Goal: Task Accomplishment & Management: Complete application form

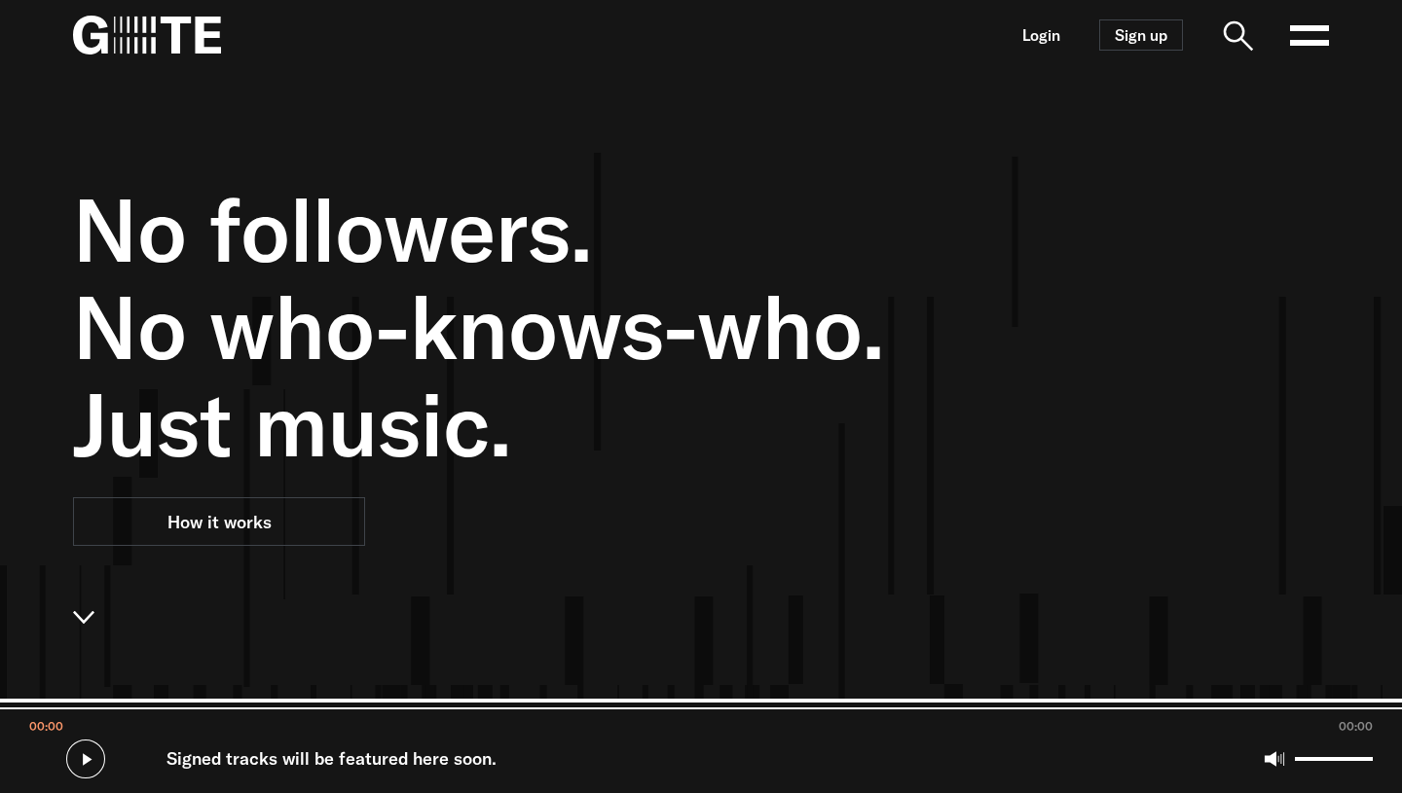
click at [1036, 31] on link "Login" at bounding box center [1041, 35] width 38 height 17
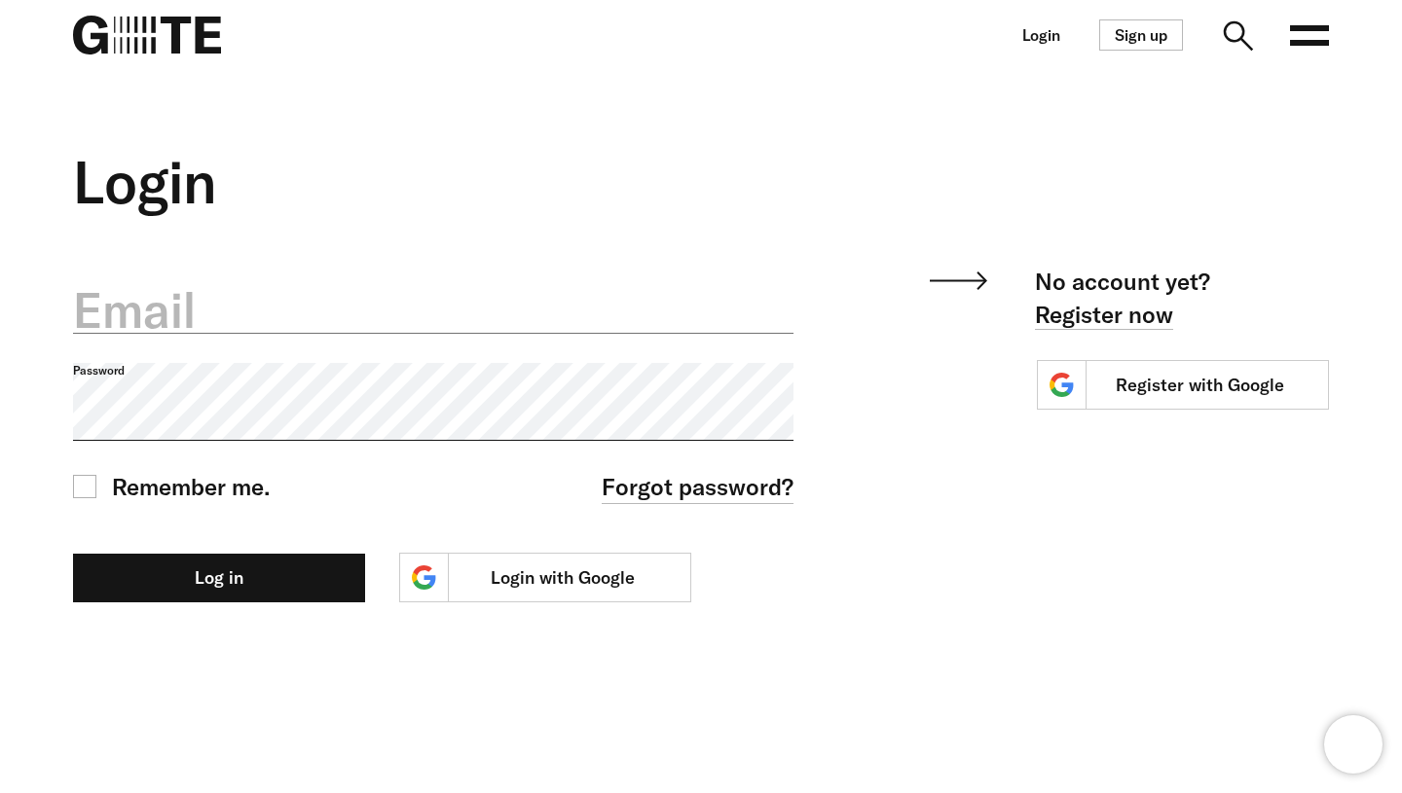
click at [681, 326] on label "Email" at bounding box center [433, 310] width 720 height 68
click at [681, 326] on input "Email" at bounding box center [433, 299] width 720 height 69
click at [920, 49] on nav "Login Sign up Open main menu" at bounding box center [701, 35] width 1402 height 70
click at [1326, 43] on rect at bounding box center [1309, 43] width 39 height 6
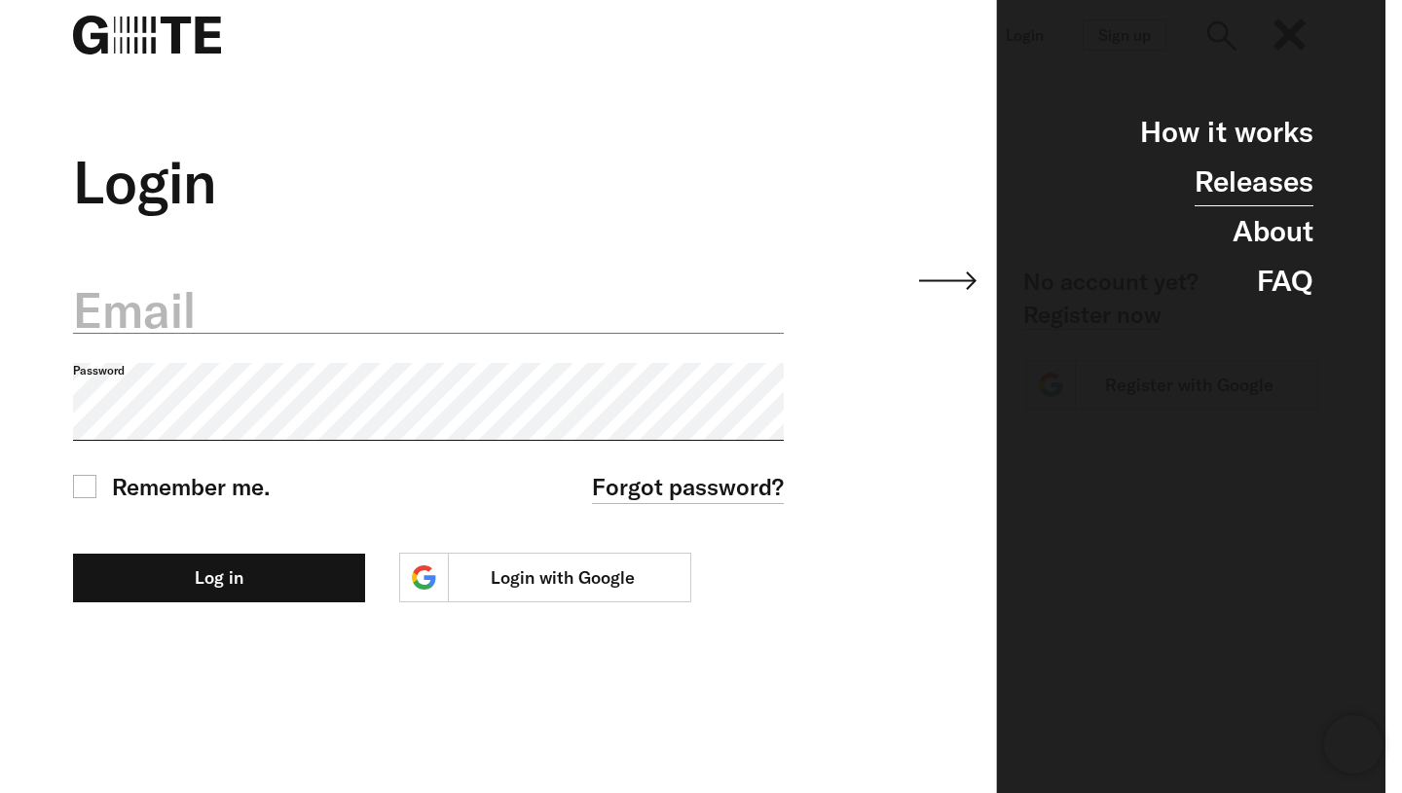
click at [1254, 188] on link "Releases" at bounding box center [1253, 182] width 119 height 50
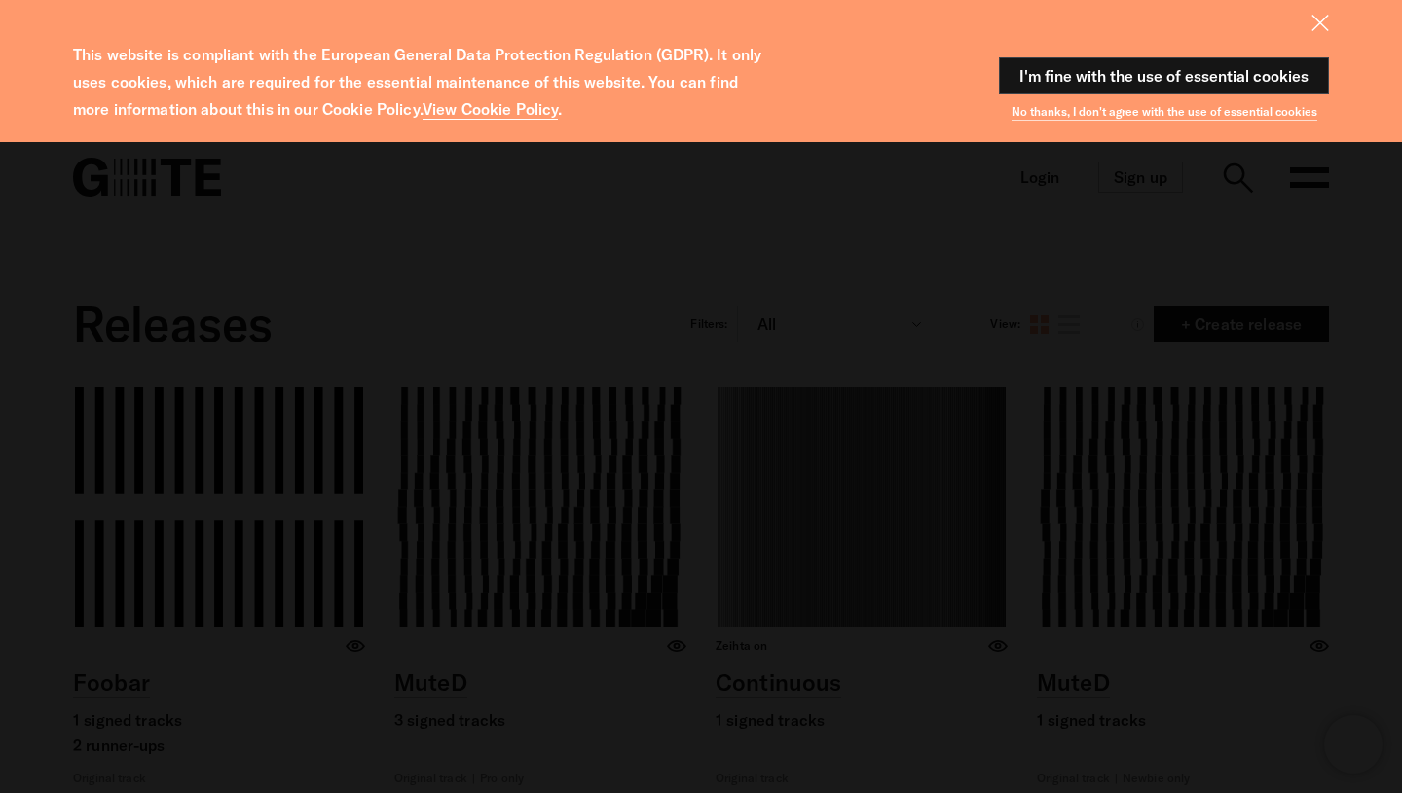
click at [504, 110] on link "View Cookie Policy" at bounding box center [489, 109] width 135 height 20
click at [1202, 79] on button "I'm fine with the use of essential cookies" at bounding box center [1164, 75] width 330 height 37
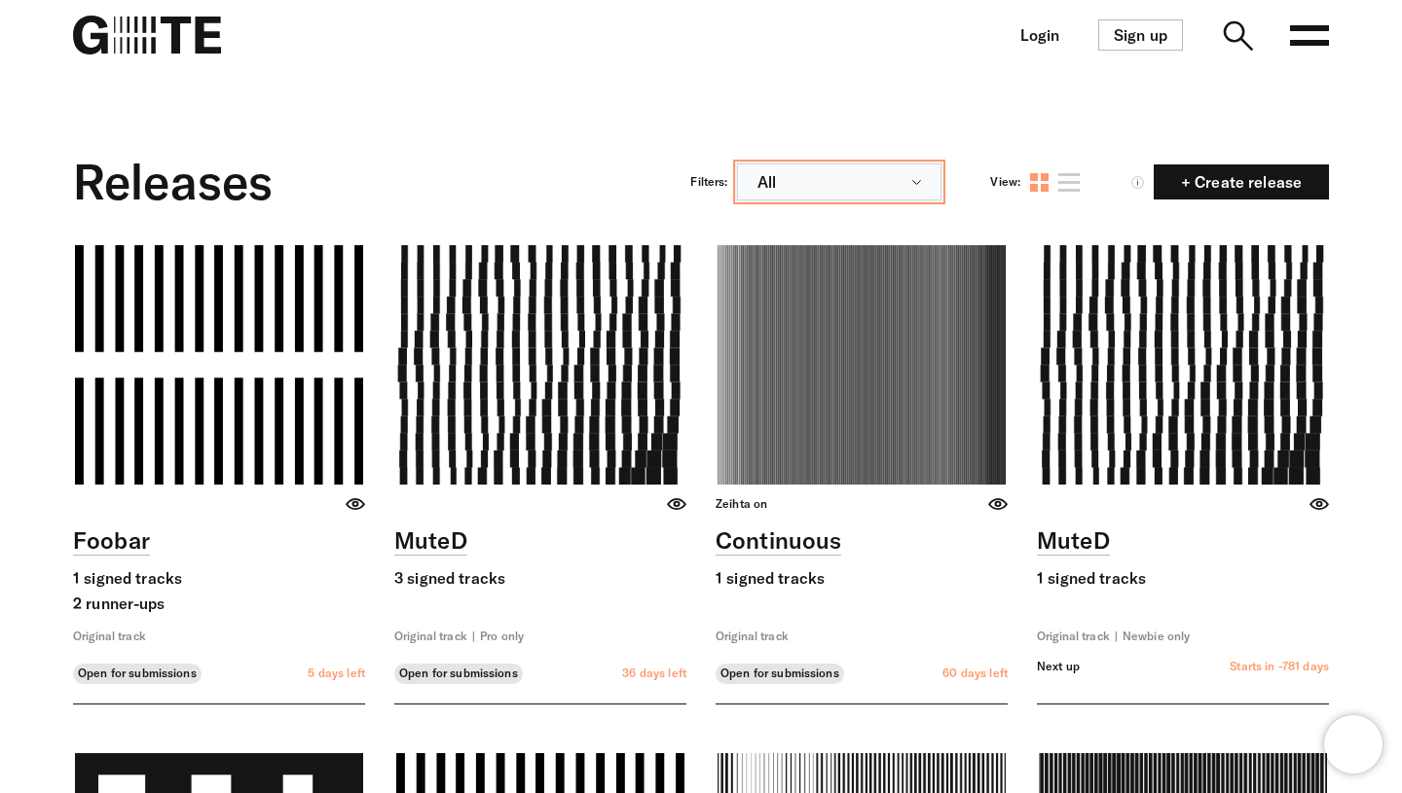
click at [879, 181] on button "All" at bounding box center [839, 182] width 204 height 37
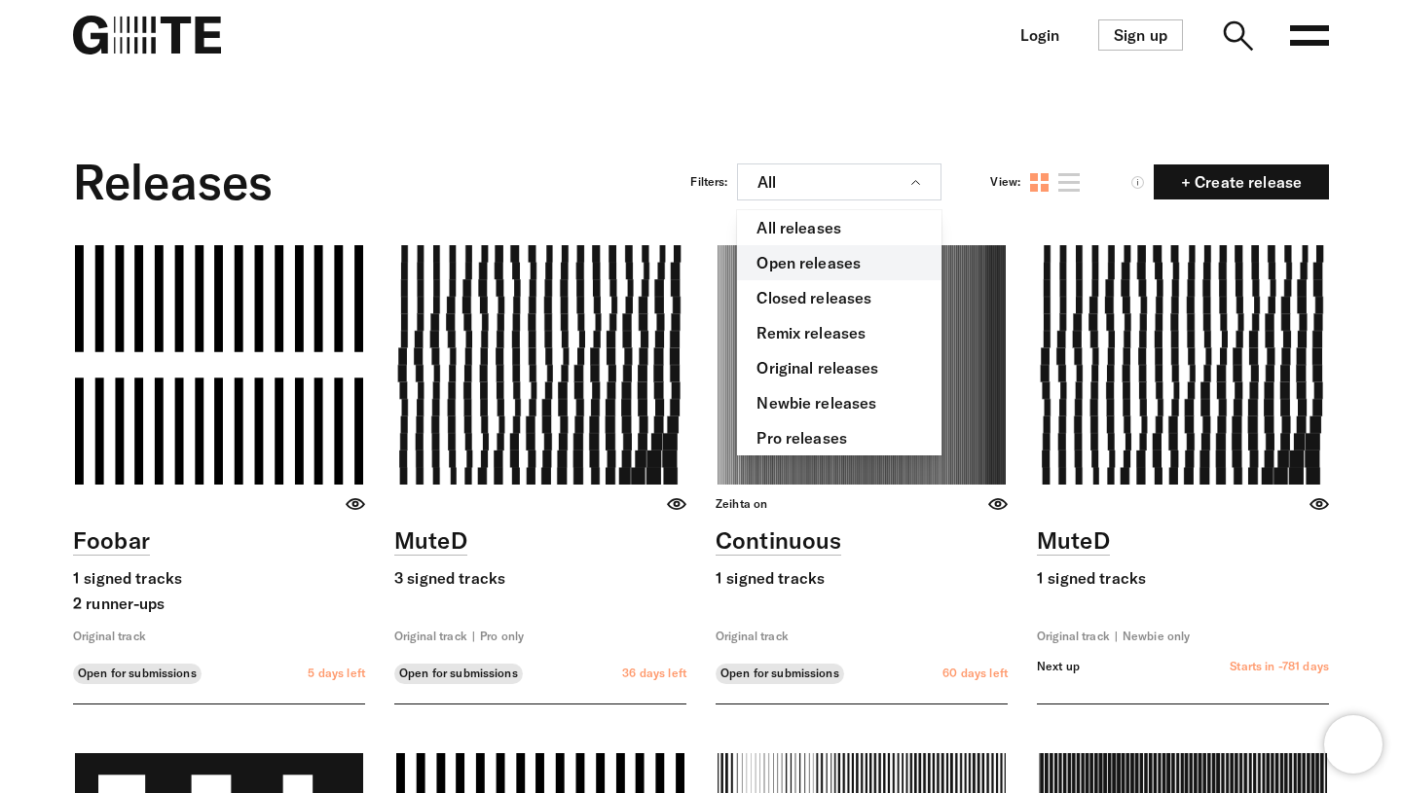
click at [869, 254] on link "Open releases" at bounding box center [839, 262] width 204 height 35
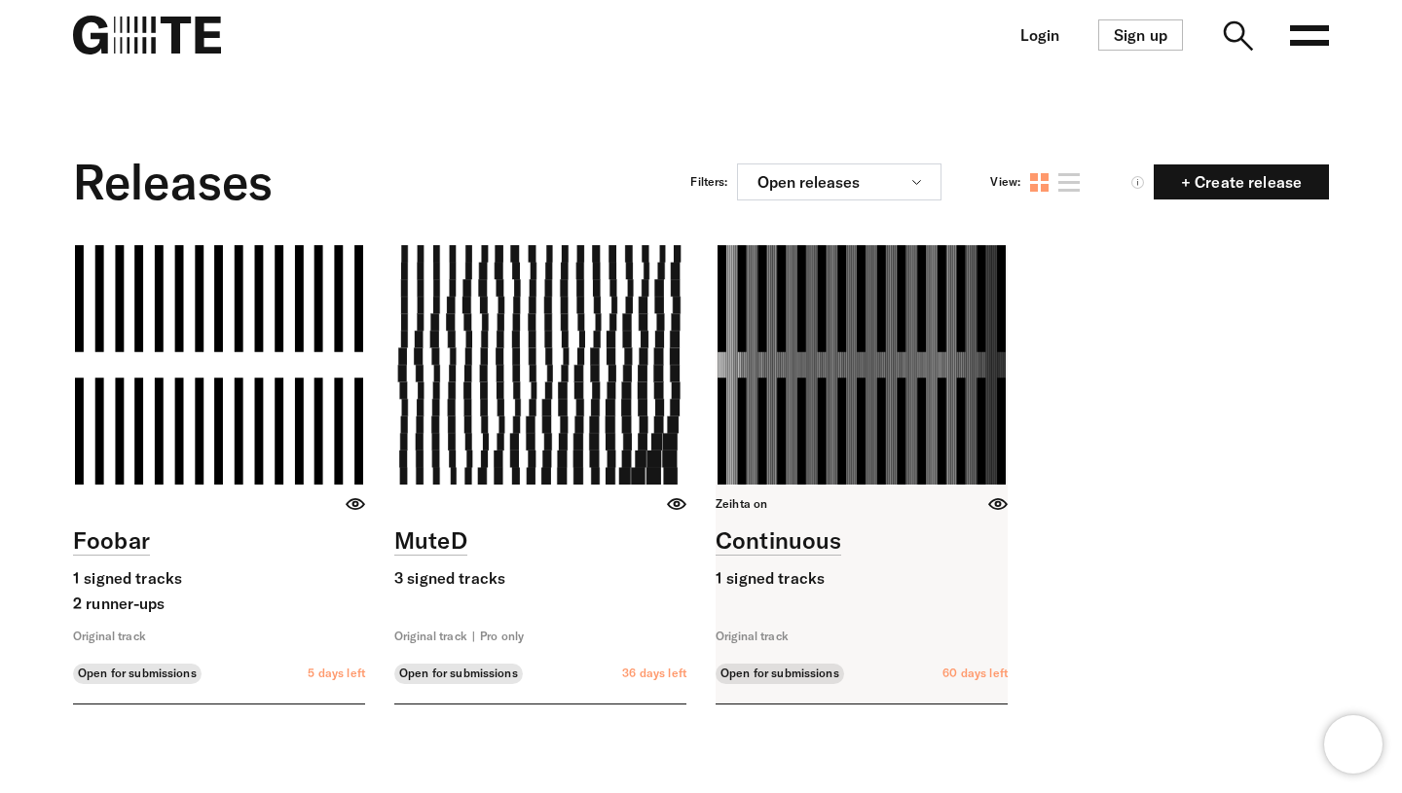
click at [853, 356] on link at bounding box center [861, 474] width 292 height 458
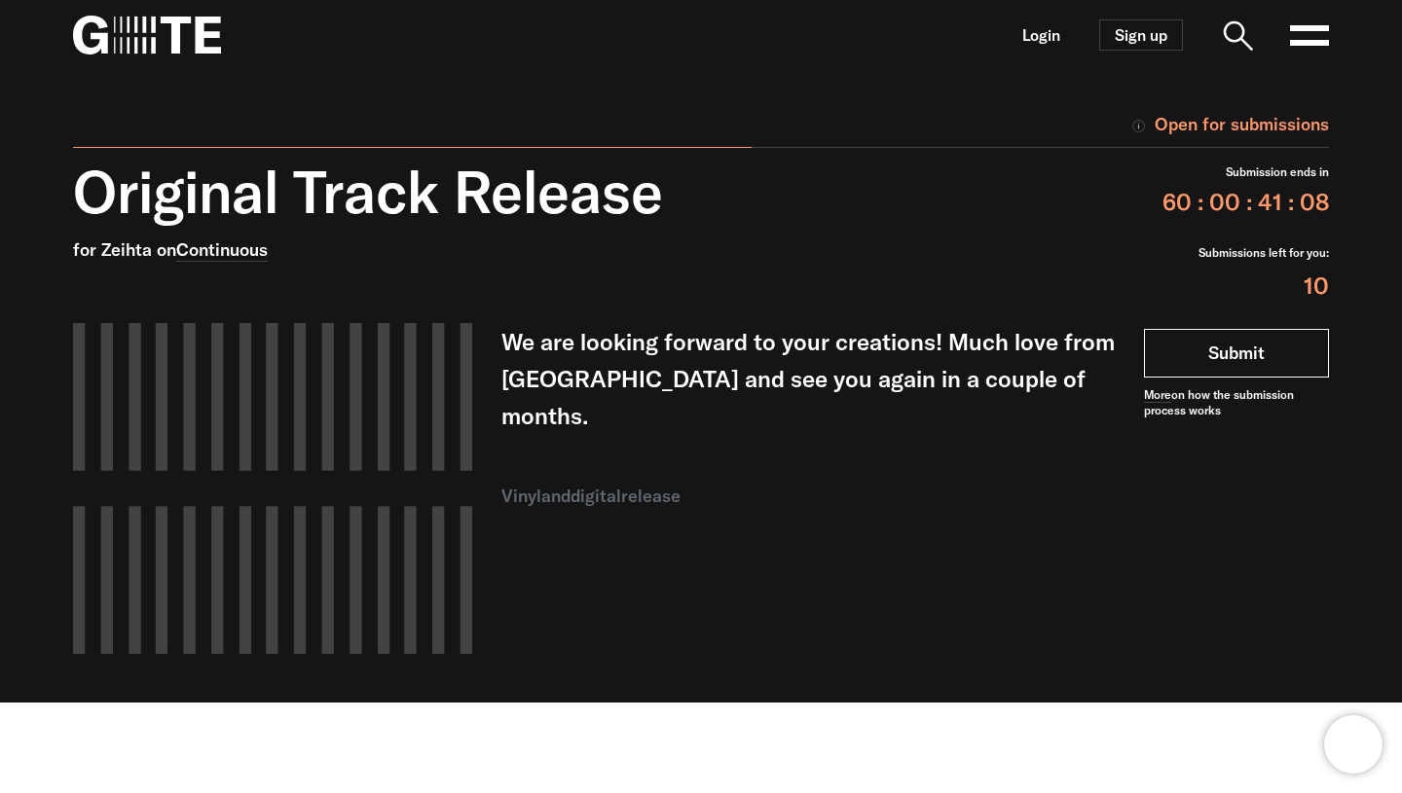
click at [1267, 357] on link "Submit" at bounding box center [1236, 353] width 185 height 49
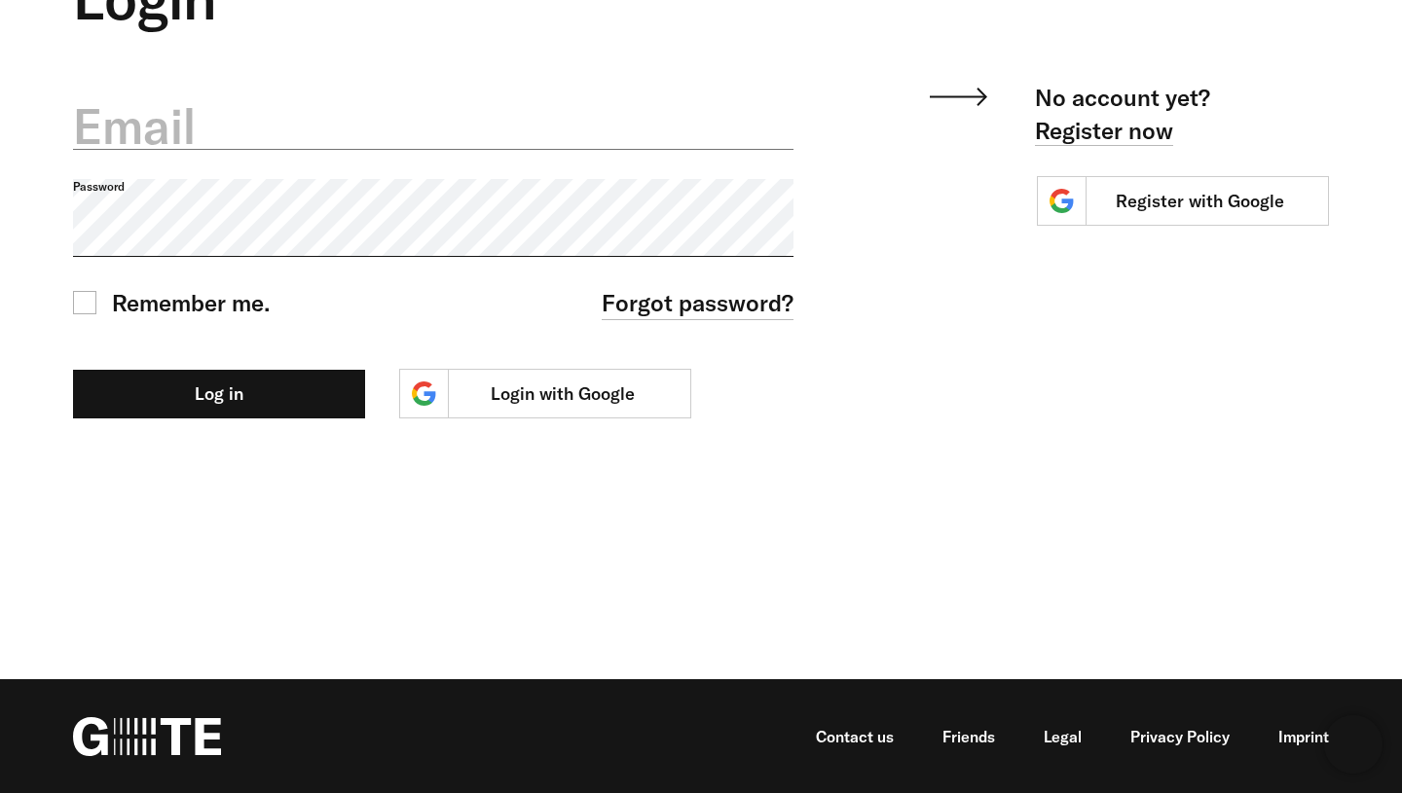
scroll to position [182, 0]
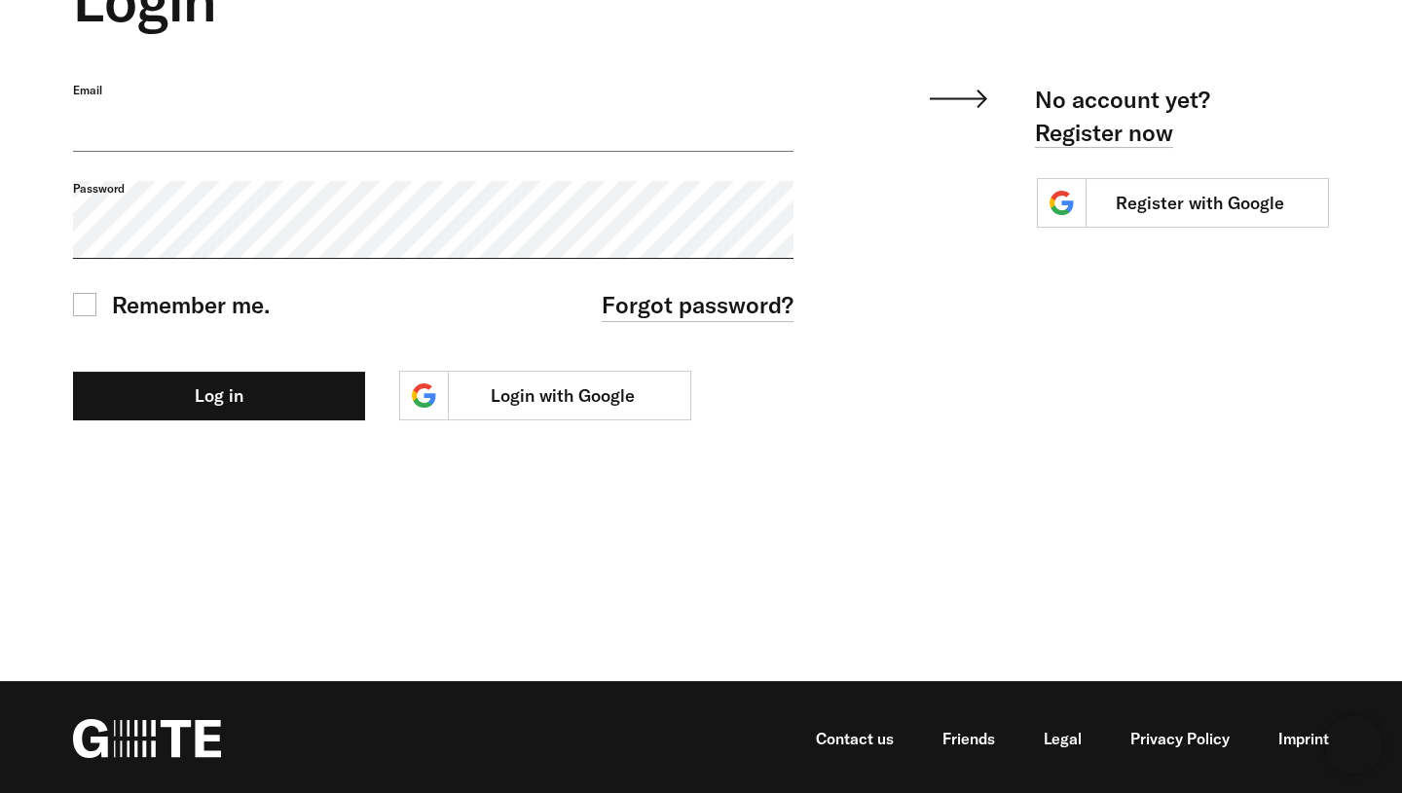
click at [719, 94] on input "Email" at bounding box center [433, 117] width 720 height 69
click at [731, 116] on input "Email" at bounding box center [433, 117] width 720 height 69
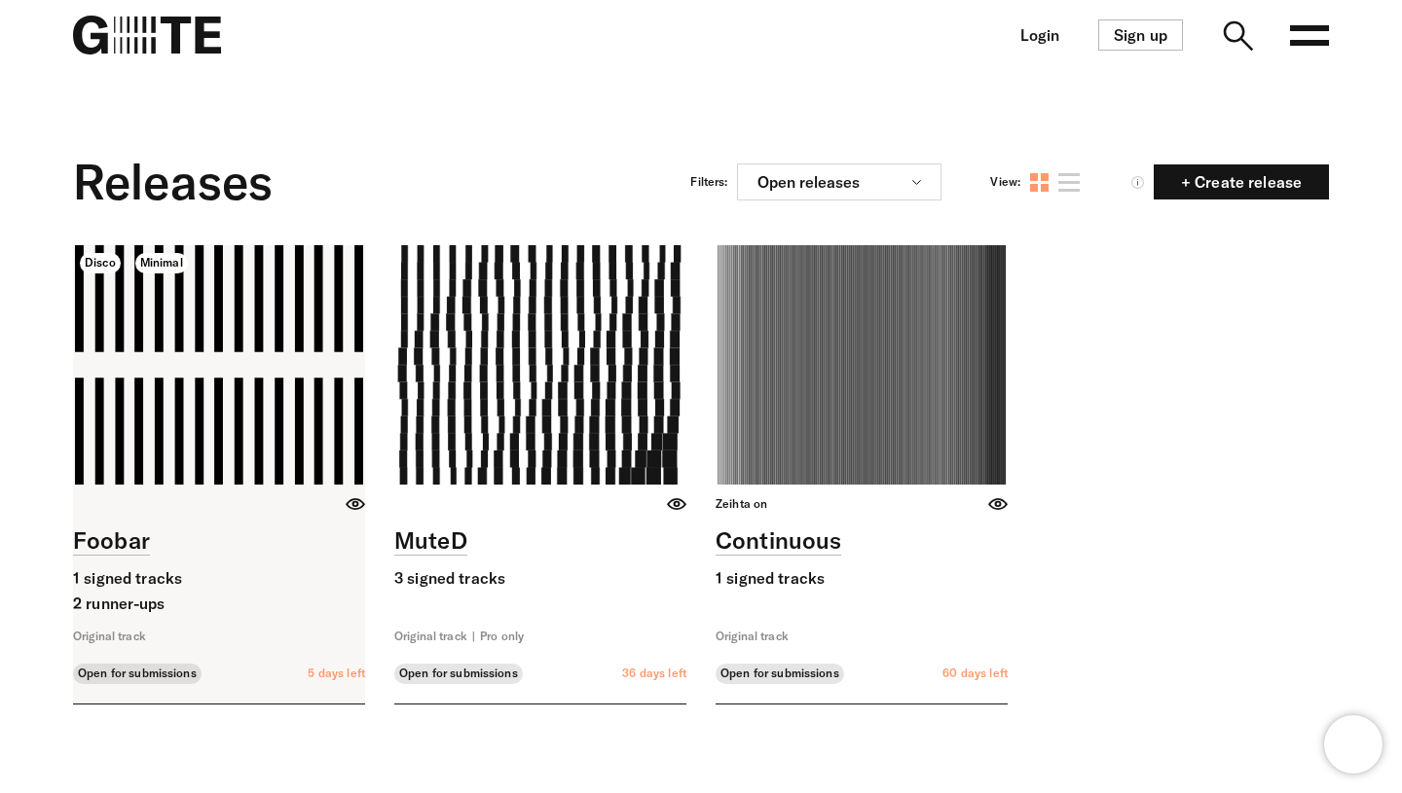
click at [292, 360] on link at bounding box center [219, 474] width 292 height 458
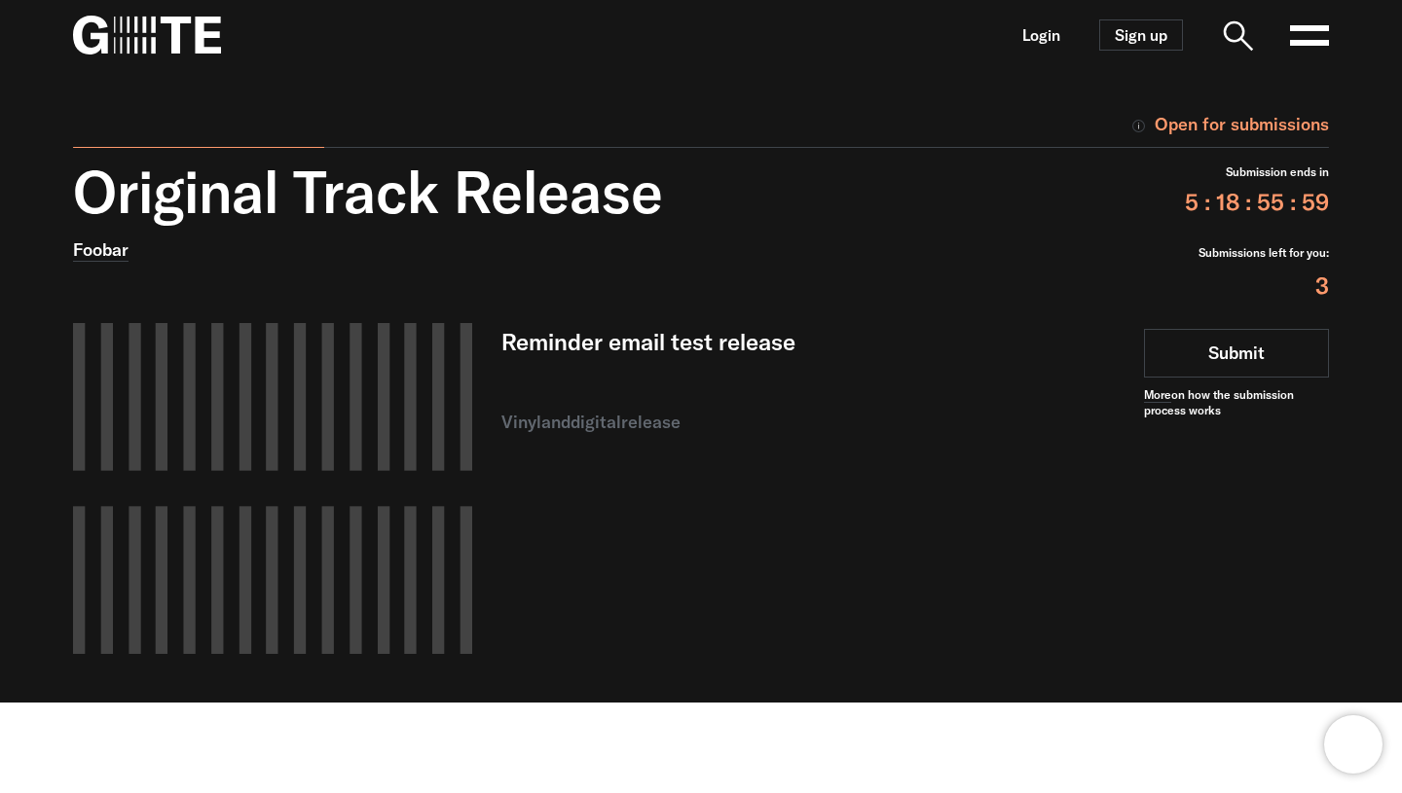
scroll to position [5, 0]
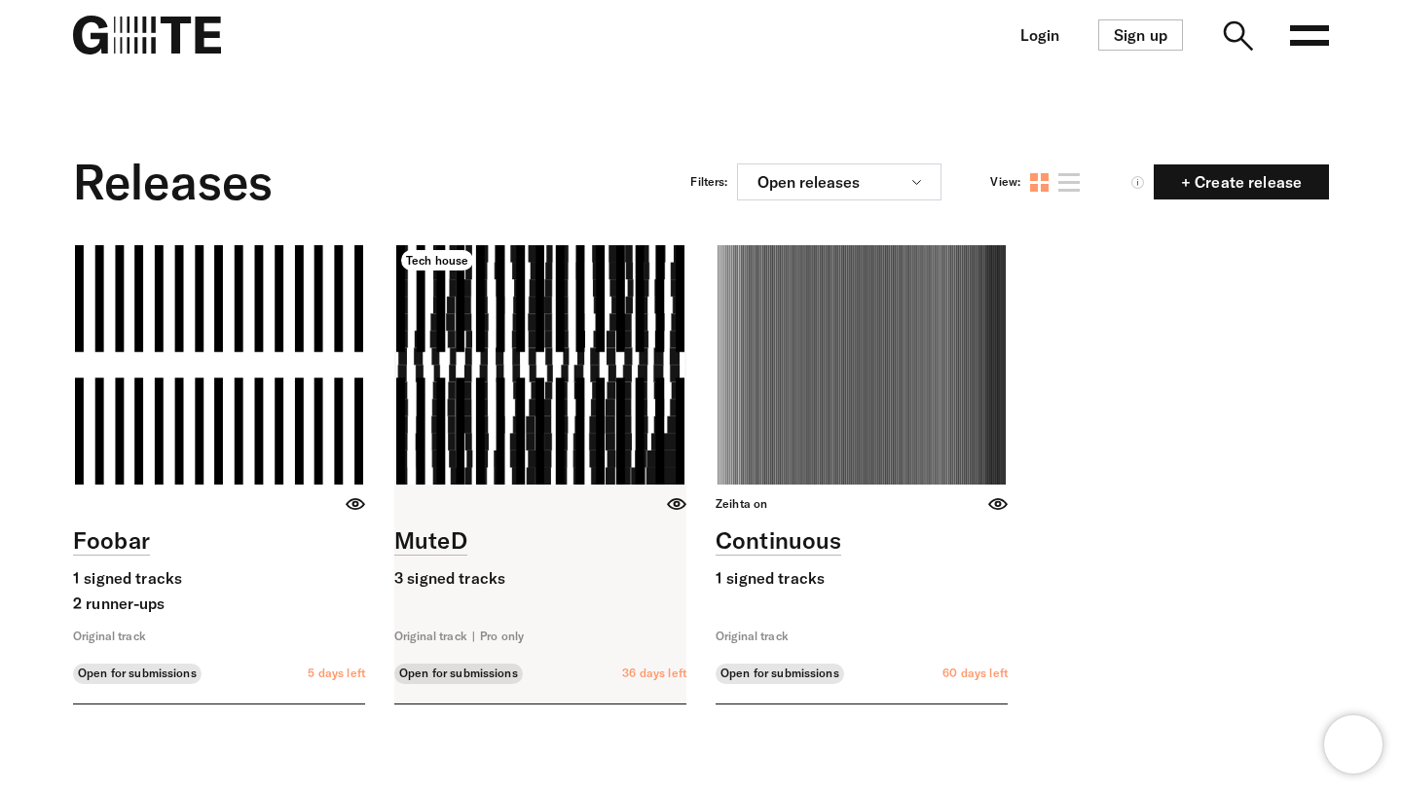
click at [624, 366] on link at bounding box center [540, 474] width 292 height 458
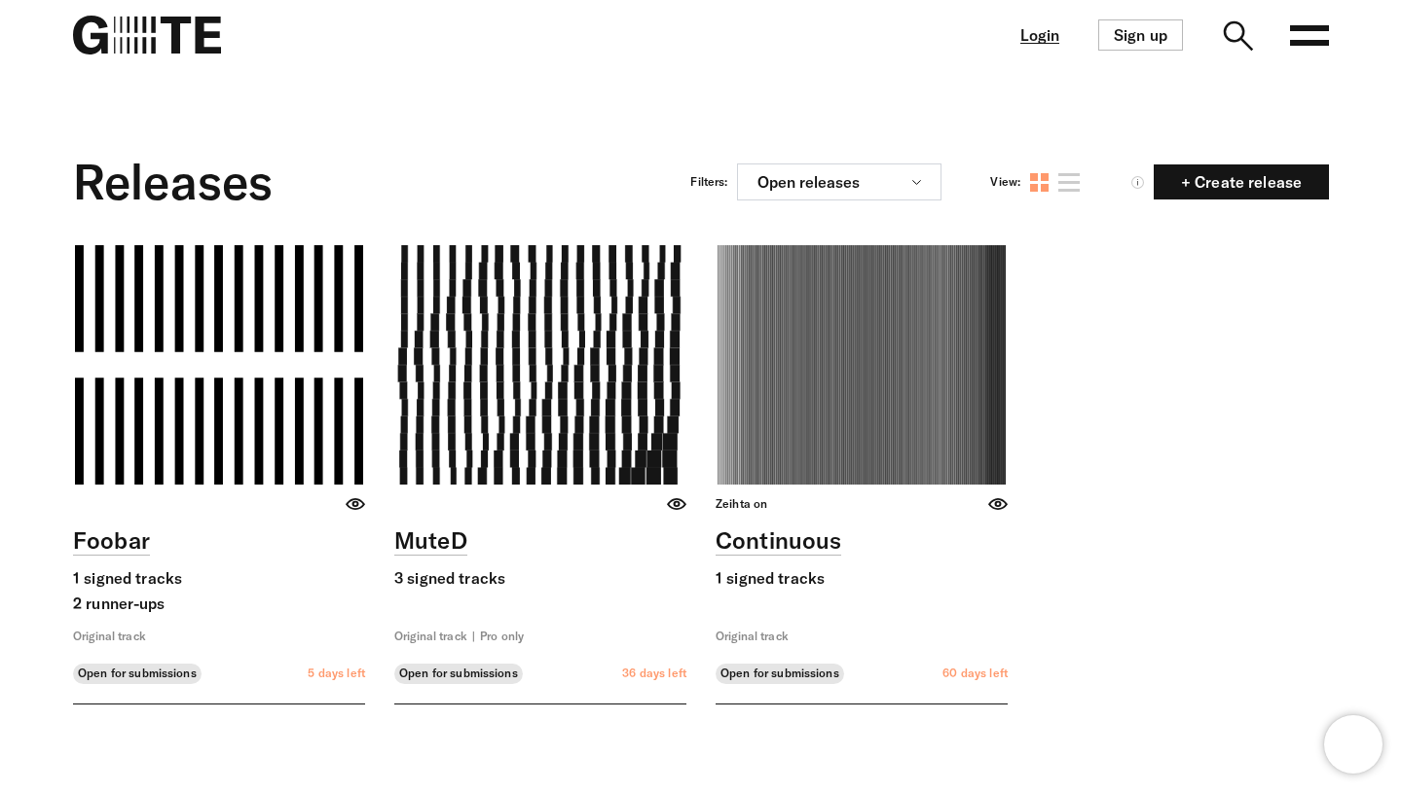
click at [1033, 39] on link "Login" at bounding box center [1039, 35] width 39 height 17
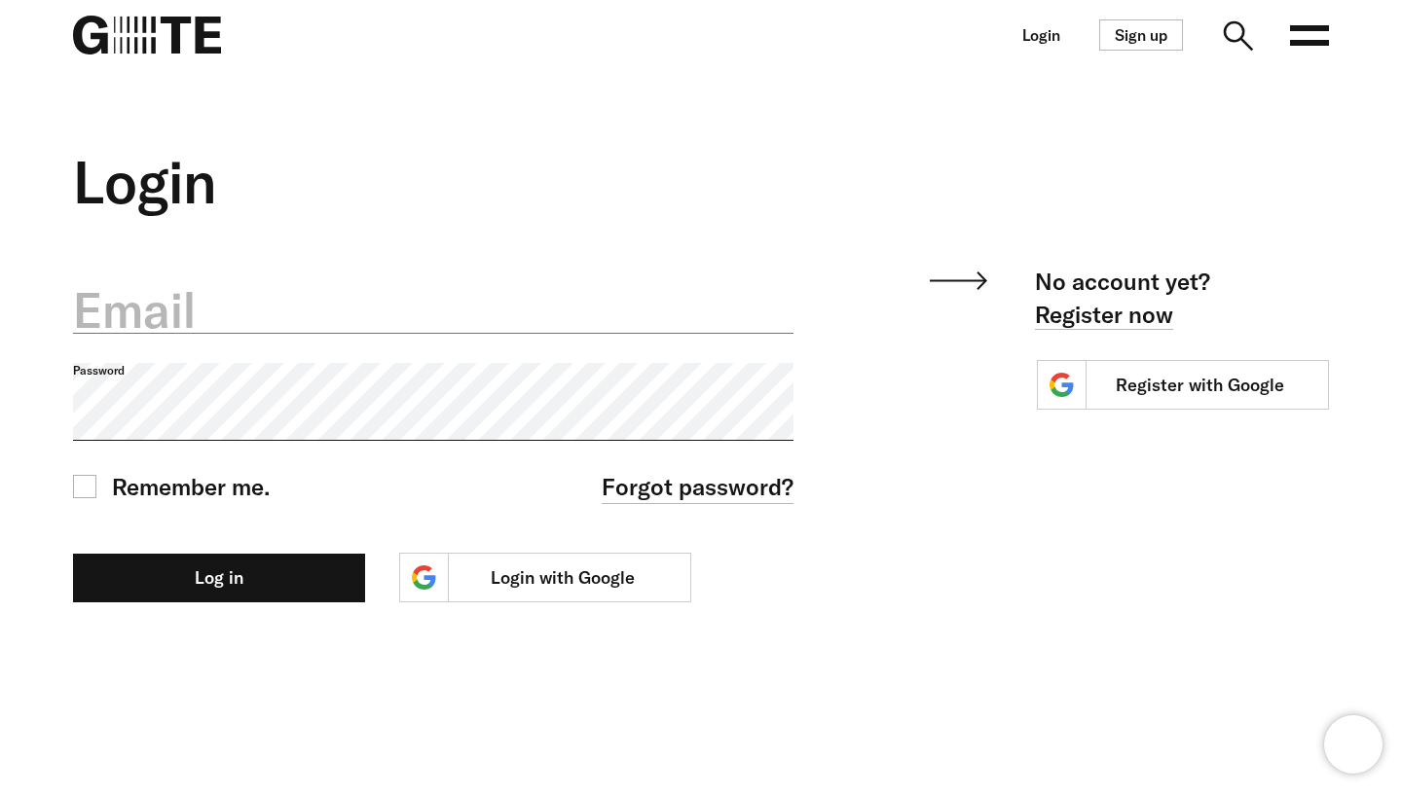
click at [411, 302] on label "Email" at bounding box center [433, 310] width 720 height 68
click at [411, 302] on input "Email" at bounding box center [433, 299] width 720 height 69
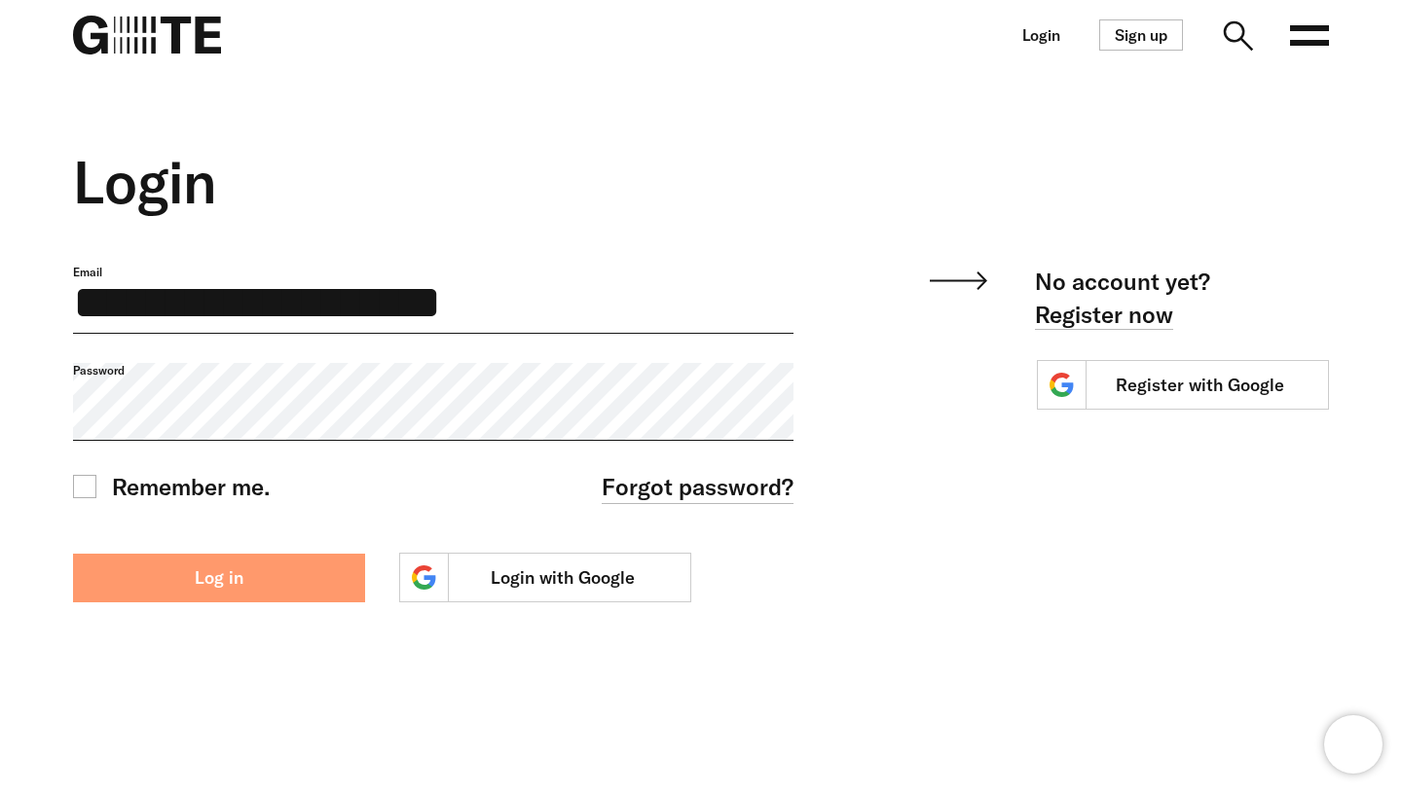
type input "**********"
click at [259, 593] on button "Log in" at bounding box center [219, 578] width 292 height 49
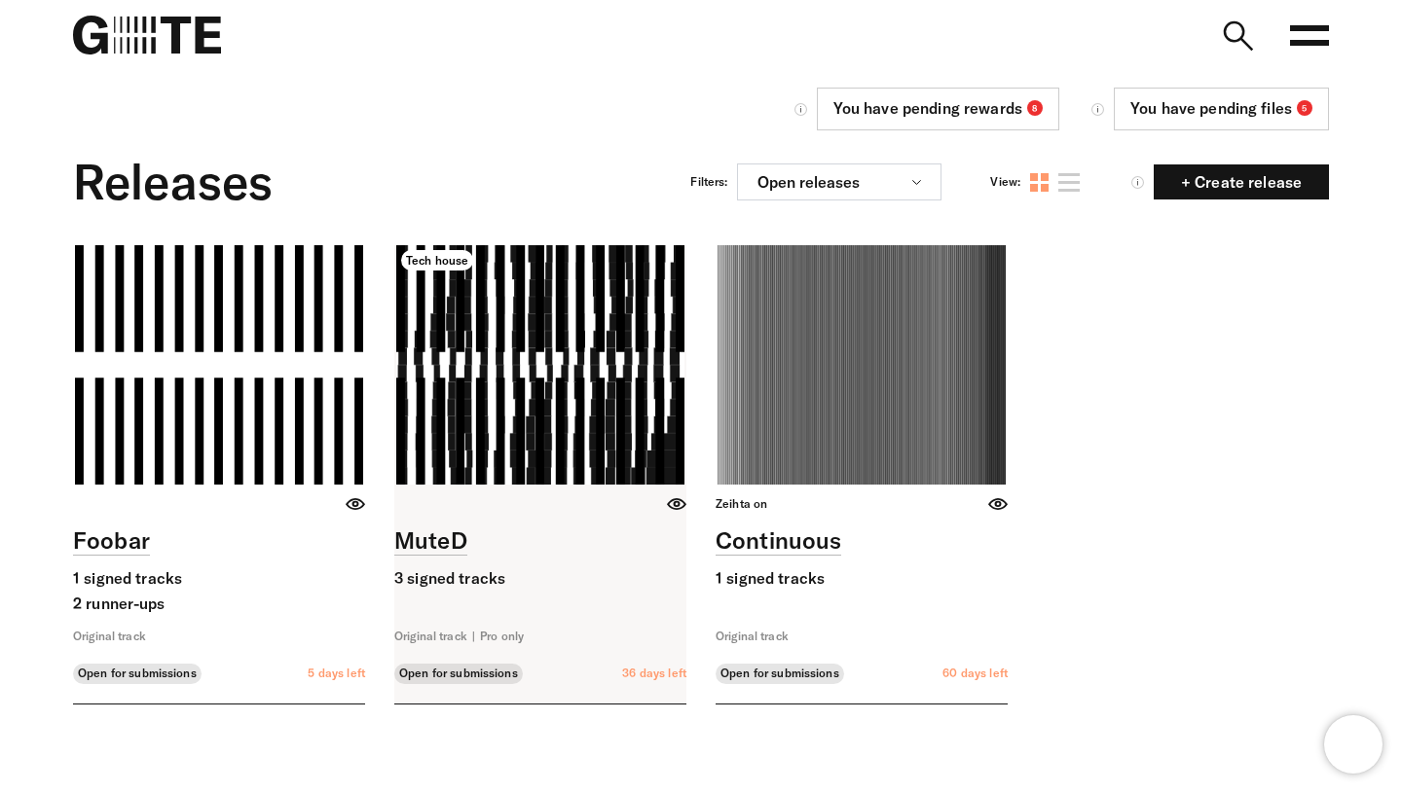
click at [581, 301] on link at bounding box center [540, 474] width 292 height 458
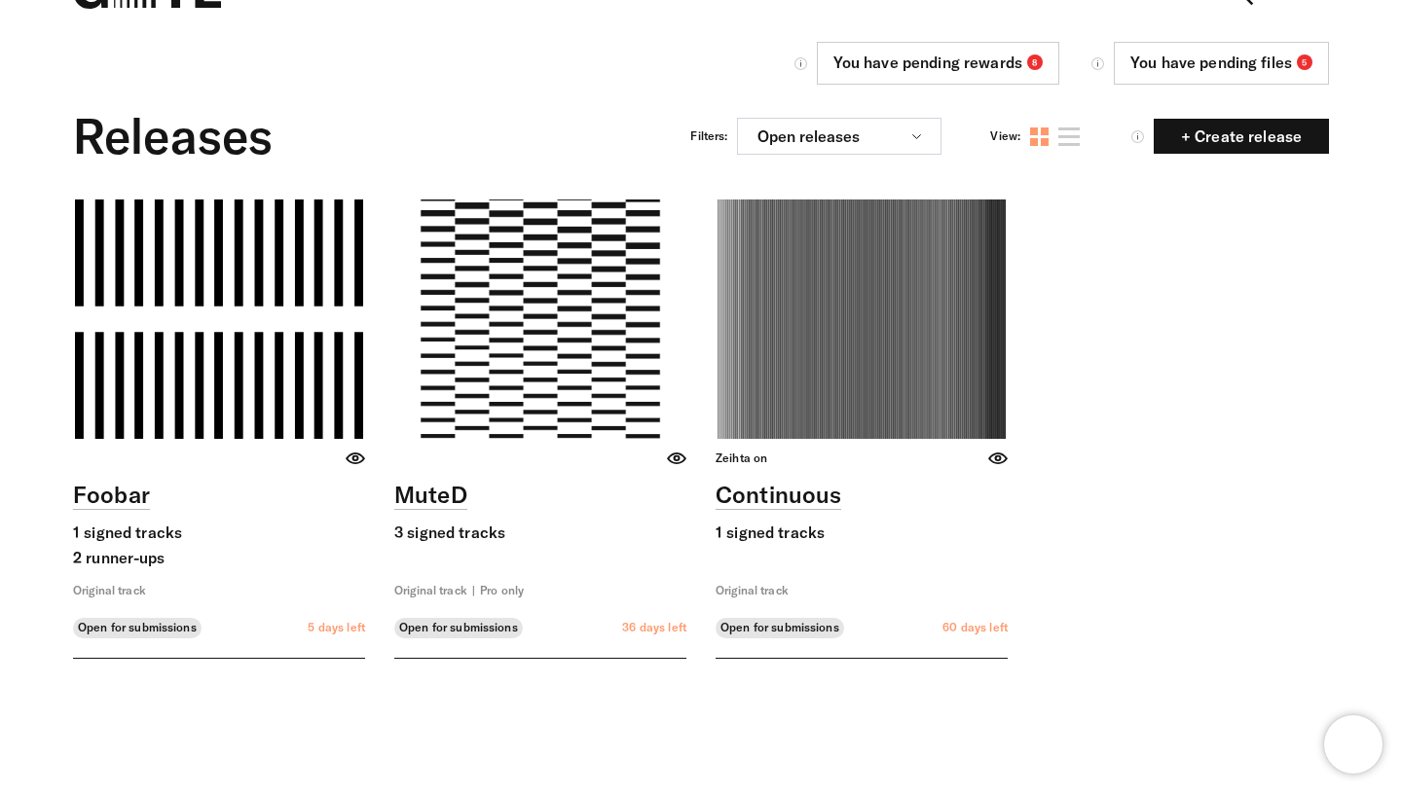
scroll to position [63, 0]
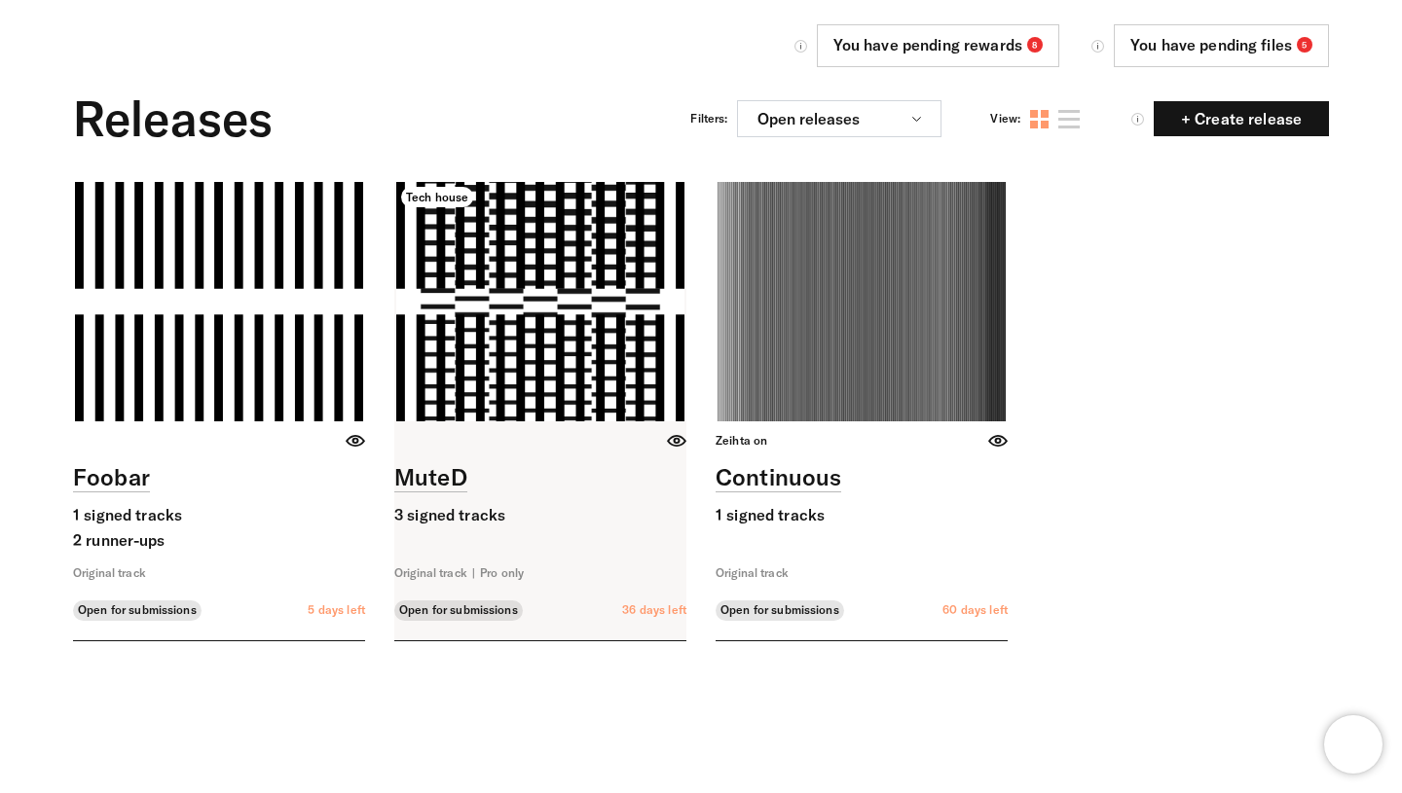
click at [633, 292] on link at bounding box center [540, 411] width 292 height 458
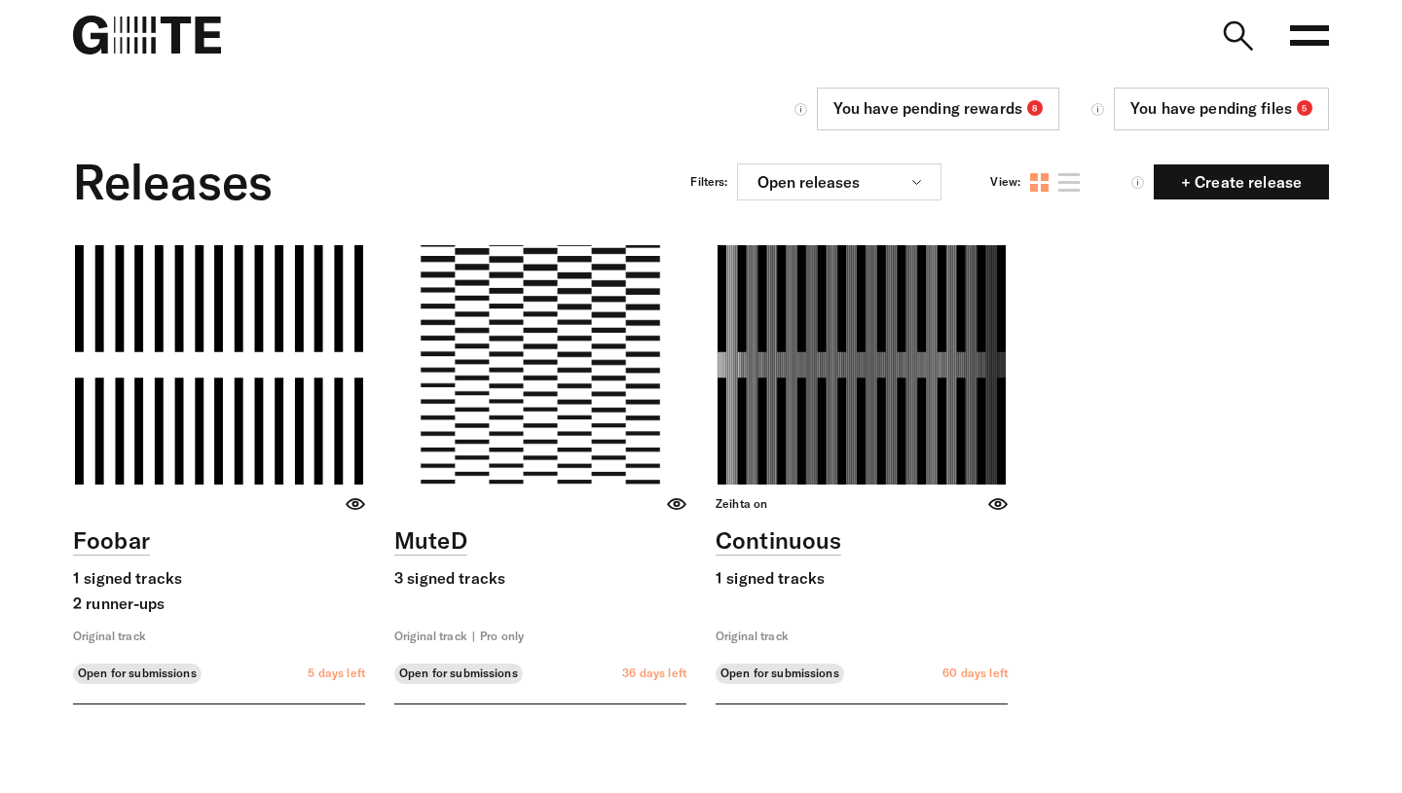
scroll to position [63, 0]
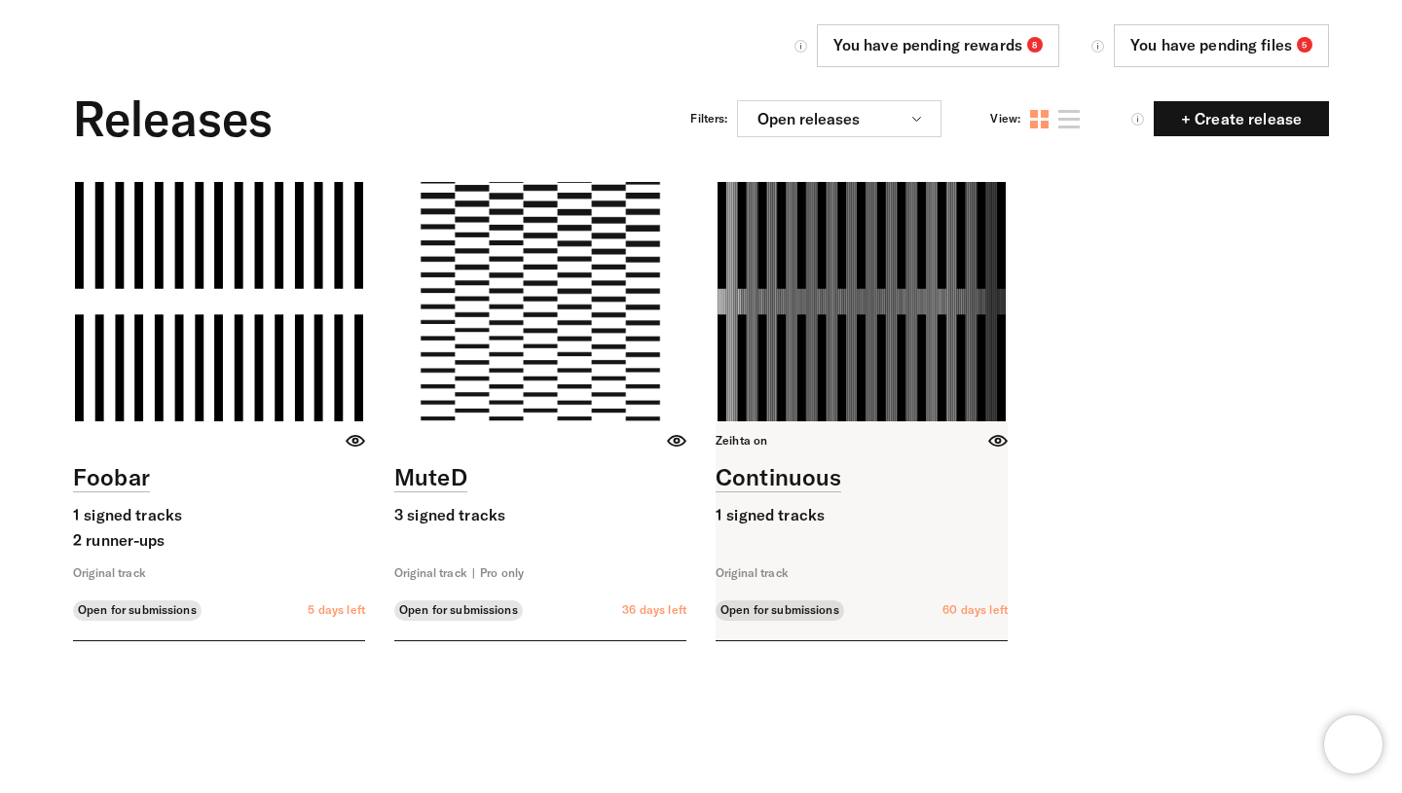
click at [813, 302] on link at bounding box center [861, 411] width 292 height 458
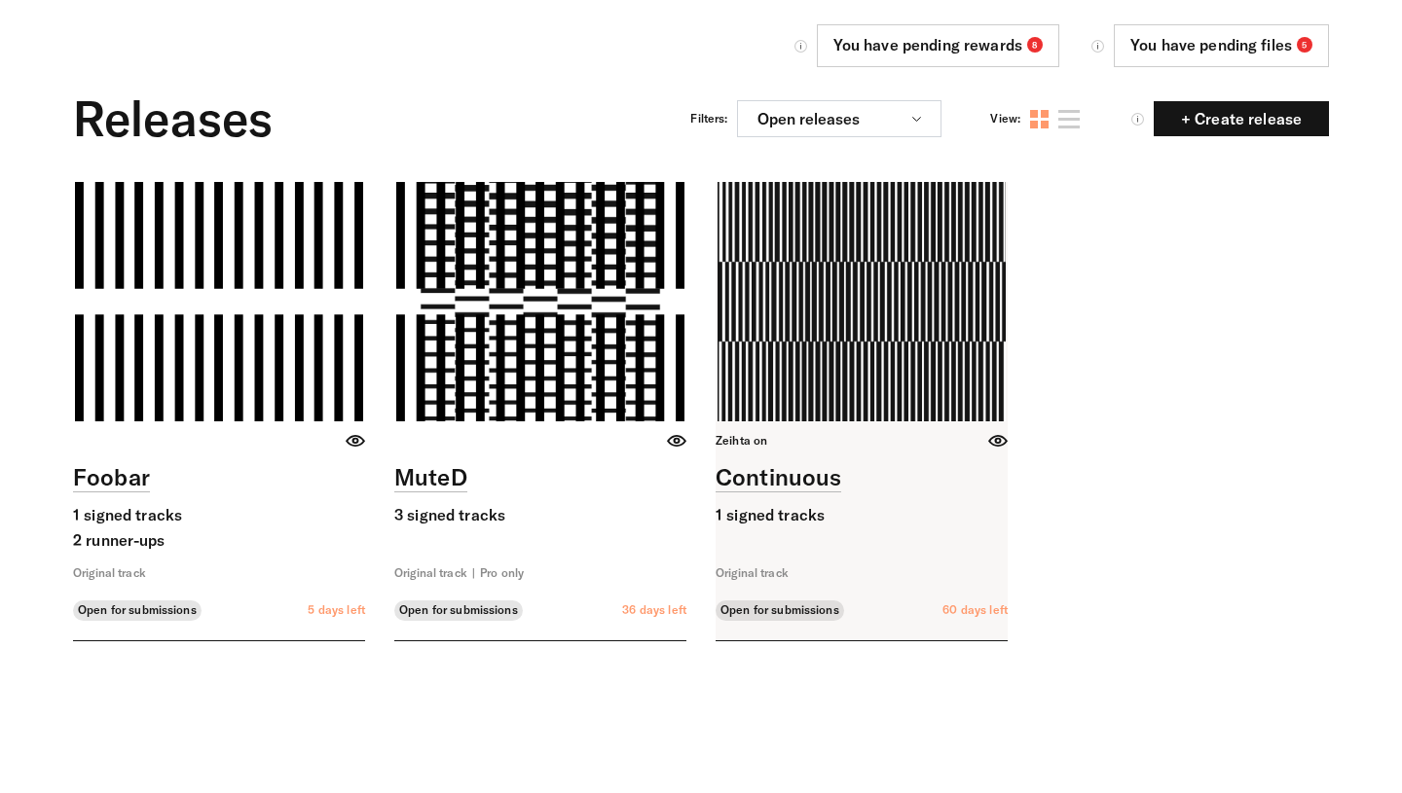
scroll to position [63, 0]
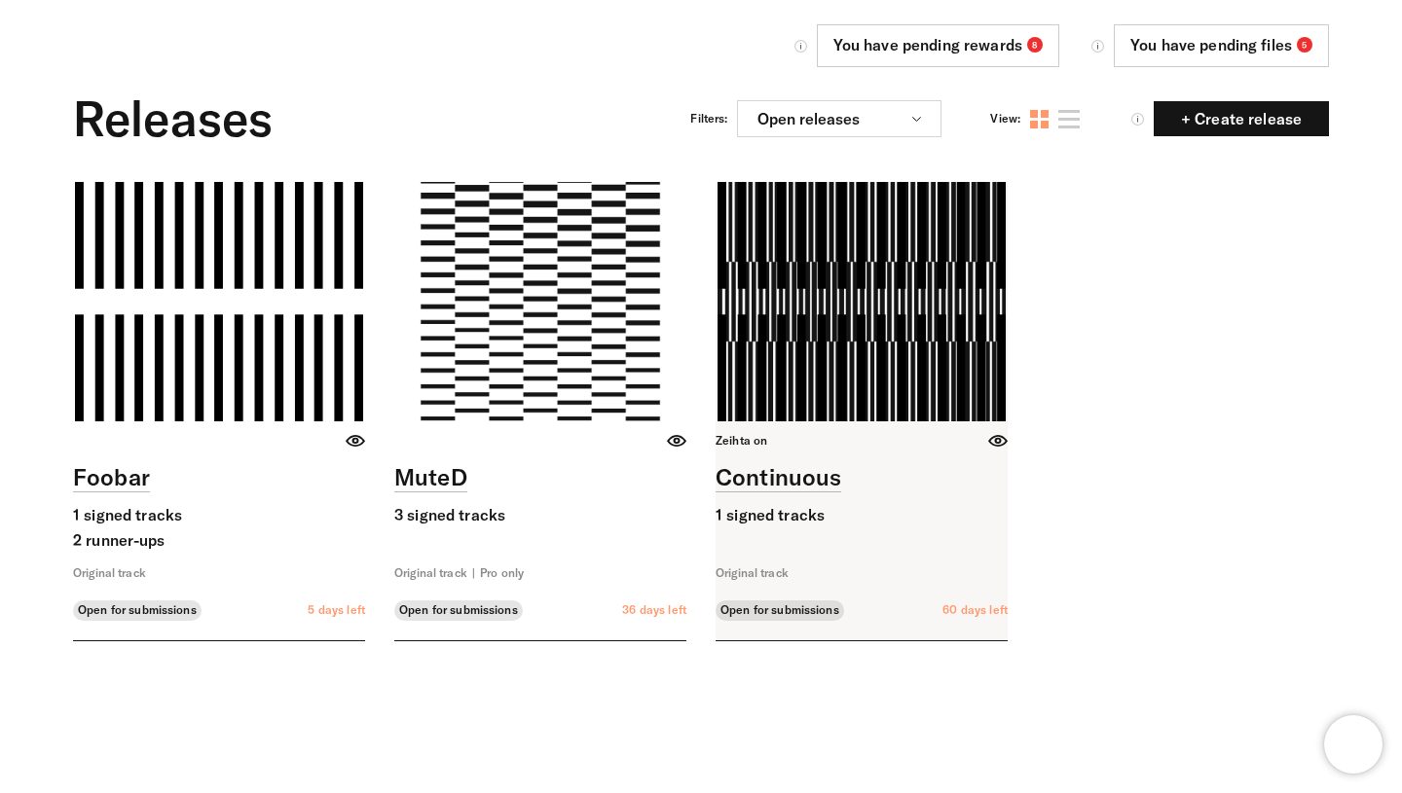
click at [778, 375] on link at bounding box center [861, 411] width 292 height 458
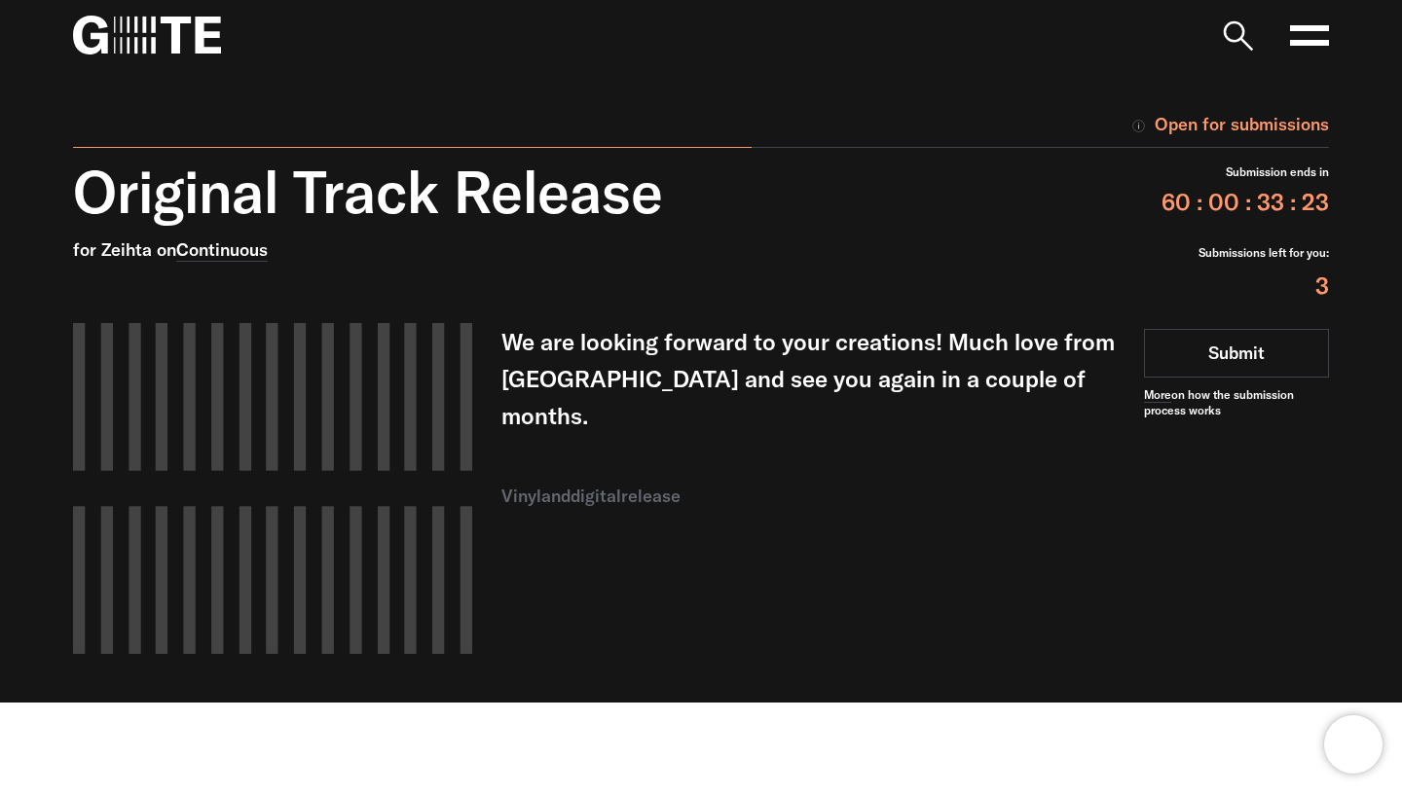
click at [49, 34] on nav "Open main menu FAQ" at bounding box center [701, 35] width 1402 height 70
click at [162, 35] on img at bounding box center [147, 35] width 148 height 39
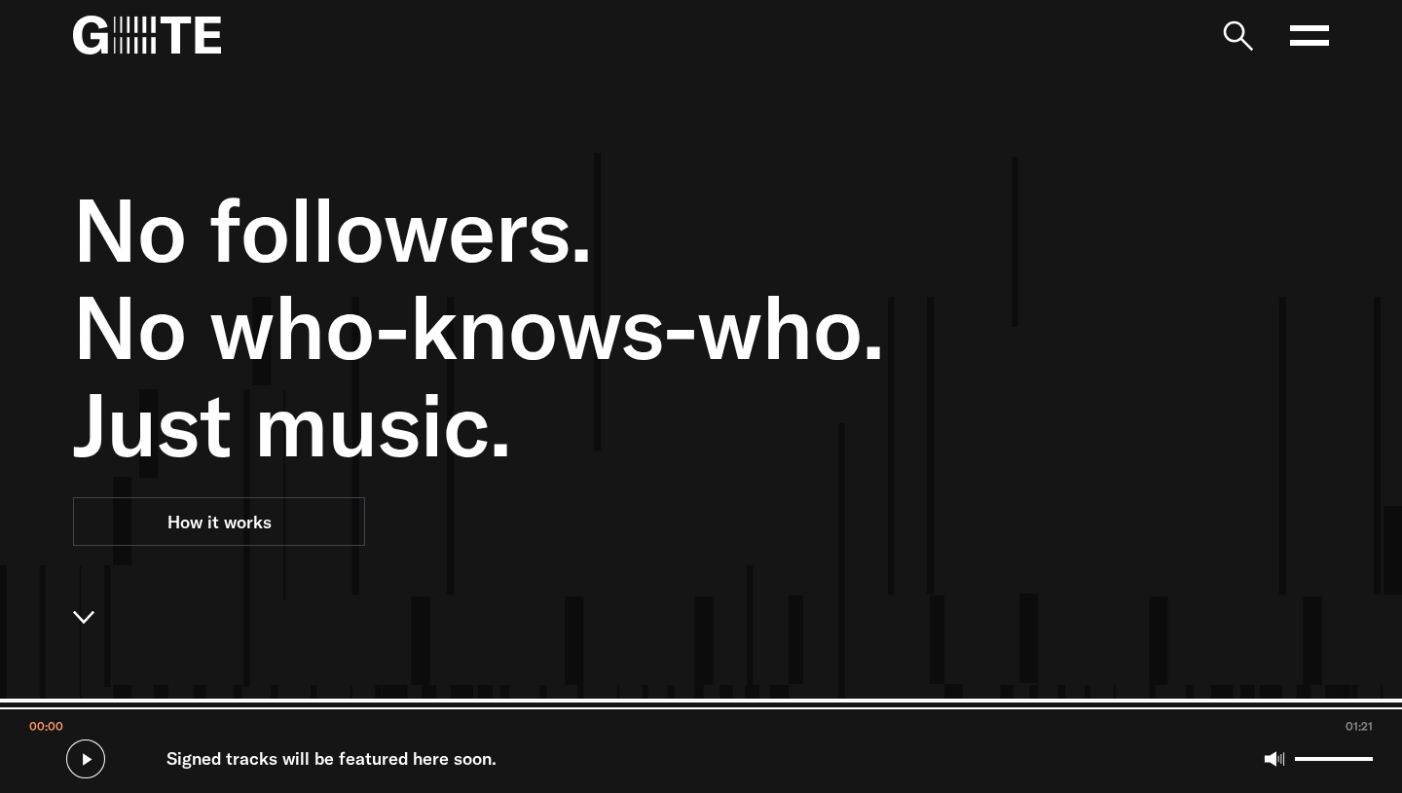
click at [1299, 26] on rect at bounding box center [1309, 28] width 39 height 6
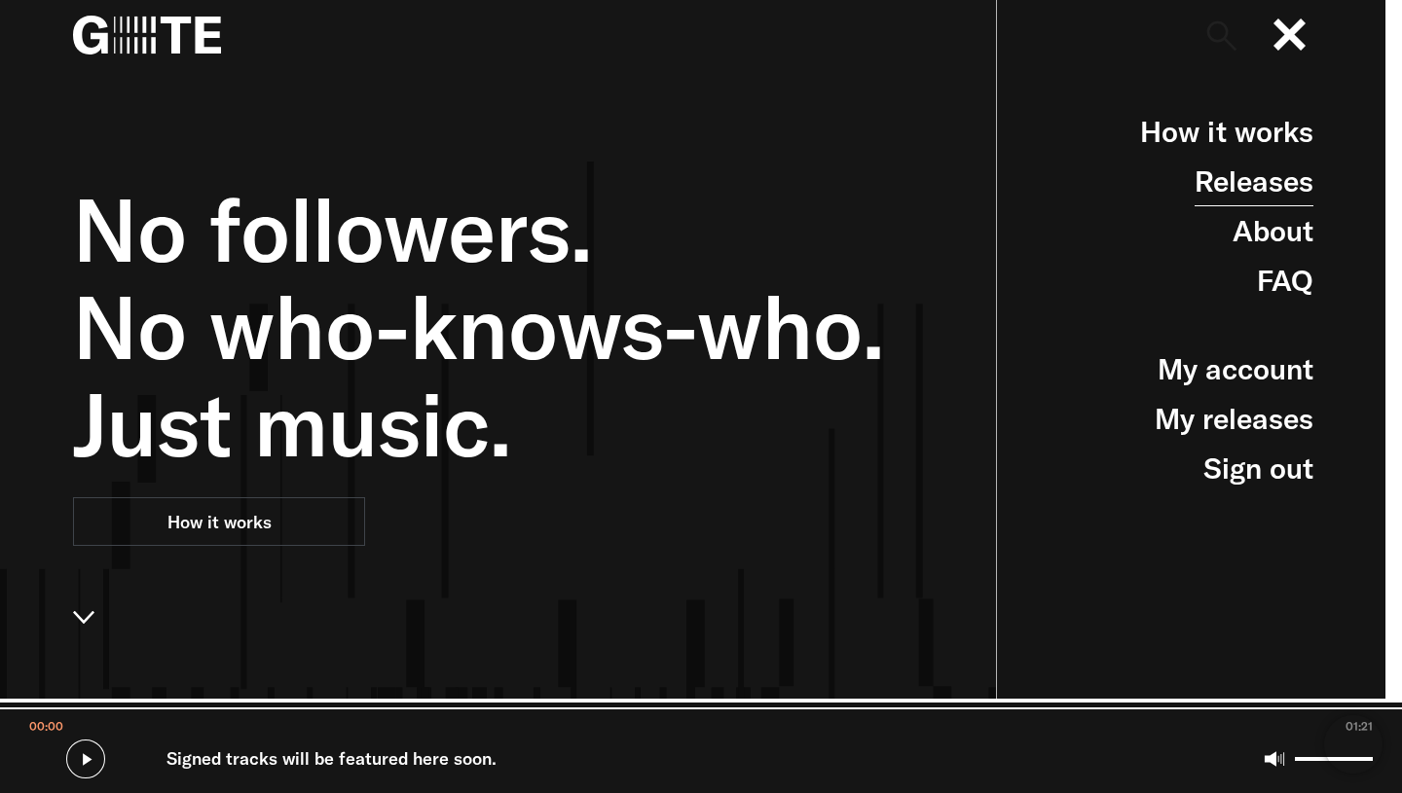
click at [1275, 177] on link "Releases" at bounding box center [1253, 182] width 119 height 50
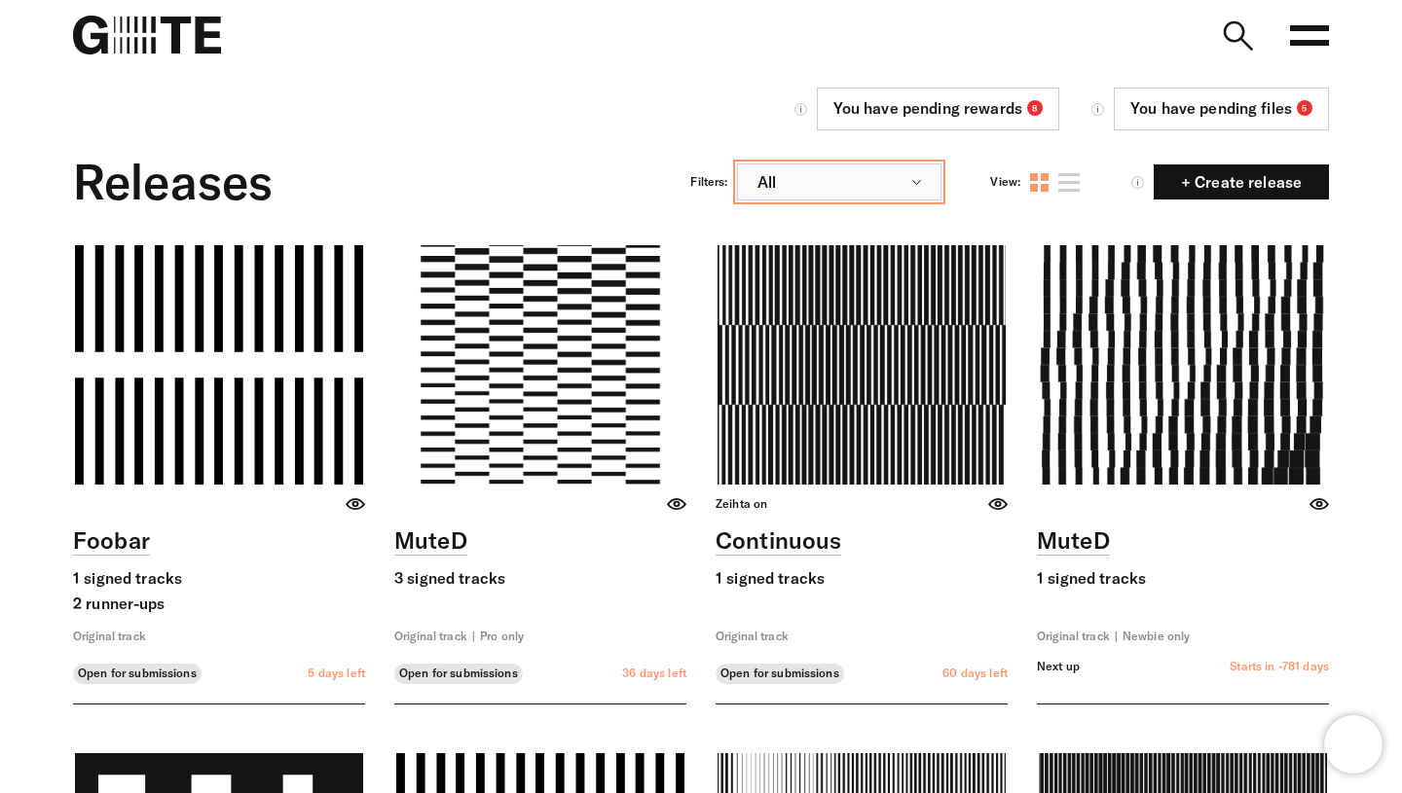
click at [902, 184] on button "All" at bounding box center [839, 182] width 204 height 37
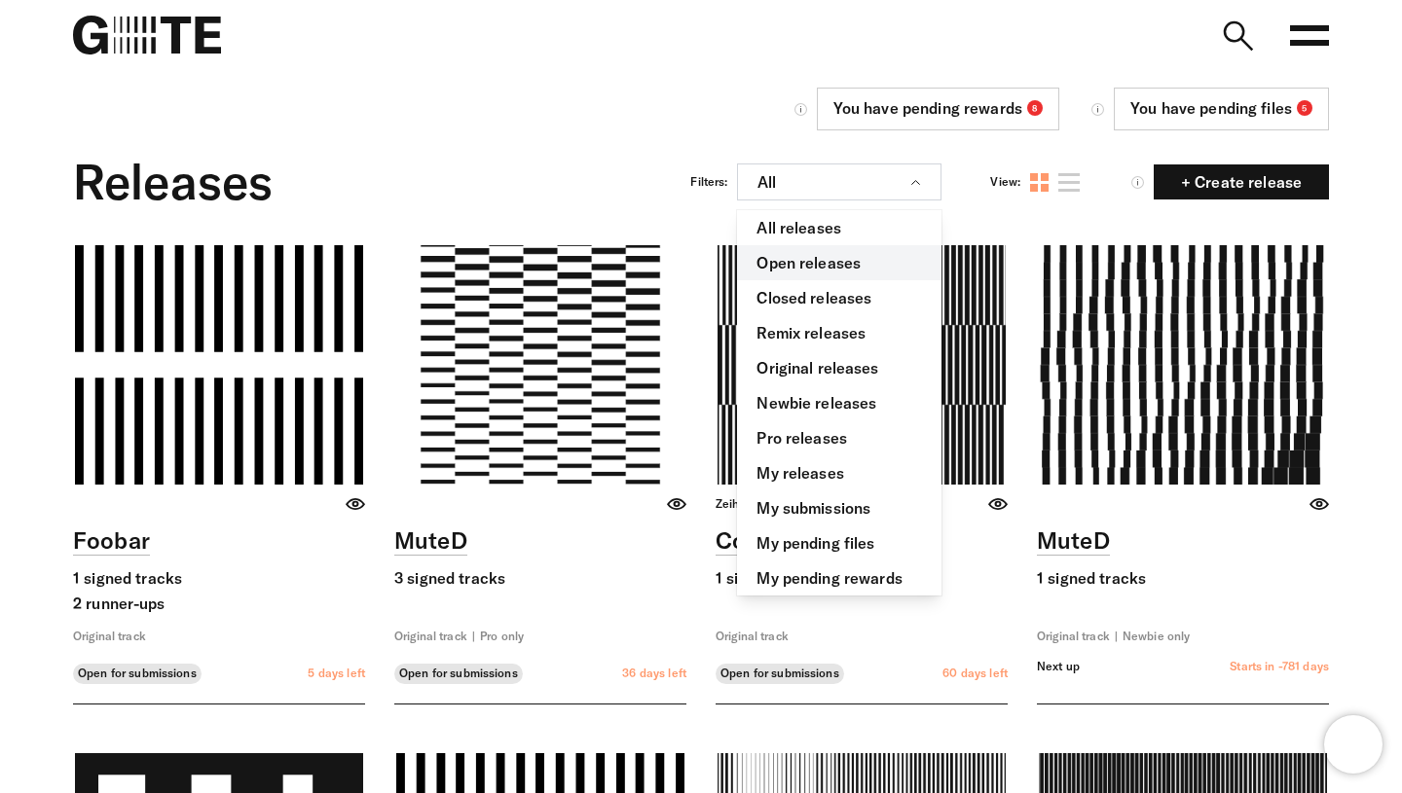
click at [861, 273] on link "Open releases" at bounding box center [839, 262] width 204 height 35
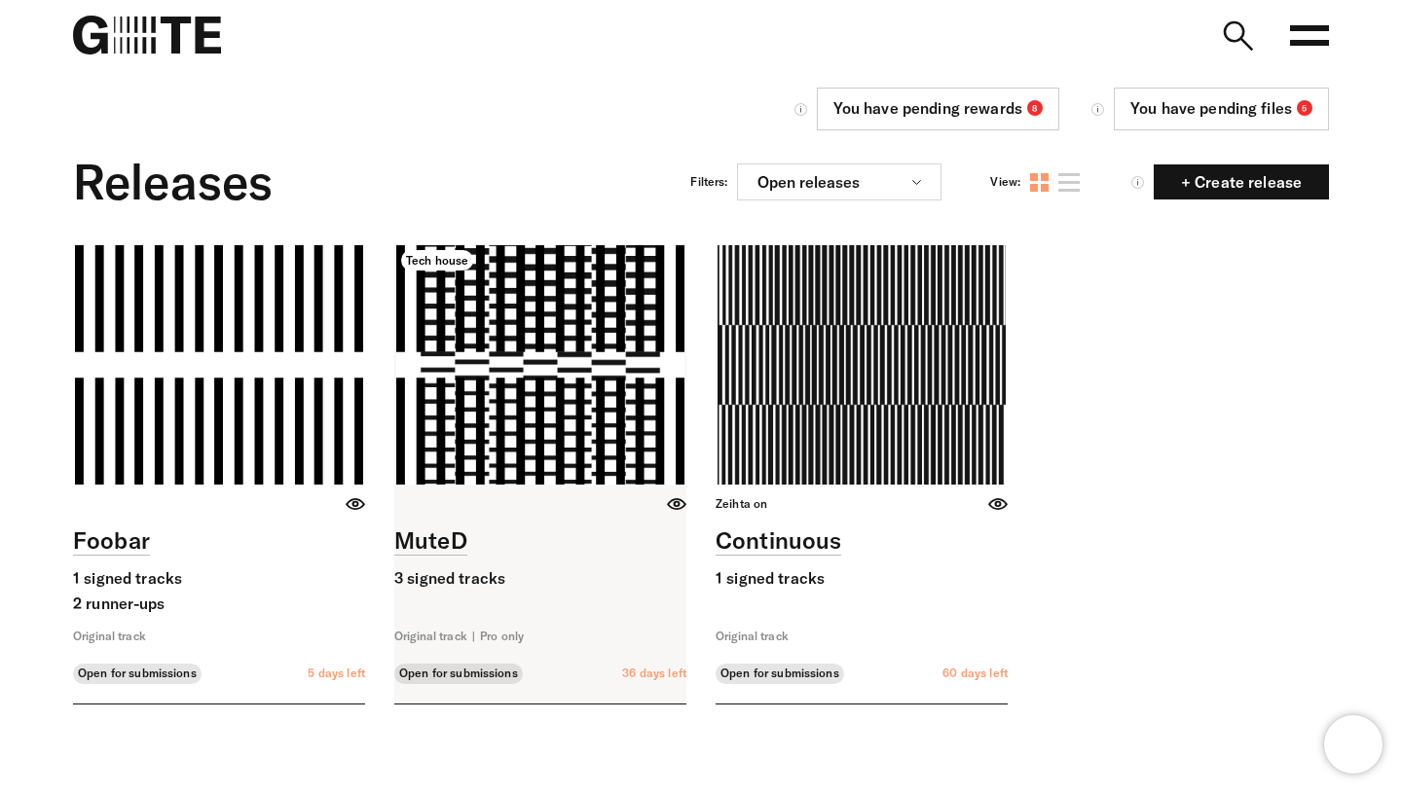
click at [521, 340] on link at bounding box center [540, 474] width 292 height 458
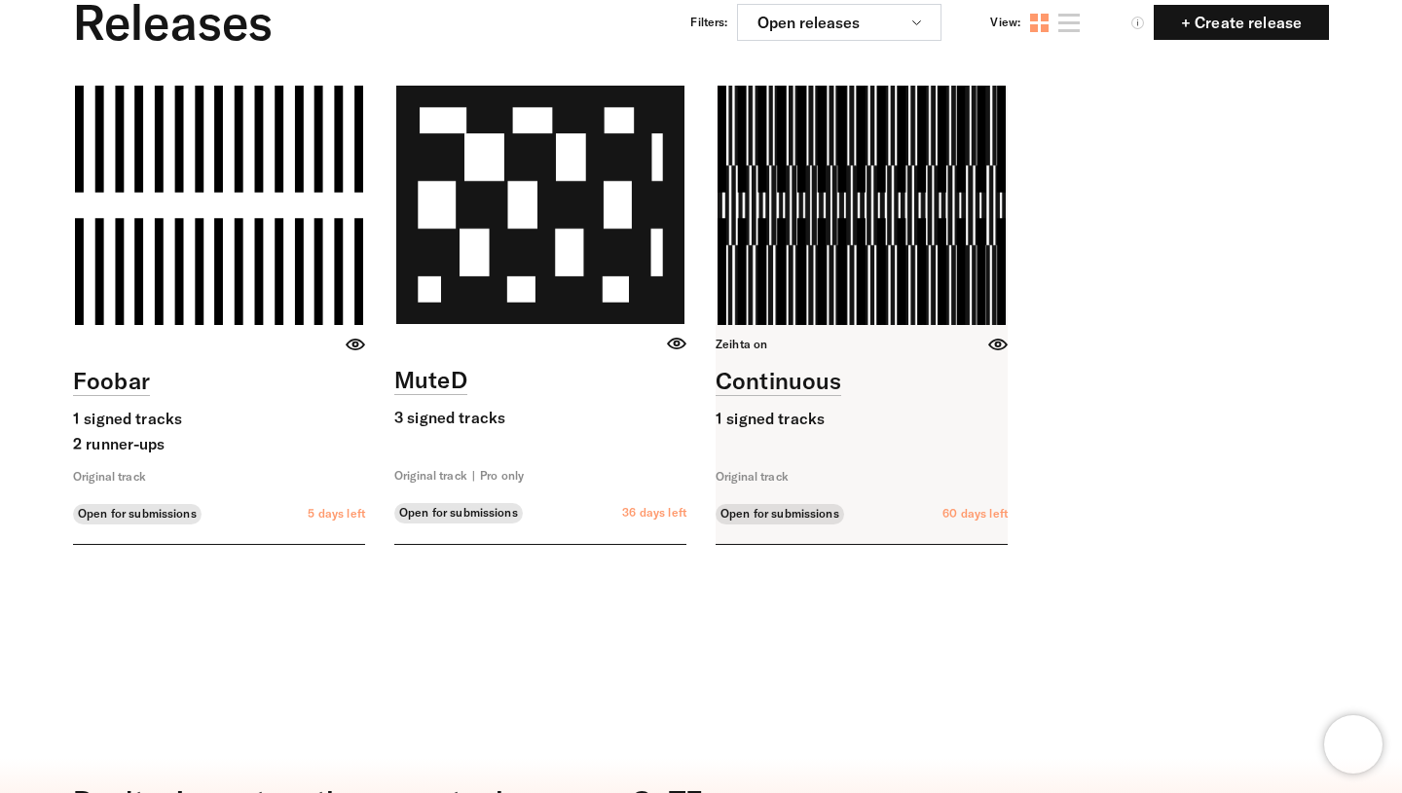
scroll to position [161, 0]
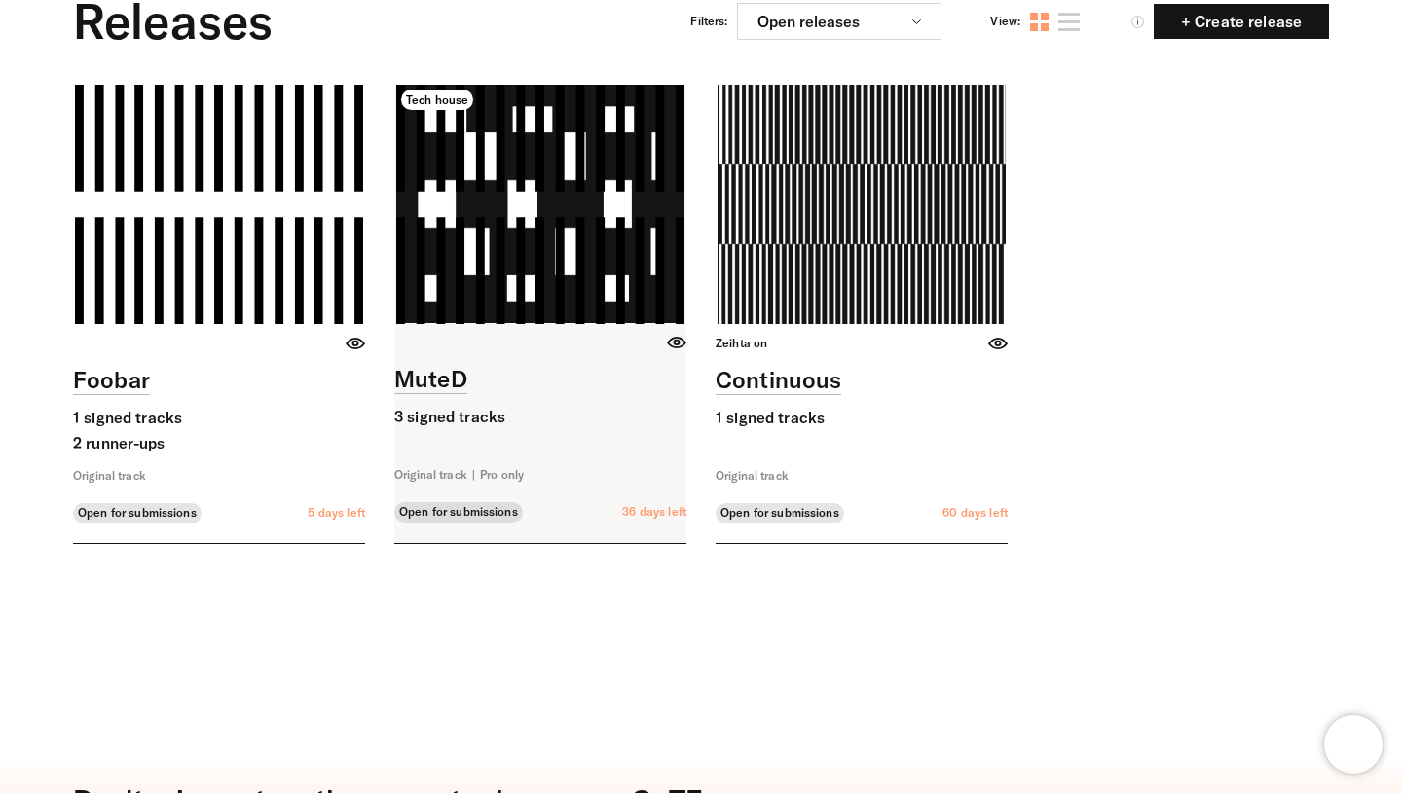
click at [552, 229] on link at bounding box center [540, 314] width 292 height 458
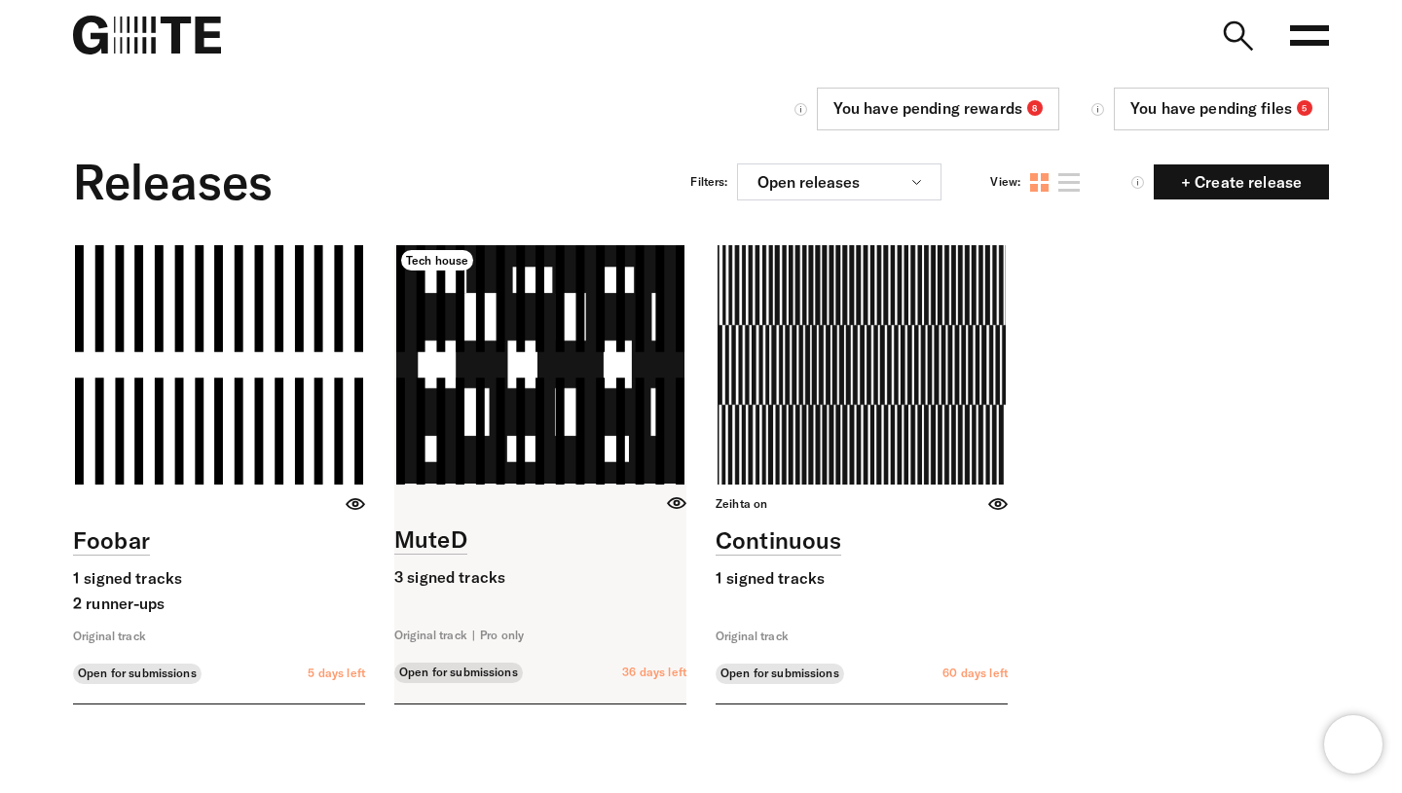
click at [531, 406] on link at bounding box center [540, 474] width 292 height 458
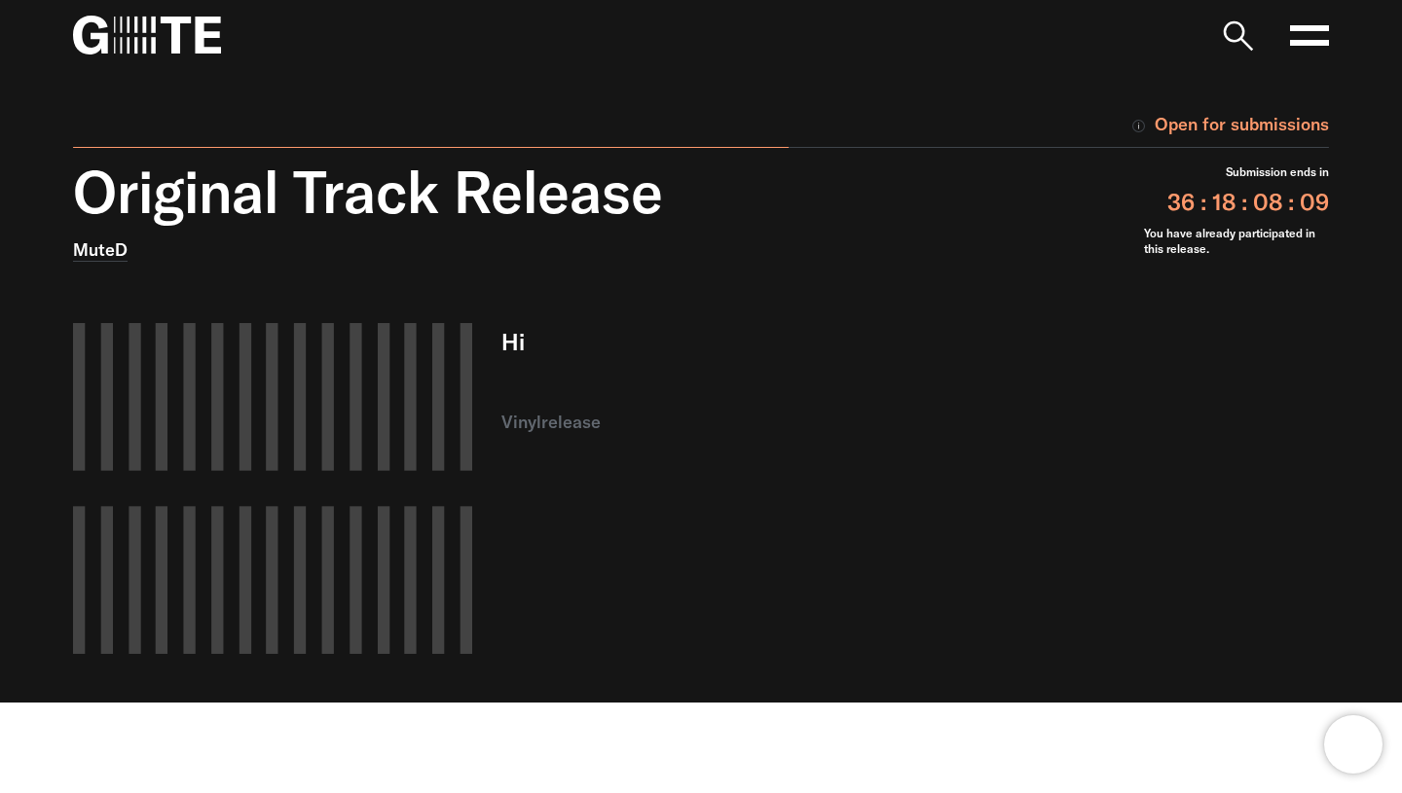
click at [156, 39] on img at bounding box center [147, 35] width 148 height 39
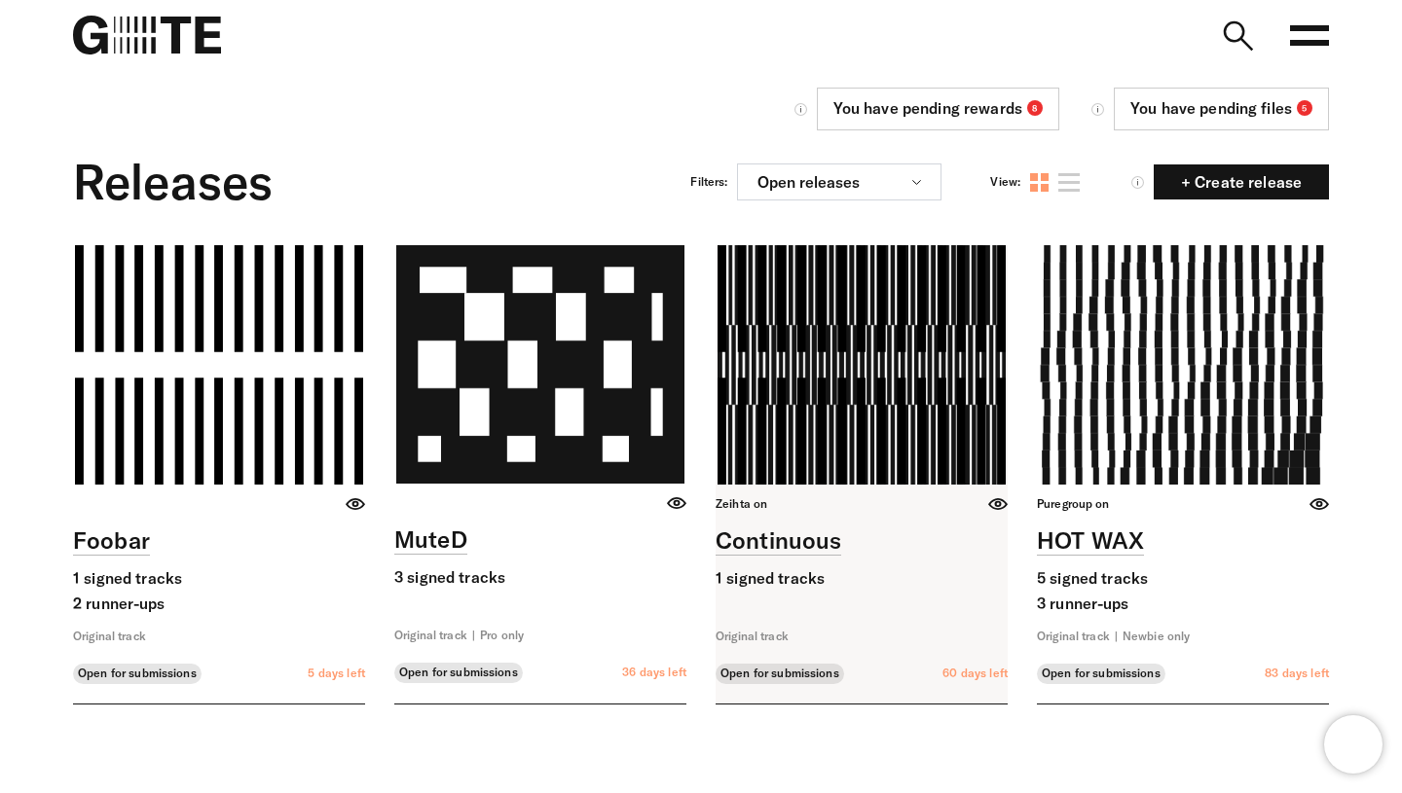
click at [854, 380] on link at bounding box center [861, 474] width 292 height 458
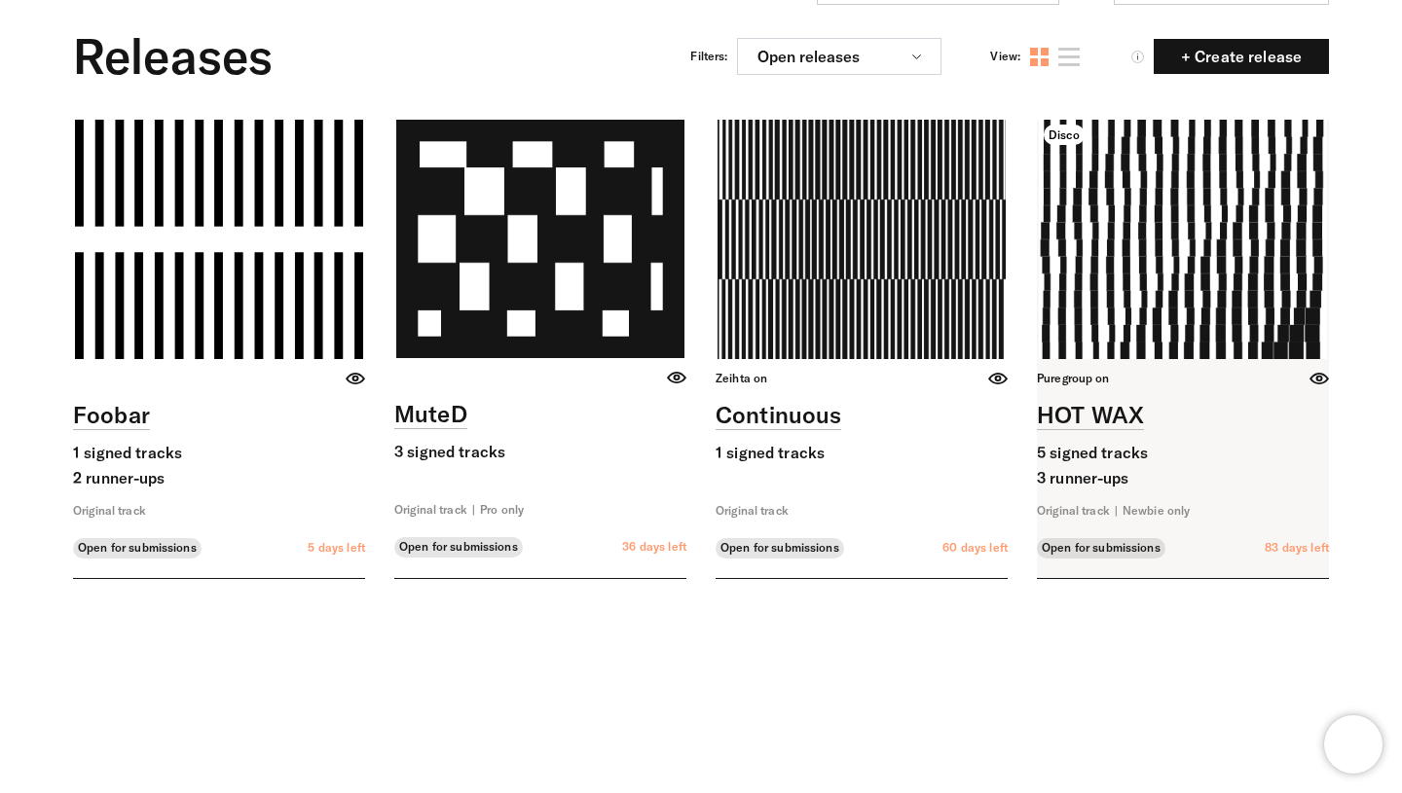
scroll to position [129, 0]
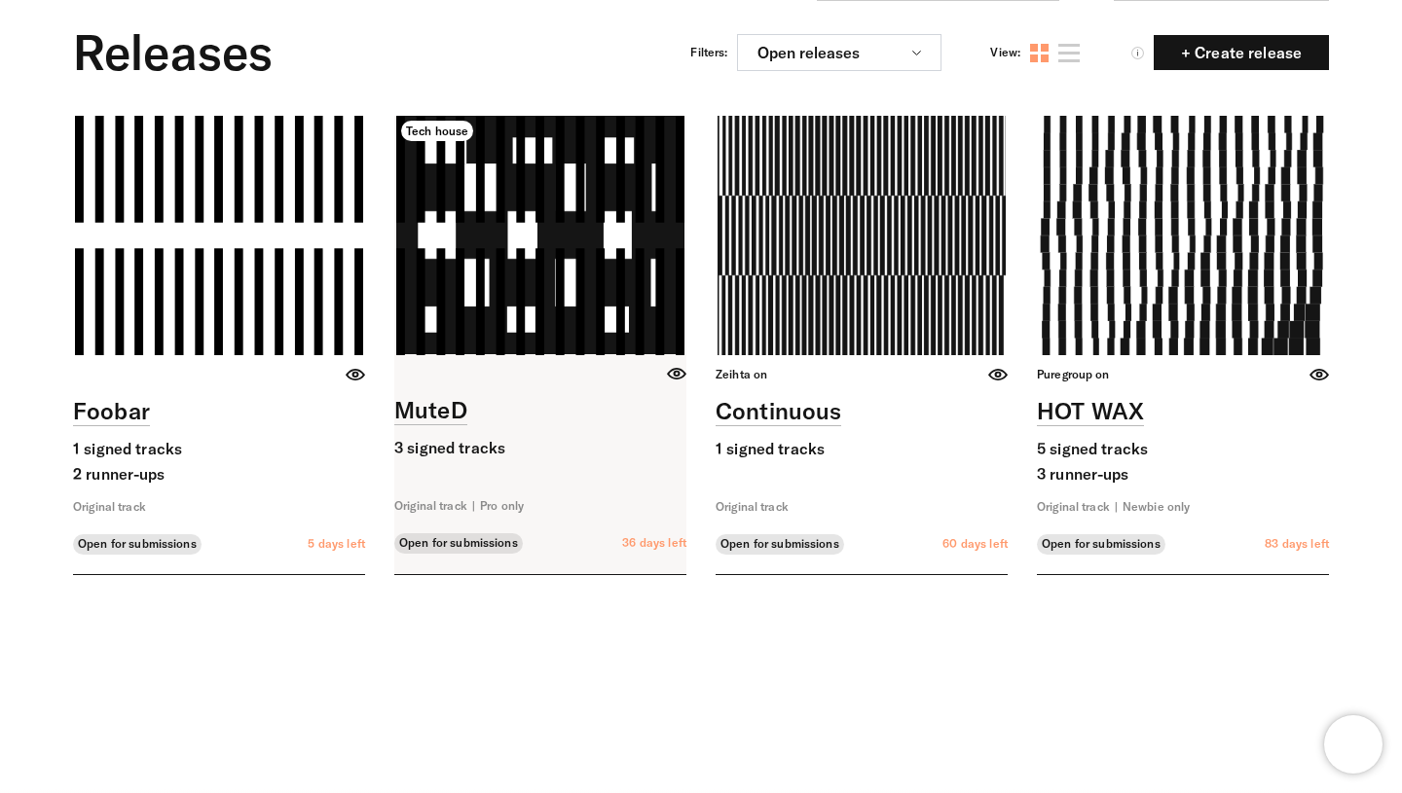
click at [431, 184] on link at bounding box center [540, 345] width 292 height 458
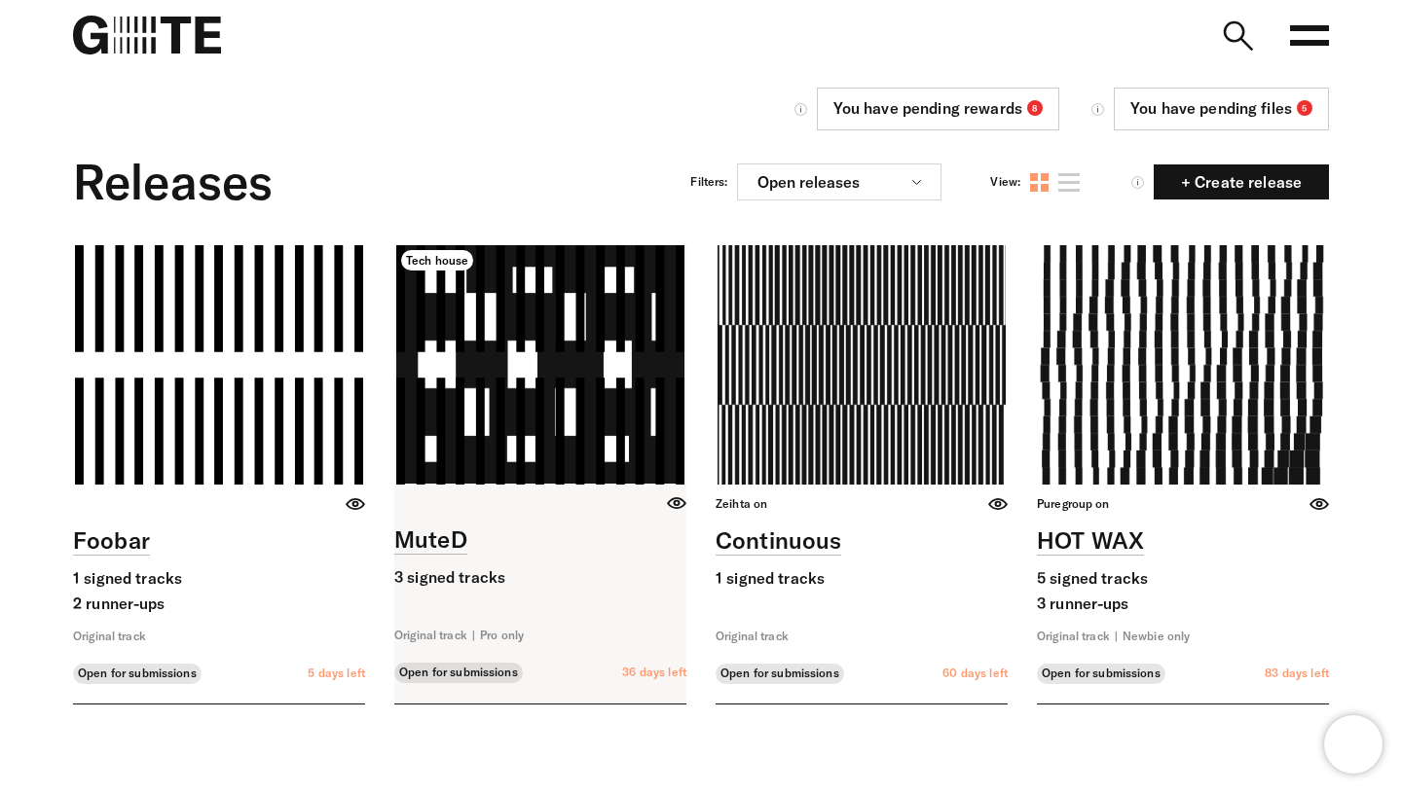
click at [543, 323] on link at bounding box center [540, 474] width 292 height 458
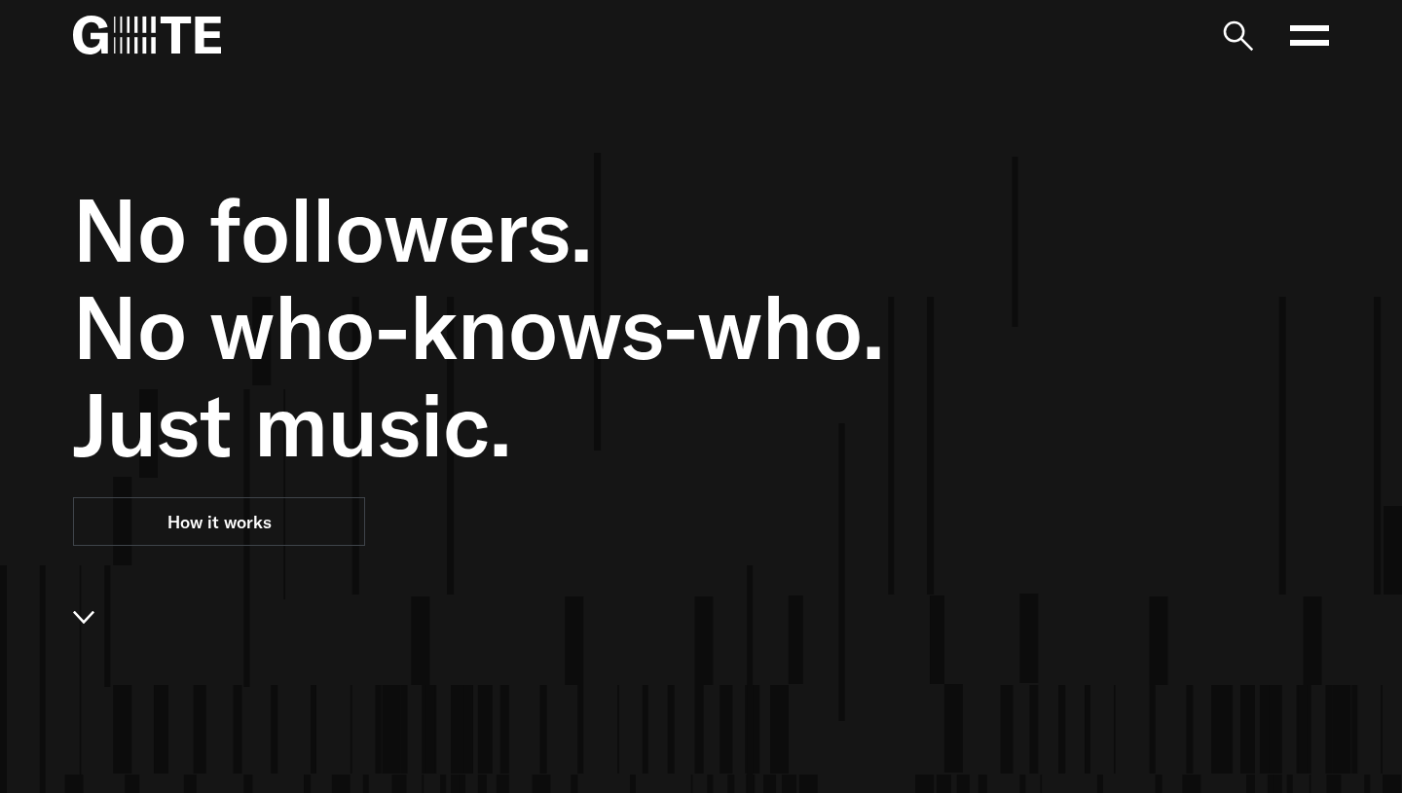
click at [1304, 37] on icon at bounding box center [1309, 35] width 39 height 39
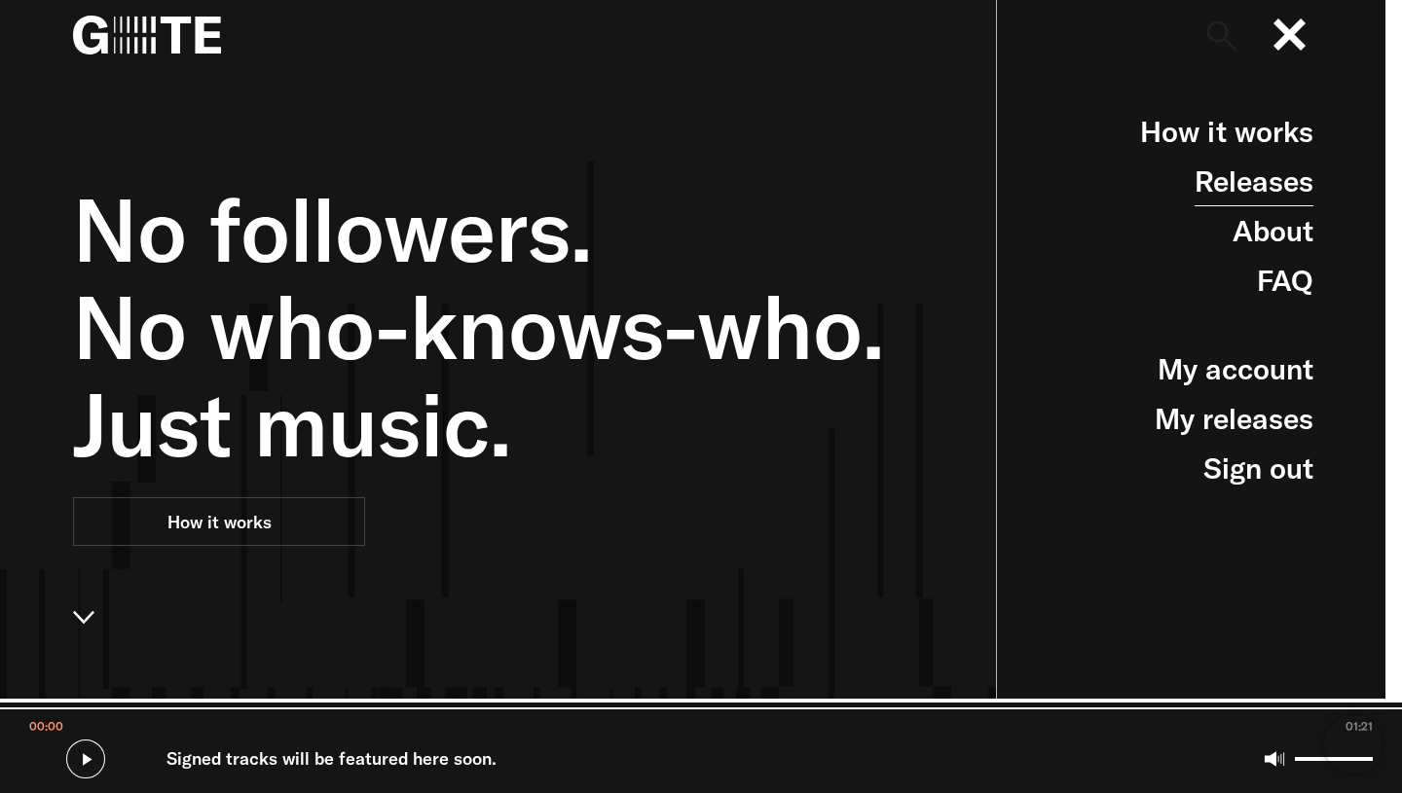
click at [1260, 186] on link "Releases" at bounding box center [1253, 182] width 119 height 50
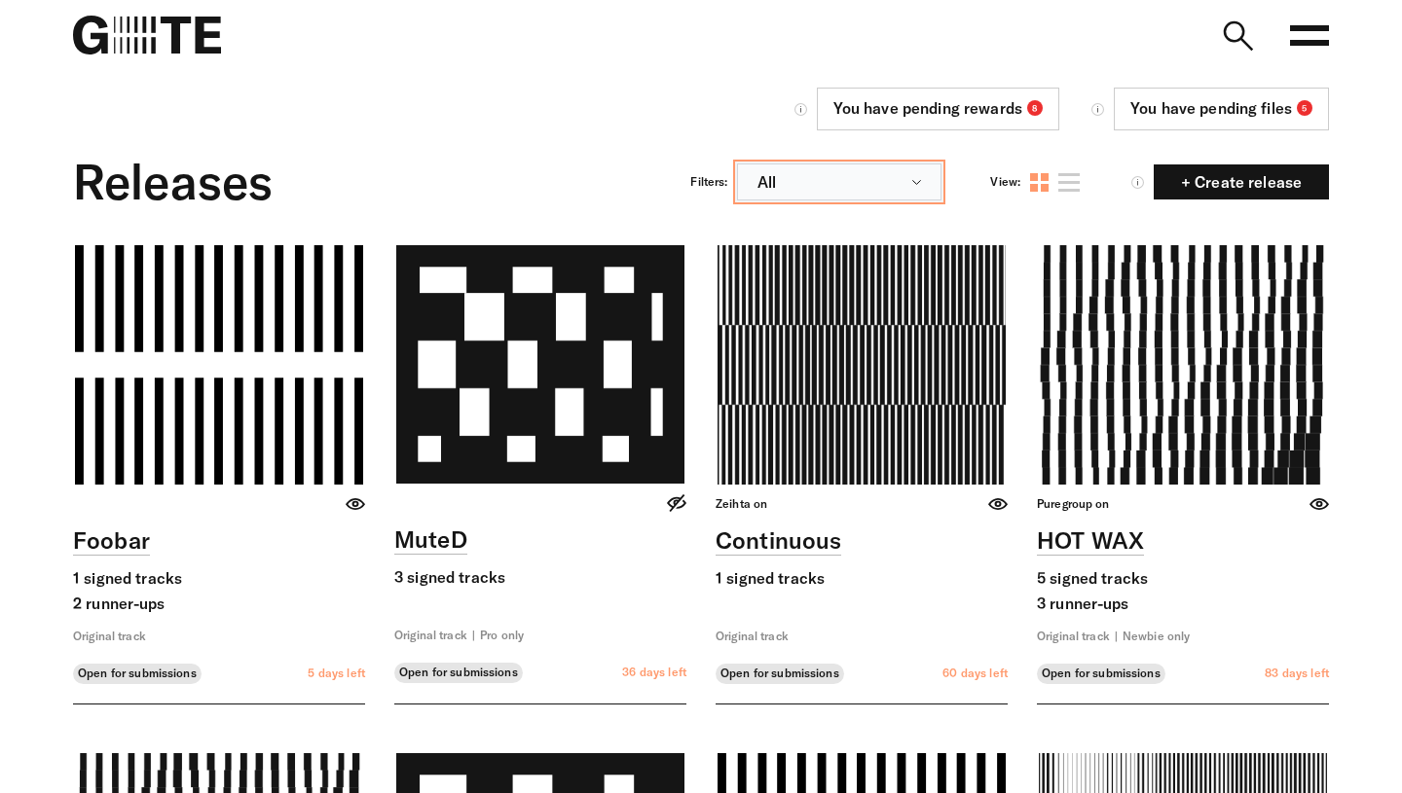
click at [871, 170] on button "All" at bounding box center [839, 182] width 204 height 37
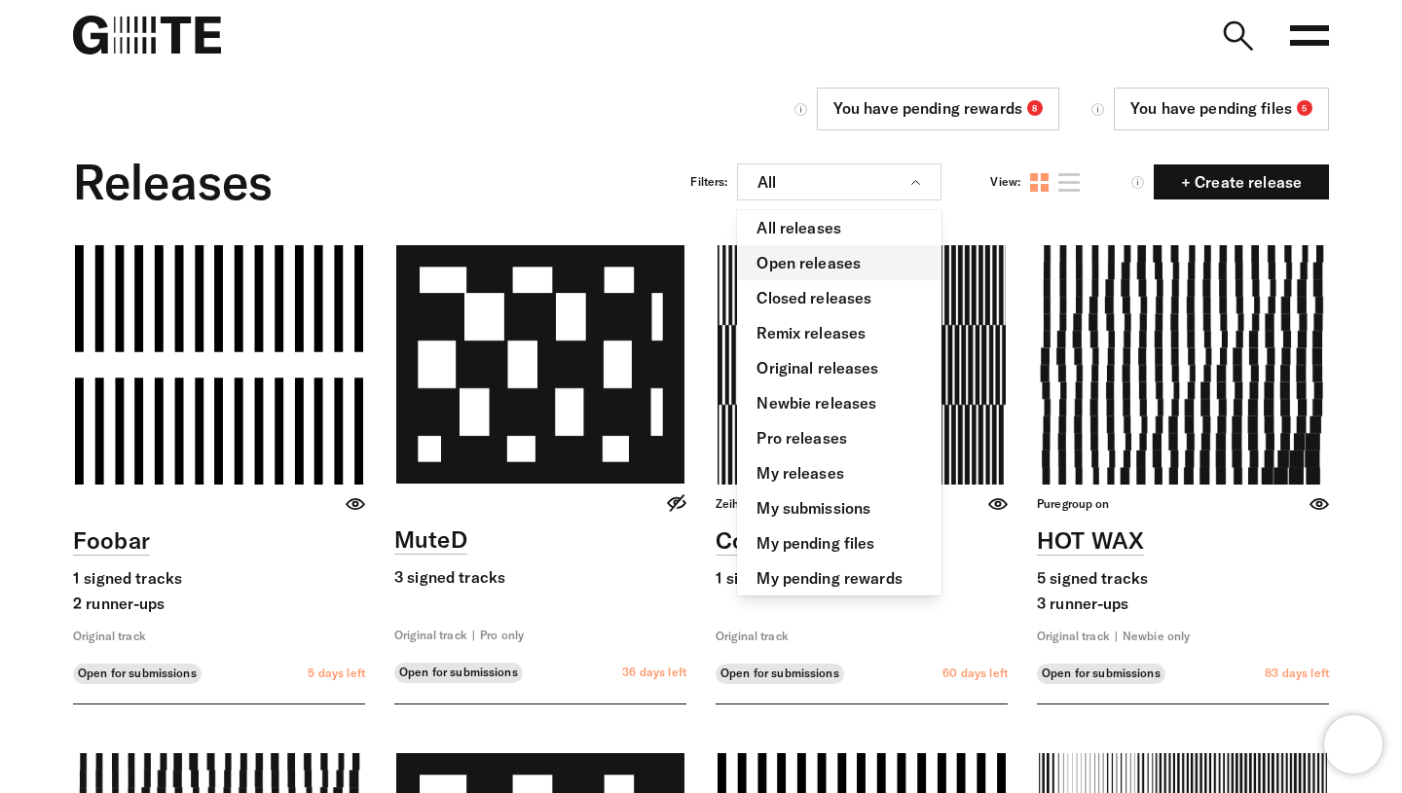
click at [847, 274] on link "Open releases" at bounding box center [839, 262] width 204 height 35
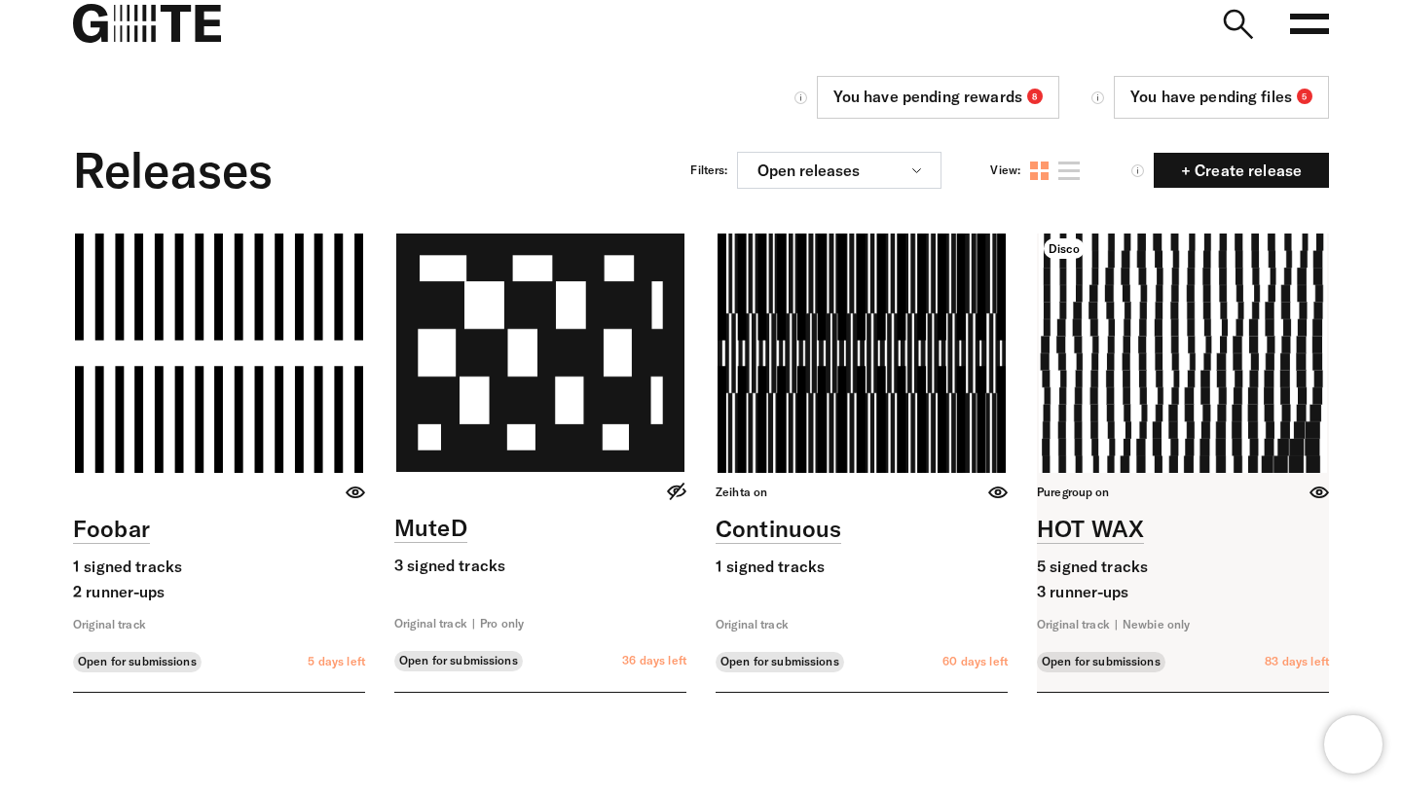
scroll to position [11, 0]
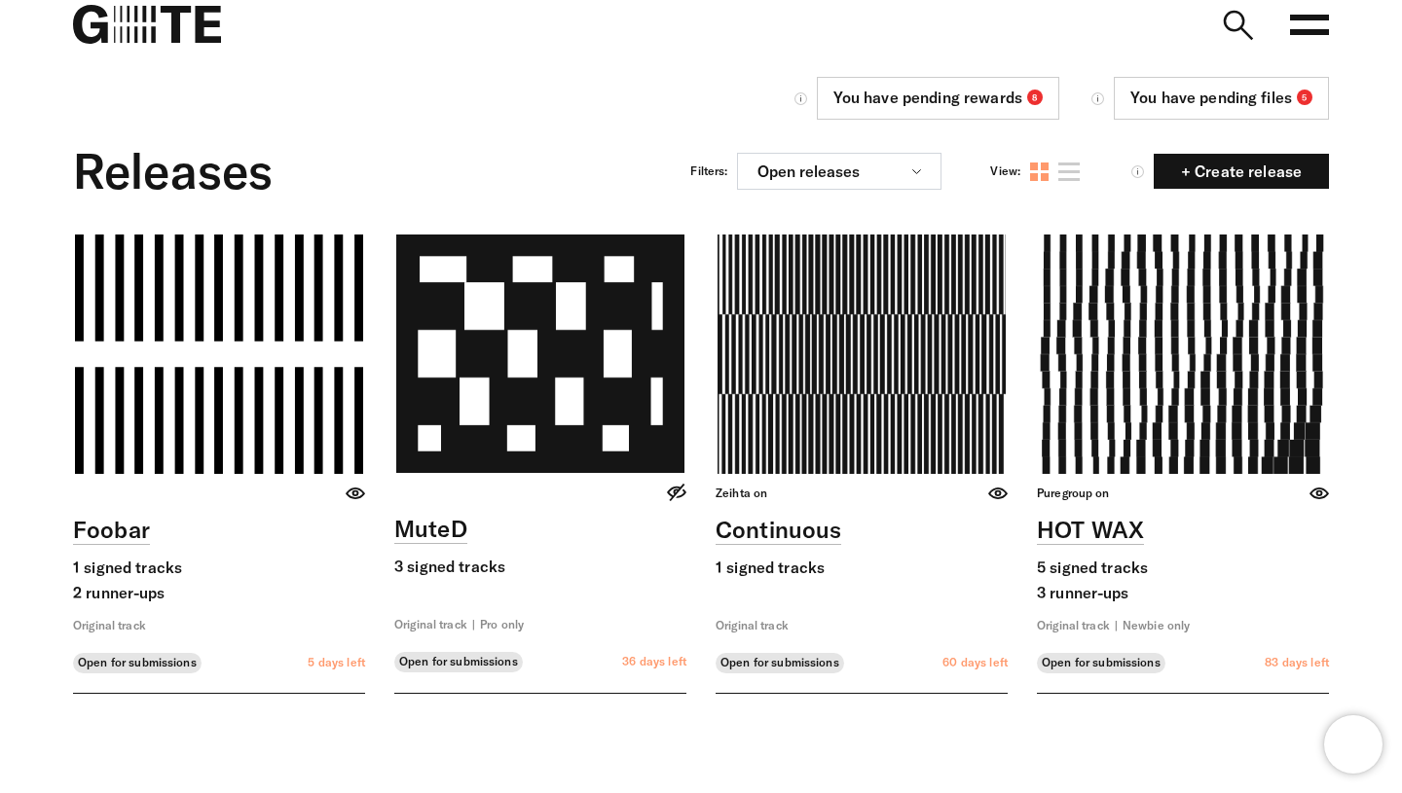
click at [1234, 24] on icon at bounding box center [1236, 24] width 39 height 39
click at [0, 0] on input "search" at bounding box center [0, 0] width 0 height 0
type input "**********"
click at [861, 14] on button "**********" at bounding box center [878, 23] width 35 height 19
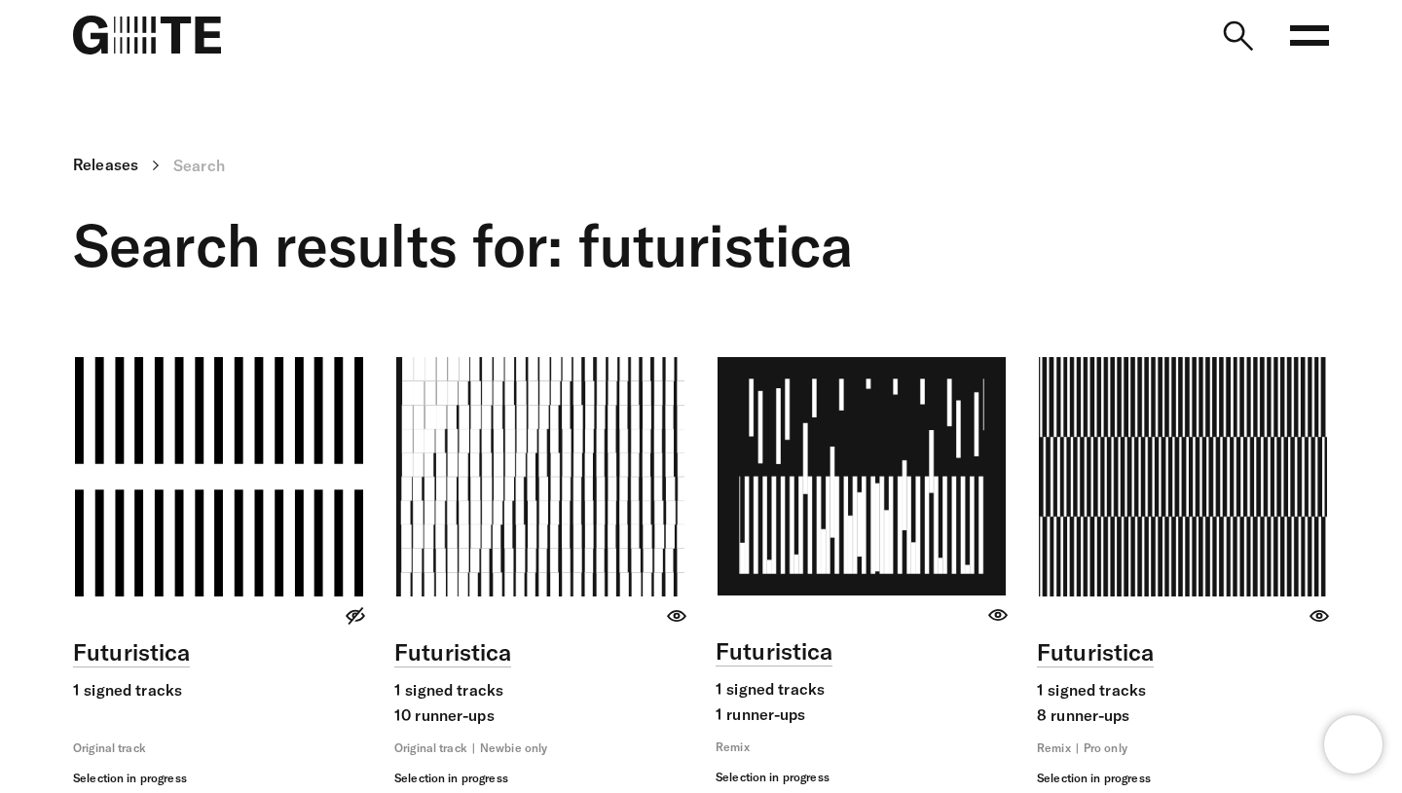
click at [1241, 34] on icon at bounding box center [1236, 35] width 39 height 39
click at [0, 0] on input "**********" at bounding box center [0, 0] width 0 height 0
drag, startPoint x: 1159, startPoint y: 41, endPoint x: 838, endPoint y: 10, distance: 322.7
click at [896, 24] on input "**********" at bounding box center [1071, 32] width 350 height 17
click at [1010, 209] on div "Releases Search Search results for: futuristica" at bounding box center [701, 228] width 1256 height 161
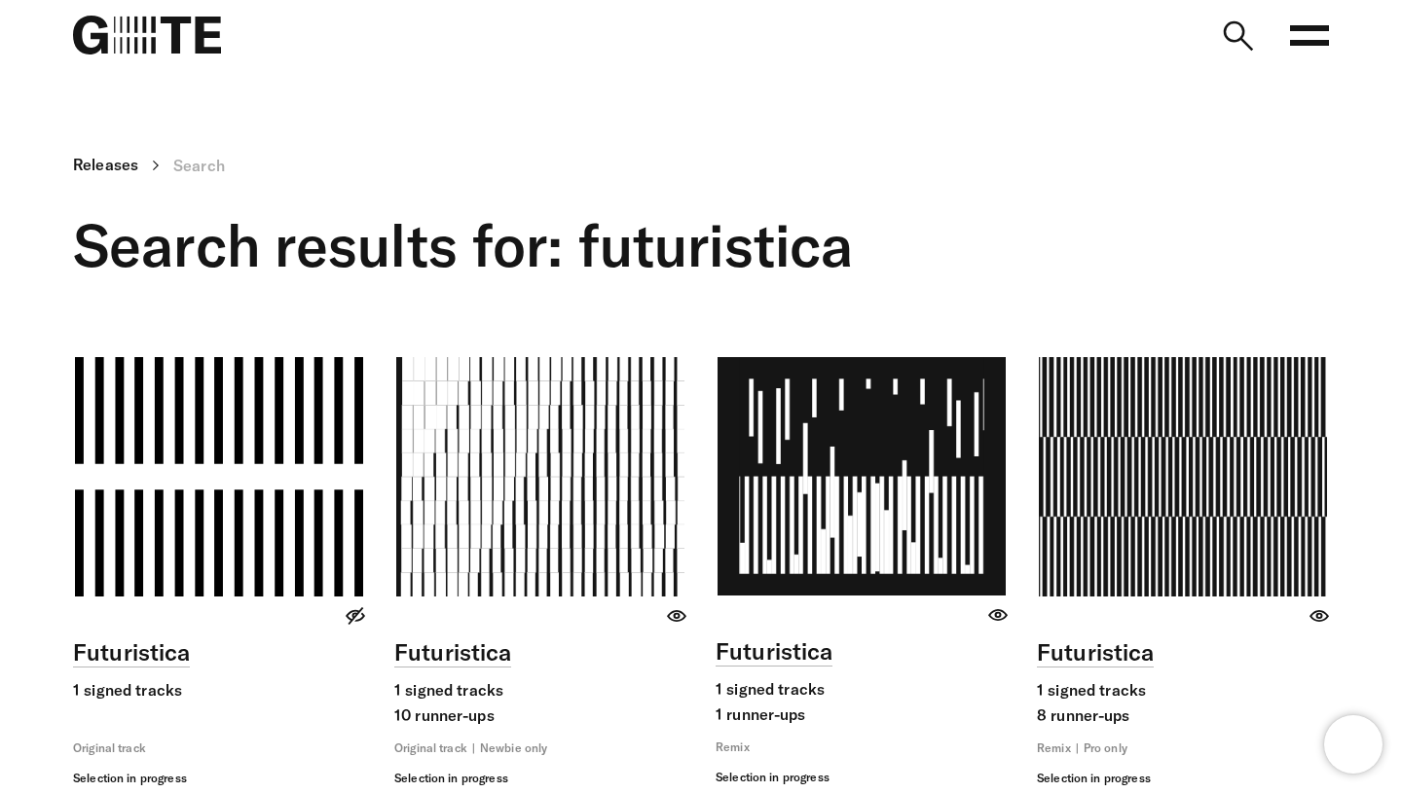
click at [1247, 37] on icon at bounding box center [1236, 35] width 39 height 39
click at [0, 0] on input "search" at bounding box center [0, 0] width 0 height 0
click at [1253, 27] on icon at bounding box center [1236, 35] width 39 height 39
click at [0, 0] on input "search" at bounding box center [0, 0] width 0 height 0
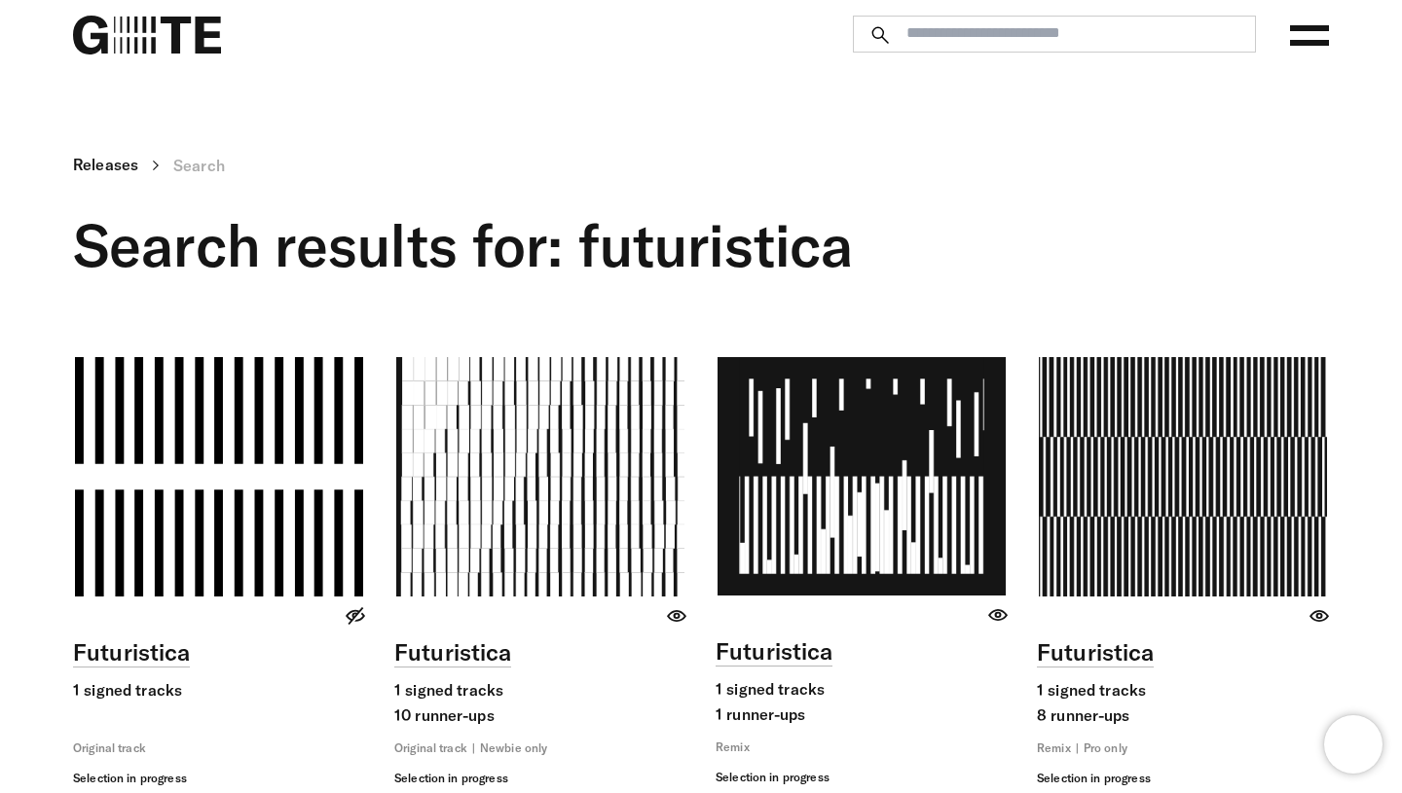
click at [1086, 41] on input "search" at bounding box center [1071, 32] width 350 height 17
type input "**********"
click at [861, 24] on button "**********" at bounding box center [878, 33] width 35 height 19
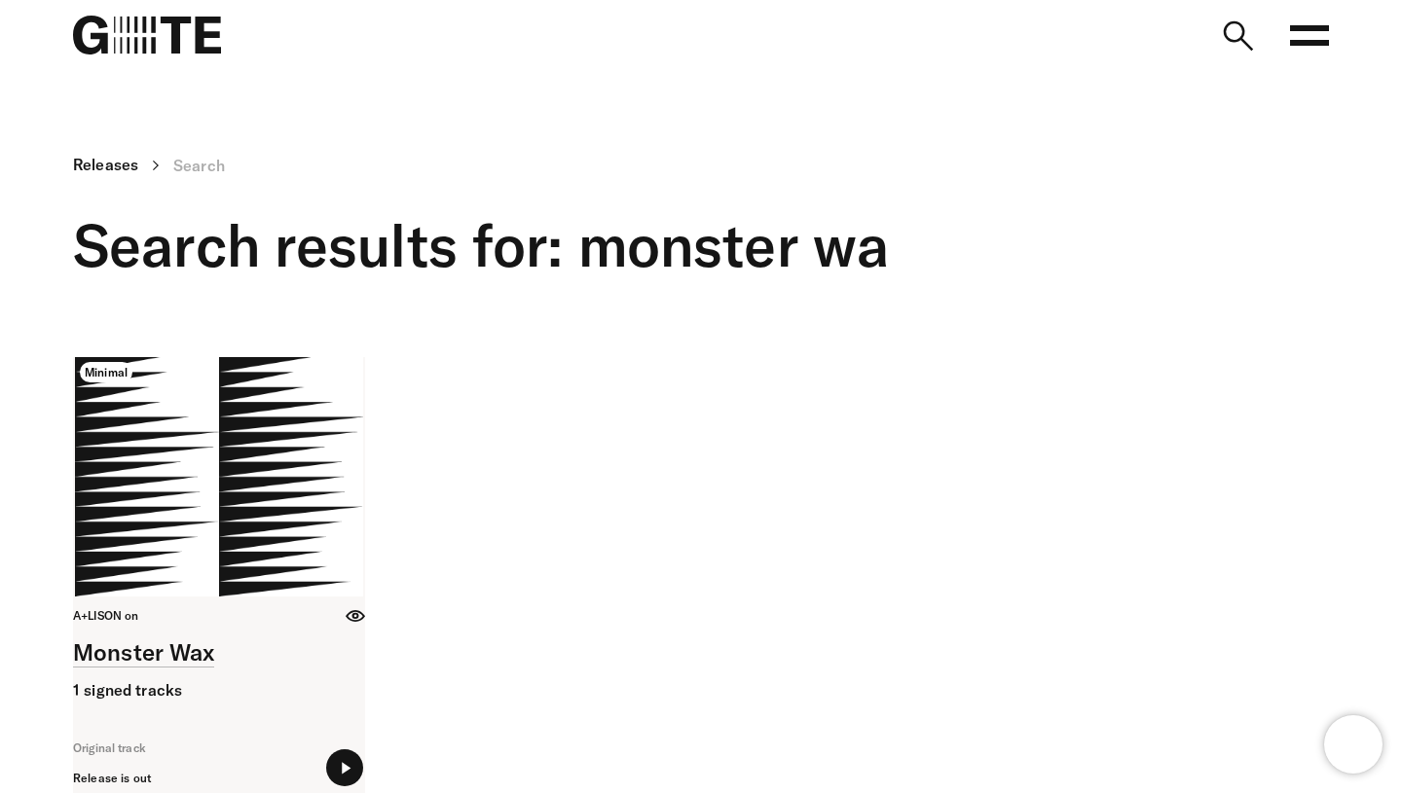
click at [297, 526] on link at bounding box center [219, 579] width 292 height 444
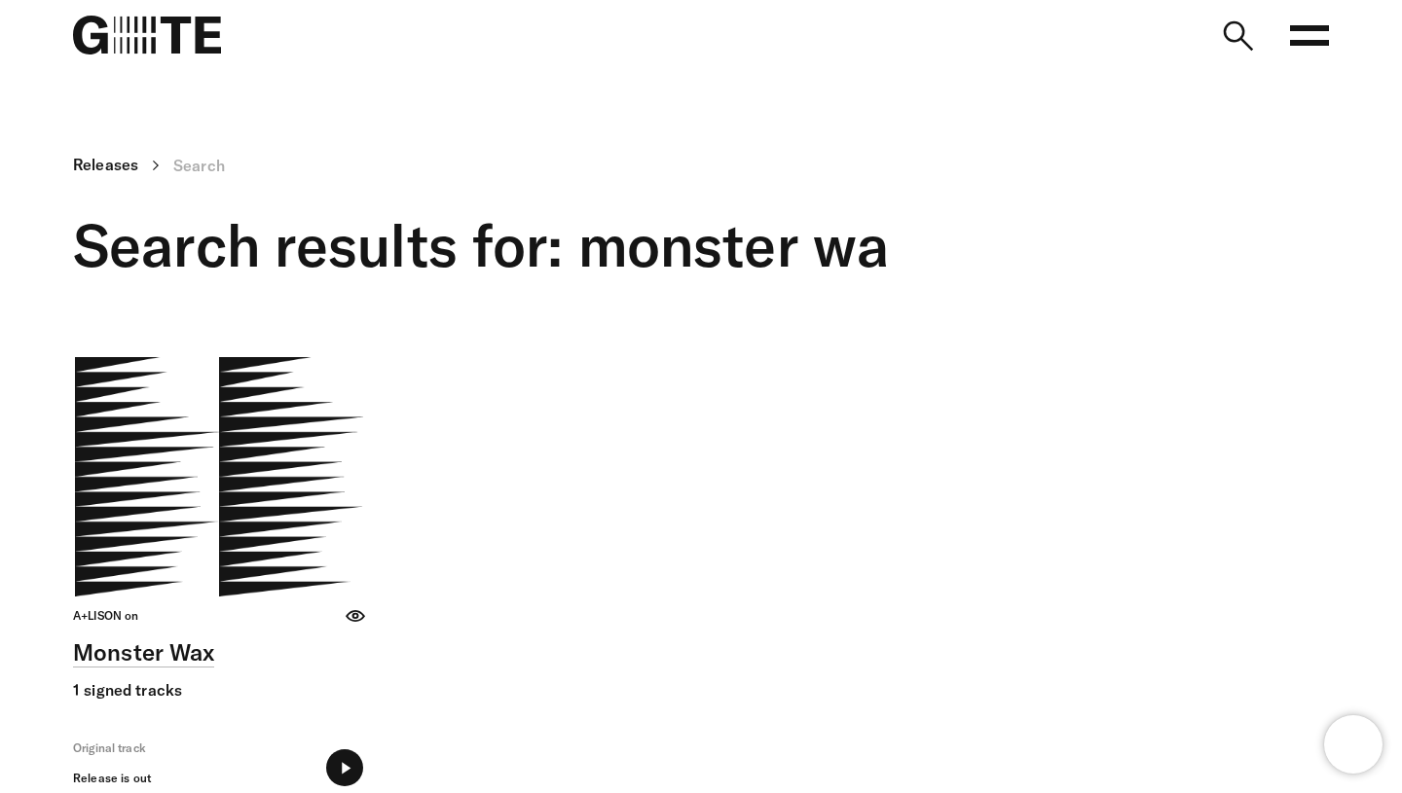
click at [1248, 40] on icon at bounding box center [1236, 35] width 39 height 39
click at [0, 0] on input "**********" at bounding box center [0, 0] width 0 height 0
click at [1048, 41] on input "**********" at bounding box center [1071, 32] width 350 height 17
type input "*"
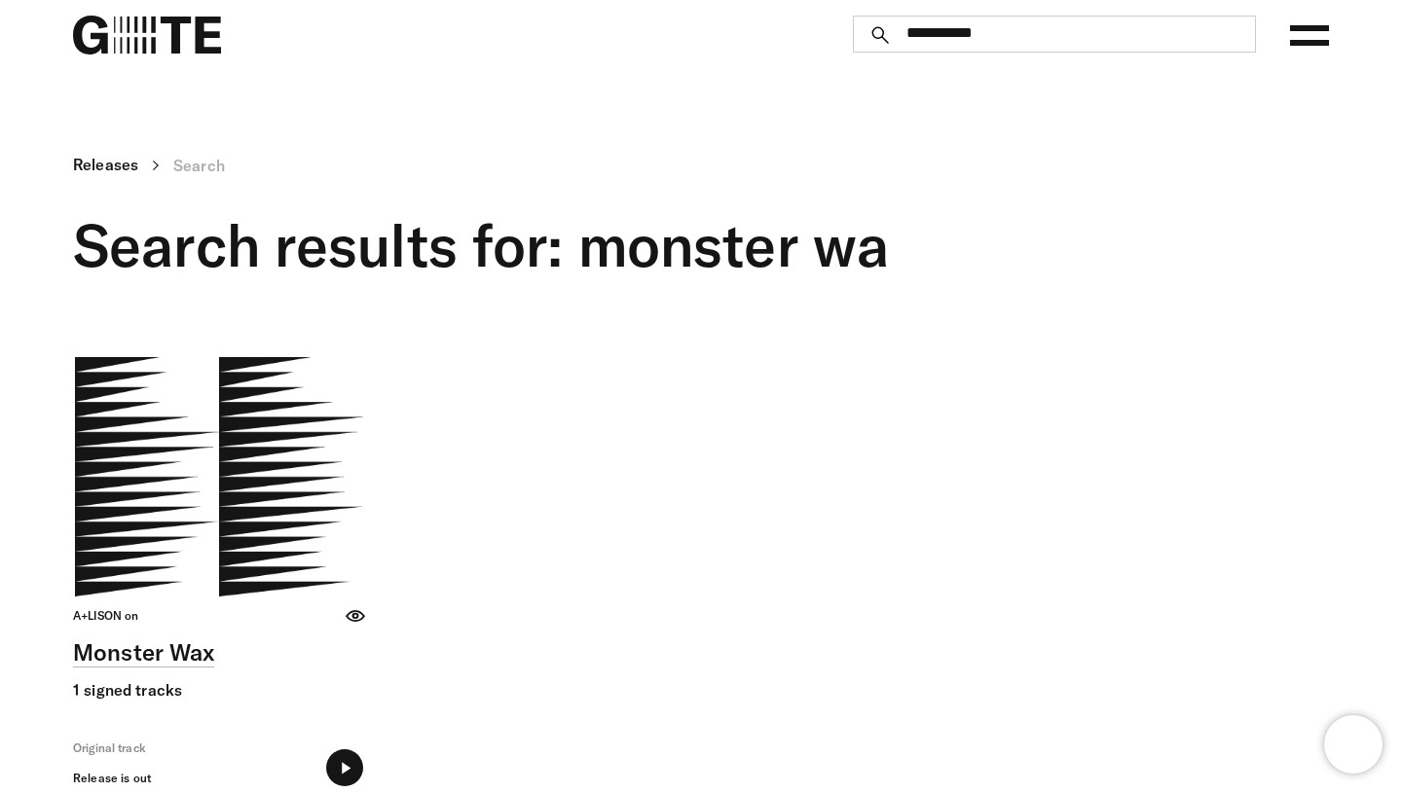
type input "**********"
click at [861, 24] on button "**********" at bounding box center [878, 33] width 35 height 19
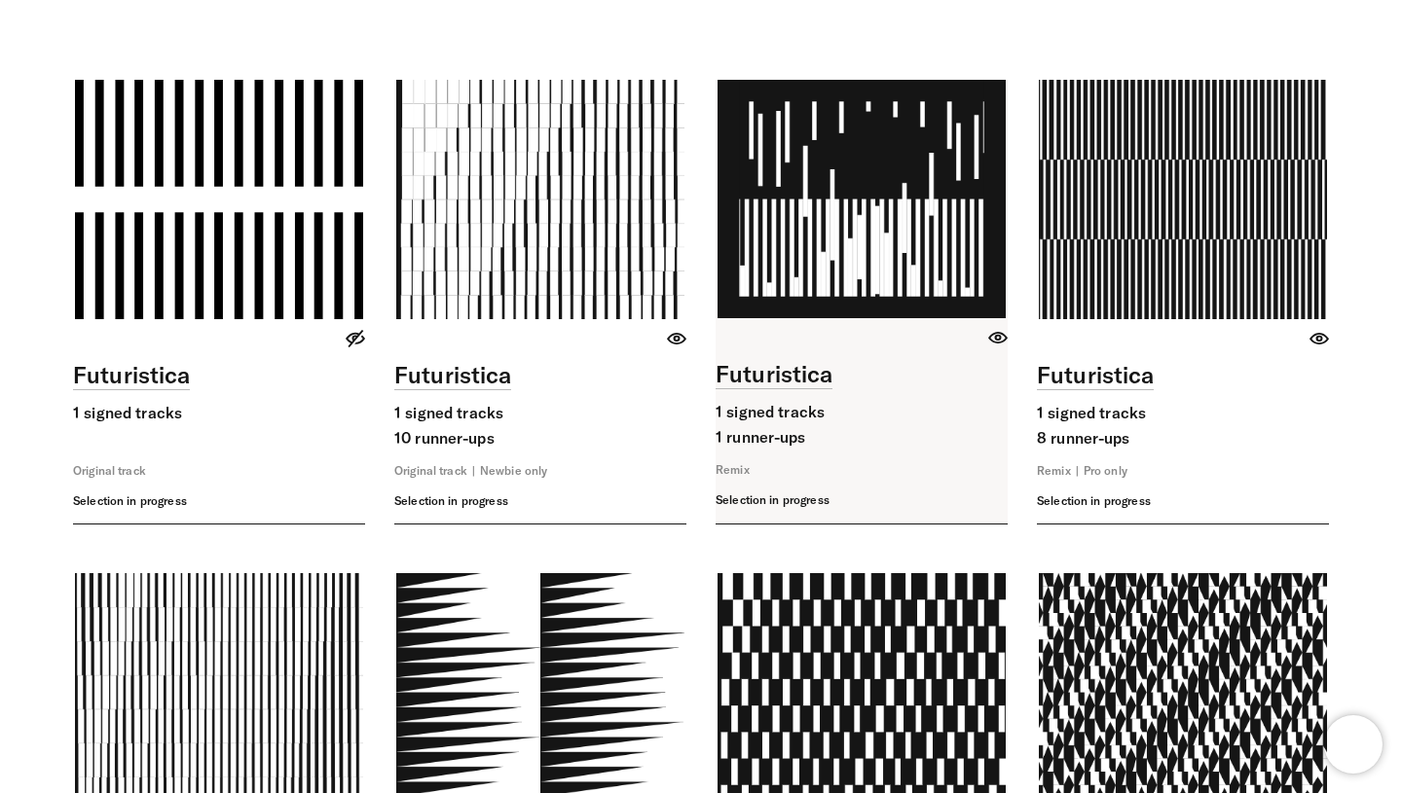
scroll to position [280, 0]
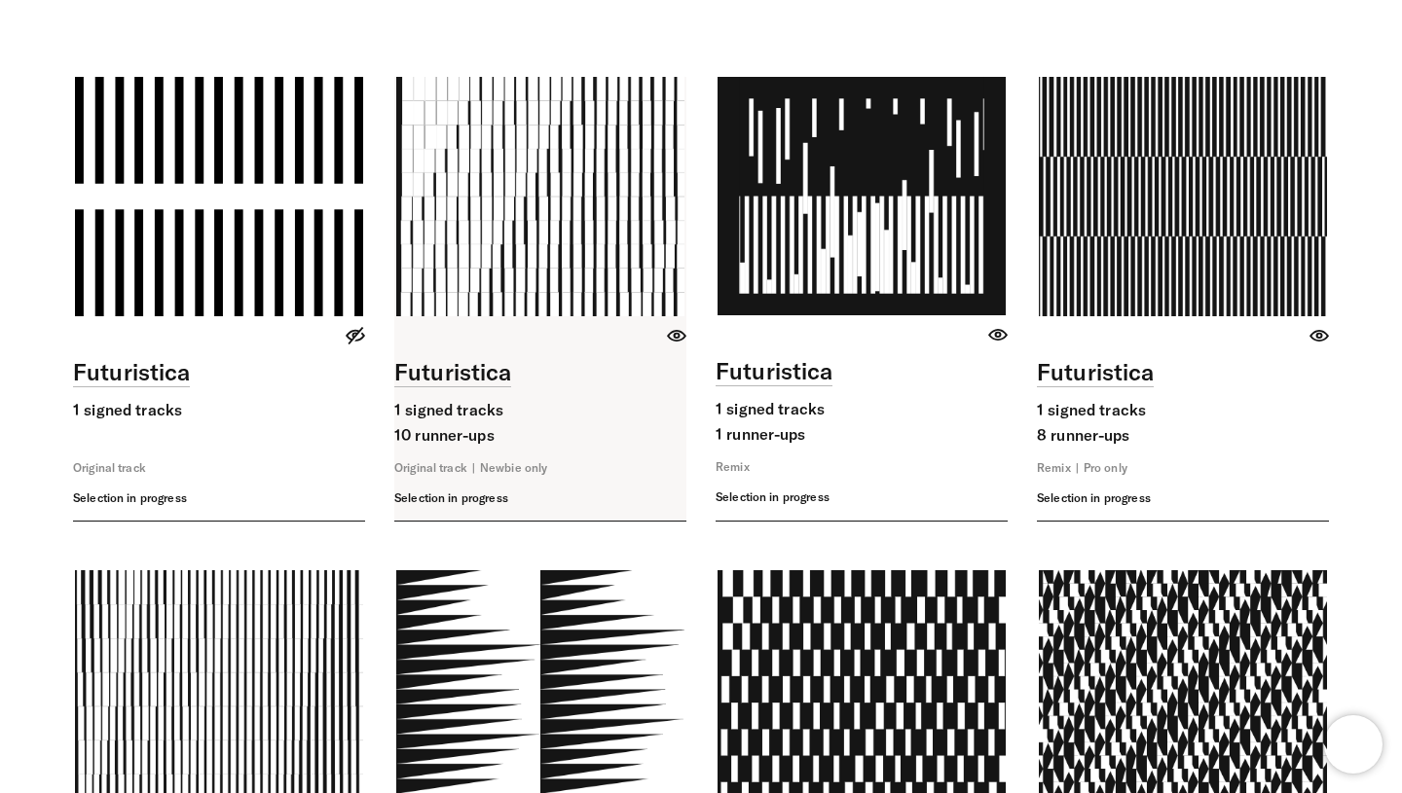
click at [513, 203] on link at bounding box center [540, 299] width 292 height 444
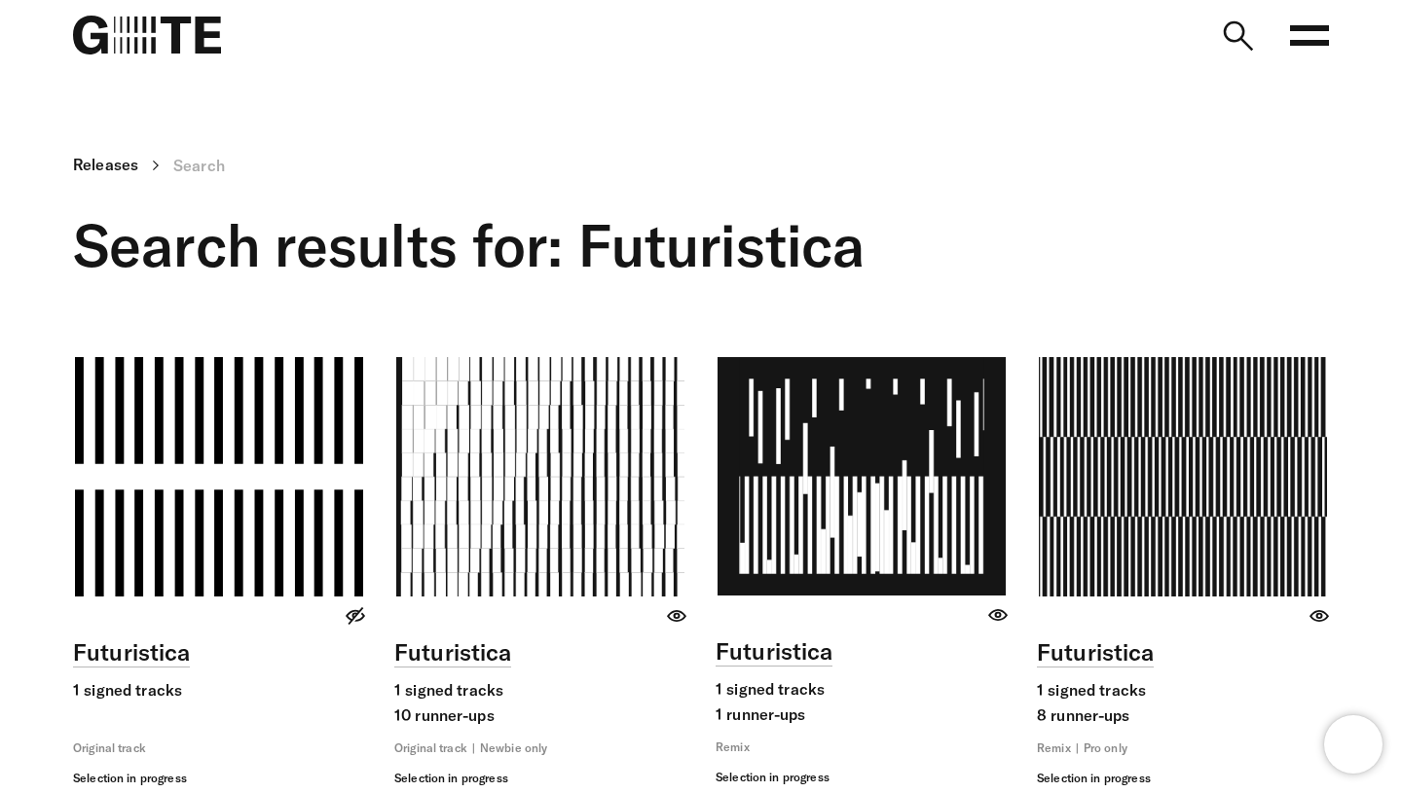
click at [1234, 33] on icon at bounding box center [1236, 35] width 39 height 39
click at [0, 0] on input "**********" at bounding box center [0, 0] width 0 height 0
click at [949, 29] on input "**********" at bounding box center [1071, 32] width 350 height 17
type input "*****"
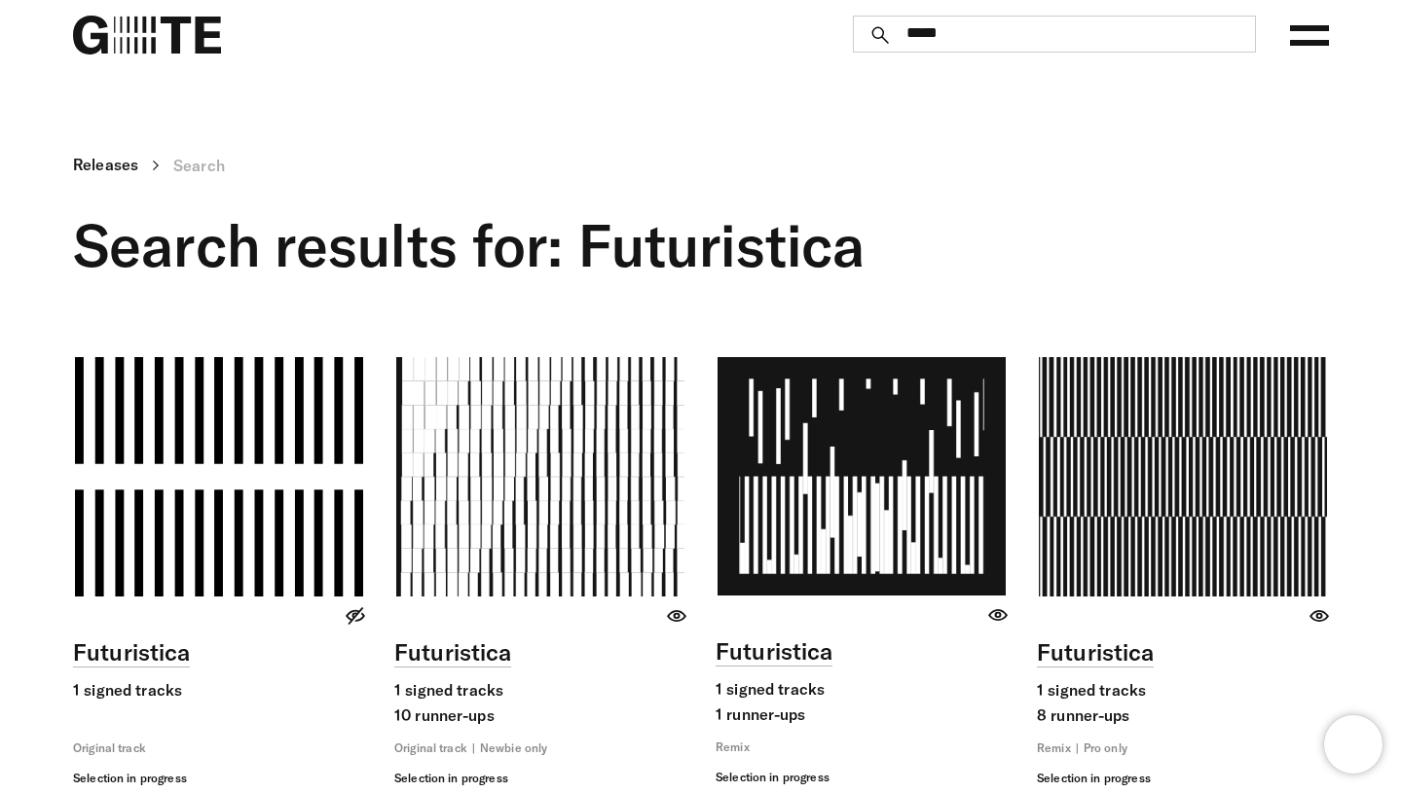
click at [861, 24] on button "*****" at bounding box center [878, 33] width 35 height 19
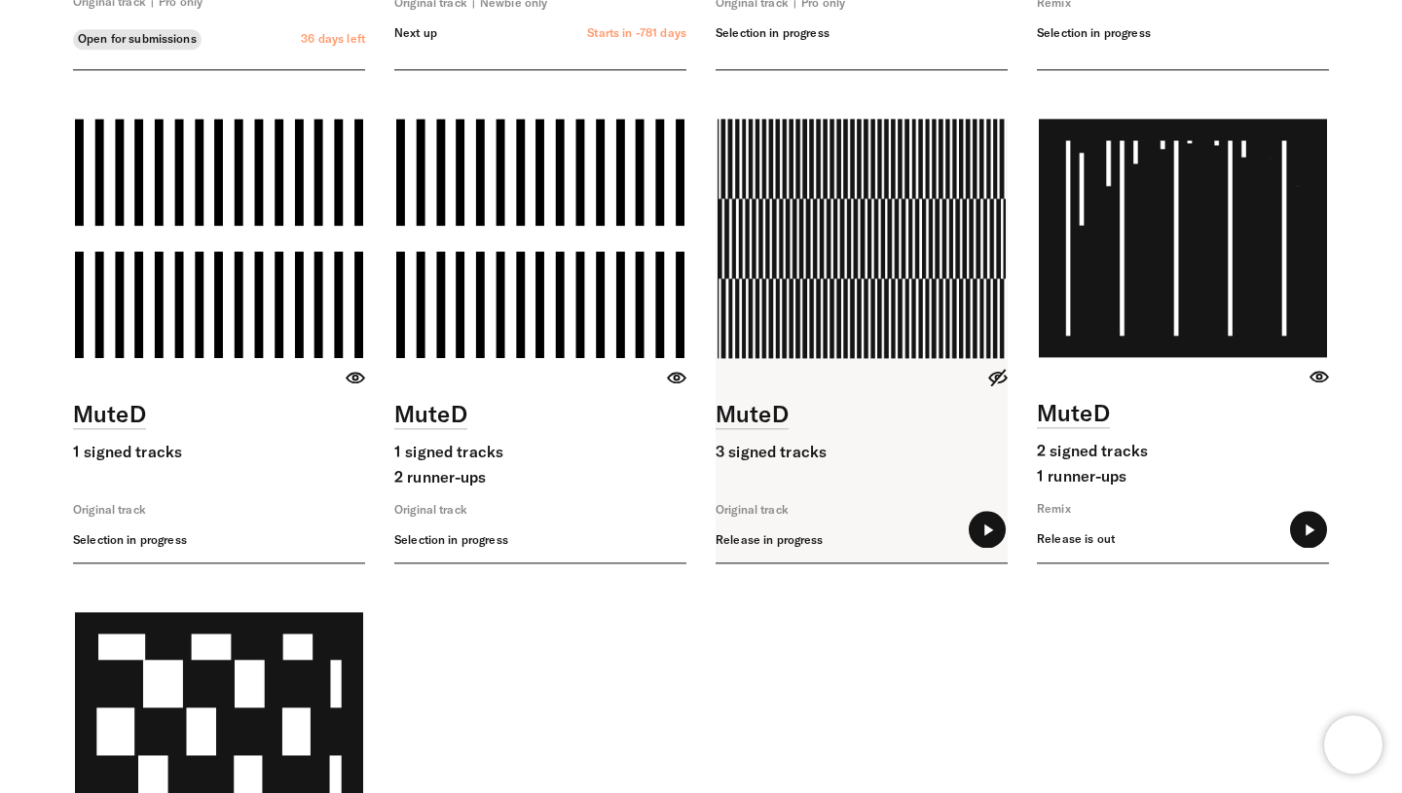
scroll to position [747, 0]
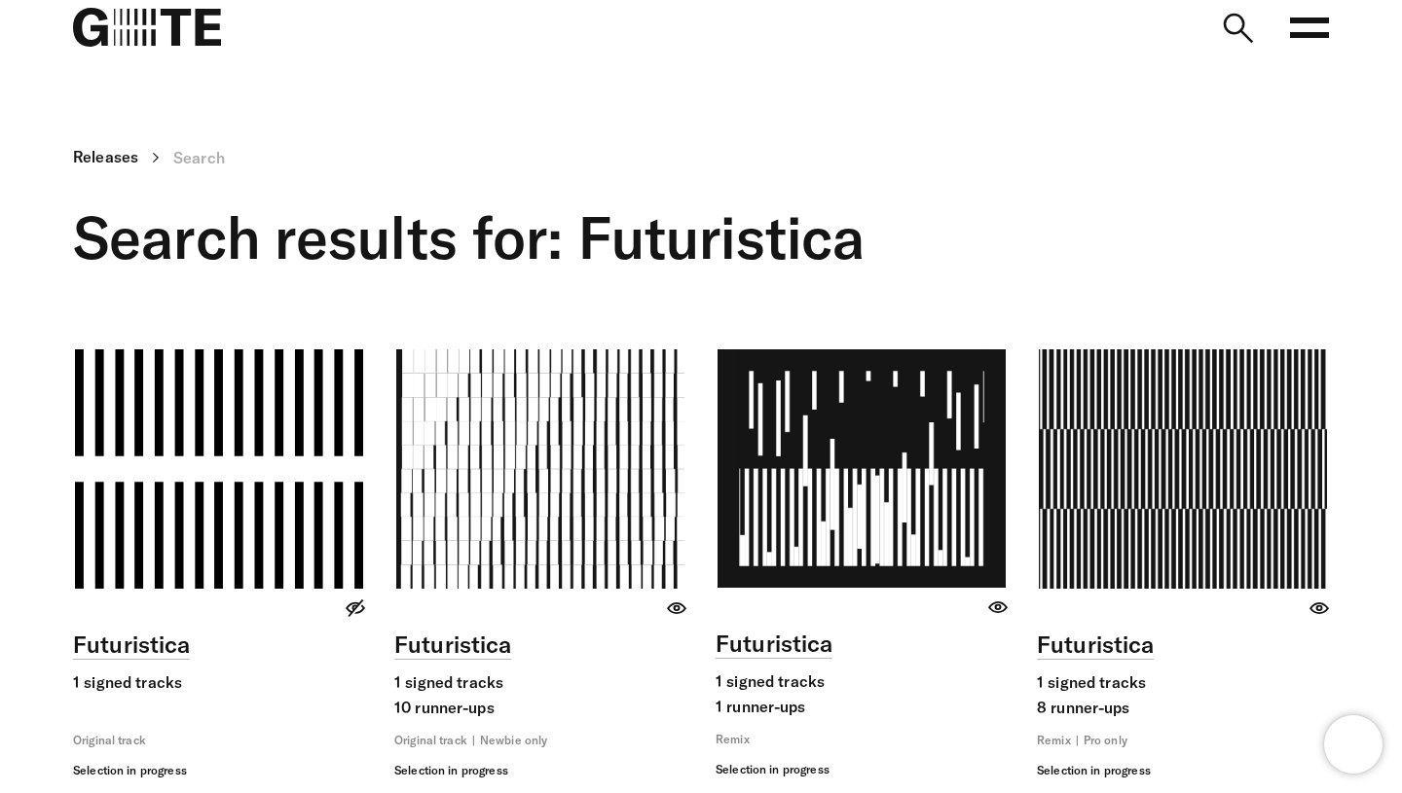
scroll to position [7, 0]
click at [1243, 21] on circle at bounding box center [1234, 25] width 26 height 26
click at [0, 0] on input "**********" at bounding box center [0, 0] width 0 height 0
click at [988, 30] on input "**********" at bounding box center [1071, 26] width 350 height 17
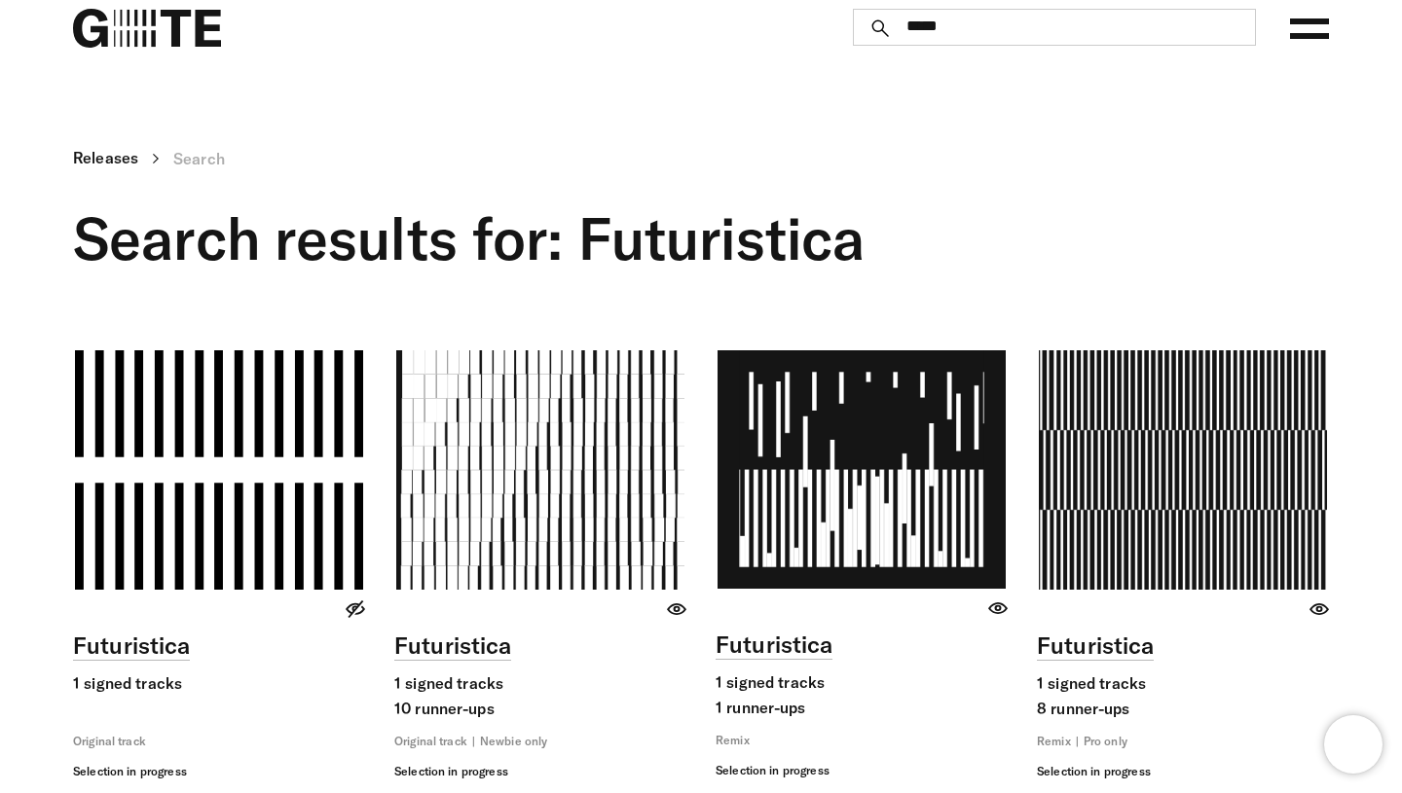
type input "*****"
click at [861, 18] on button "*****" at bounding box center [878, 27] width 35 height 19
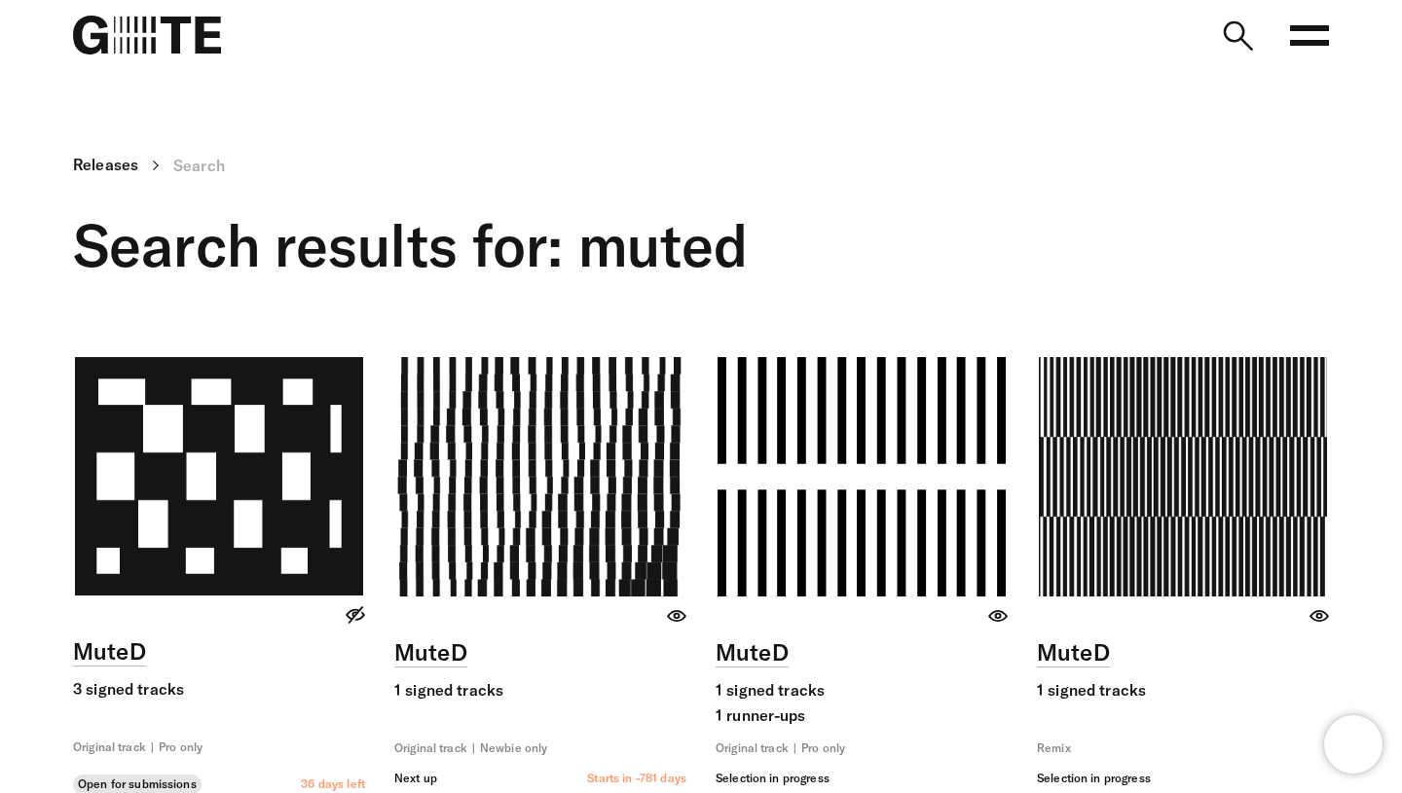
click at [1231, 33] on icon at bounding box center [1236, 35] width 39 height 39
click at [0, 0] on input "*****" at bounding box center [0, 0] width 0 height 0
drag, startPoint x: 1150, startPoint y: 48, endPoint x: 646, endPoint y: 21, distance: 503.9
click at [896, 24] on input "*****" at bounding box center [1071, 32] width 350 height 17
click at [861, 24] on button "submit" at bounding box center [878, 33] width 35 height 19
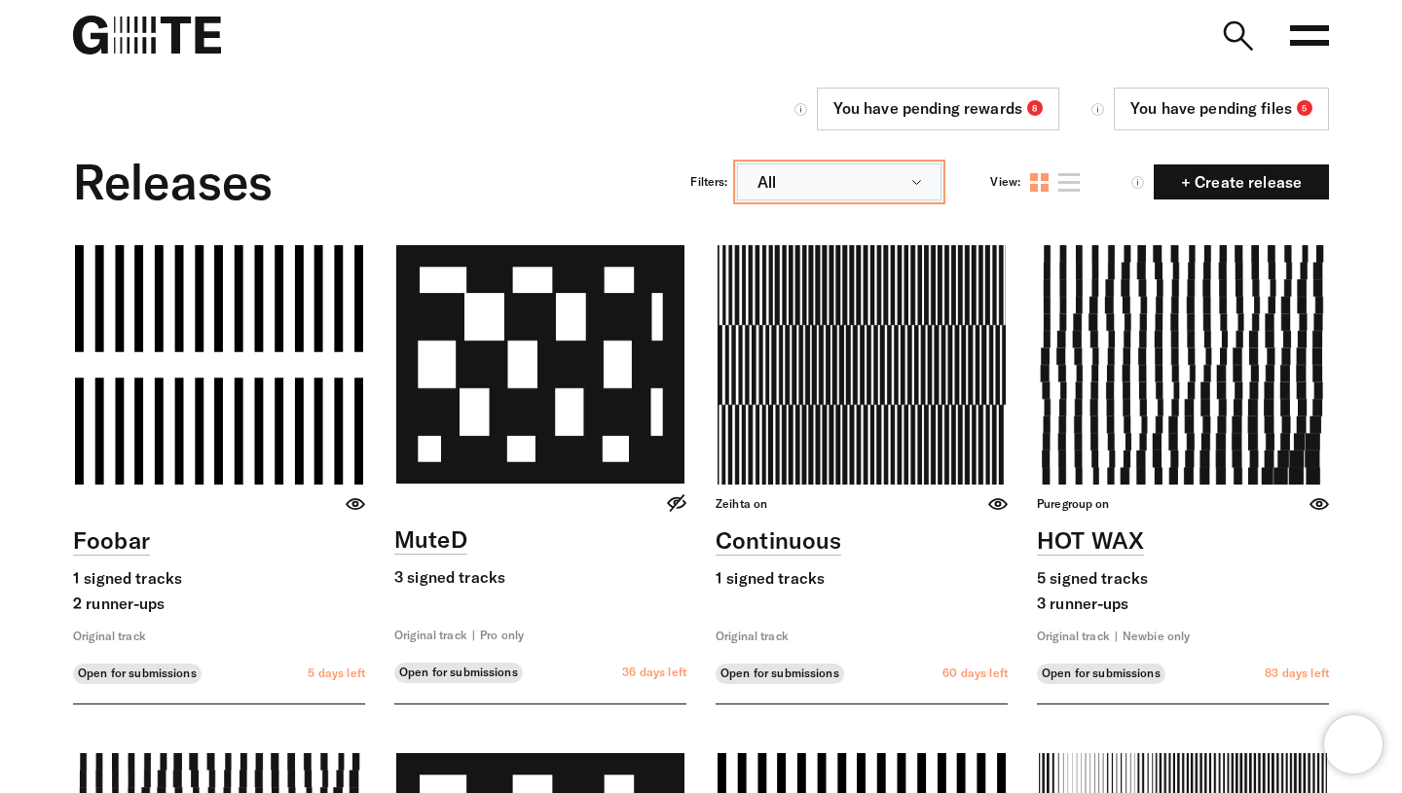
click at [862, 186] on button "All" at bounding box center [839, 182] width 204 height 37
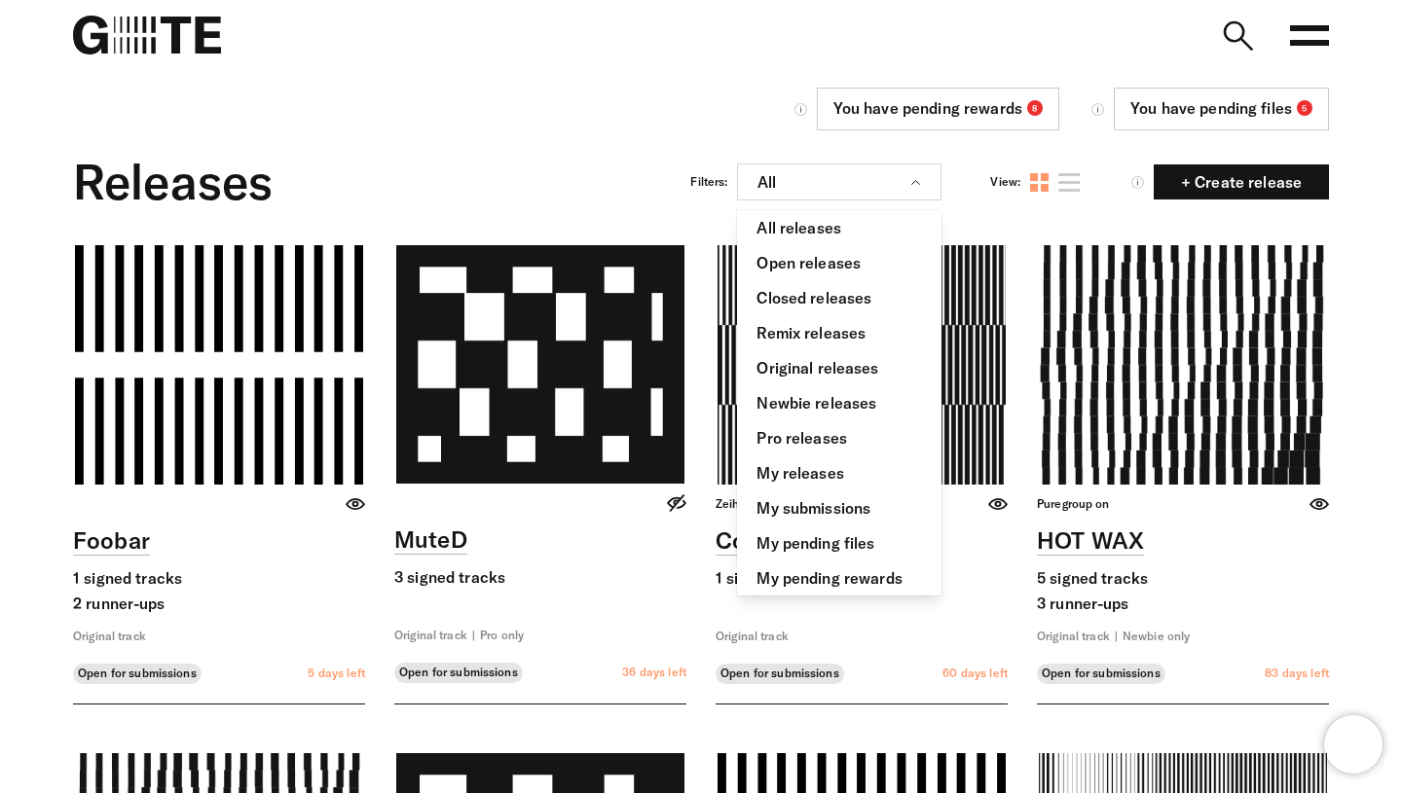
click at [1229, 28] on icon at bounding box center [1236, 35] width 39 height 39
click at [0, 0] on input "search" at bounding box center [0, 0] width 0 height 0
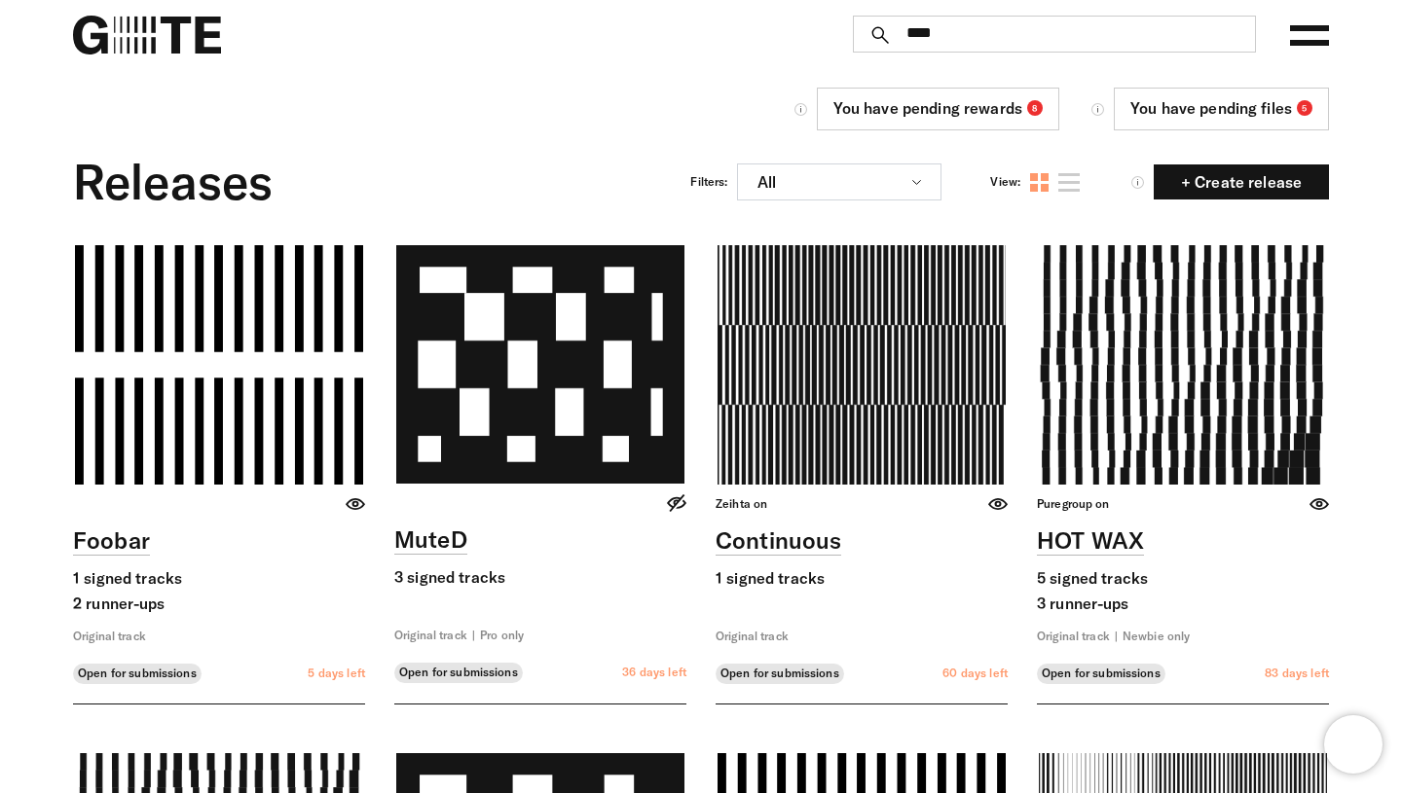
type input "****"
click at [861, 24] on button "****" at bounding box center [878, 33] width 35 height 19
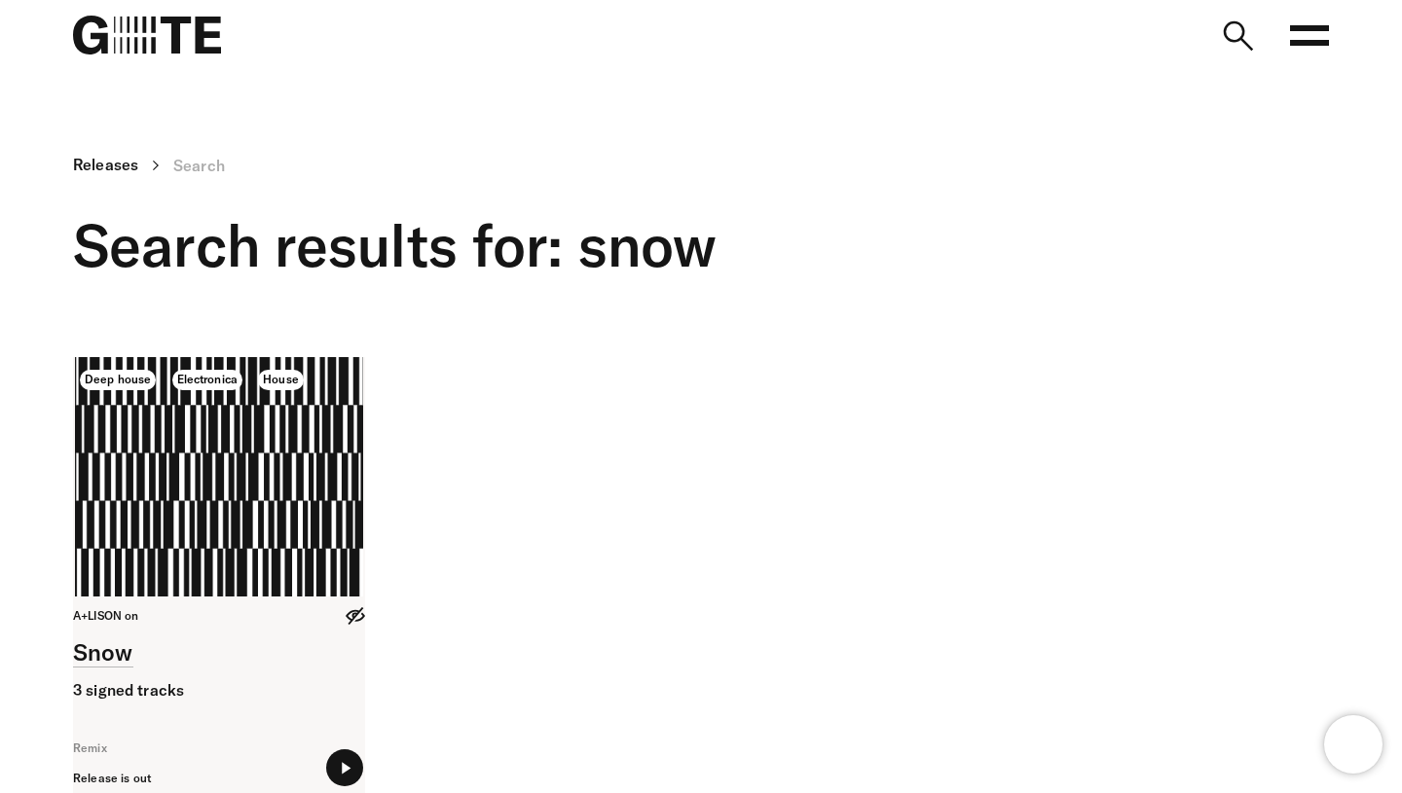
click at [264, 497] on link at bounding box center [219, 579] width 292 height 444
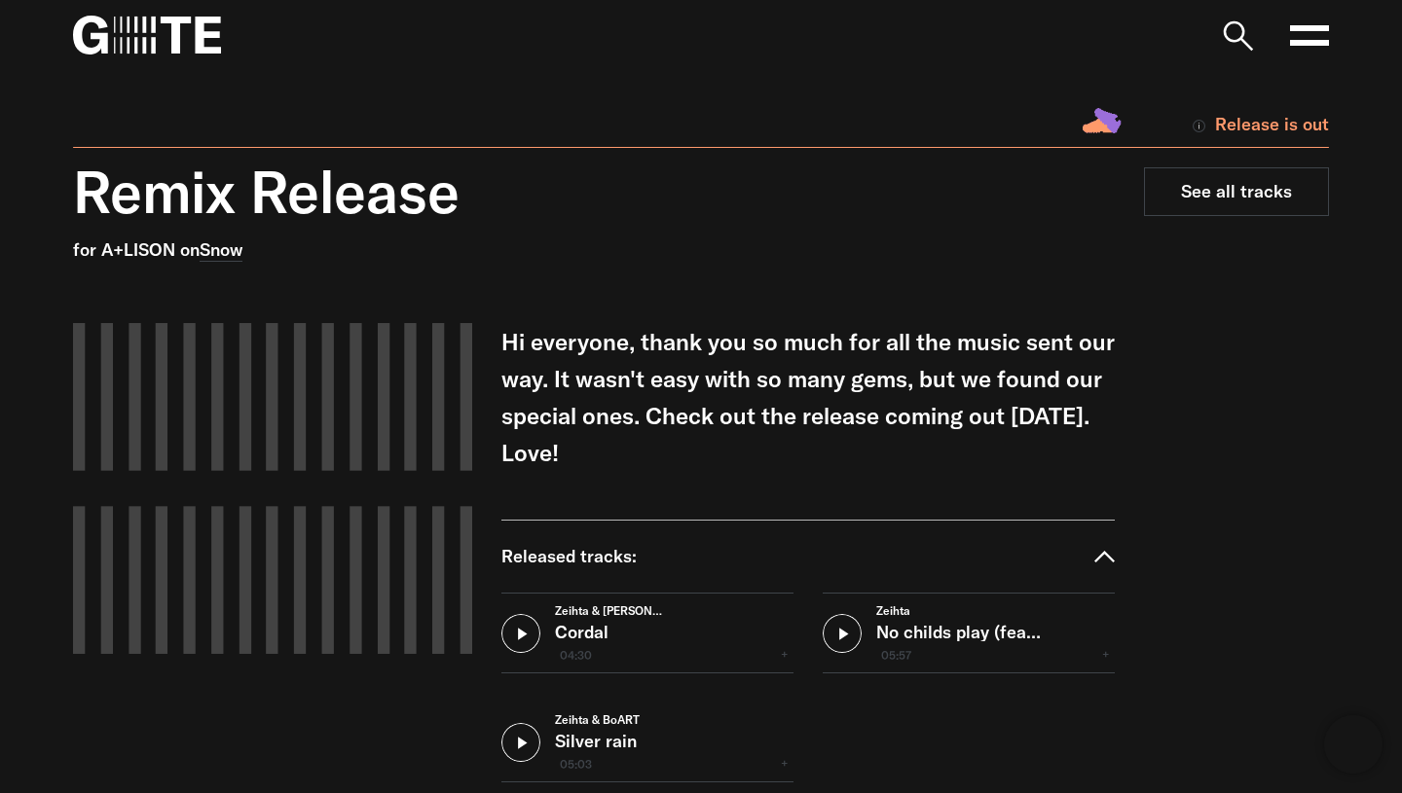
click at [130, 37] on img at bounding box center [147, 35] width 148 height 39
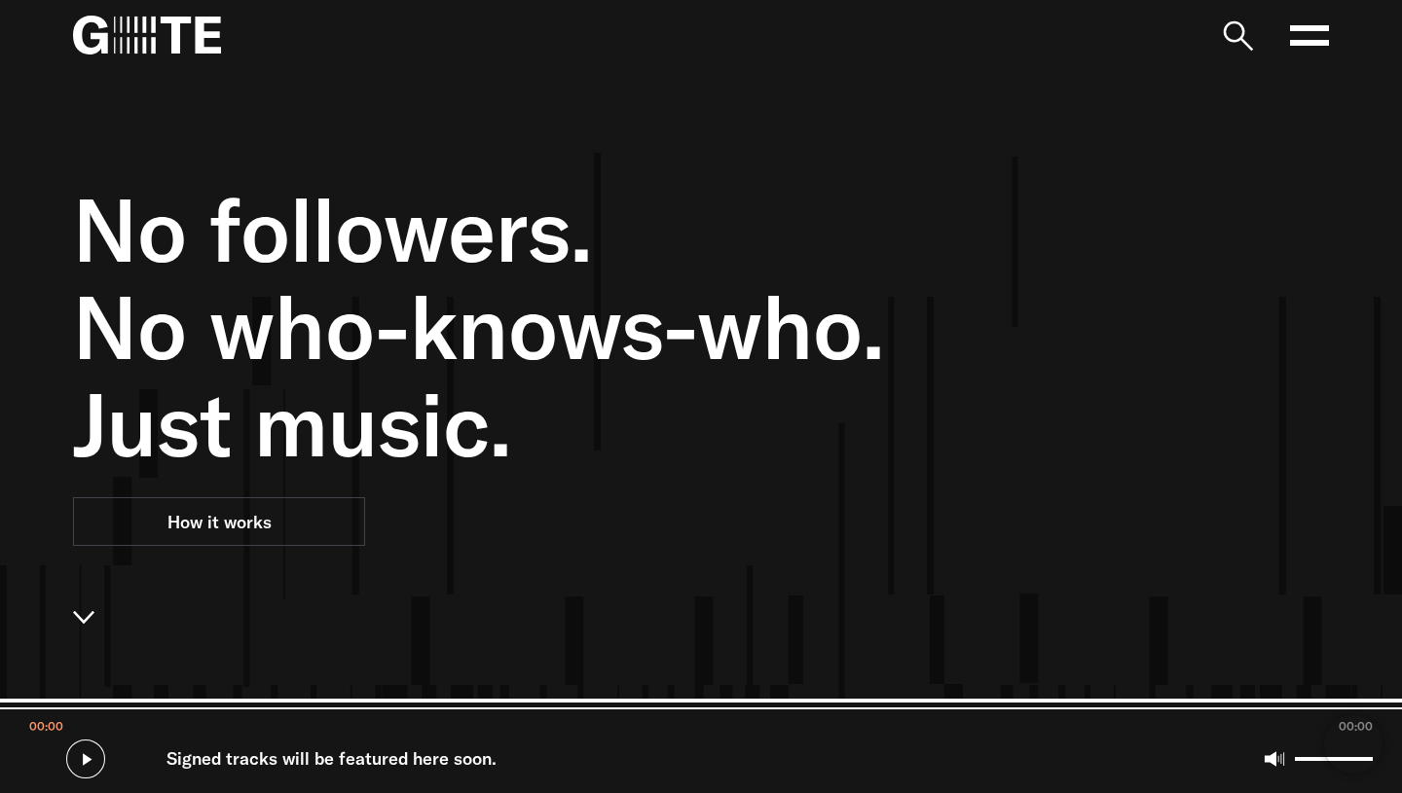
click at [1245, 37] on icon at bounding box center [1236, 35] width 39 height 39
click at [0, 0] on input "search" at bounding box center [0, 0] width 0 height 0
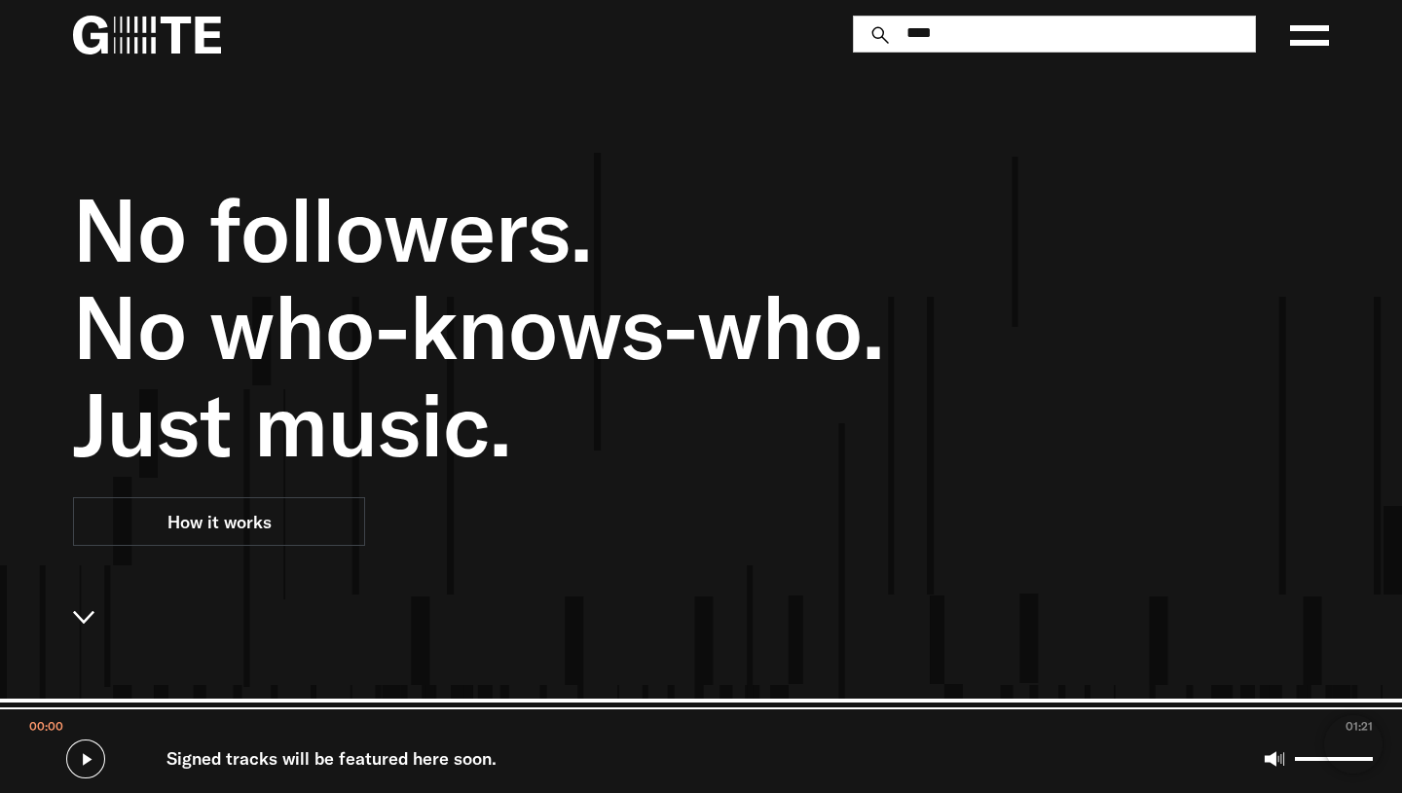
type input "****"
click at [861, 24] on button "****" at bounding box center [878, 33] width 35 height 19
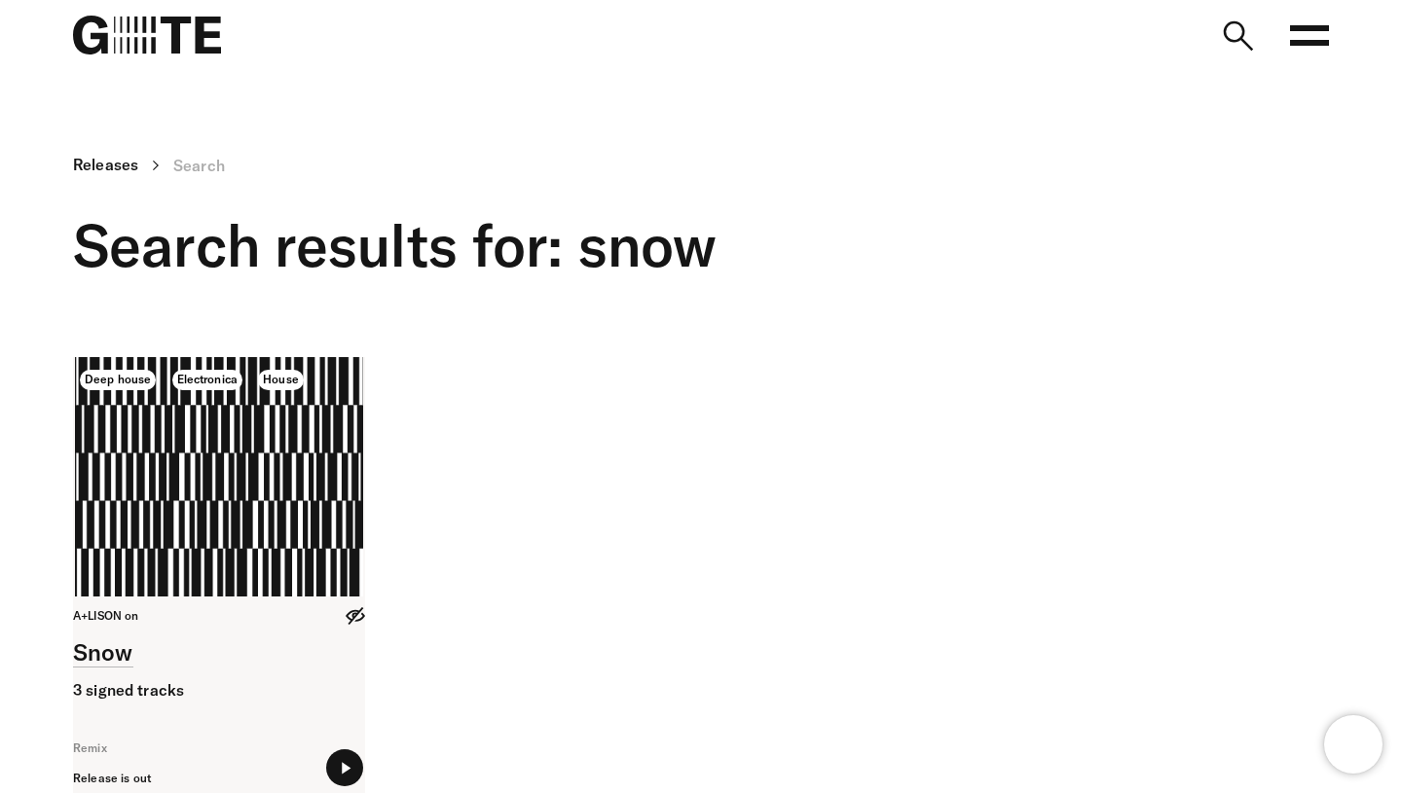
click at [206, 525] on link at bounding box center [219, 579] width 292 height 444
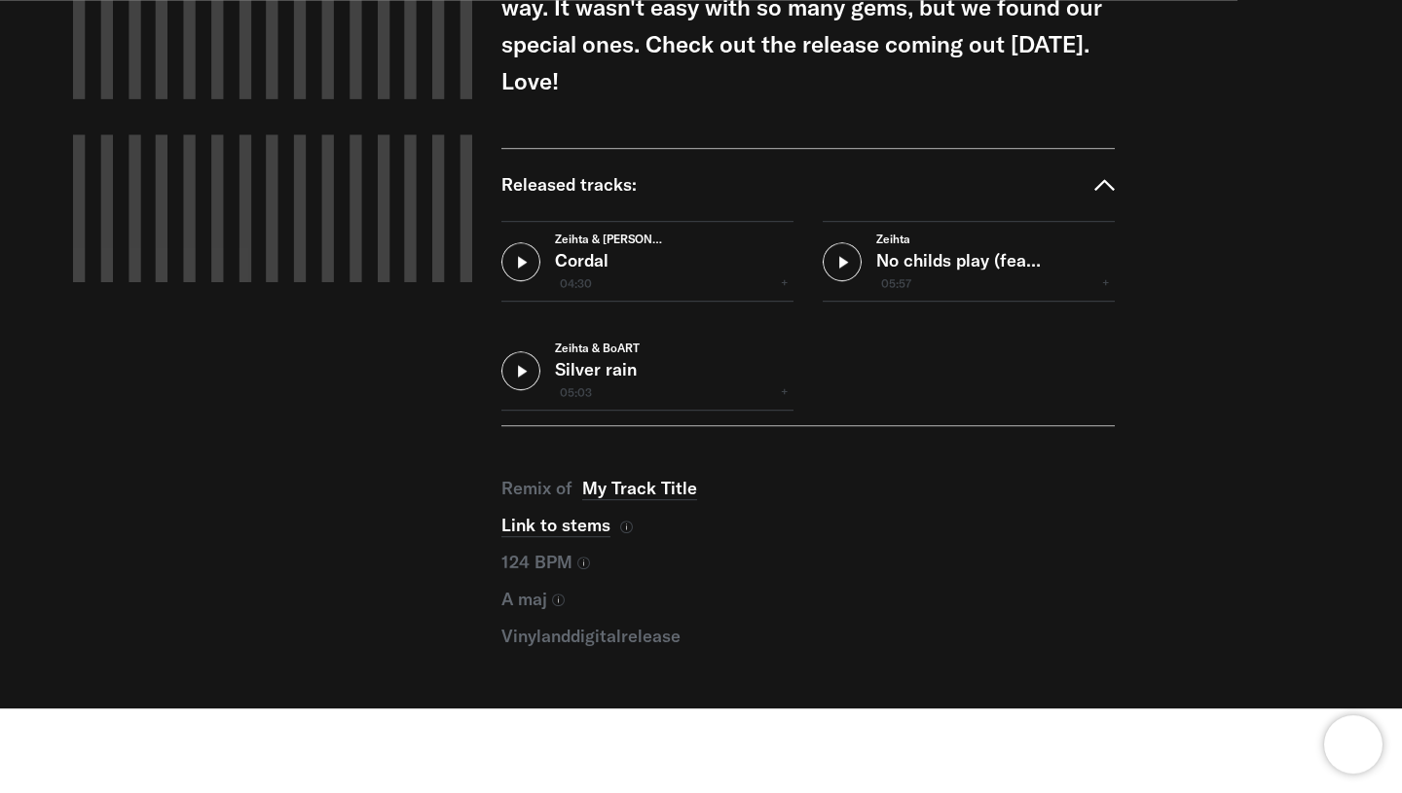
scroll to position [396, 0]
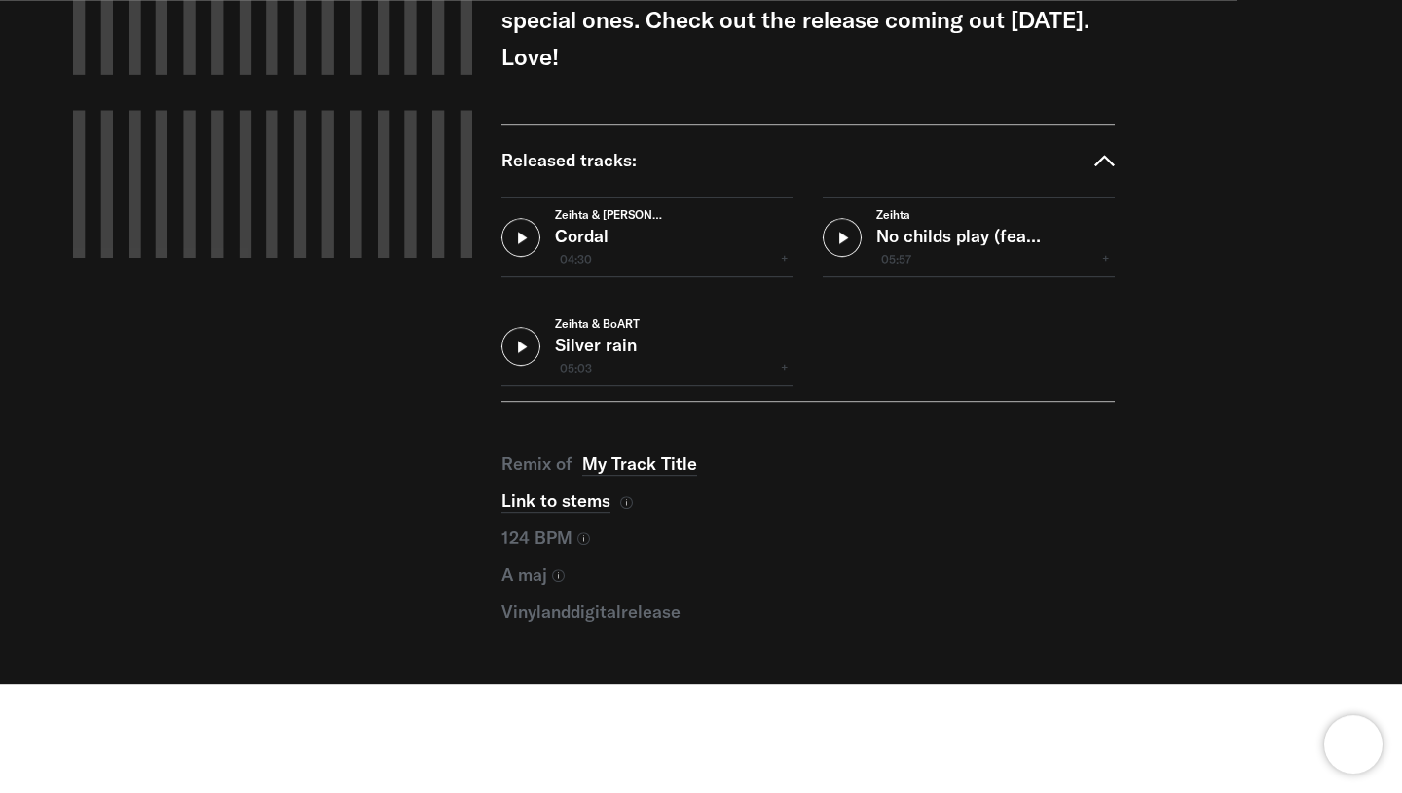
click at [525, 228] on button at bounding box center [520, 237] width 39 height 39
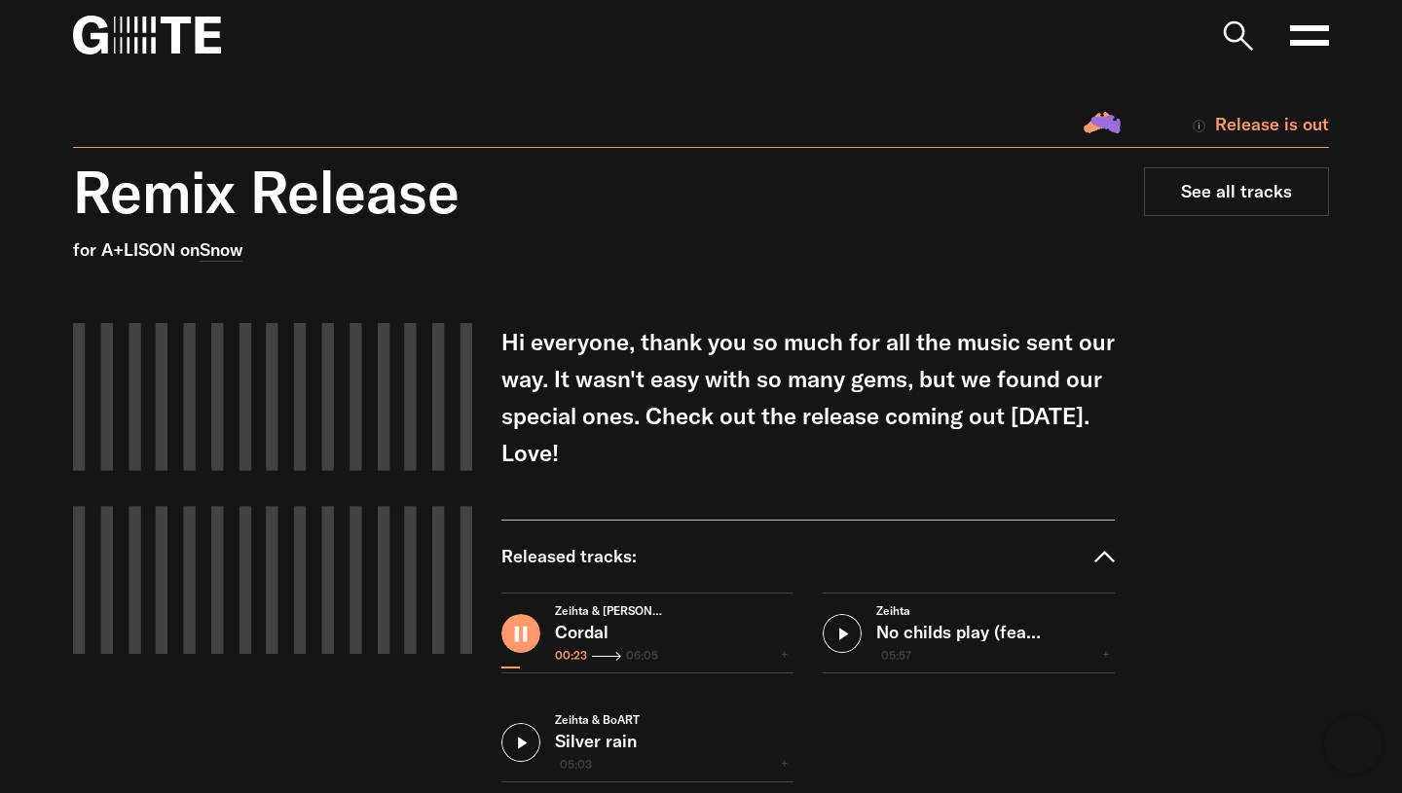
type input "******"
click at [848, 640] on button at bounding box center [841, 633] width 39 height 39
click at [790, 655] on icon at bounding box center [787, 654] width 13 height 13
click at [858, 662] on input "range" at bounding box center [968, 664] width 292 height 13
click at [900, 662] on input "range" at bounding box center [968, 664] width 292 height 13
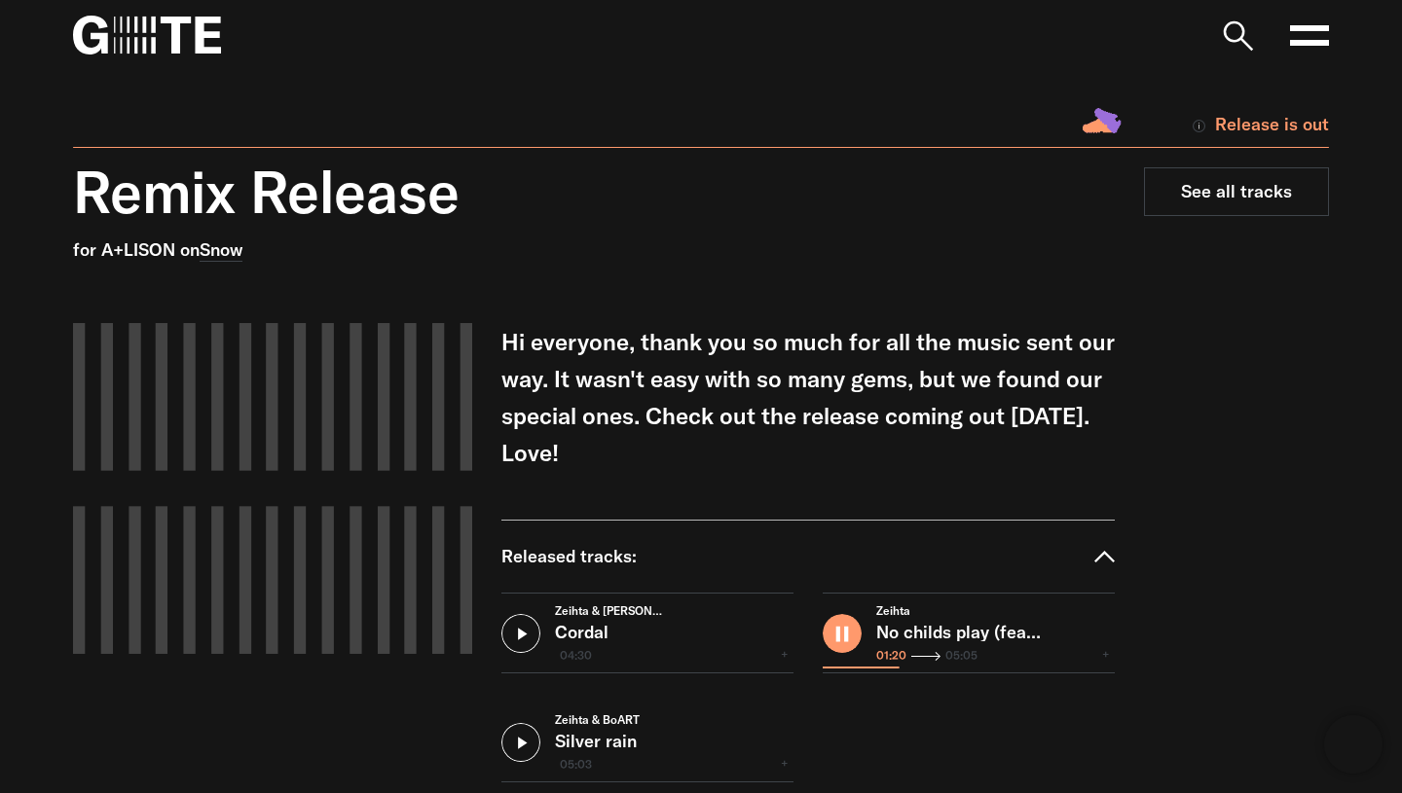
drag, startPoint x: 900, startPoint y: 662, endPoint x: 912, endPoint y: 662, distance: 11.7
click at [910, 662] on input "range" at bounding box center [968, 664] width 292 height 13
click at [945, 669] on input "range" at bounding box center [968, 664] width 292 height 13
click at [1009, 673] on div "Zeihta No childs play (feat. general c'mamane & deejay jackzin) 02:08 05:05" at bounding box center [968, 633] width 292 height 81
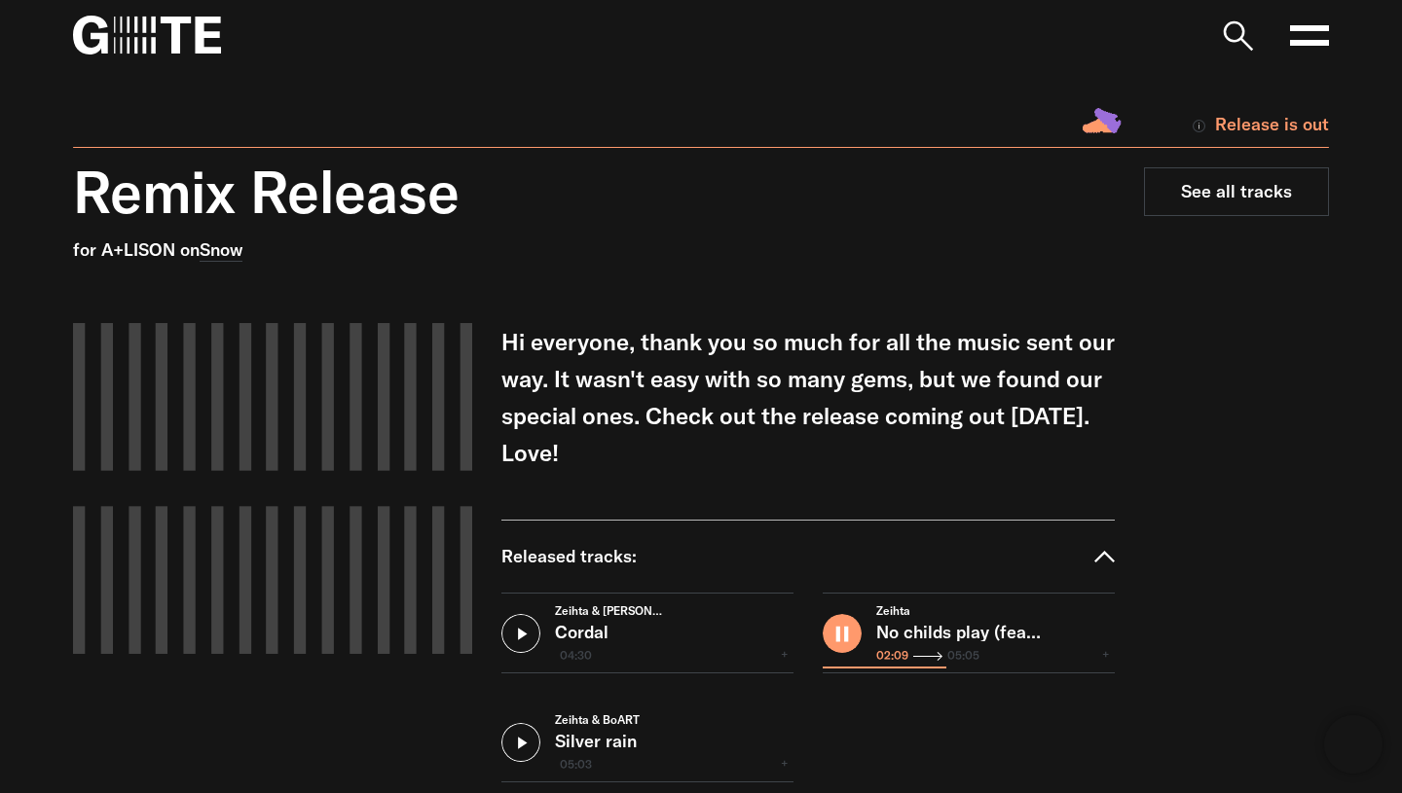
click at [992, 671] on div "Zeihta No childs play (feat. general c'mamane & deejay jackzin) 02:09 05:05" at bounding box center [995, 633] width 238 height 79
click at [981, 668] on input "range" at bounding box center [968, 664] width 292 height 13
click at [1009, 666] on input "range" at bounding box center [968, 664] width 292 height 13
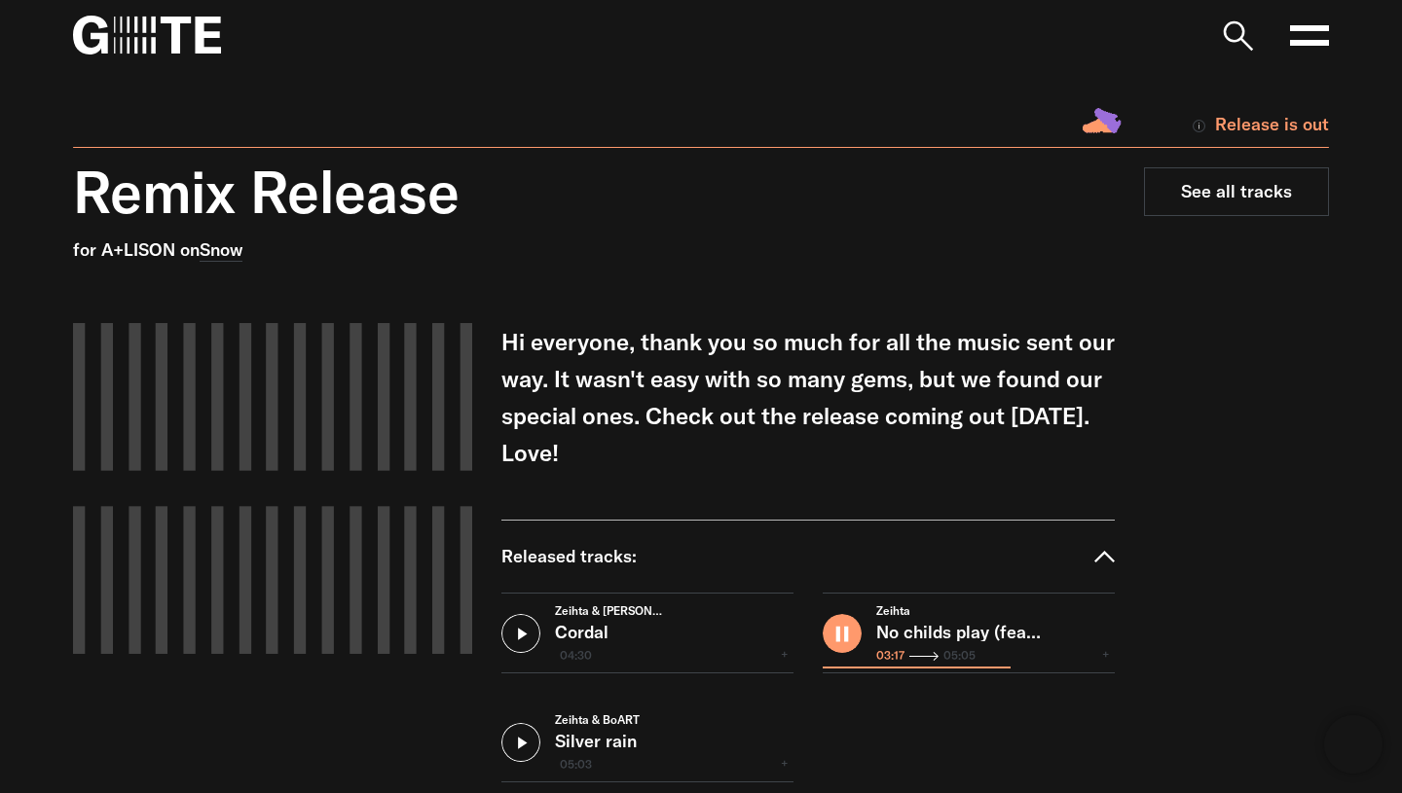
click at [1054, 666] on input "range" at bounding box center [968, 664] width 292 height 13
click at [1007, 661] on input "range" at bounding box center [968, 664] width 292 height 13
type input "******"
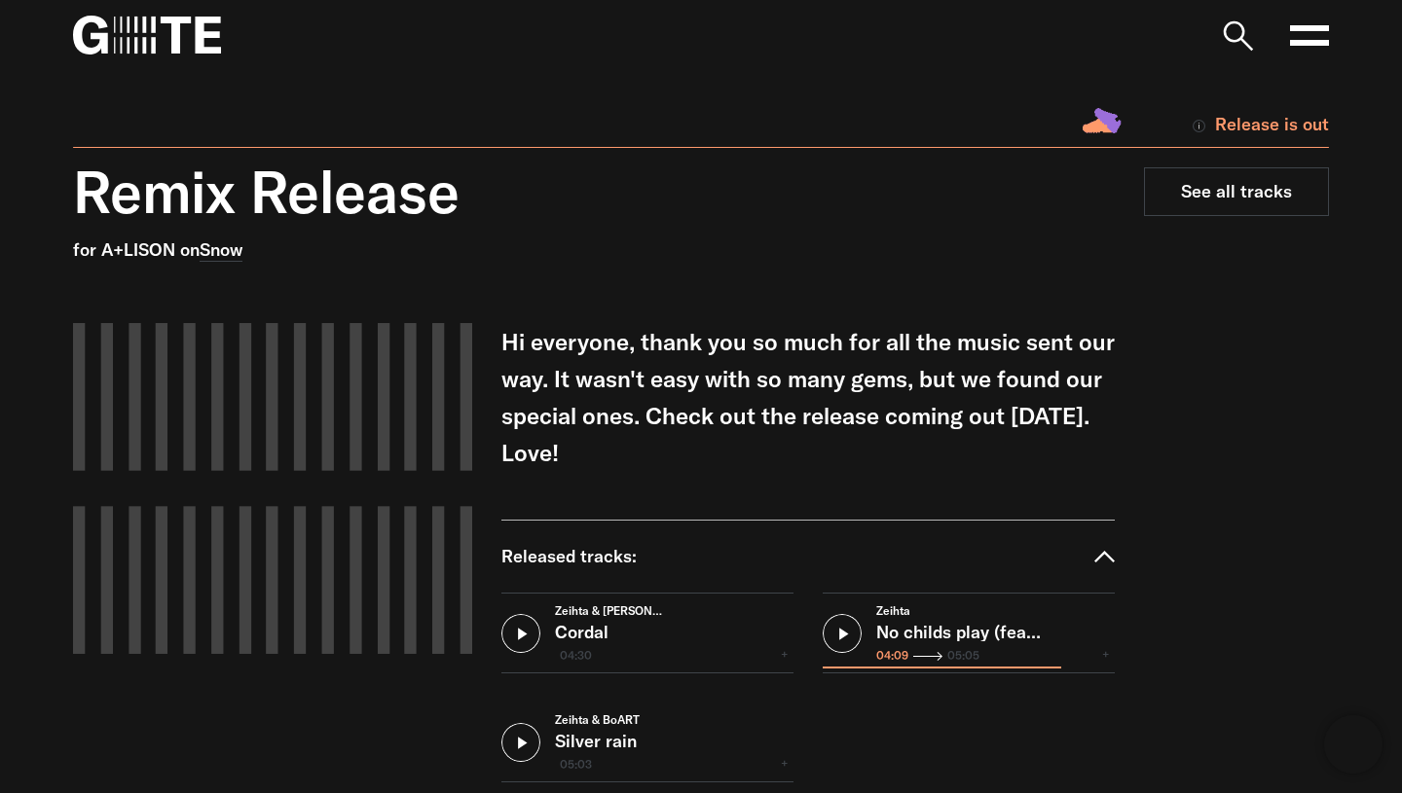
click at [530, 626] on button at bounding box center [520, 633] width 39 height 39
click at [535, 664] on input "range" at bounding box center [647, 664] width 292 height 13
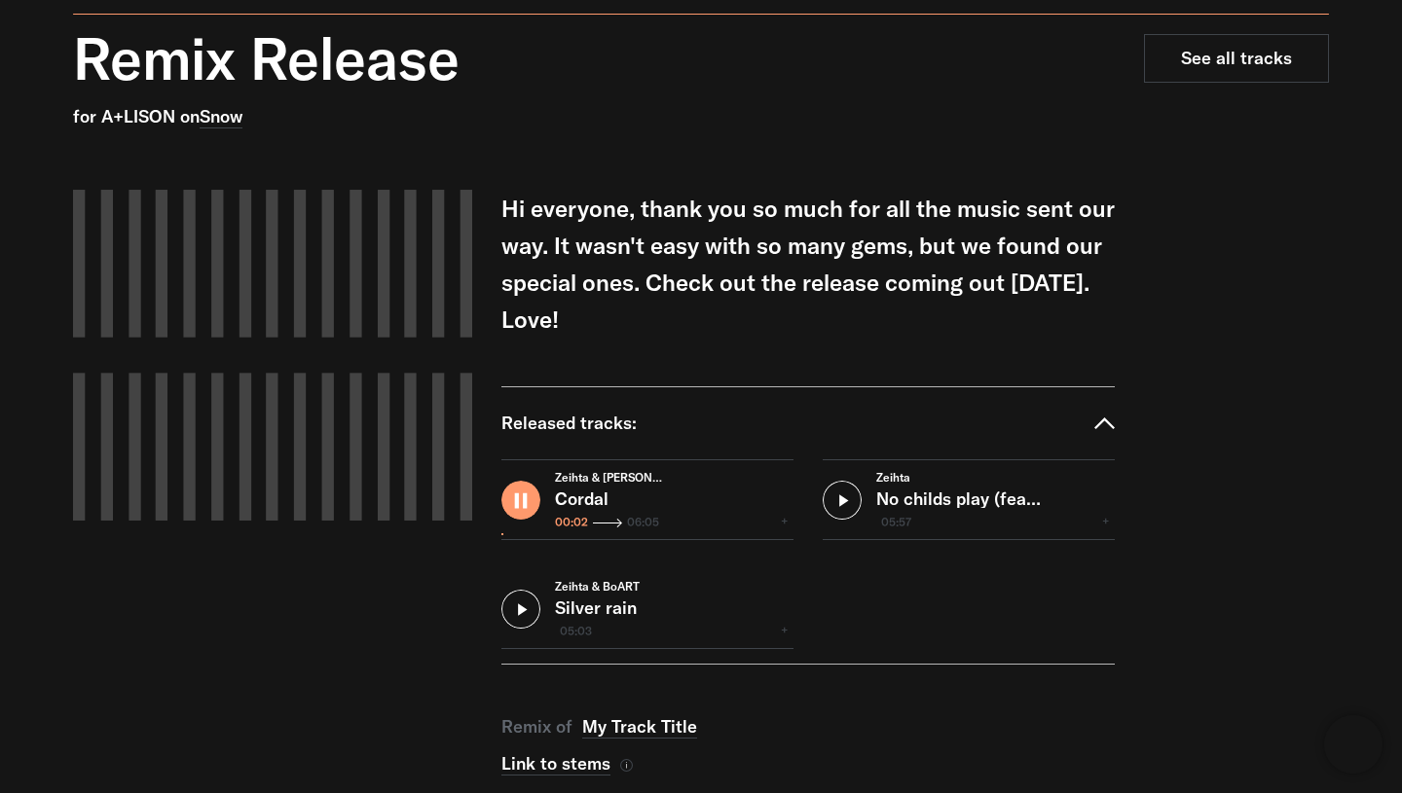
scroll to position [161, 0]
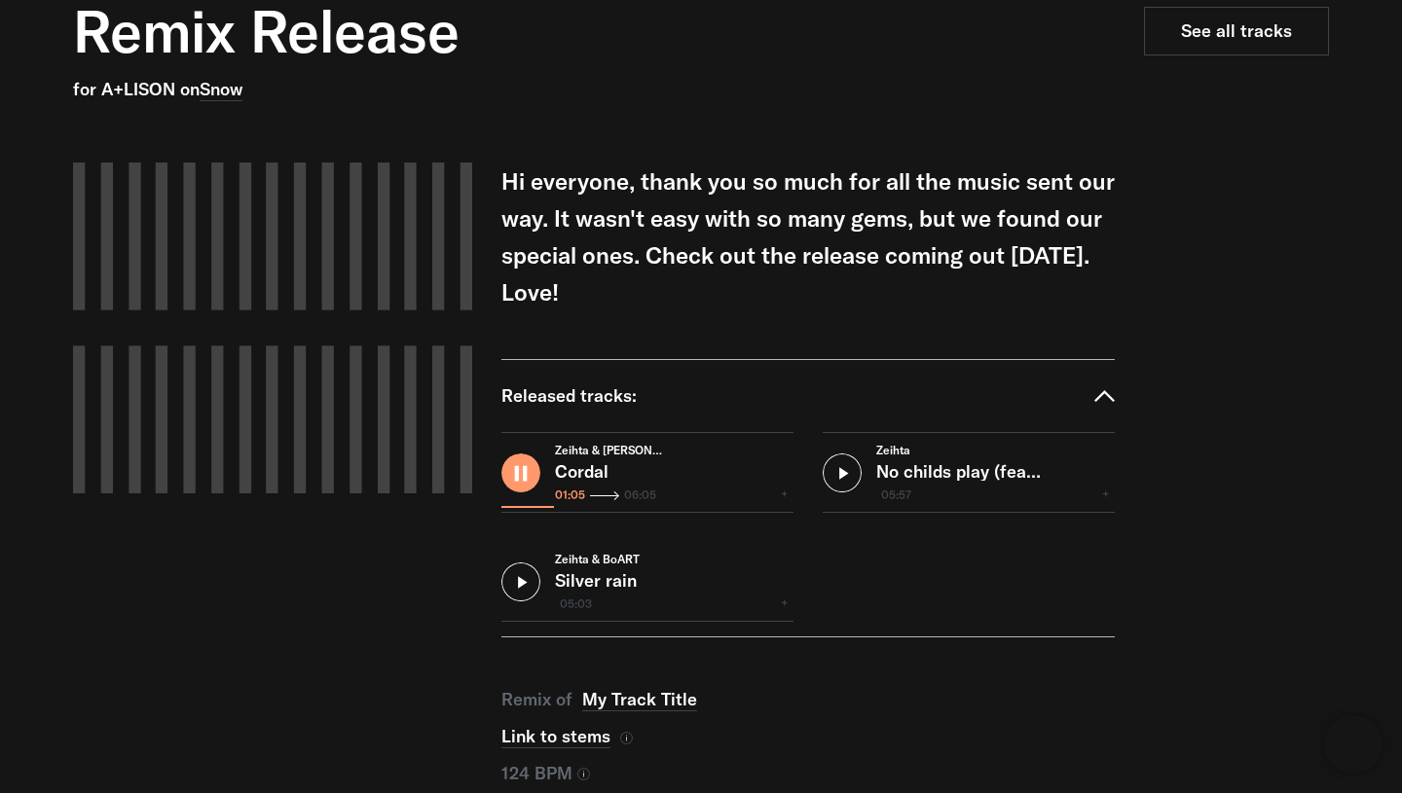
click at [556, 502] on input "range" at bounding box center [647, 503] width 292 height 13
click at [601, 512] on div "Zeihta & Steve Cordal 01:06 06:05" at bounding box center [647, 472] width 292 height 81
click at [605, 509] on div "Zeihta & Steve Cordal 01:07 06:05" at bounding box center [674, 472] width 238 height 79
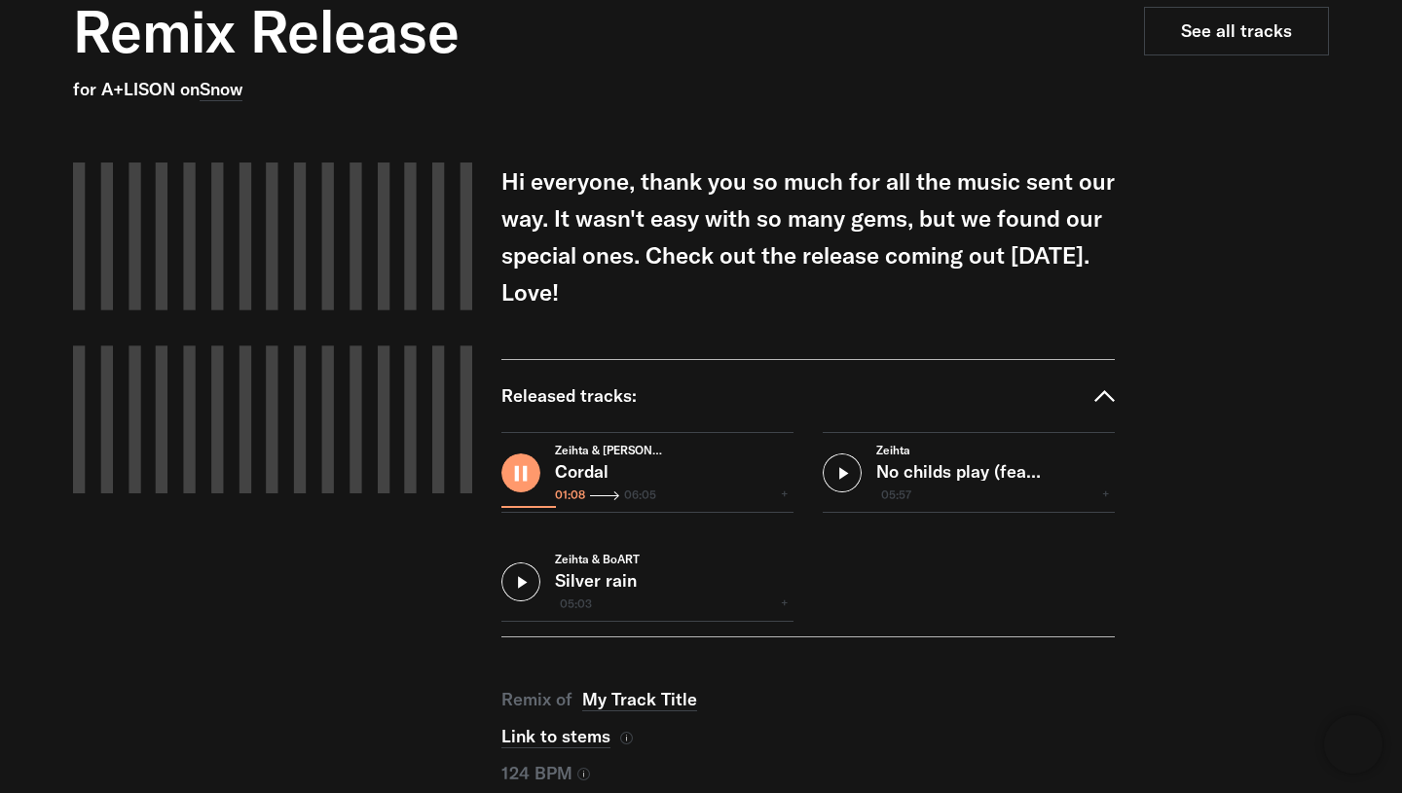
click at [599, 505] on input "range" at bounding box center [647, 503] width 292 height 13
click at [658, 506] on input "range" at bounding box center [647, 503] width 292 height 13
click at [688, 506] on input "range" at bounding box center [647, 503] width 292 height 13
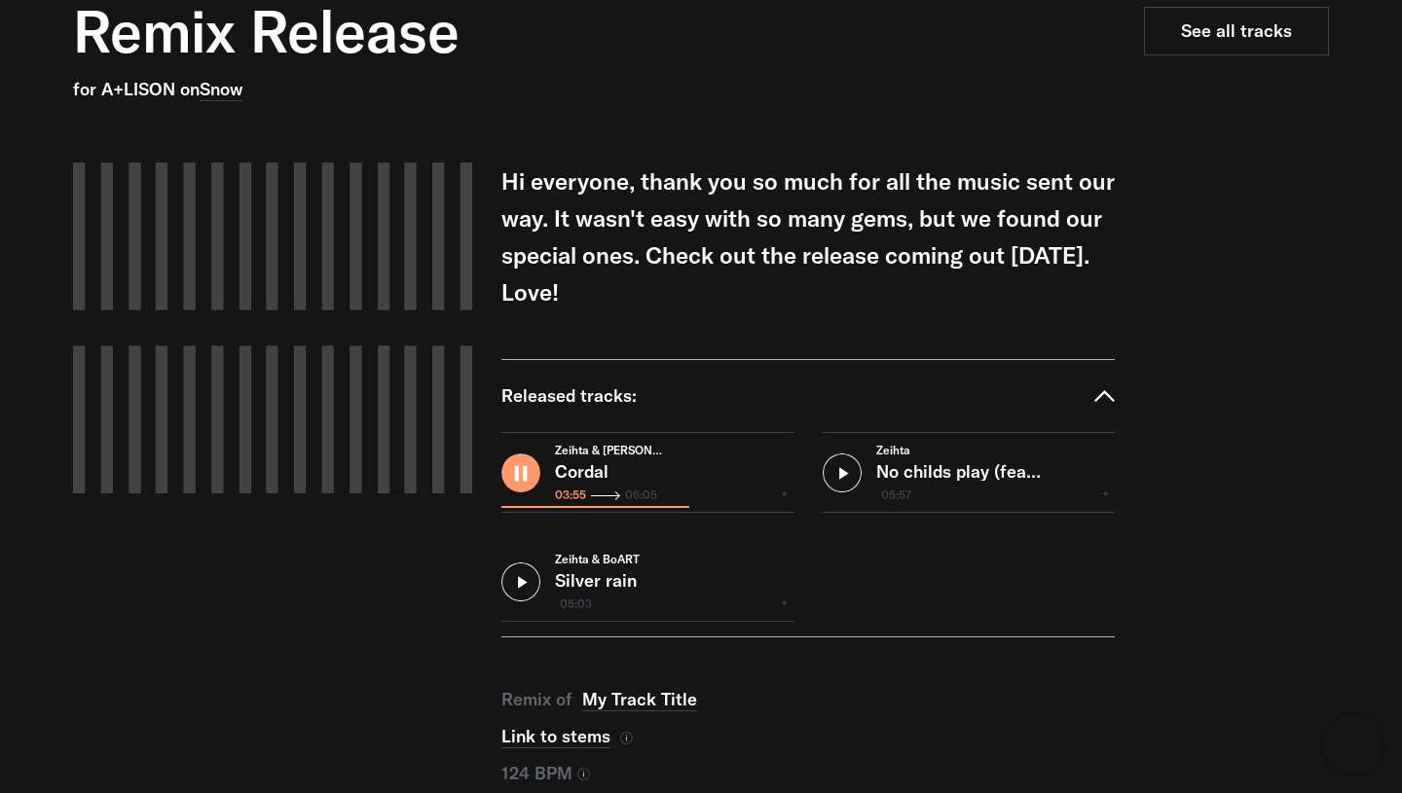
click at [688, 506] on input "range" at bounding box center [647, 503] width 292 height 13
click at [710, 507] on input "range" at bounding box center [647, 503] width 292 height 13
click at [522, 637] on details "Released tracks: Zeihta & Steve Cordal 04:25 06:05 Zeihta No childs play (feat.…" at bounding box center [807, 498] width 613 height 278
type input "*******"
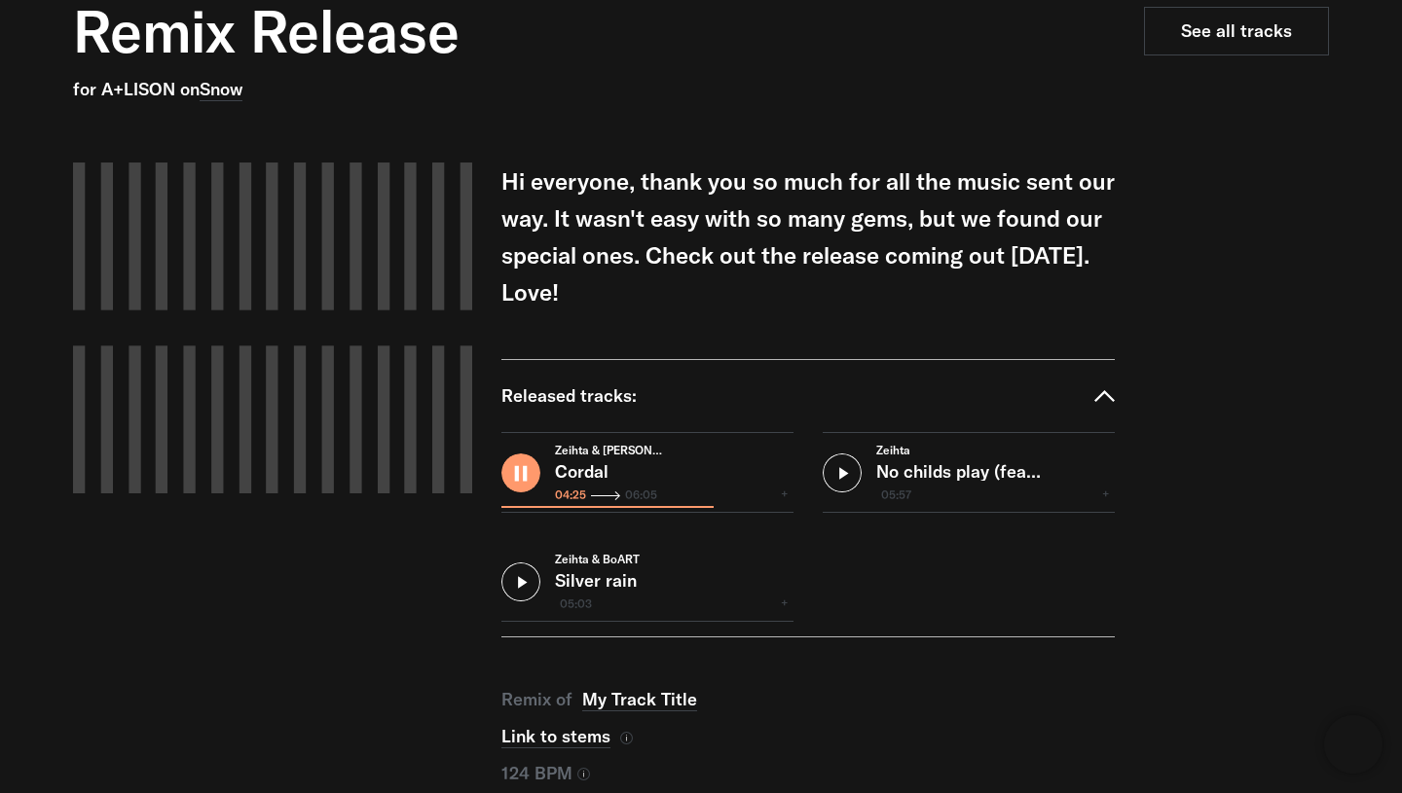
click at [518, 580] on button at bounding box center [520, 582] width 39 height 39
click at [534, 616] on input "range" at bounding box center [647, 612] width 292 height 13
click at [565, 618] on div "Zeihta & BoART Silver rain 00:42 06:42" at bounding box center [674, 581] width 238 height 79
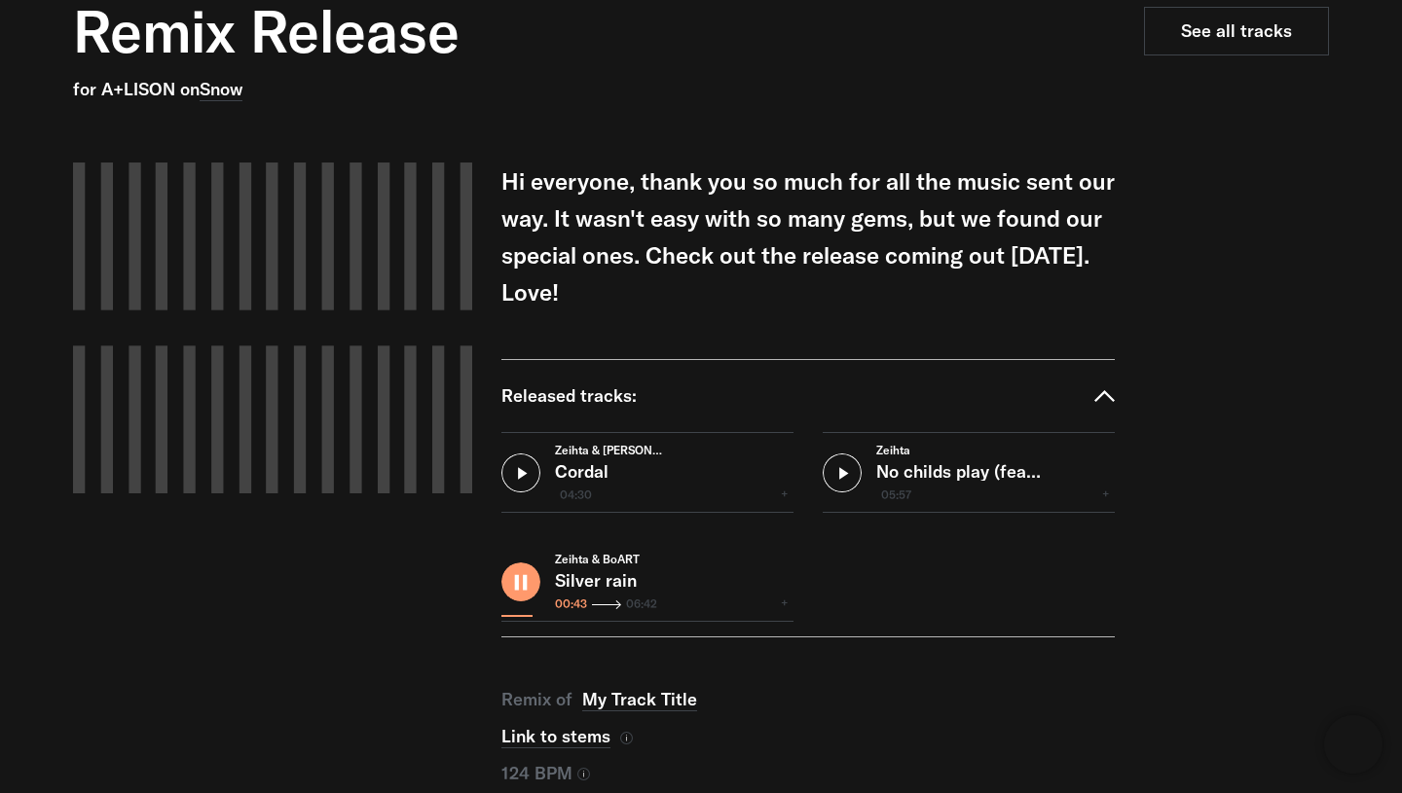
click at [565, 618] on div "Zeihta & BoART Silver rain 00:43 06:42" at bounding box center [674, 581] width 238 height 79
click at [564, 613] on input "range" at bounding box center [647, 612] width 292 height 13
click at [526, 586] on button at bounding box center [520, 582] width 39 height 39
click at [531, 576] on button at bounding box center [520, 582] width 39 height 39
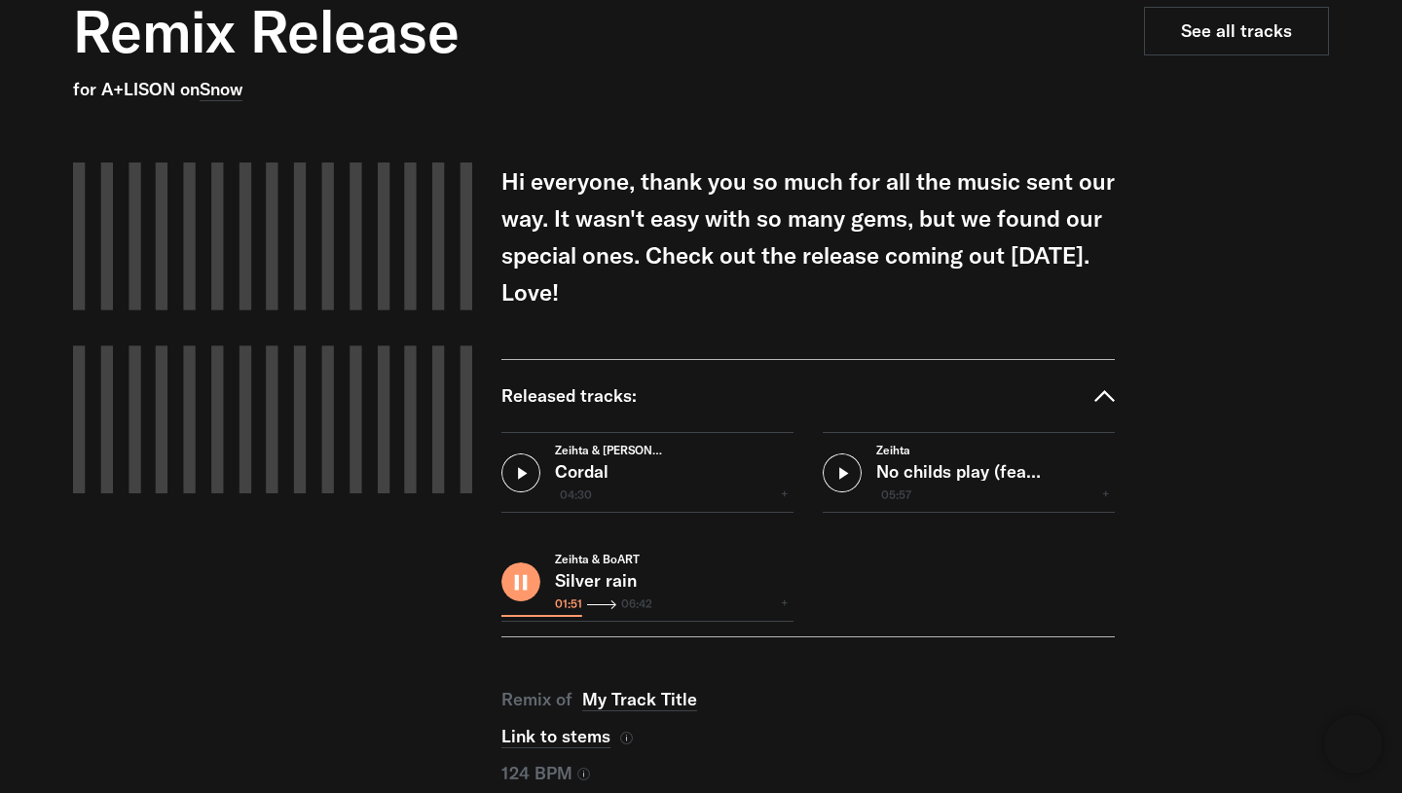
click at [611, 612] on input "range" at bounding box center [647, 612] width 292 height 13
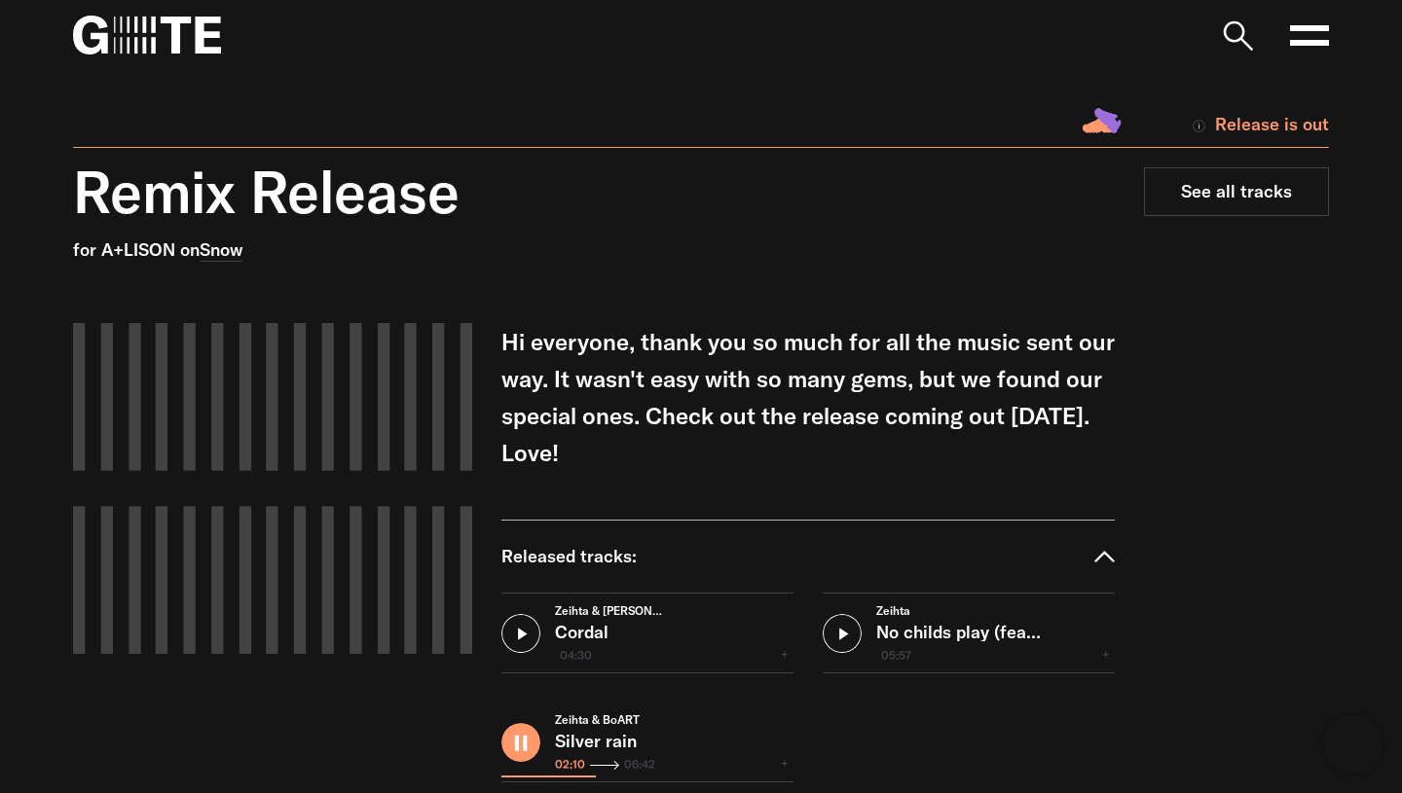
click at [180, 28] on img at bounding box center [147, 35] width 148 height 39
type input "*******"
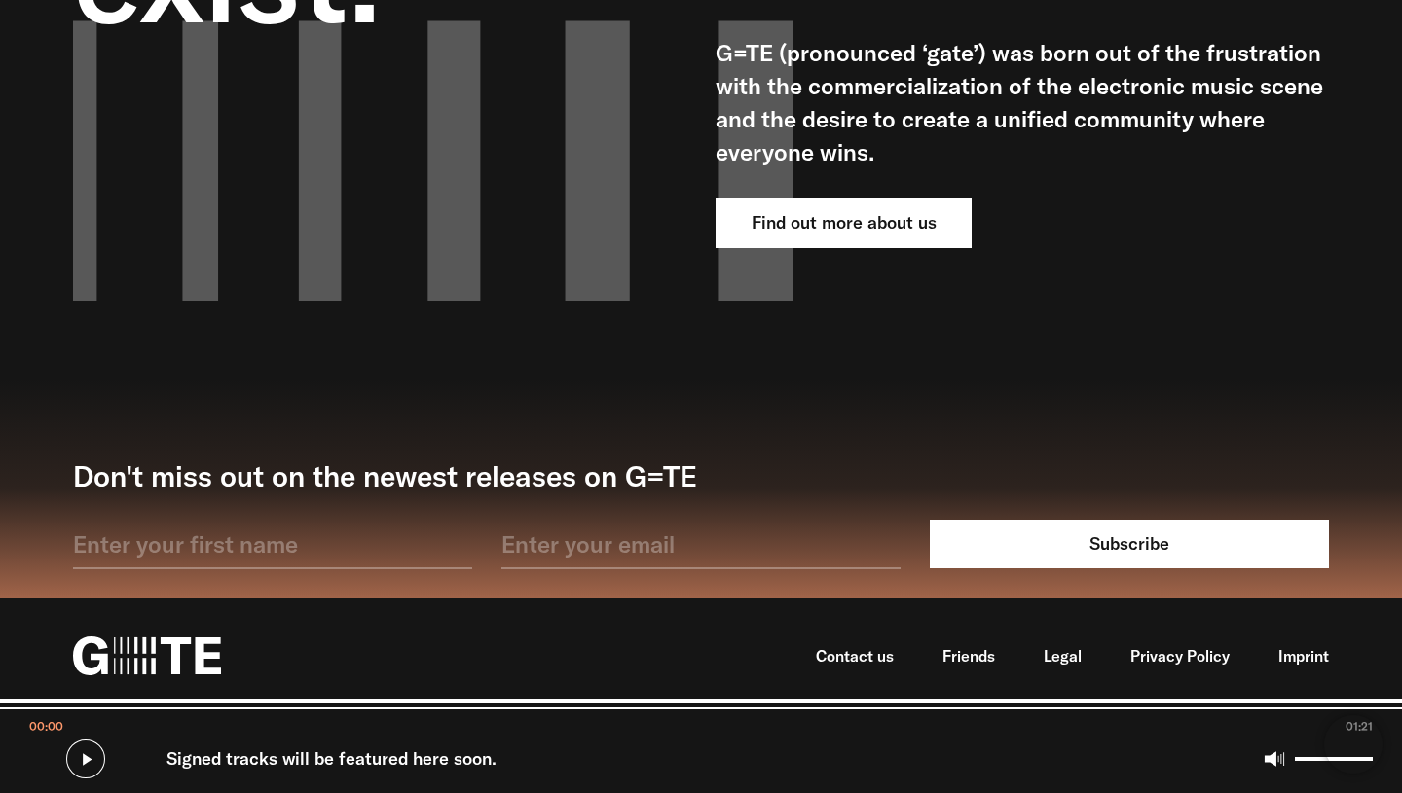
scroll to position [6162, 0]
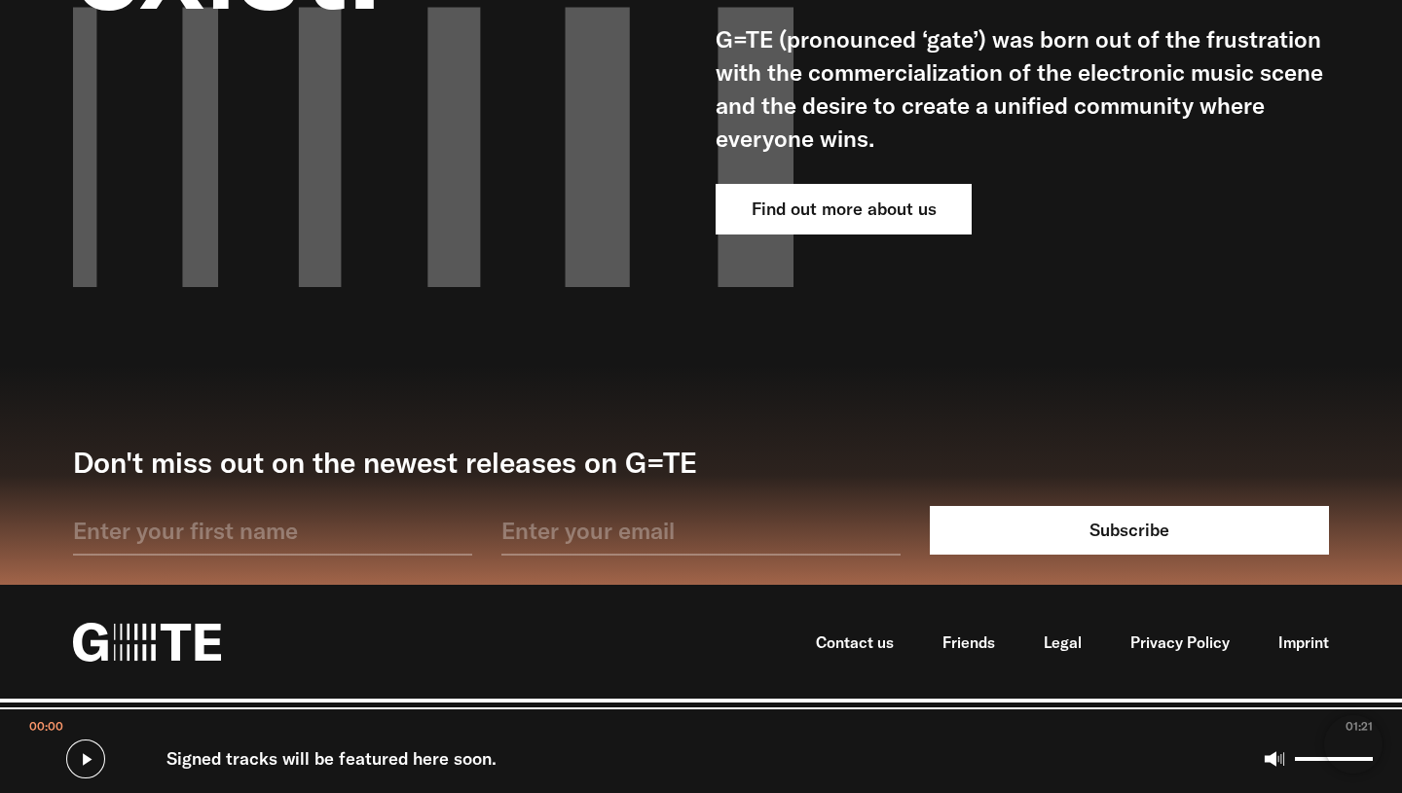
click at [93, 763] on icon at bounding box center [85, 759] width 39 height 39
click at [121, 704] on input "Seek" at bounding box center [701, 704] width 1402 height 11
click at [305, 702] on input "Seek" at bounding box center [701, 704] width 1402 height 11
click at [435, 702] on input "Seek" at bounding box center [701, 704] width 1402 height 11
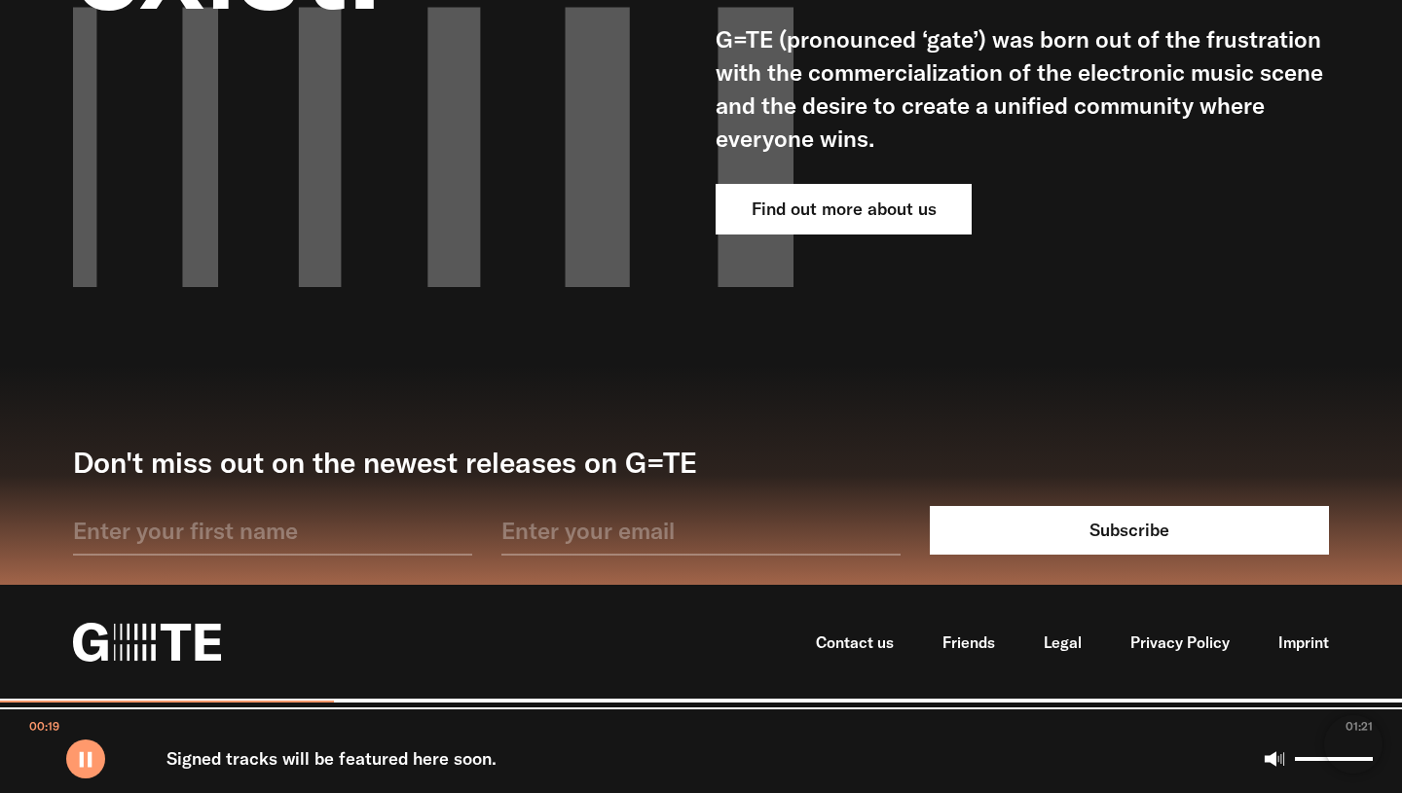
click at [435, 702] on input "Seek" at bounding box center [701, 704] width 1402 height 11
click at [433, 686] on div "Contact us Friends Legal Privacy Policy Imprint" at bounding box center [701, 642] width 1402 height 114
click at [467, 701] on input "Seek" at bounding box center [701, 704] width 1402 height 11
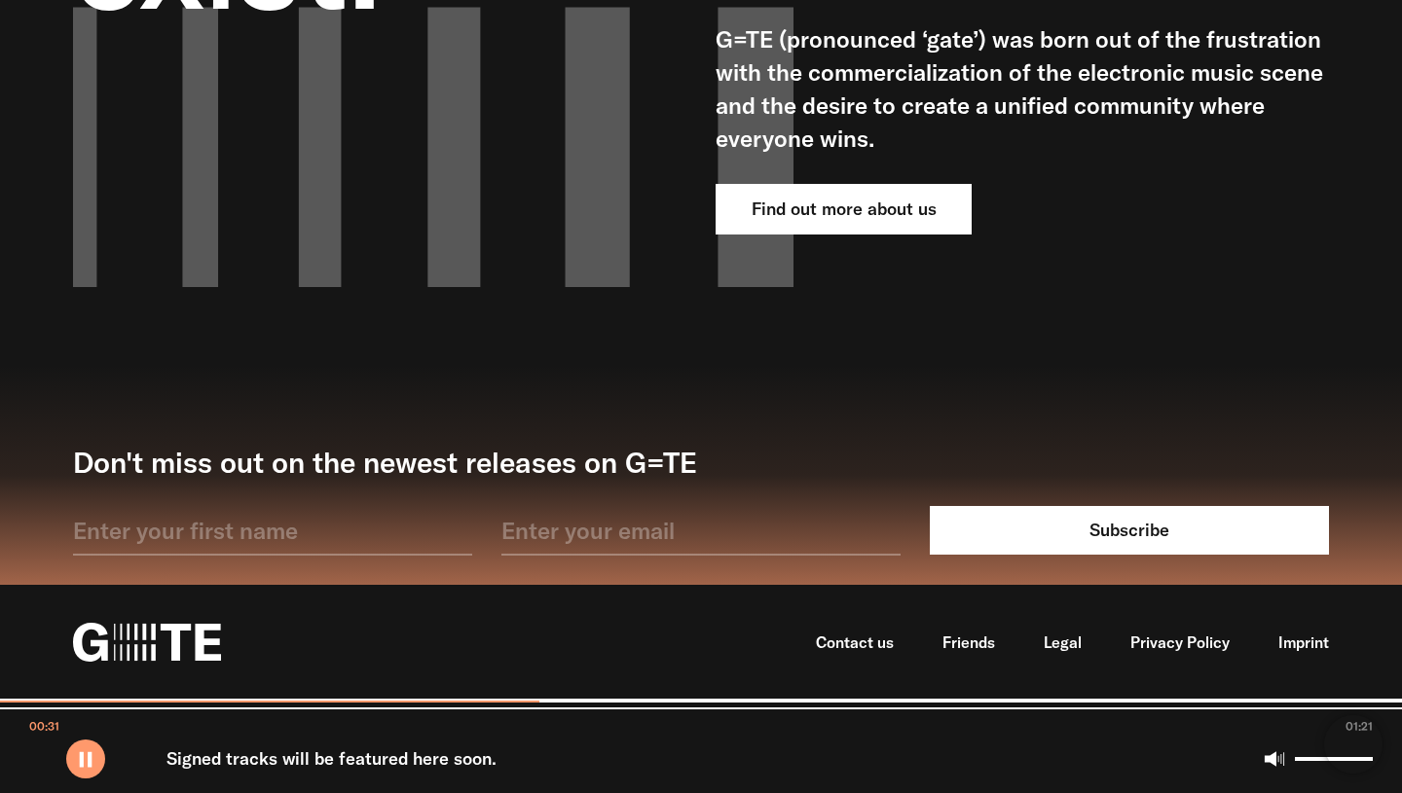
click at [540, 699] on input "Seek" at bounding box center [701, 704] width 1402 height 11
click at [617, 698] on div "Contact us Friends Legal Privacy Policy Imprint" at bounding box center [701, 642] width 1402 height 114
click at [657, 701] on input "Seek" at bounding box center [701, 704] width 1402 height 11
click at [836, 699] on input "Seek" at bounding box center [701, 704] width 1402 height 11
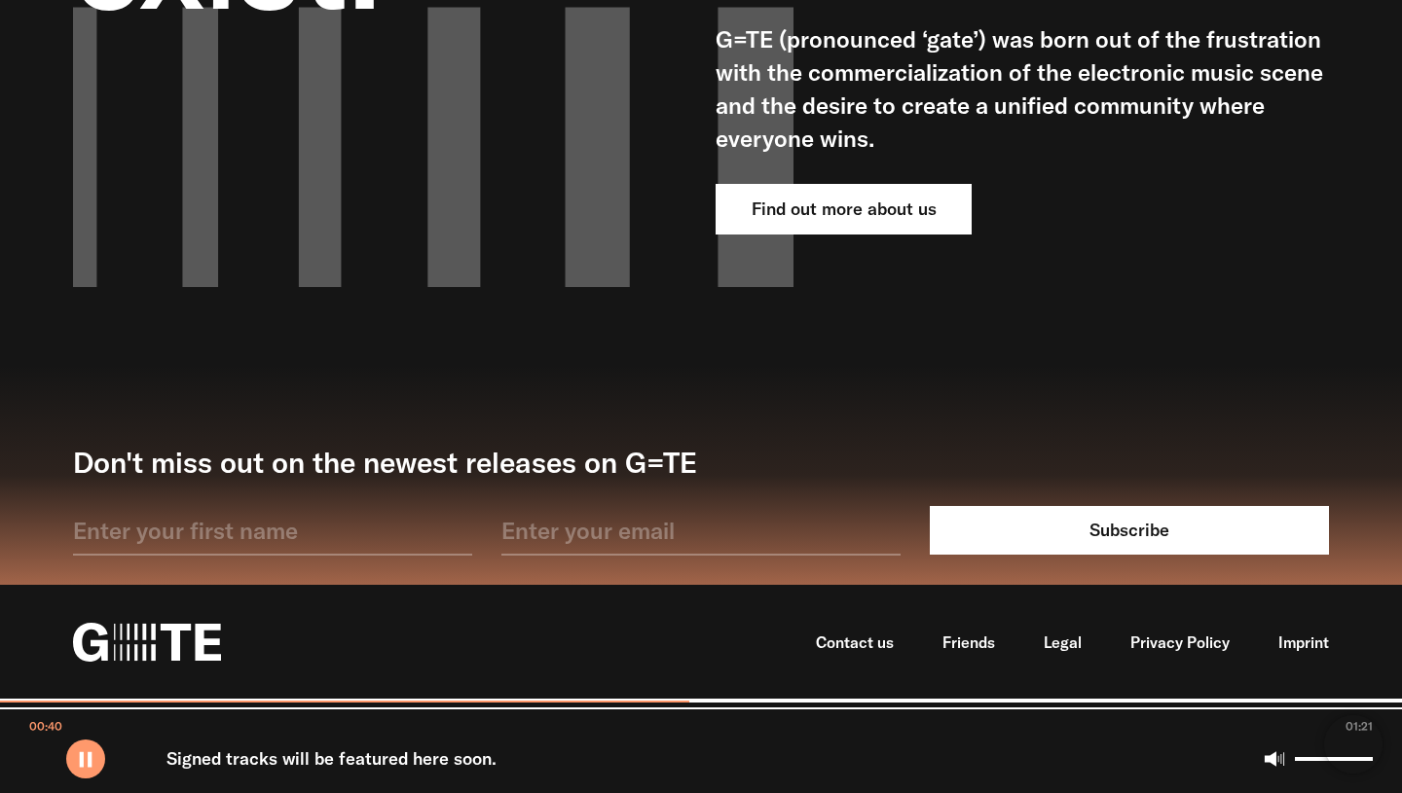
click at [836, 699] on input "Seek" at bounding box center [701, 704] width 1402 height 11
click at [884, 698] on div "Contact us Friends Legal Privacy Policy Imprint" at bounding box center [701, 642] width 1402 height 114
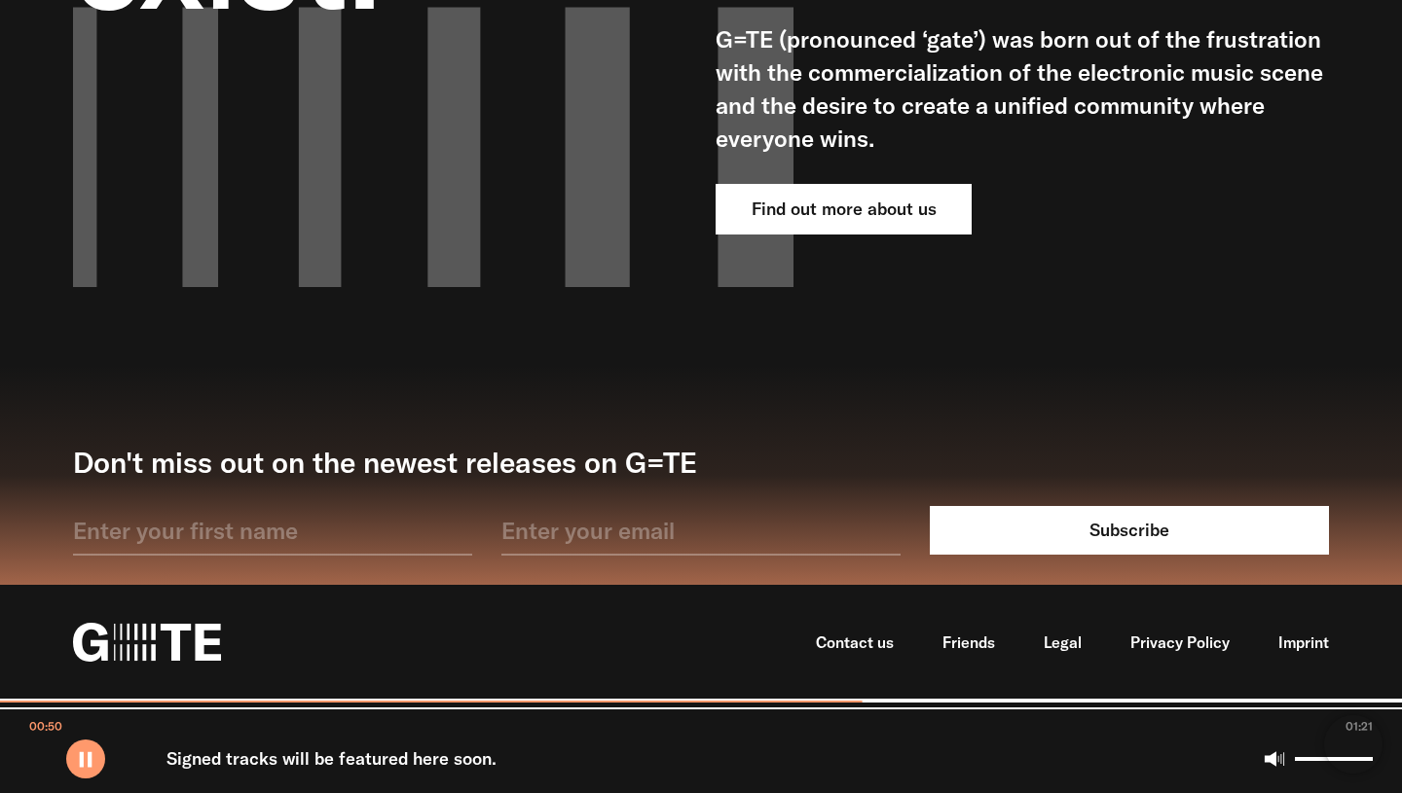
click at [911, 706] on input "Seek" at bounding box center [701, 704] width 1402 height 11
click at [950, 706] on input "Seek" at bounding box center [701, 704] width 1402 height 11
click at [1223, 708] on input "Seek" at bounding box center [701, 704] width 1402 height 11
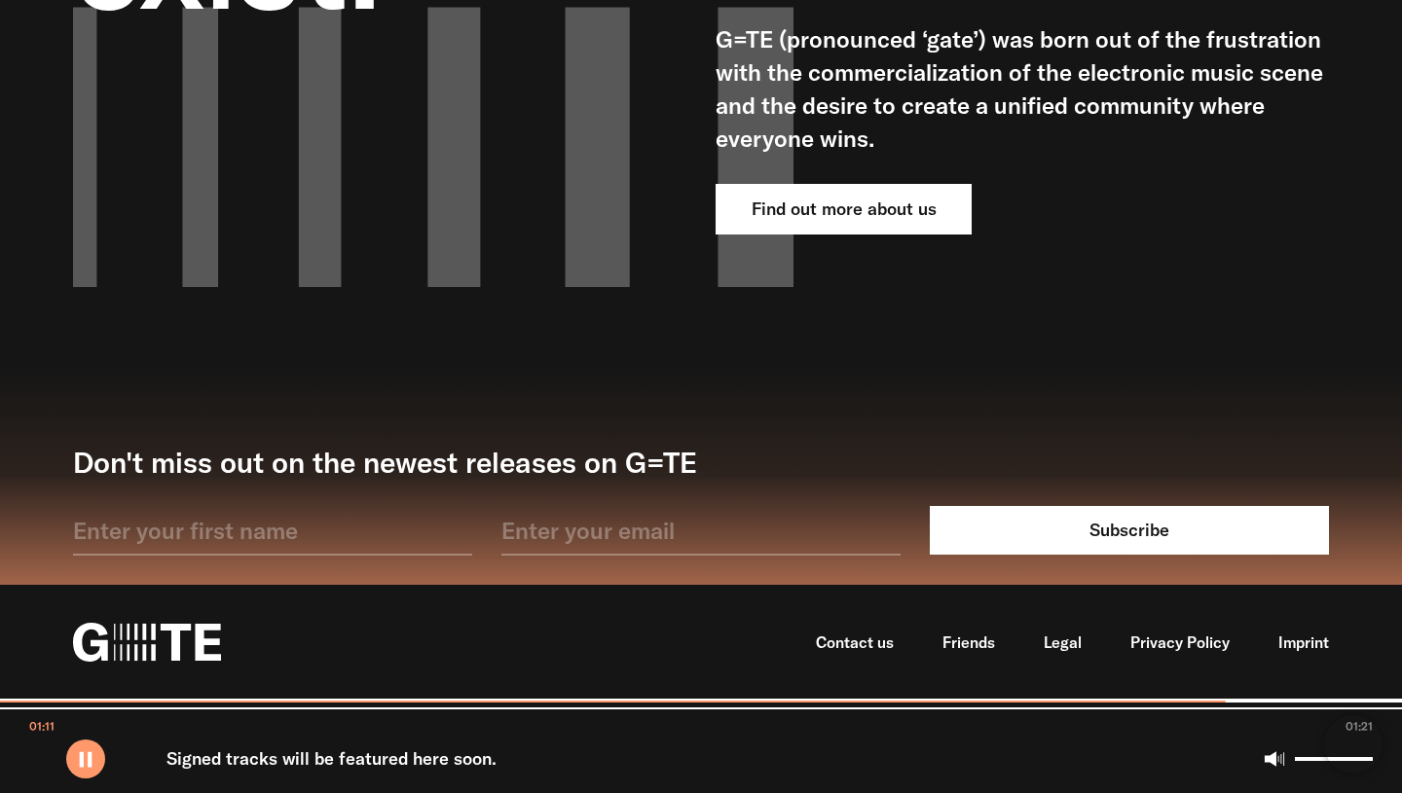
click at [1223, 708] on input "Seek" at bounding box center [701, 704] width 1402 height 11
click at [1223, 695] on div "Contact us Friends Legal Privacy Policy Imprint" at bounding box center [701, 642] width 1402 height 114
click at [216, 706] on input "Seek" at bounding box center [701, 704] width 1402 height 11
click at [91, 760] on icon at bounding box center [85, 759] width 39 height 39
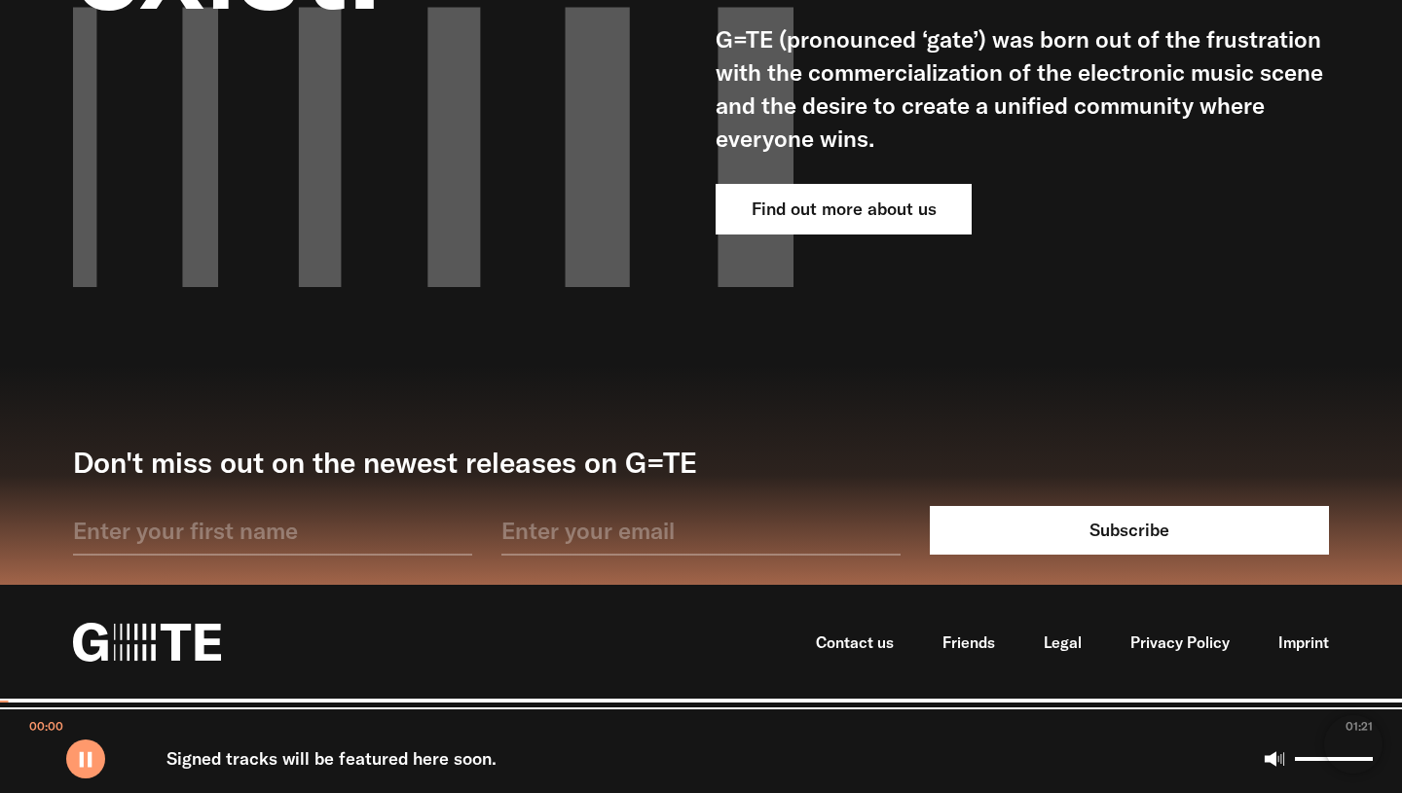
click at [89, 699] on input "Seek" at bounding box center [701, 704] width 1402 height 11
click at [370, 704] on input "Seek" at bounding box center [701, 704] width 1402 height 11
click at [375, 702] on input "Seek" at bounding box center [701, 704] width 1402 height 11
click at [531, 703] on input "Seek" at bounding box center [701, 704] width 1402 height 11
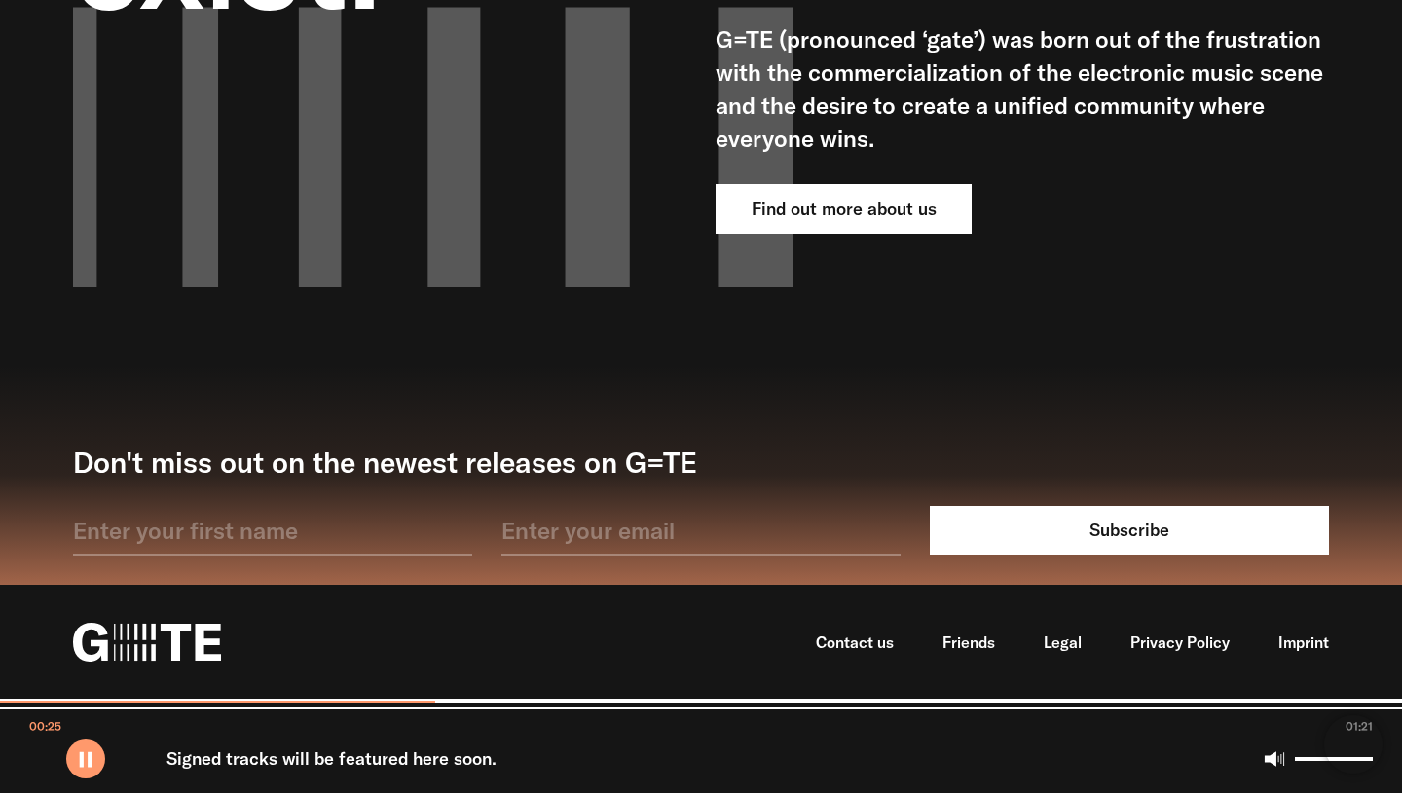
click at [531, 703] on input "Seek" at bounding box center [701, 704] width 1402 height 11
click at [812, 705] on input "Seek" at bounding box center [701, 704] width 1402 height 11
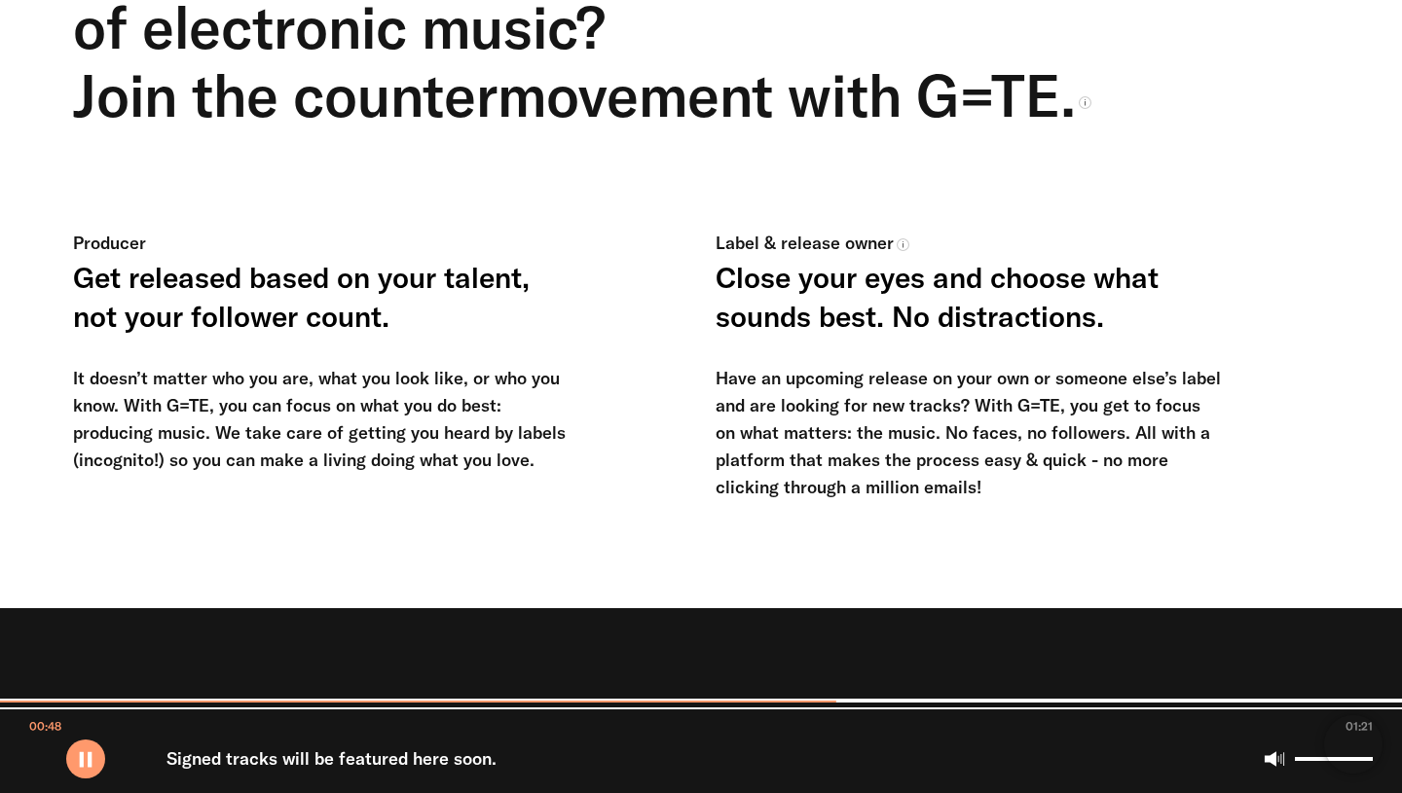
scroll to position [0, 0]
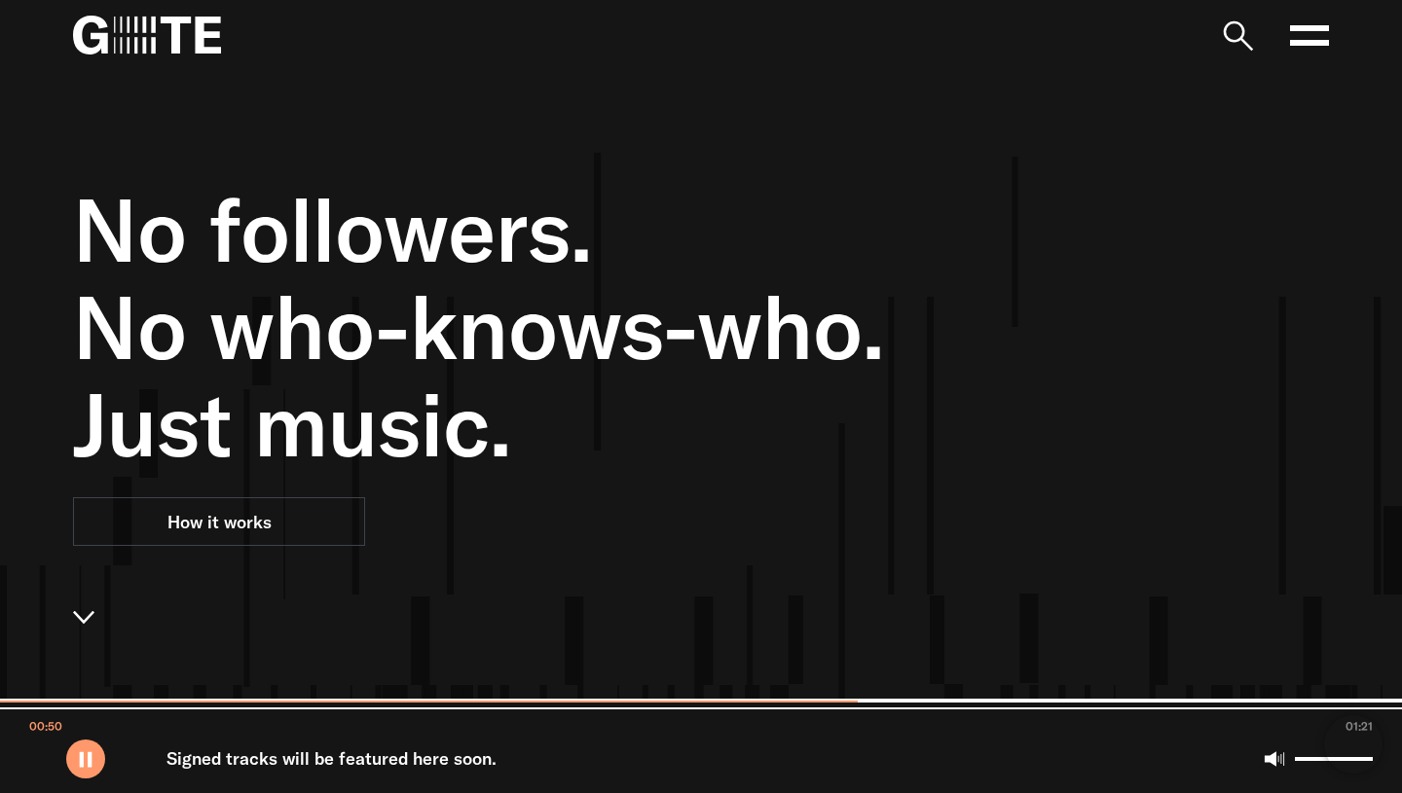
click at [1303, 34] on icon at bounding box center [1309, 35] width 39 height 39
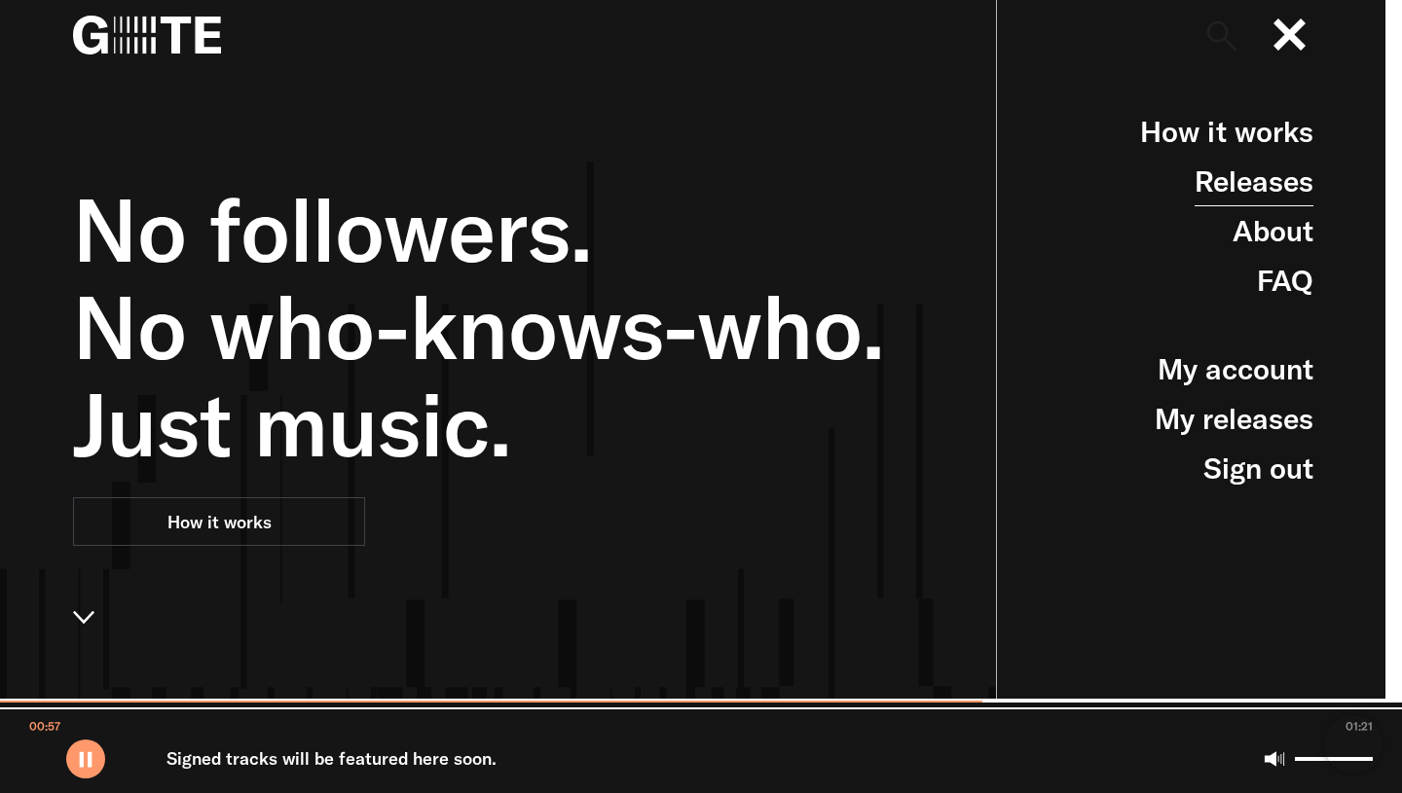
click at [1250, 181] on link "Releases" at bounding box center [1253, 182] width 119 height 50
type input "******"
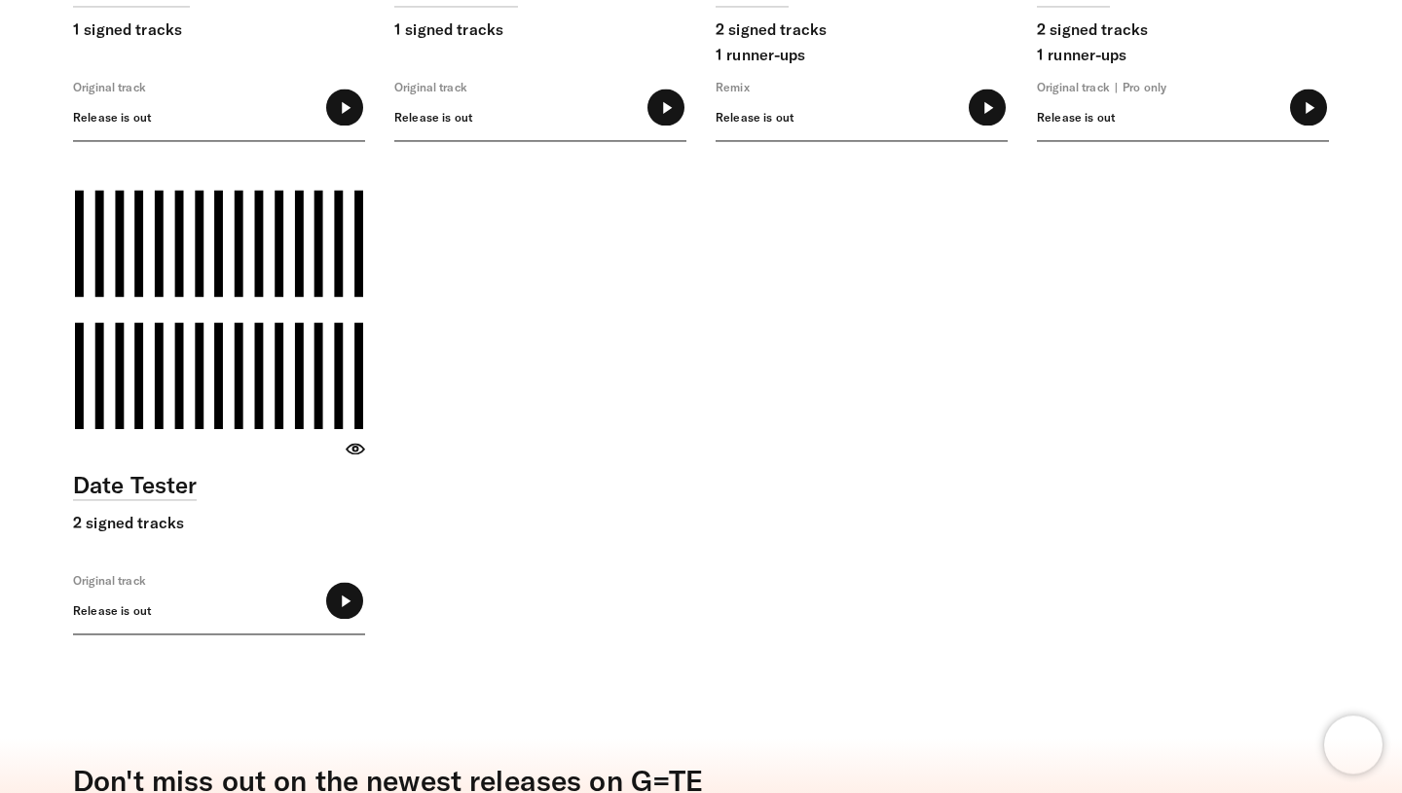
scroll to position [9423, 0]
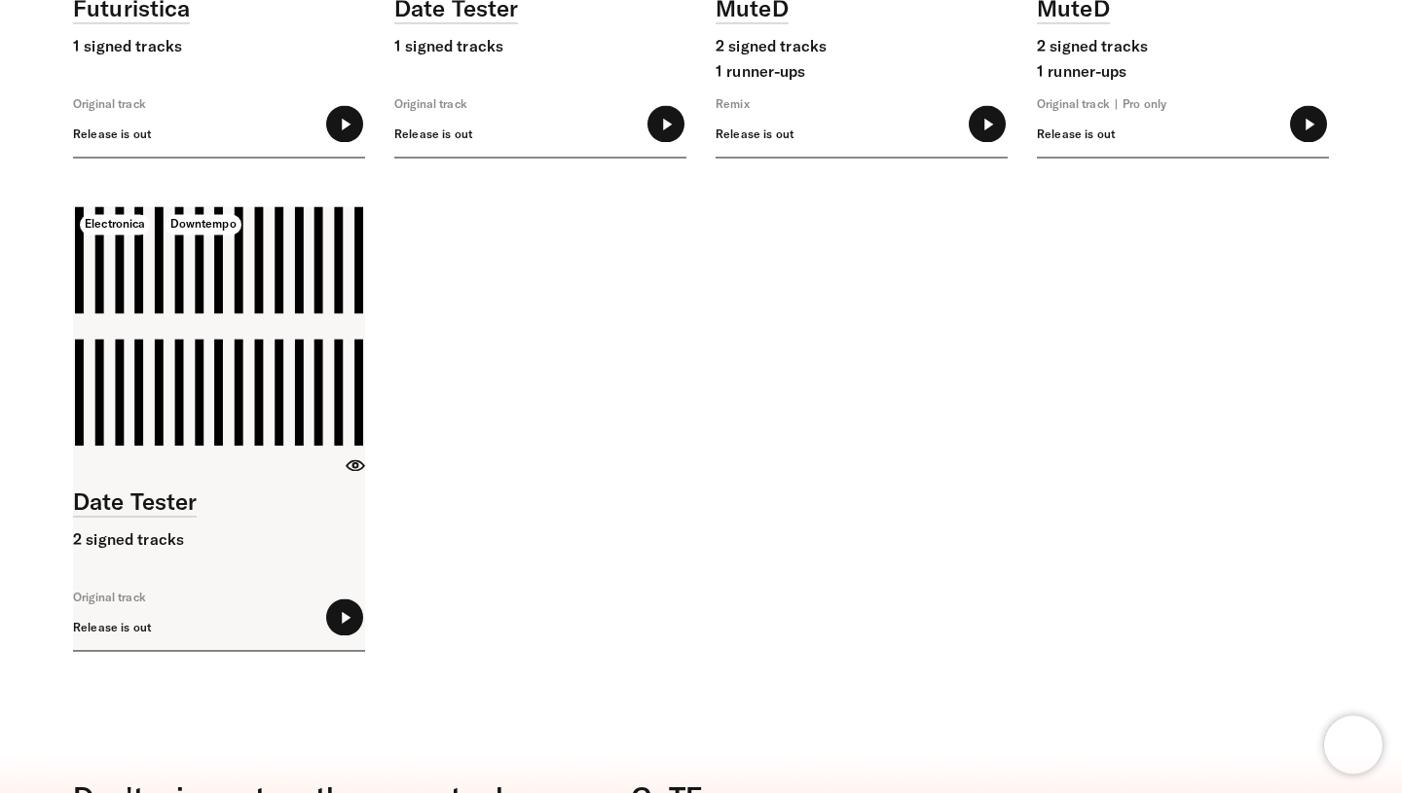
click at [350, 624] on icon at bounding box center [344, 617] width 37 height 37
click at [149, 643] on input "range" at bounding box center [219, 644] width 292 height 13
click at [202, 643] on input "range" at bounding box center [219, 644] width 292 height 13
click at [254, 643] on input "range" at bounding box center [219, 644] width 292 height 13
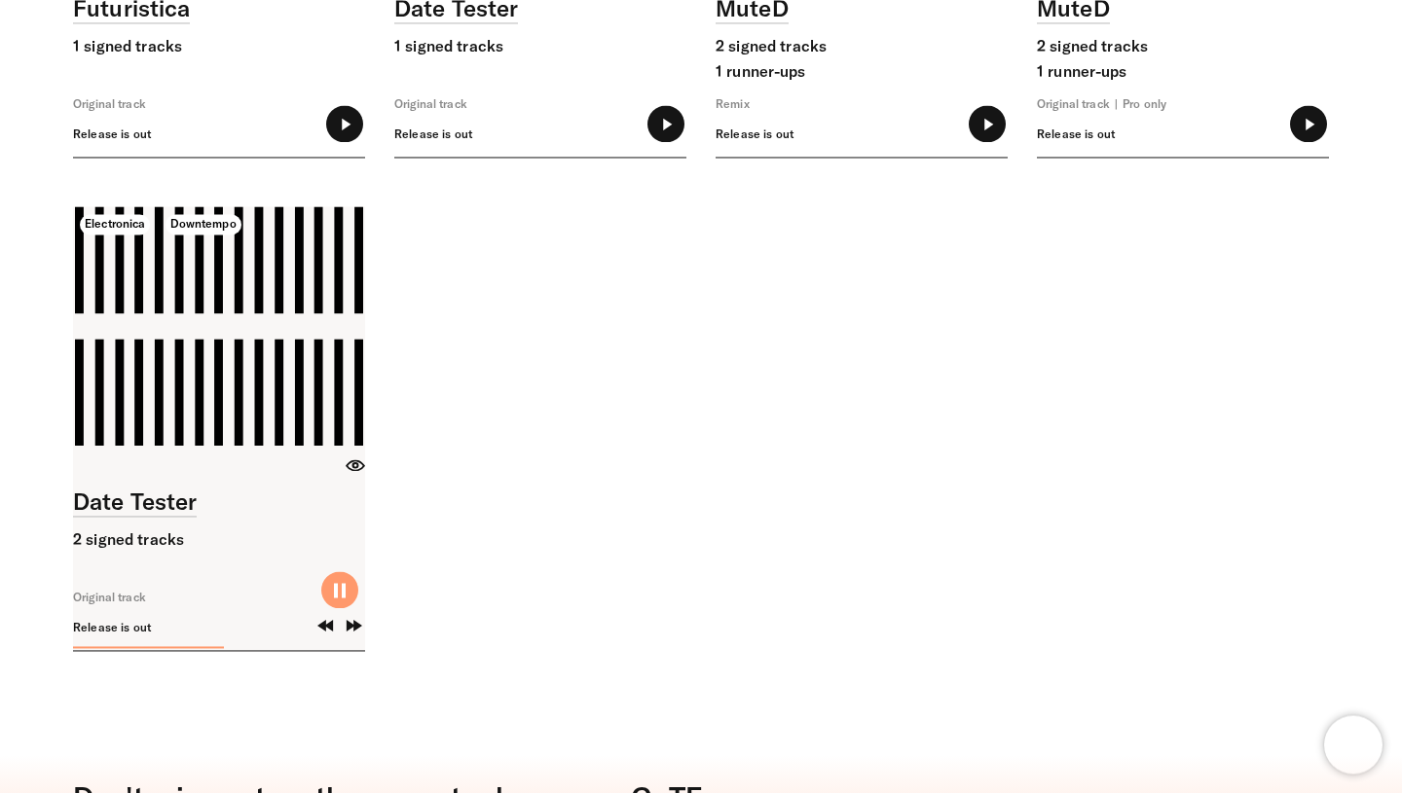
click at [254, 643] on input "range" at bounding box center [219, 644] width 292 height 13
type input "*****"
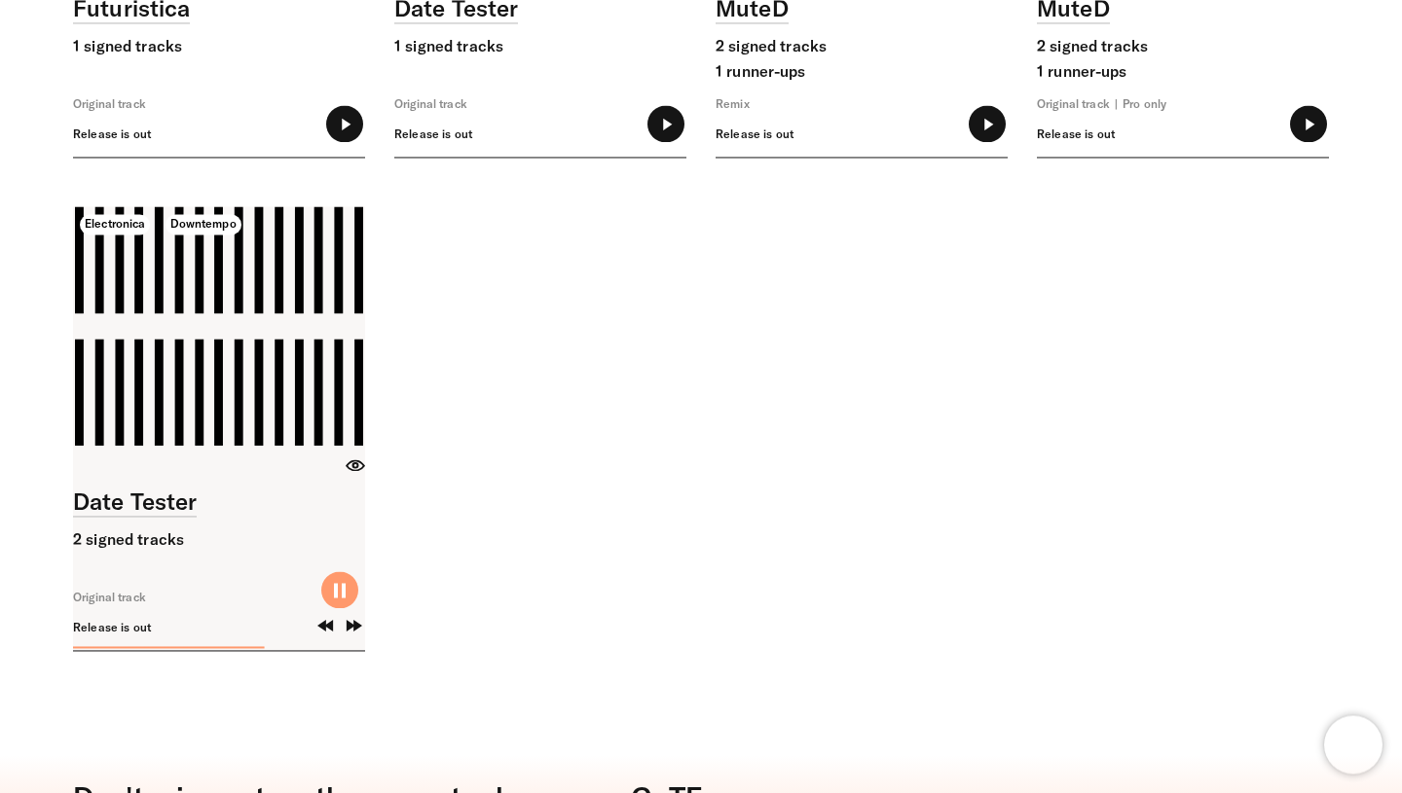
type input "*****"
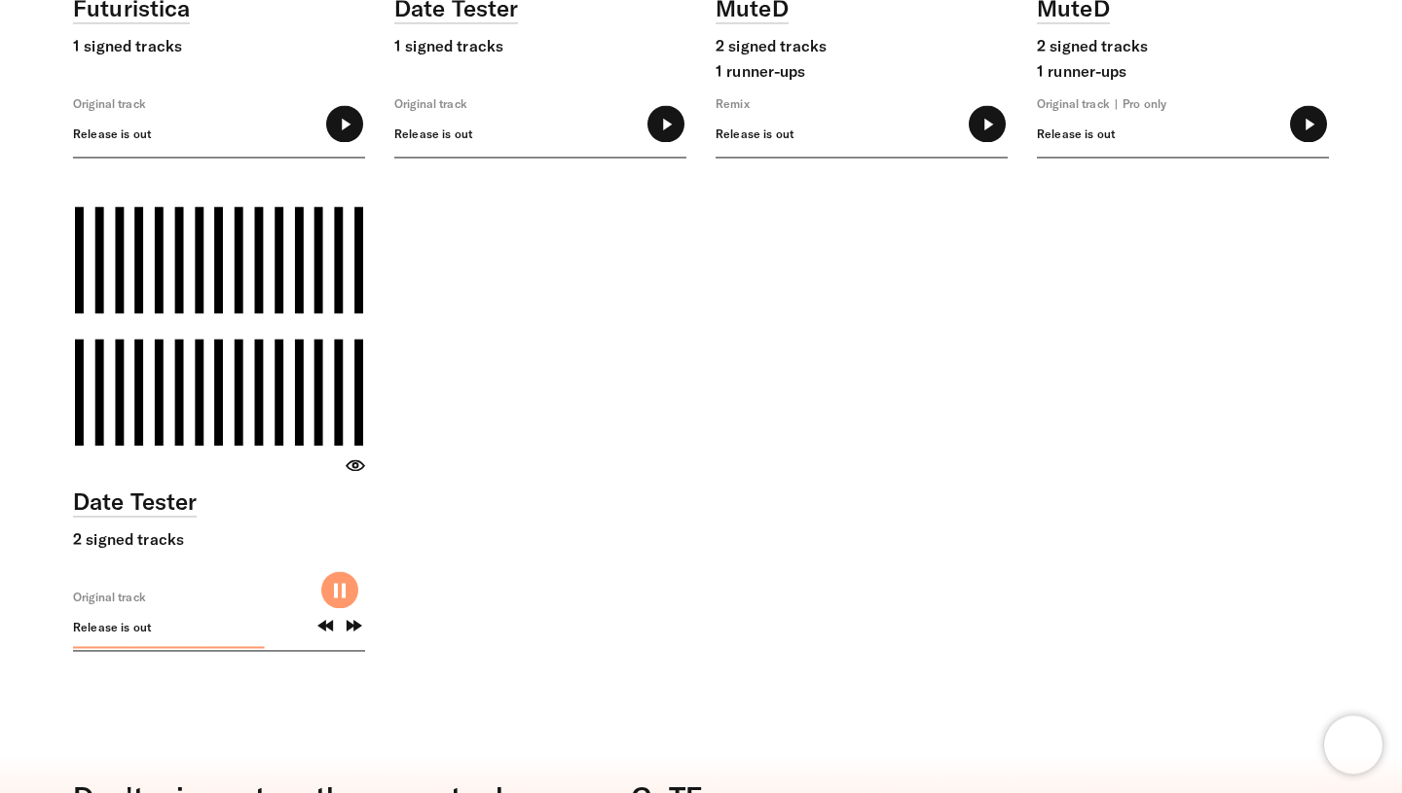
type input "*****"
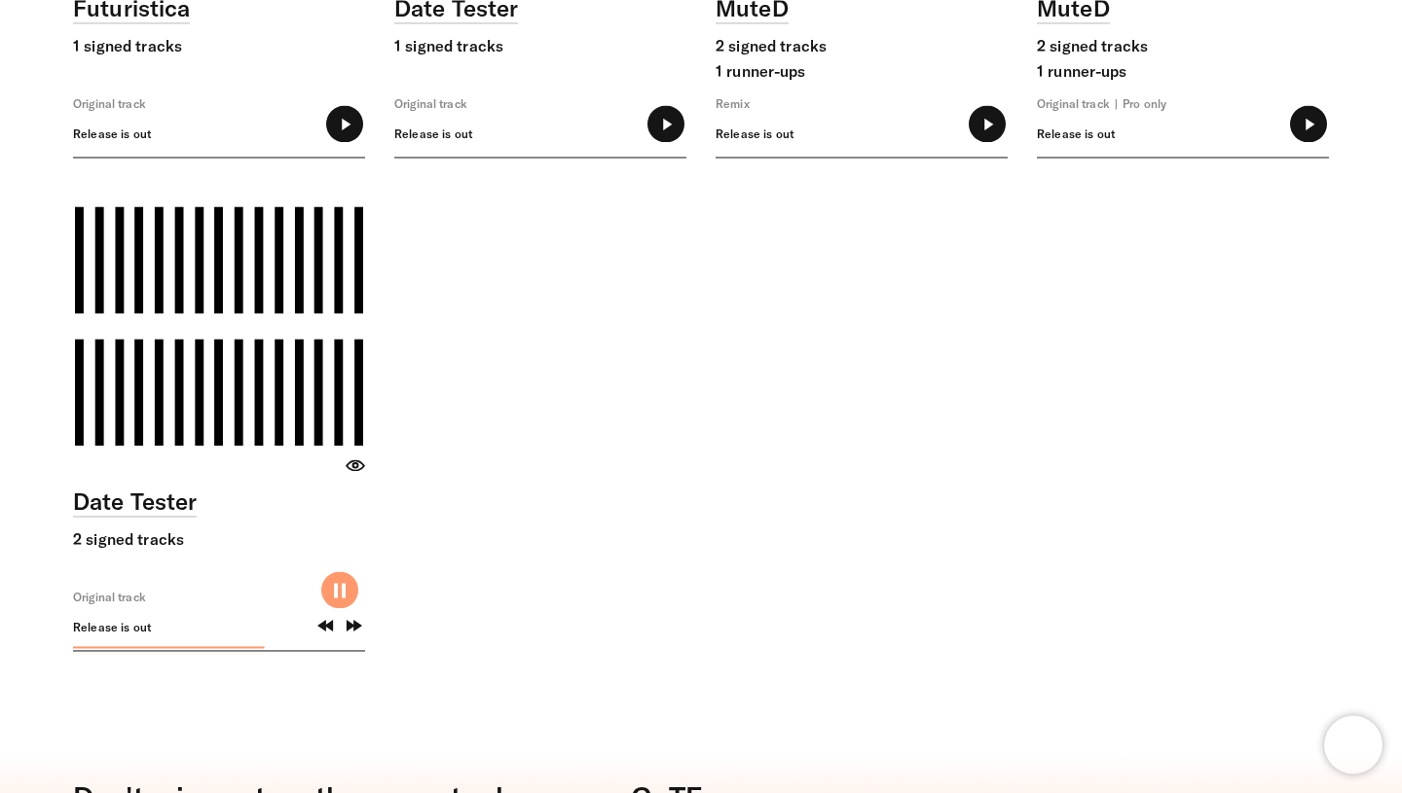
type input "*****"
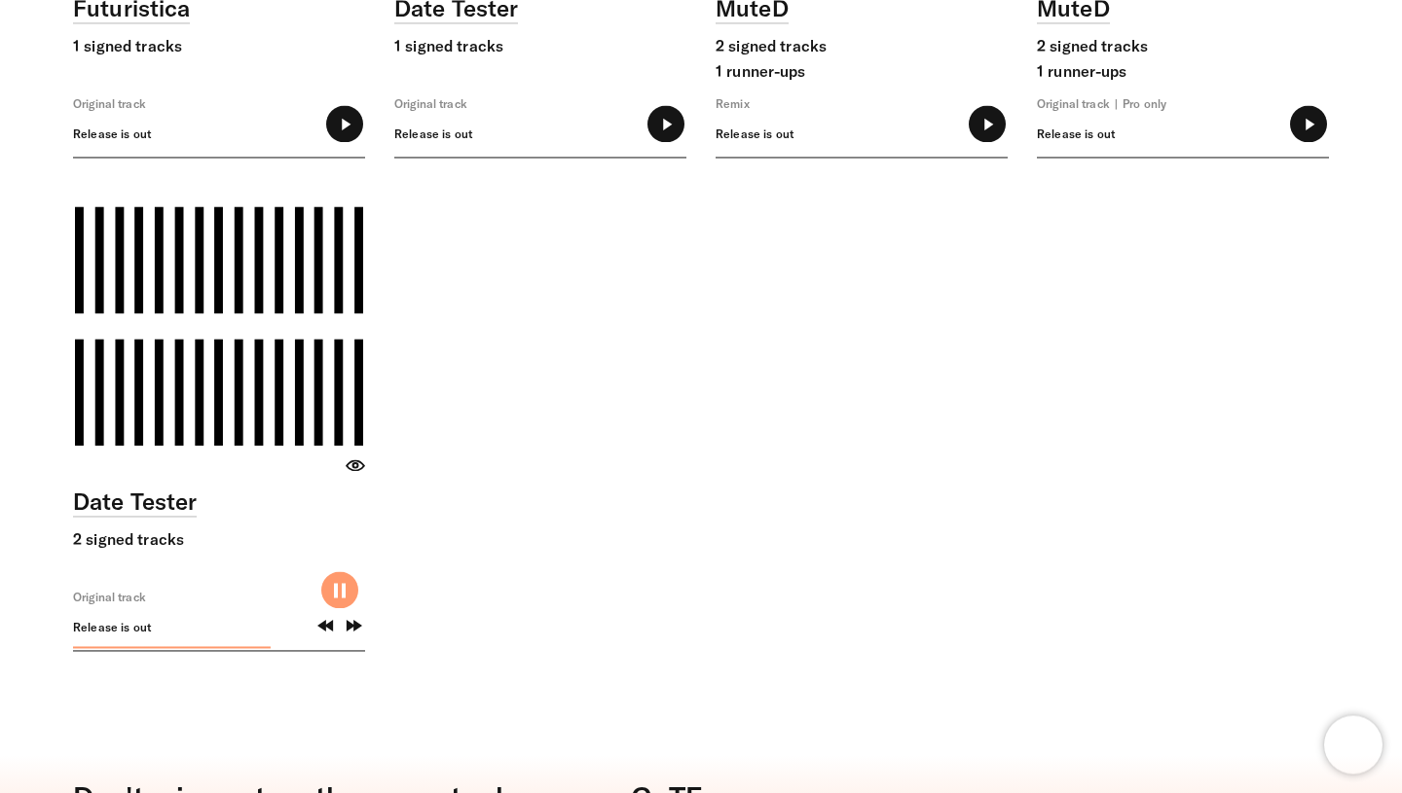
type input "*****"
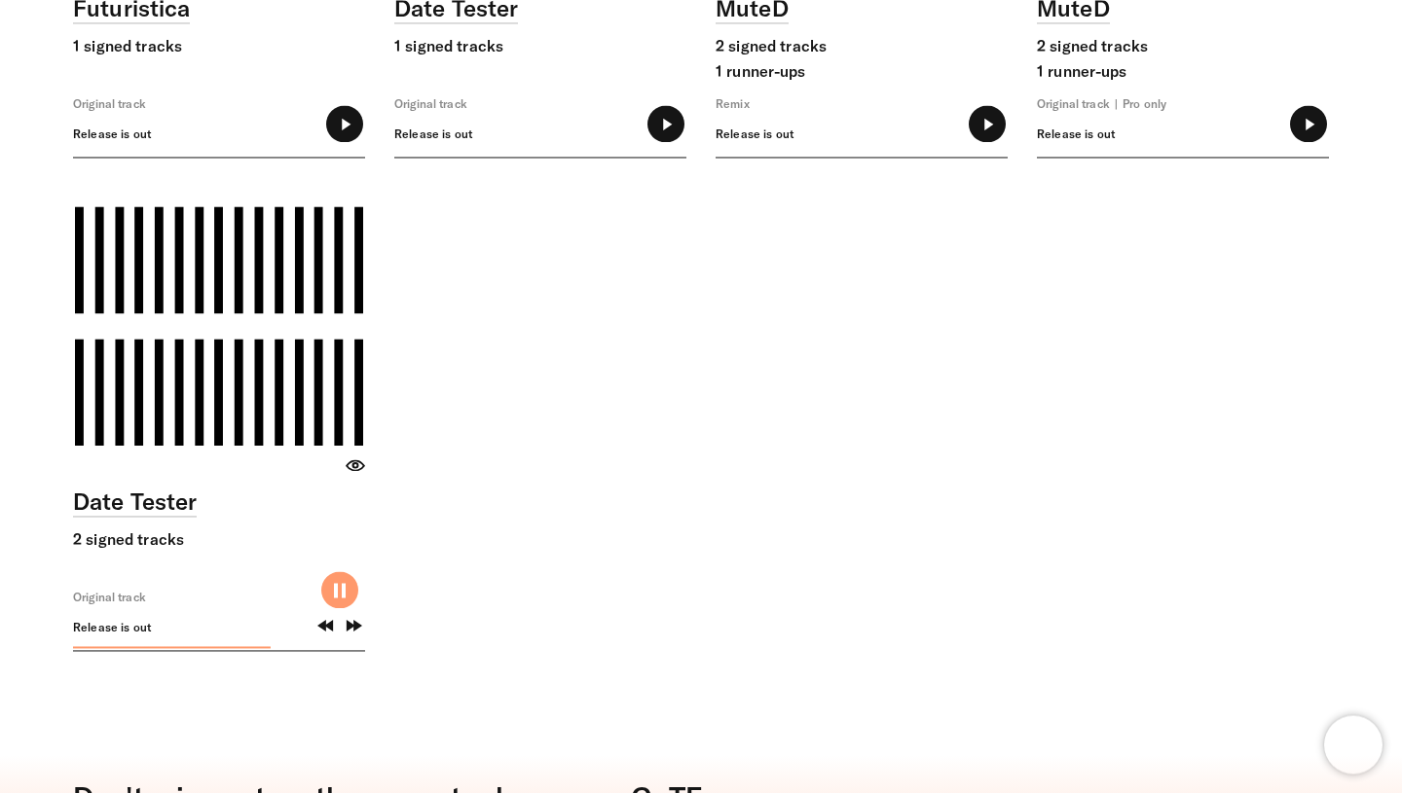
type input "*****"
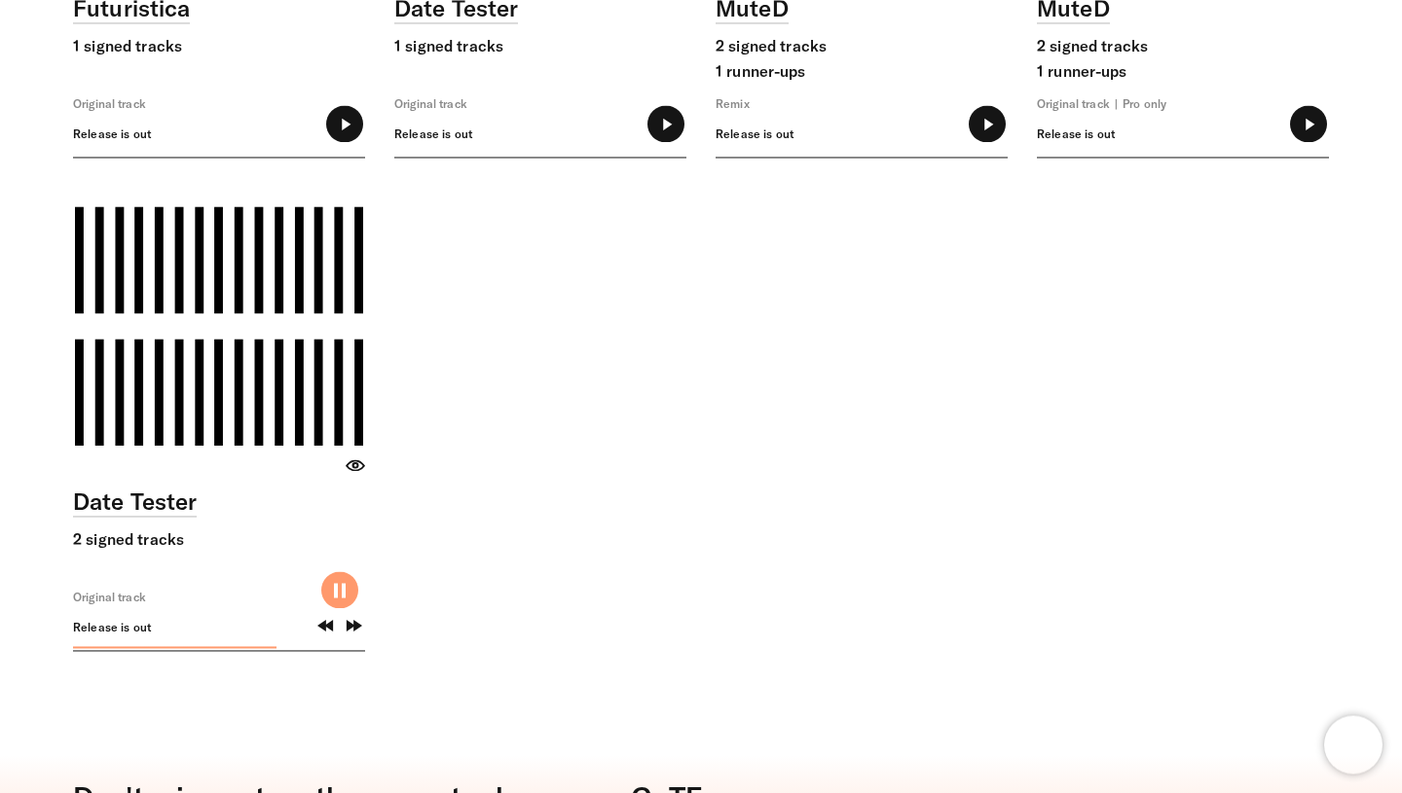
type input "*****"
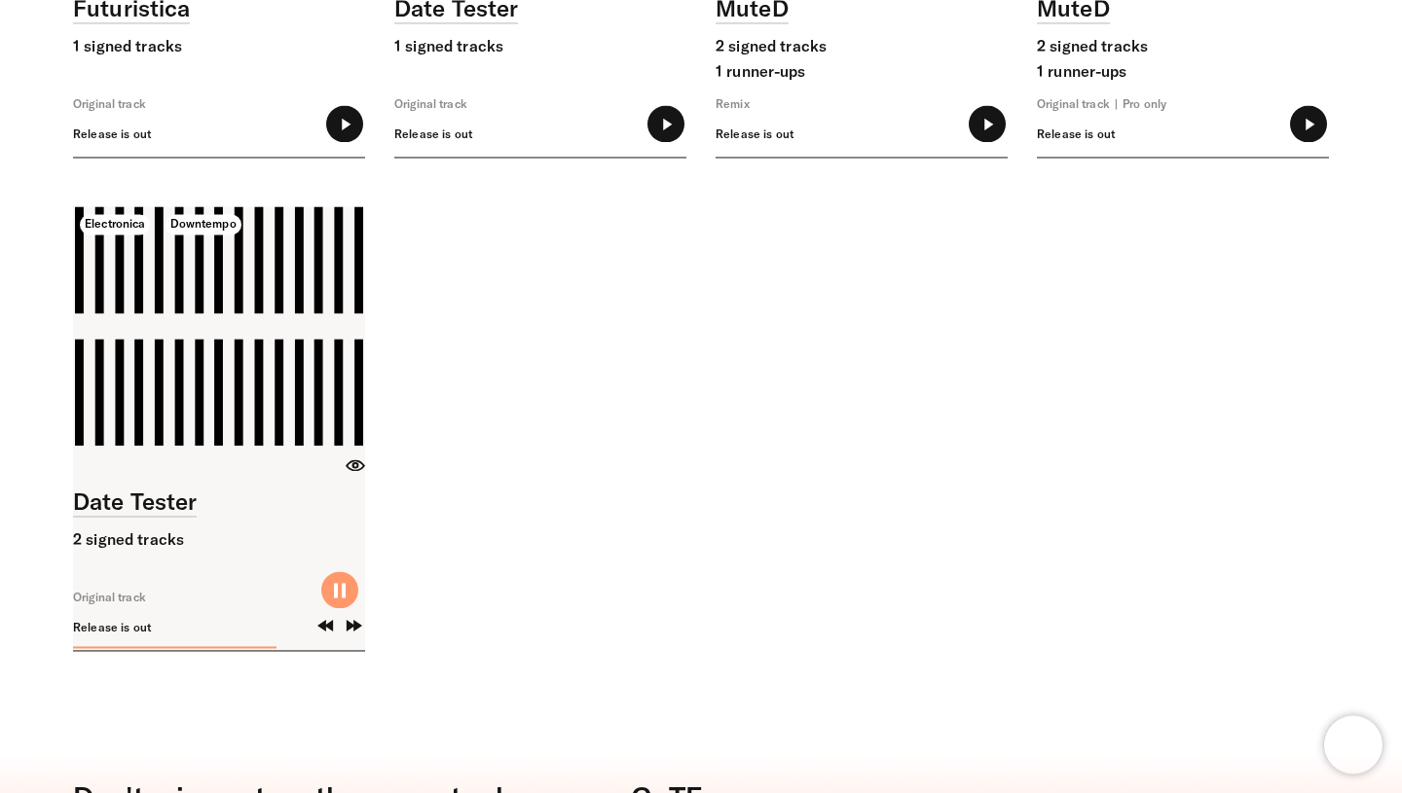
type input "****"
type input "*****"
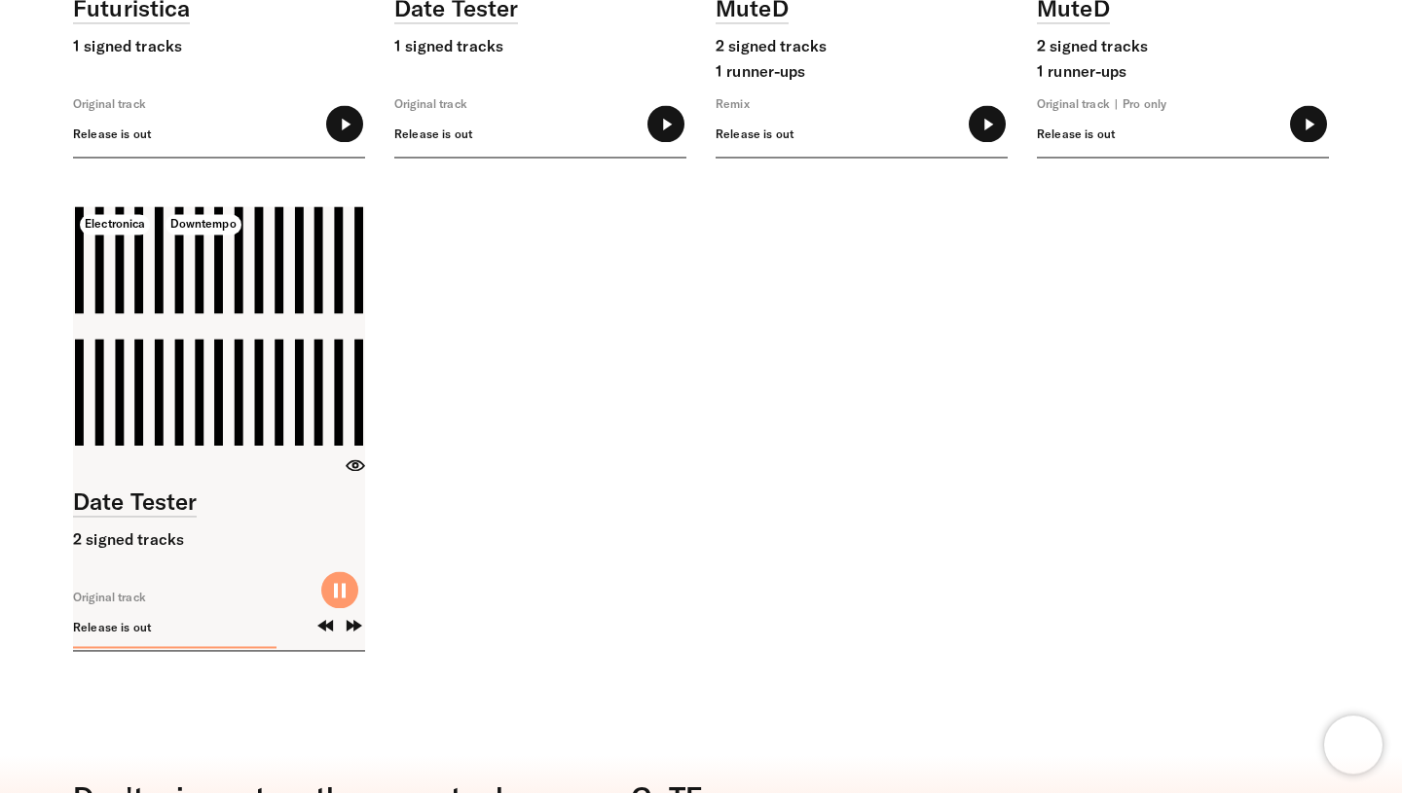
type input "*****"
type input "****"
type input "*****"
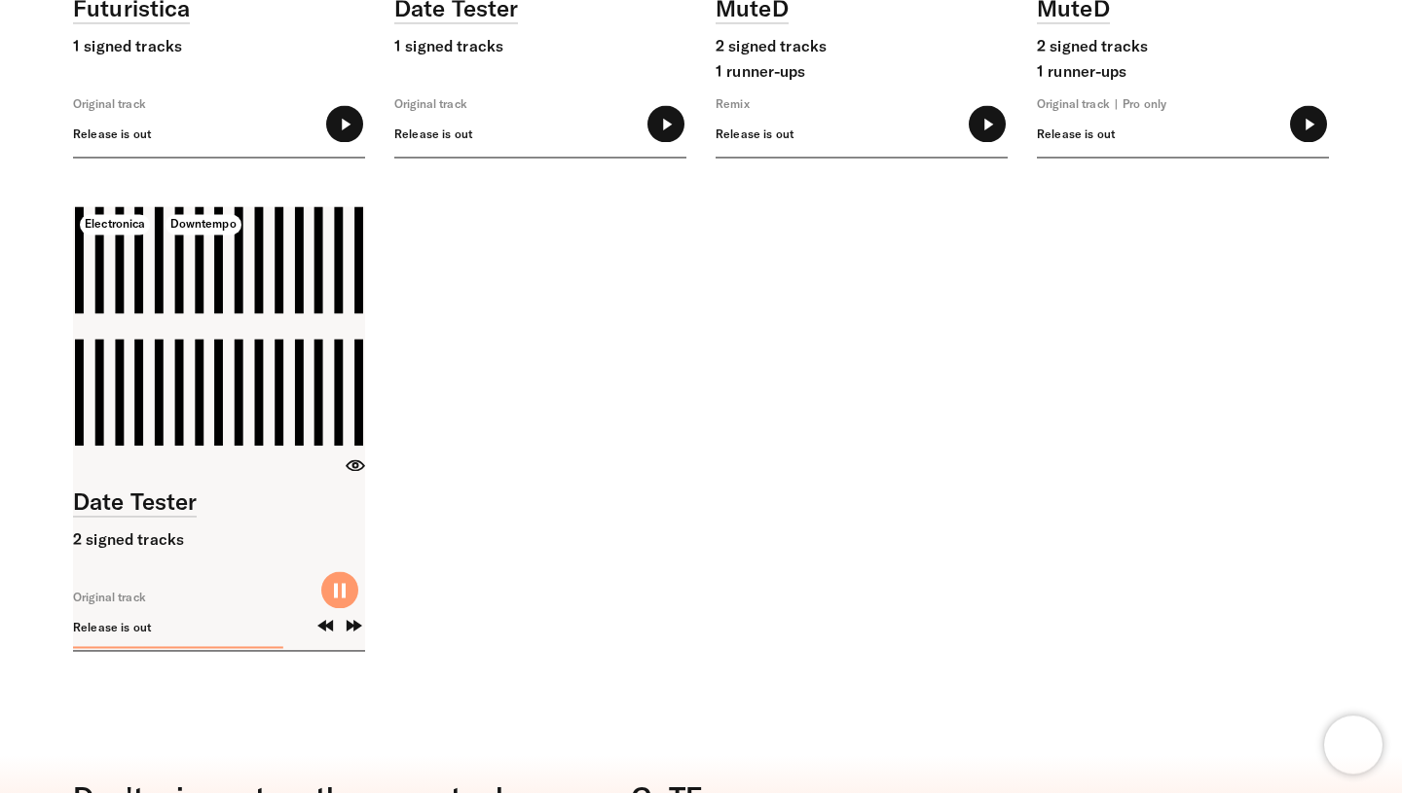
type input "*****"
type input "****"
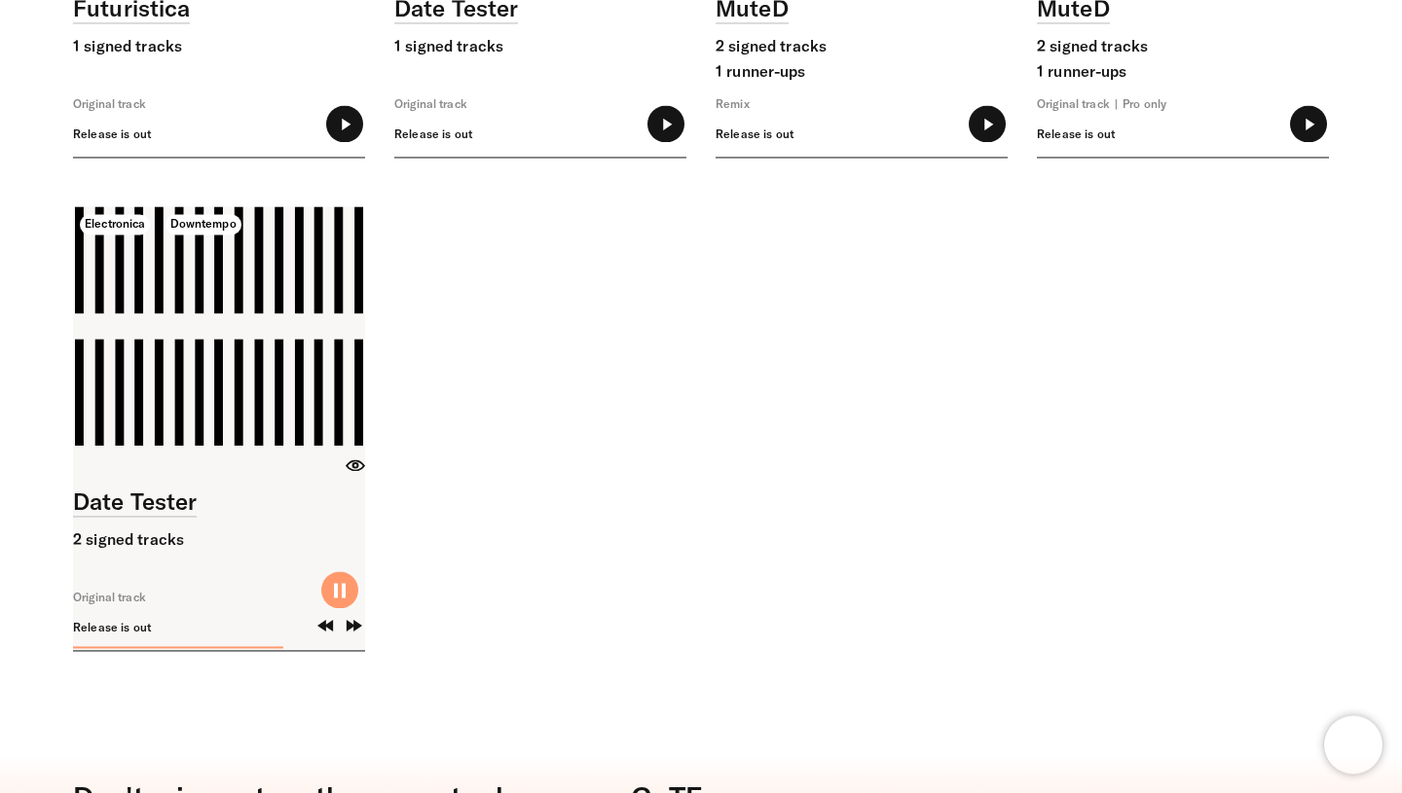
type input "****"
type input "*****"
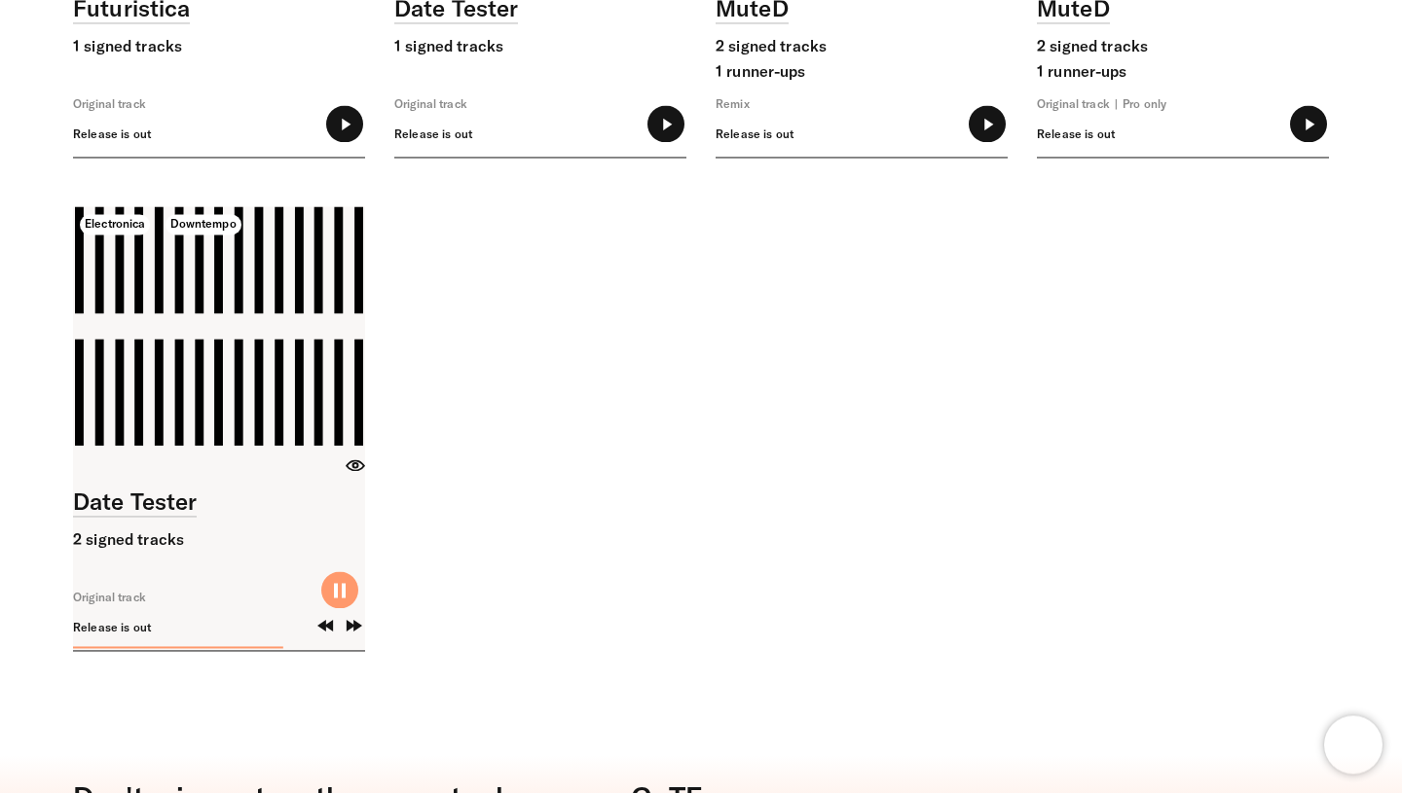
type input "*****"
type input "******"
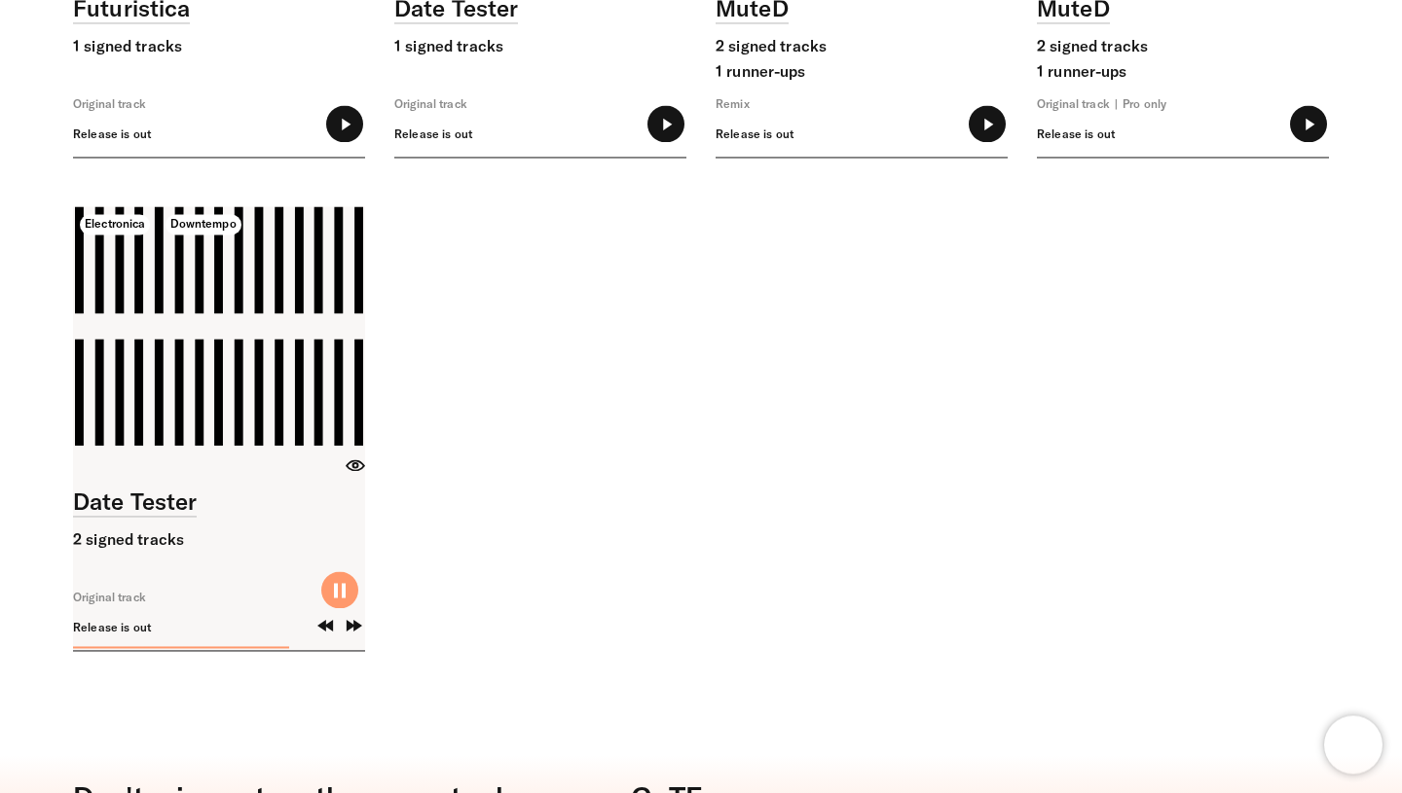
type input "******"
click at [315, 647] on input "range" at bounding box center [219, 644] width 292 height 13
type input "******"
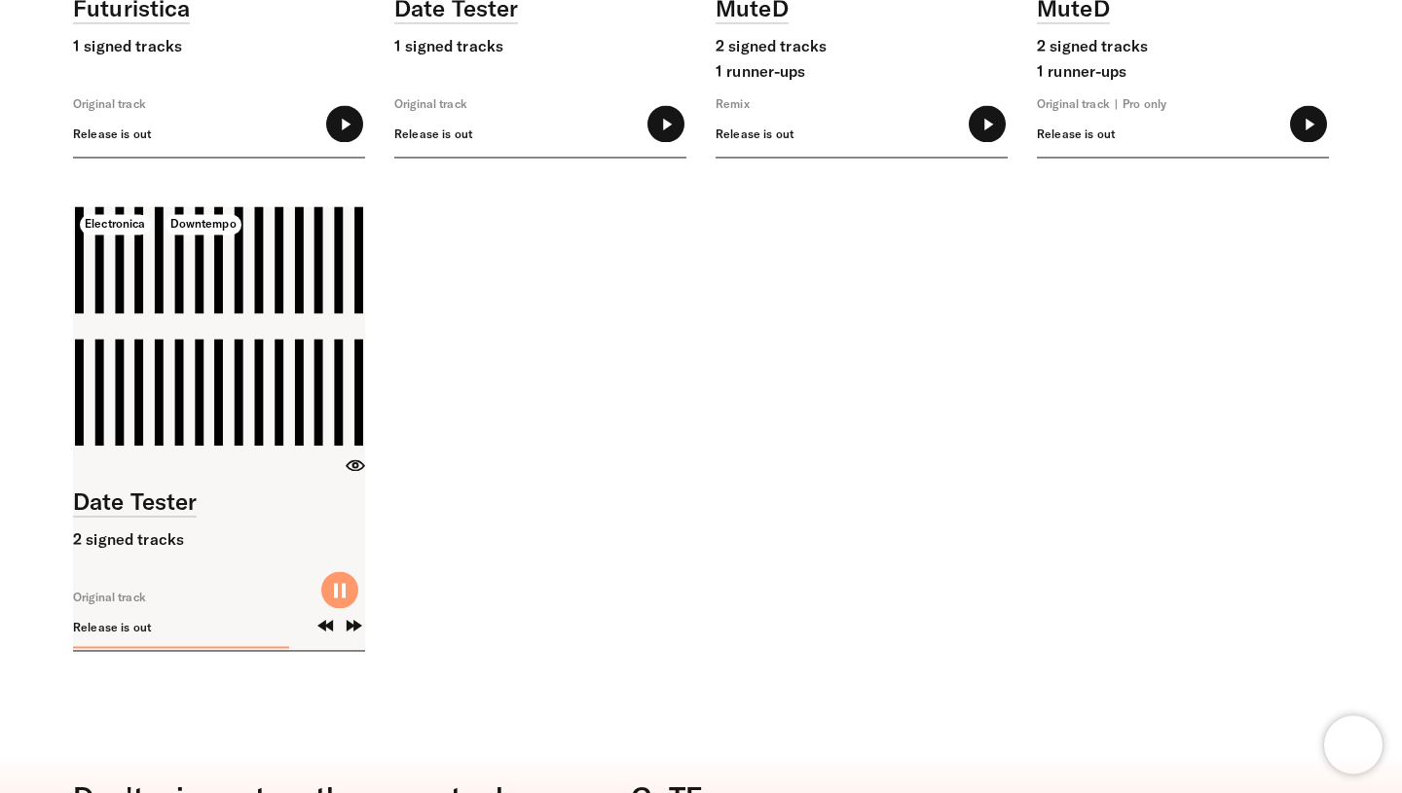
type input "******"
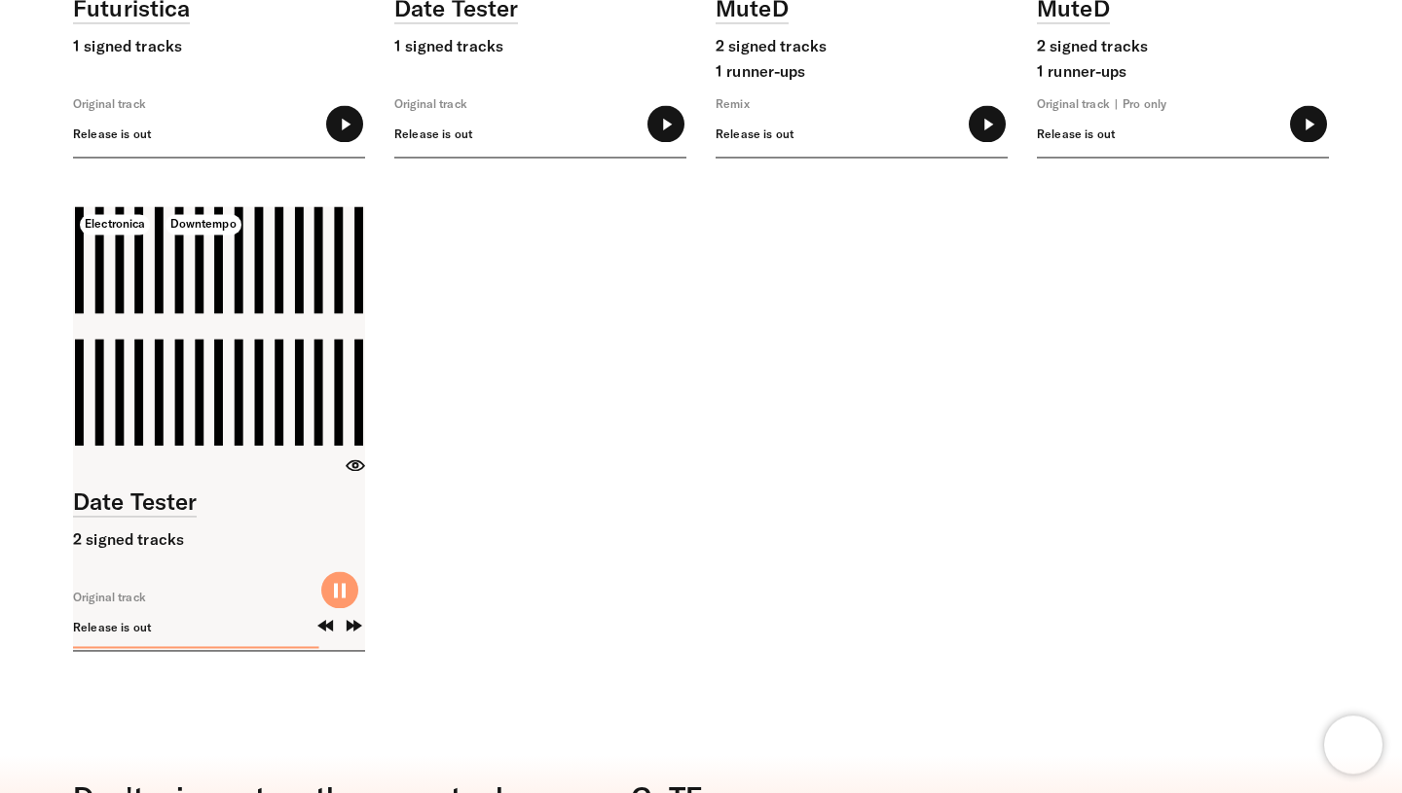
type input "******"
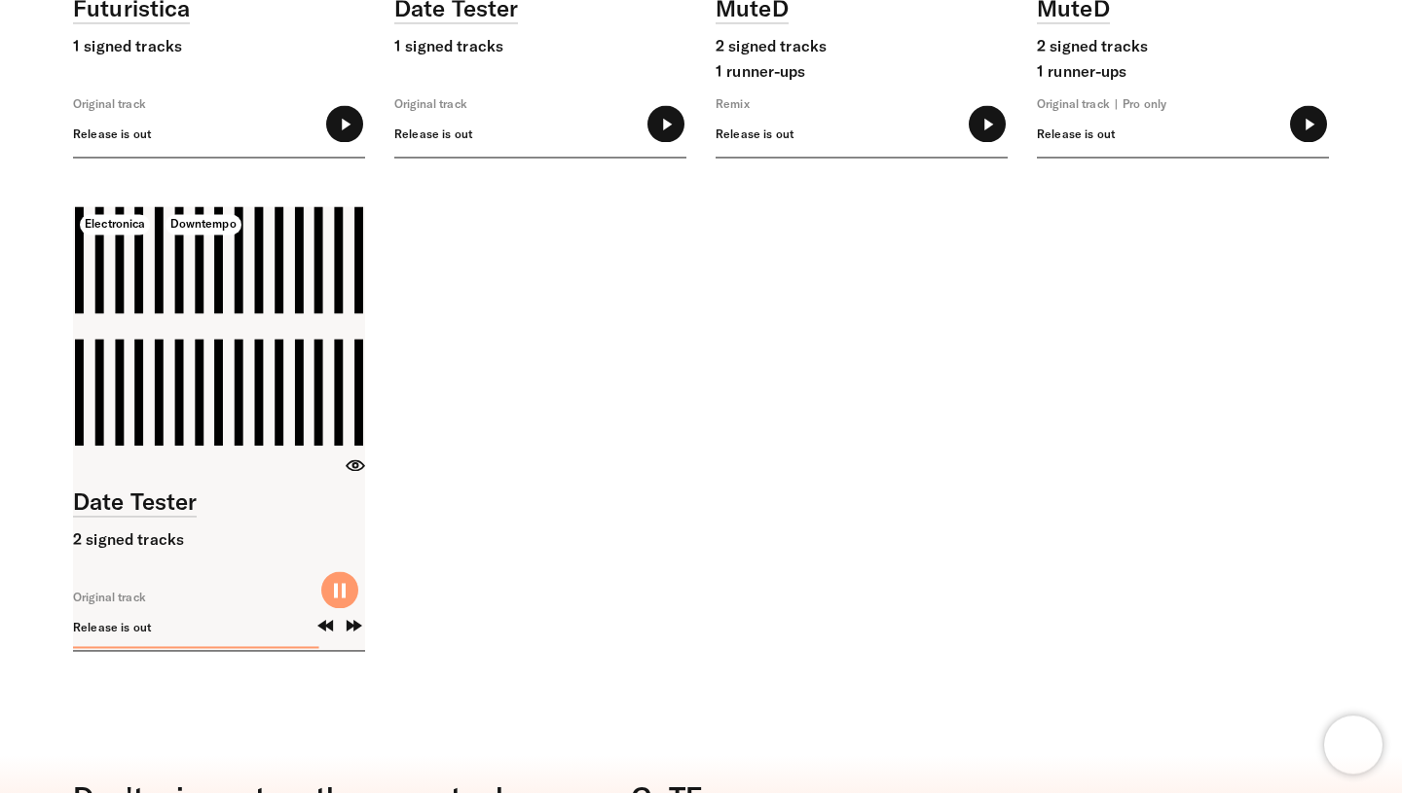
type input "******"
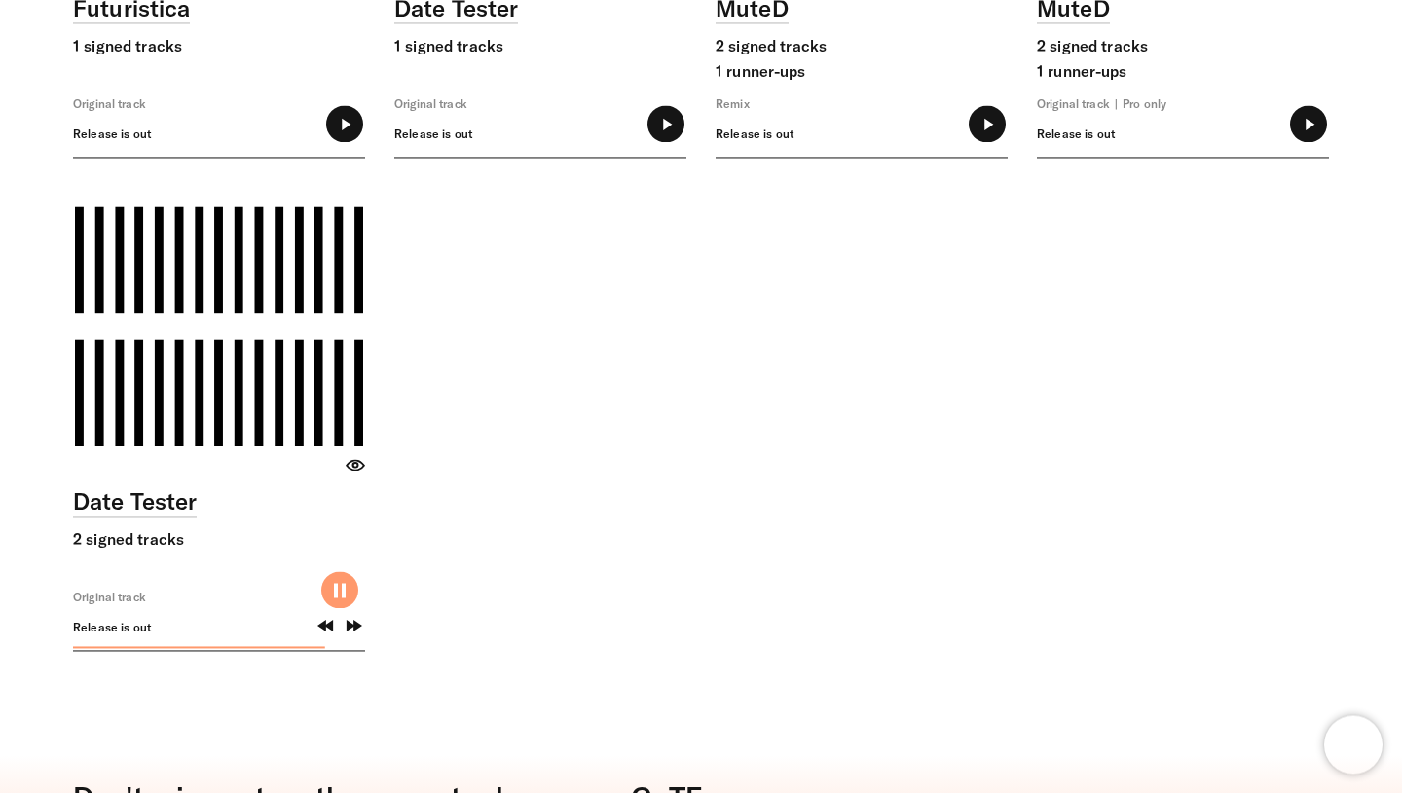
type input "******"
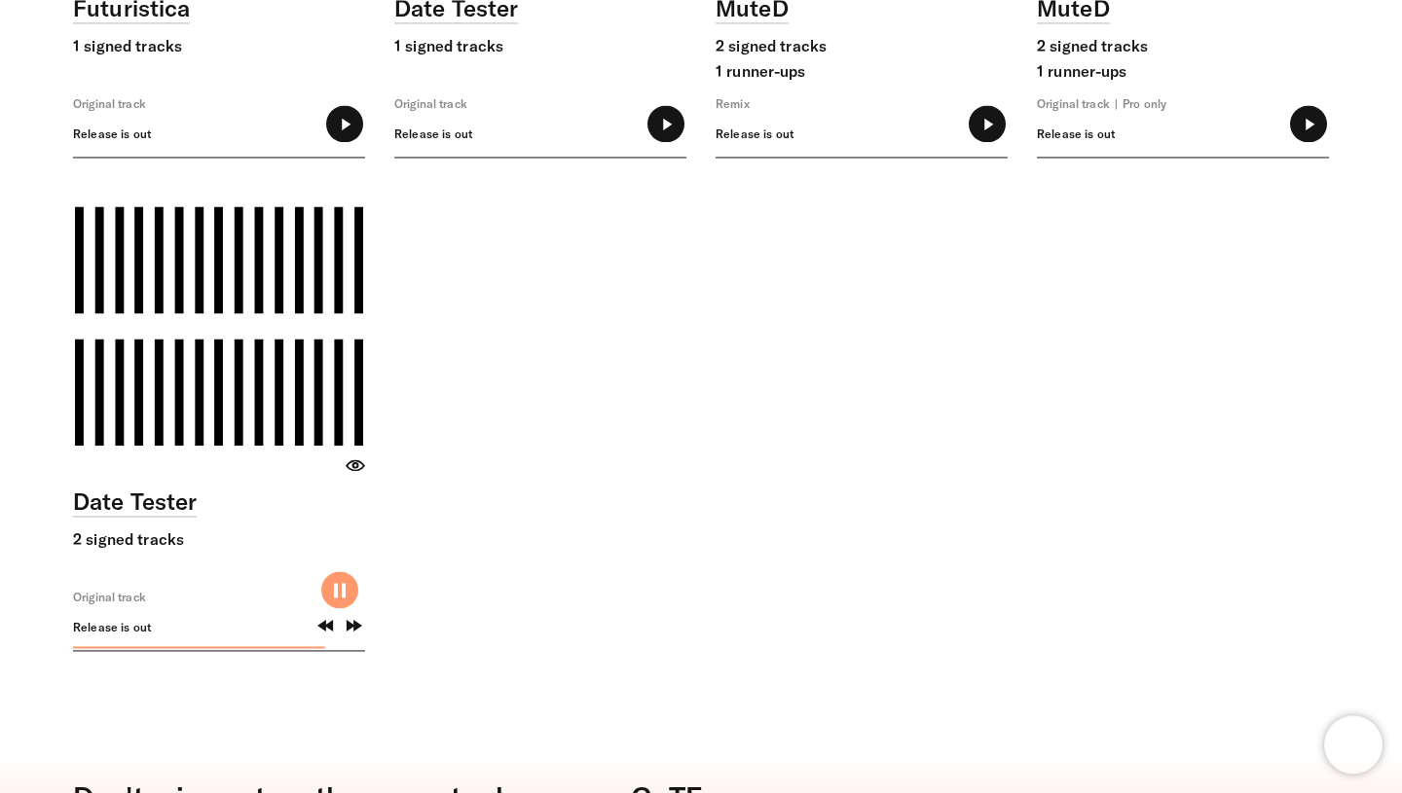
type input "******"
type input "*****"
type input "******"
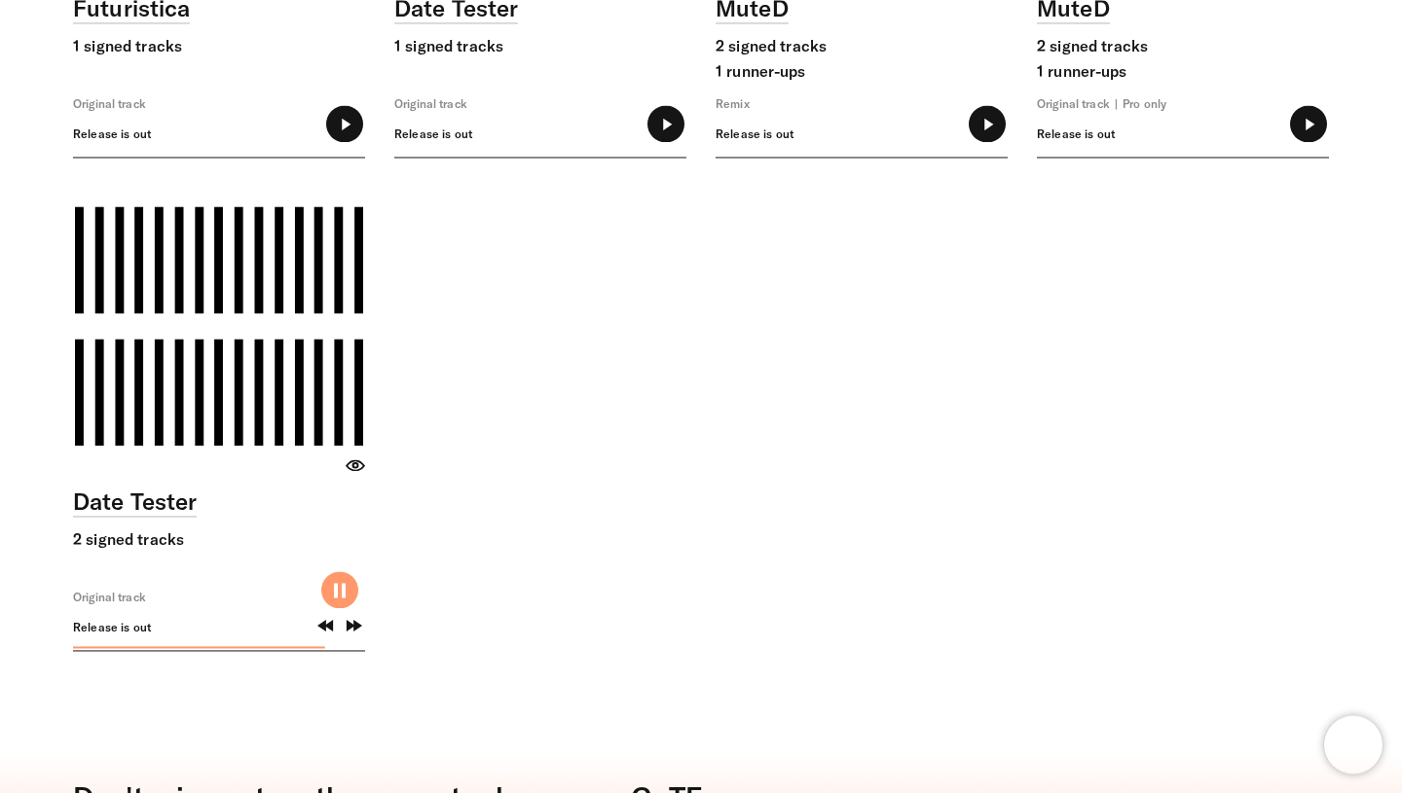
type input "******"
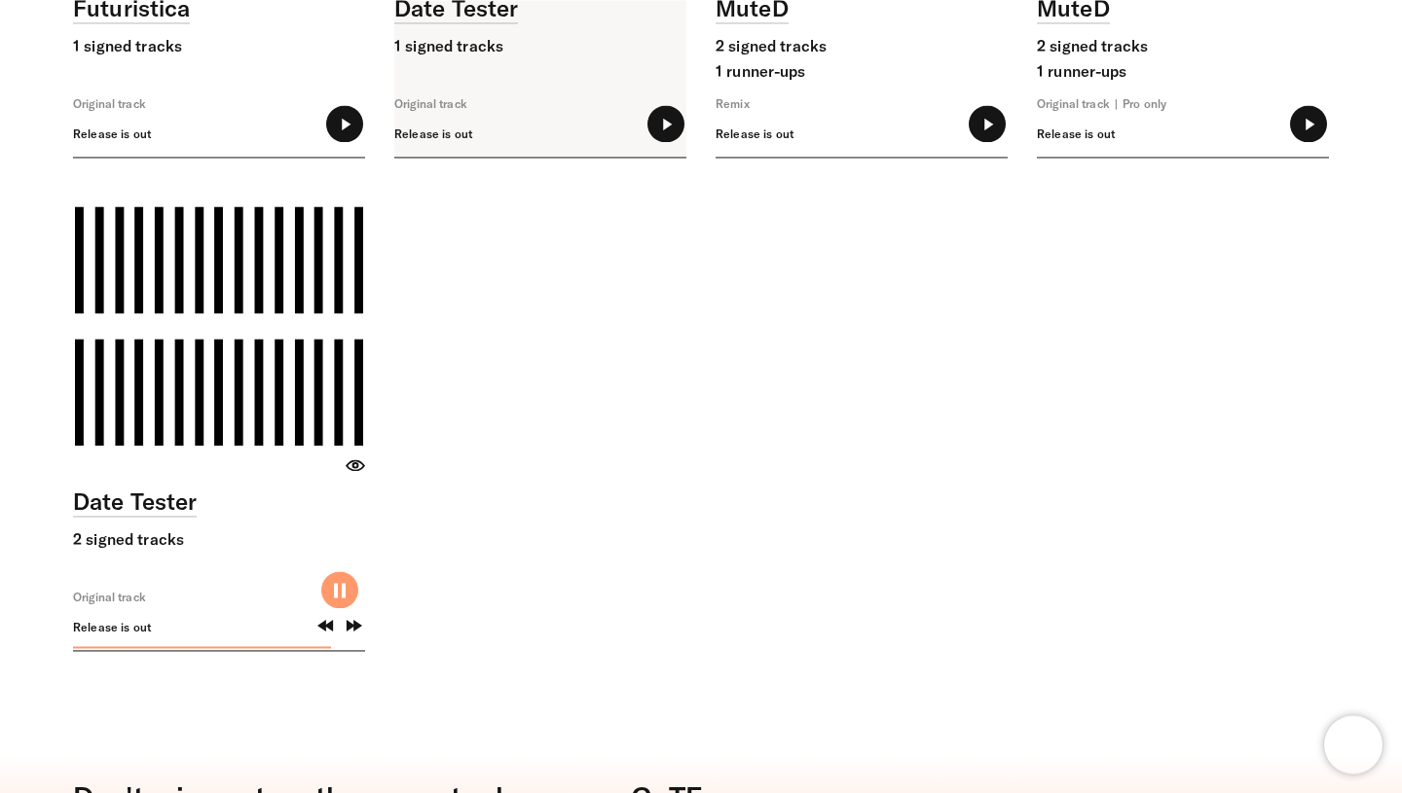
type input "******"
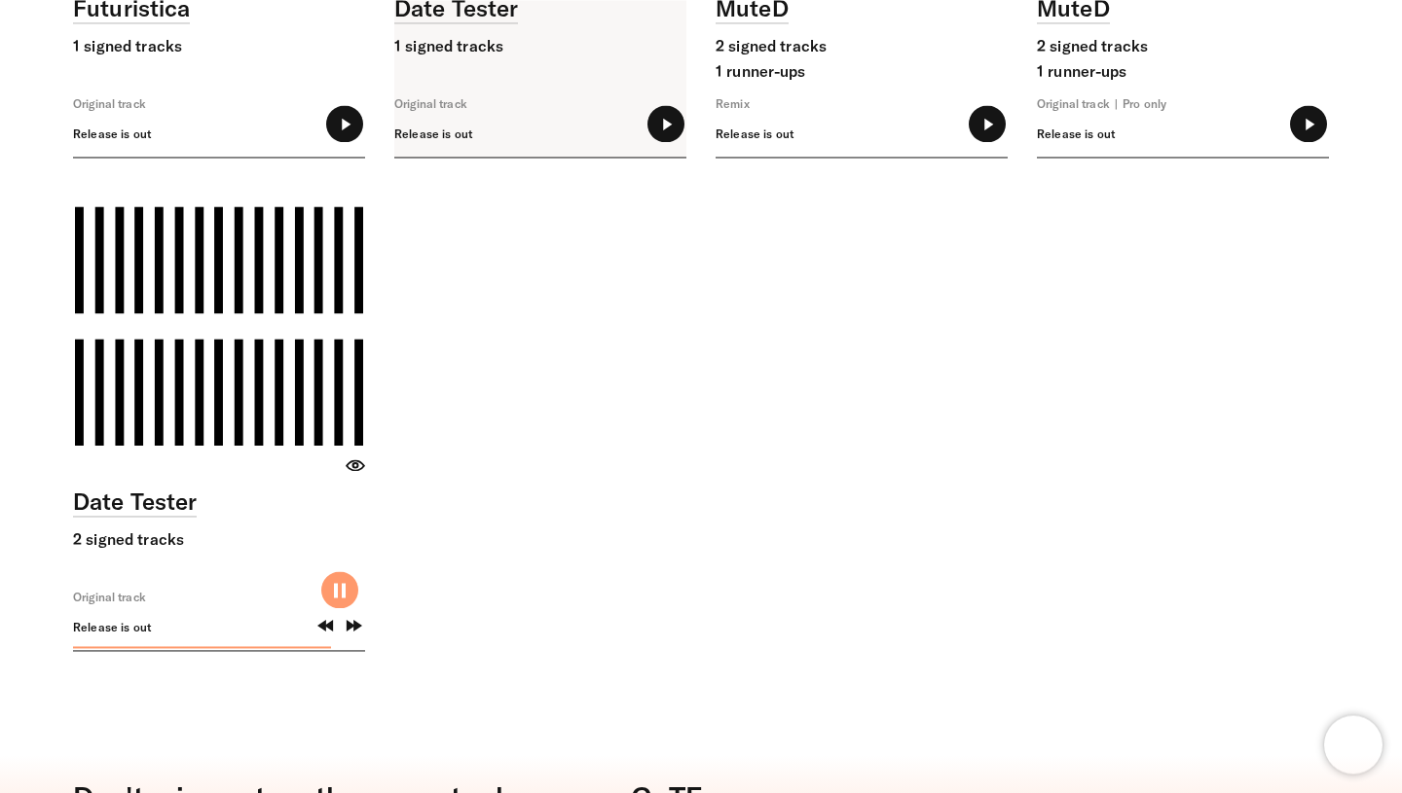
type input "******"
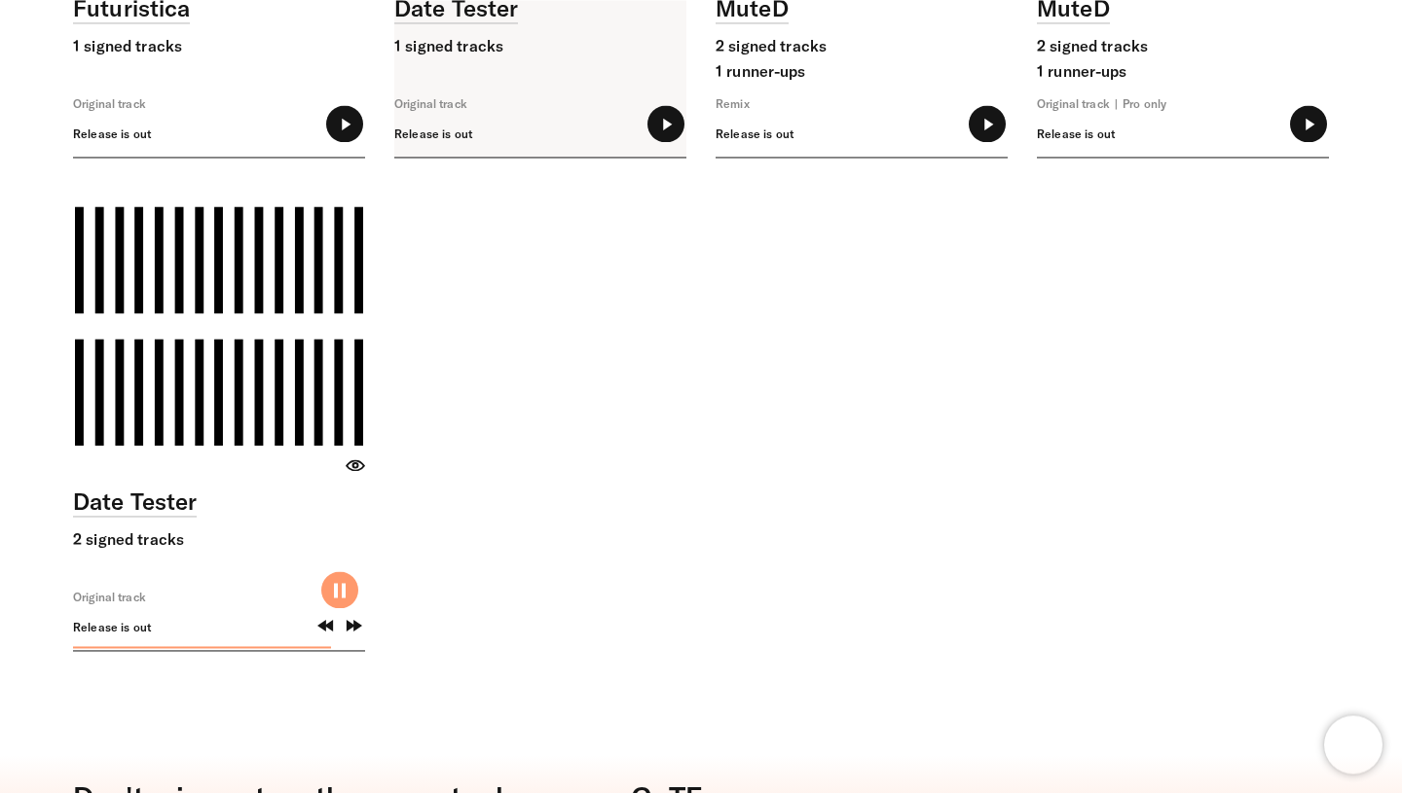
type input "******"
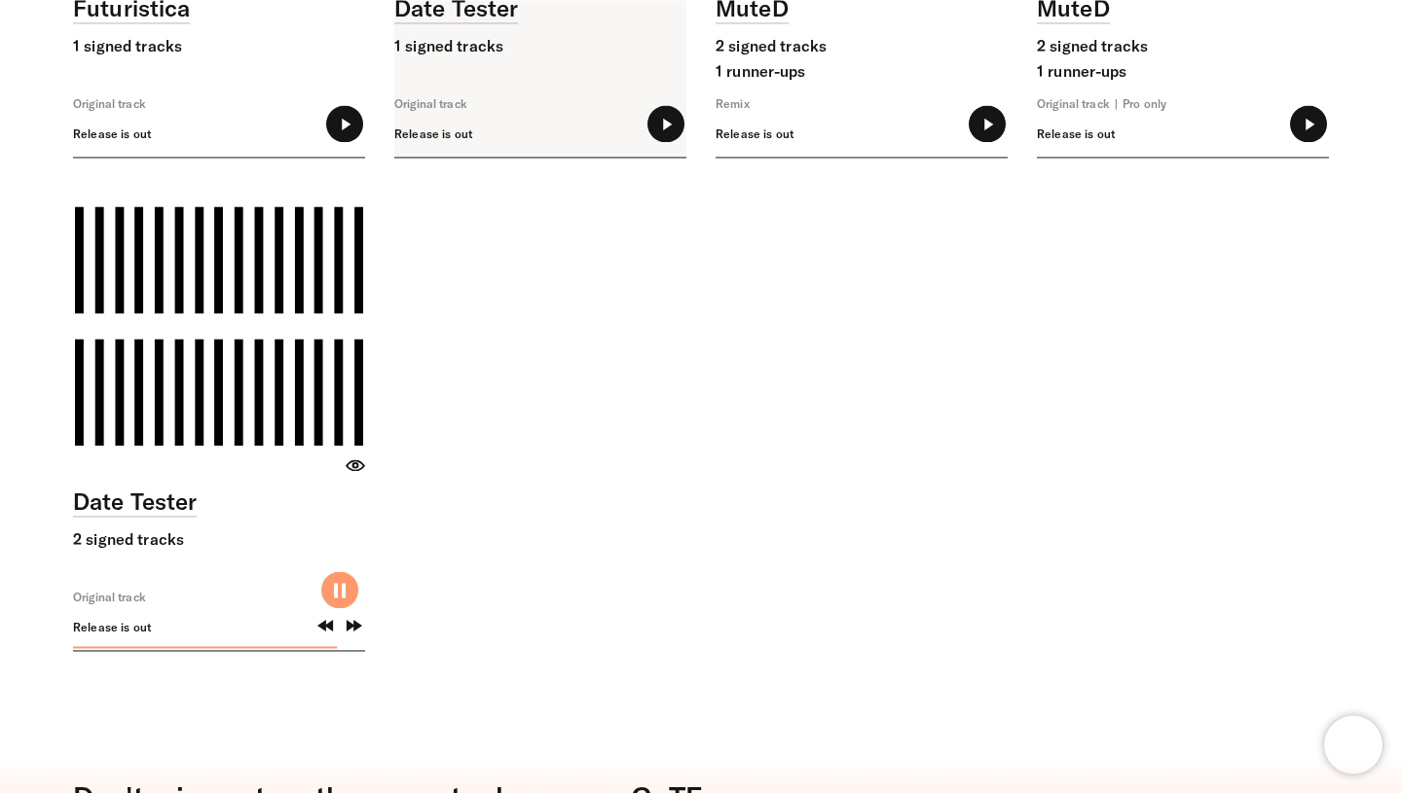
type input "******"
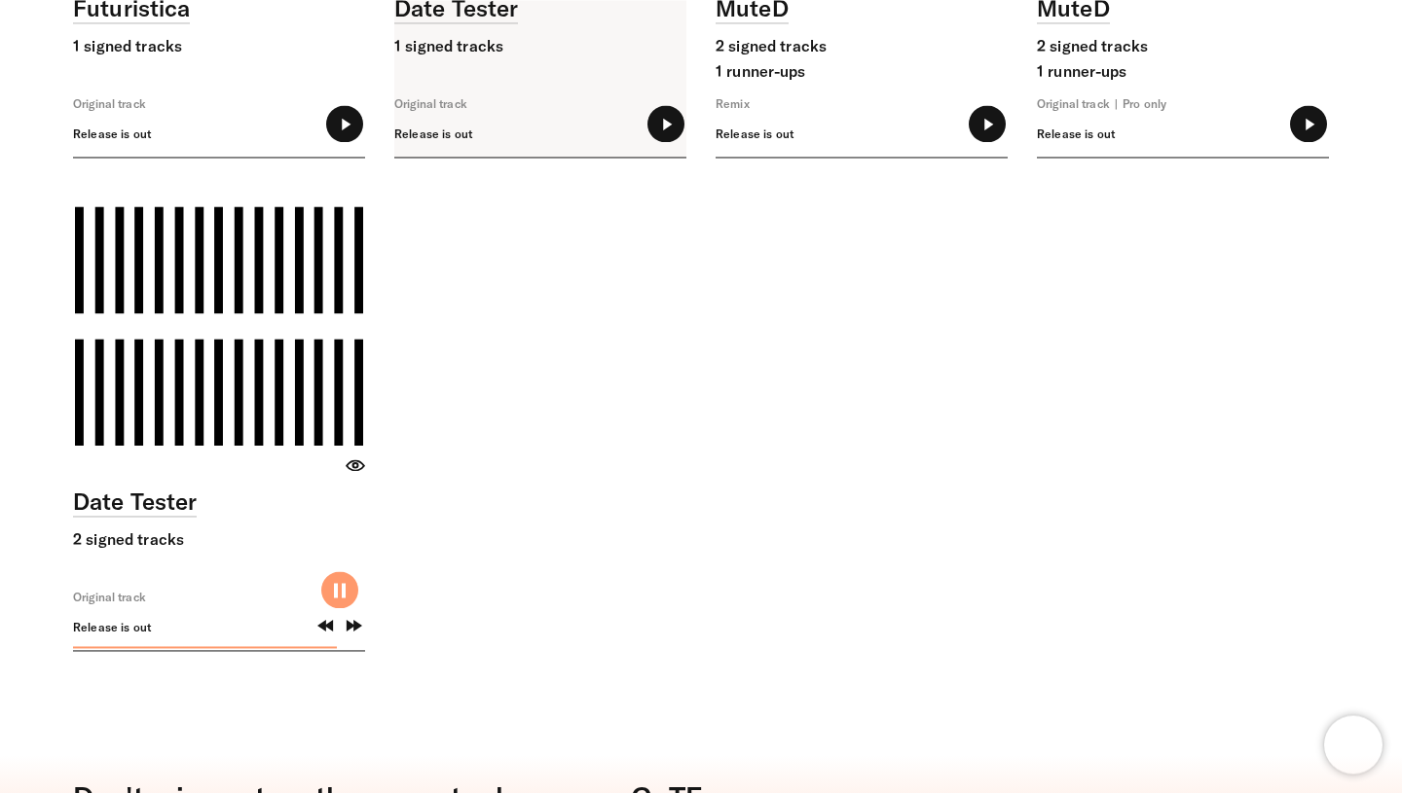
type input "******"
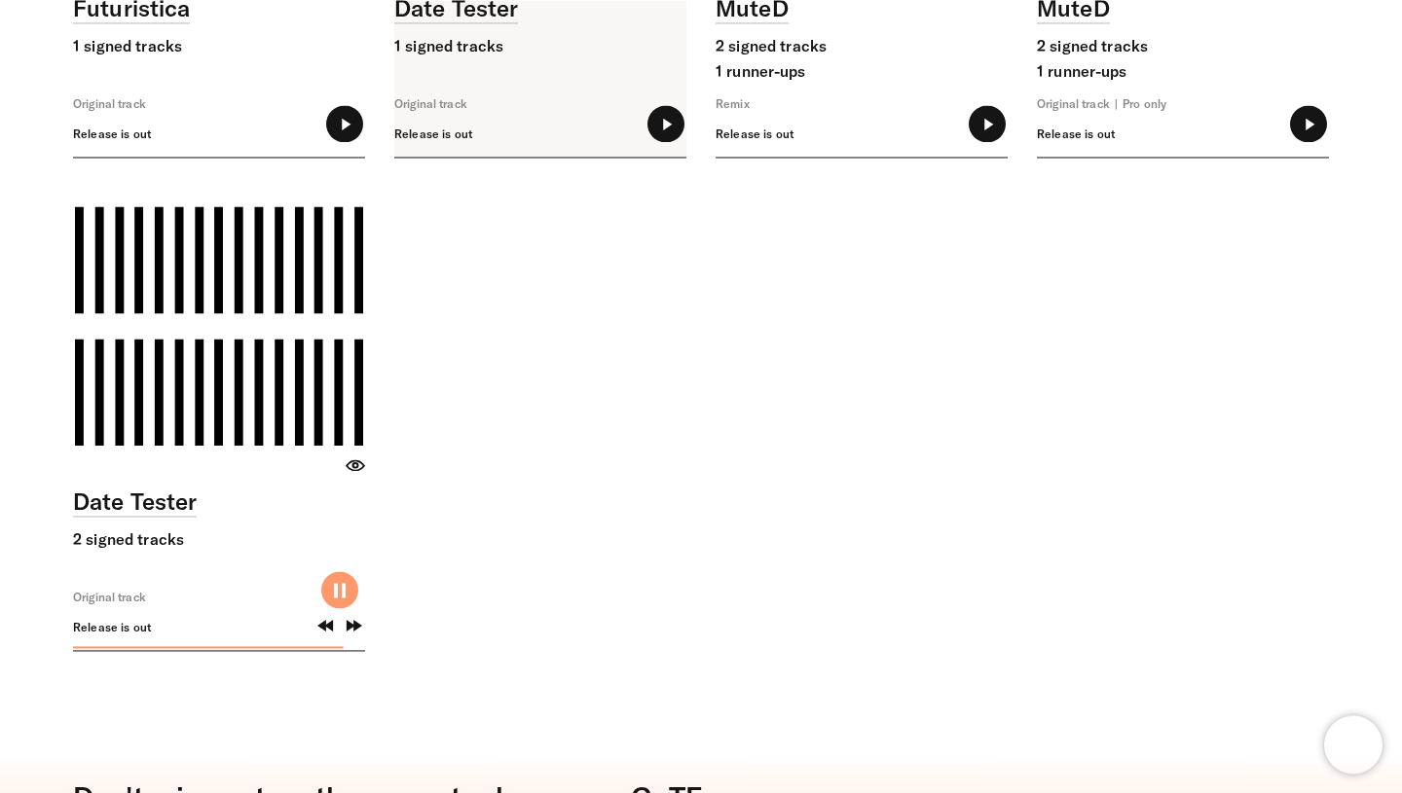
type input "******"
click at [669, 126] on icon at bounding box center [665, 123] width 37 height 37
type input "******"
type input "*****"
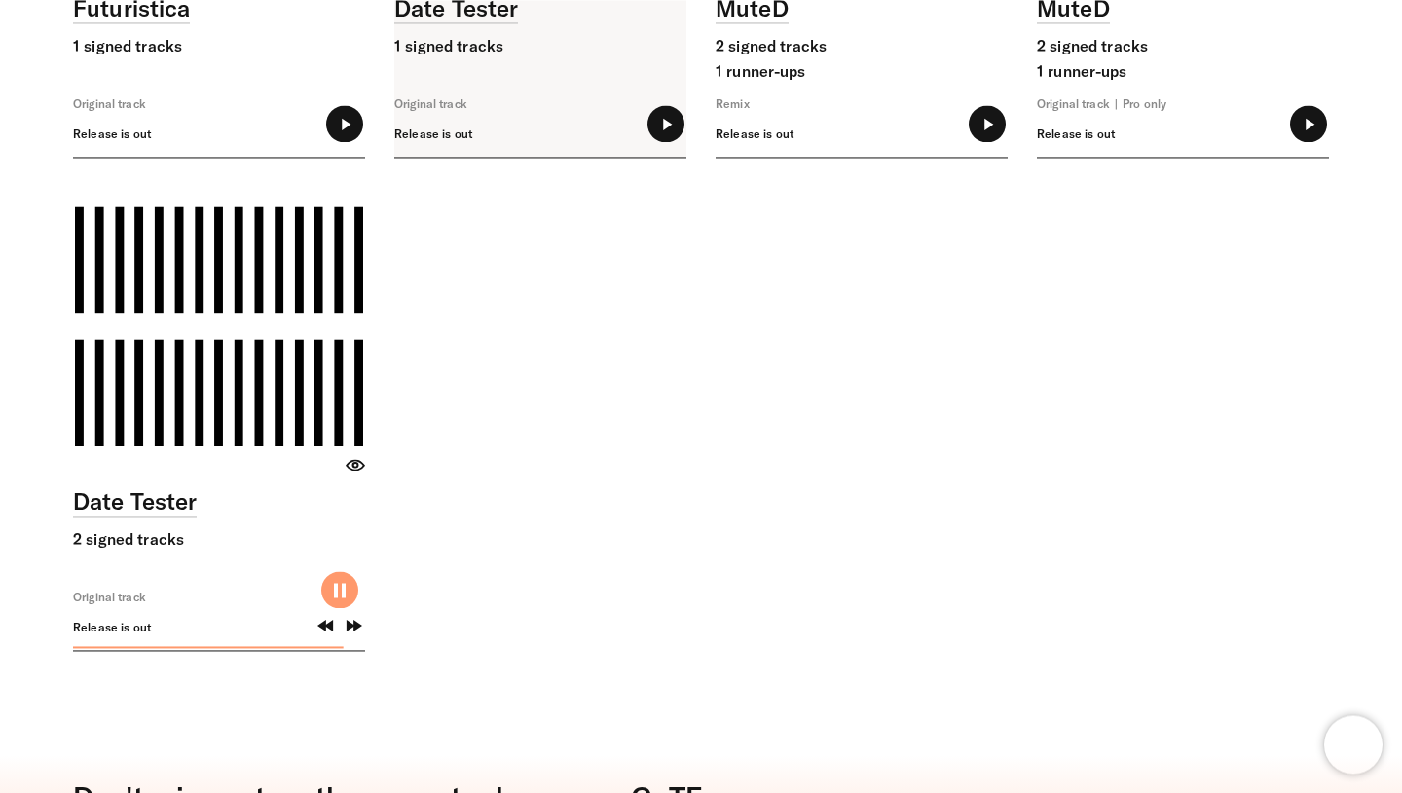
type input "*****"
type input "******"
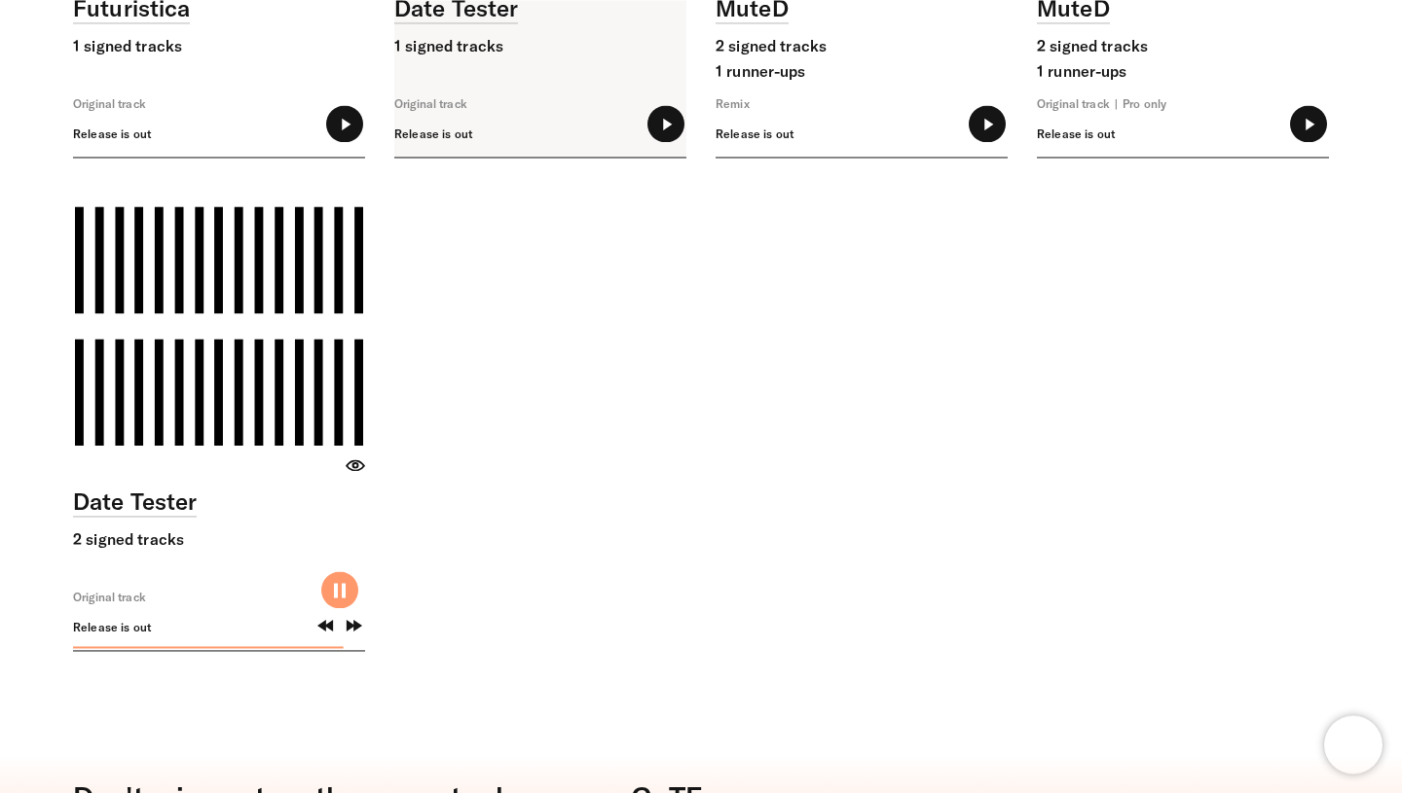
type input "*"
click at [463, 155] on input "range" at bounding box center [540, 151] width 292 height 13
click at [529, 151] on input "range" at bounding box center [540, 151] width 292 height 13
click at [597, 147] on input "range" at bounding box center [540, 151] width 292 height 13
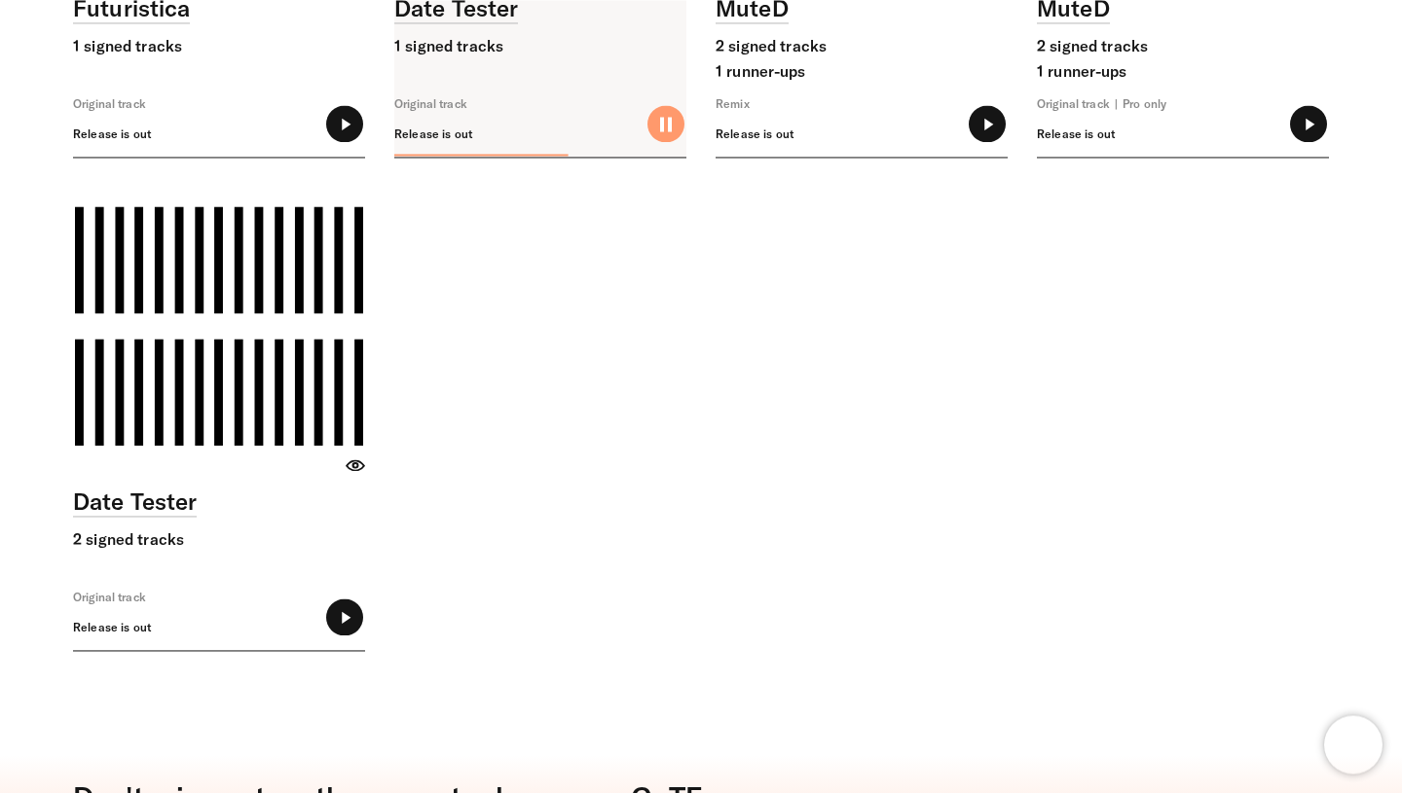
click at [597, 147] on input "range" at bounding box center [540, 151] width 292 height 13
click at [614, 153] on input "range" at bounding box center [540, 151] width 292 height 13
click at [655, 156] on input "range" at bounding box center [540, 151] width 292 height 13
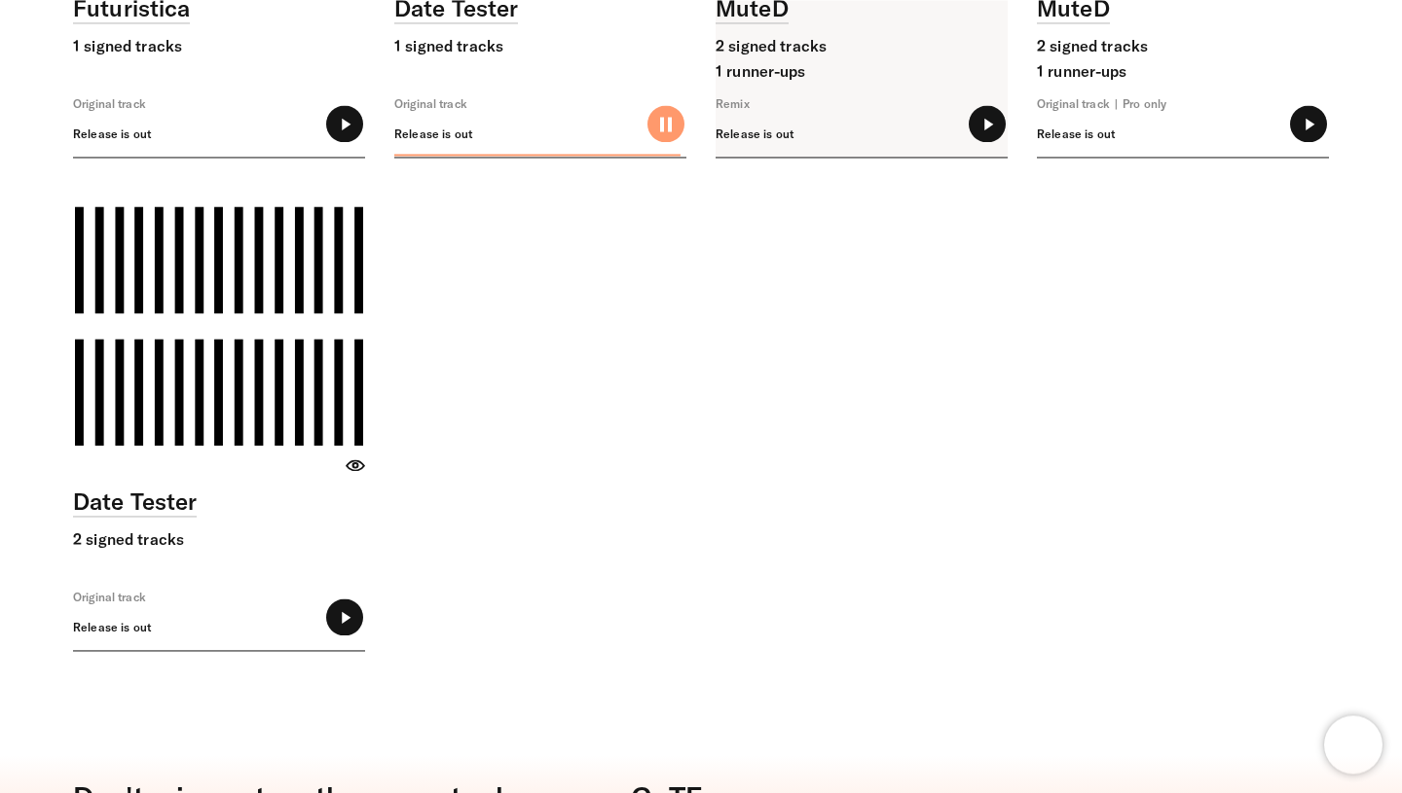
type input "******"
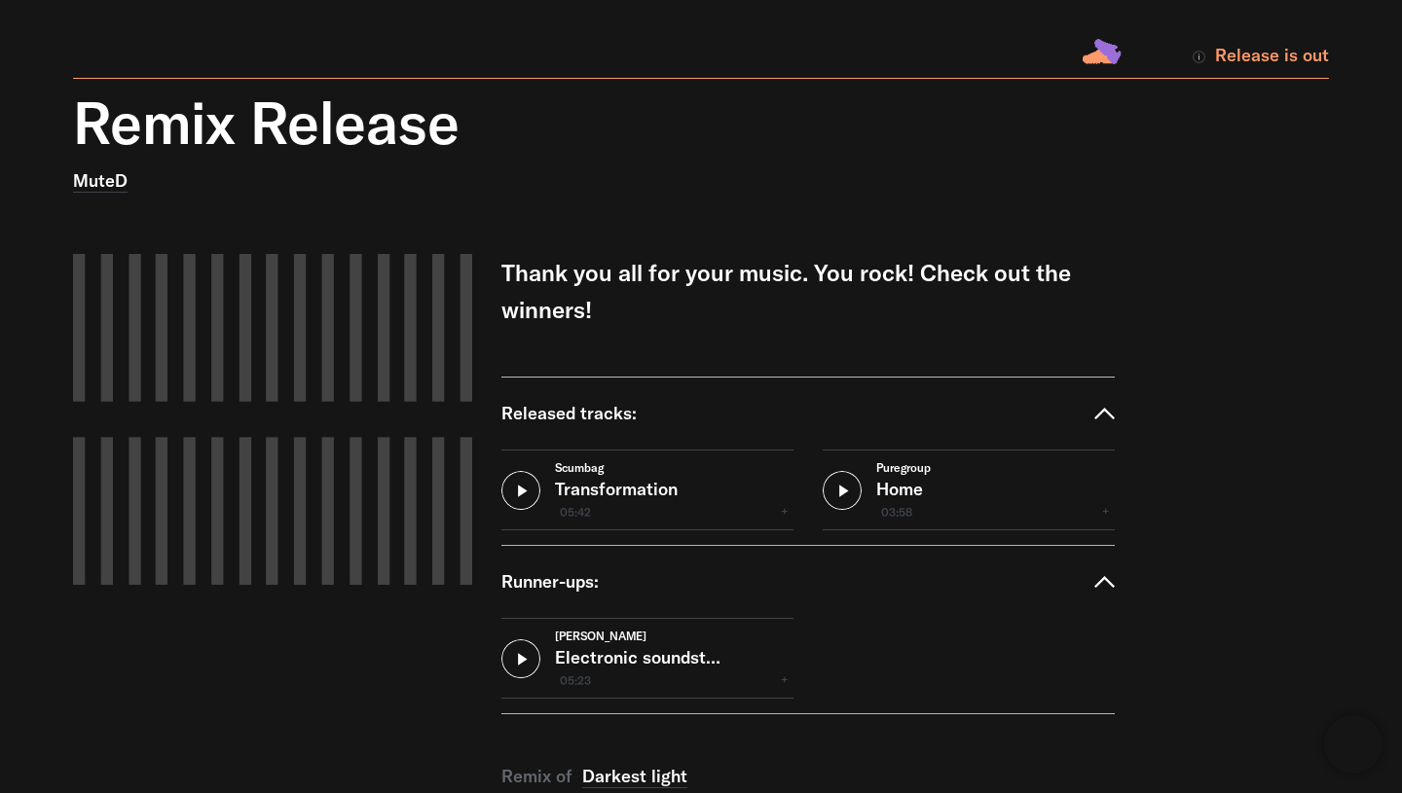
scroll to position [127, 0]
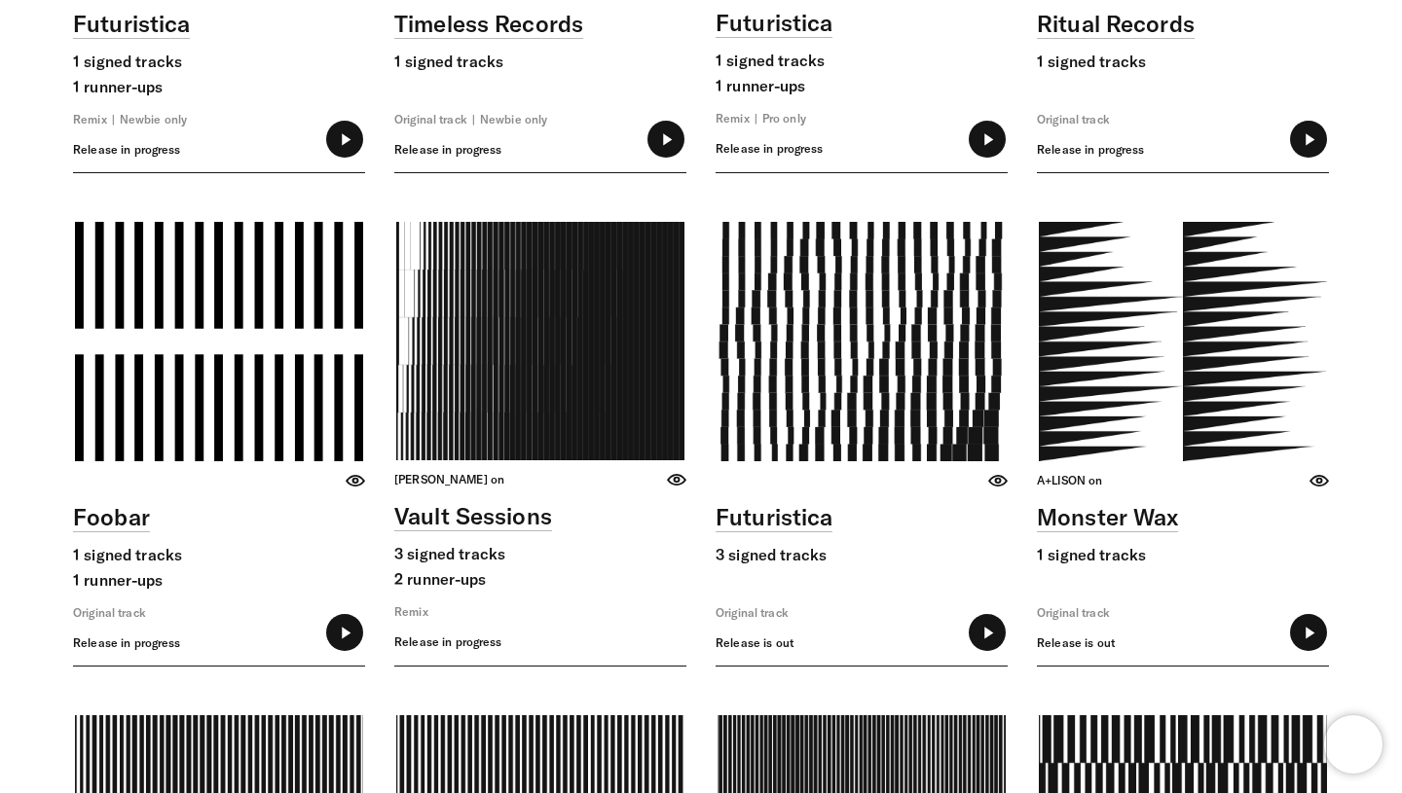
scroll to position [7741, 0]
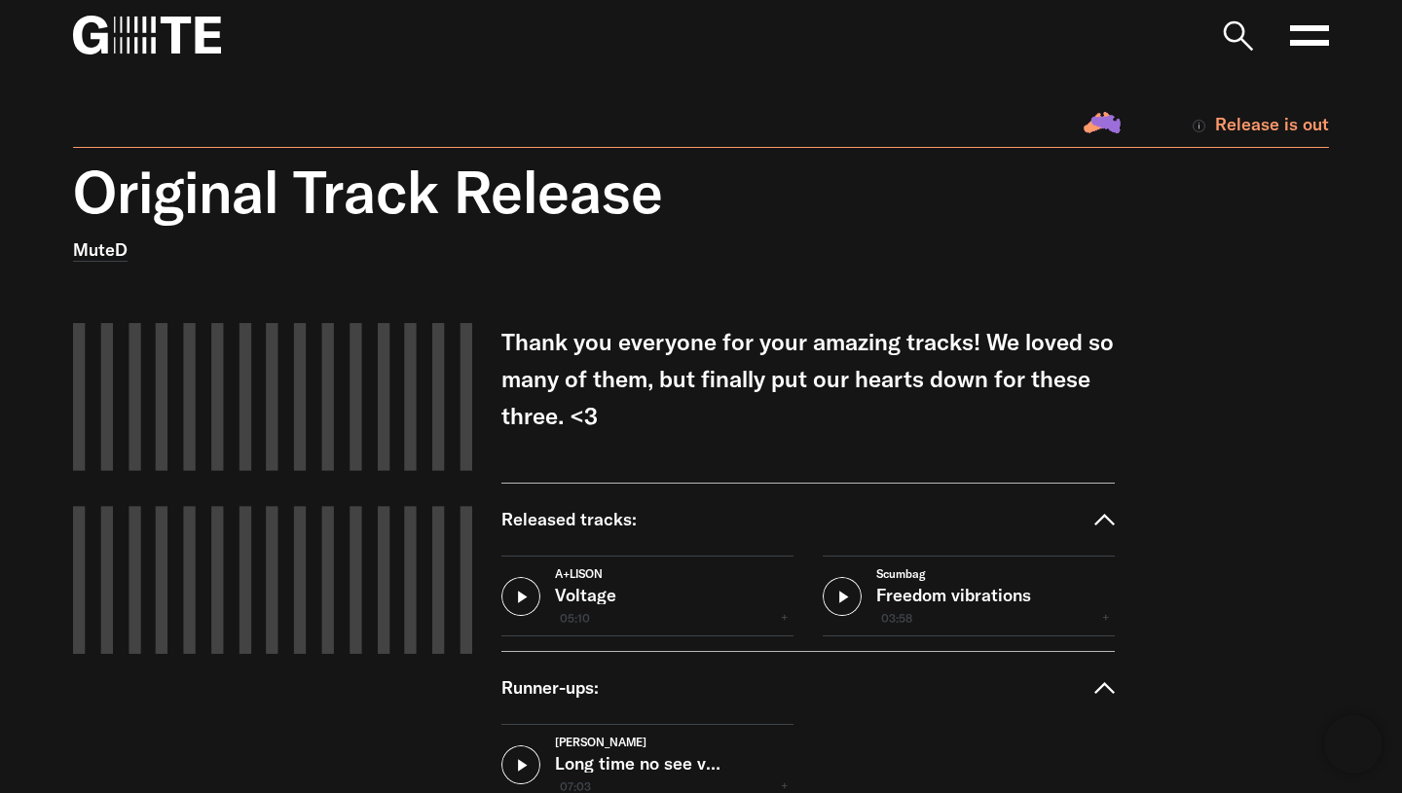
click at [1303, 37] on icon at bounding box center [1309, 35] width 39 height 39
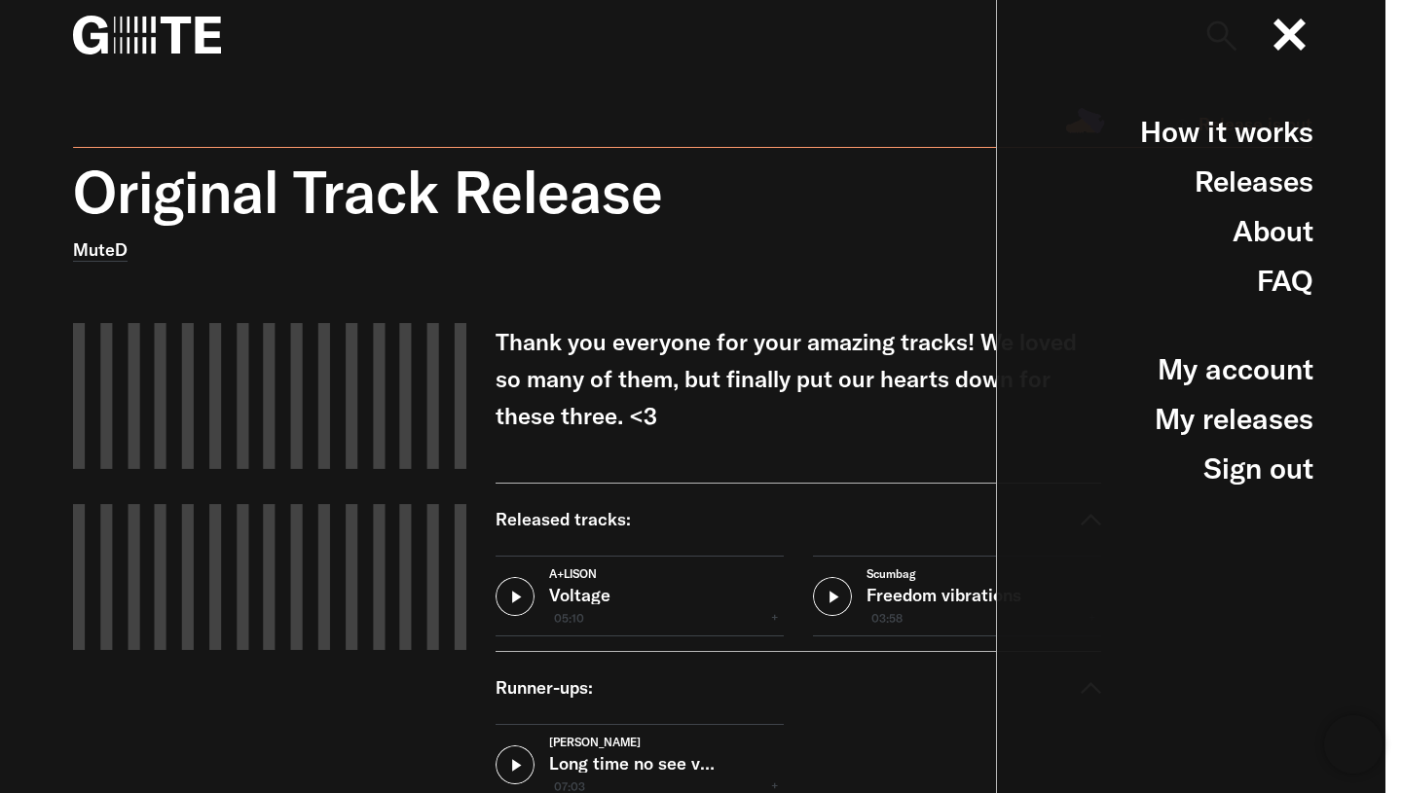
click at [799, 392] on p "Thank you everyone for your amazing tracks! We loved so many of them, but final…" at bounding box center [797, 378] width 604 height 111
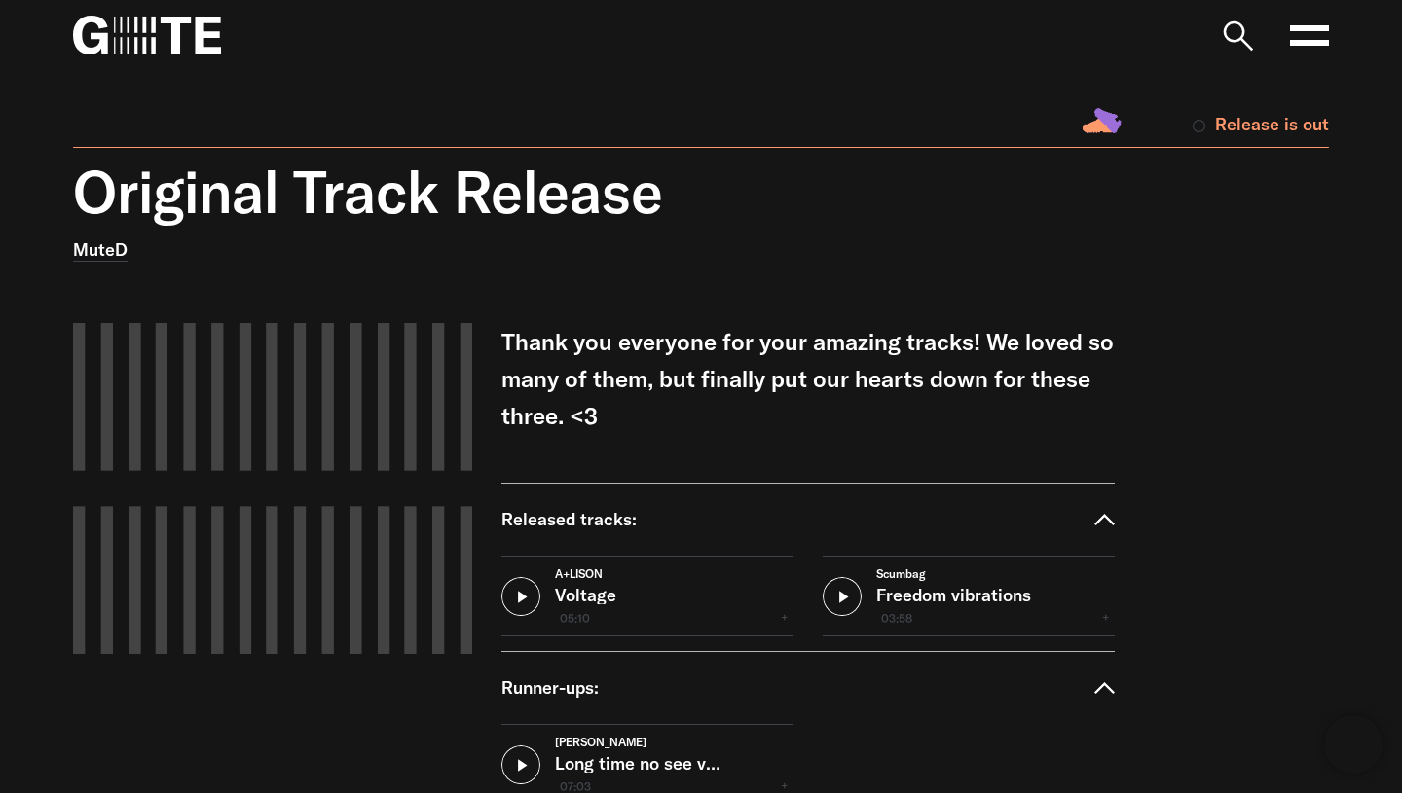
click at [1297, 50] on icon at bounding box center [1309, 35] width 39 height 39
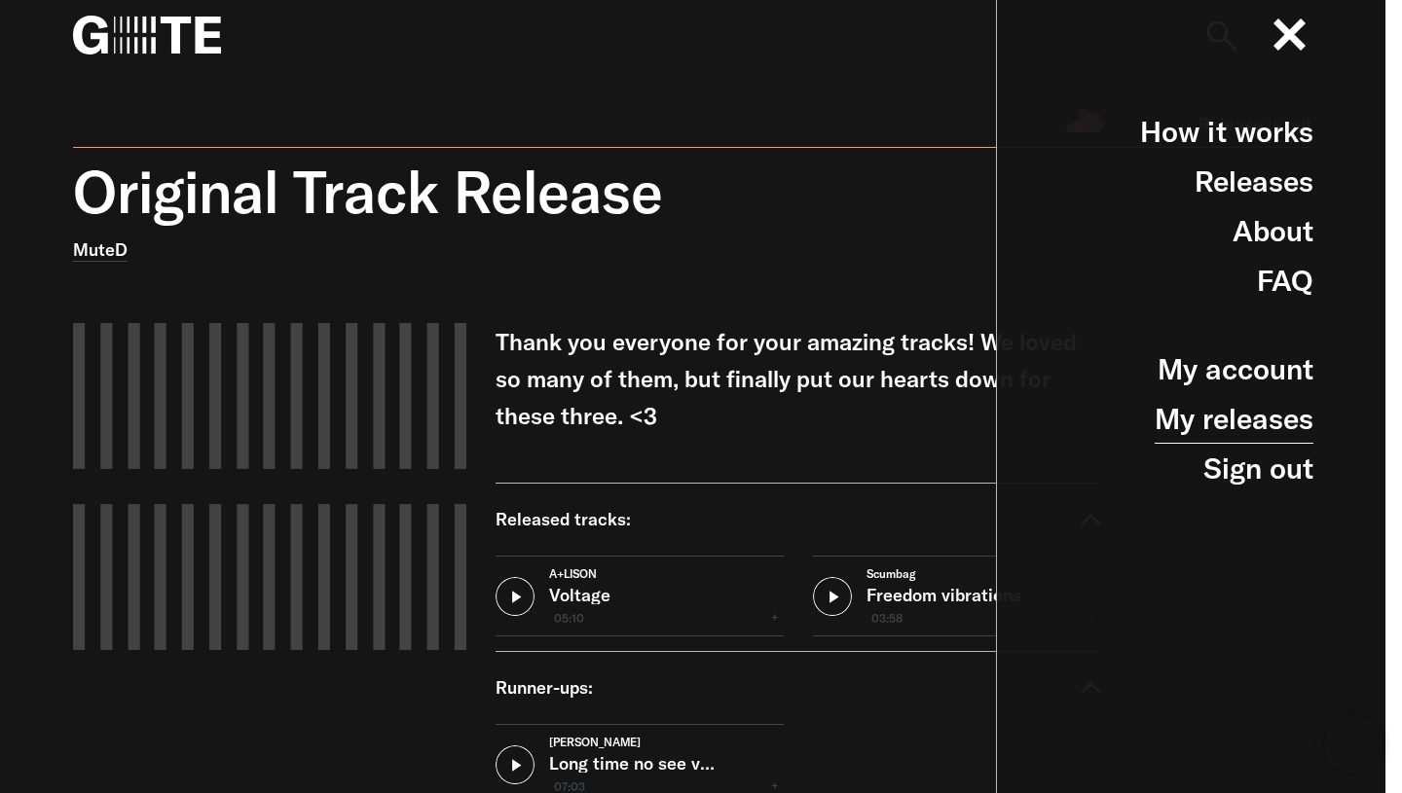
click at [1201, 414] on link "My releases" at bounding box center [1233, 419] width 159 height 50
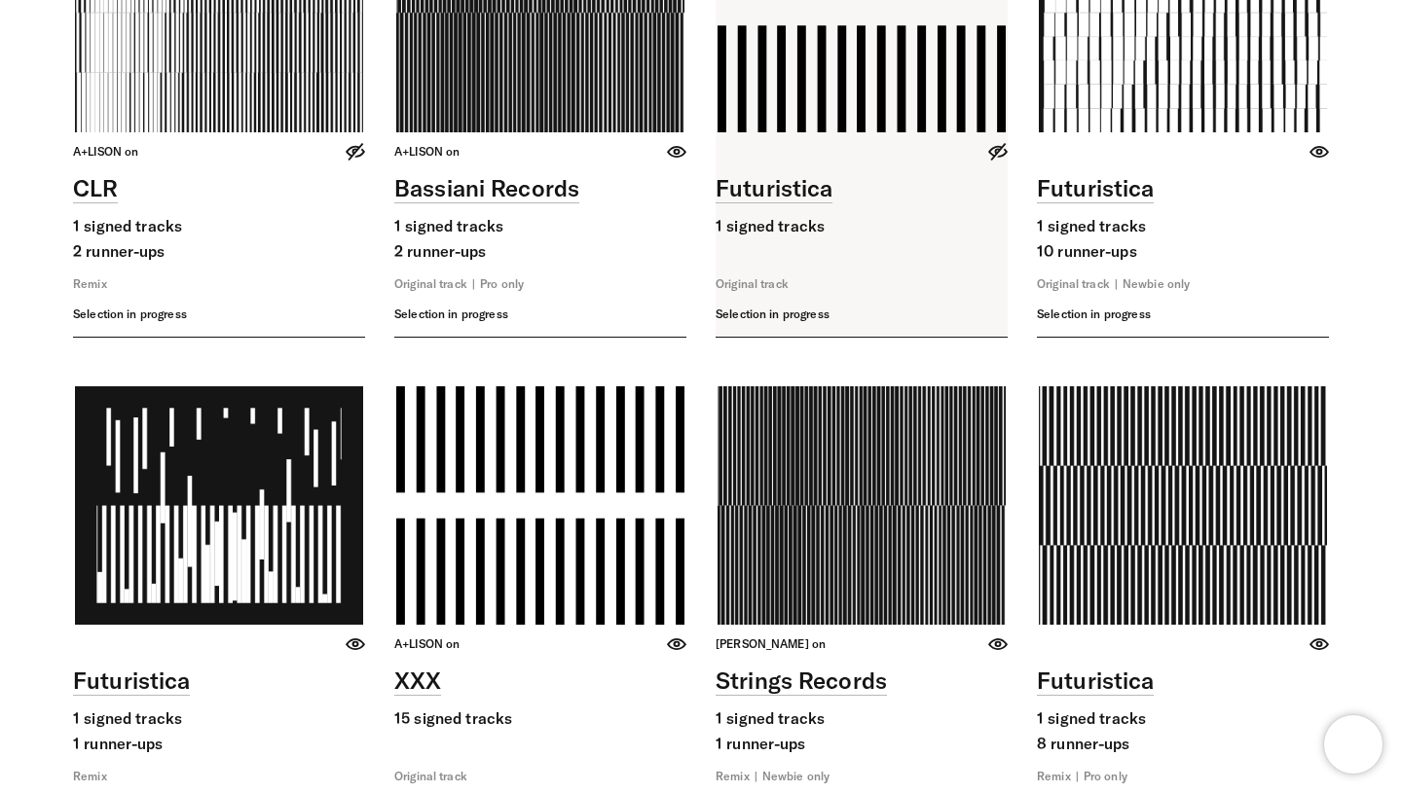
scroll to position [378, 0]
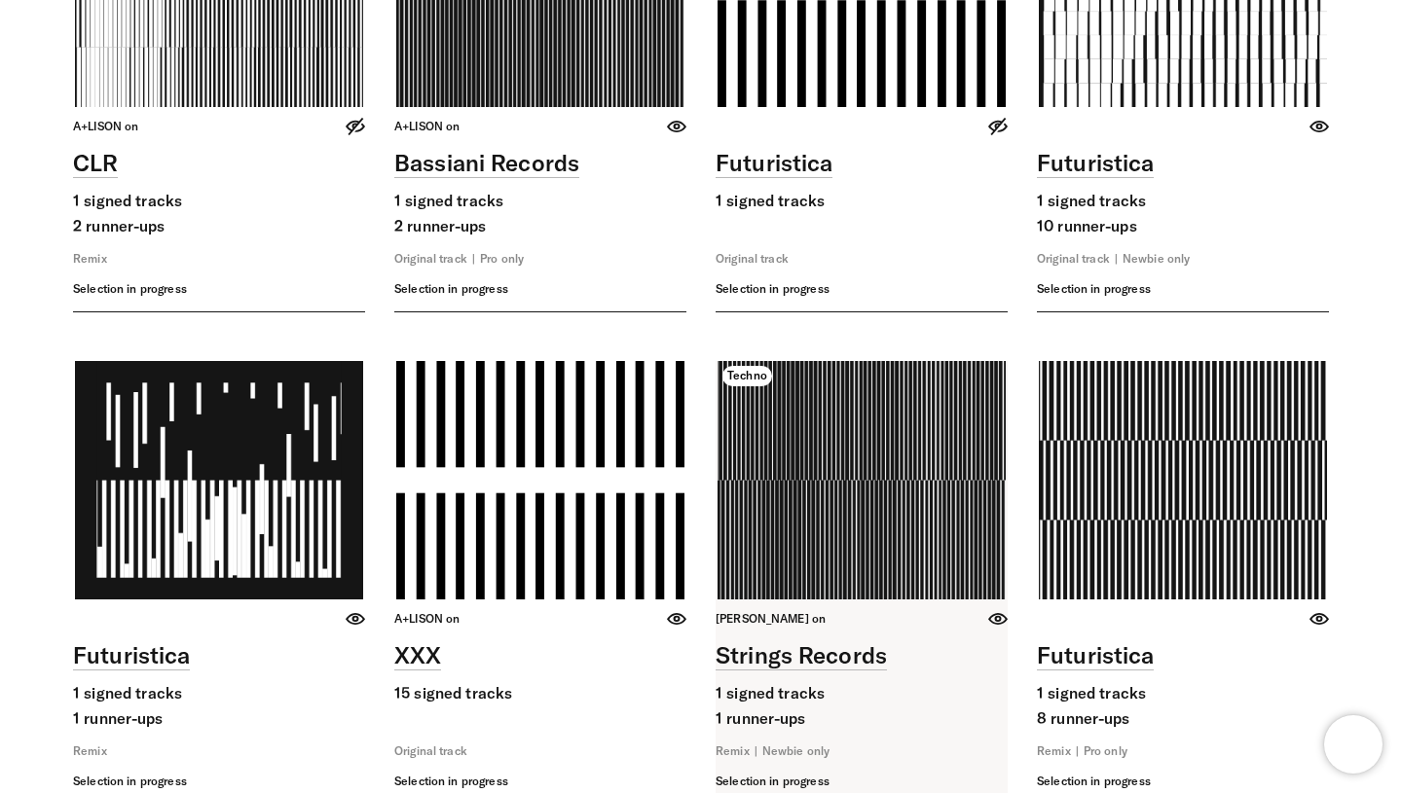
click at [946, 500] on link at bounding box center [861, 583] width 292 height 444
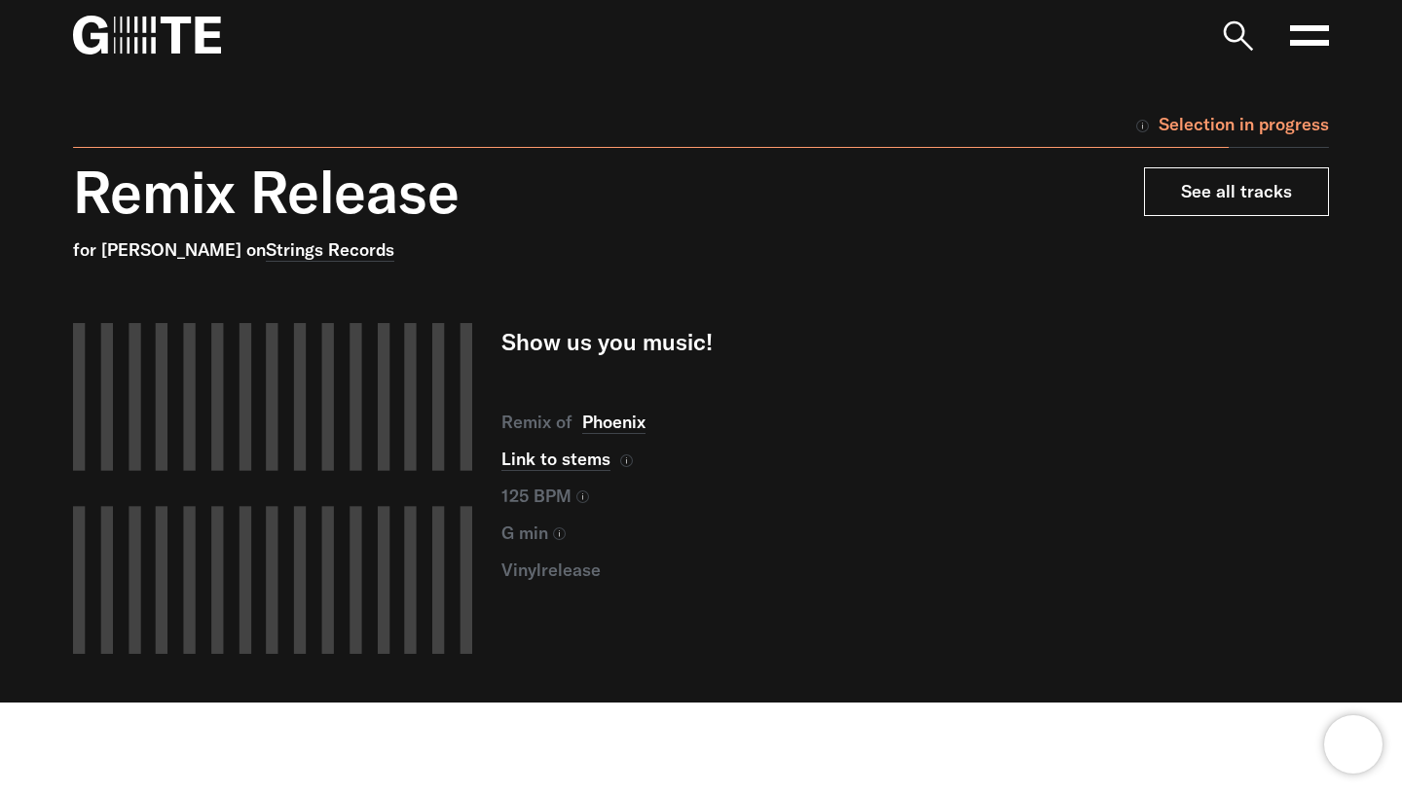
click at [1232, 178] on link "See all tracks" at bounding box center [1236, 191] width 185 height 49
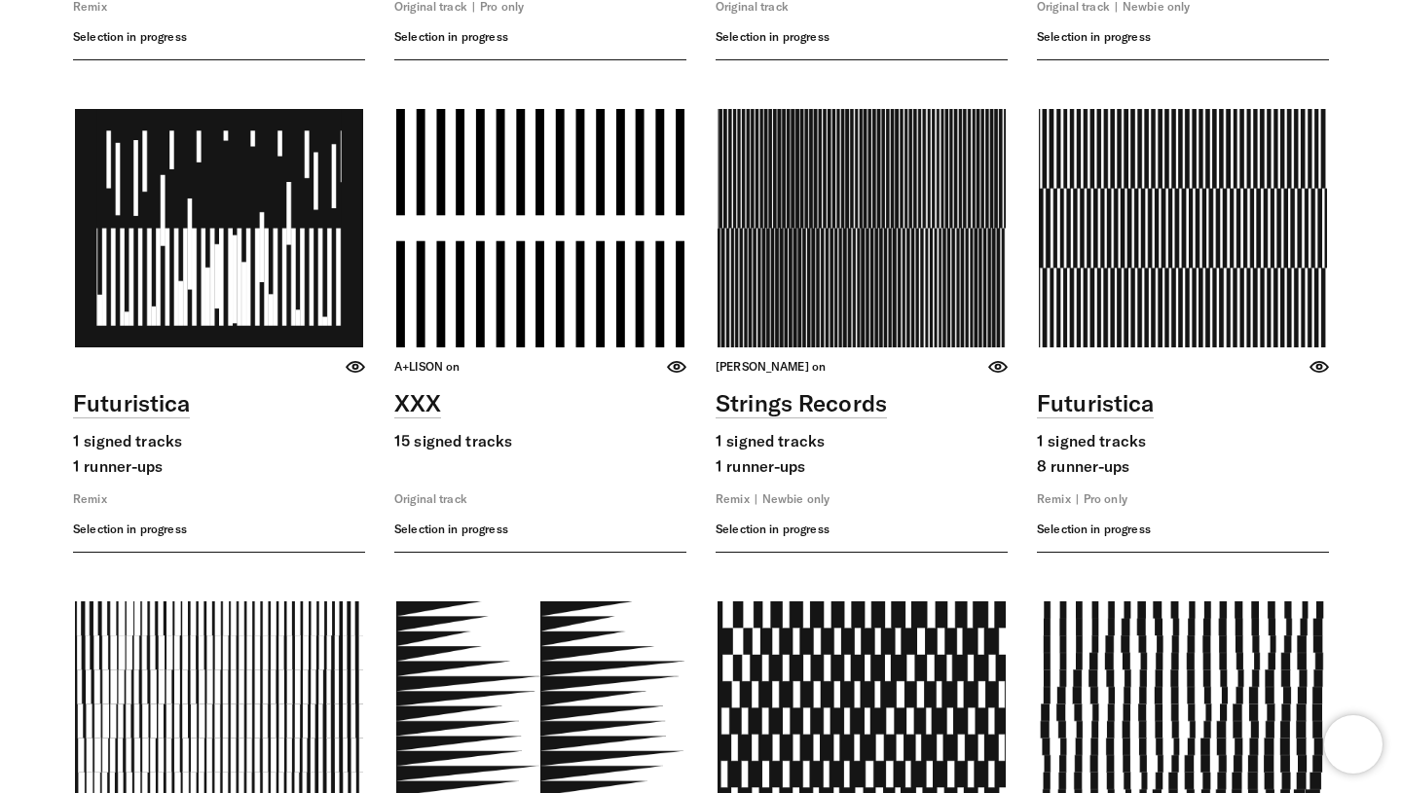
scroll to position [634, 0]
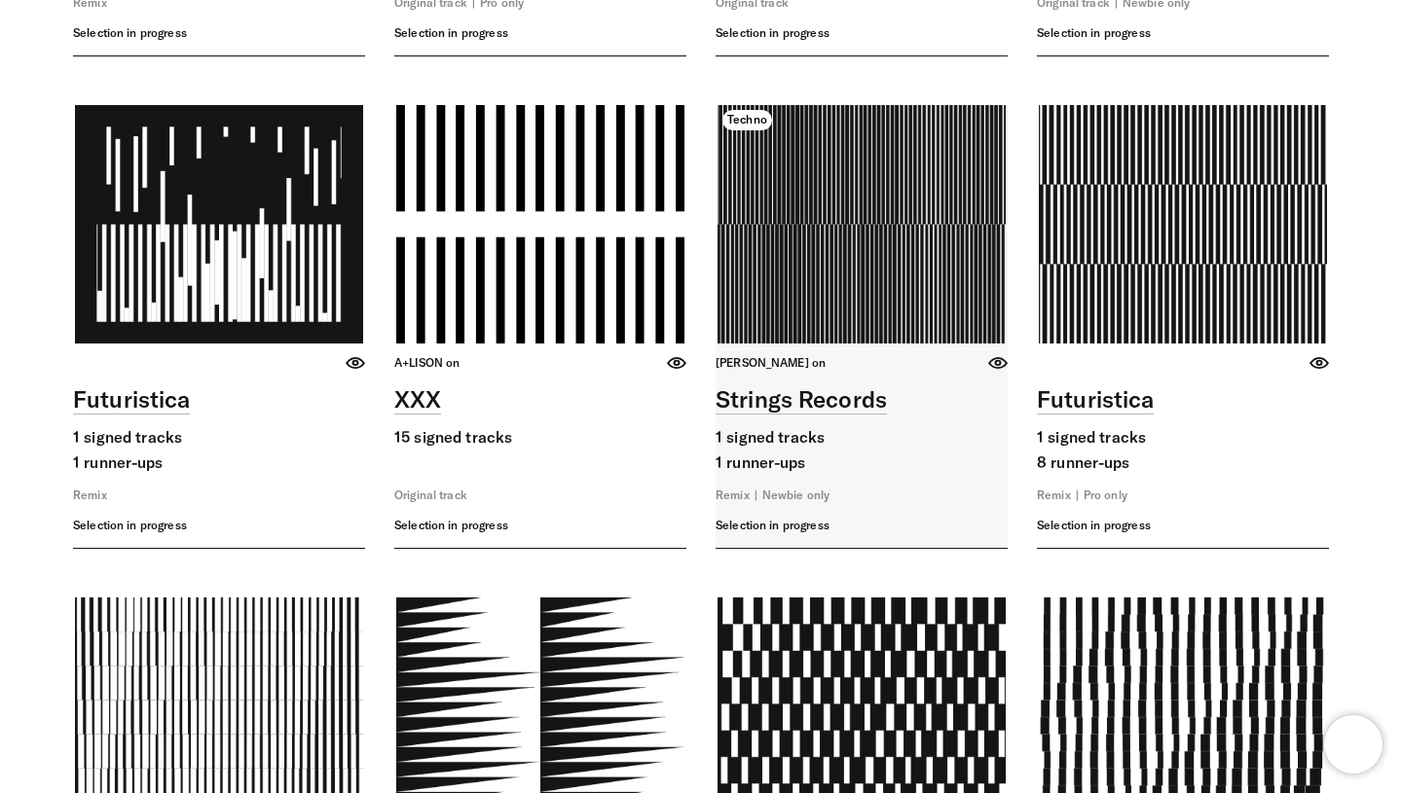
click at [966, 154] on link at bounding box center [861, 327] width 292 height 444
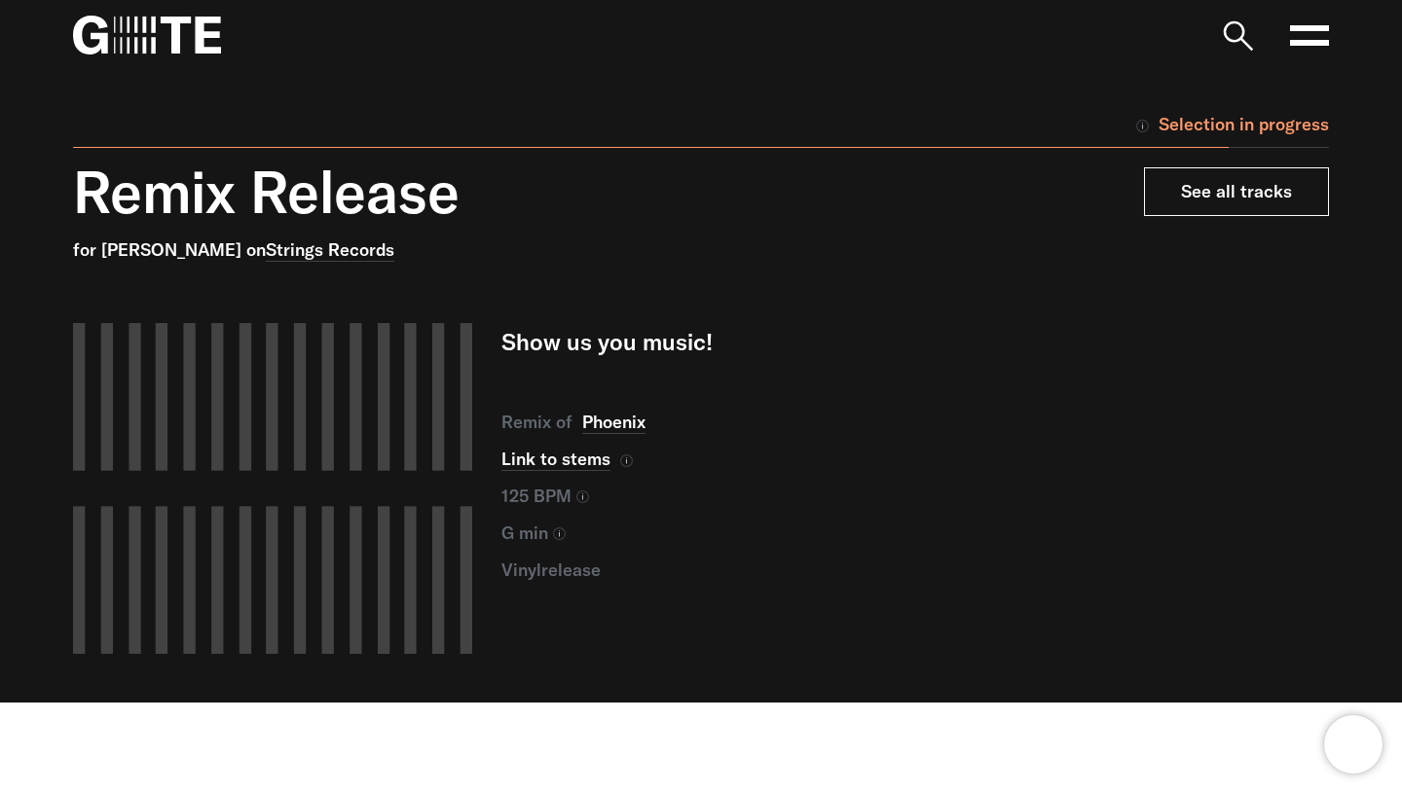
click at [1269, 212] on link "See all tracks" at bounding box center [1236, 191] width 185 height 49
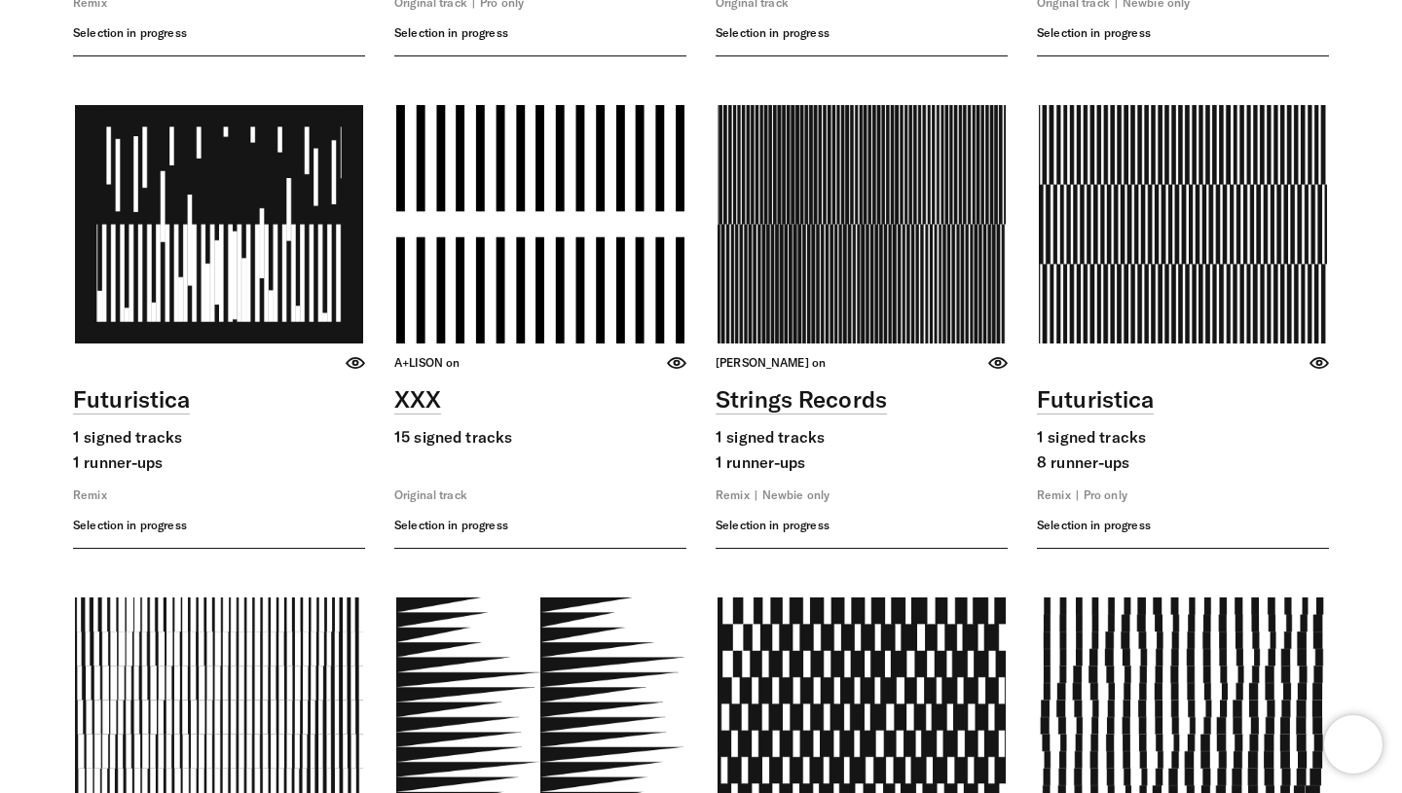
scroll to position [1572, 0]
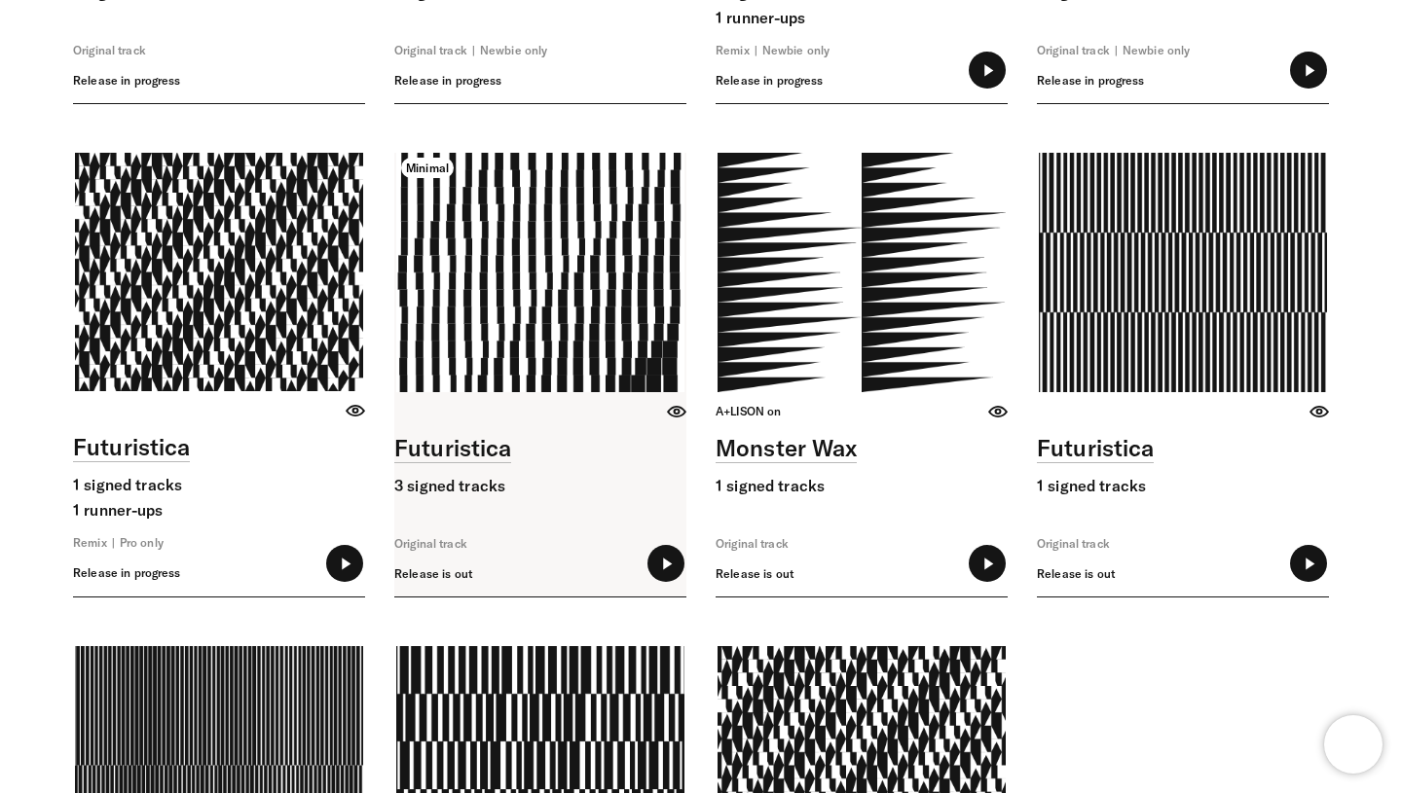
click at [624, 293] on link at bounding box center [540, 375] width 292 height 444
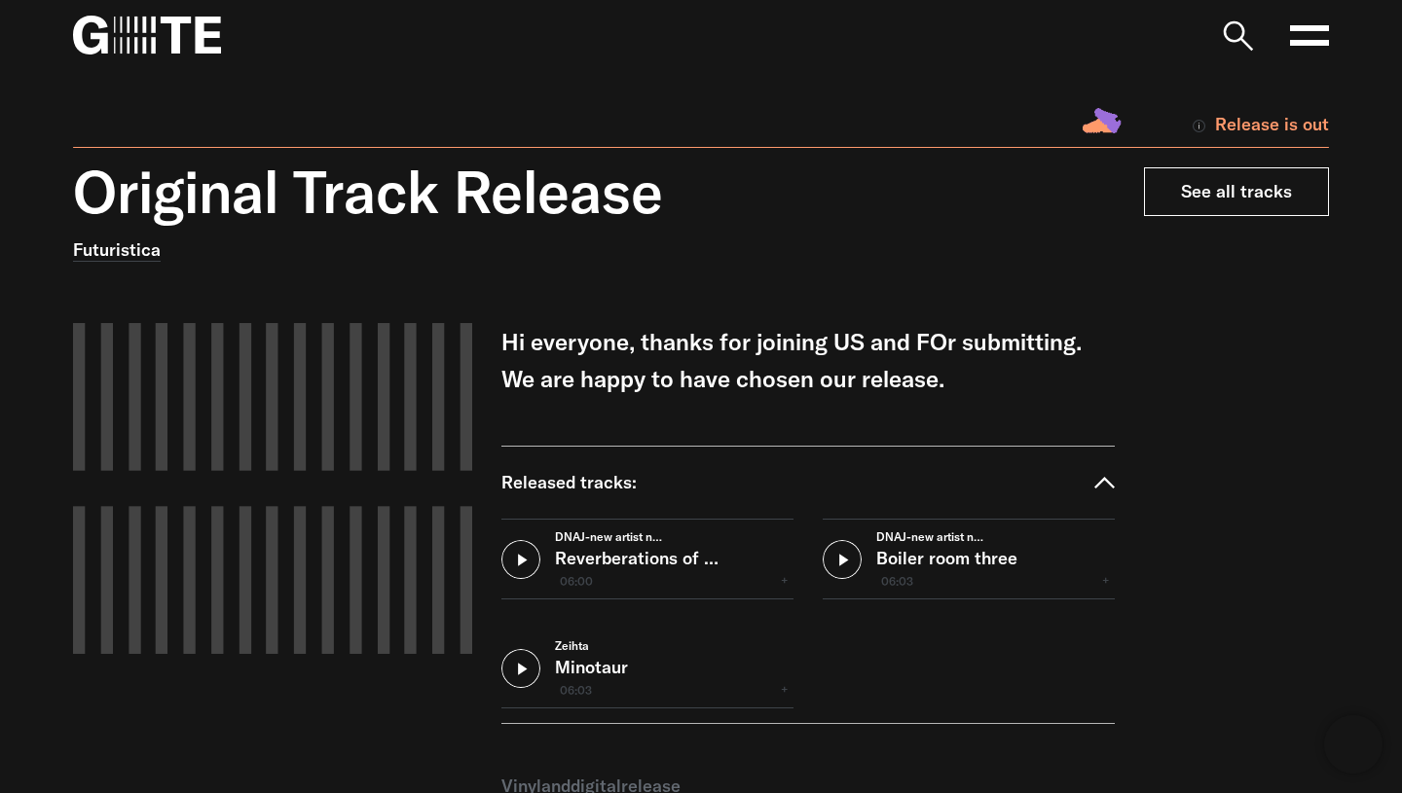
click at [1266, 192] on link "See all tracks" at bounding box center [1236, 191] width 185 height 49
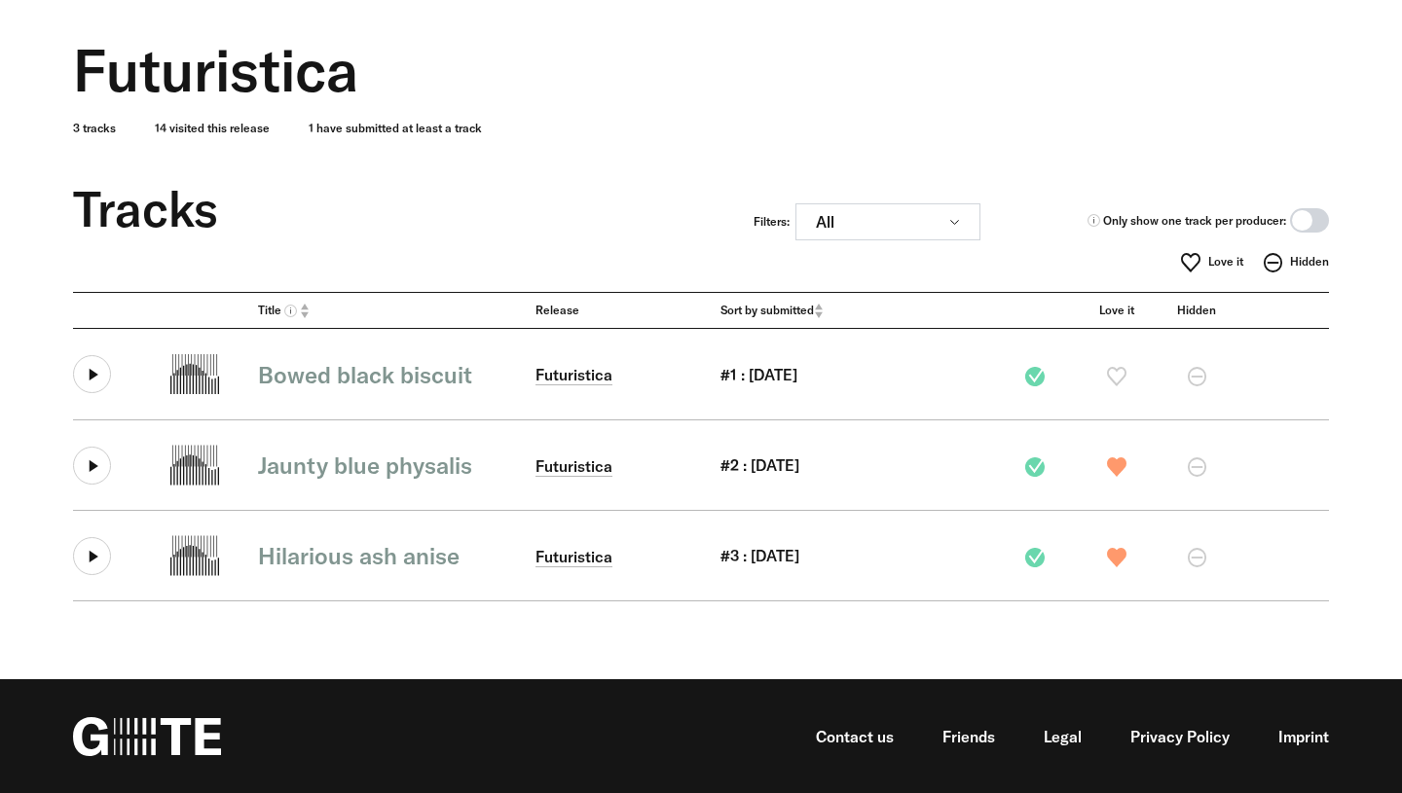
scroll to position [112, 0]
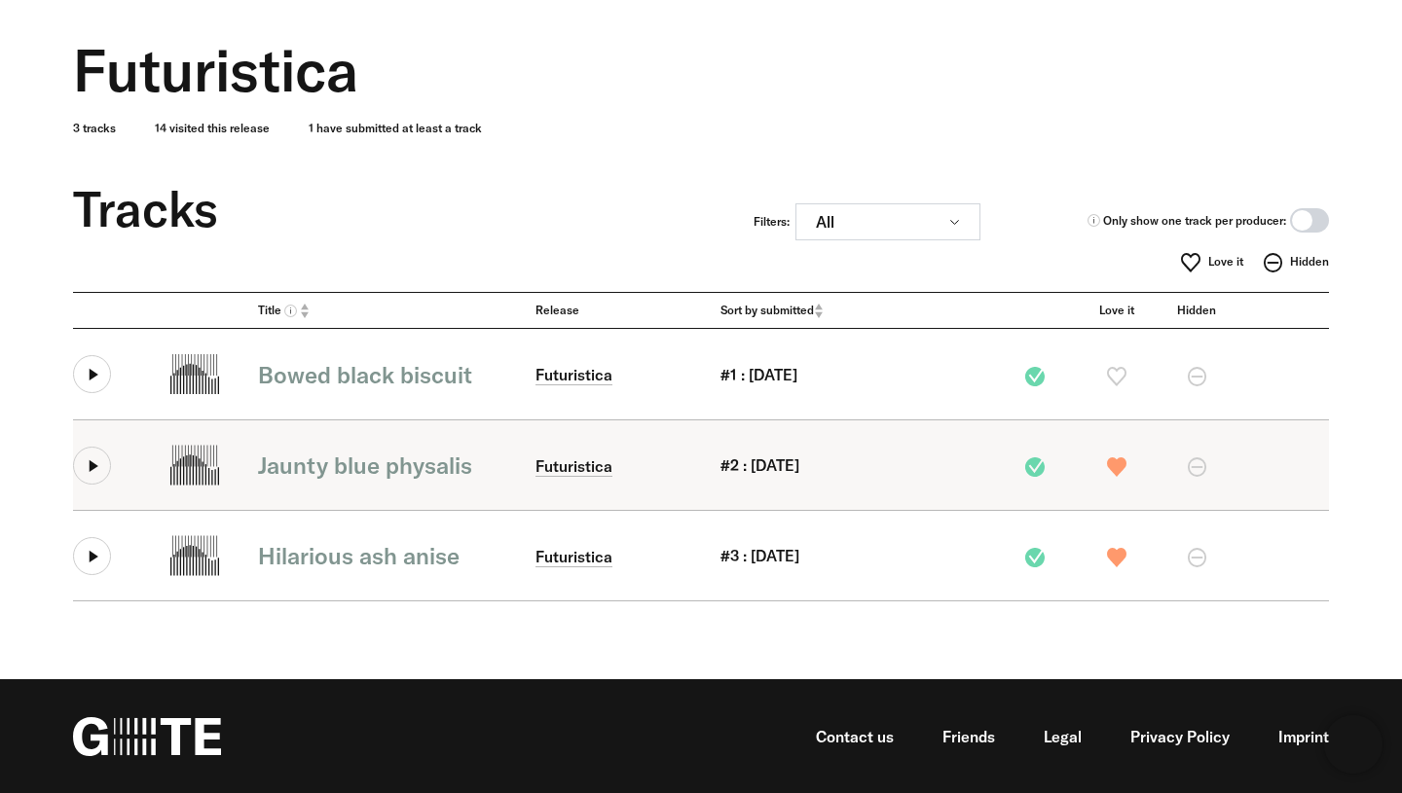
click at [96, 463] on icon at bounding box center [92, 466] width 38 height 38
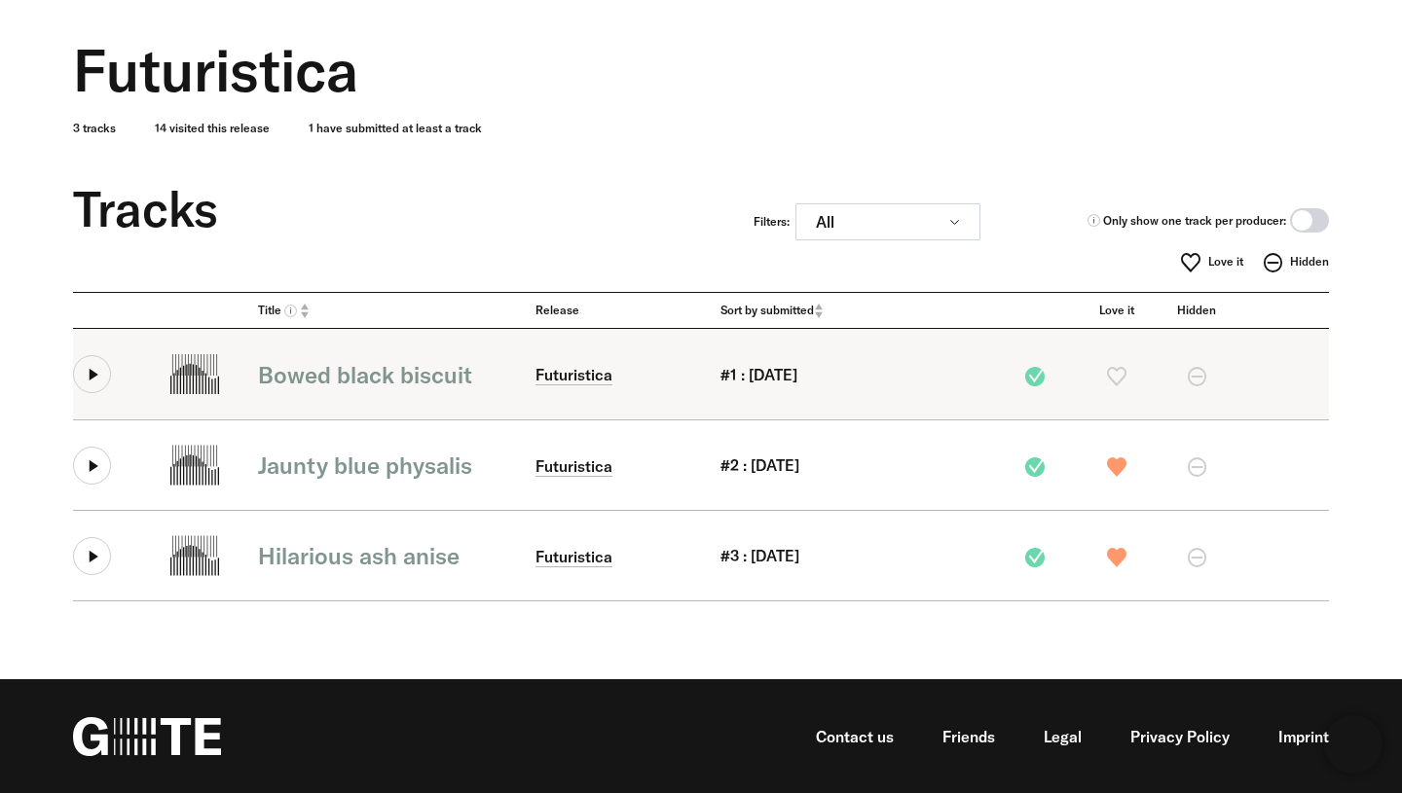
click at [95, 383] on icon at bounding box center [92, 374] width 38 height 38
click at [95, 382] on icon at bounding box center [92, 374] width 38 height 38
click at [271, 363] on div "Bowed black biscuit" at bounding box center [377, 374] width 238 height 33
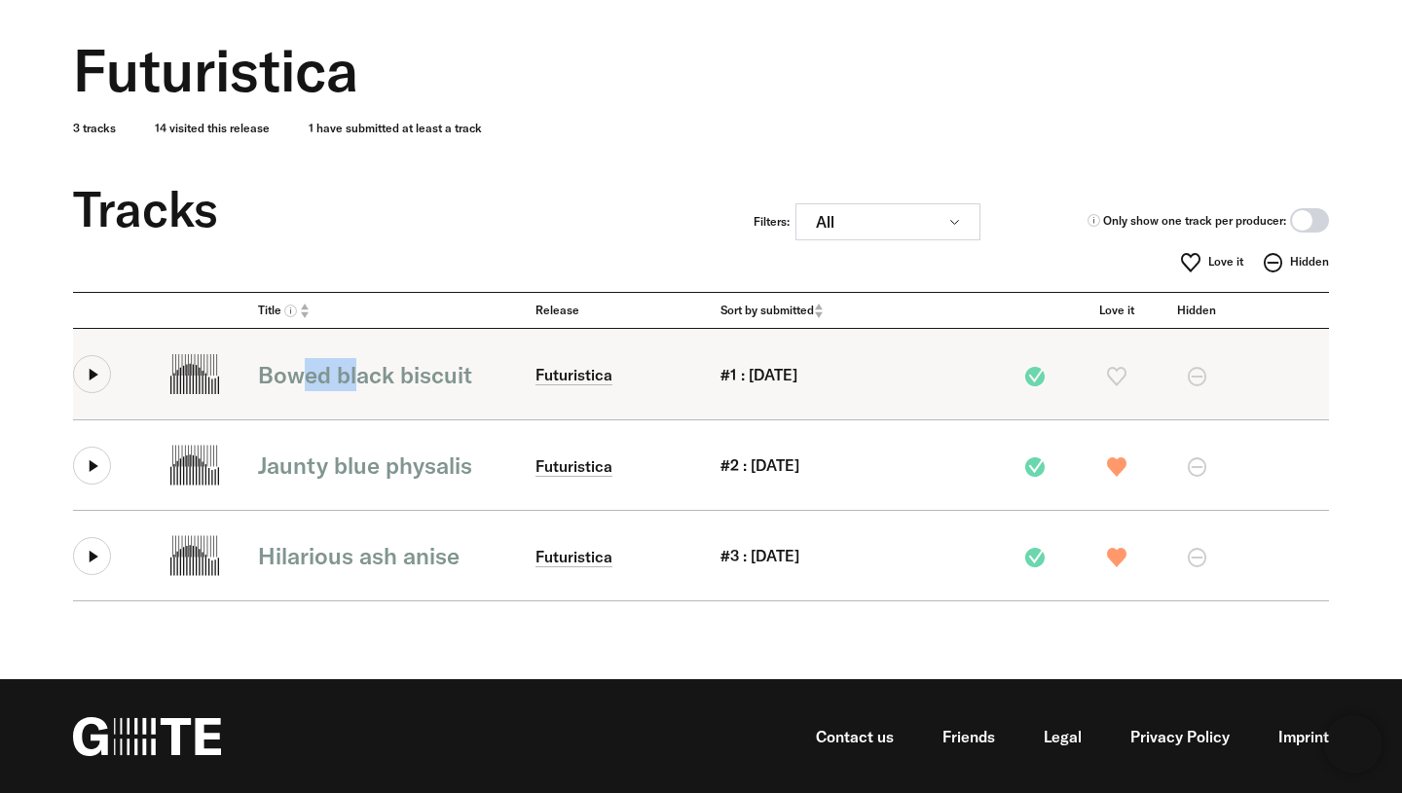
click at [271, 363] on div "Bowed black biscuit" at bounding box center [377, 374] width 238 height 33
click at [95, 374] on icon at bounding box center [92, 374] width 38 height 38
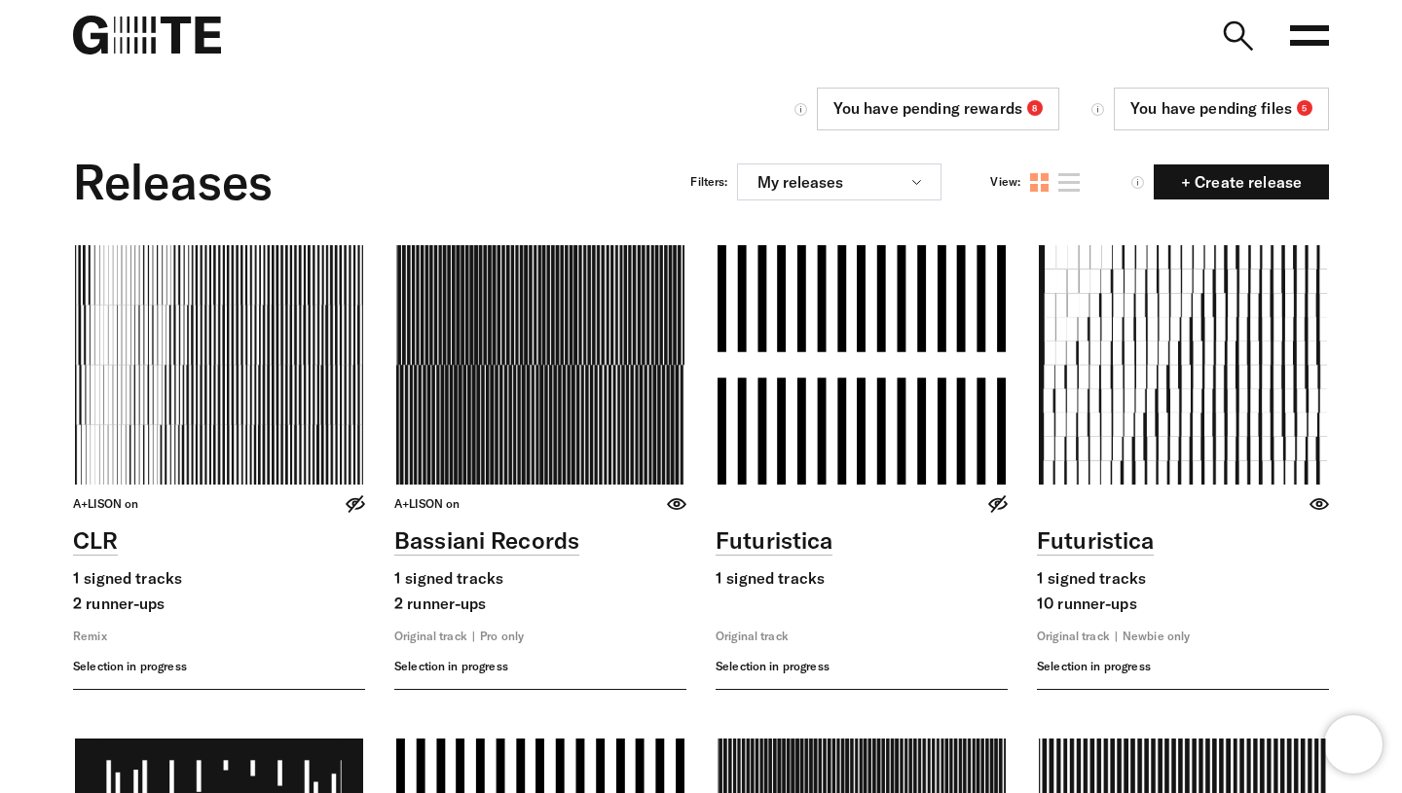
scroll to position [26, 0]
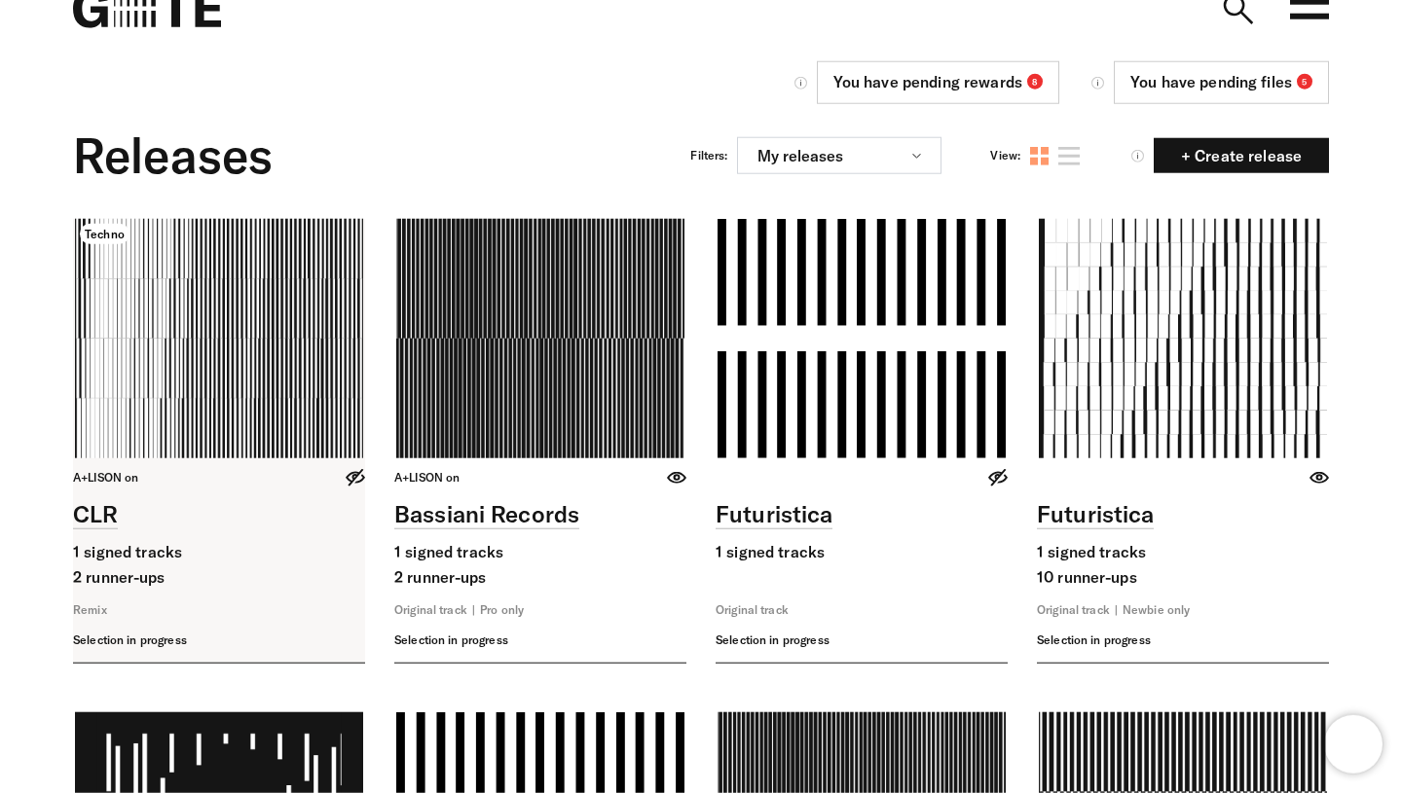
click at [166, 320] on link at bounding box center [219, 441] width 292 height 444
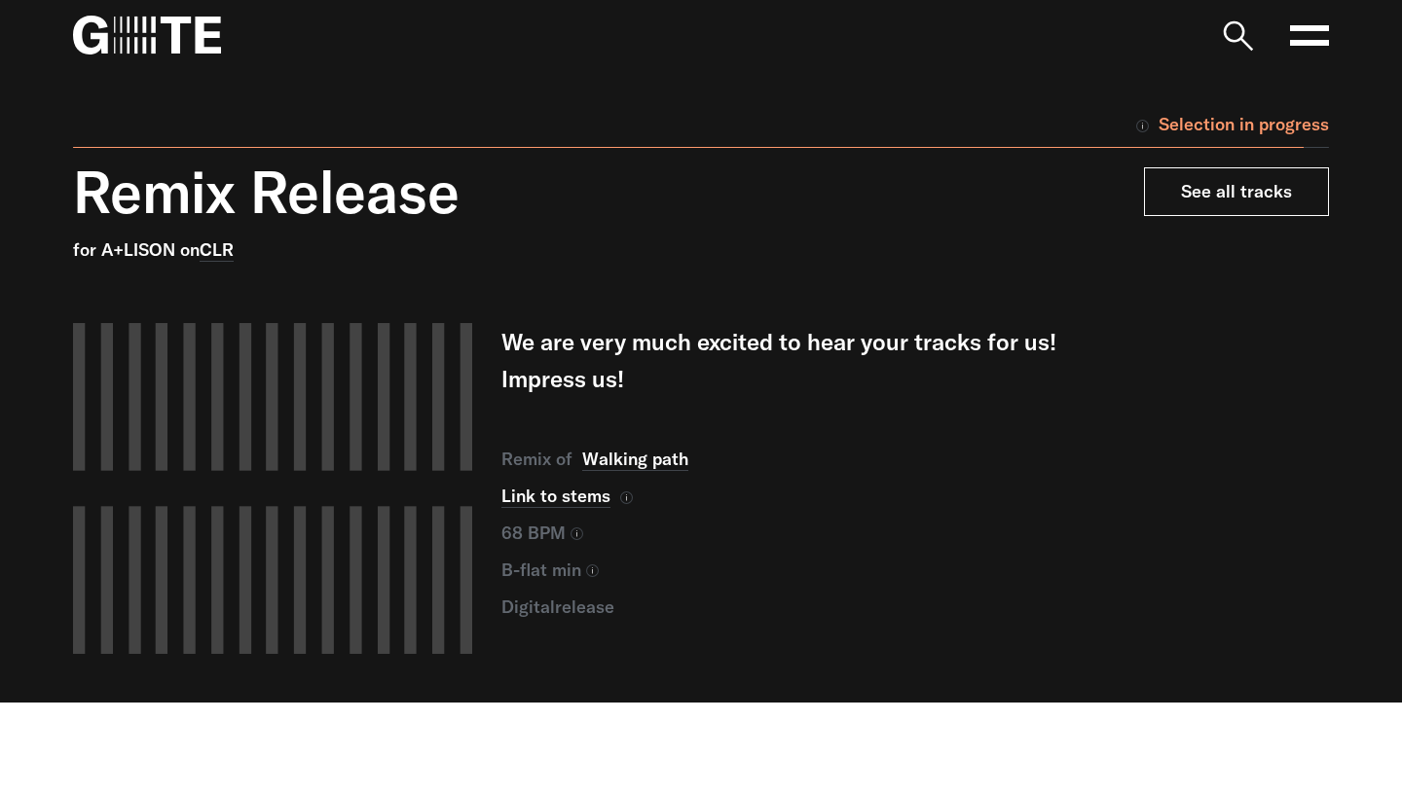
click at [1256, 182] on link "See all tracks" at bounding box center [1236, 191] width 185 height 49
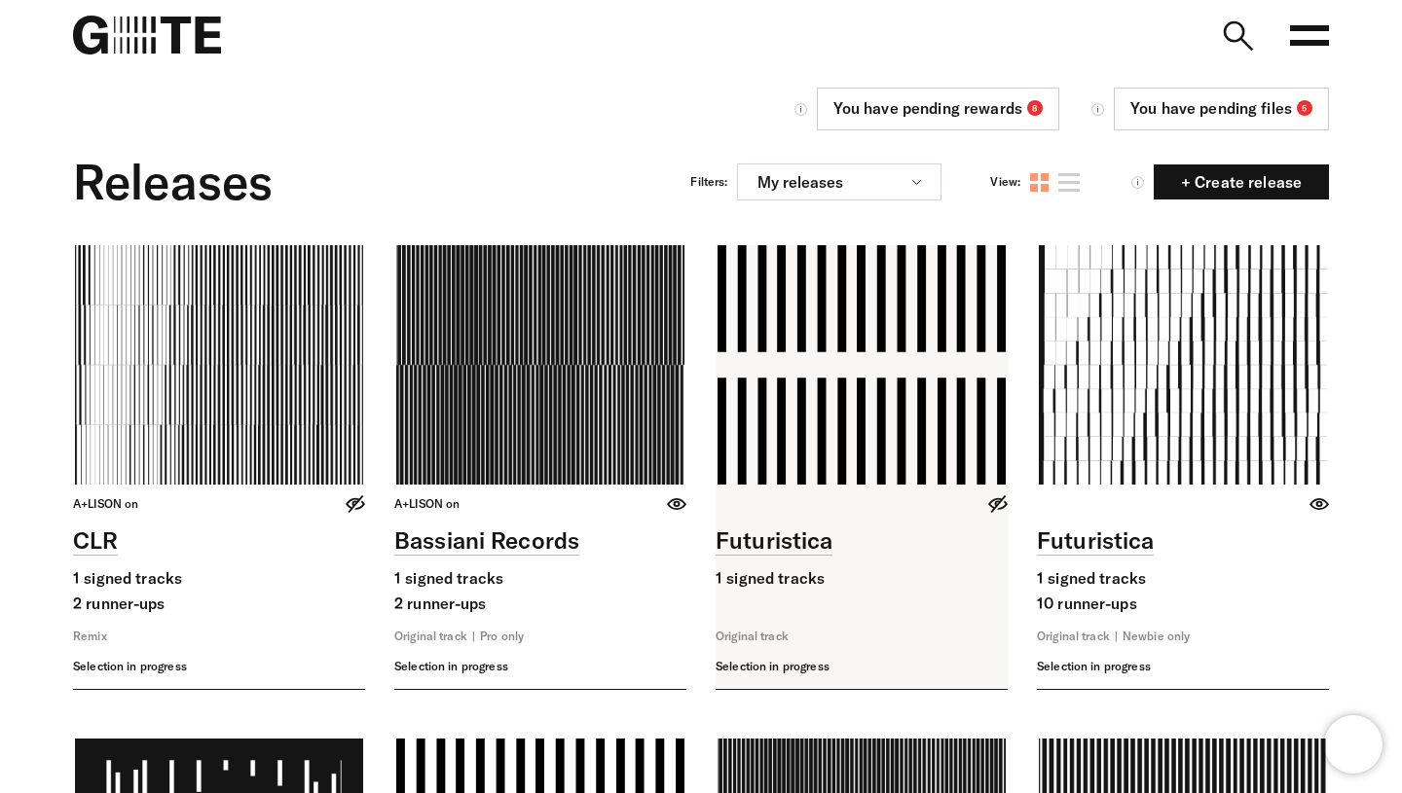
click at [859, 409] on link at bounding box center [861, 467] width 292 height 444
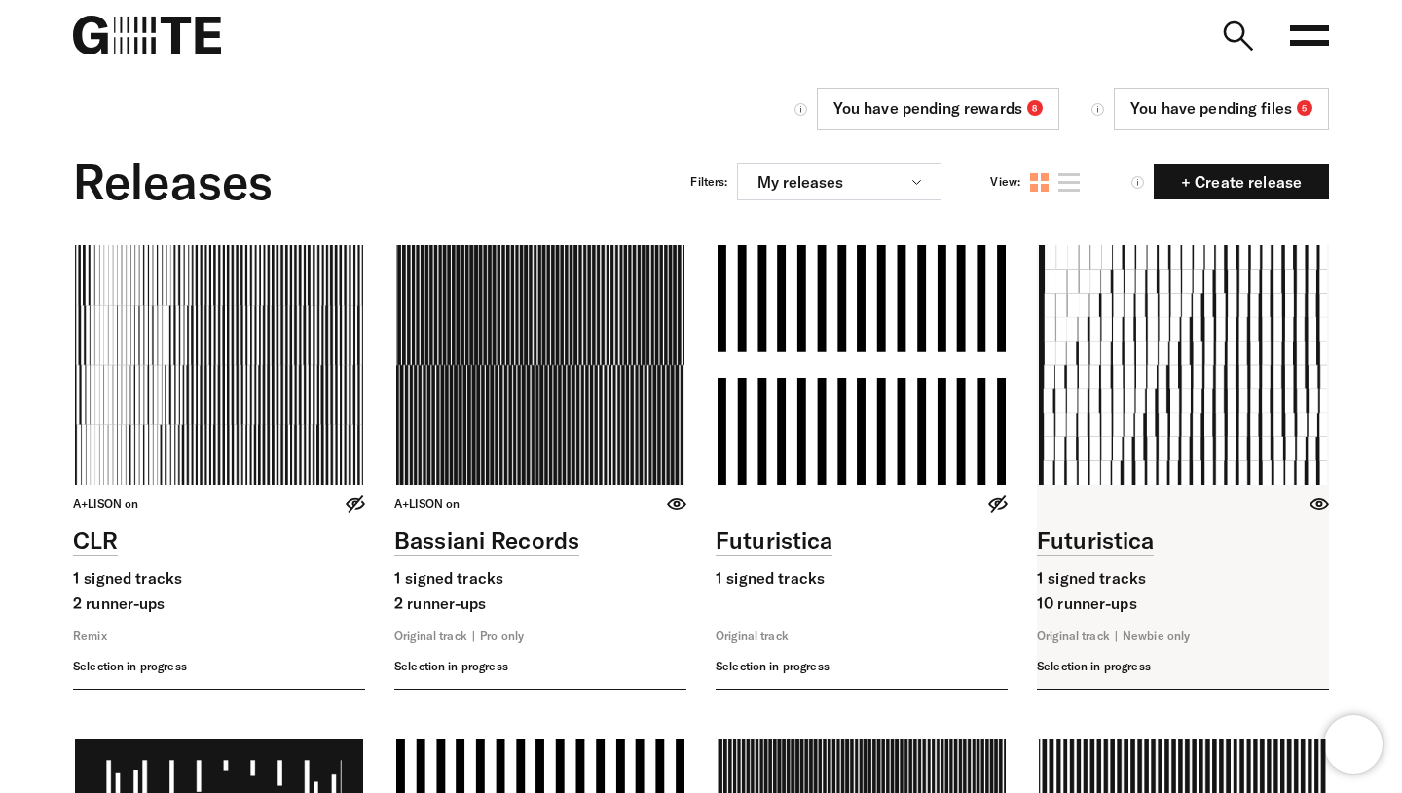
click at [1066, 431] on link at bounding box center [1183, 467] width 292 height 444
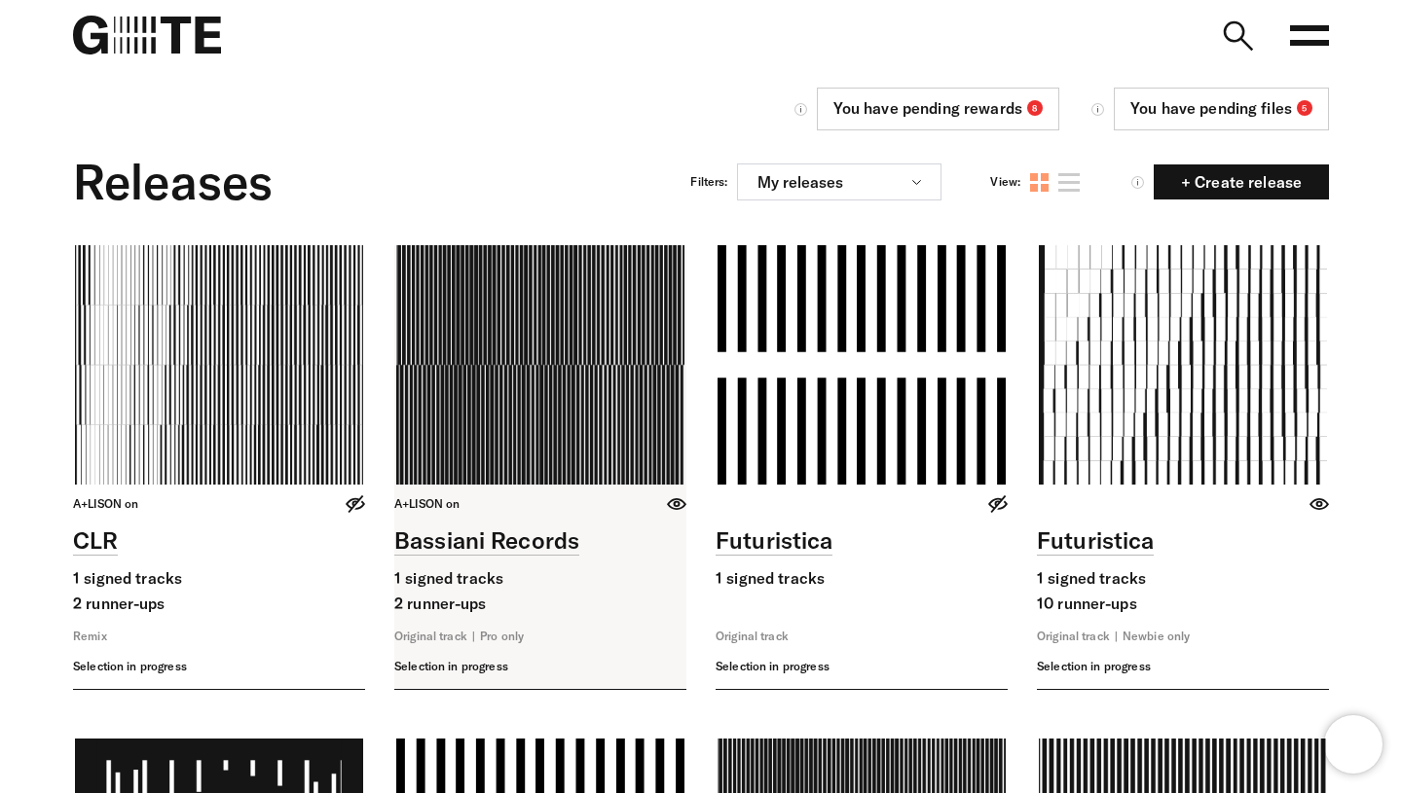
click at [396, 392] on link at bounding box center [540, 467] width 292 height 444
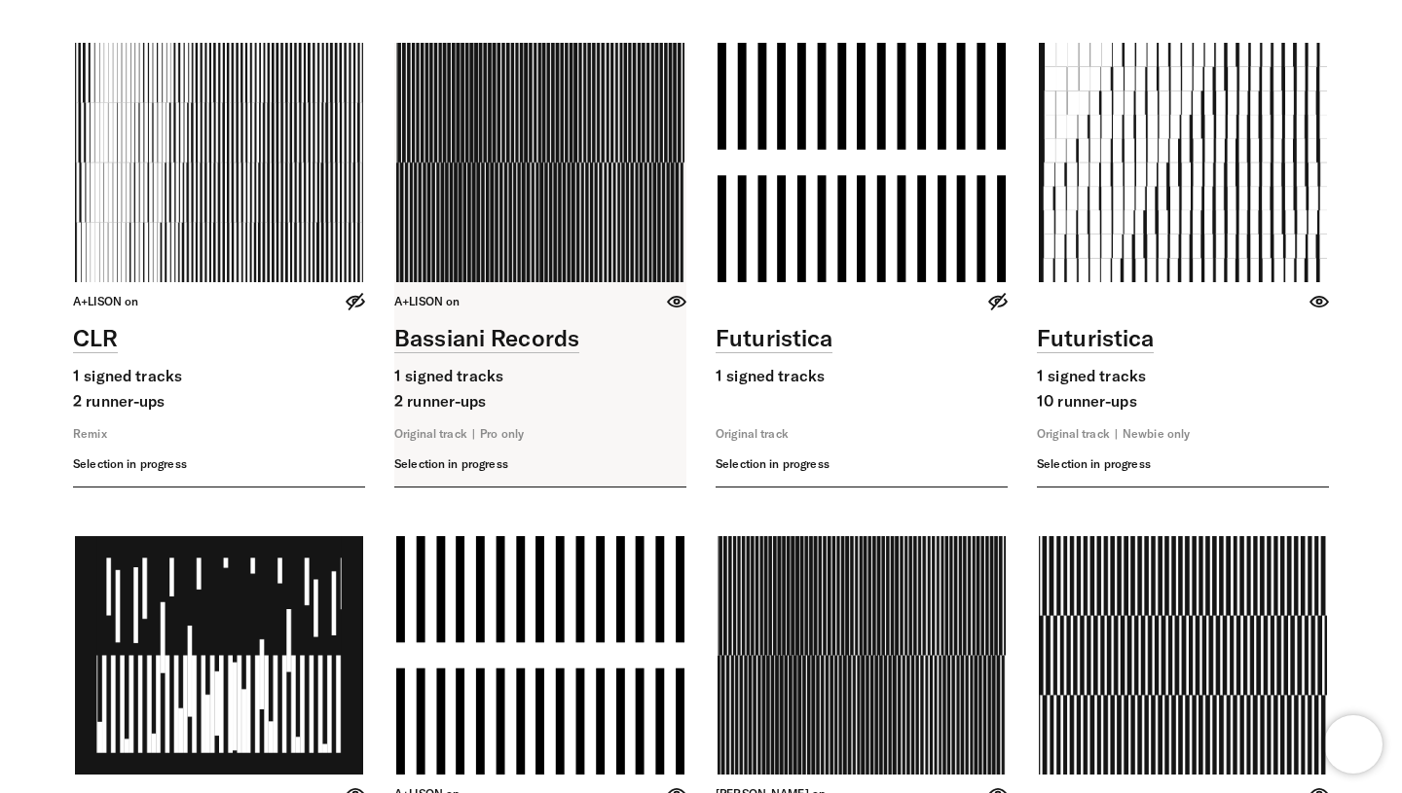
scroll to position [217, 0]
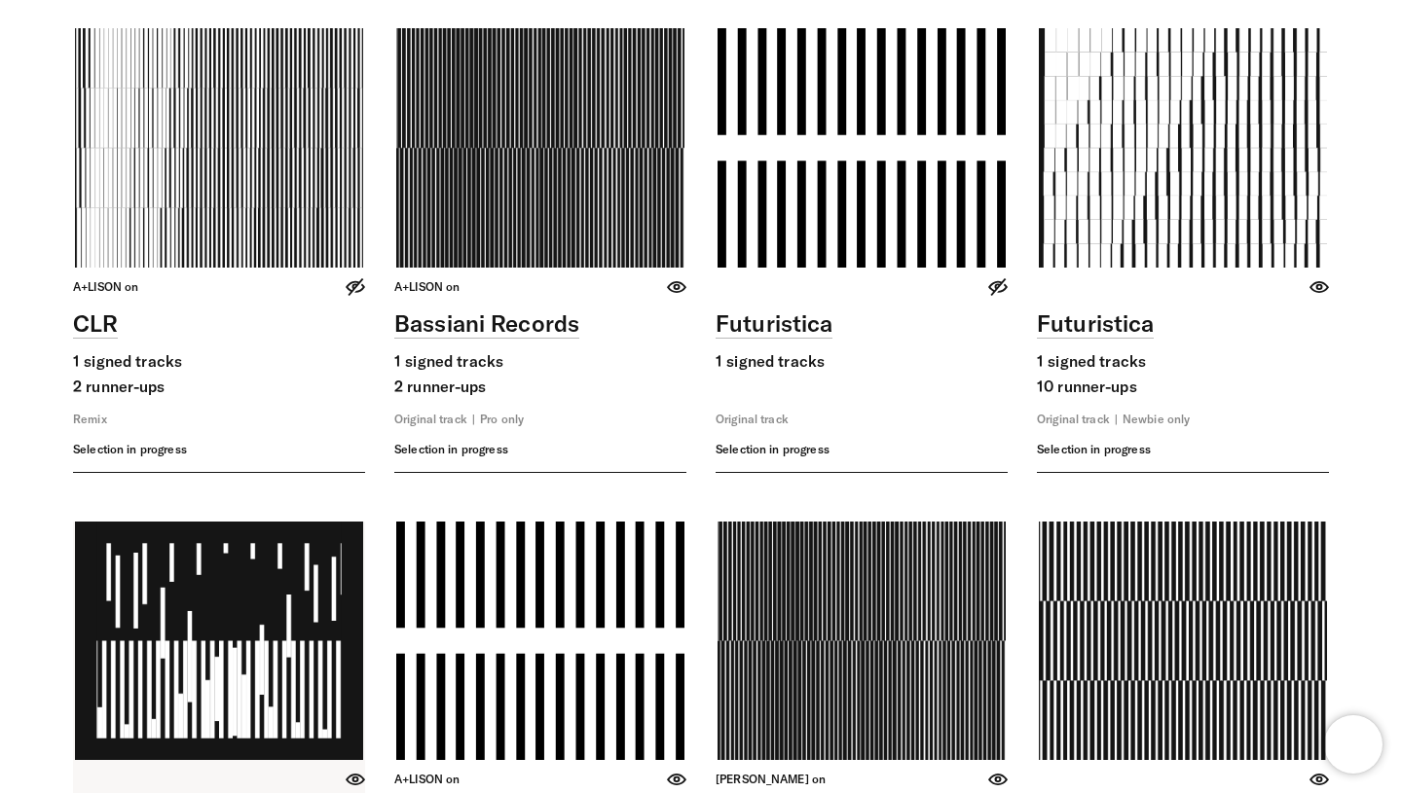
click at [151, 637] on link at bounding box center [219, 744] width 292 height 444
click at [540, 660] on link at bounding box center [540, 744] width 292 height 444
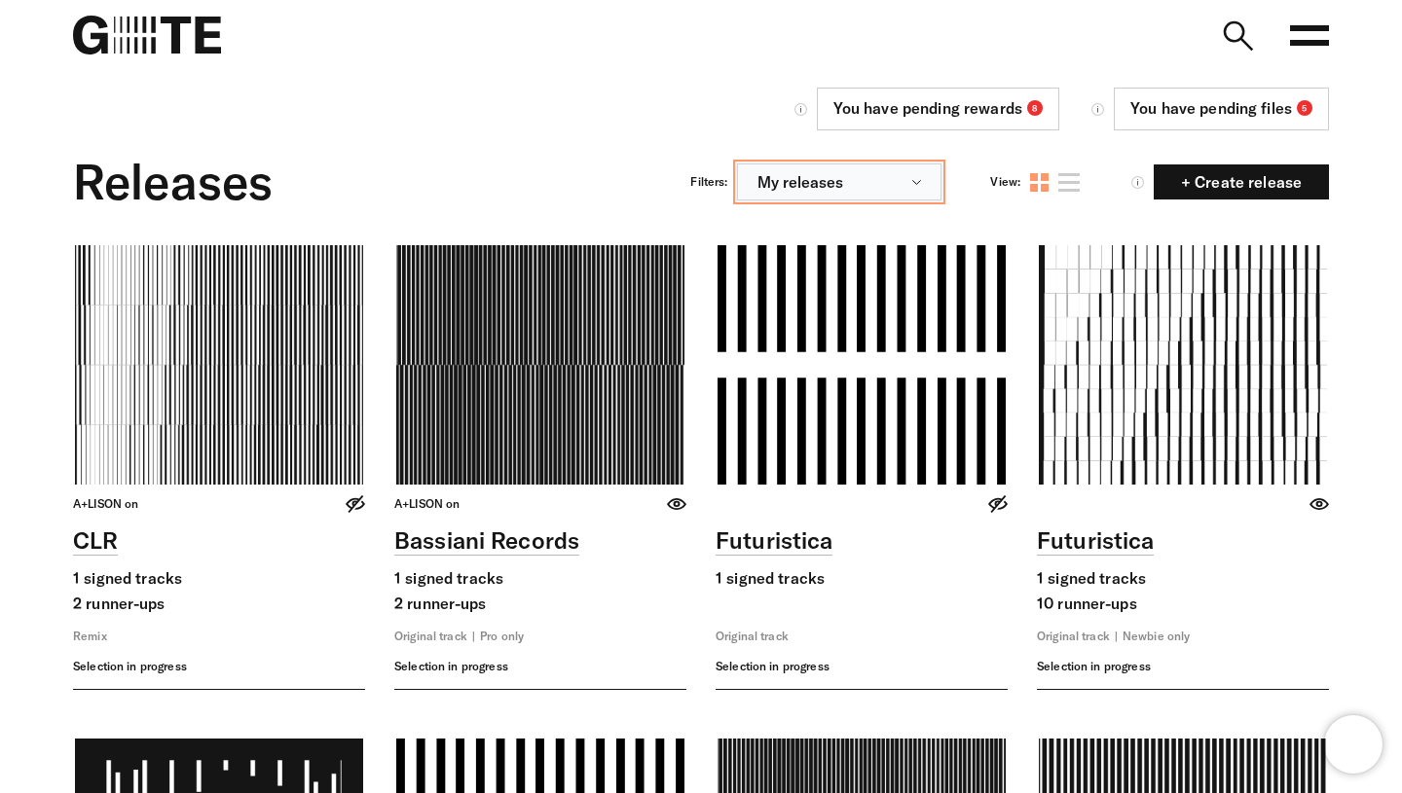
click at [872, 183] on button "My releases" at bounding box center [839, 182] width 204 height 37
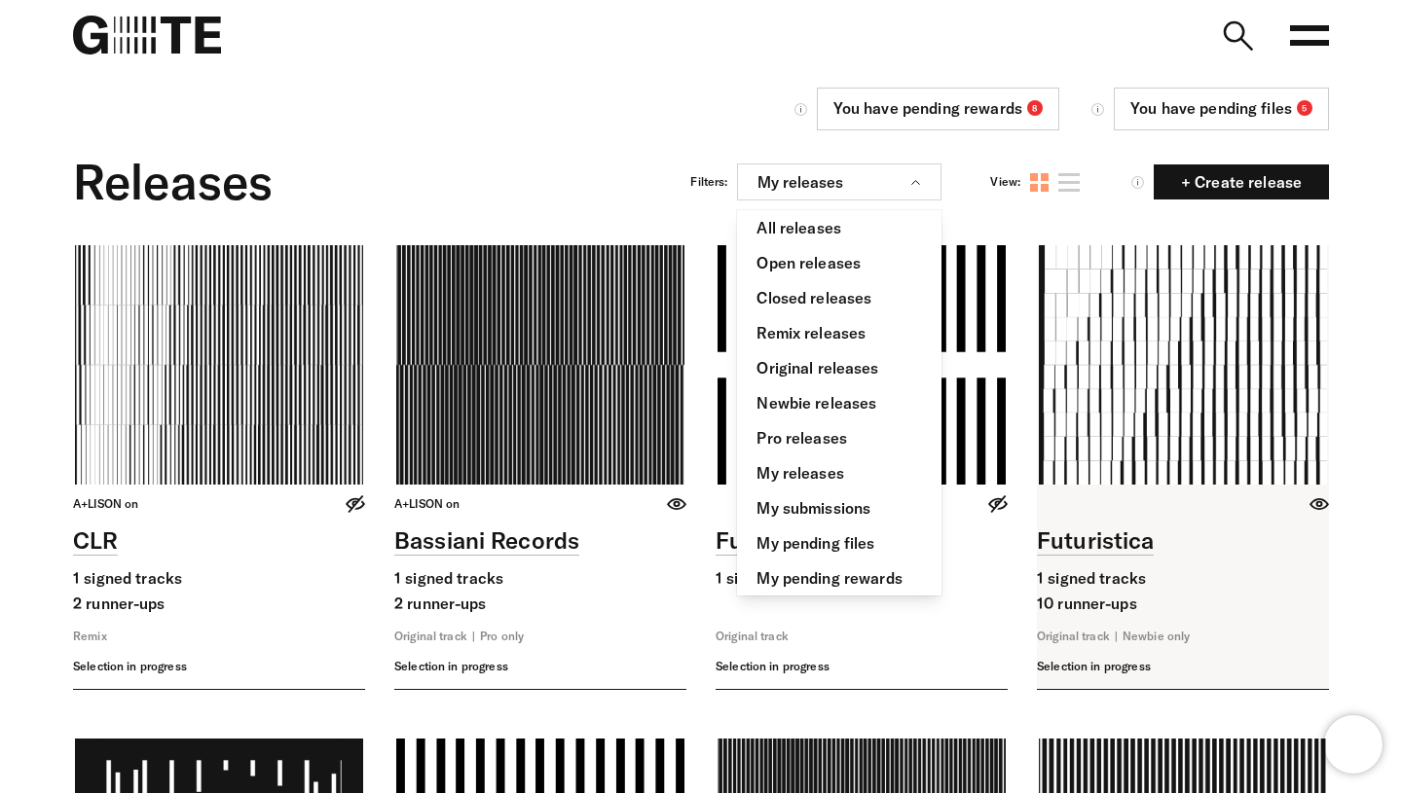
click at [1158, 502] on link at bounding box center [1183, 467] width 292 height 444
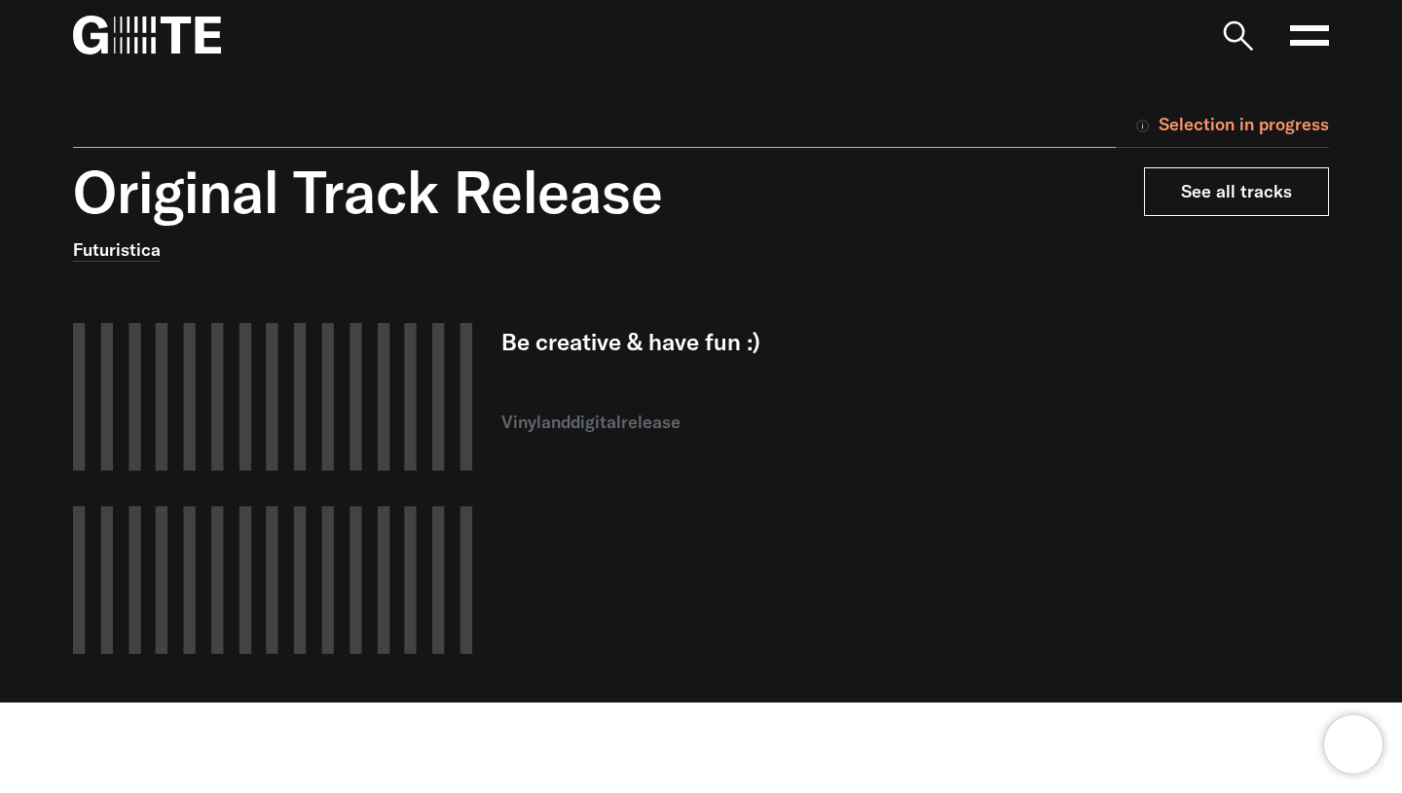
click at [1199, 210] on link "See all tracks" at bounding box center [1236, 191] width 185 height 49
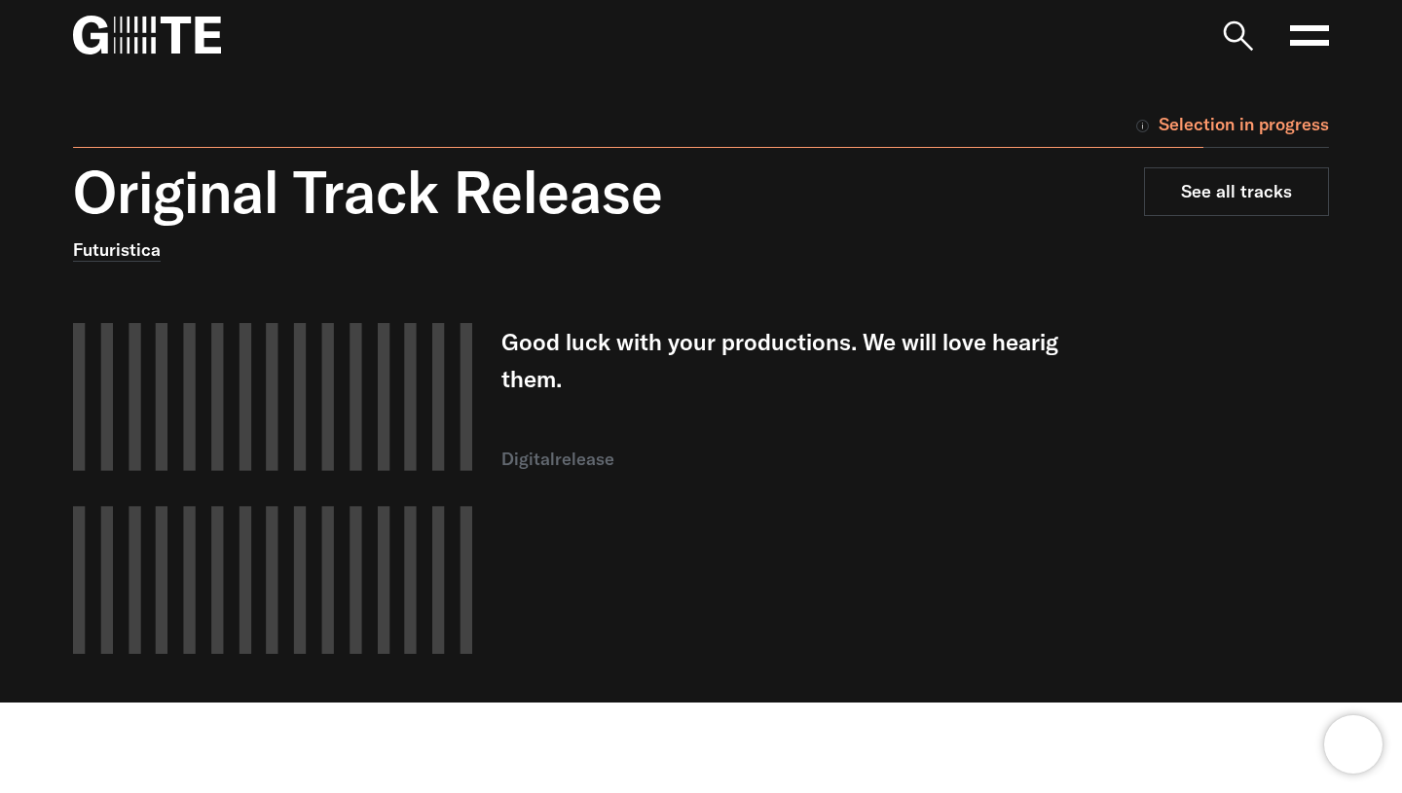
click at [1199, 210] on link "See all tracks" at bounding box center [1236, 191] width 185 height 49
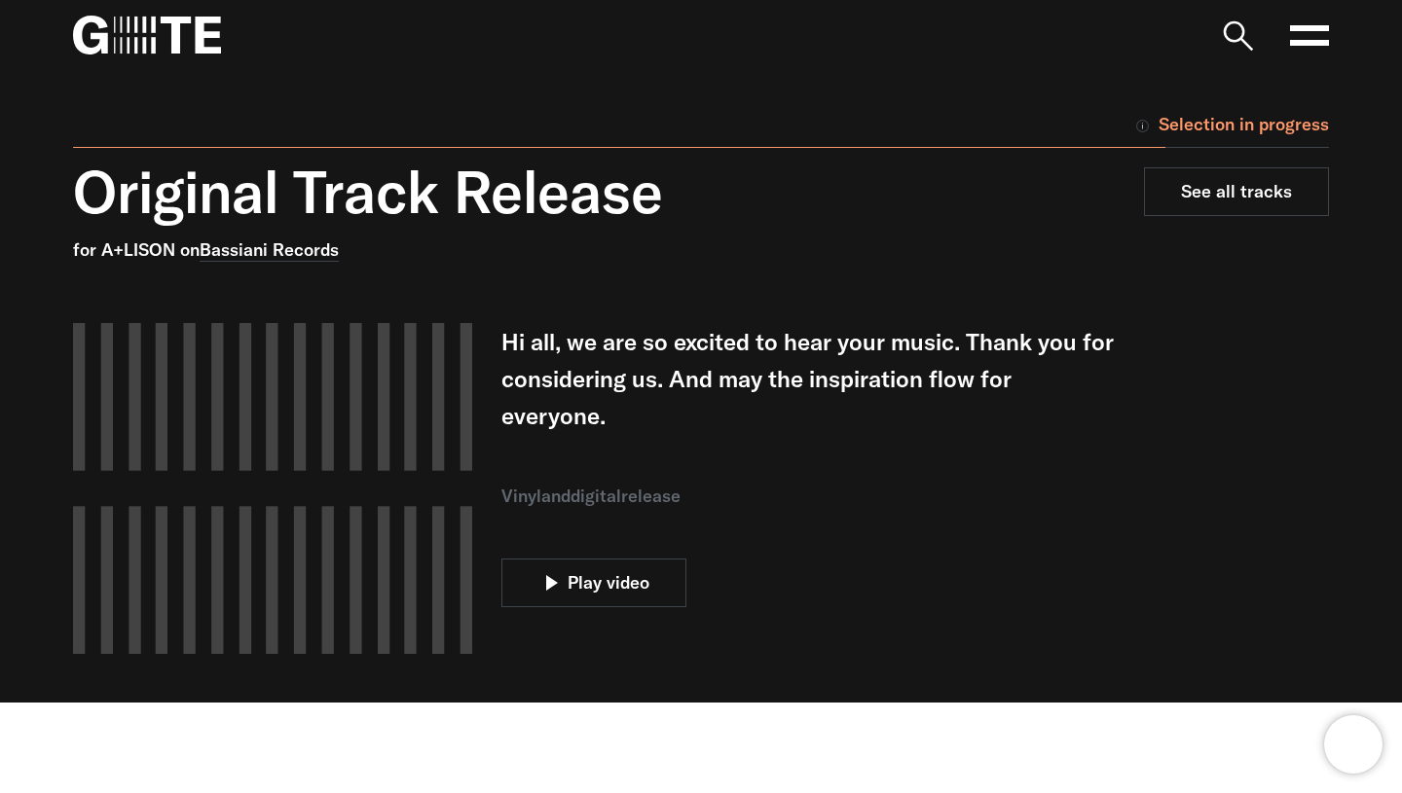
click at [1199, 210] on link "See all tracks" at bounding box center [1236, 191] width 185 height 49
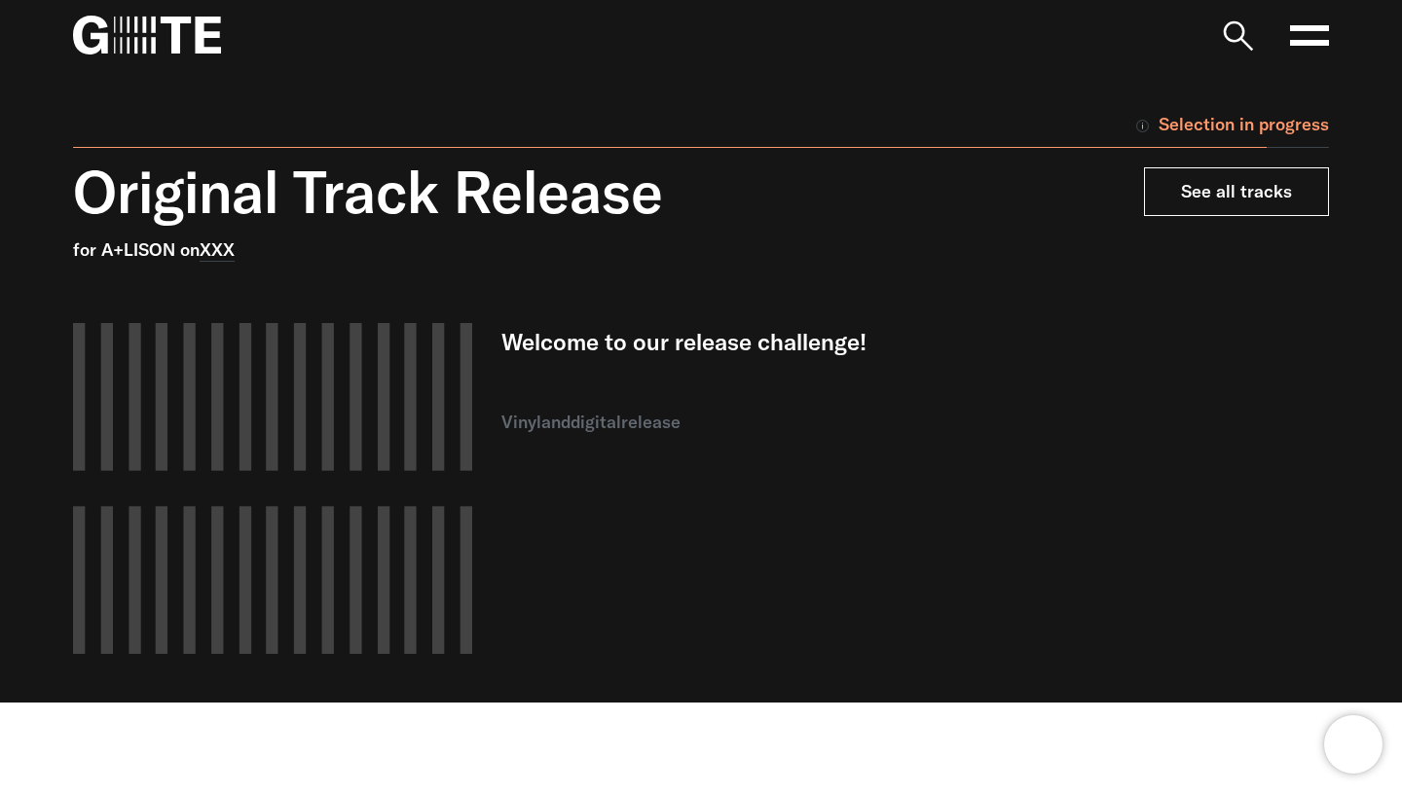
click at [1250, 200] on link "See all tracks" at bounding box center [1236, 191] width 185 height 49
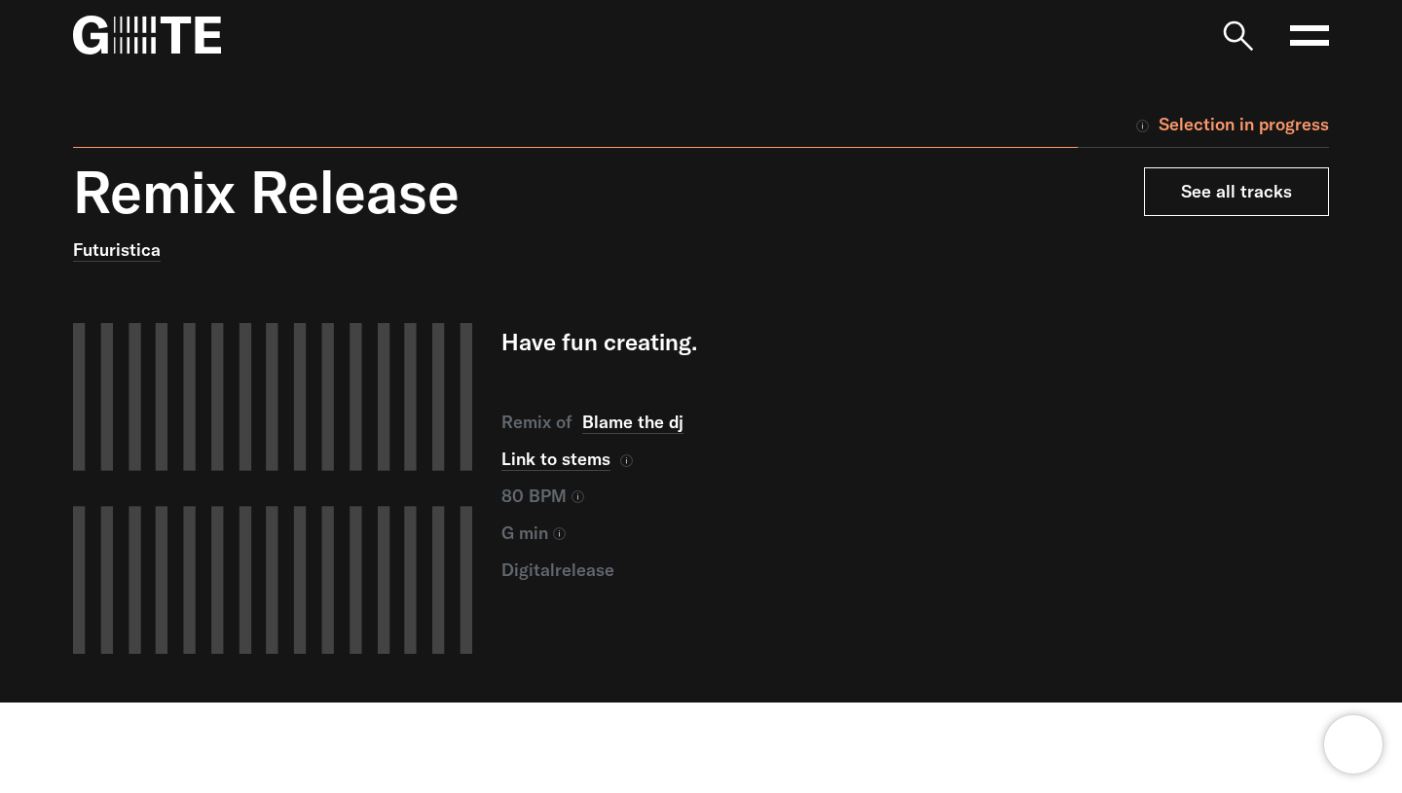
click at [1234, 203] on link "See all tracks" at bounding box center [1236, 191] width 185 height 49
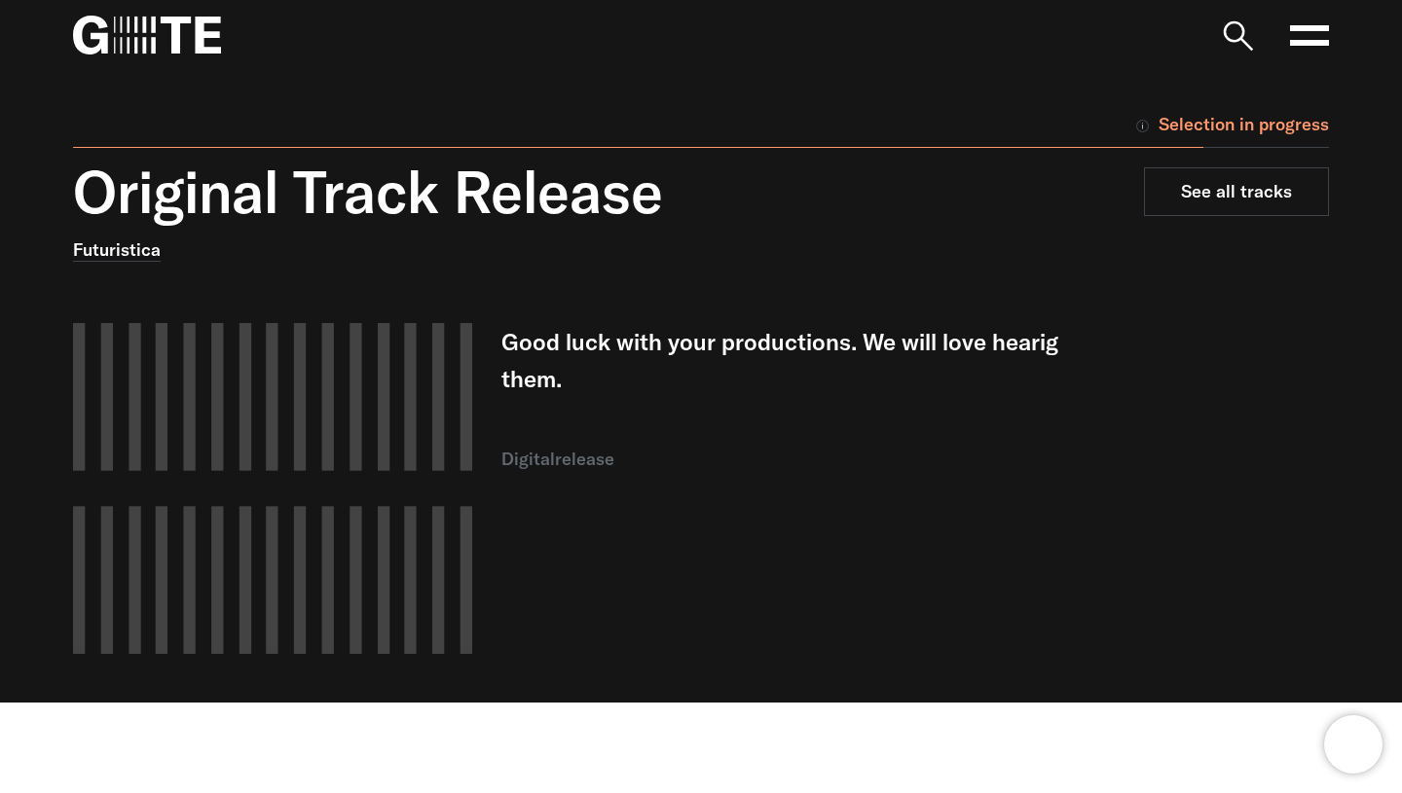
scroll to position [17, 0]
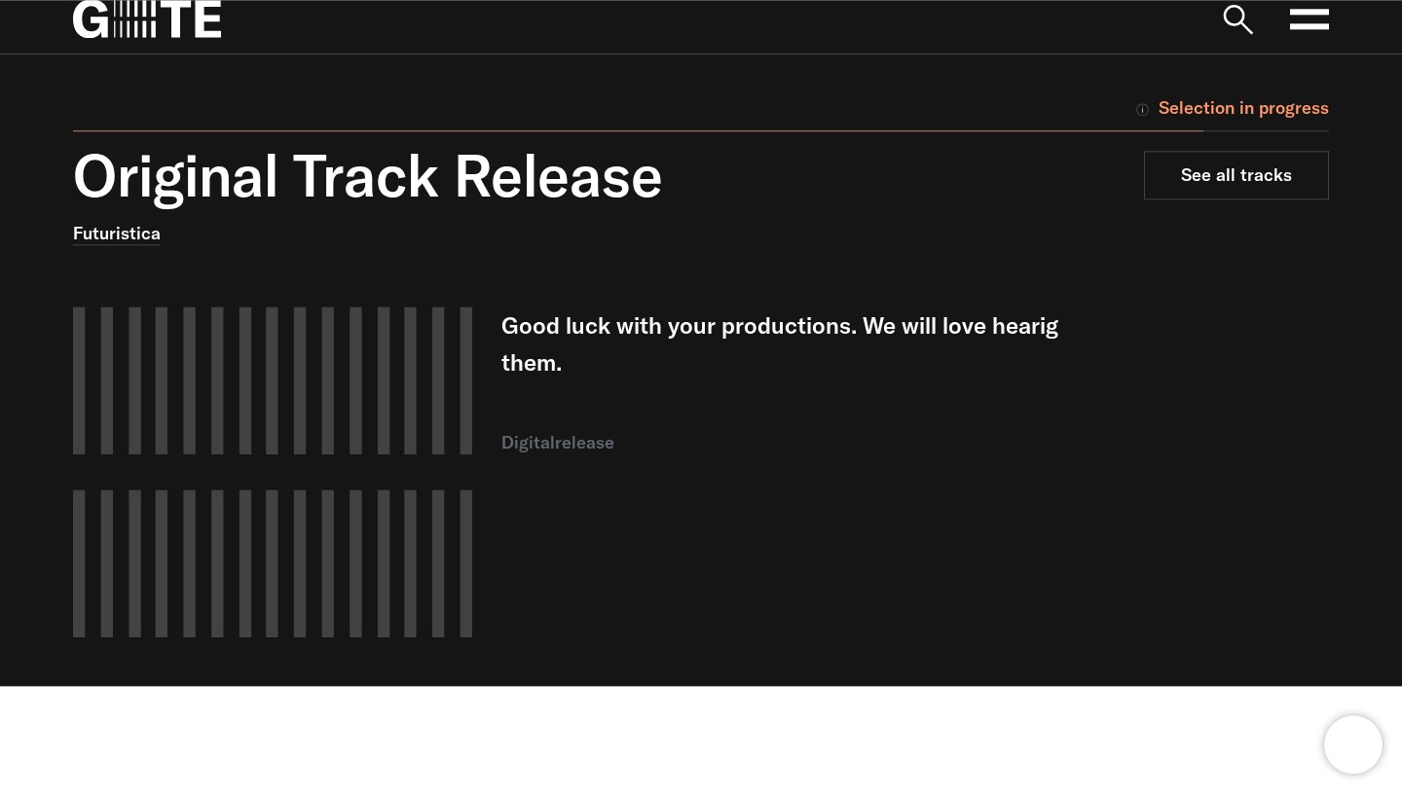
click at [61, 25] on nav "Open main menu FAQ" at bounding box center [701, 18] width 1402 height 70
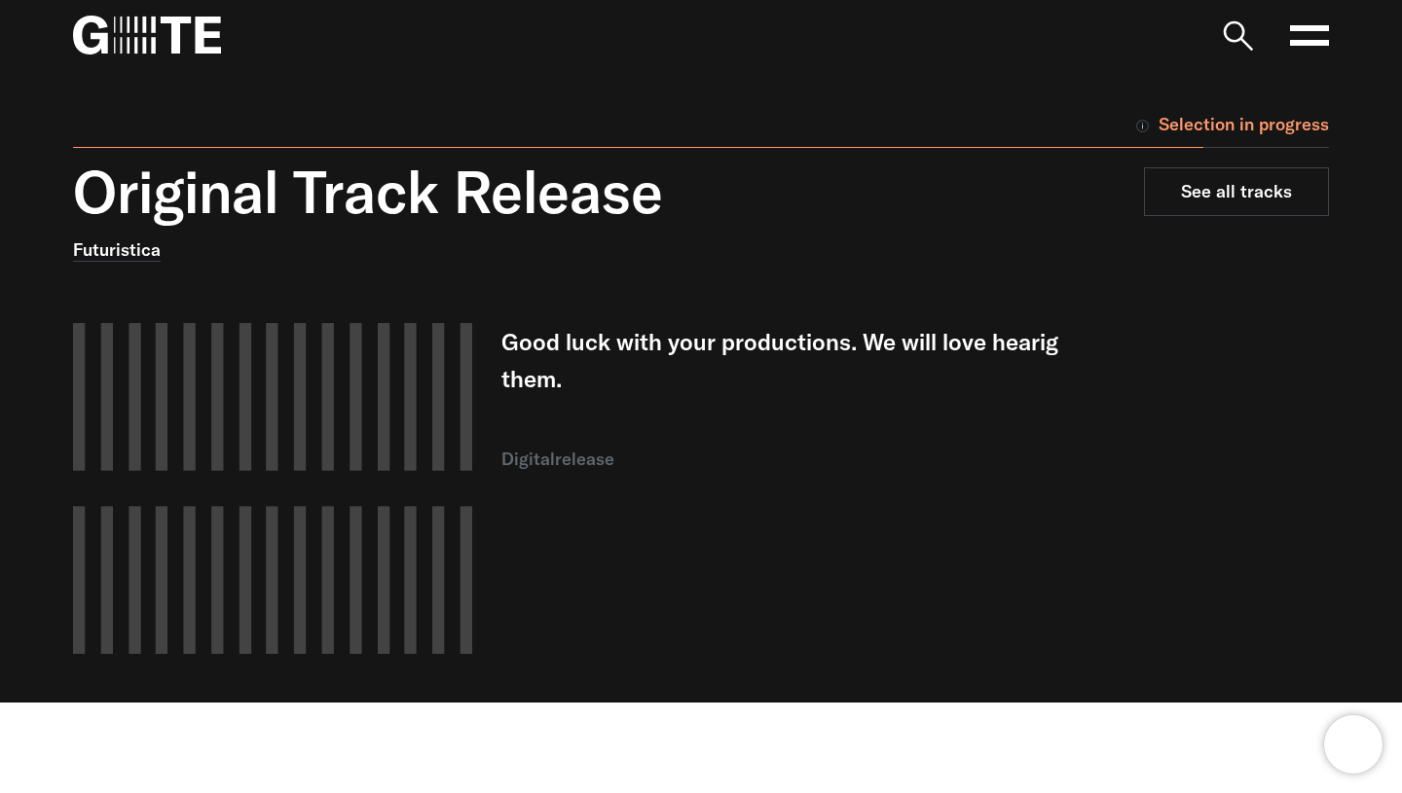
click at [1303, 39] on icon at bounding box center [1309, 35] width 39 height 39
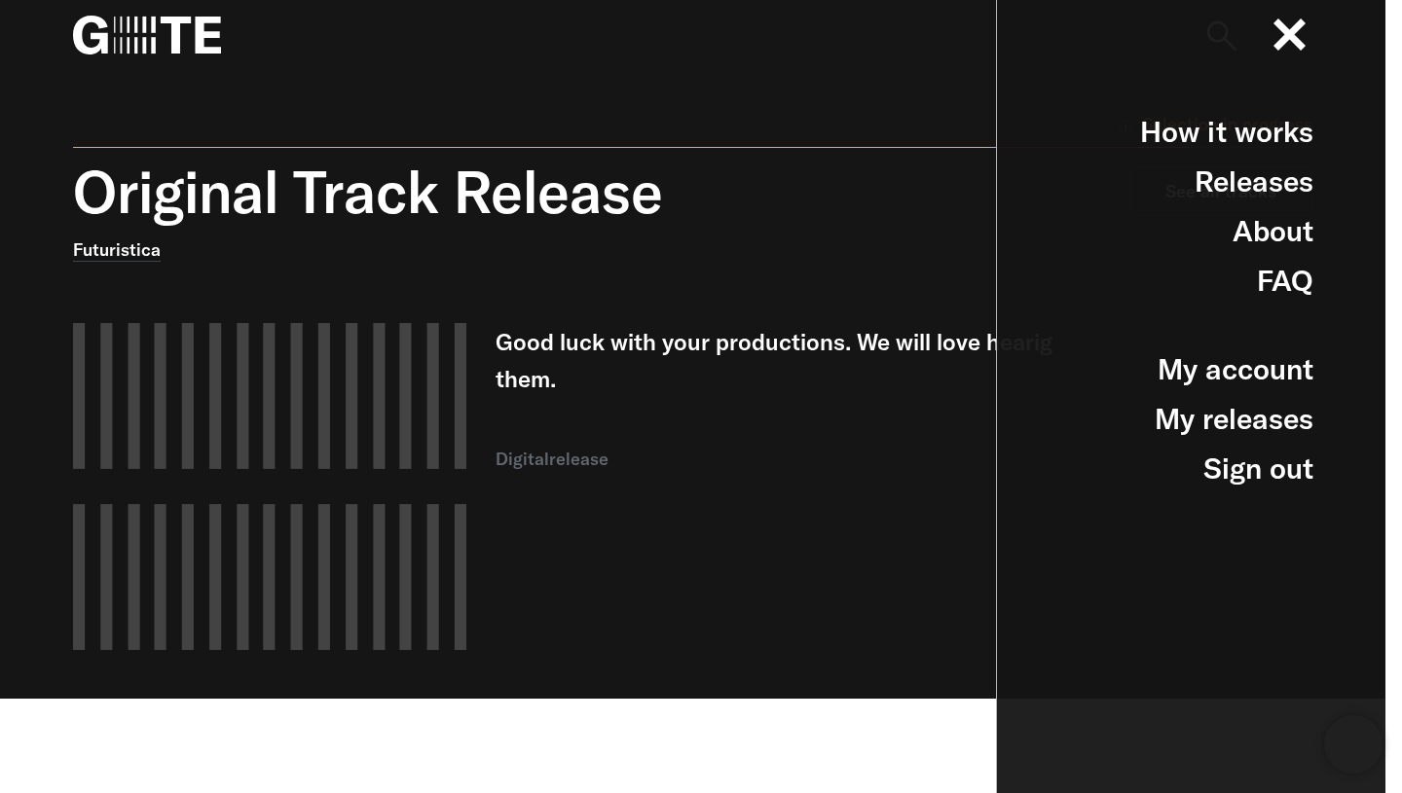
click at [823, 252] on div "Futuristica" at bounding box center [534, 250] width 922 height 29
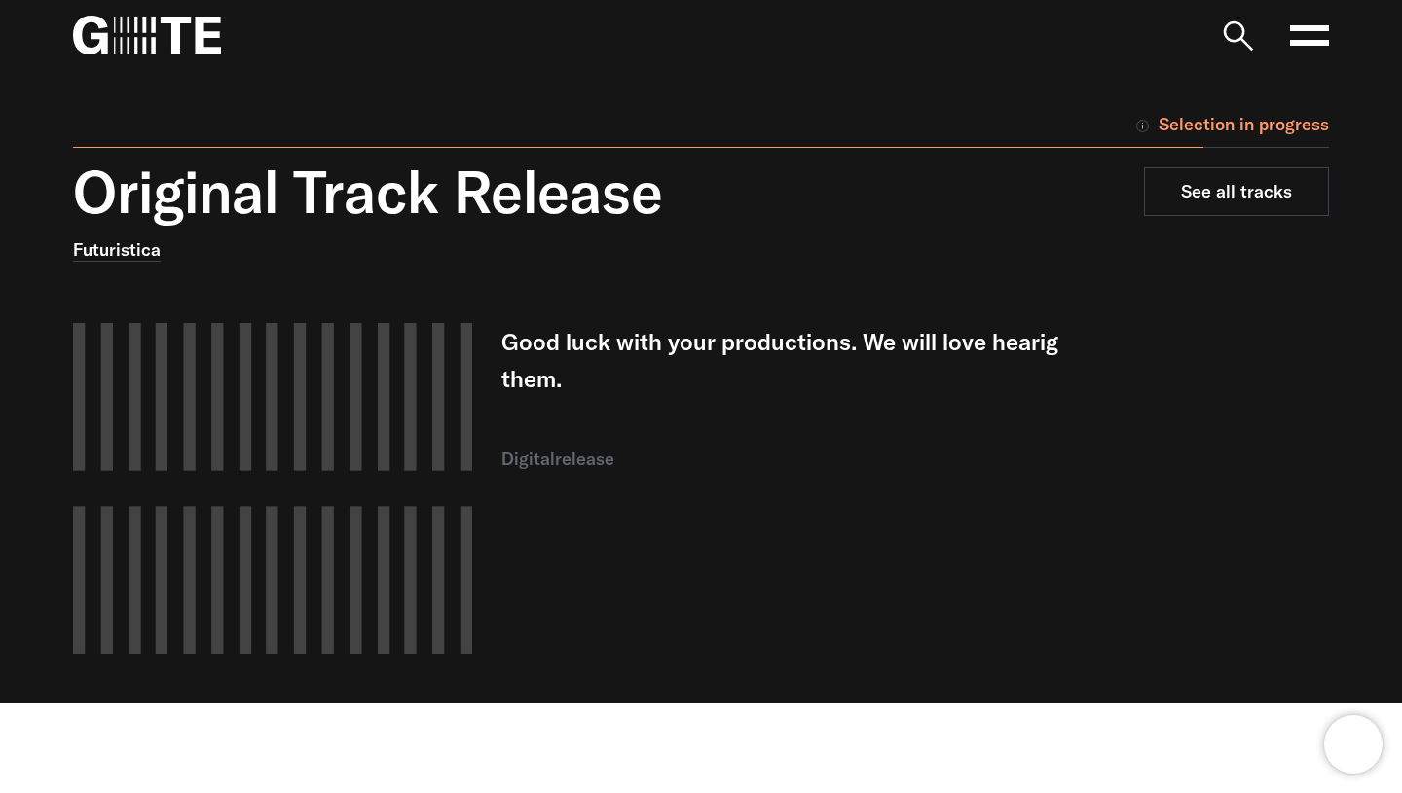
click at [1308, 49] on icon at bounding box center [1309, 35] width 39 height 39
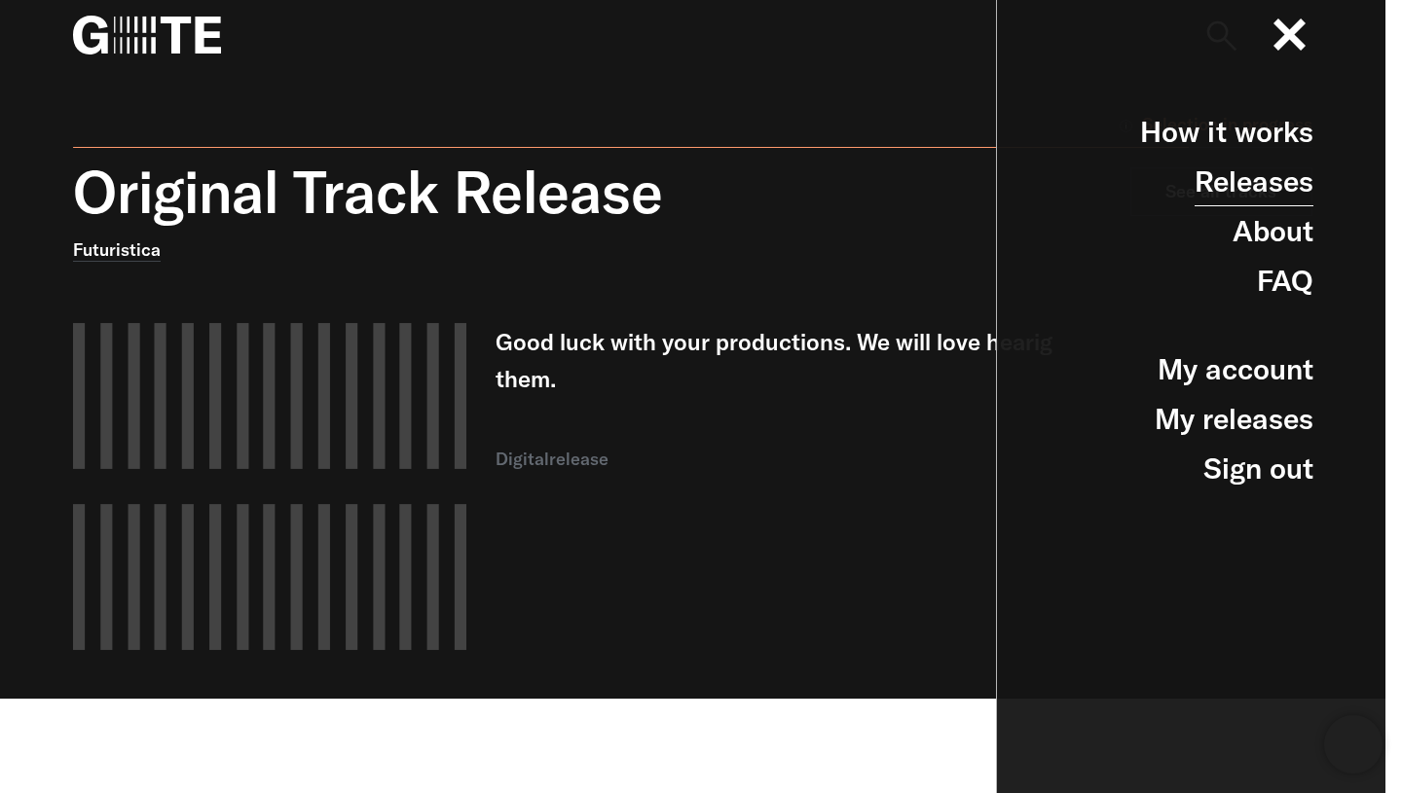
click at [1258, 177] on link "Releases" at bounding box center [1253, 182] width 119 height 50
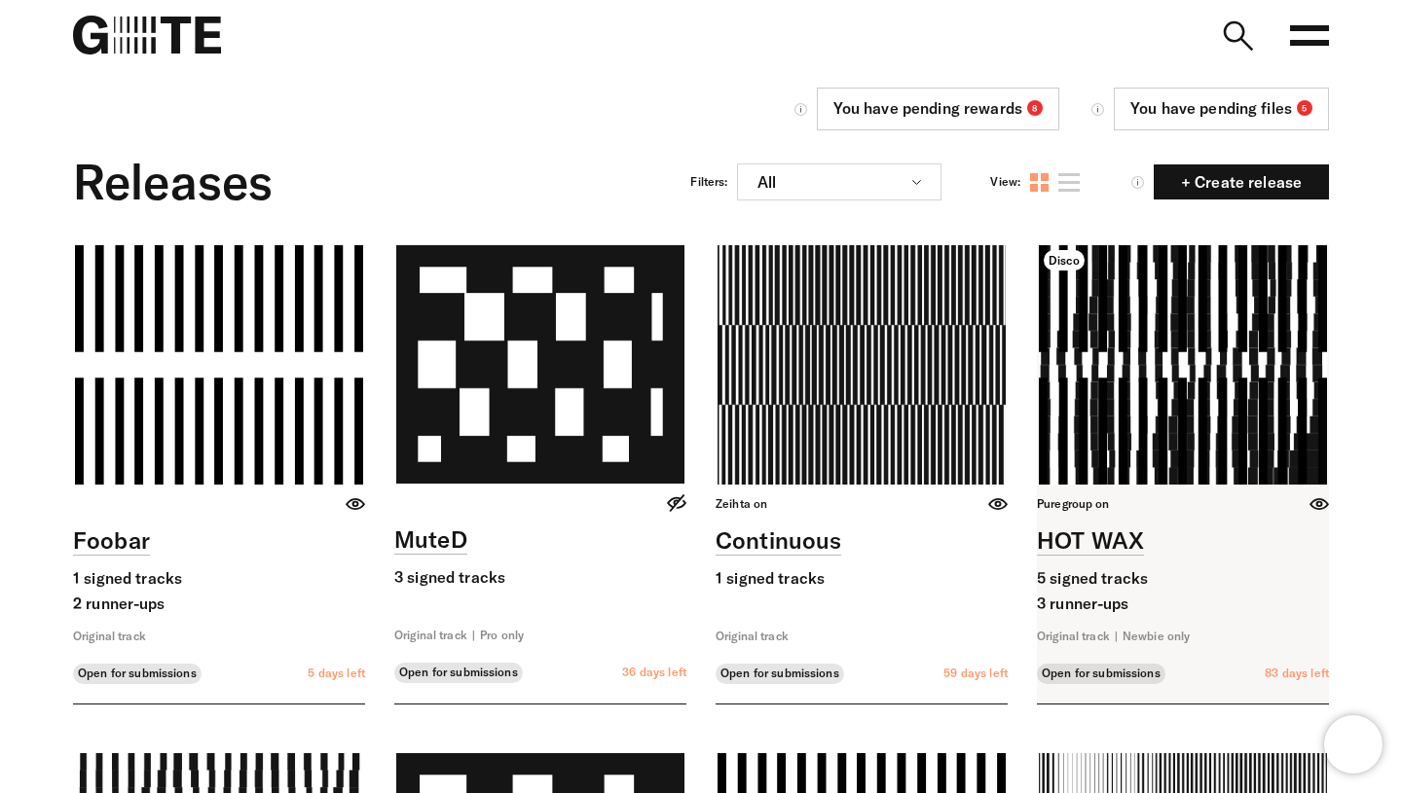
click at [1225, 373] on link at bounding box center [1183, 474] width 292 height 458
click at [1262, 393] on link at bounding box center [1183, 474] width 292 height 458
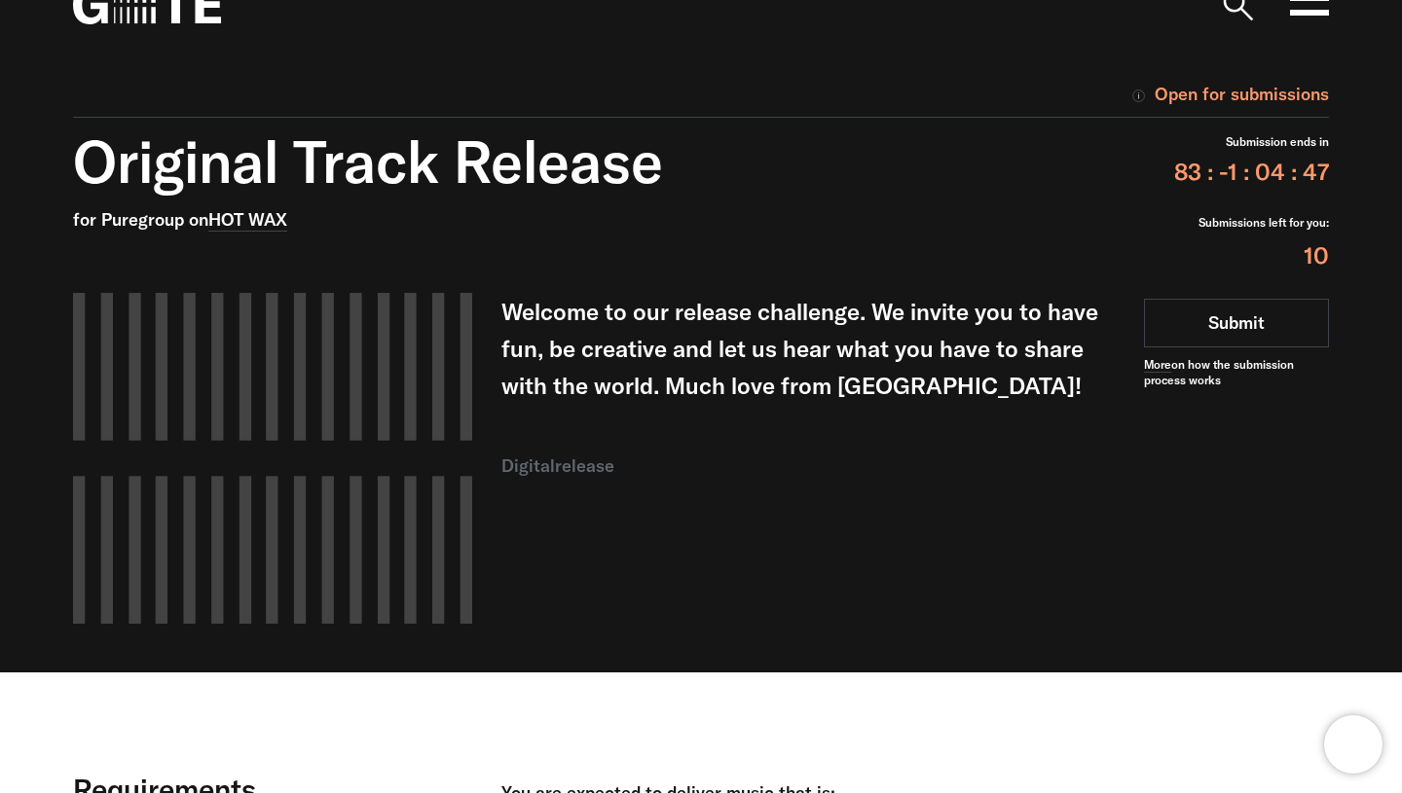
scroll to position [31, 0]
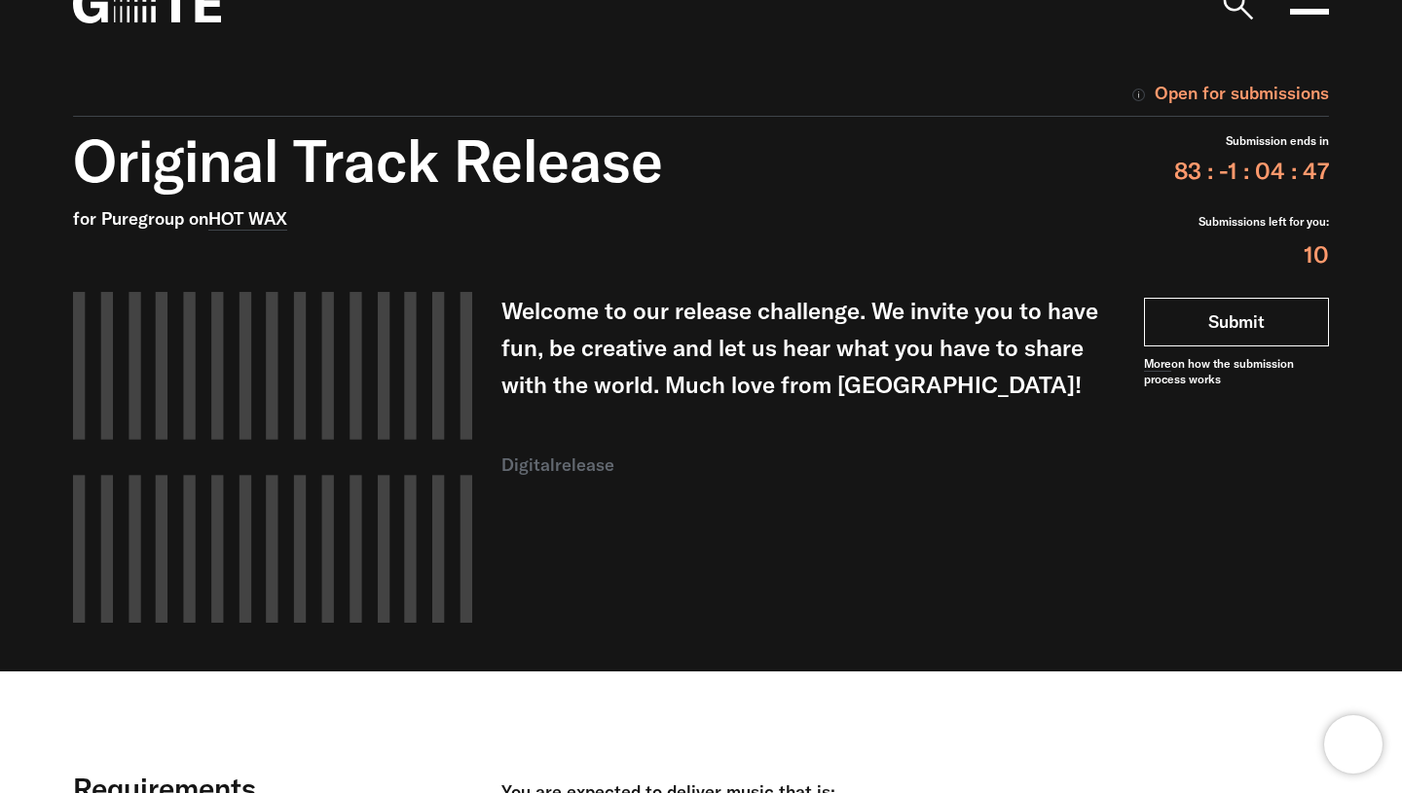
click at [1217, 304] on link "Submit" at bounding box center [1236, 322] width 185 height 49
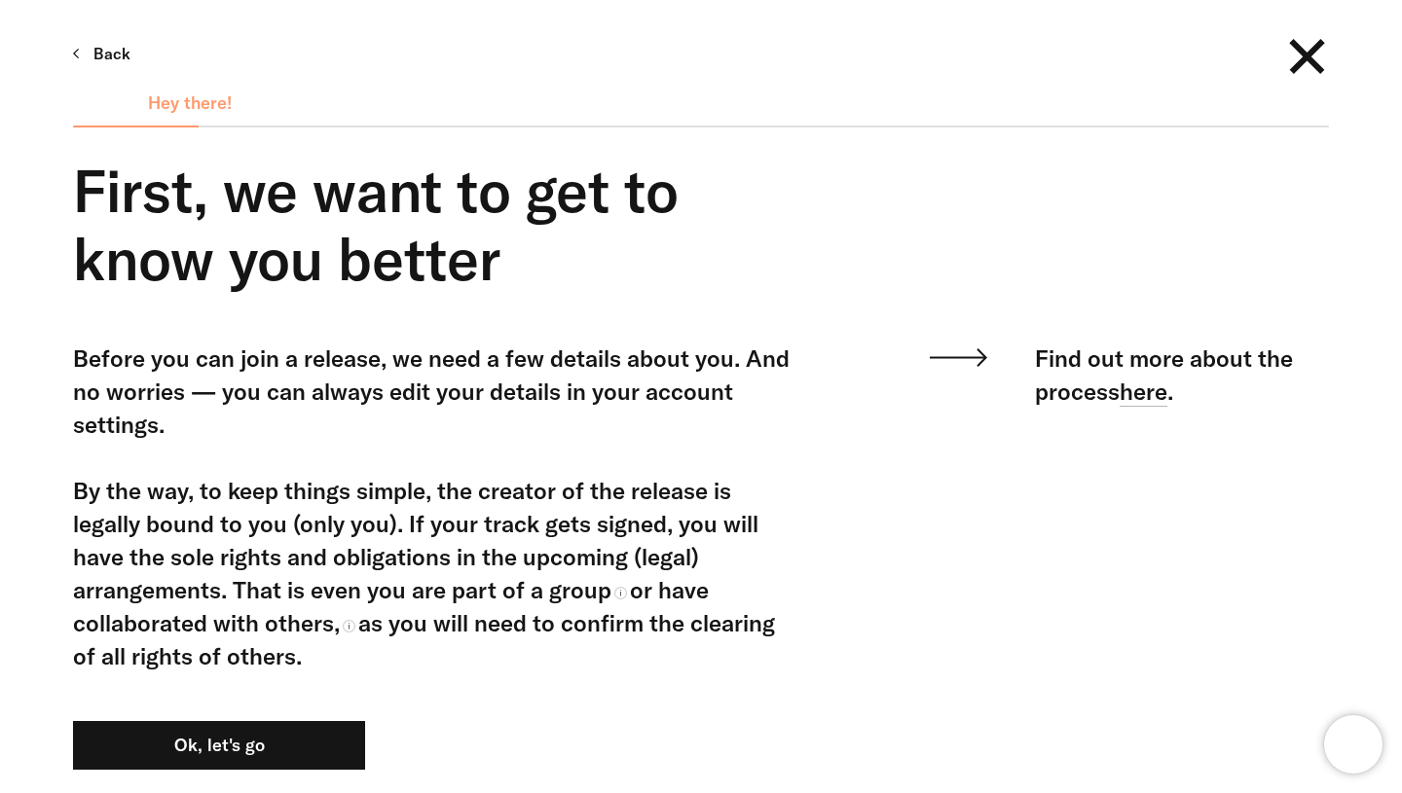
scroll to position [202, 0]
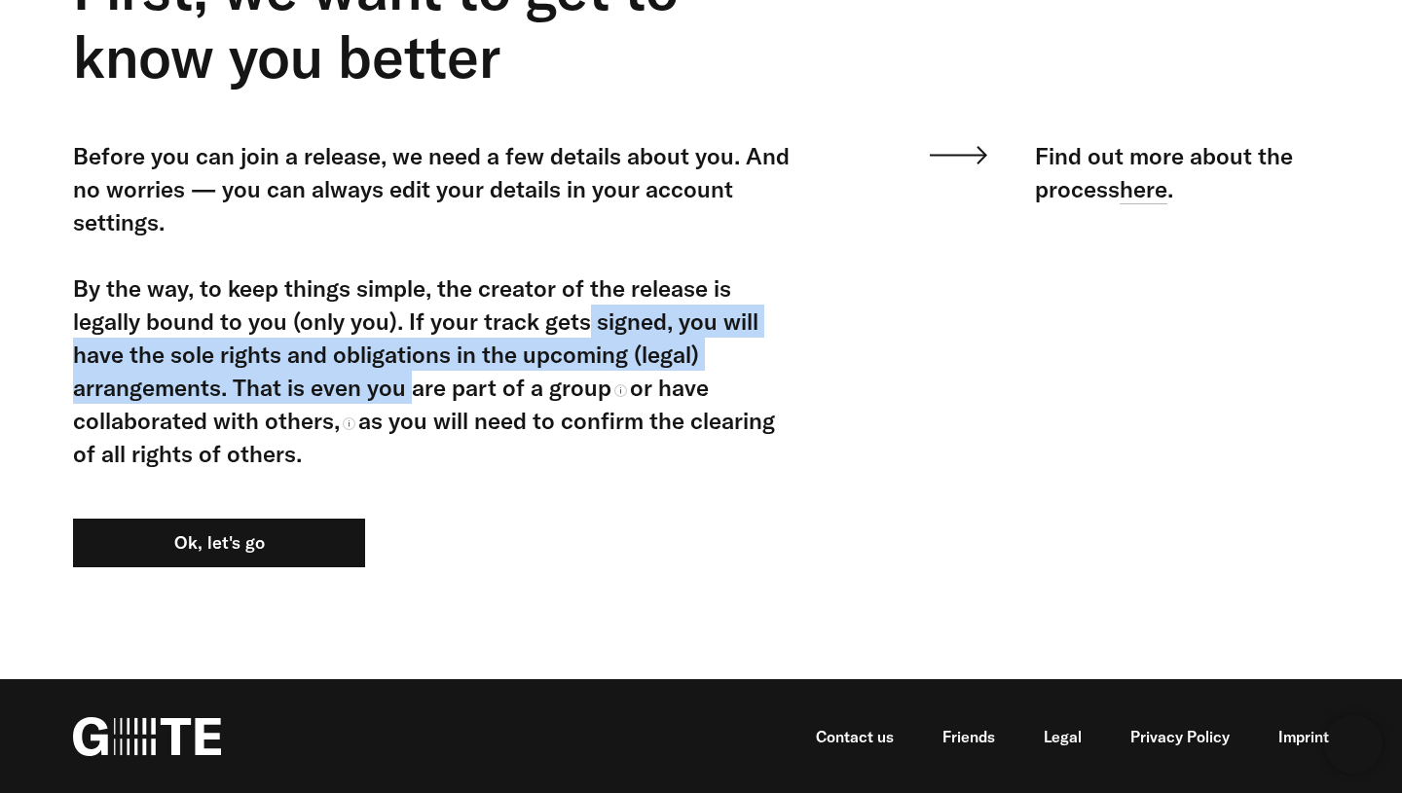
drag, startPoint x: 410, startPoint y: 315, endPoint x: 229, endPoint y: 380, distance: 192.1
click at [229, 380] on div "Before you can join a release, we need a few details about you. And no worries …" at bounding box center [433, 304] width 720 height 331
click at [1154, 186] on link "here" at bounding box center [1143, 189] width 48 height 30
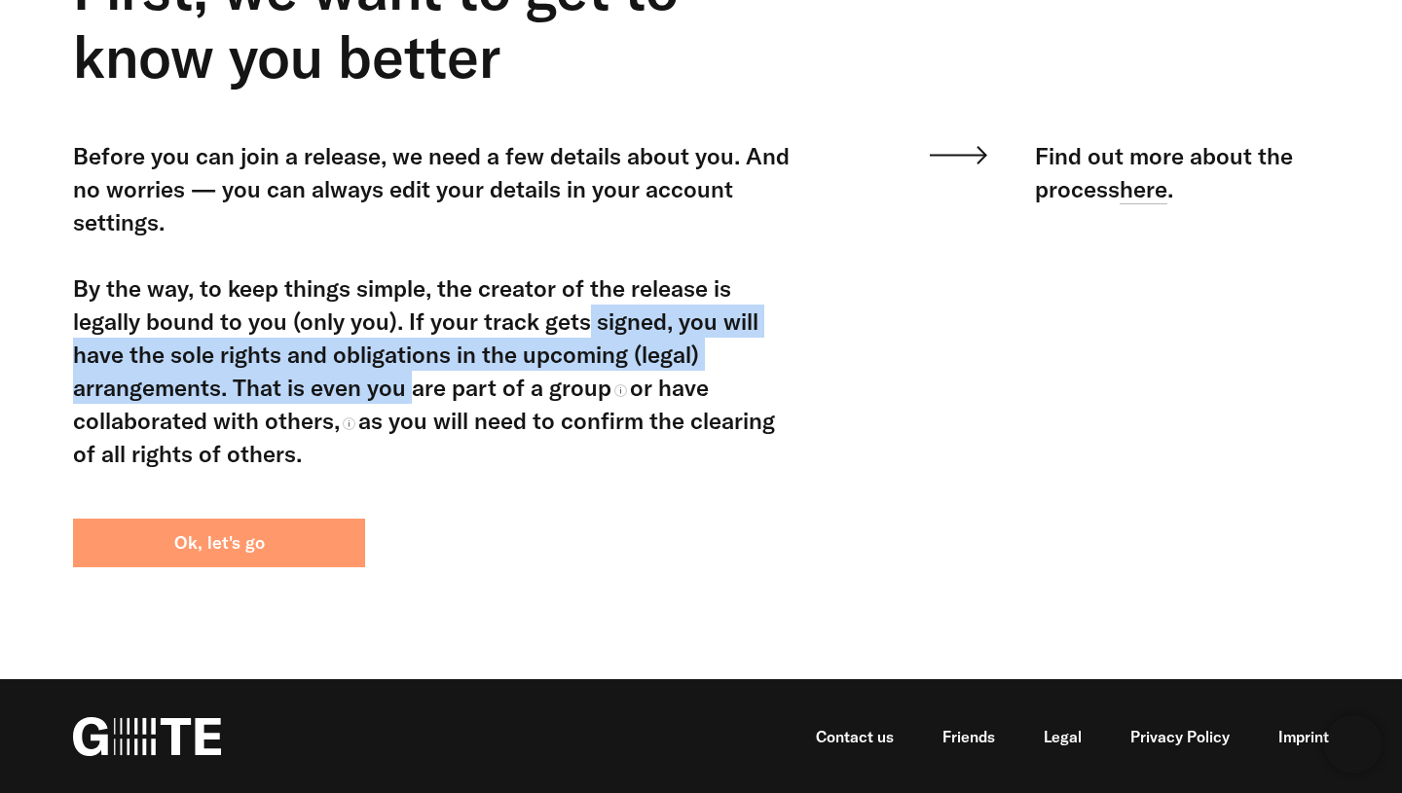
click at [238, 543] on button "Ok, let's go" at bounding box center [219, 543] width 292 height 49
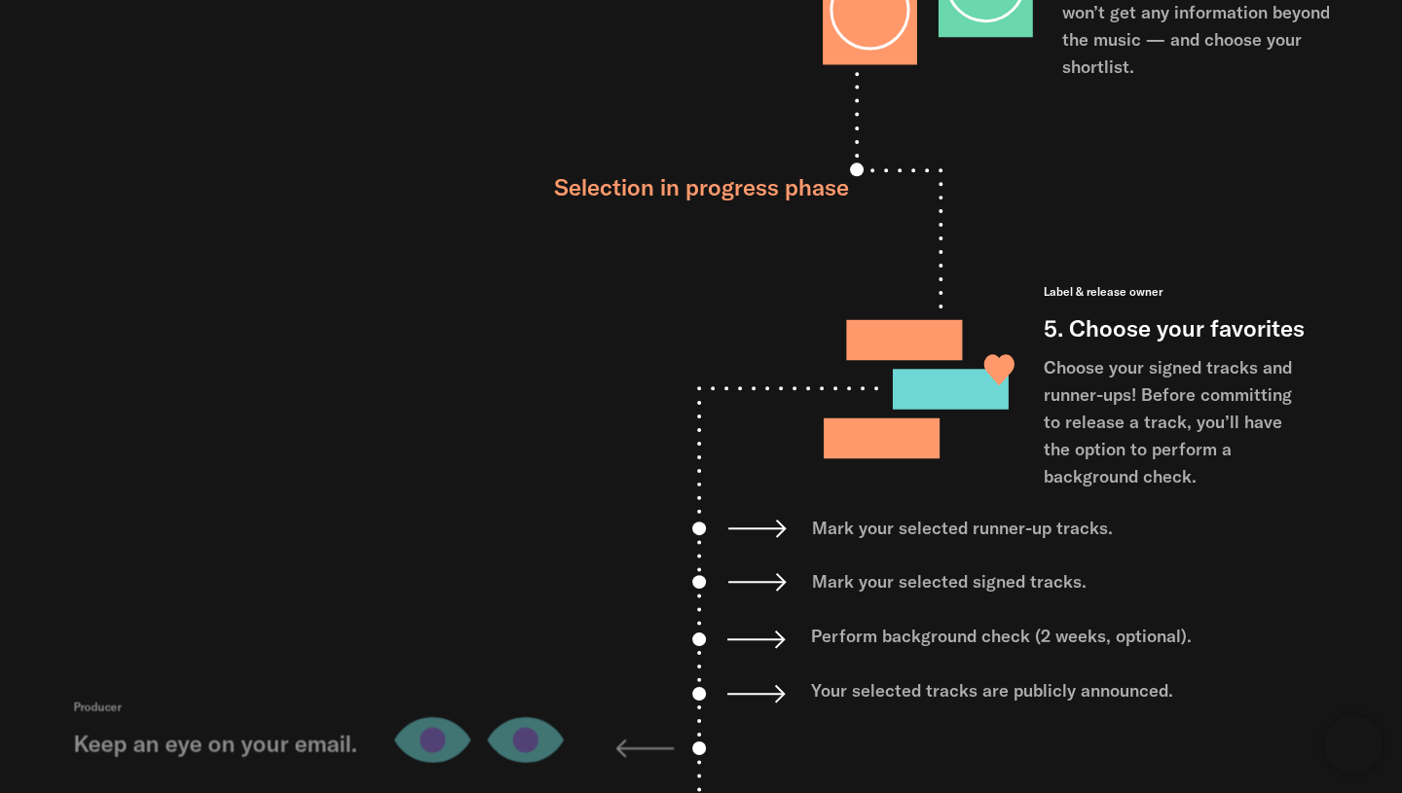
scroll to position [1663, 0]
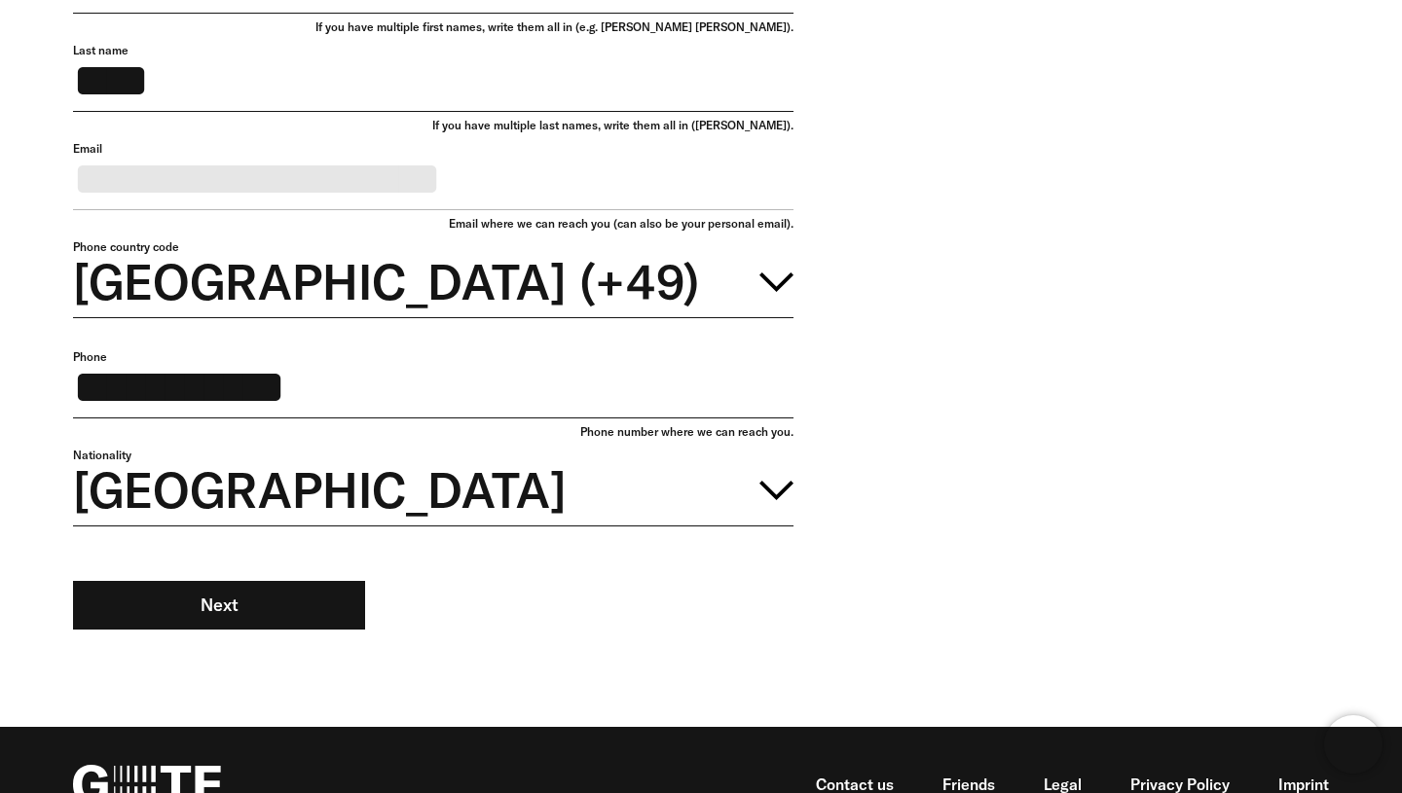
scroll to position [412, 0]
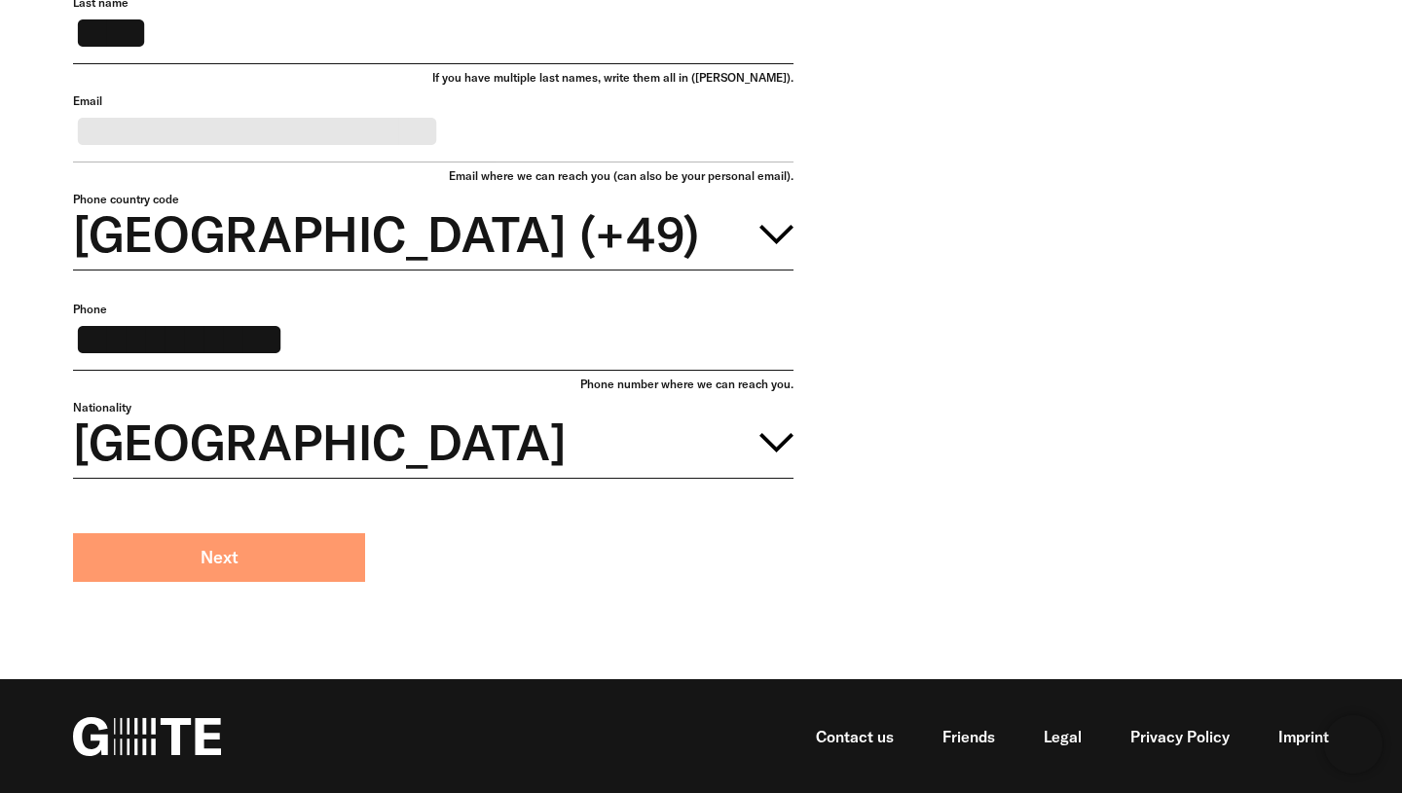
click at [352, 551] on button "Next" at bounding box center [219, 557] width 292 height 49
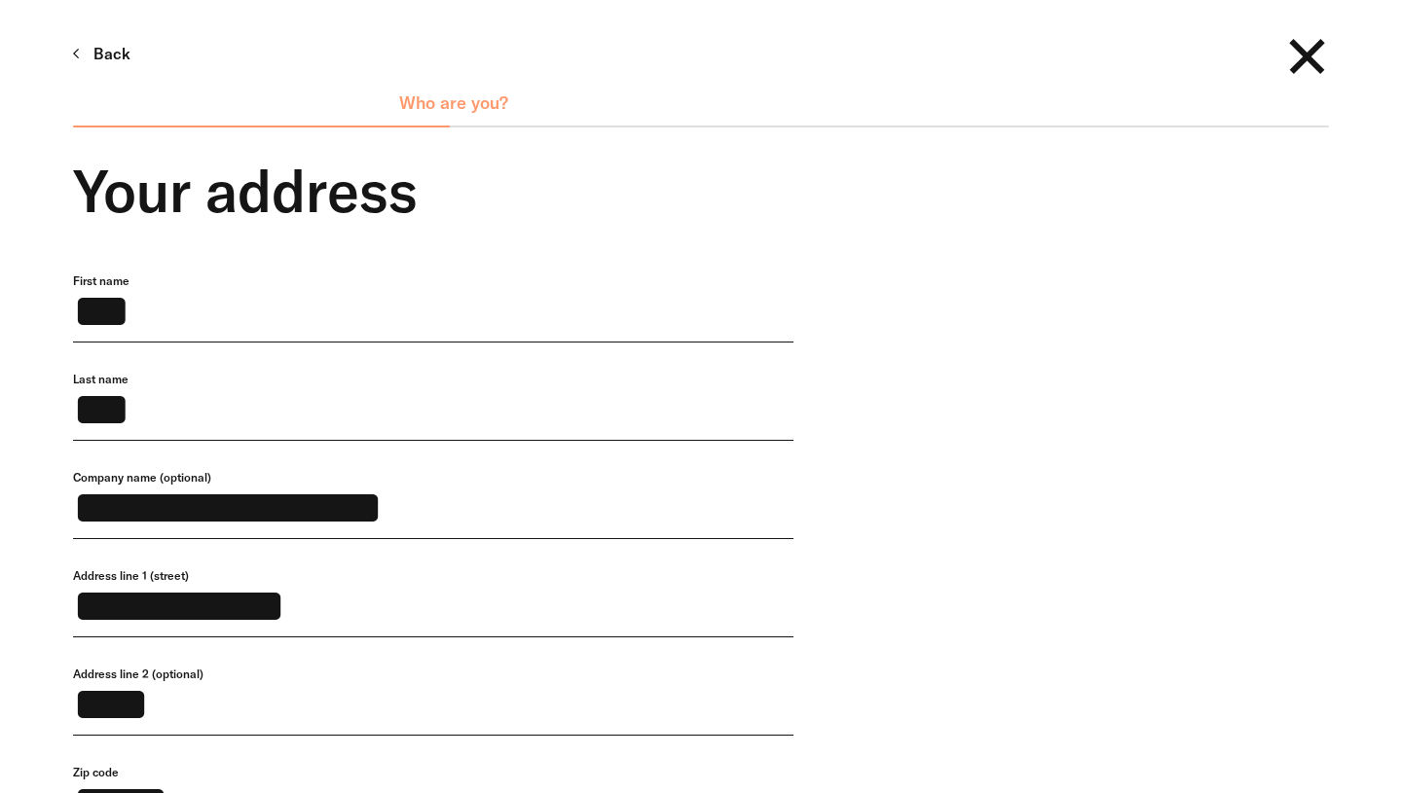
scroll to position [672, 0]
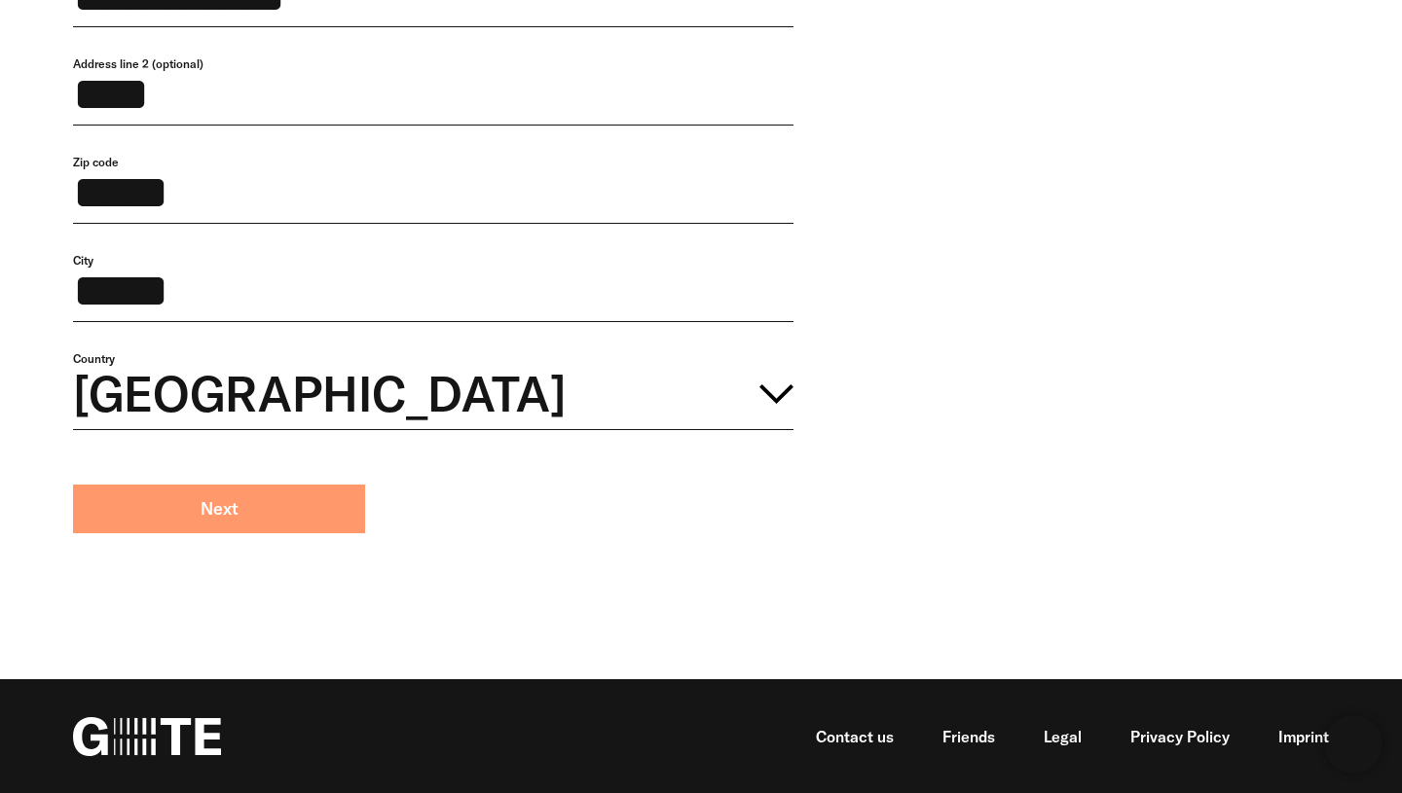
click at [266, 500] on button "Next" at bounding box center [219, 509] width 292 height 49
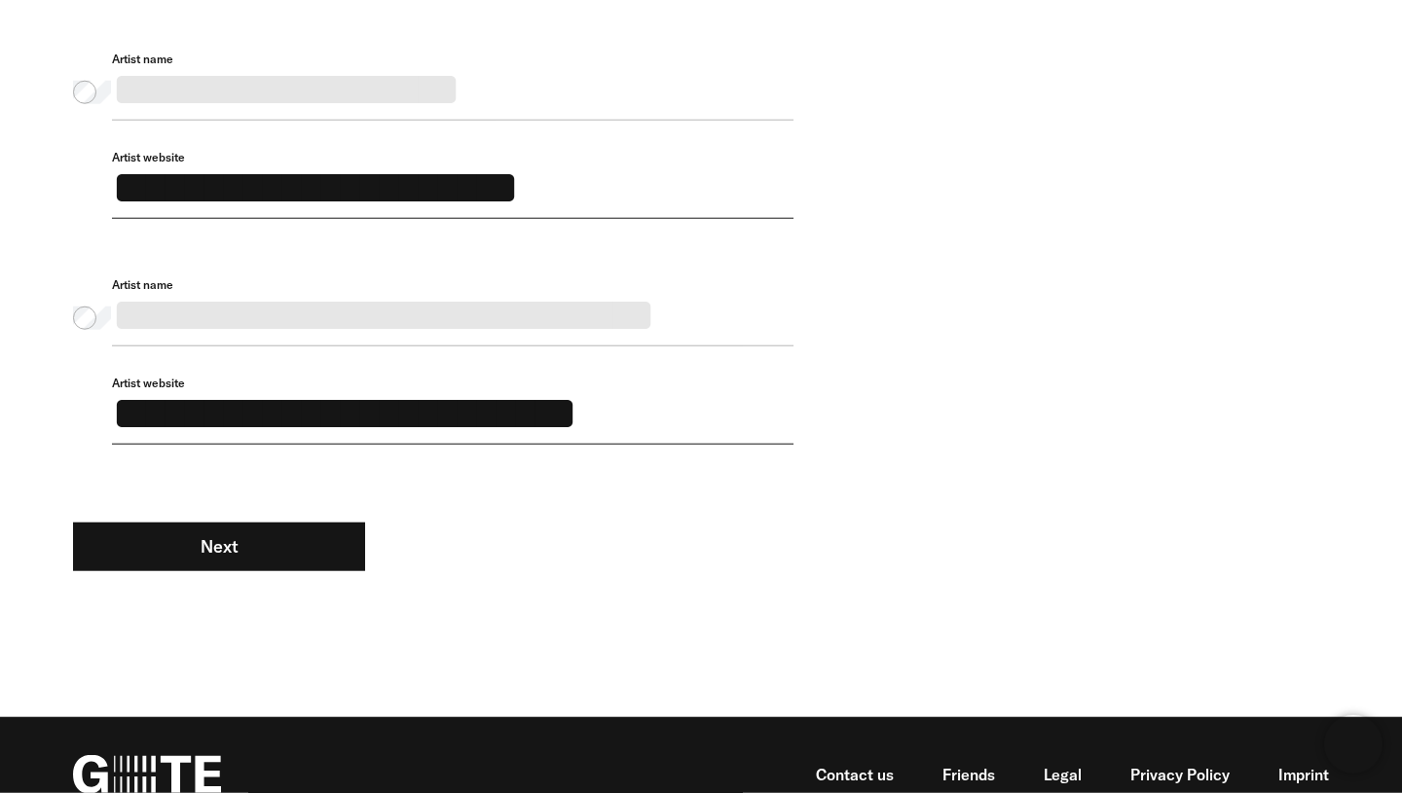
scroll to position [861, 0]
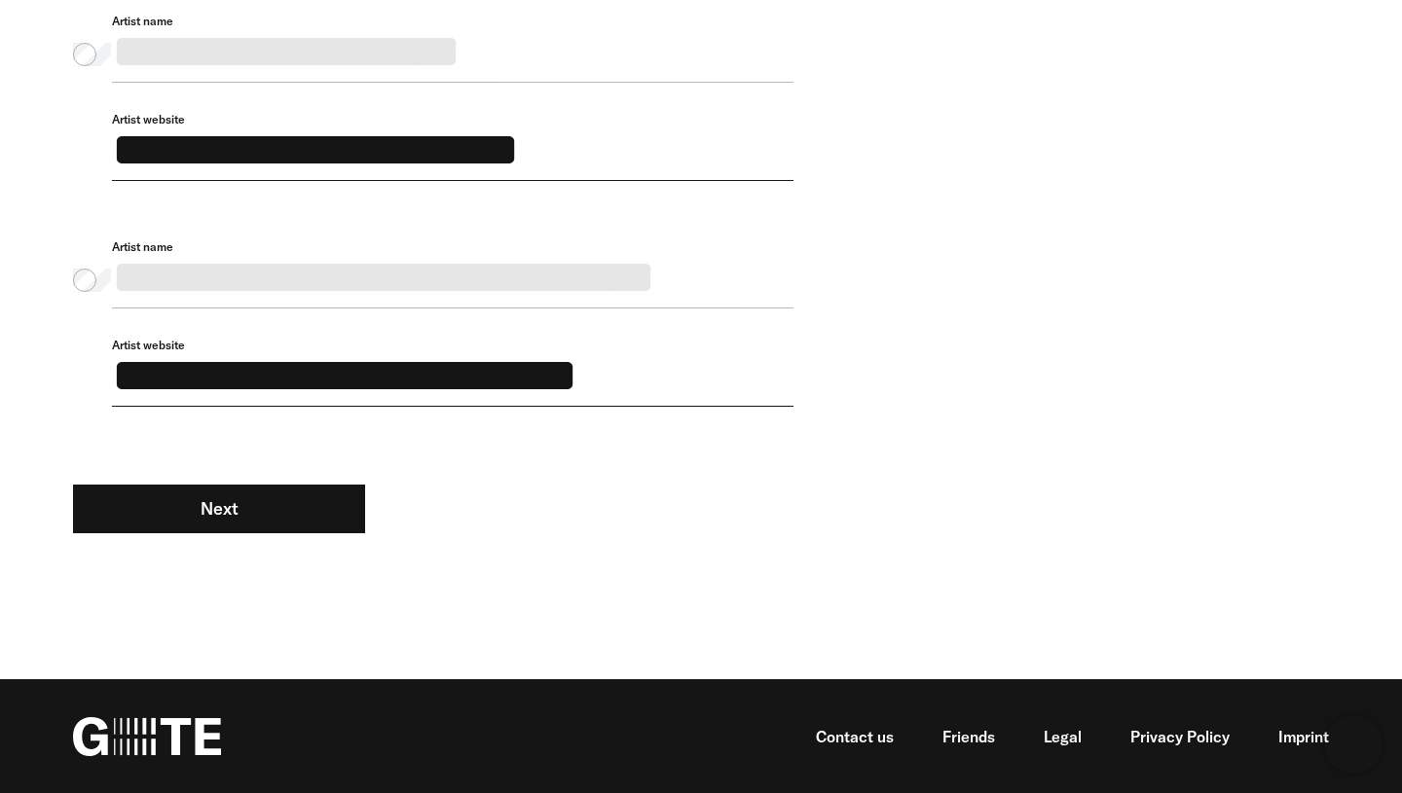
click at [451, 263] on div "**********" at bounding box center [452, 288] width 681 height 98
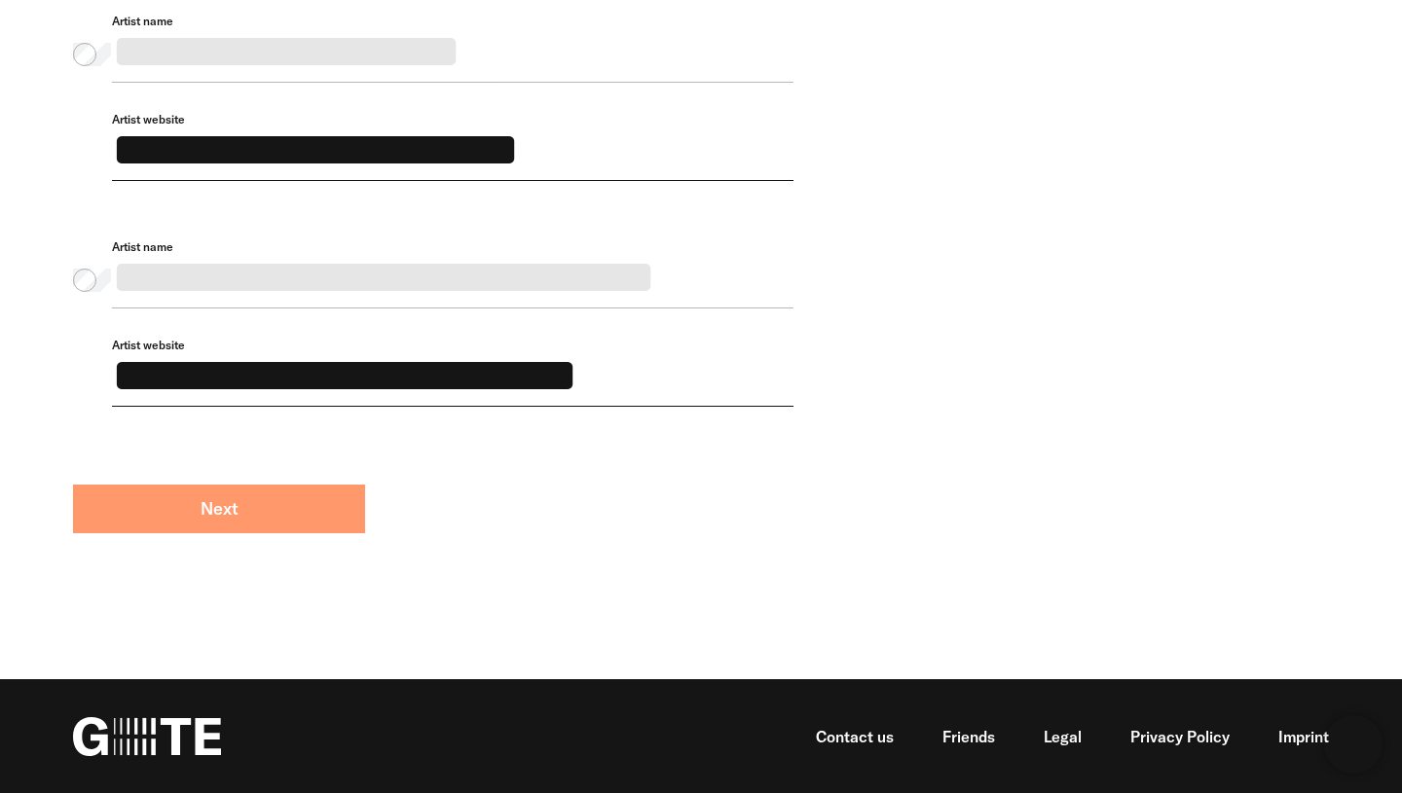
click at [329, 494] on button "Next" at bounding box center [219, 509] width 292 height 49
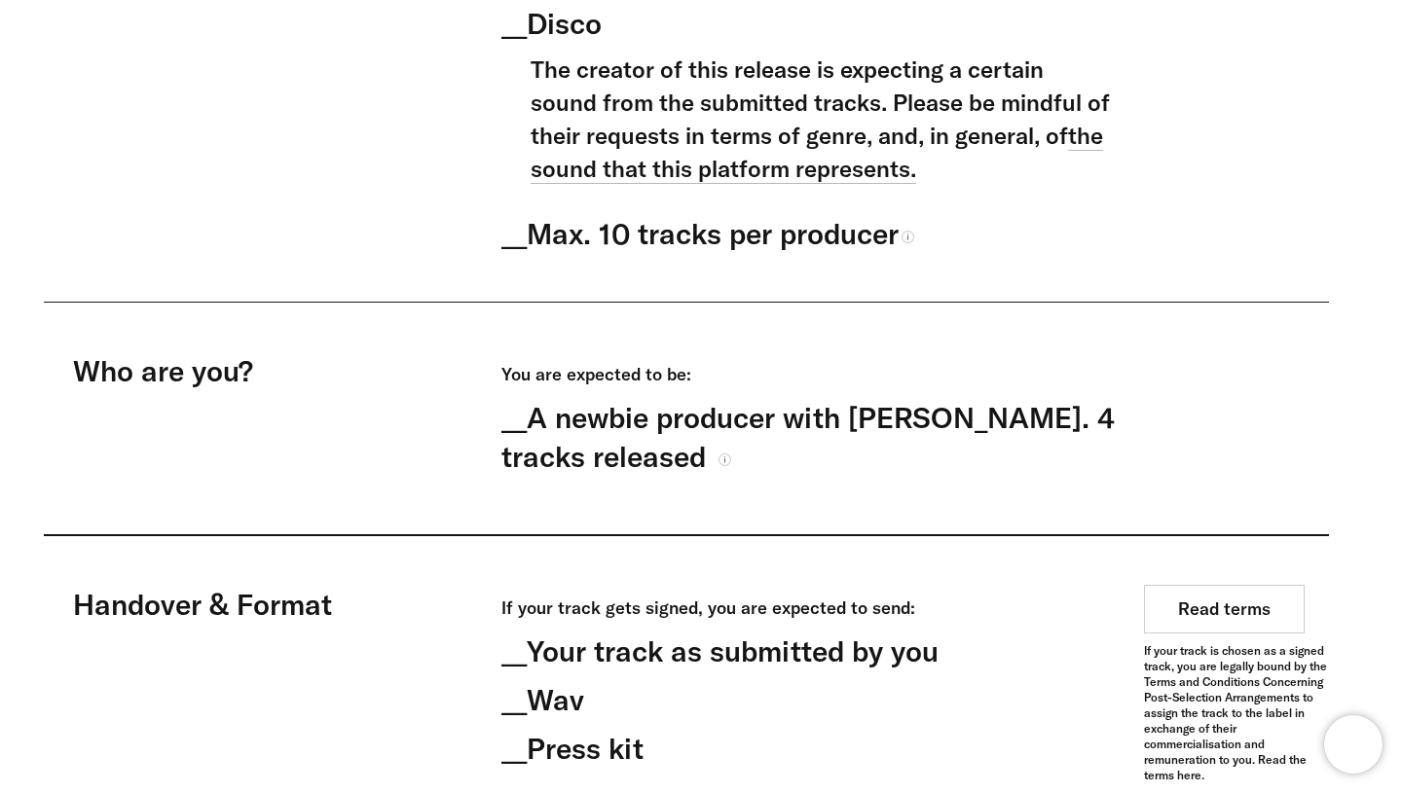
scroll to position [947, 0]
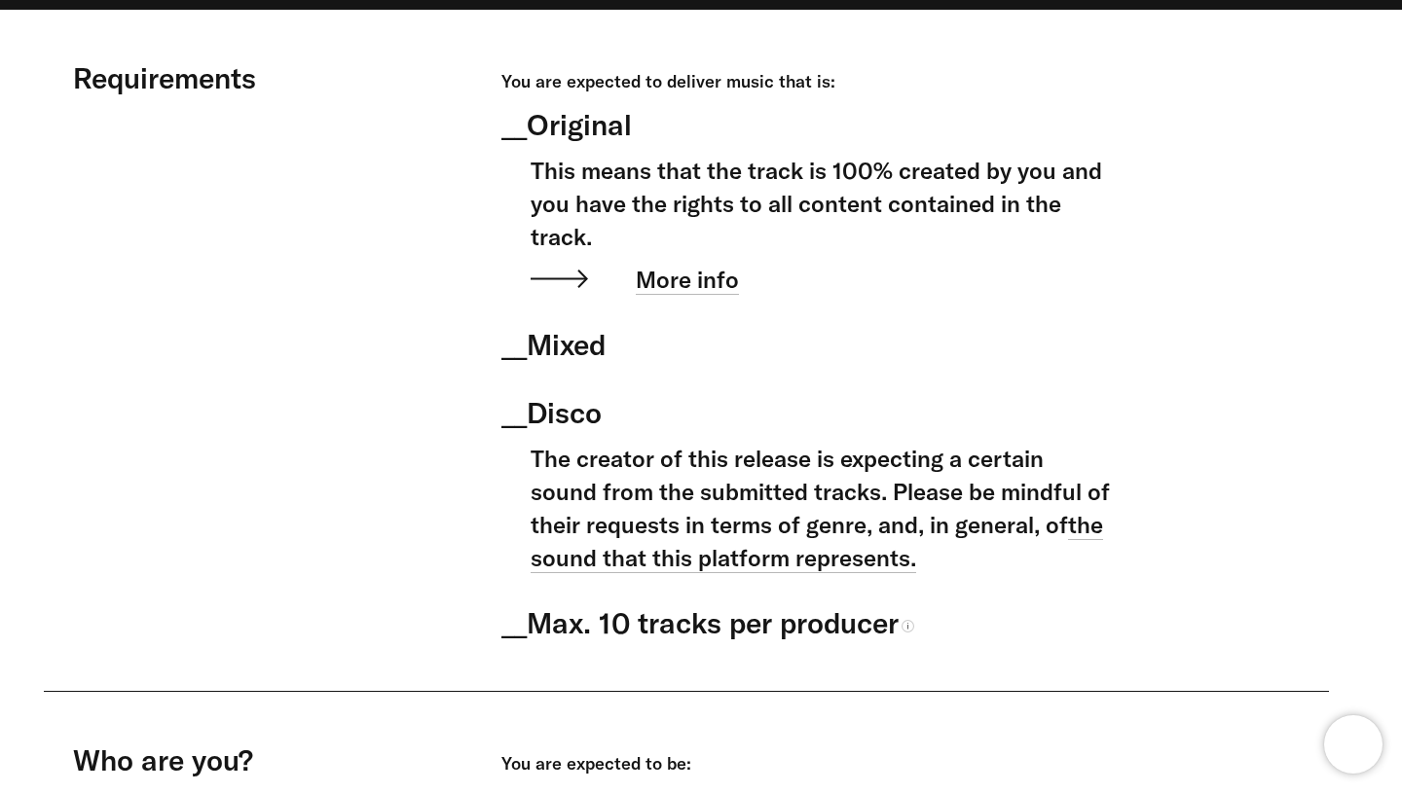
drag, startPoint x: 535, startPoint y: 165, endPoint x: 598, endPoint y: 243, distance: 99.7
click at [598, 243] on div "This means that the track is 100% created by you and you have the rights to all…" at bounding box center [822, 203] width 584 height 99
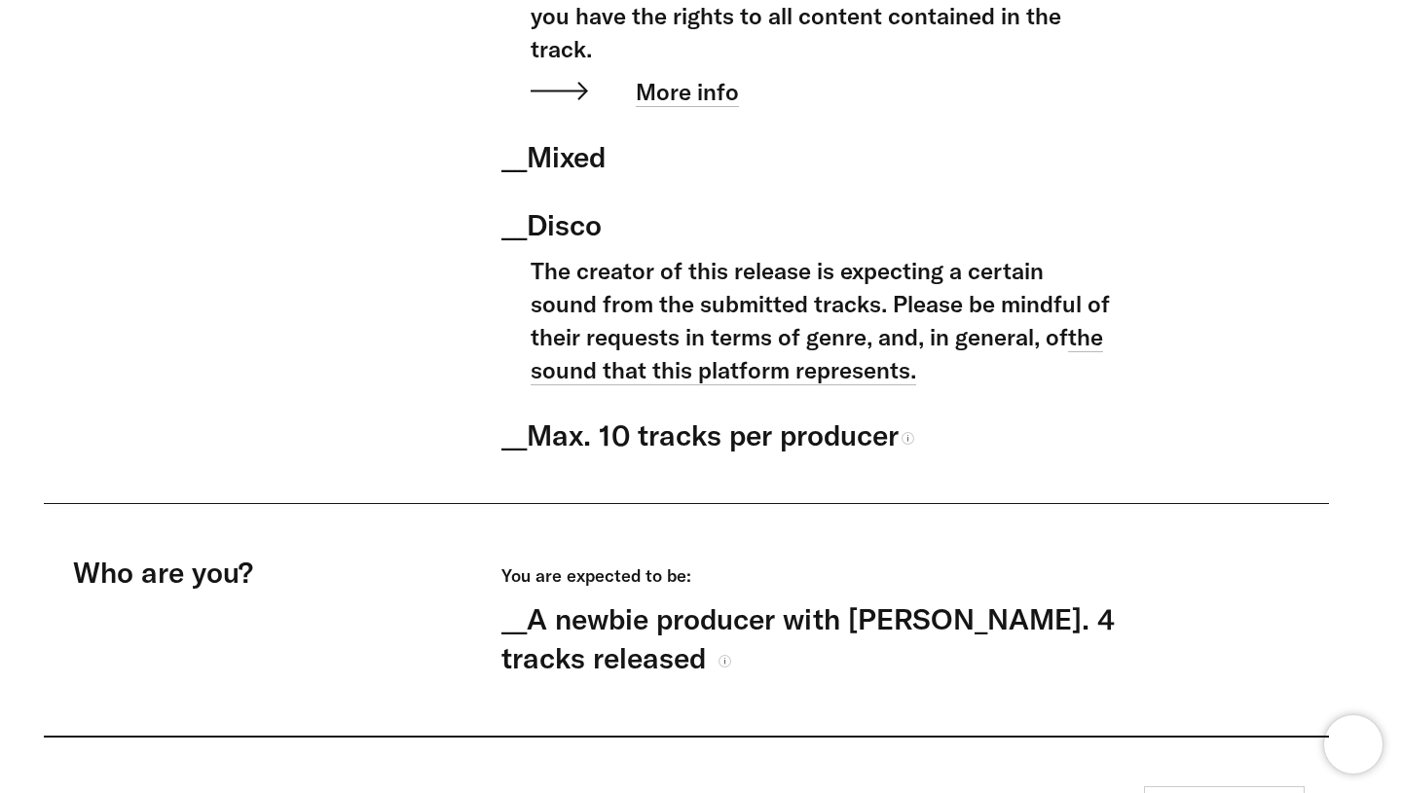
scroll to position [1150, 0]
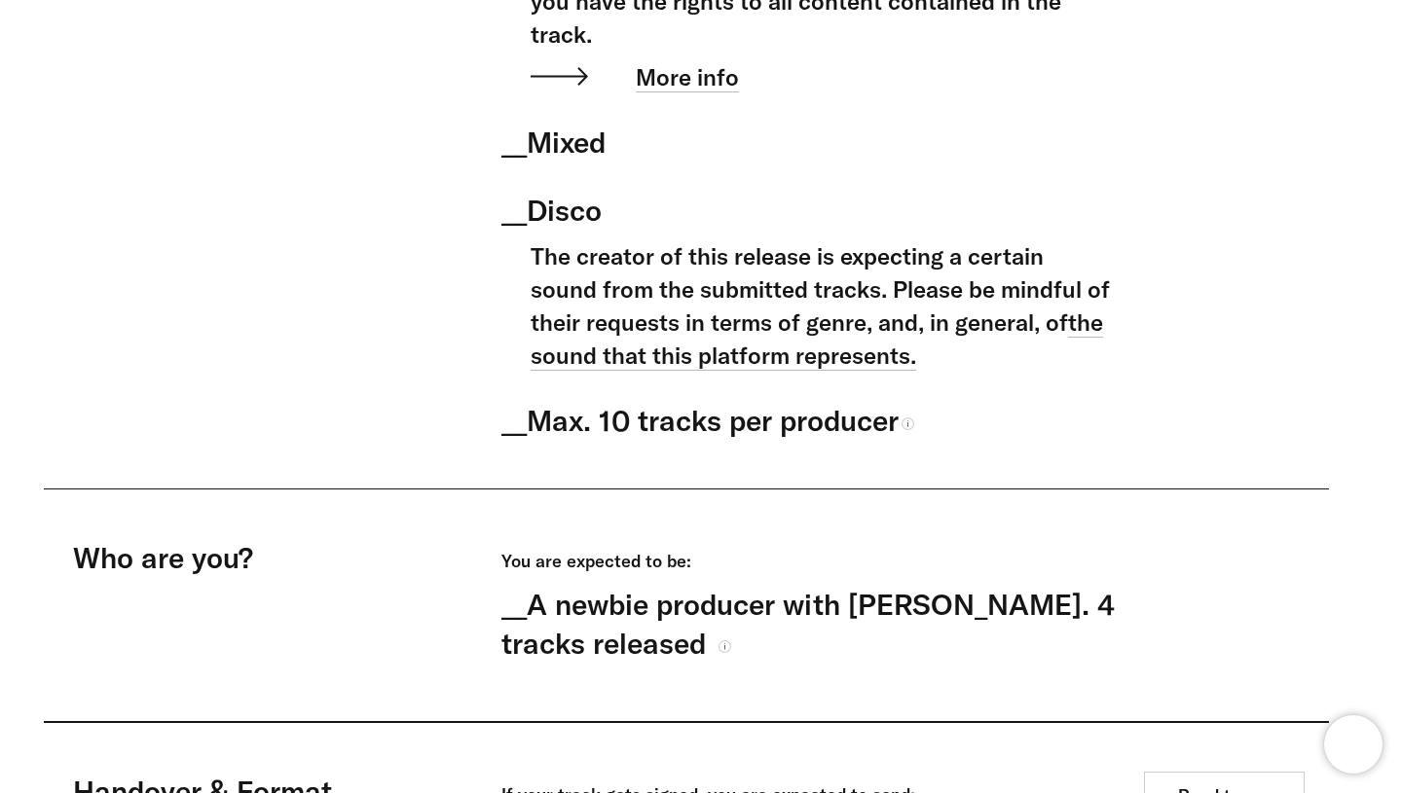
click at [1157, 264] on div "Requirements You are expected to deliver music that is: __ Original This means …" at bounding box center [686, 173] width 1285 height 634
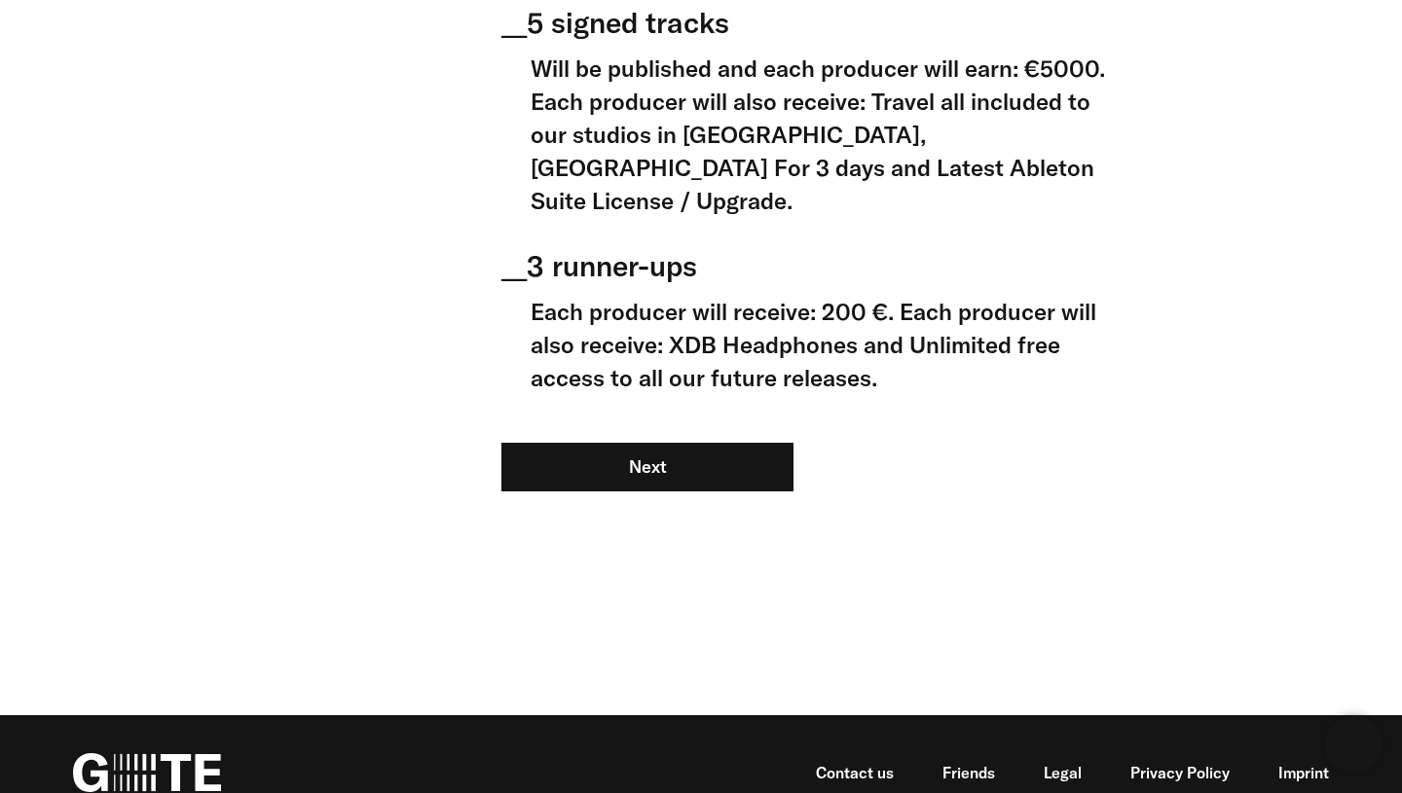
scroll to position [2257, 0]
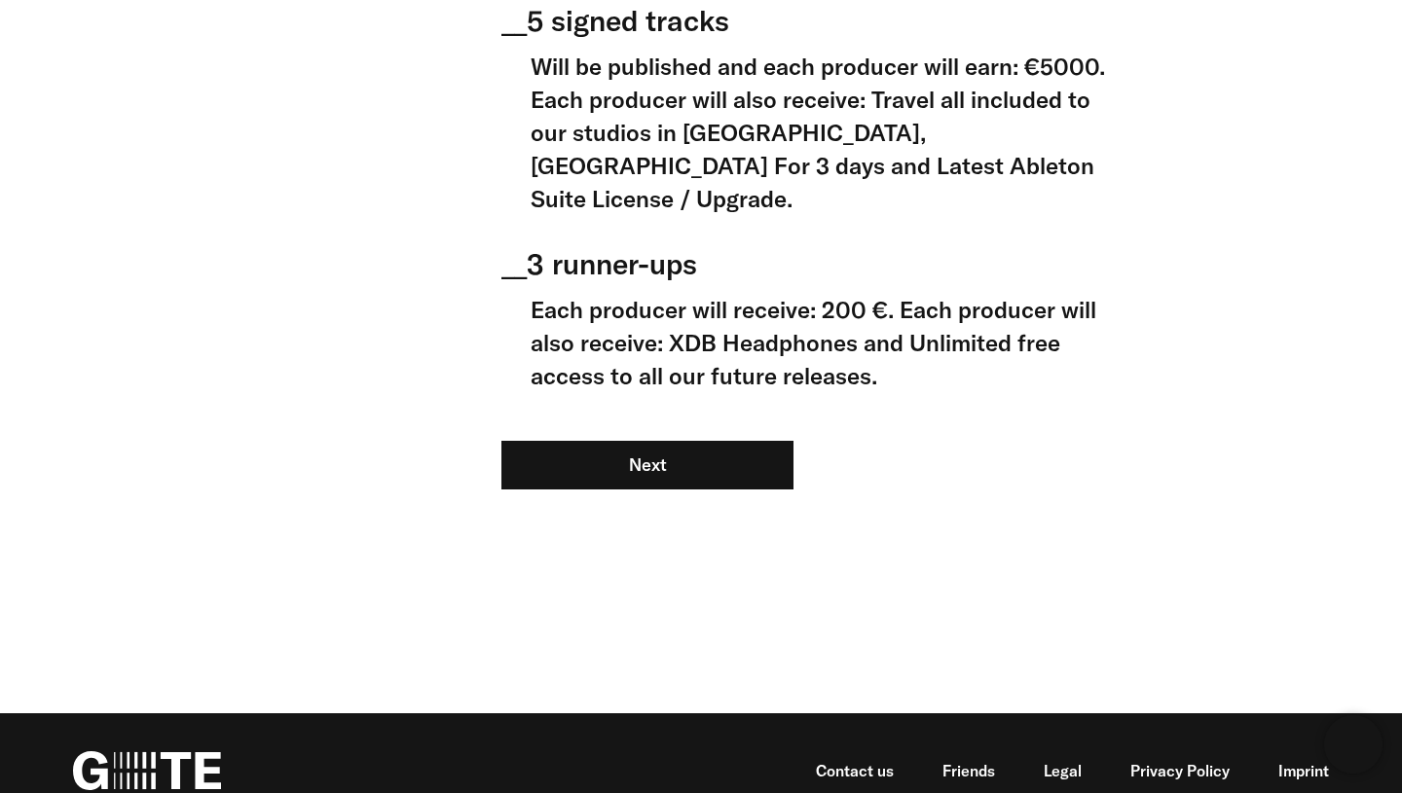
click at [686, 406] on div "This is what you get: __ 5 signed tracks Will be published and each producer wi…" at bounding box center [807, 251] width 613 height 574
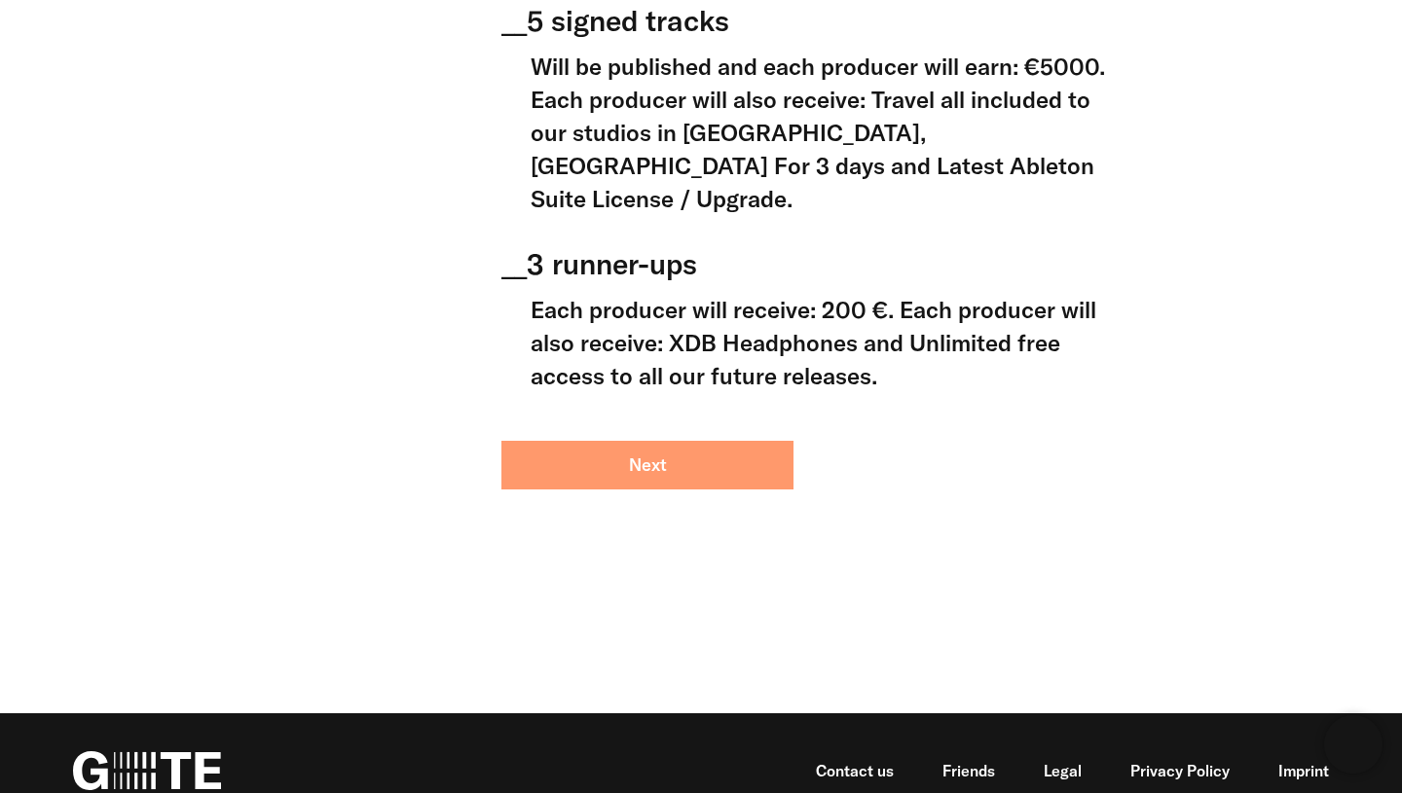
click at [686, 441] on button "Next" at bounding box center [647, 465] width 292 height 49
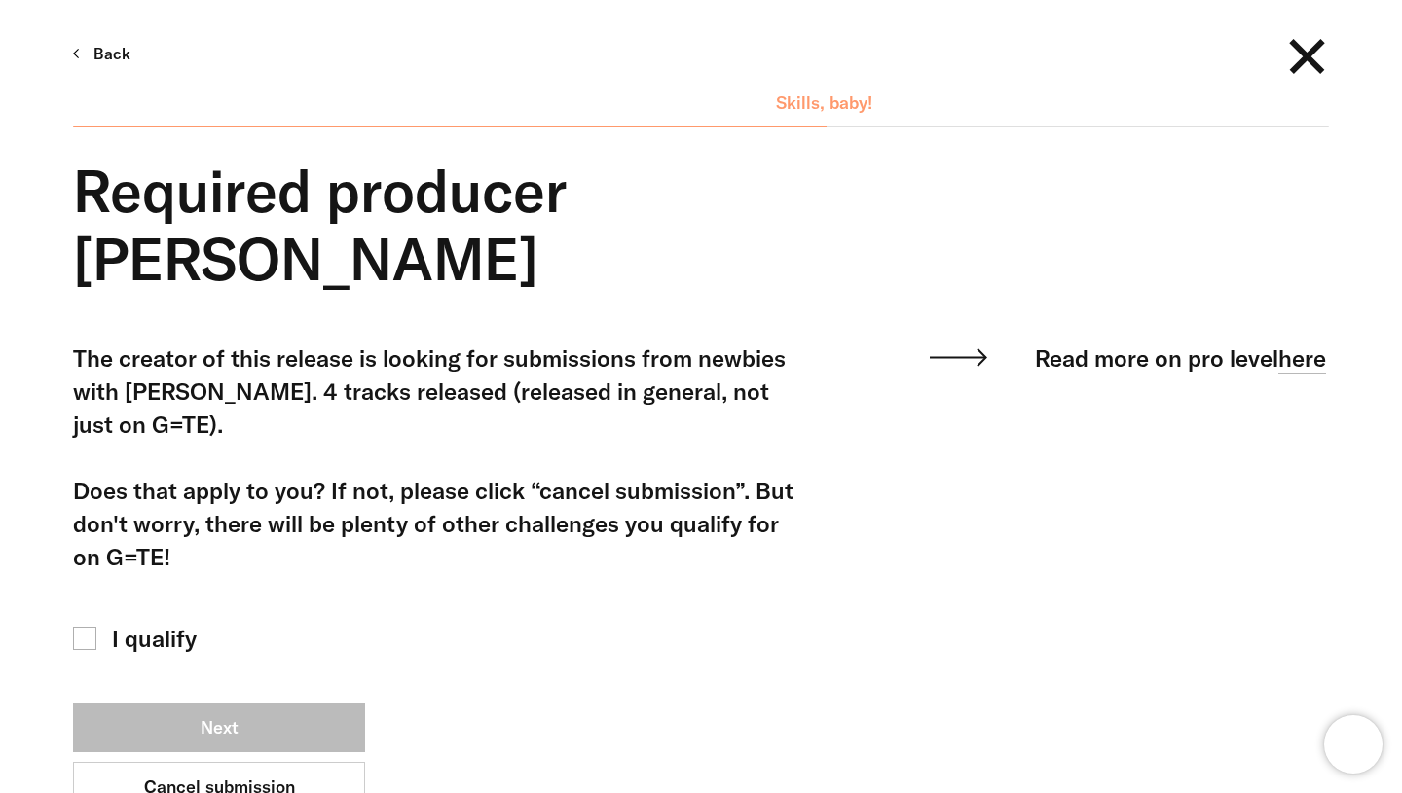
click at [120, 622] on span "I qualify" at bounding box center [154, 638] width 85 height 33
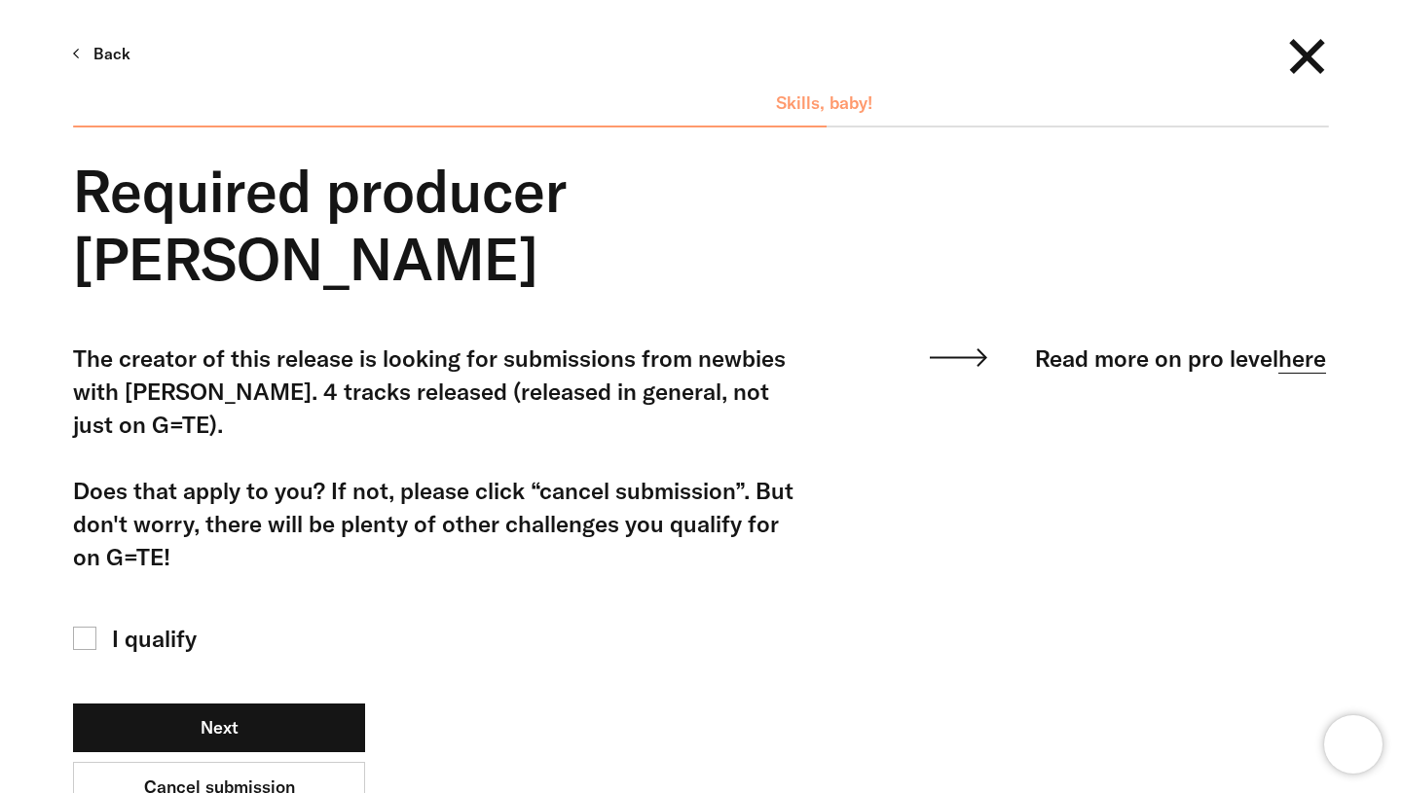
click at [1278, 344] on link "here" at bounding box center [1302, 359] width 48 height 30
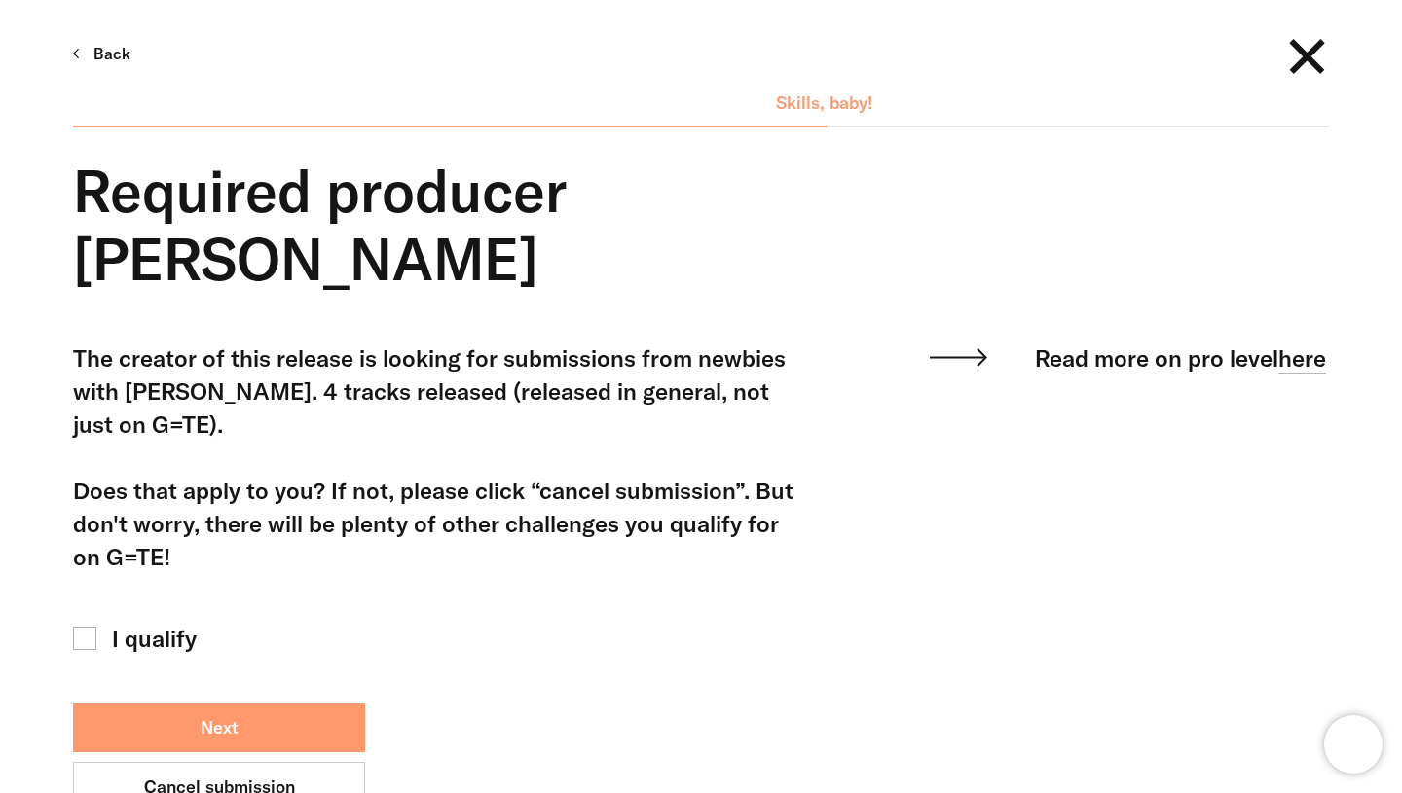
click at [305, 704] on button "Next" at bounding box center [219, 728] width 292 height 49
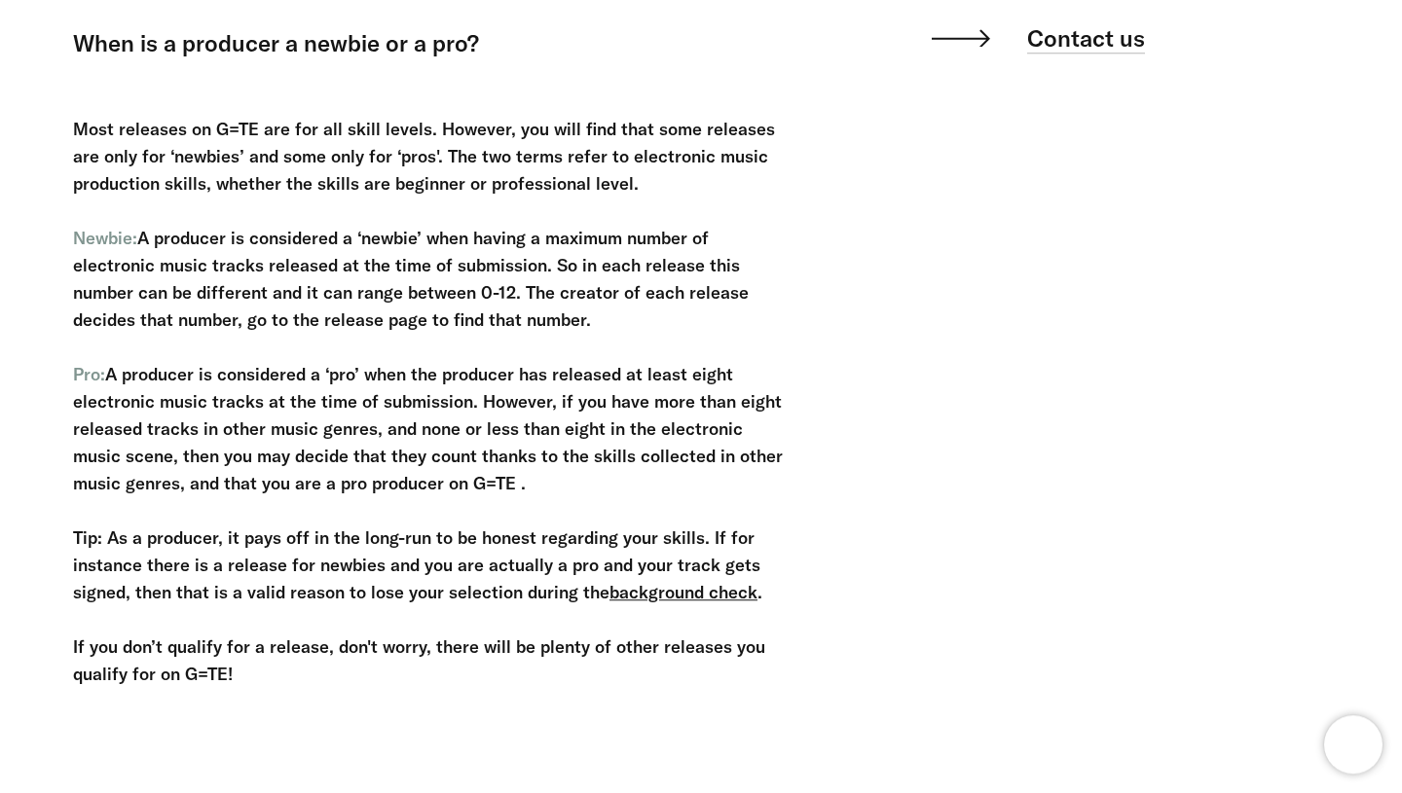
scroll to position [329, 0]
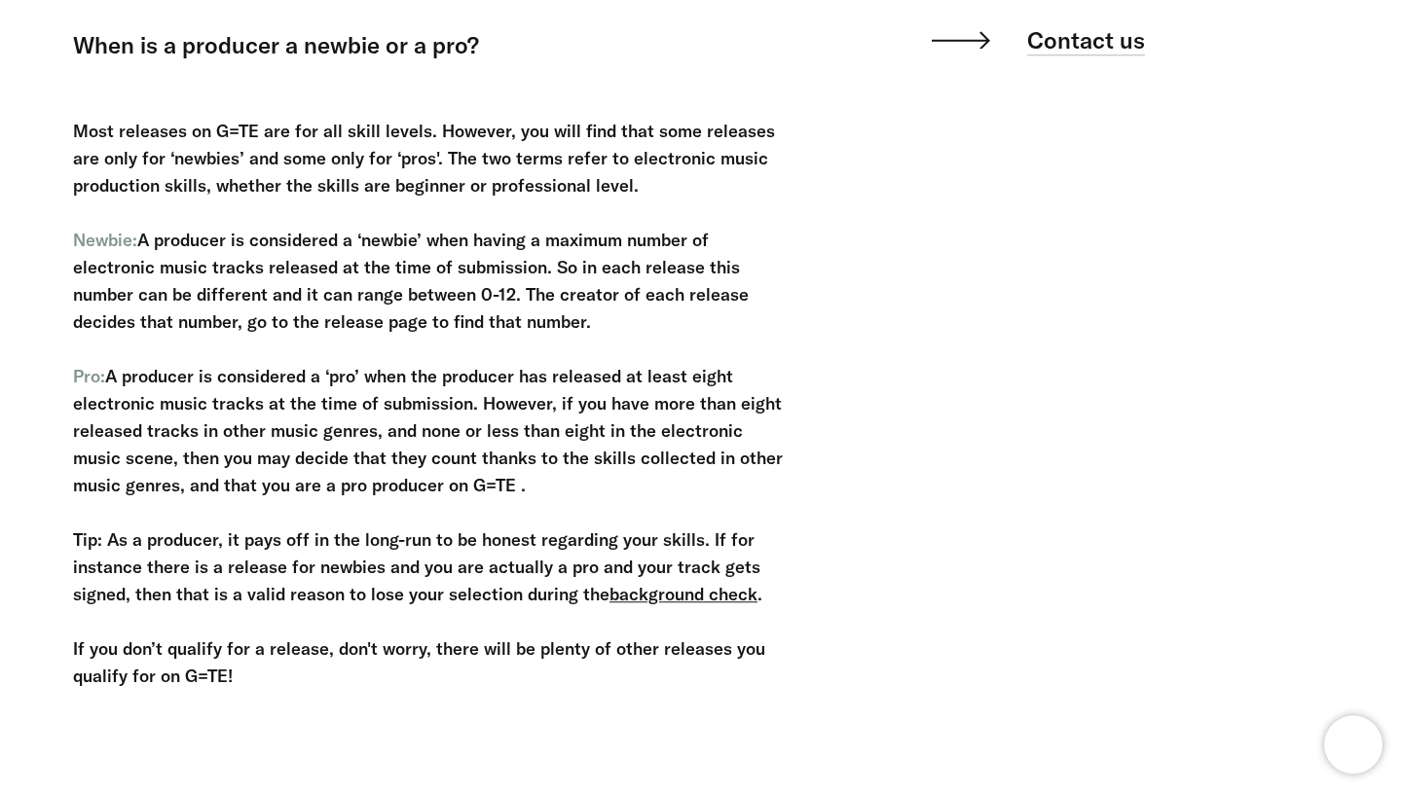
click at [695, 309] on div "Most releases on G=TE are for all skill levels. However, you will find that som…" at bounding box center [433, 391] width 720 height 600
click at [644, 320] on div "Most releases on G=TE are for all skill levels. However, you will find that som…" at bounding box center [433, 391] width 720 height 600
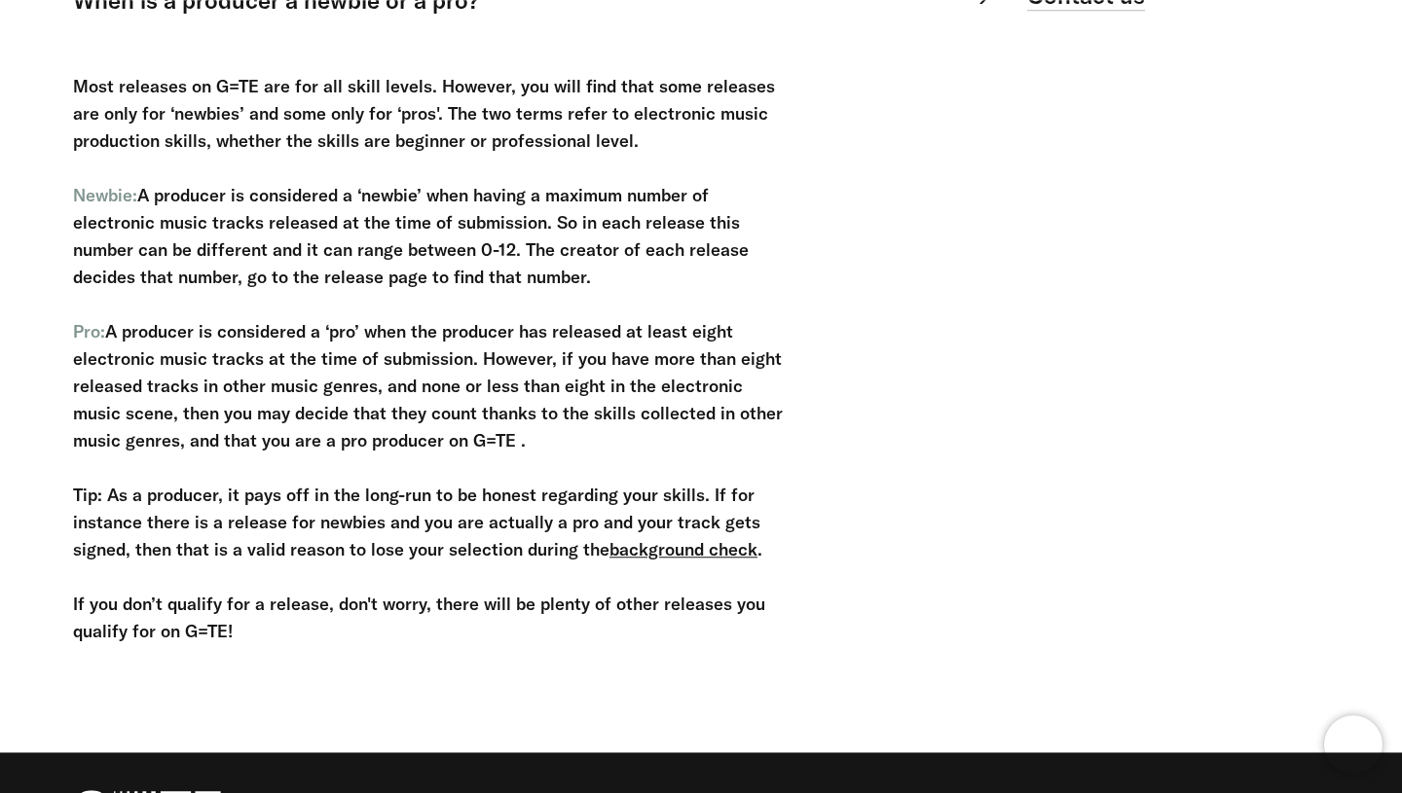
scroll to position [382, 0]
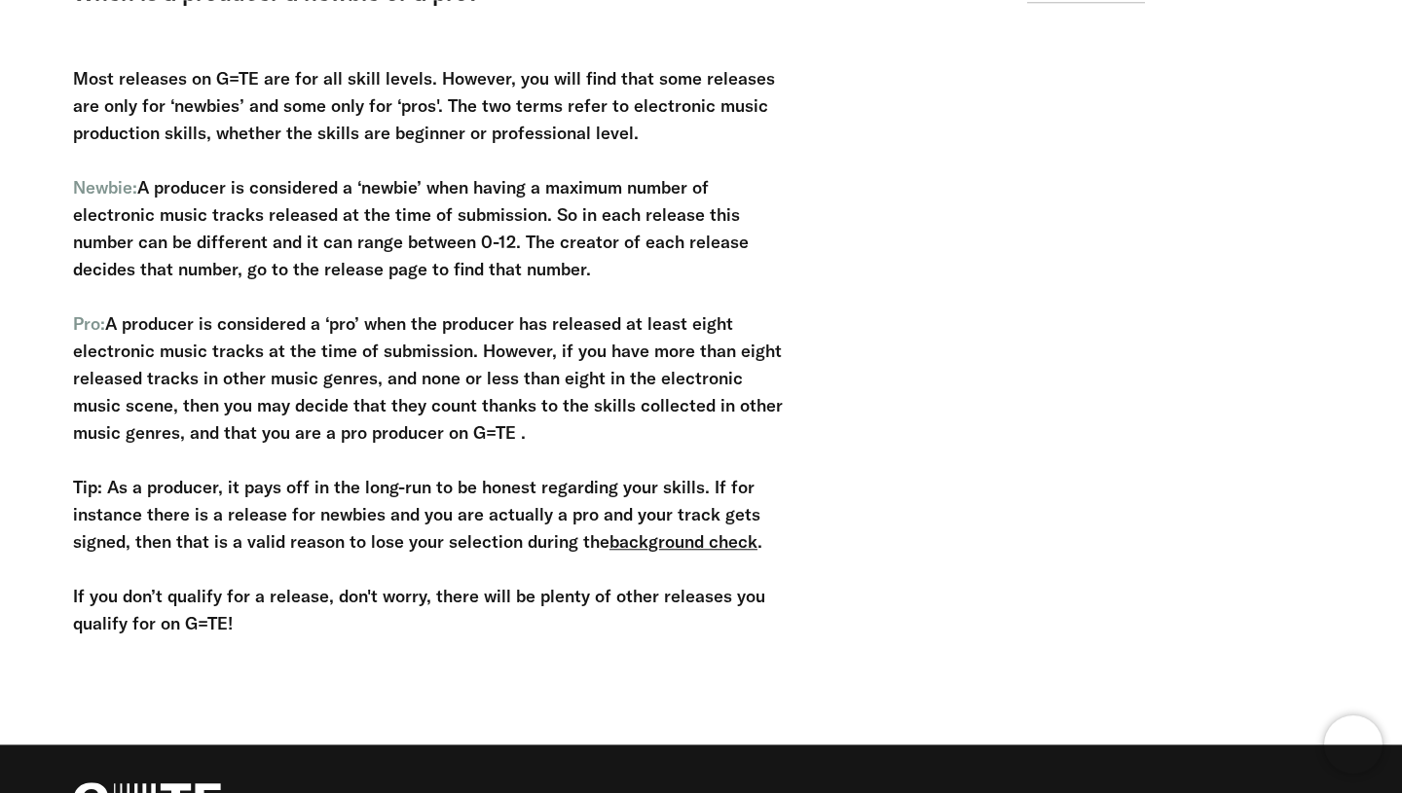
click at [527, 270] on div "Most releases on G=TE are for all skill levels. However, you will find that som…" at bounding box center [433, 338] width 720 height 600
drag, startPoint x: 478, startPoint y: 270, endPoint x: 383, endPoint y: 266, distance: 95.5
click at [383, 266] on div "Most releases on G=TE are for all skill levels. However, you will find that som…" at bounding box center [433, 338] width 720 height 600
click at [474, 307] on div "Most releases on G=TE are for all skill levels. However, you will find that som…" at bounding box center [433, 338] width 720 height 600
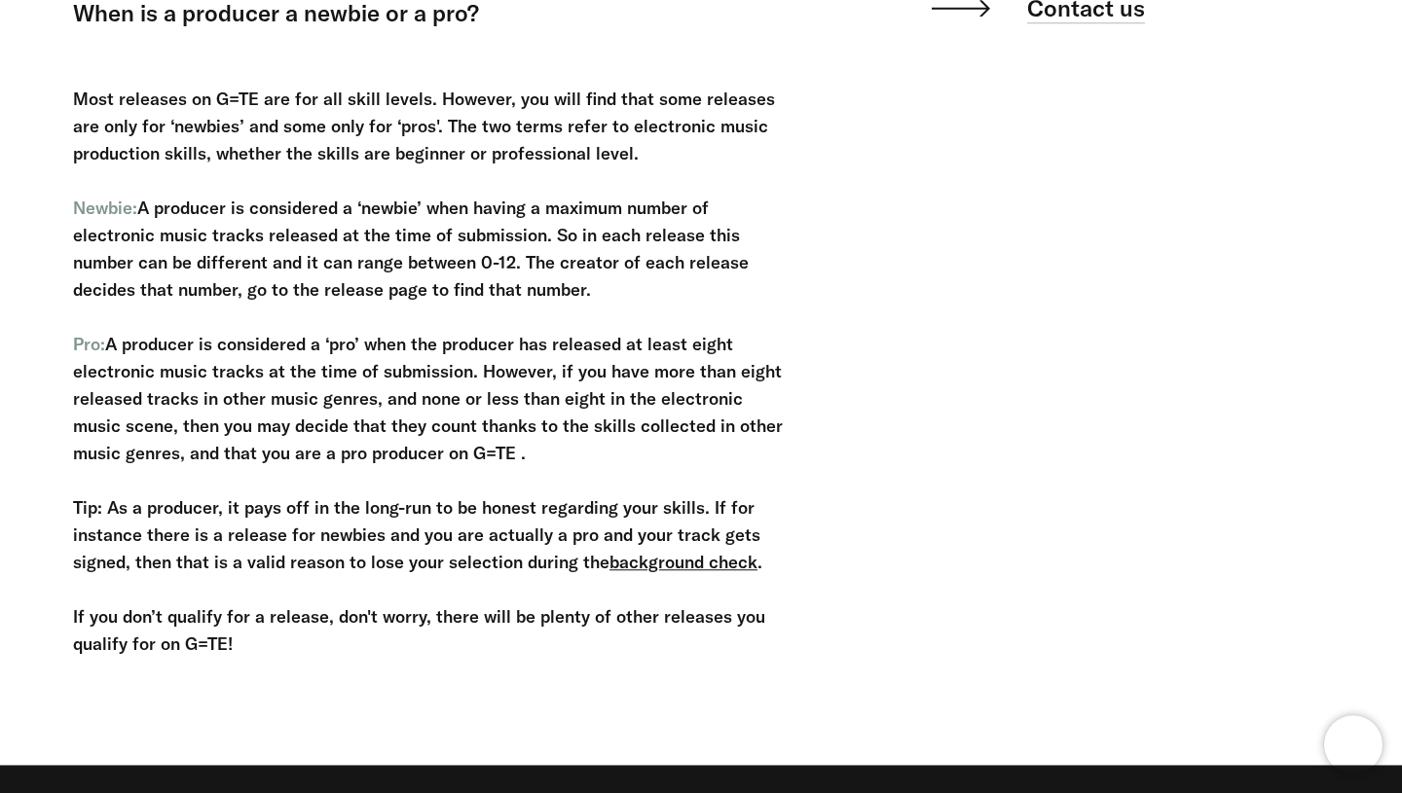
scroll to position [376, 0]
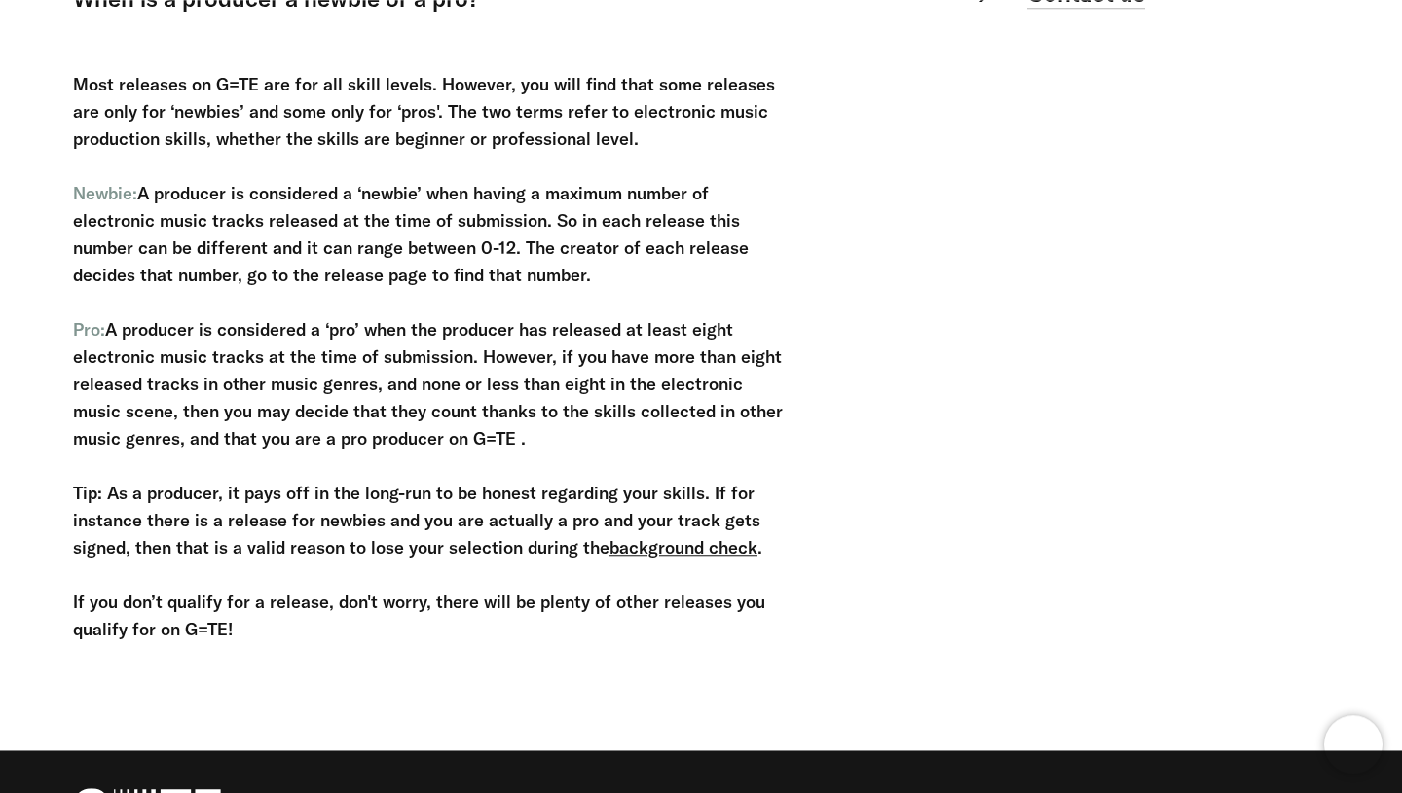
click at [511, 265] on div "Most releases on G=TE are for all skill levels. However, you will find that som…" at bounding box center [433, 344] width 720 height 600
drag, startPoint x: 488, startPoint y: 282, endPoint x: 444, endPoint y: 253, distance: 52.6
click at [444, 255] on div "Most releases on G=TE are for all skill levels. However, you will find that som…" at bounding box center [433, 344] width 720 height 600
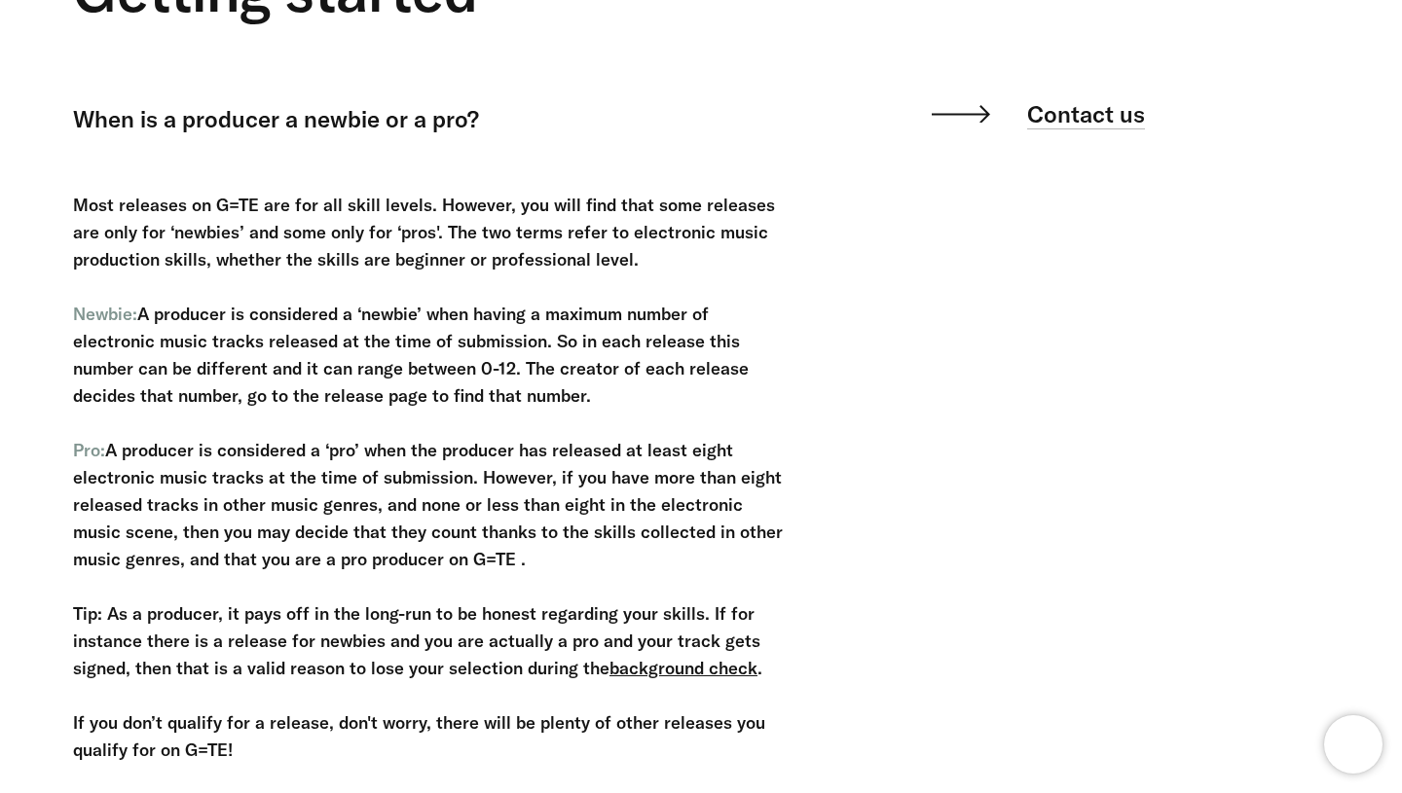
scroll to position [261, 0]
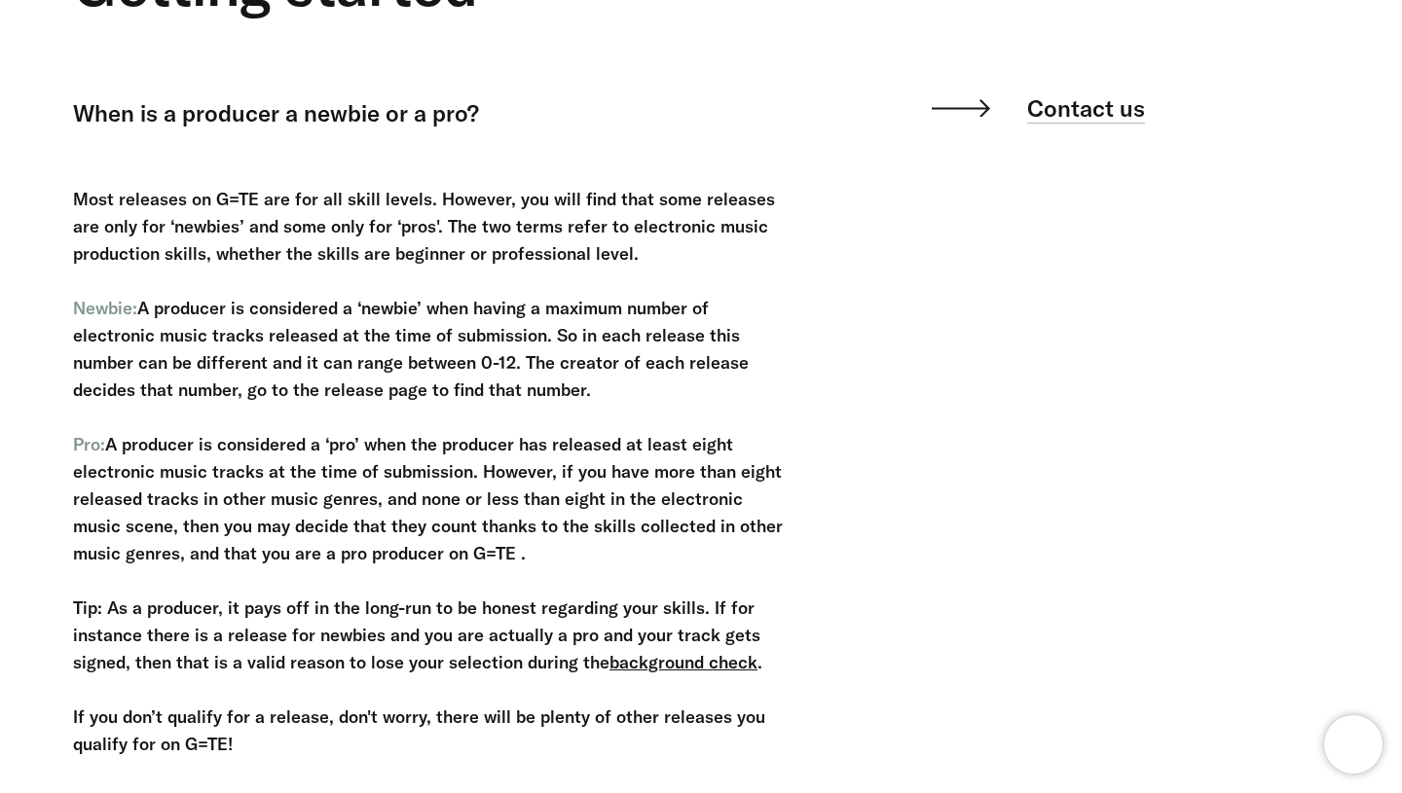
click at [850, 343] on div "FAQ Getting started When is a producer a newbie or a pro? Getting started When …" at bounding box center [686, 337] width 1285 height 900
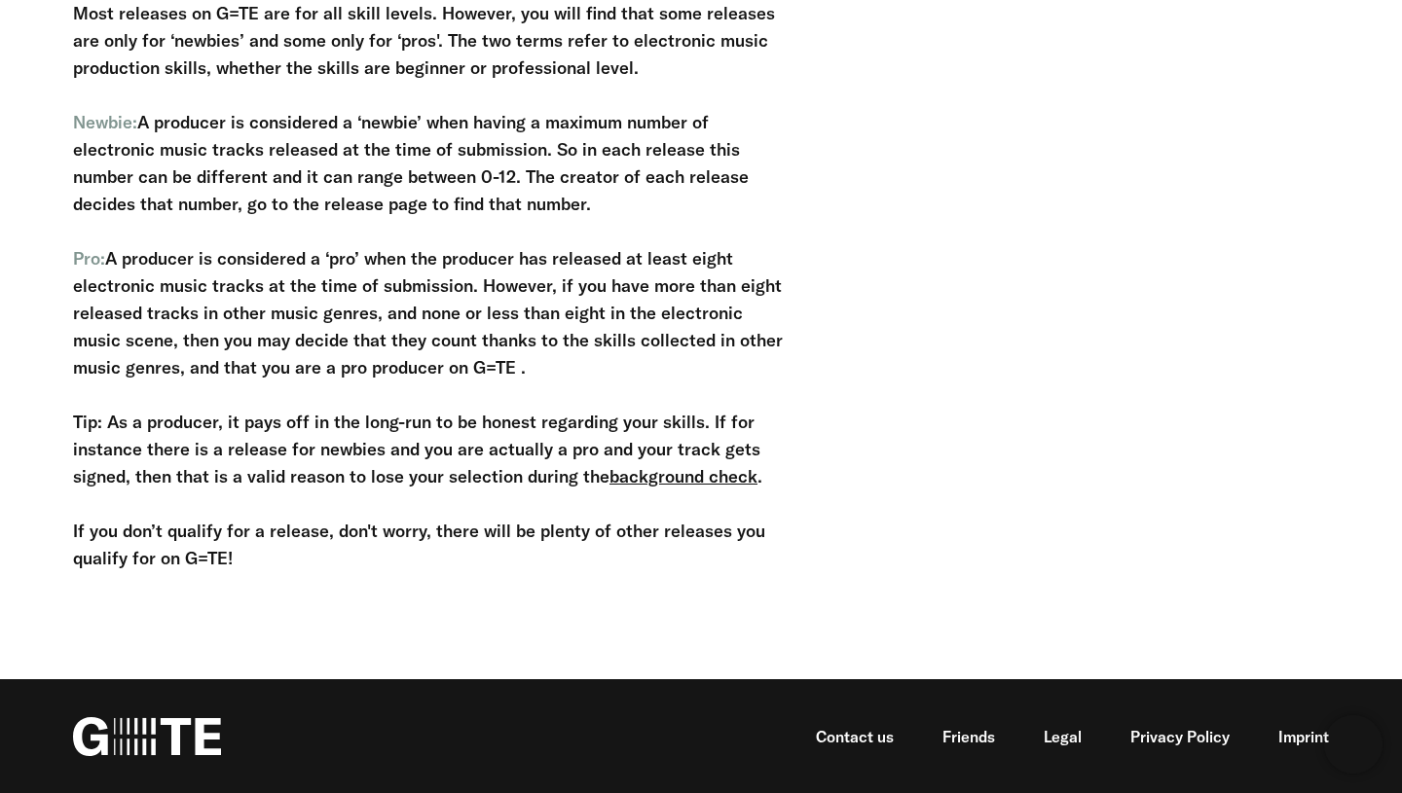
scroll to position [0, 0]
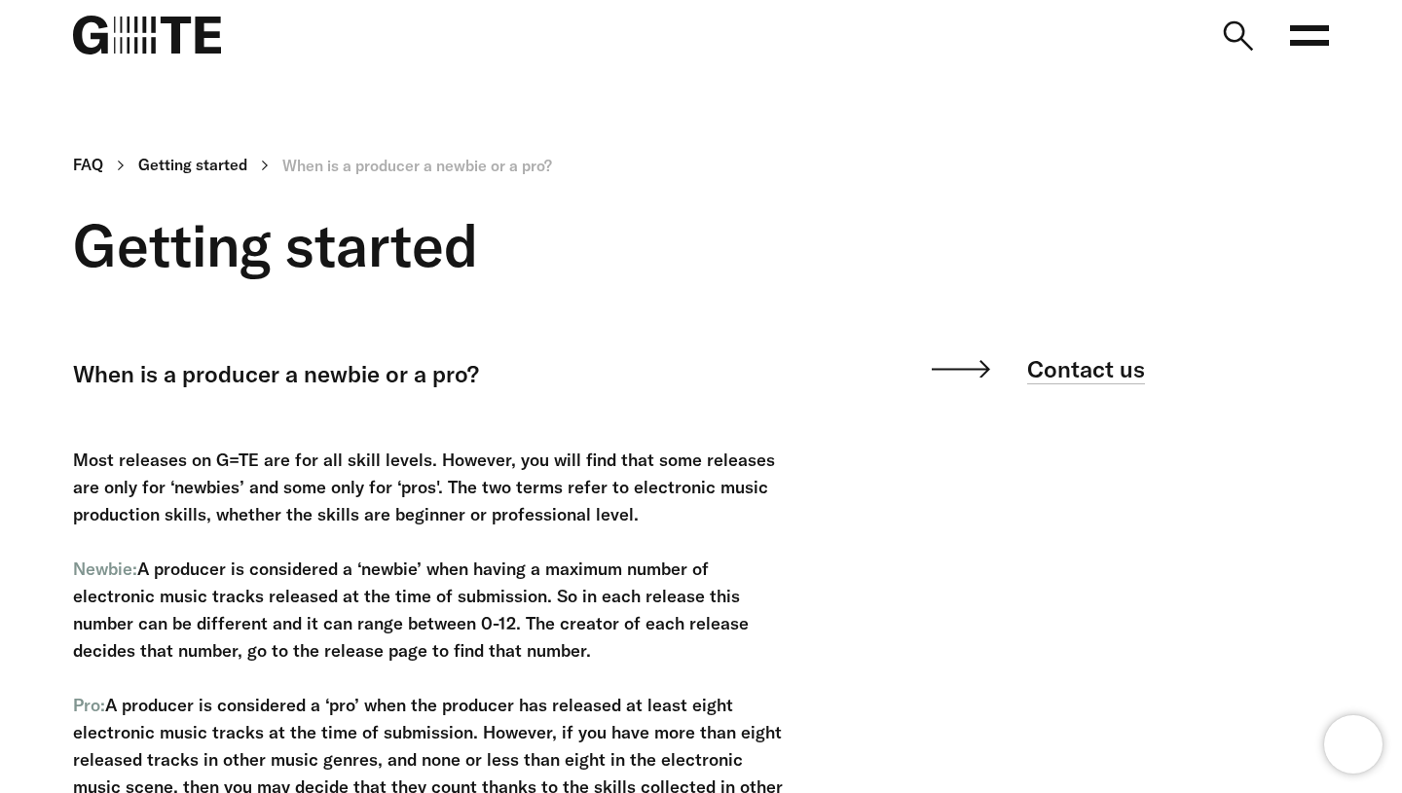
click at [1309, 42] on rect at bounding box center [1309, 43] width 39 height 6
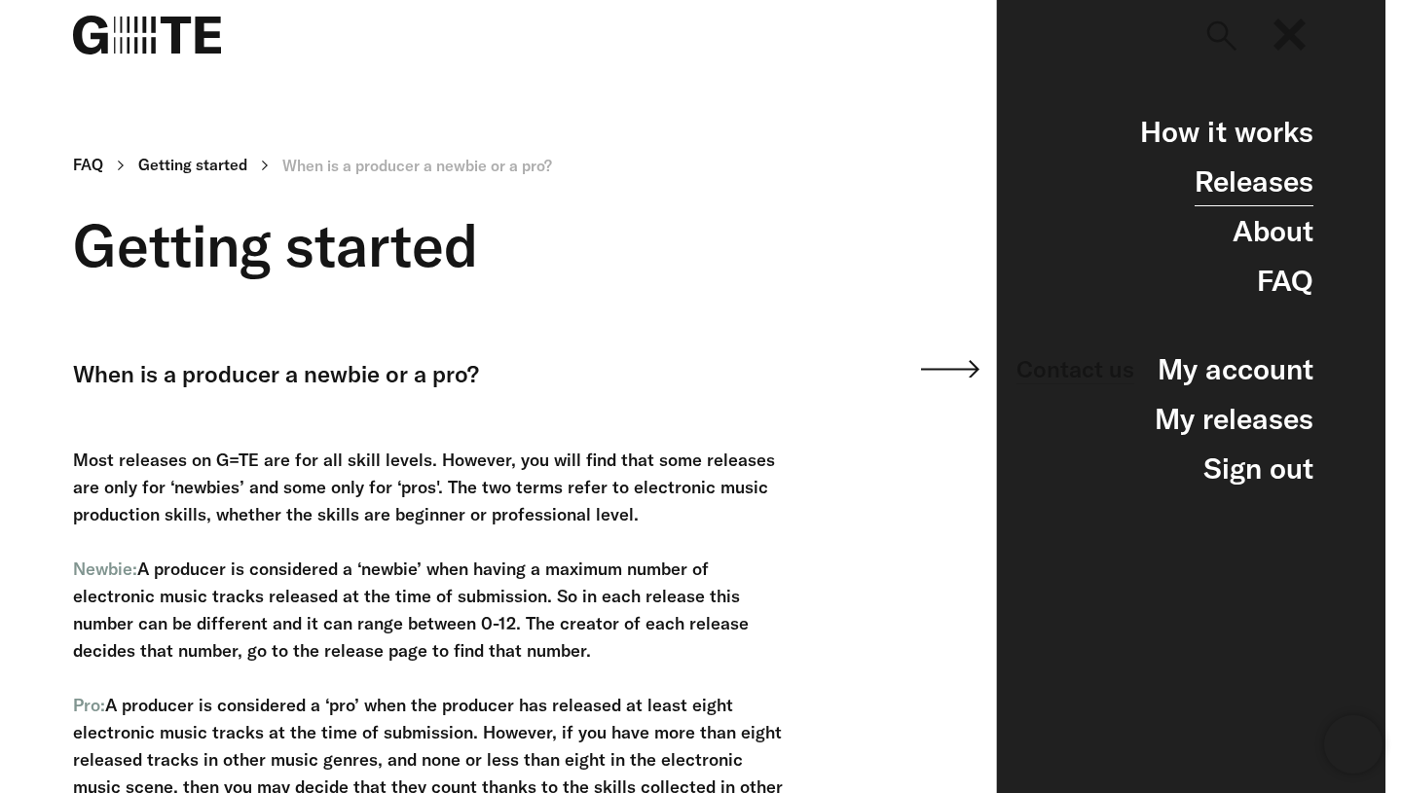
click at [1220, 176] on link "Releases" at bounding box center [1253, 182] width 119 height 50
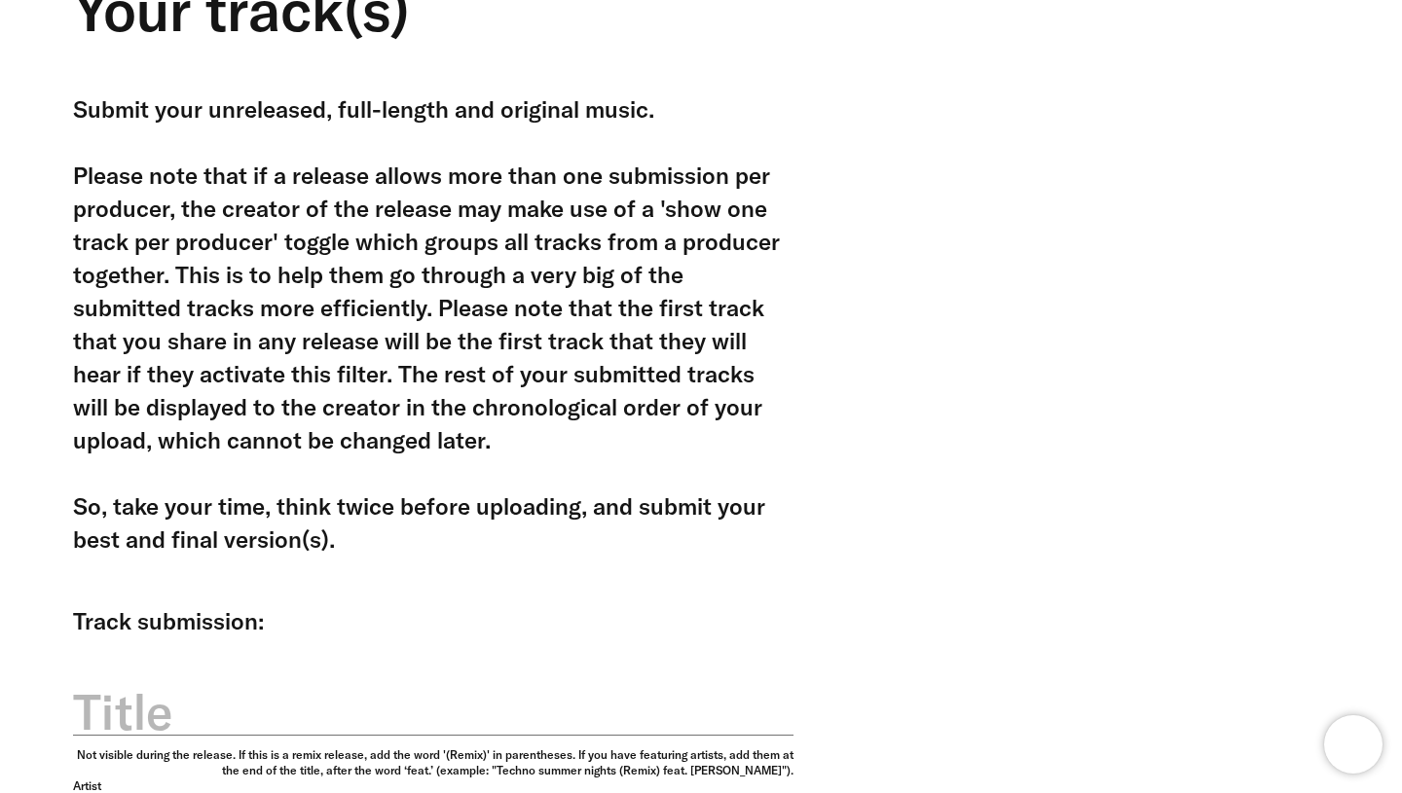
scroll to position [172, 0]
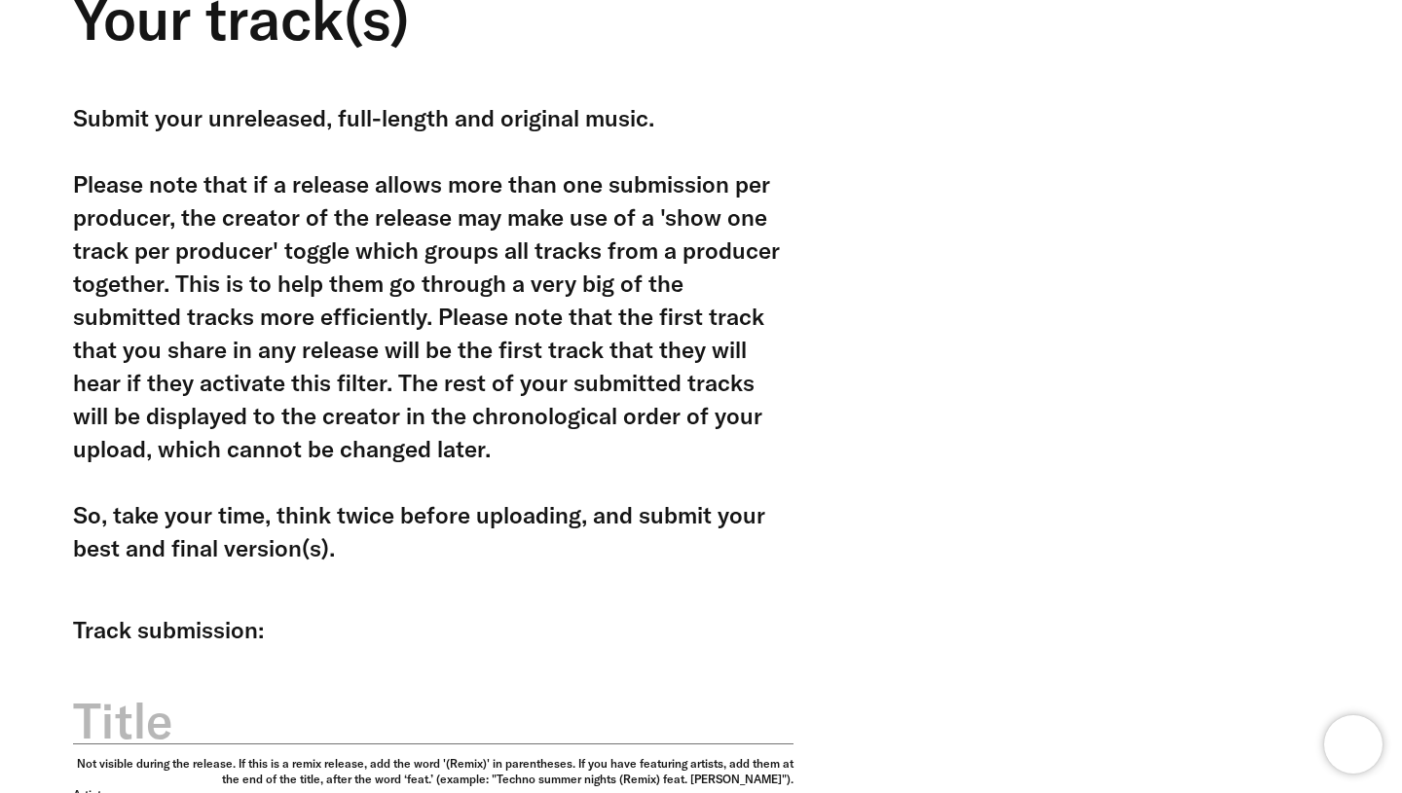
click at [882, 459] on div "Submit your unreleased, full-length and original music. Please note that if a r…" at bounding box center [686, 332] width 1285 height 463
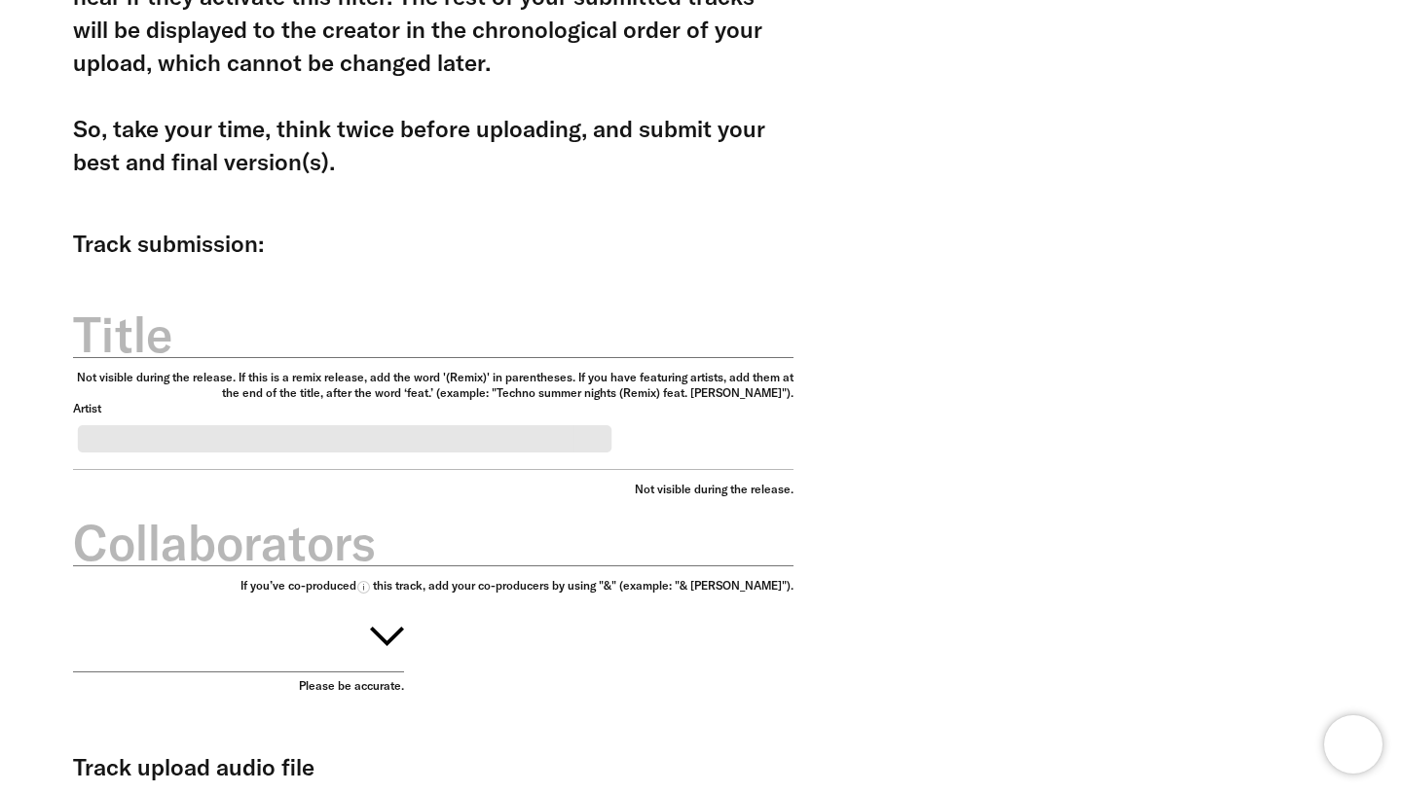
scroll to position [577, 0]
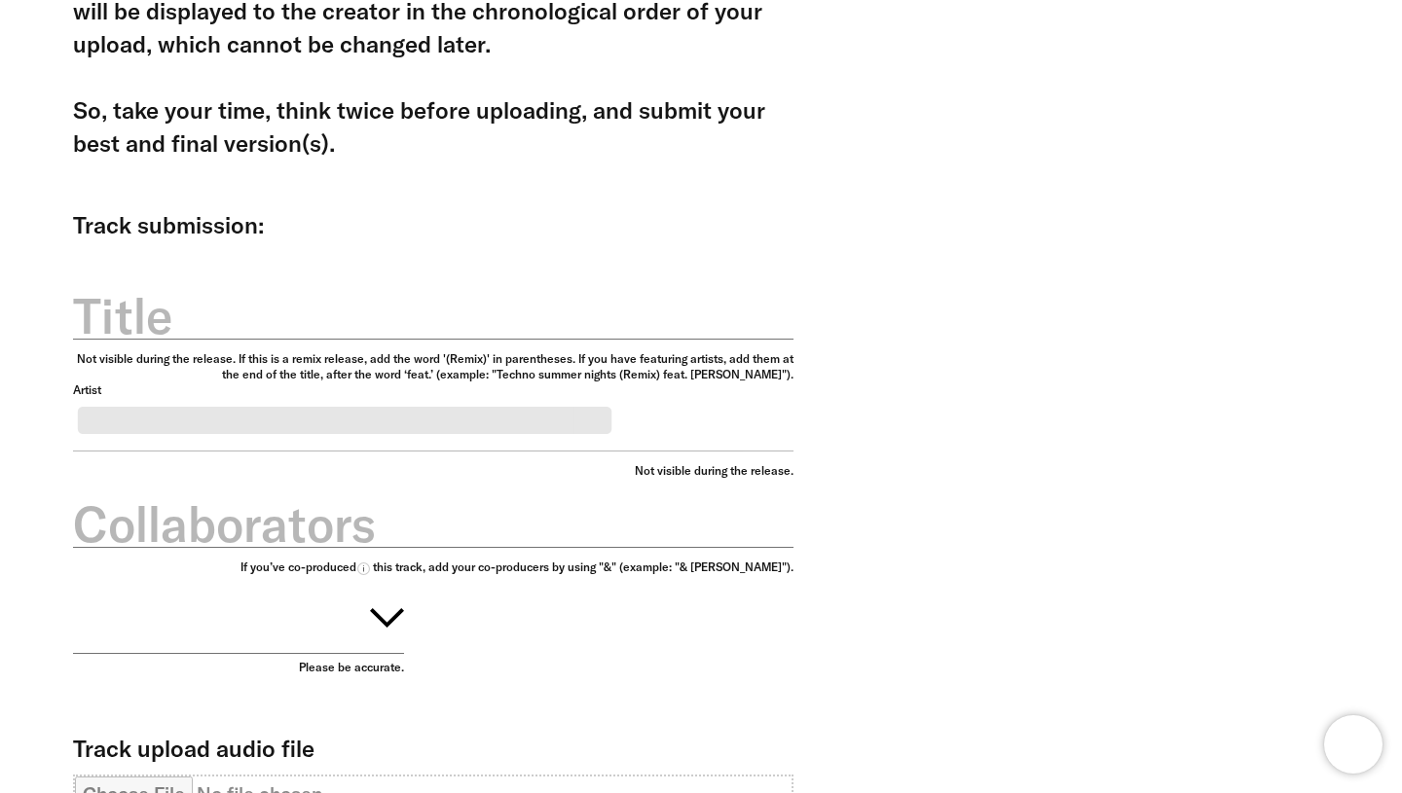
click at [408, 264] on div "Track submission:" at bounding box center [433, 215] width 720 height 111
click at [418, 286] on label "Title" at bounding box center [433, 316] width 720 height 68
click at [418, 286] on input "Title" at bounding box center [433, 305] width 720 height 69
click at [613, 327] on input "Title" at bounding box center [433, 305] width 720 height 69
click at [683, 291] on input "Title" at bounding box center [433, 305] width 720 height 69
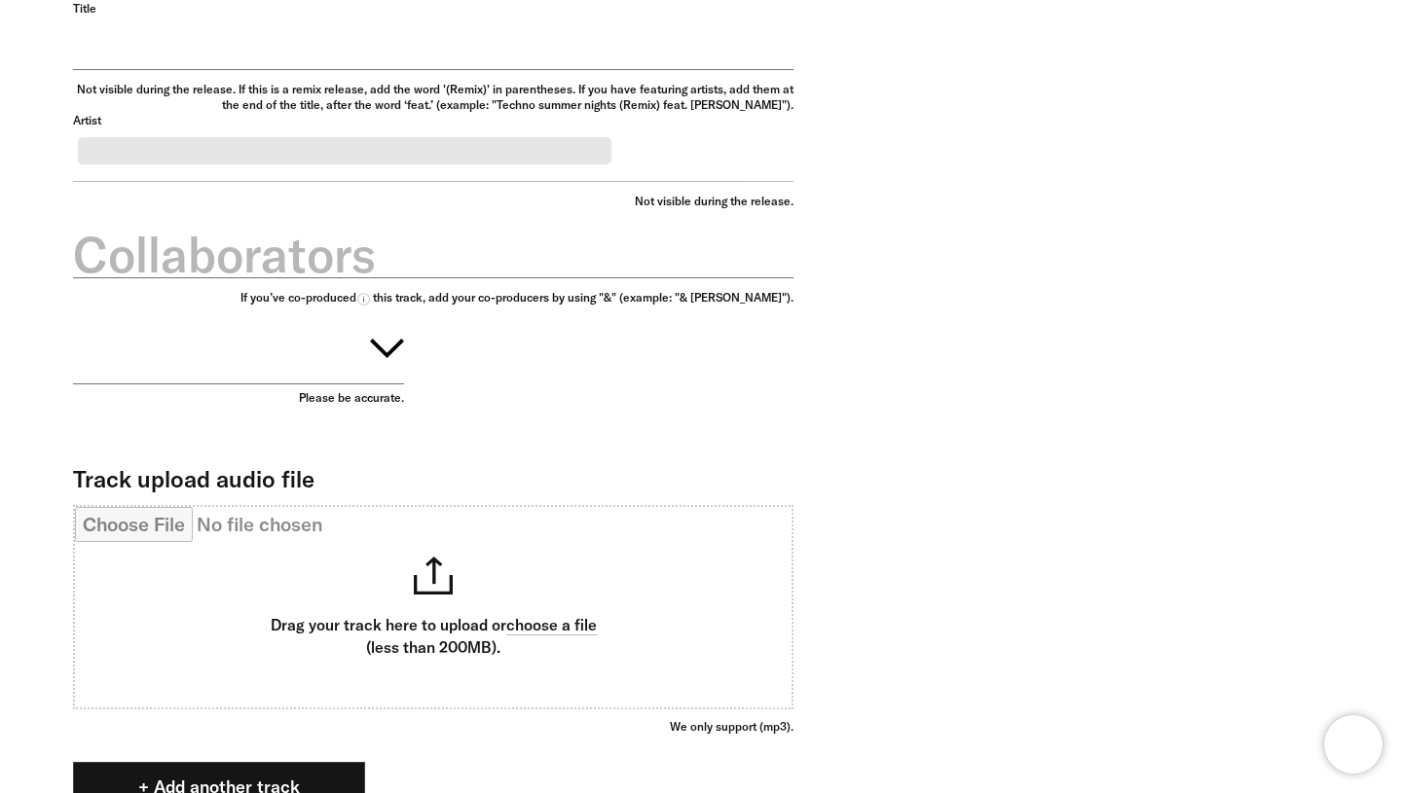
scroll to position [848, 0]
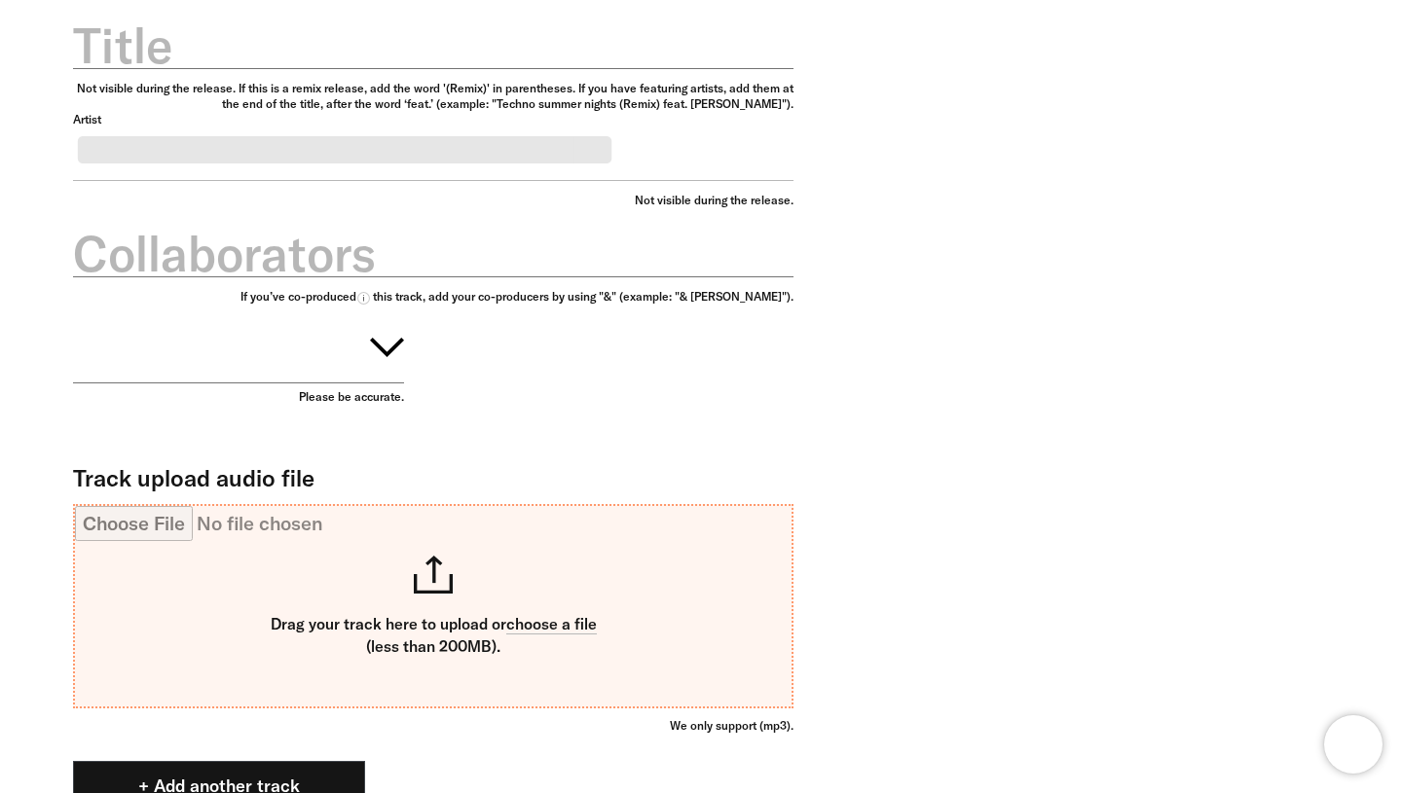
click at [425, 639] on input "Track upload audio file" at bounding box center [433, 606] width 716 height 201
type input "**********"
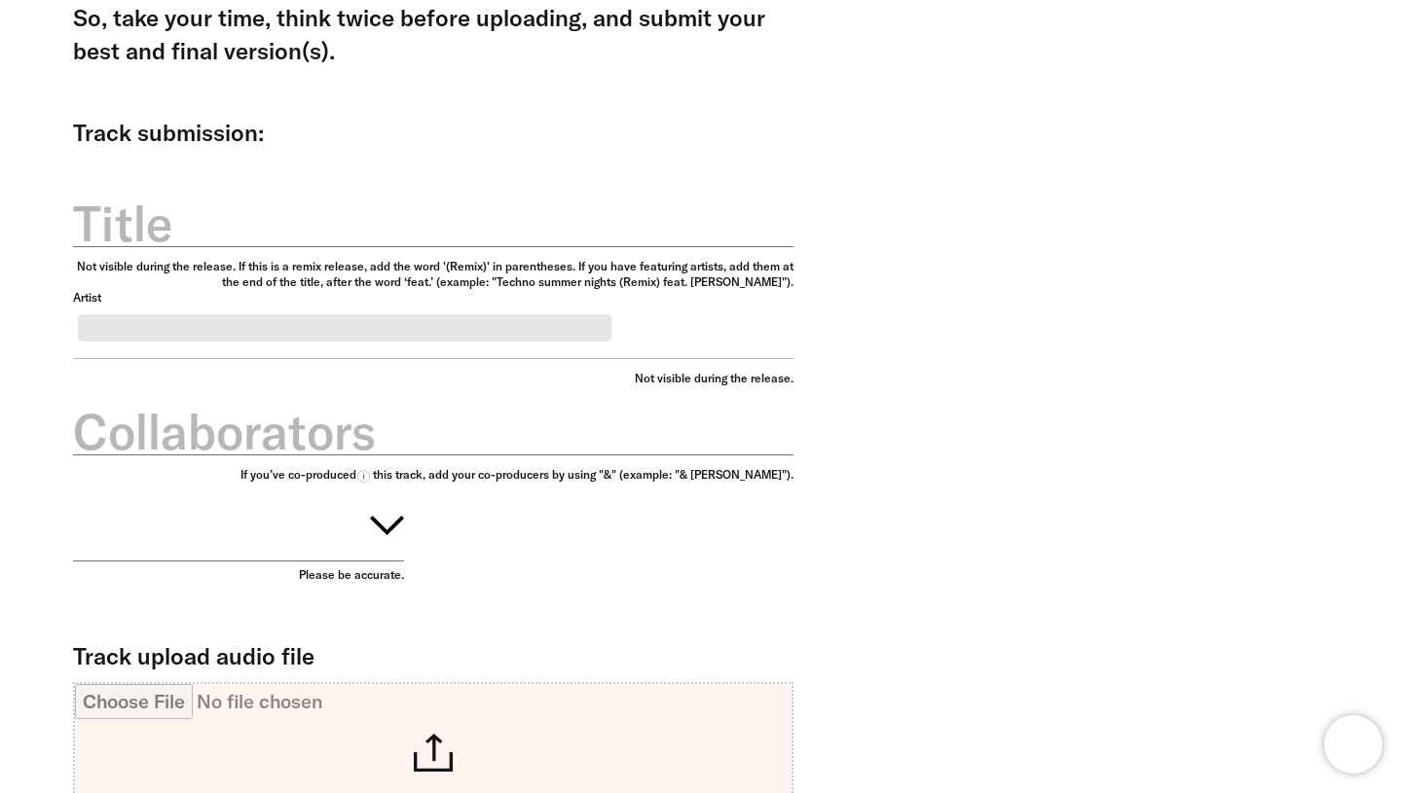
scroll to position [641, 0]
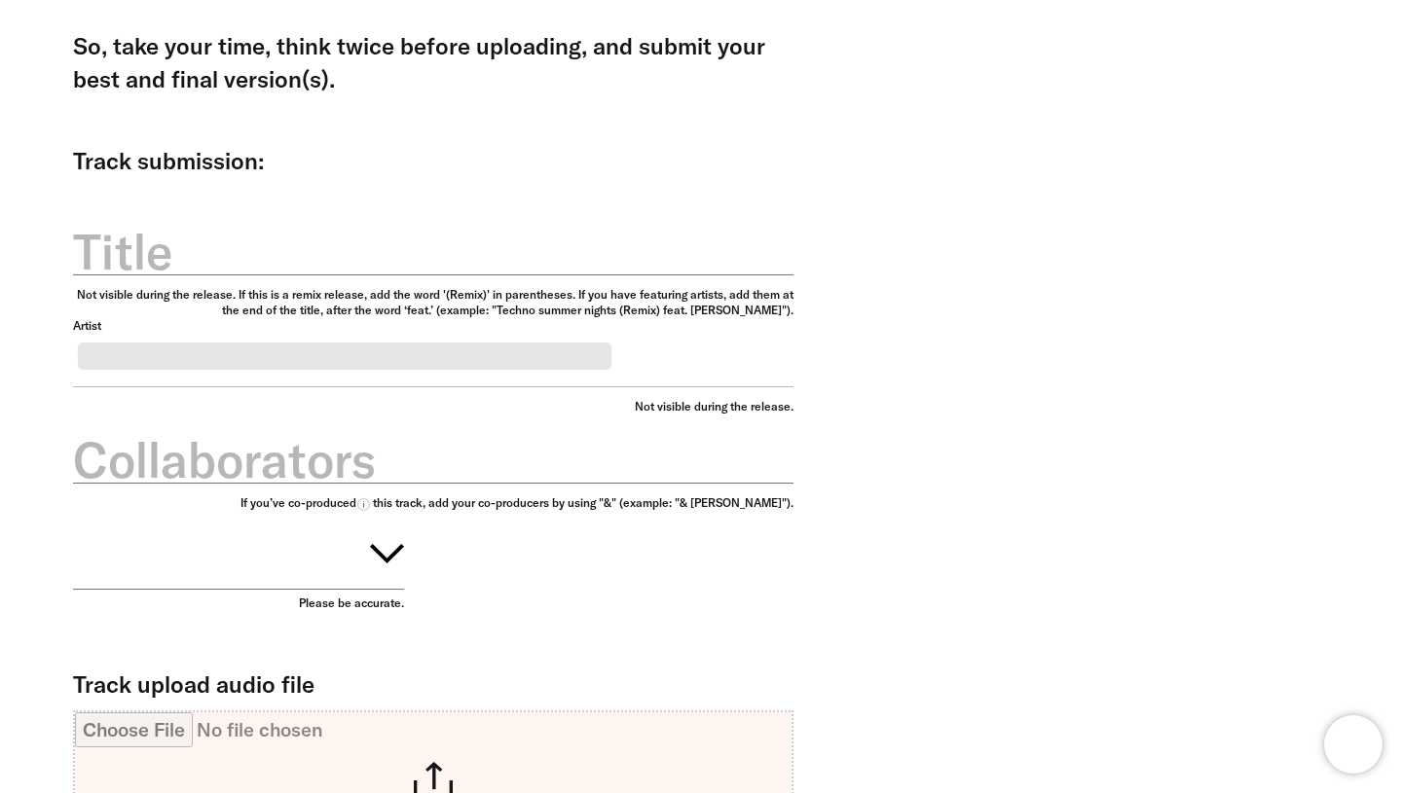
click at [433, 476] on label "Collaborators" at bounding box center [433, 460] width 720 height 68
click at [433, 476] on input "Collaborators" at bounding box center [433, 449] width 720 height 69
click at [677, 549] on div "**********" at bounding box center [433, 577] width 720 height 742
click at [462, 511] on div "If you’ve co-produced this track, add your co-producers by using "&" (example: …" at bounding box center [433, 503] width 720 height 16
click at [406, 494] on label "Collaborators" at bounding box center [433, 460] width 720 height 68
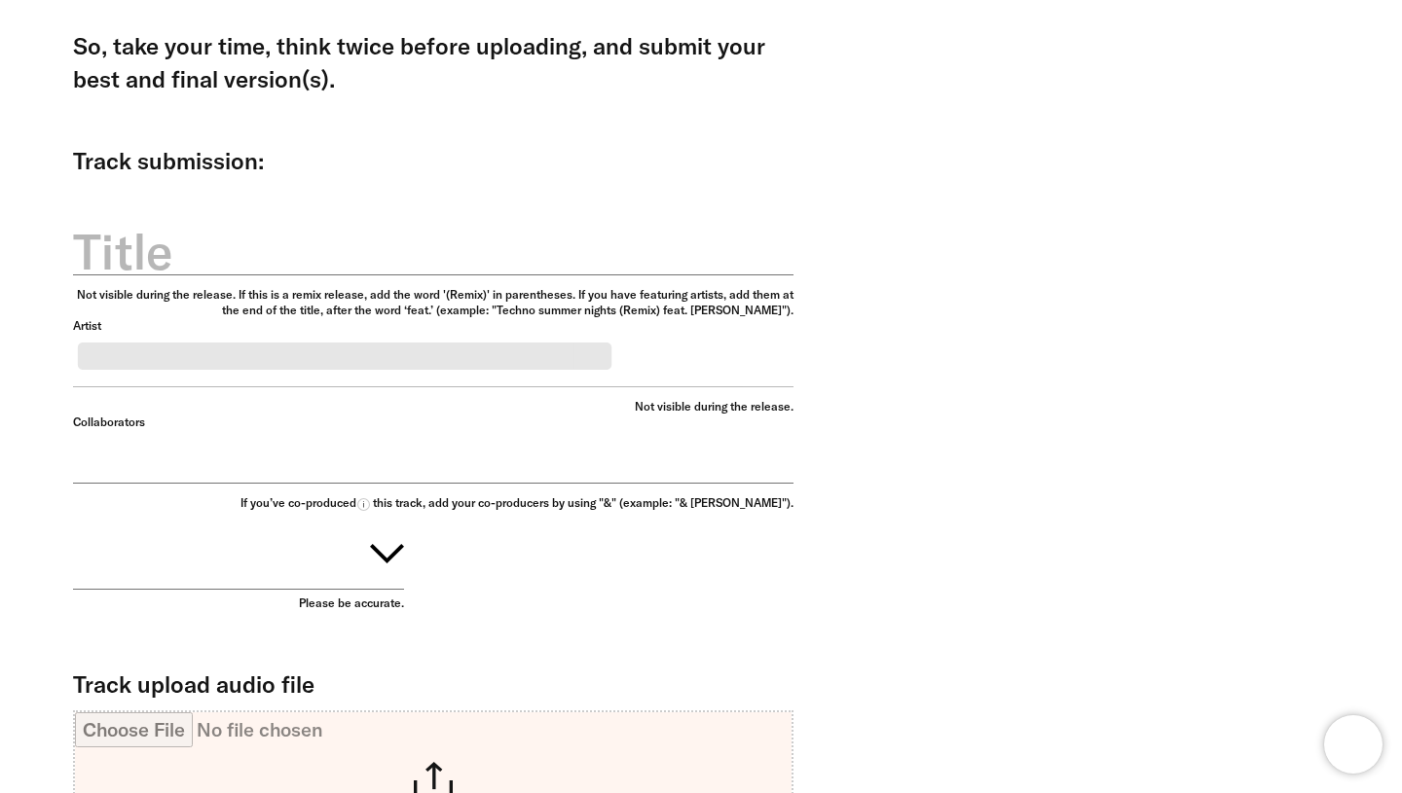
click at [406, 484] on input "Collaborators" at bounding box center [433, 449] width 720 height 69
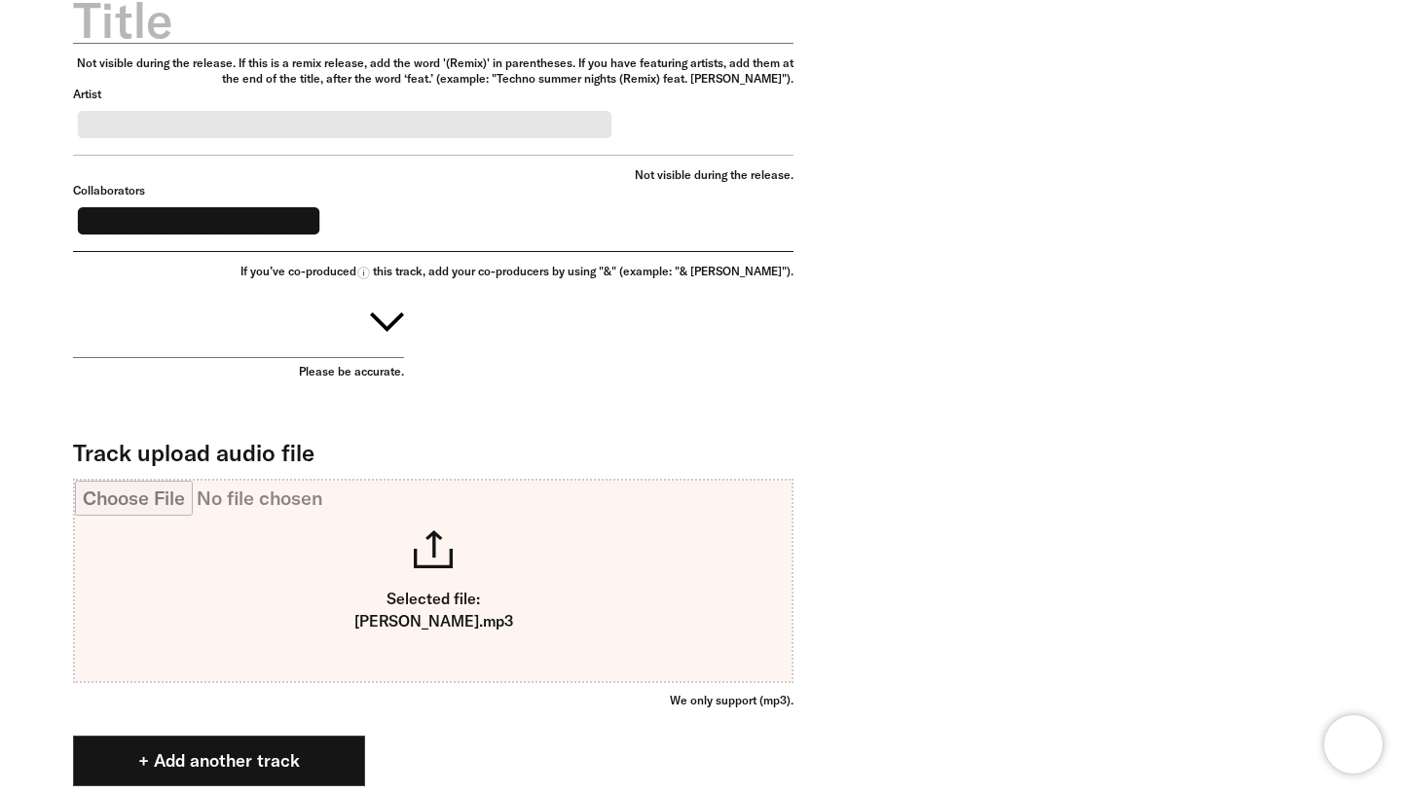
scroll to position [874, 0]
type input "**********"
click at [201, 357] on button "button" at bounding box center [238, 317] width 331 height 79
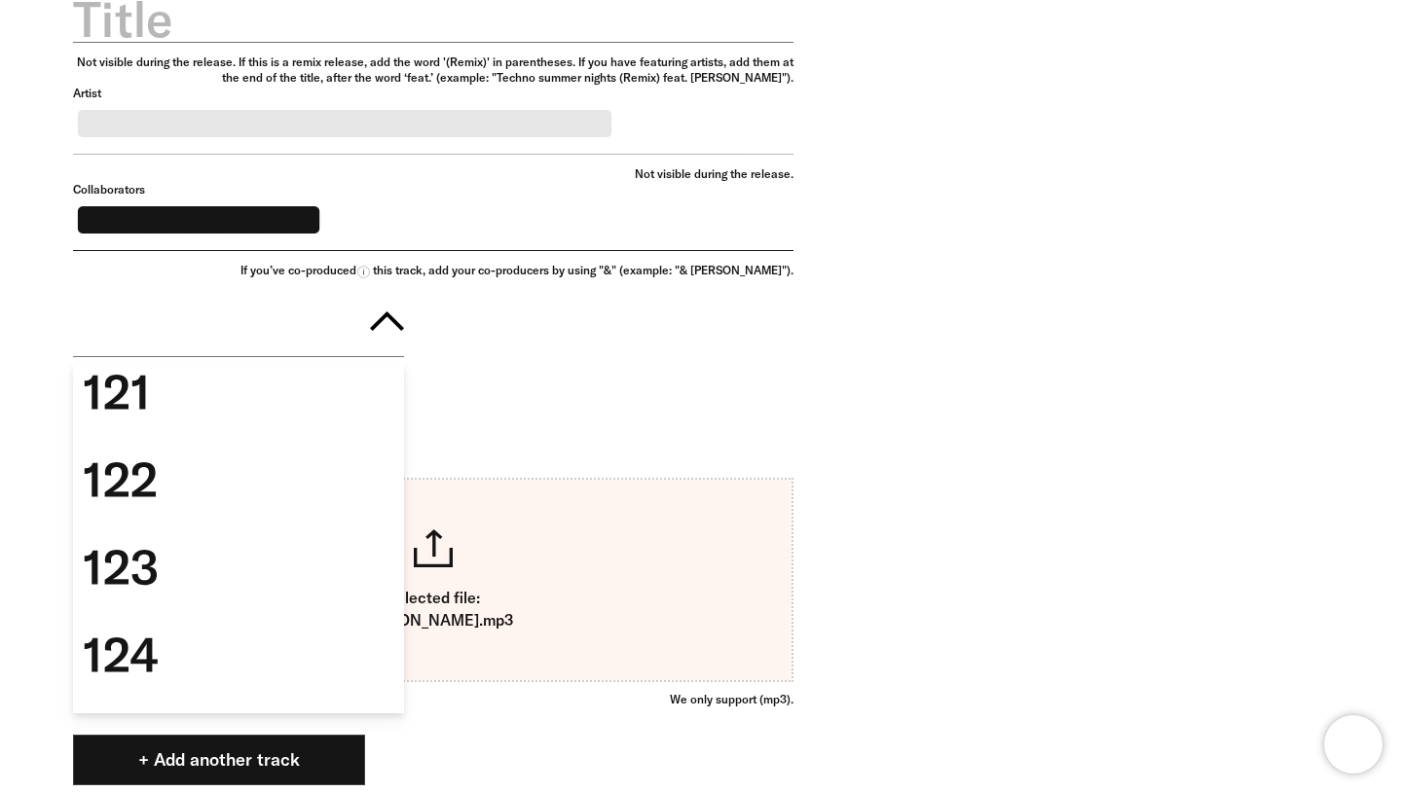
scroll to position [7344, 0]
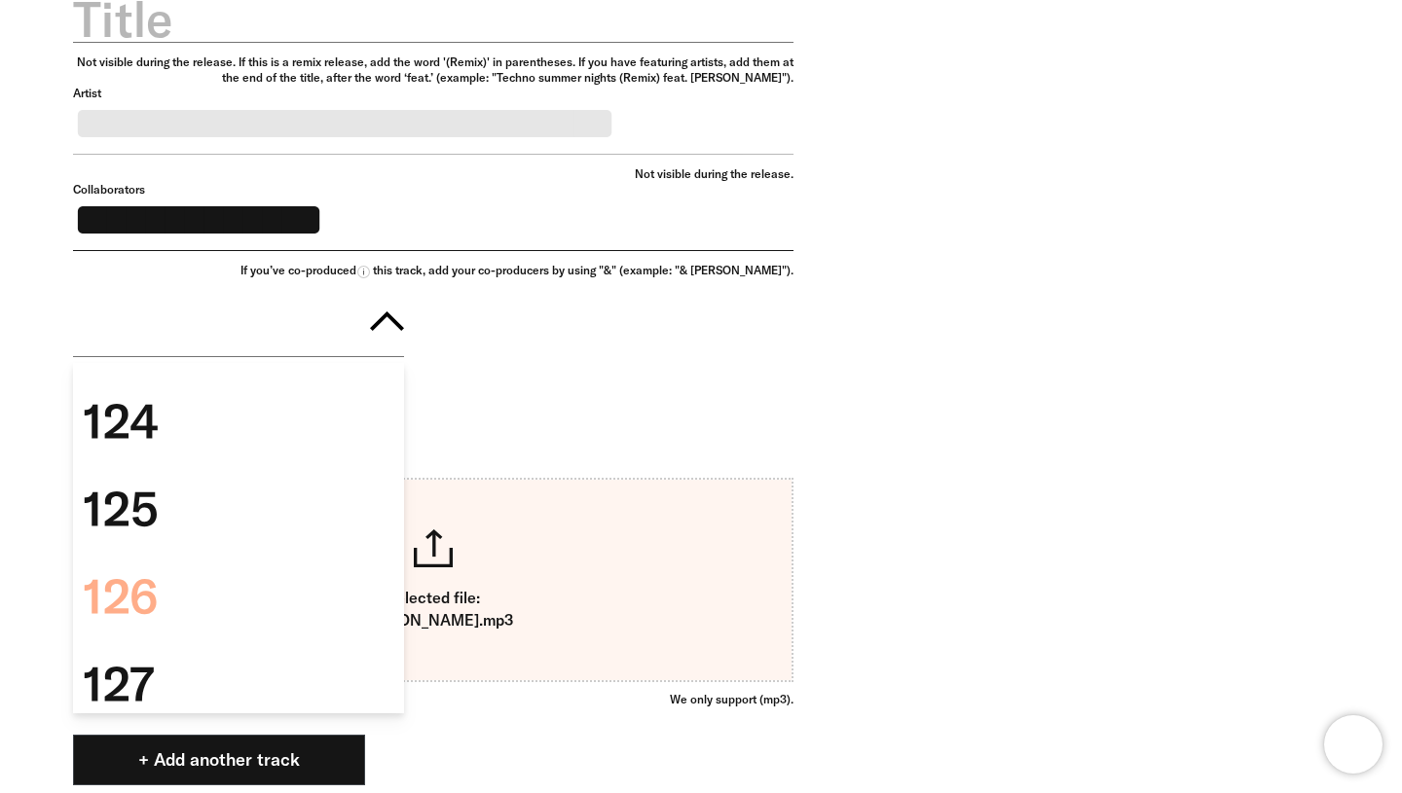
click at [247, 615] on div "126" at bounding box center [238, 597] width 331 height 88
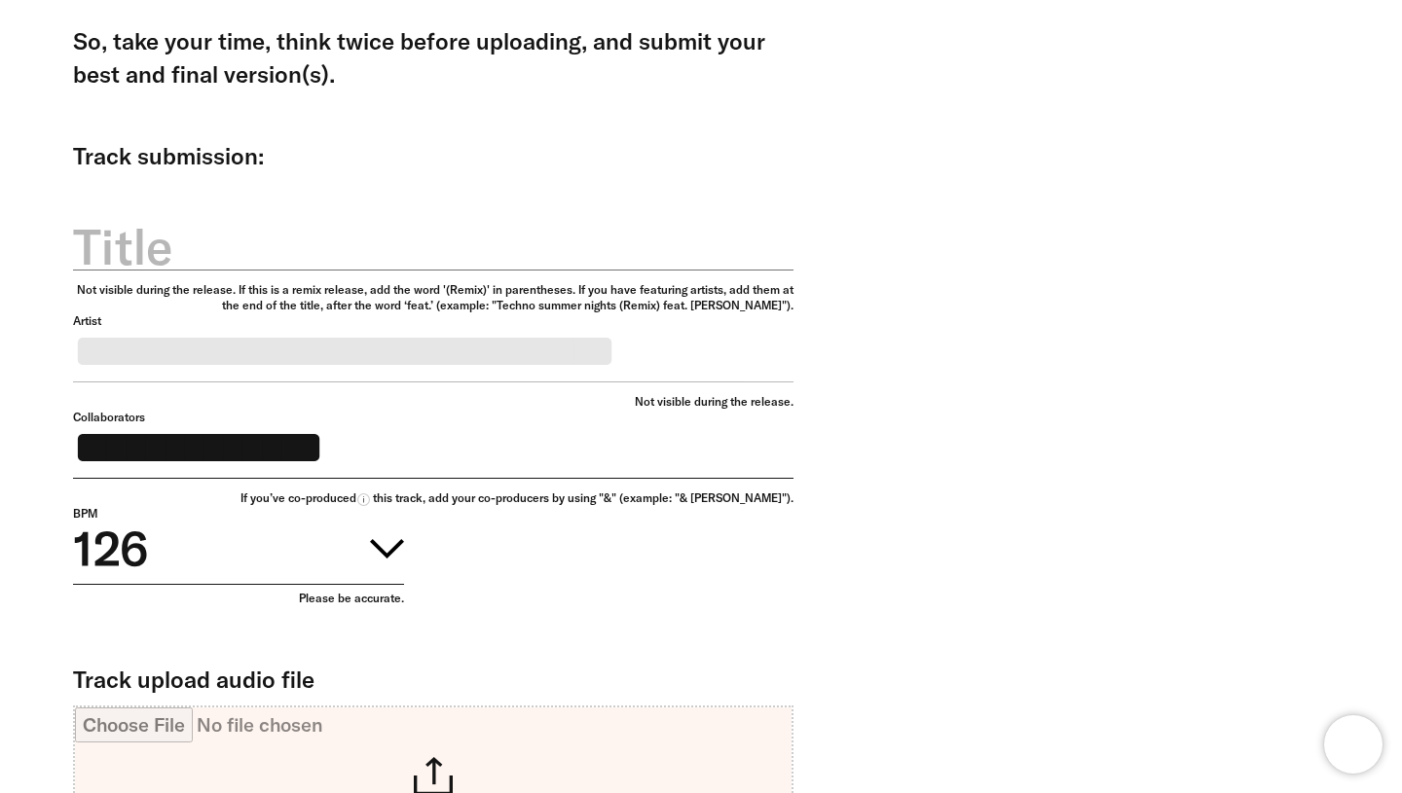
scroll to position [602, 0]
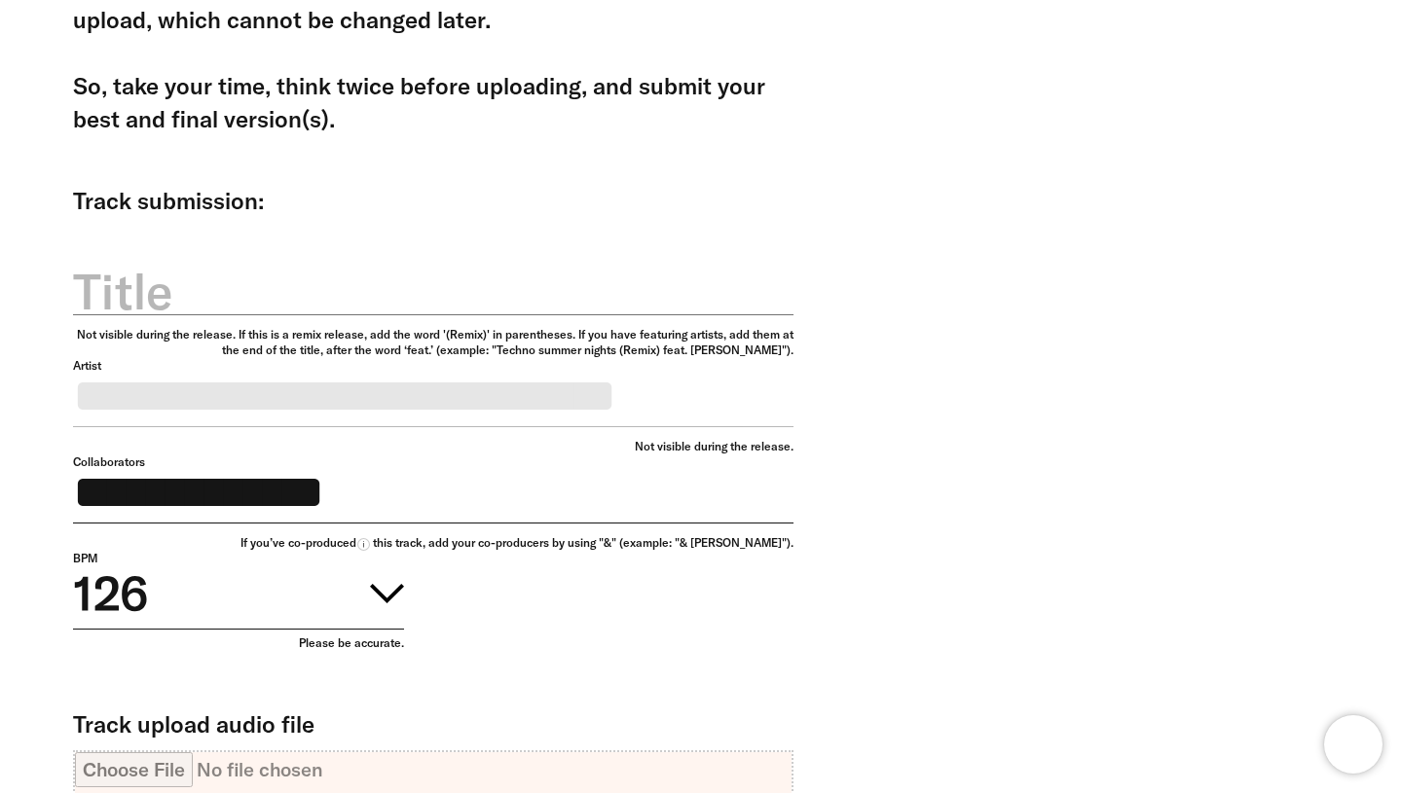
click at [383, 280] on label "Title" at bounding box center [433, 292] width 720 height 68
click at [383, 280] on input "Title" at bounding box center [433, 280] width 720 height 69
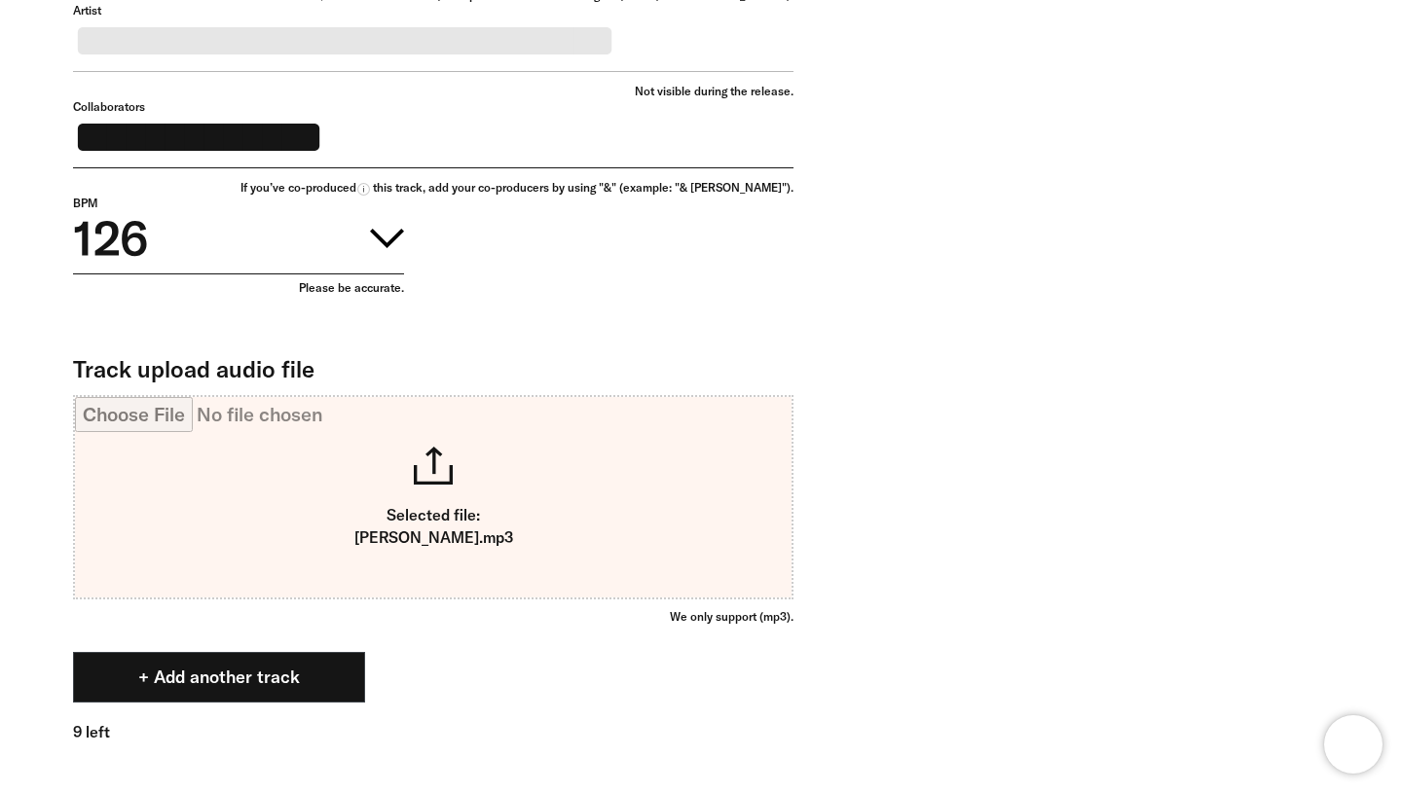
scroll to position [992, 0]
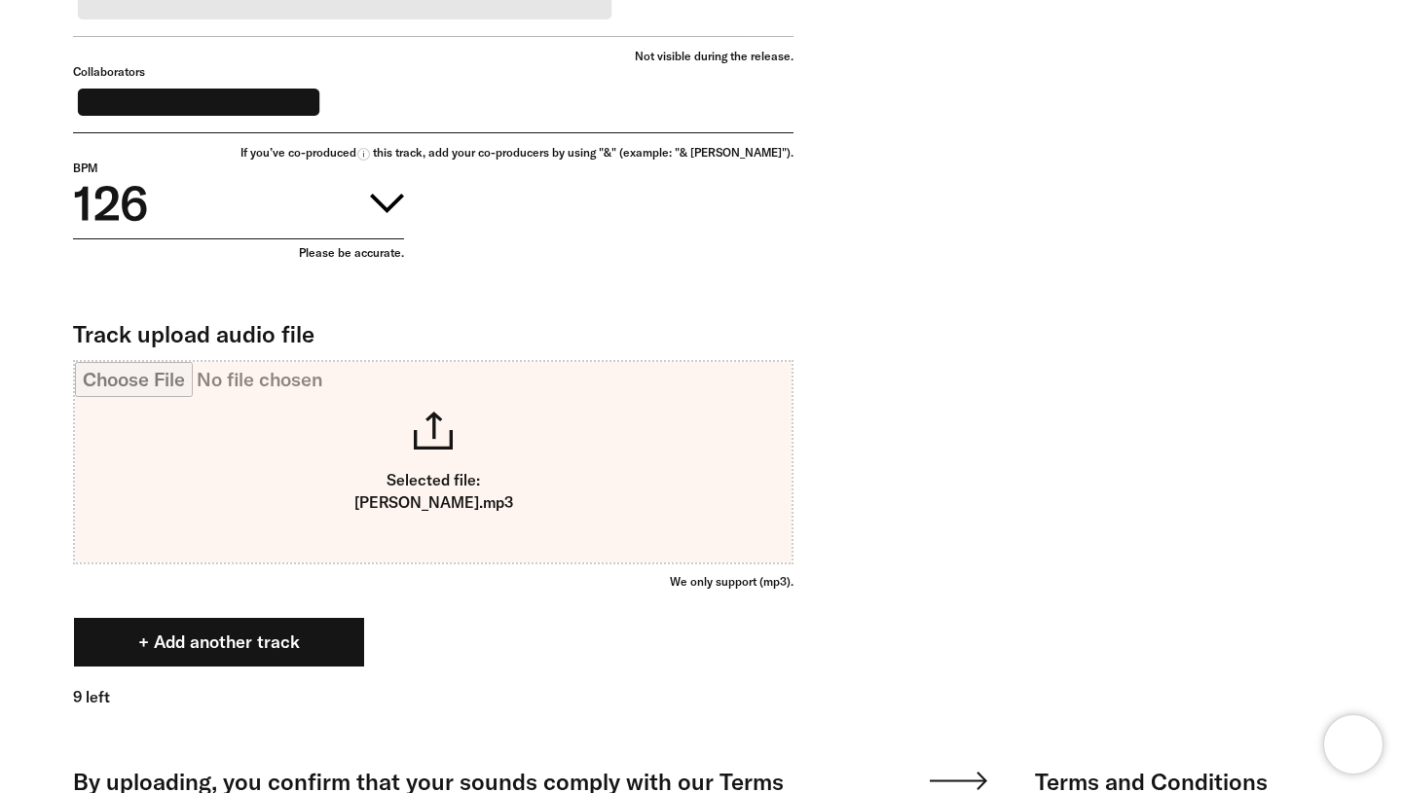
type input "****"
click at [306, 661] on button "+ Add another track" at bounding box center [219, 642] width 292 height 51
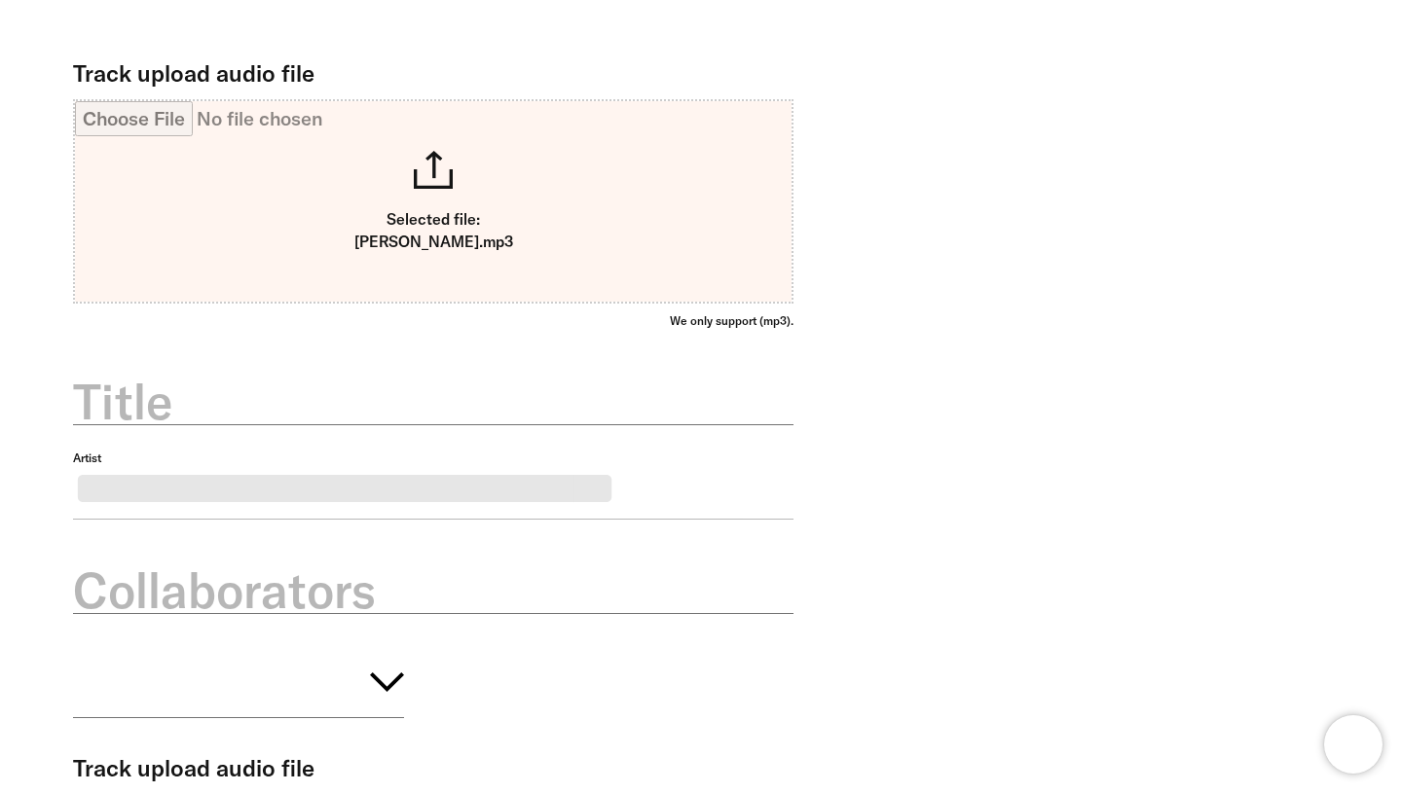
scroll to position [1269, 0]
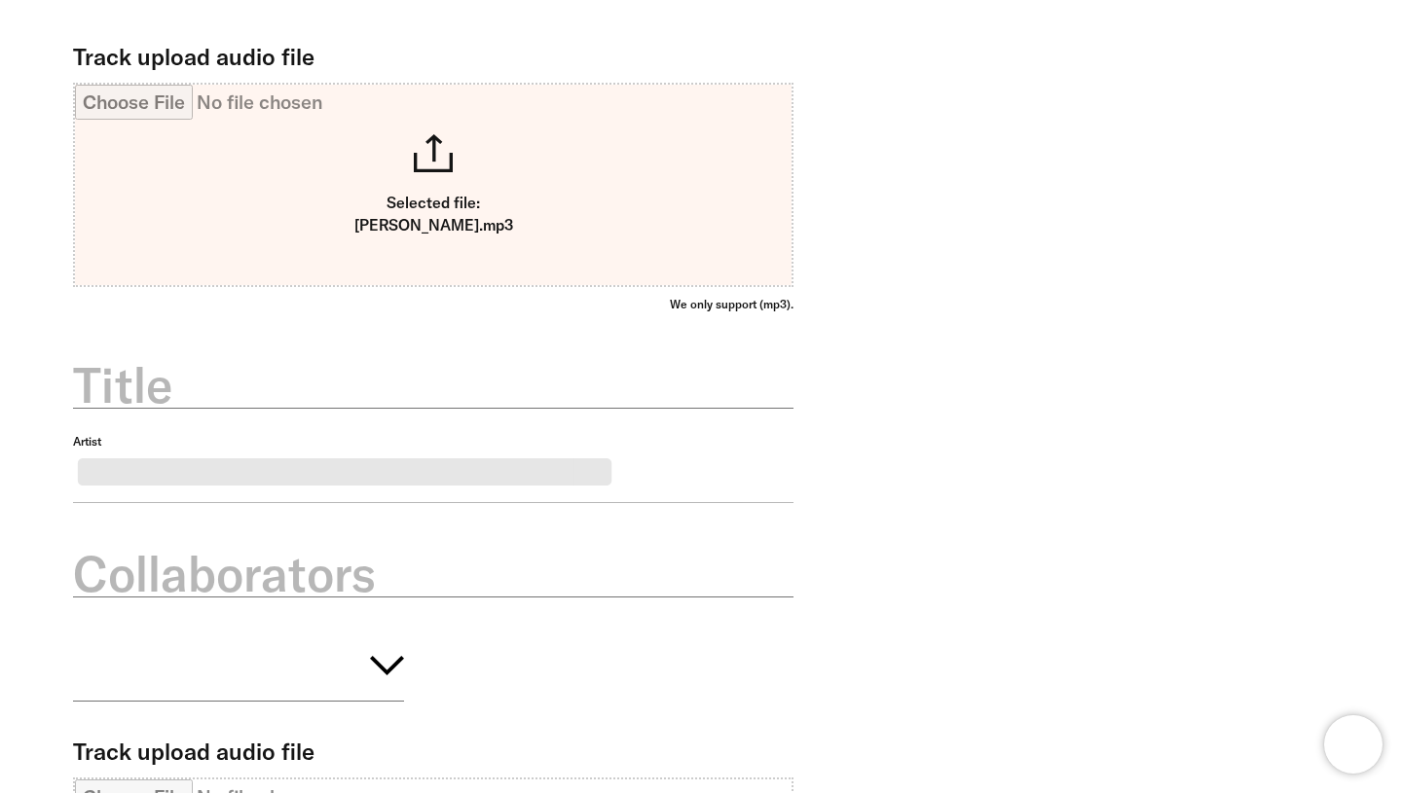
click at [442, 420] on label "Title" at bounding box center [433, 385] width 720 height 68
click at [442, 409] on input "Title" at bounding box center [433, 374] width 720 height 69
click at [793, 376] on div "**********" at bounding box center [686, 242] width 1285 height 1548
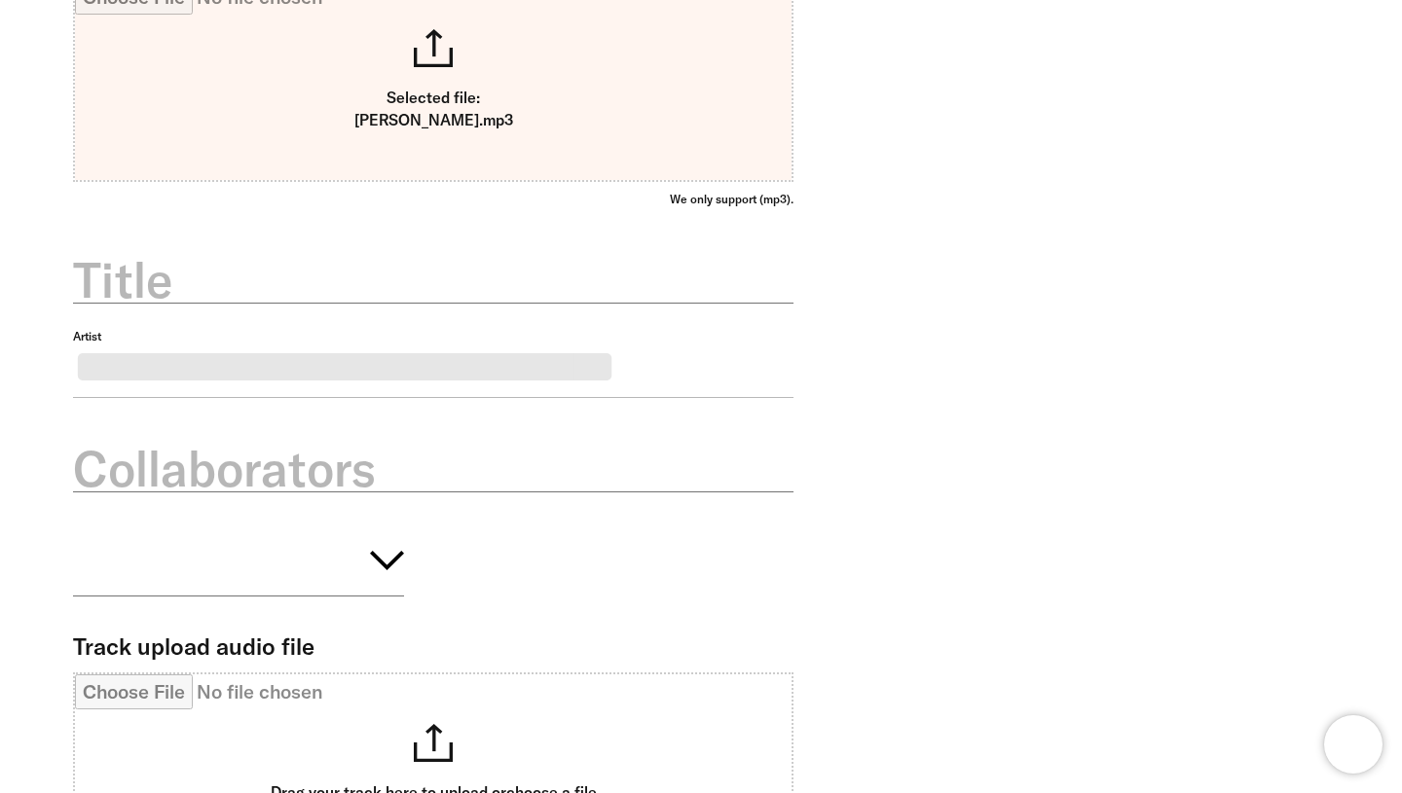
scroll to position [1847, 0]
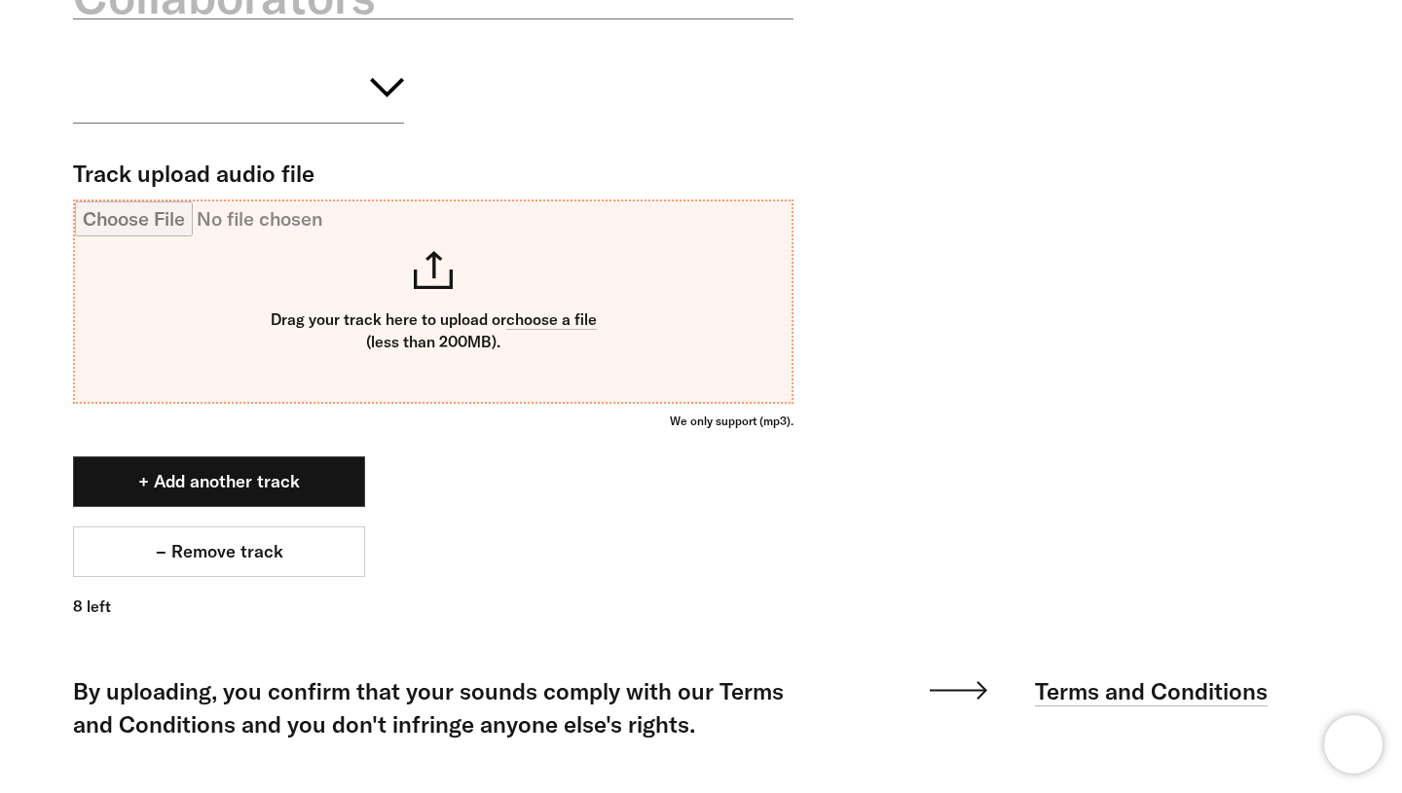
click at [460, 394] on input "Track upload audio file" at bounding box center [433, 301] width 716 height 201
type input "**********"
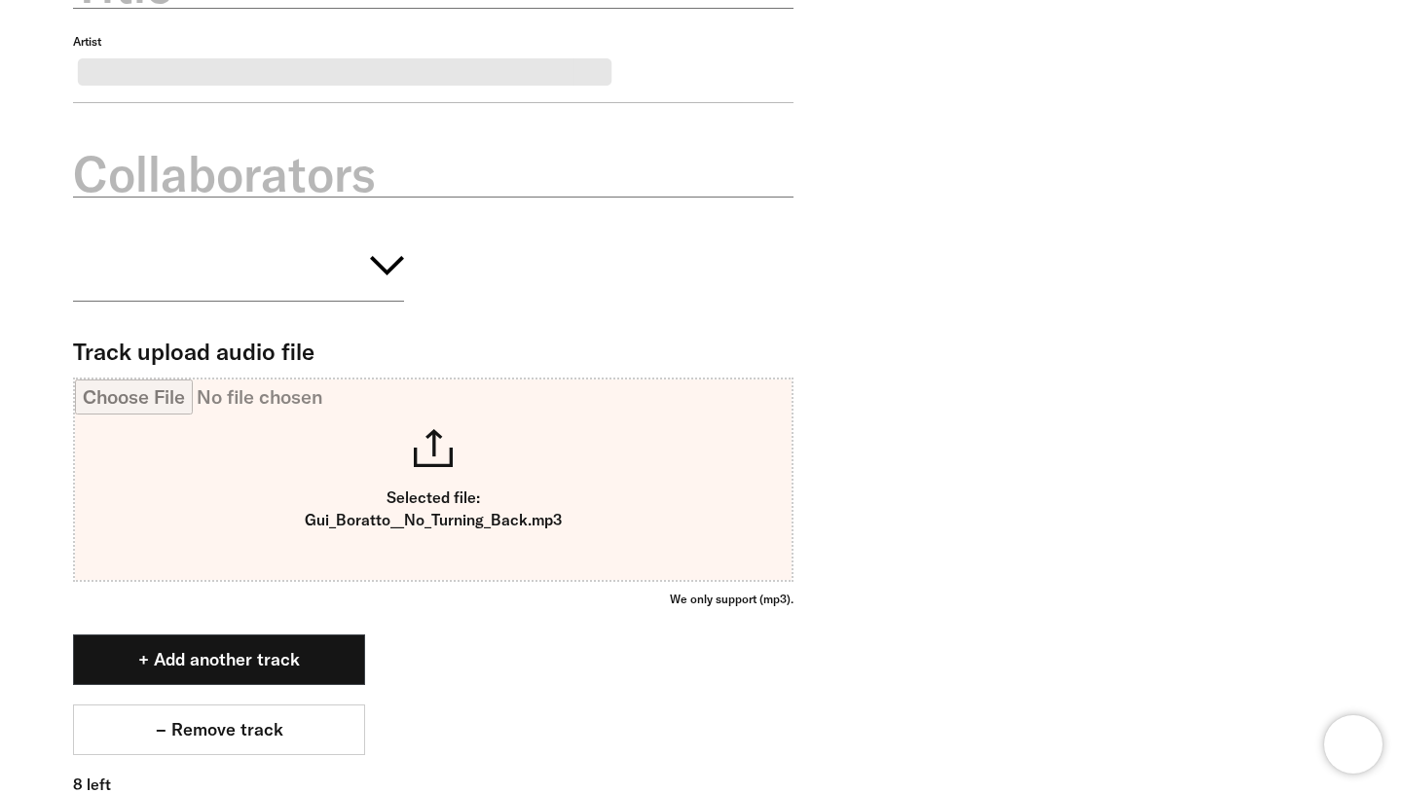
scroll to position [1664, 0]
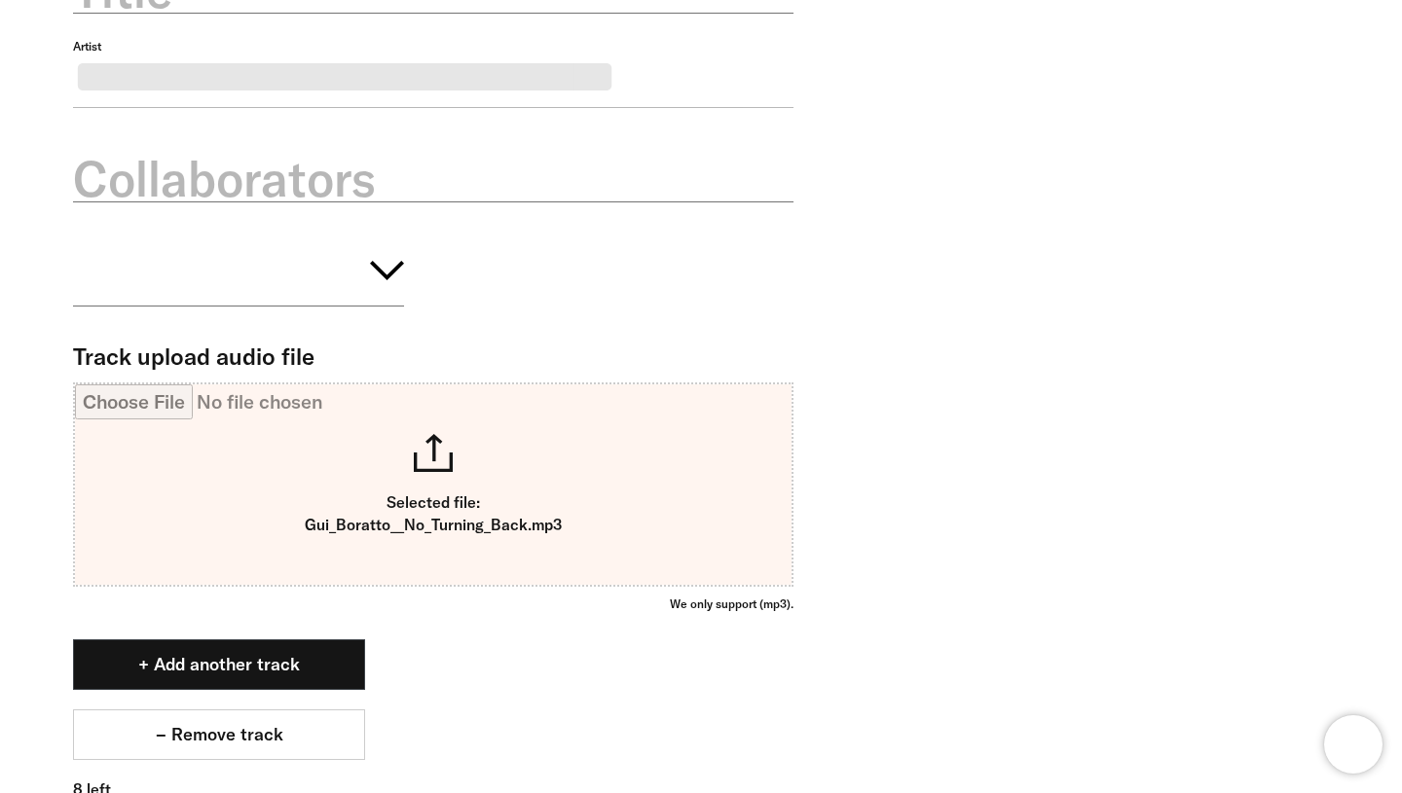
click at [285, 213] on label "Collaborators" at bounding box center [433, 179] width 720 height 68
click at [285, 202] on input "Collaborators" at bounding box center [433, 167] width 720 height 69
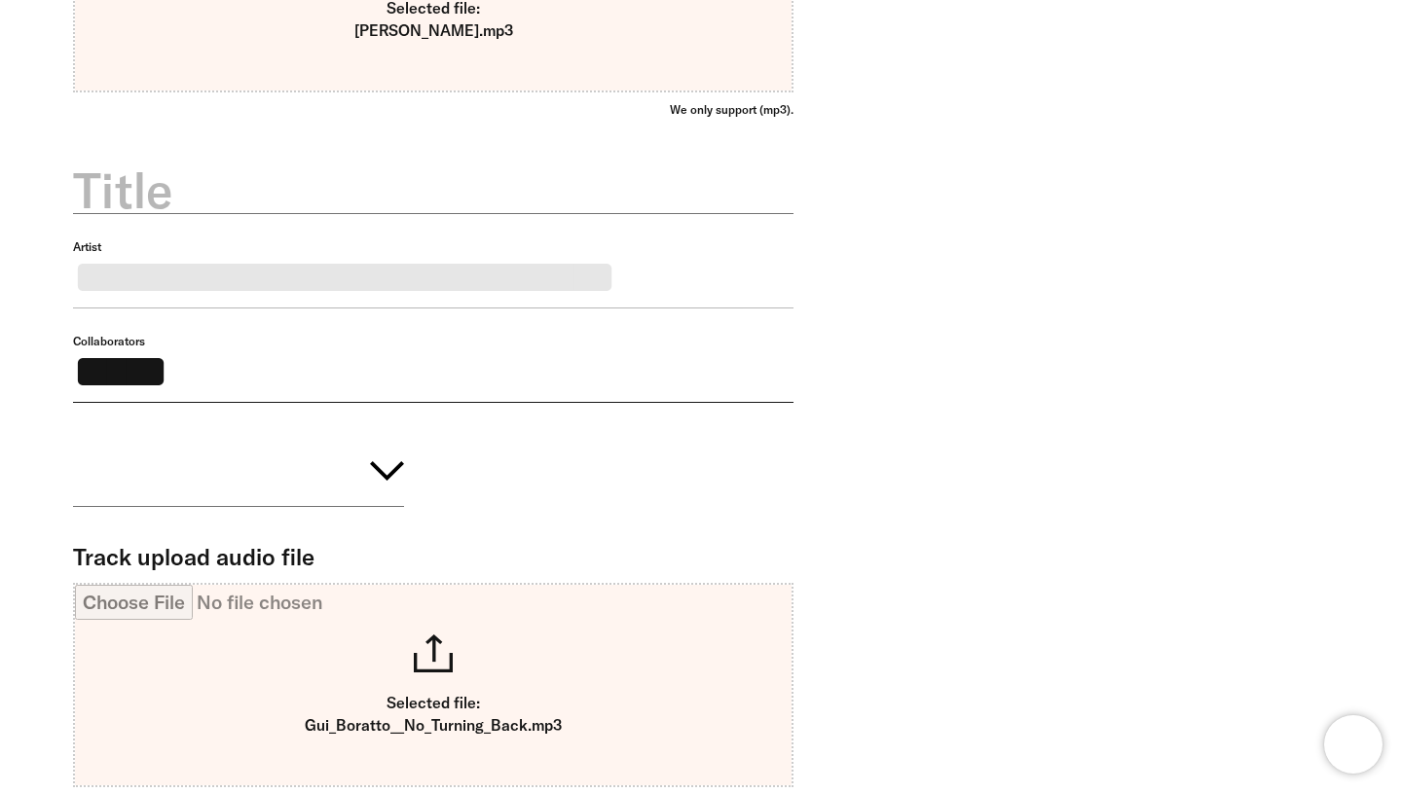
scroll to position [1463, 0]
type input "*****"
click at [273, 221] on label "Title" at bounding box center [433, 192] width 720 height 68
click at [273, 215] on input "Title" at bounding box center [433, 180] width 720 height 69
click at [405, 395] on input "*****" at bounding box center [433, 369] width 720 height 69
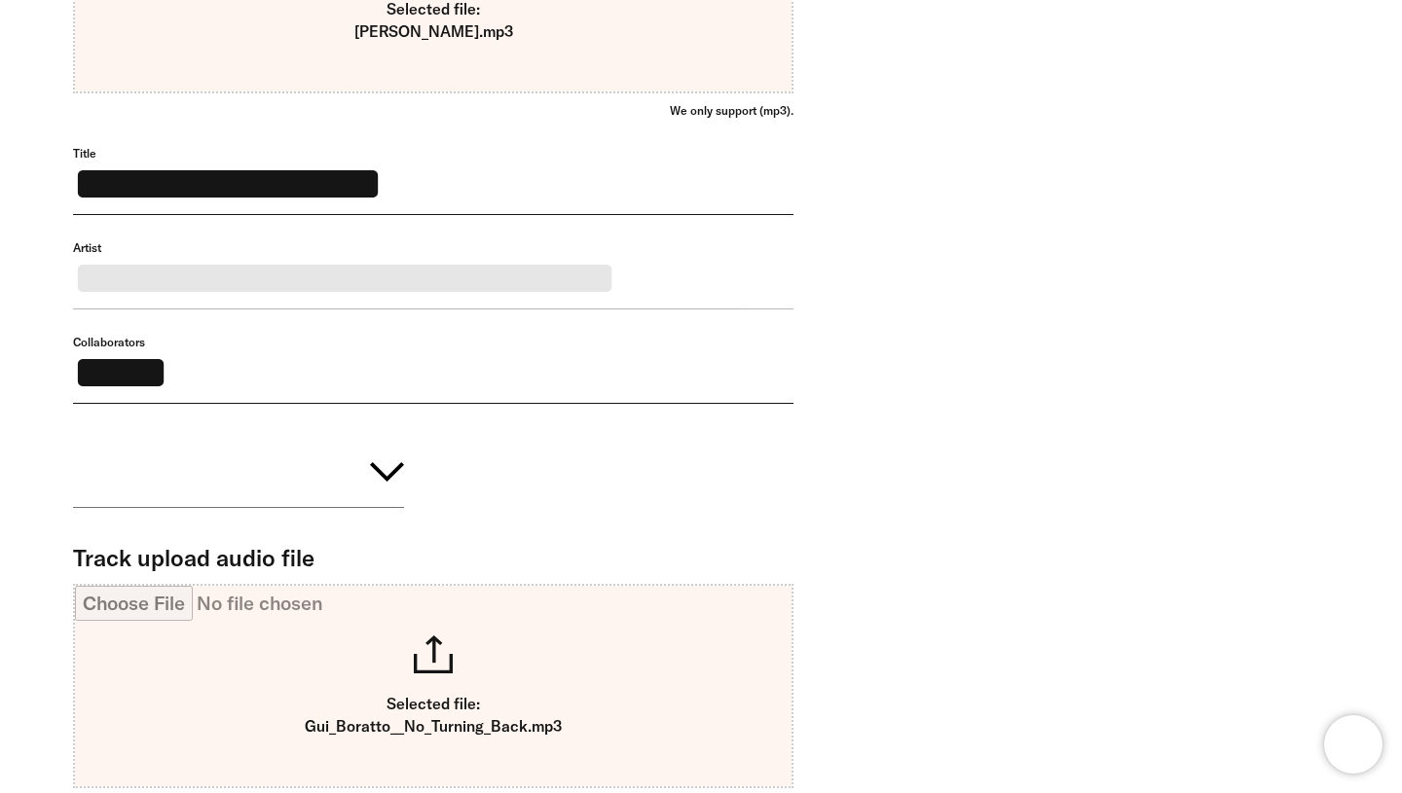
click at [316, 215] on input "**********" at bounding box center [433, 180] width 720 height 69
type input "**********"
click at [342, 508] on button "button" at bounding box center [238, 468] width 331 height 79
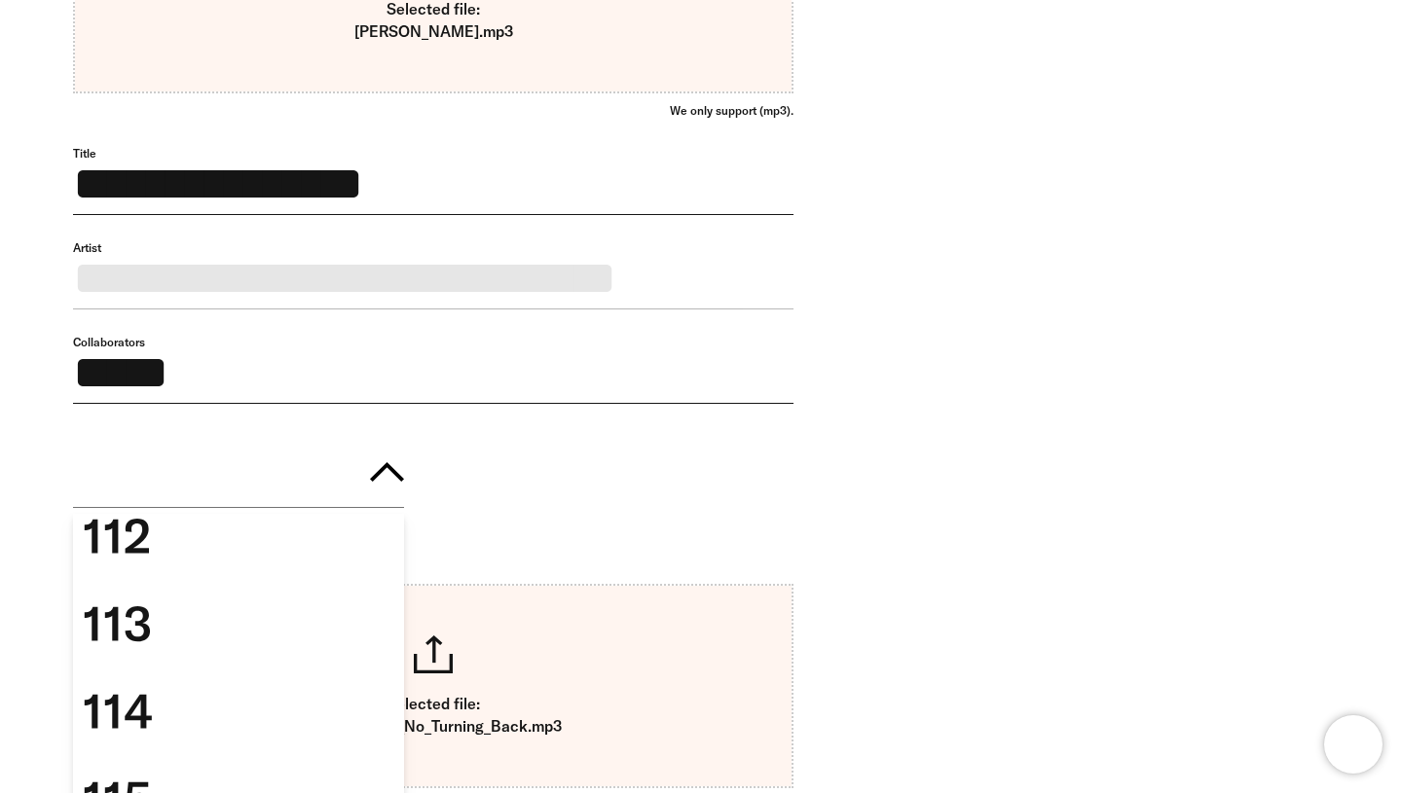
scroll to position [6671, 0]
click at [284, 676] on div "117" at bounding box center [238, 632] width 331 height 88
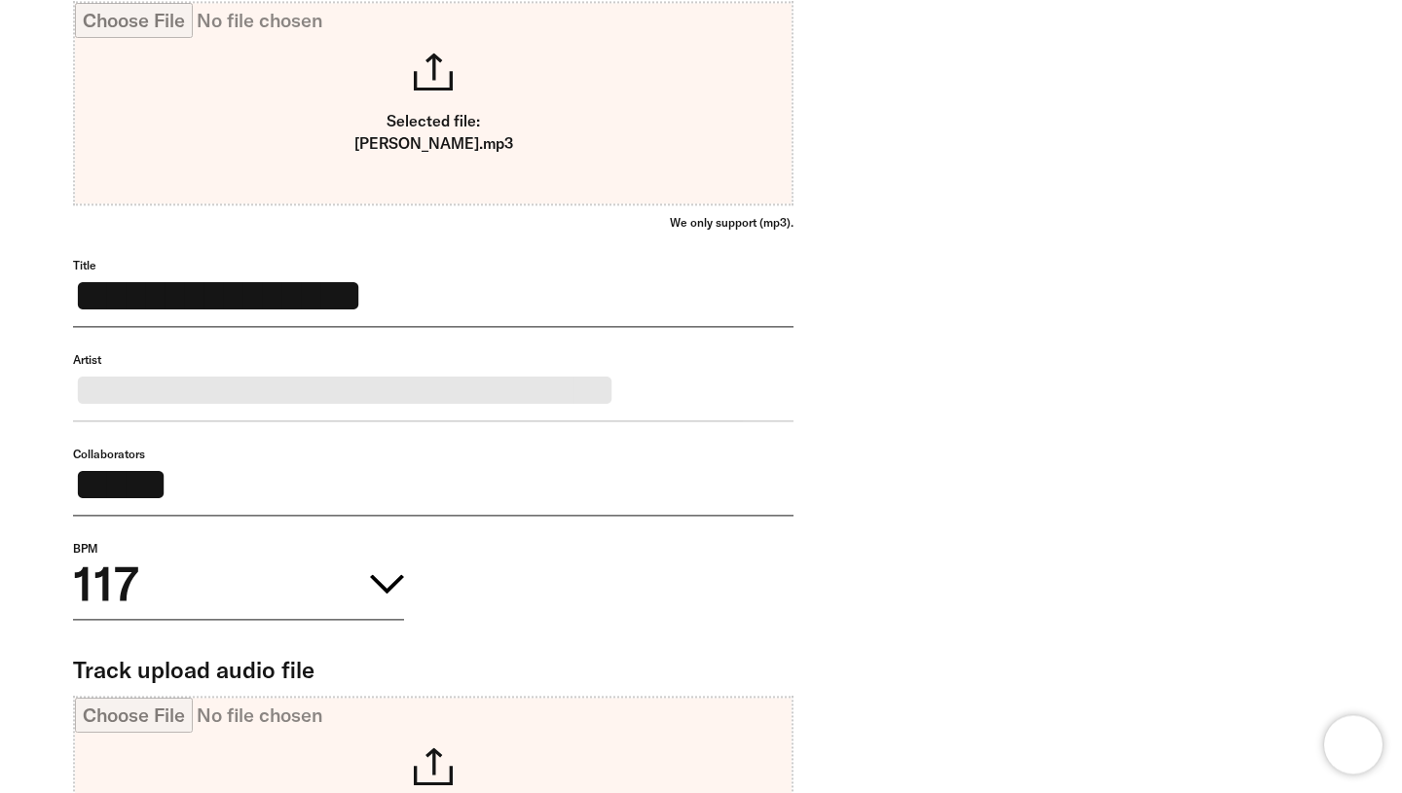
scroll to position [2166, 0]
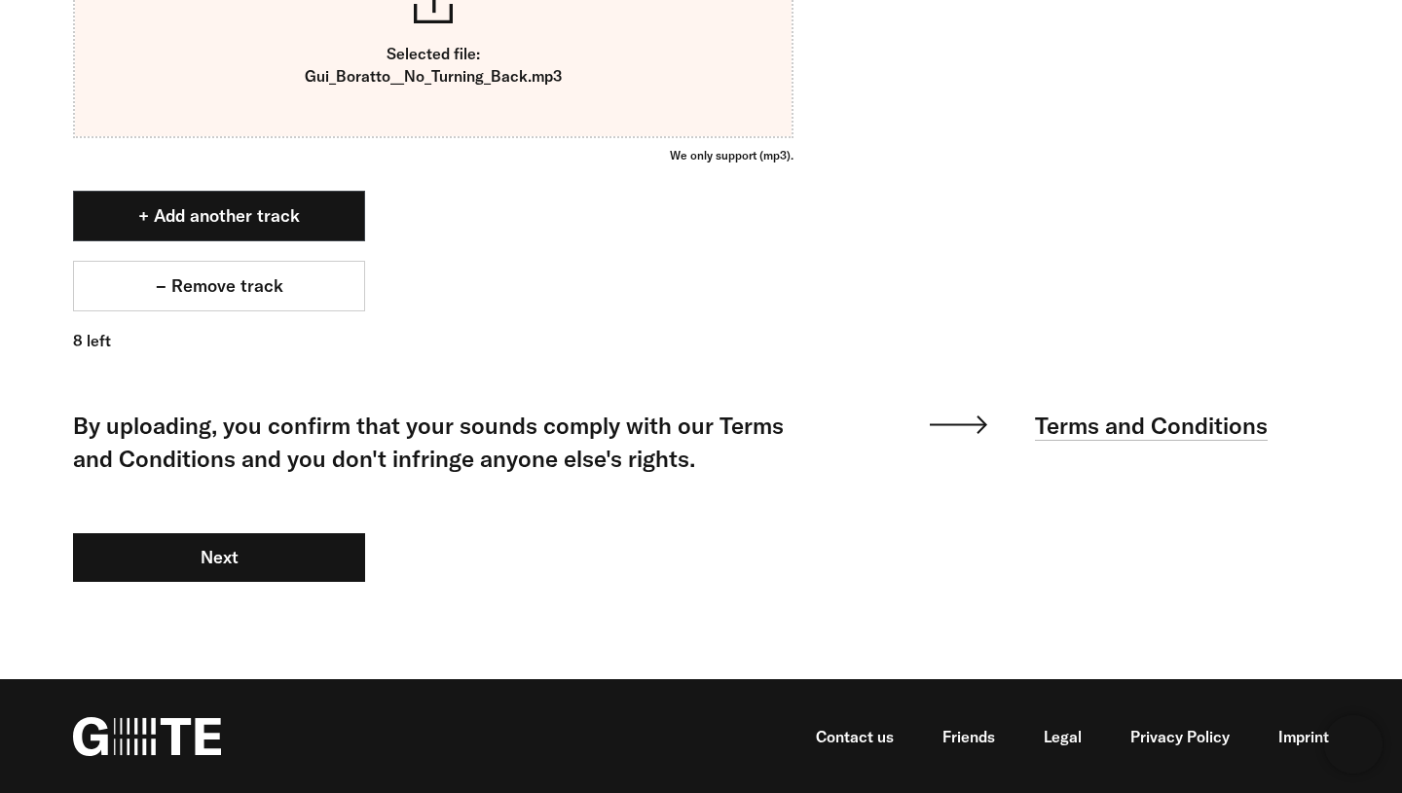
drag, startPoint x: 532, startPoint y: 442, endPoint x: 40, endPoint y: 395, distance: 494.7
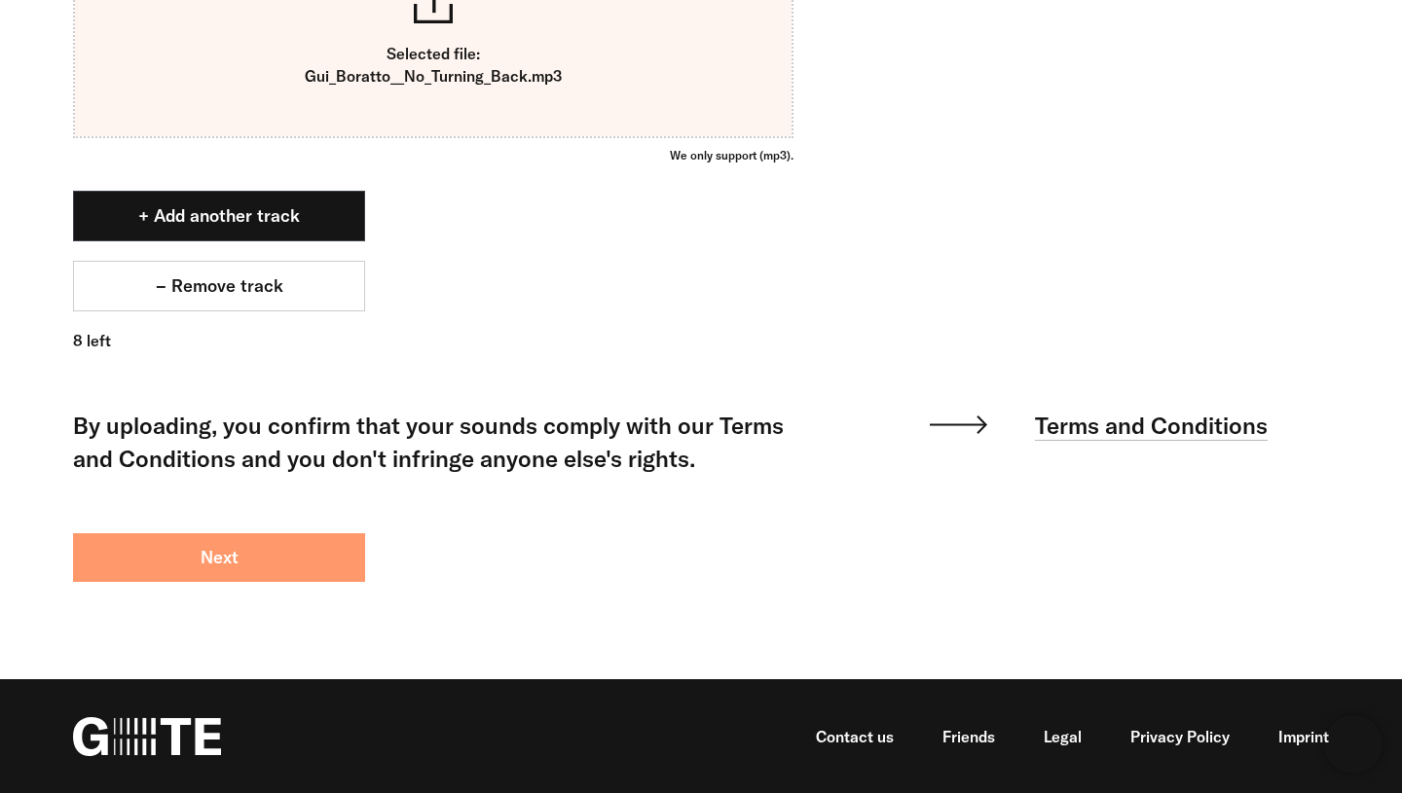
click at [282, 560] on button "Next" at bounding box center [219, 557] width 292 height 49
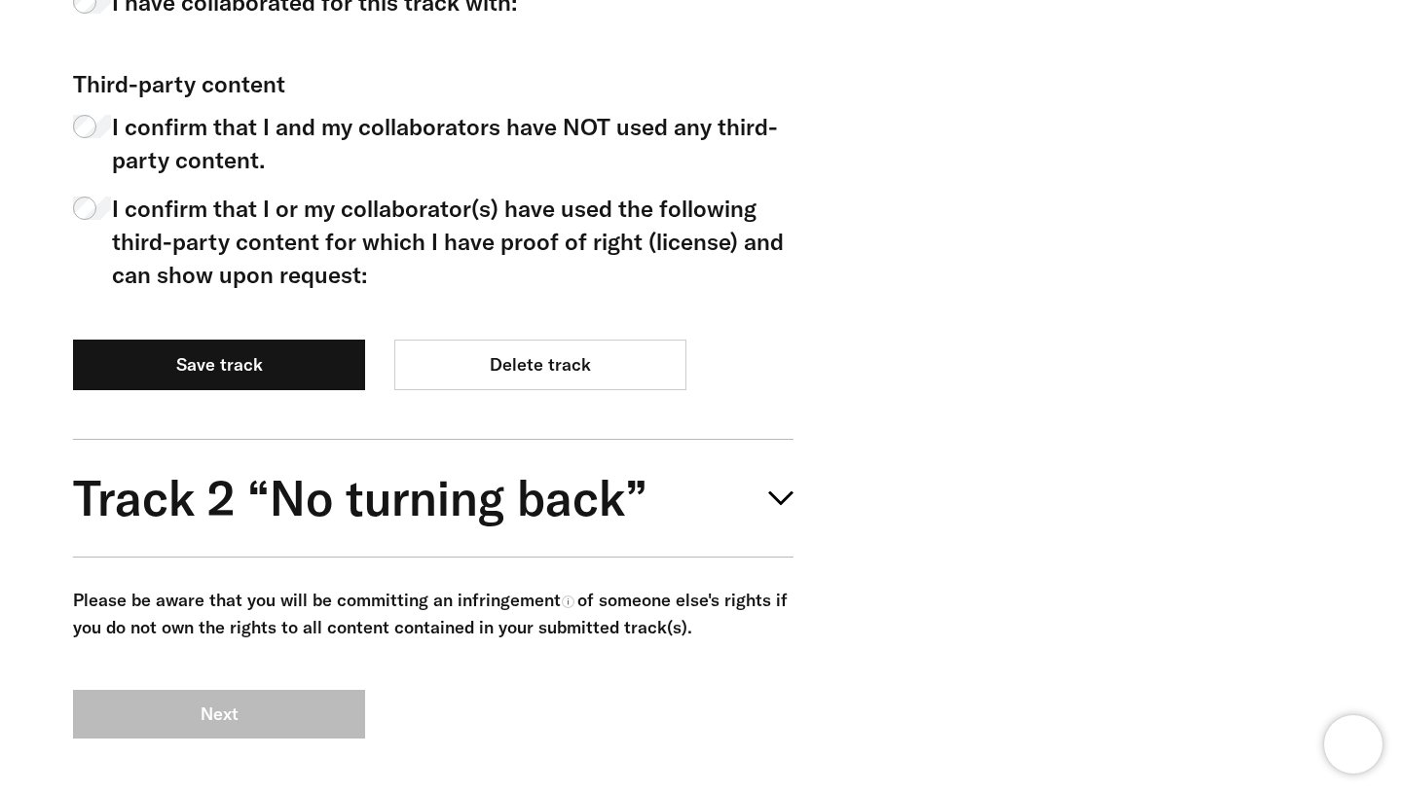
scroll to position [1440, 0]
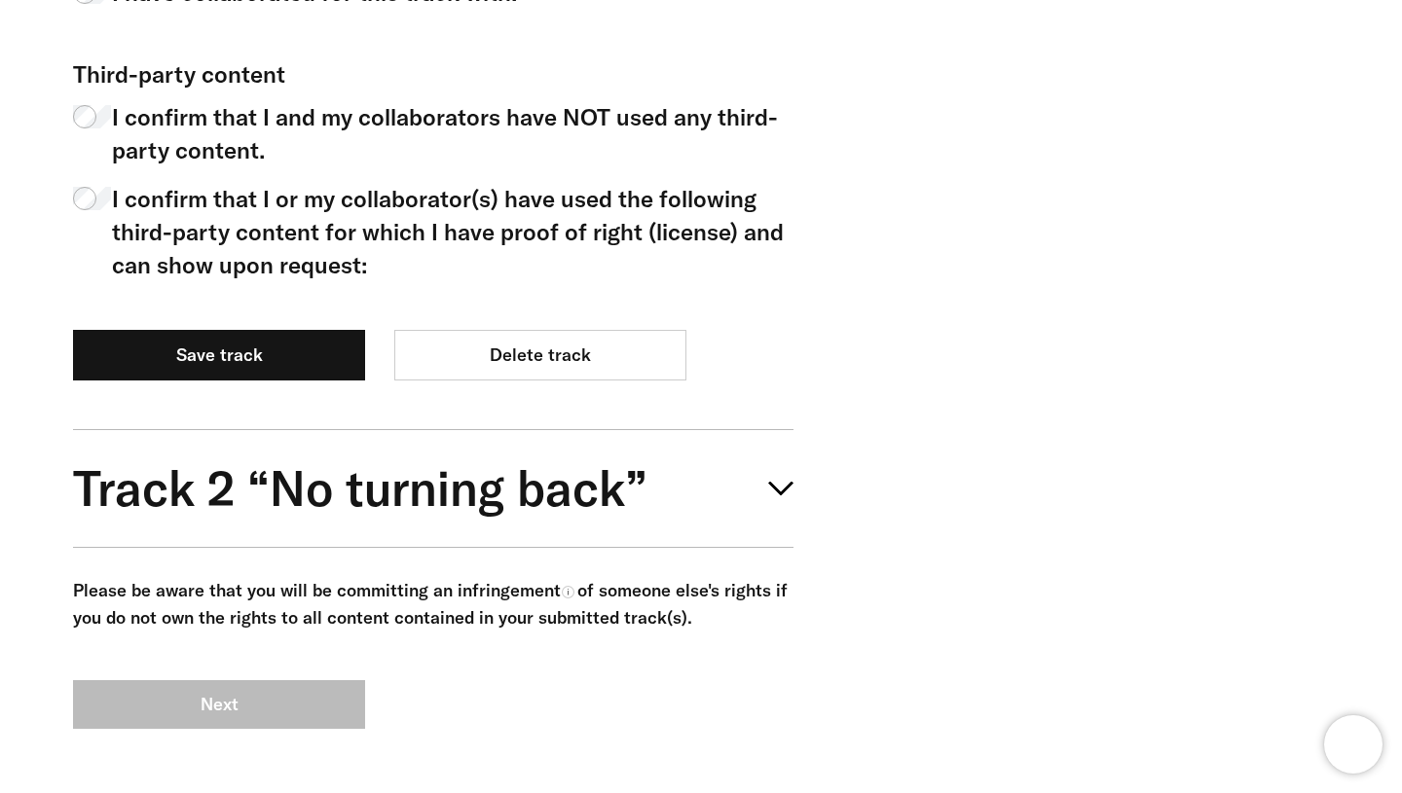
click at [588, 612] on div "Please be aware that you will be committing an infringement Copyright infringem…" at bounding box center [433, 604] width 720 height 55
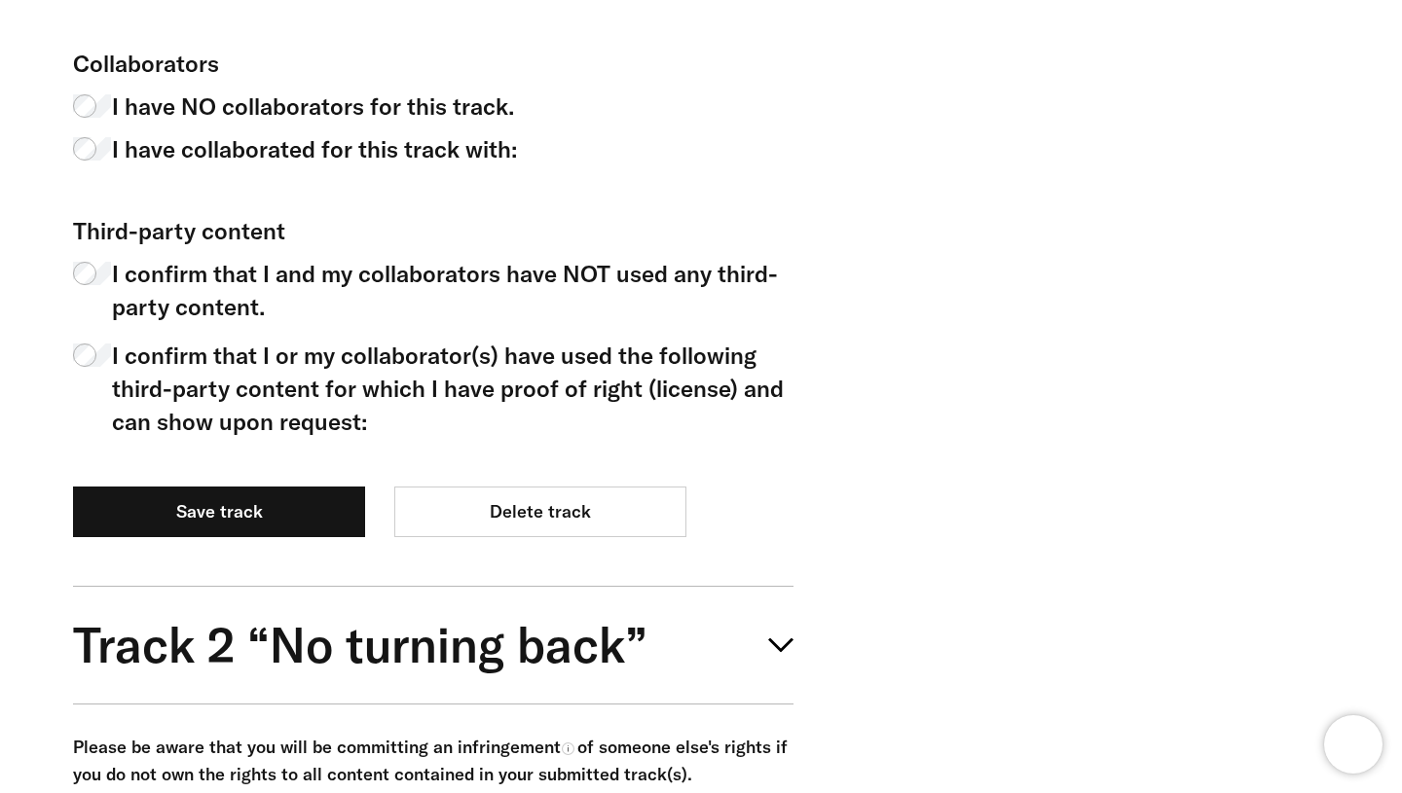
scroll to position [1444, 0]
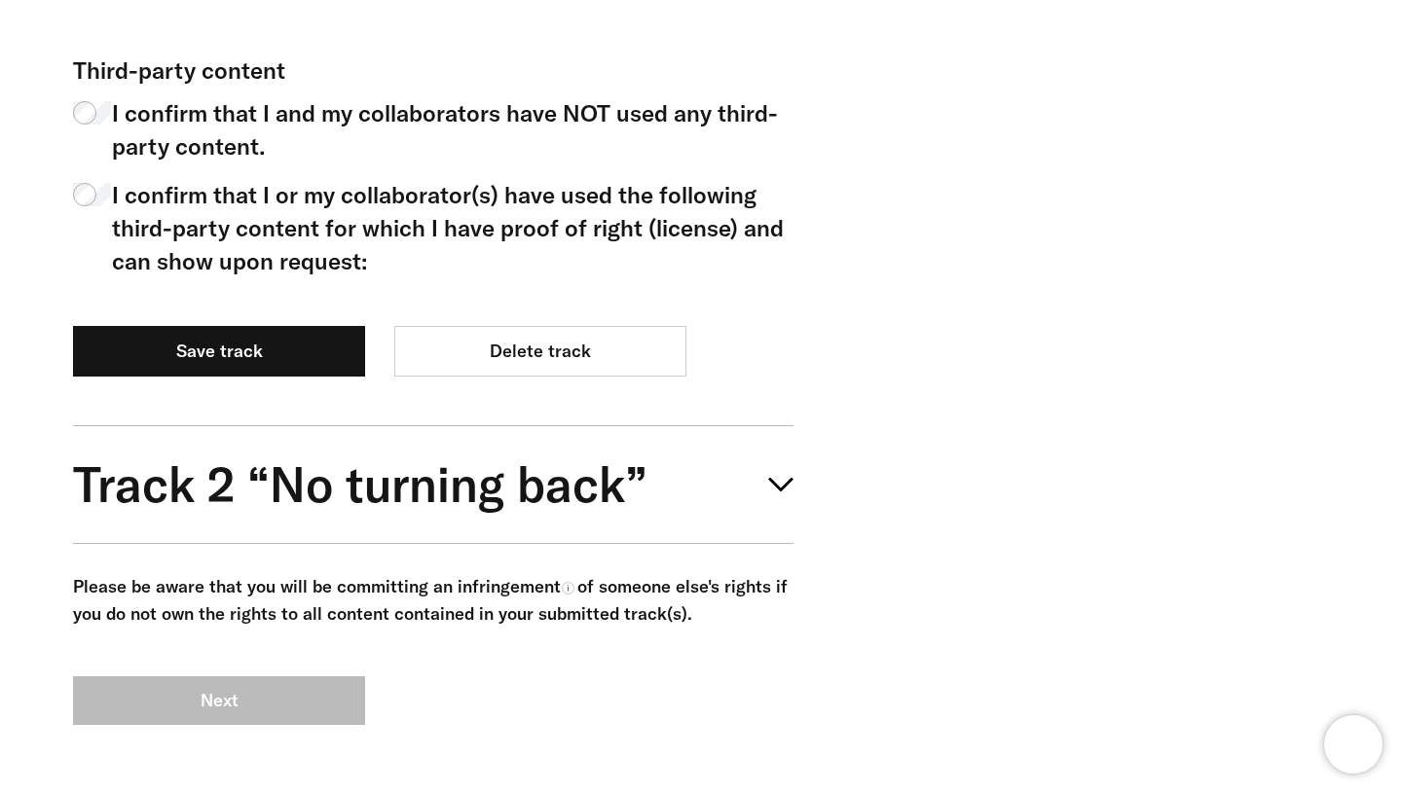
click at [237, 141] on span "I confirm that I and my collaborators have NOT used any third-party content." at bounding box center [452, 129] width 681 height 66
click at [236, 227] on span "I confirm that I or my collaborator(s) have used the following third-party cont…" at bounding box center [452, 227] width 681 height 99
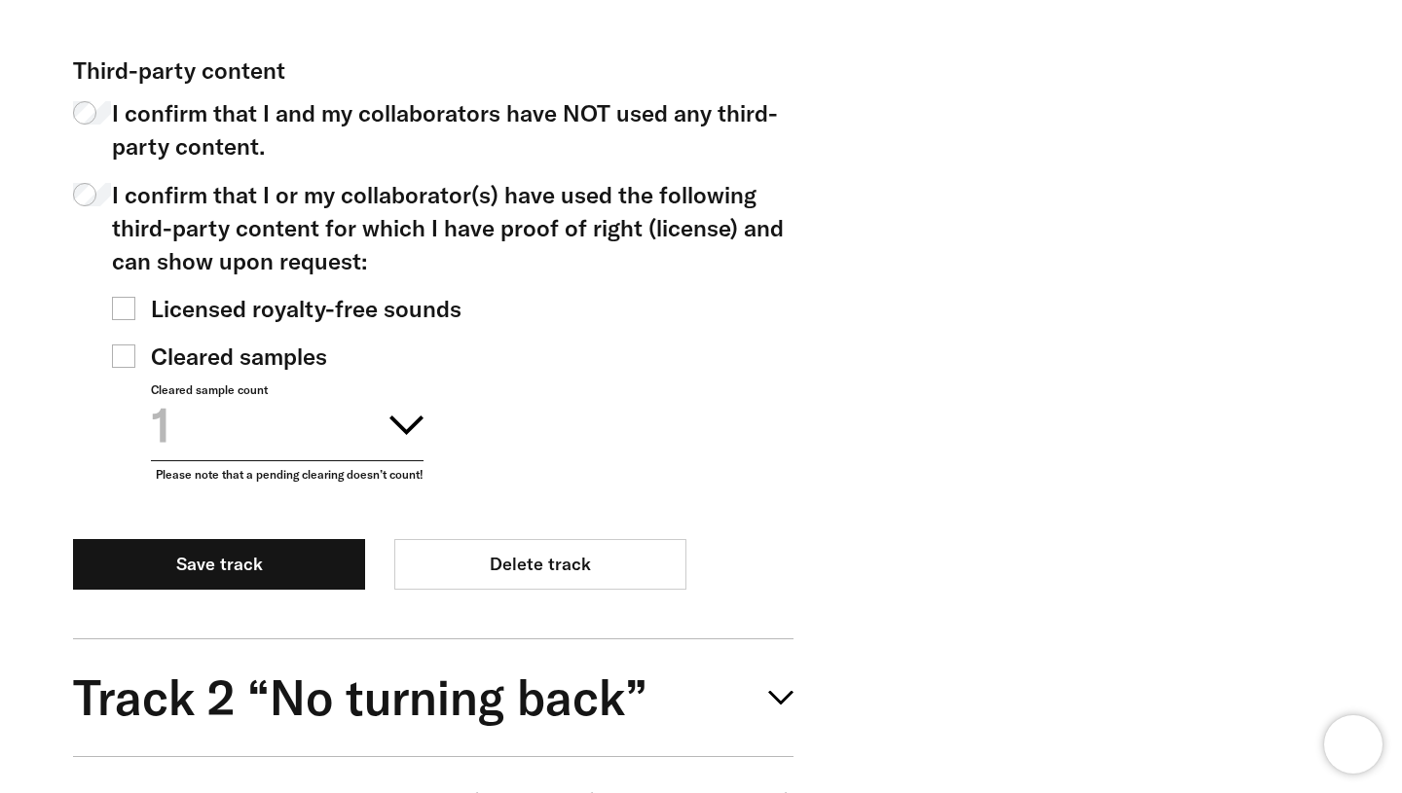
click at [225, 302] on span "Licensed royalty-free sounds" at bounding box center [306, 308] width 311 height 33
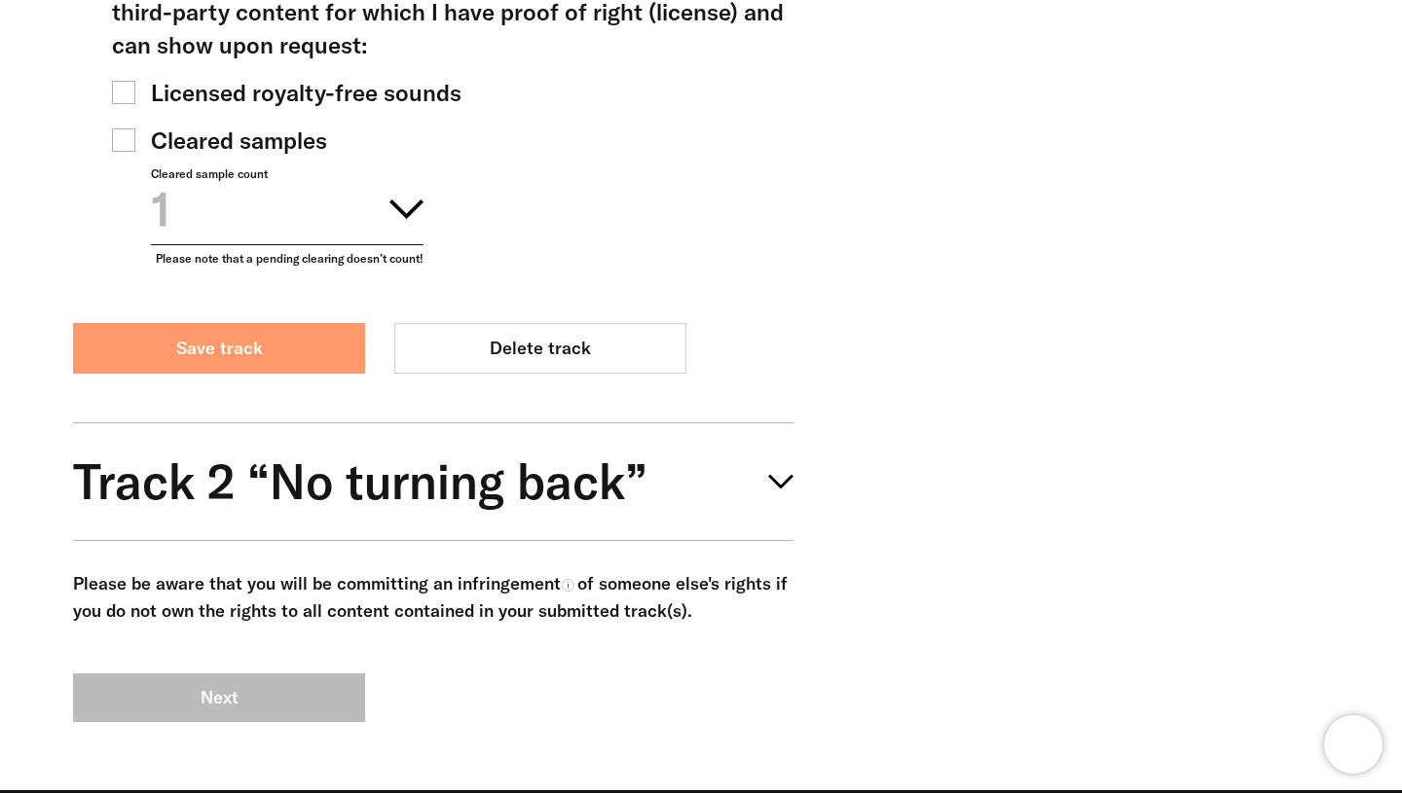
click at [223, 351] on button "Save track" at bounding box center [219, 348] width 292 height 51
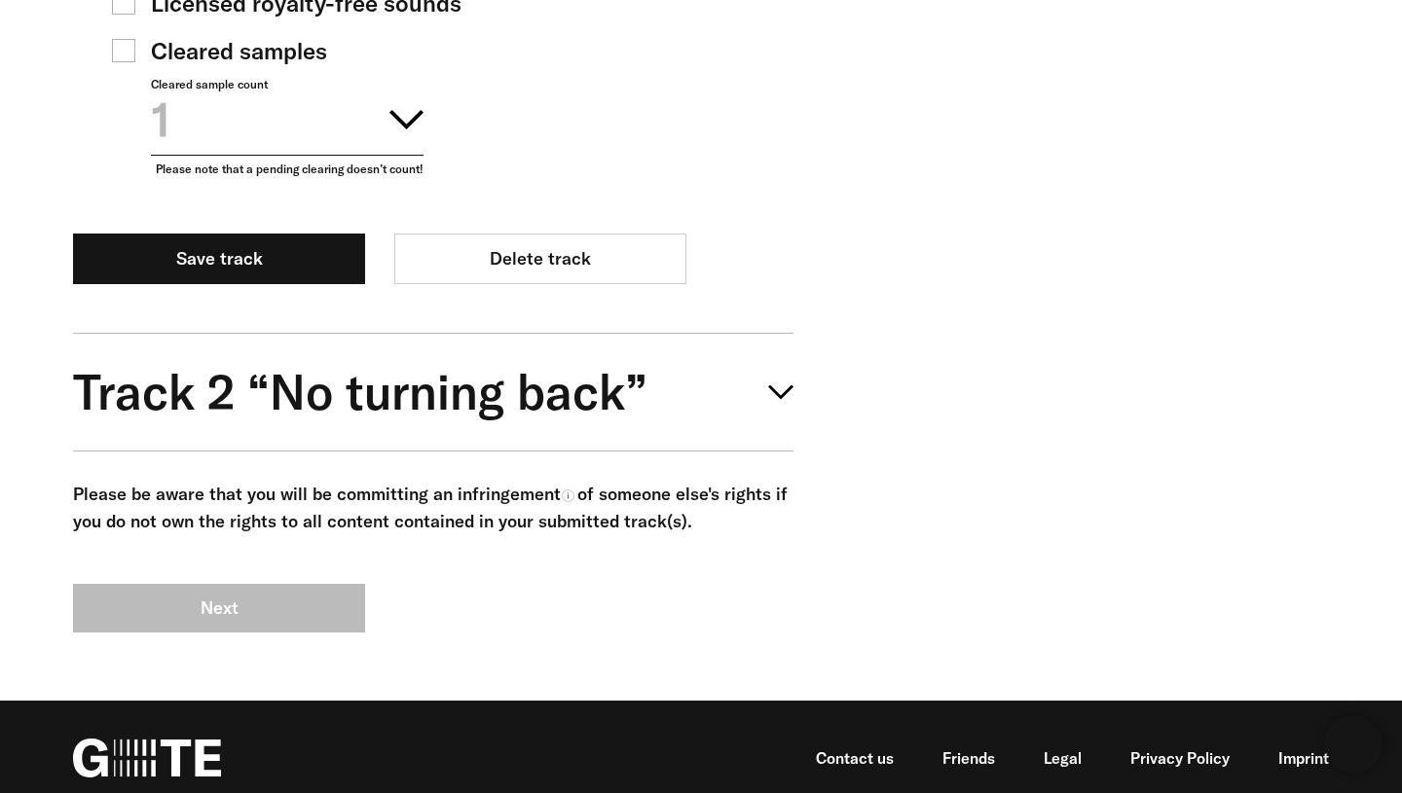
scroll to position [1771, 0]
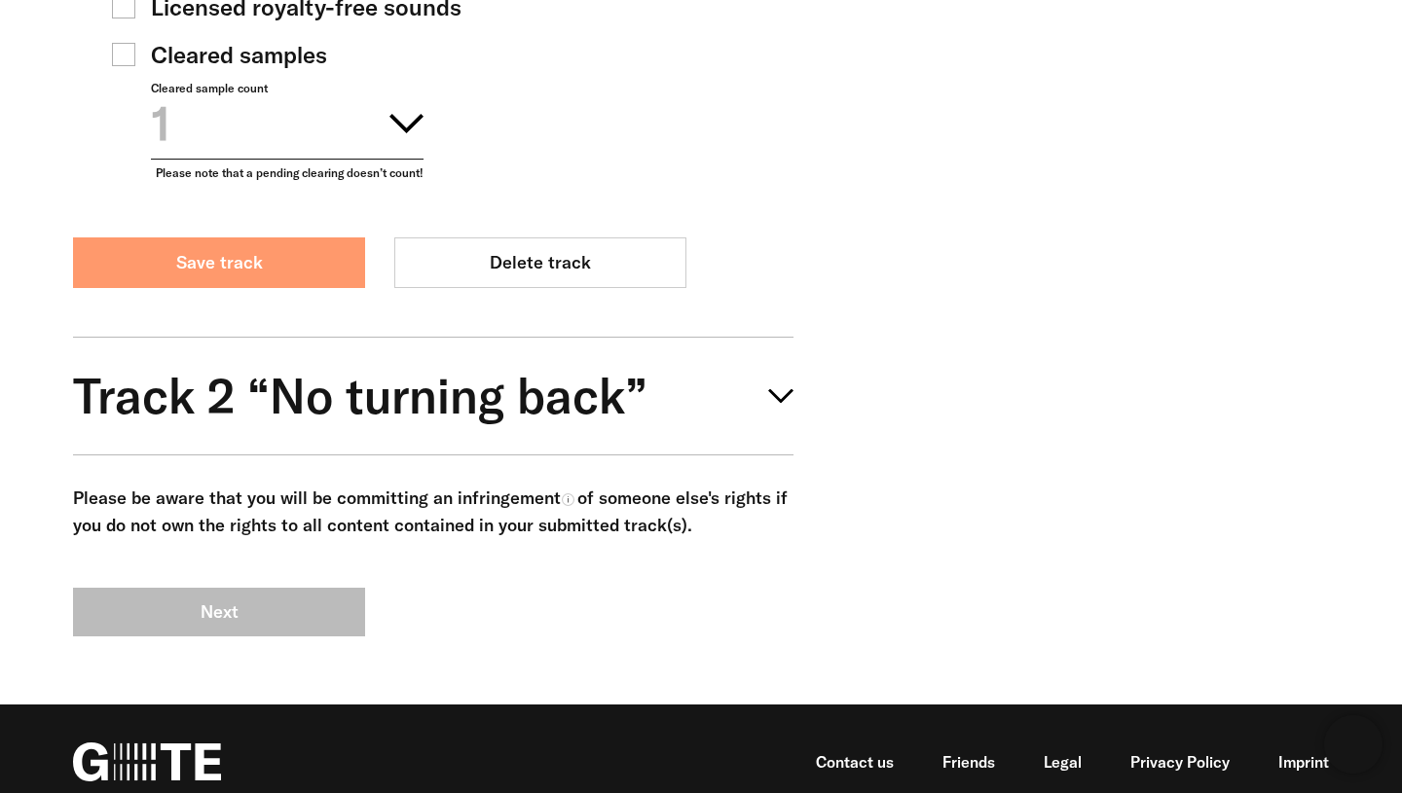
click at [251, 259] on button "Save track" at bounding box center [219, 263] width 292 height 51
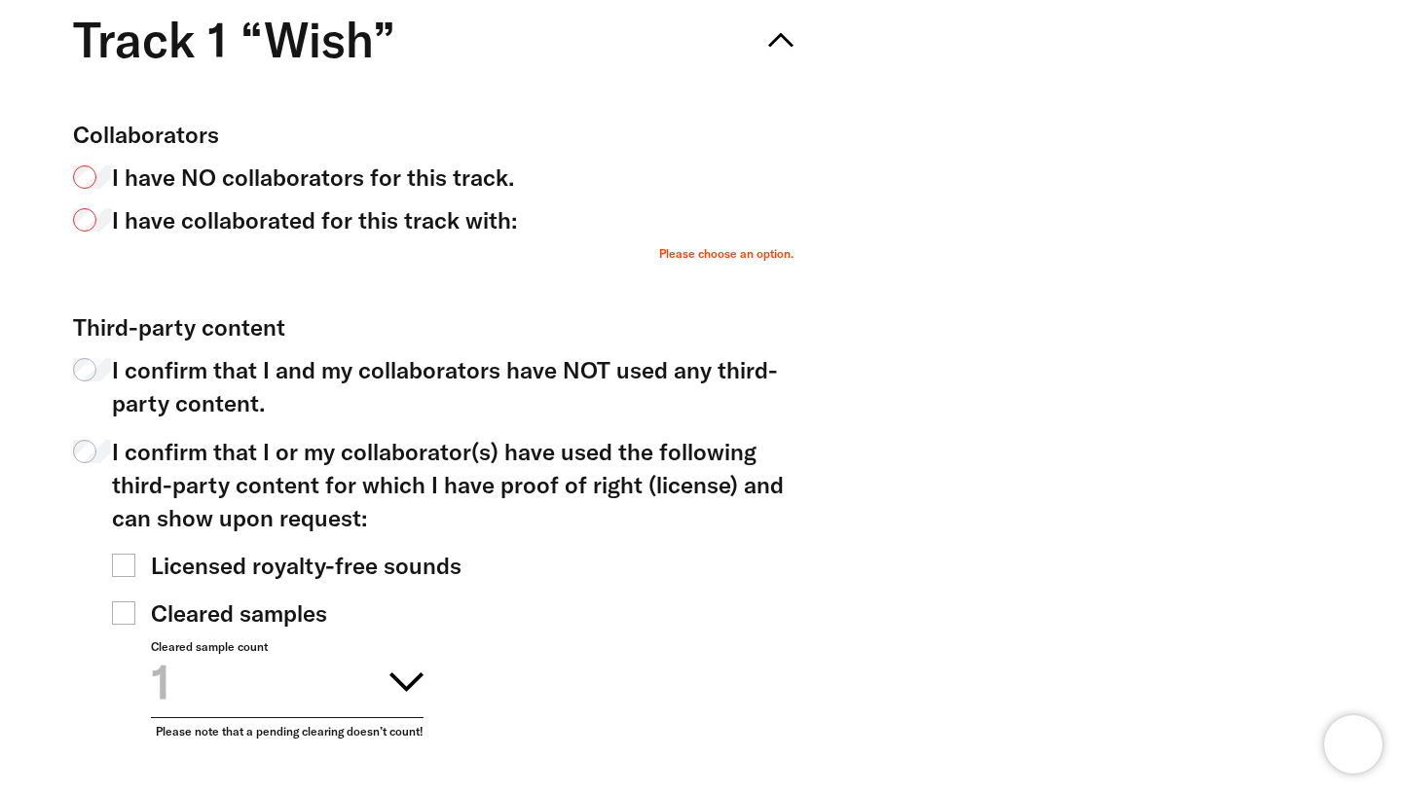
scroll to position [1211, 0]
click at [232, 176] on span "I have NO collaborators for this track." at bounding box center [313, 178] width 402 height 33
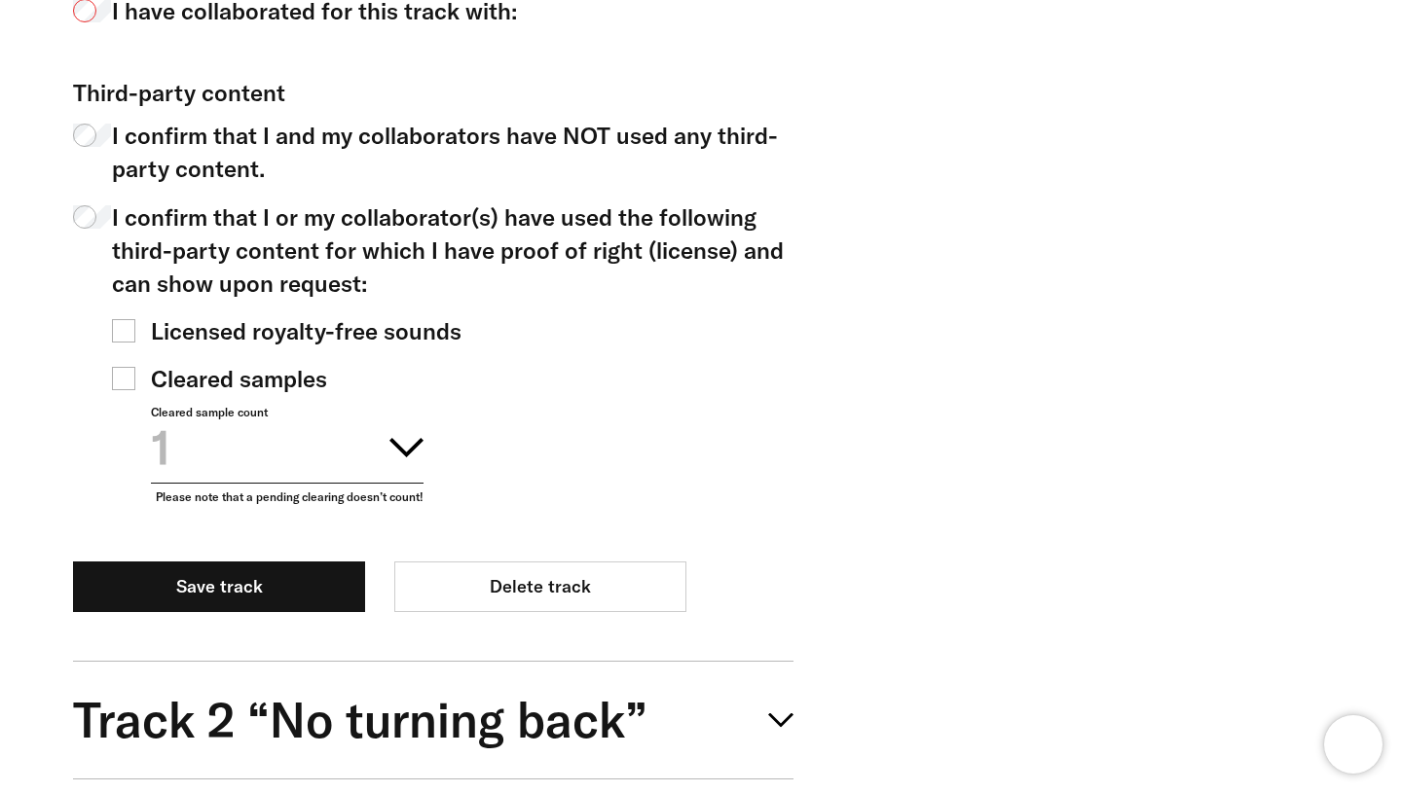
scroll to position [1771, 0]
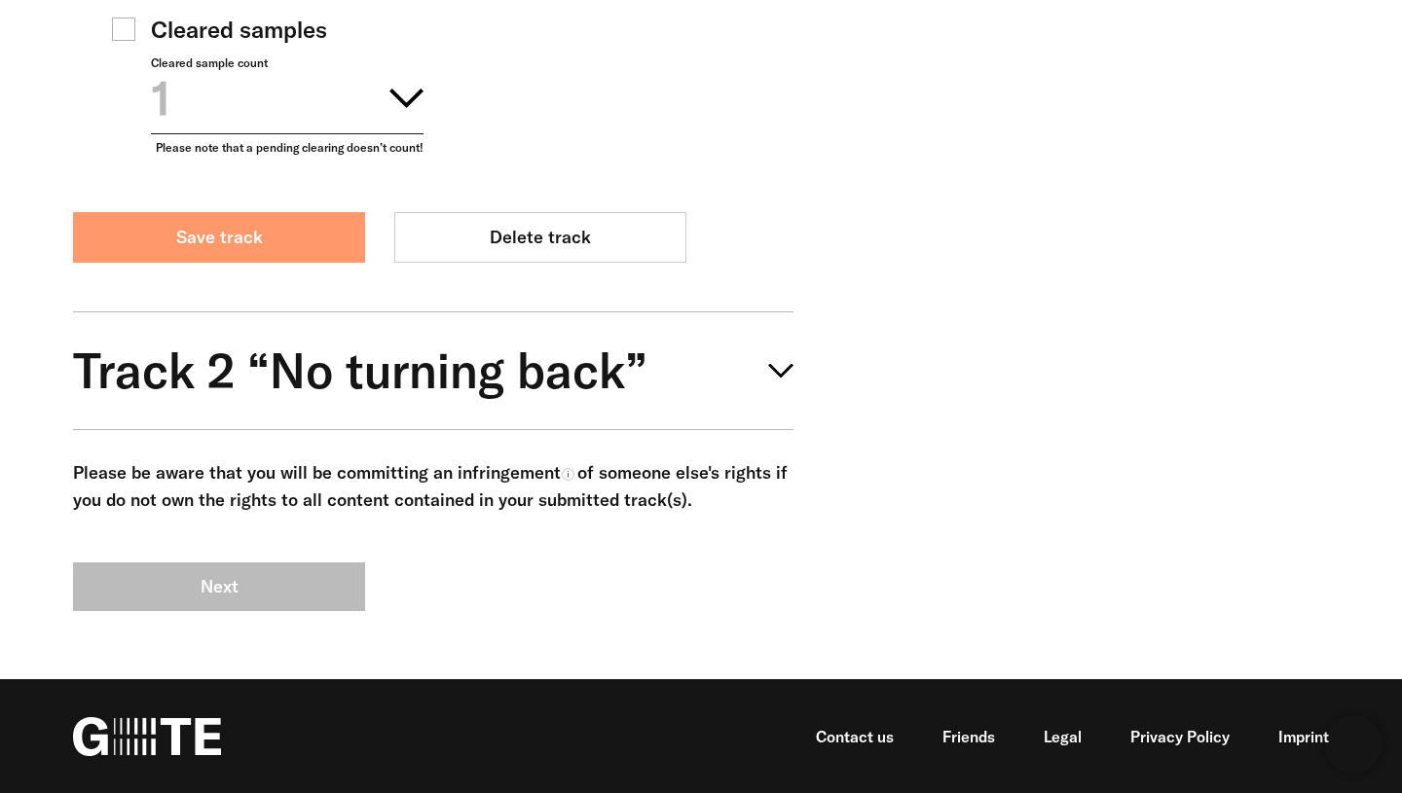
click at [286, 221] on button "Save track" at bounding box center [219, 237] width 292 height 51
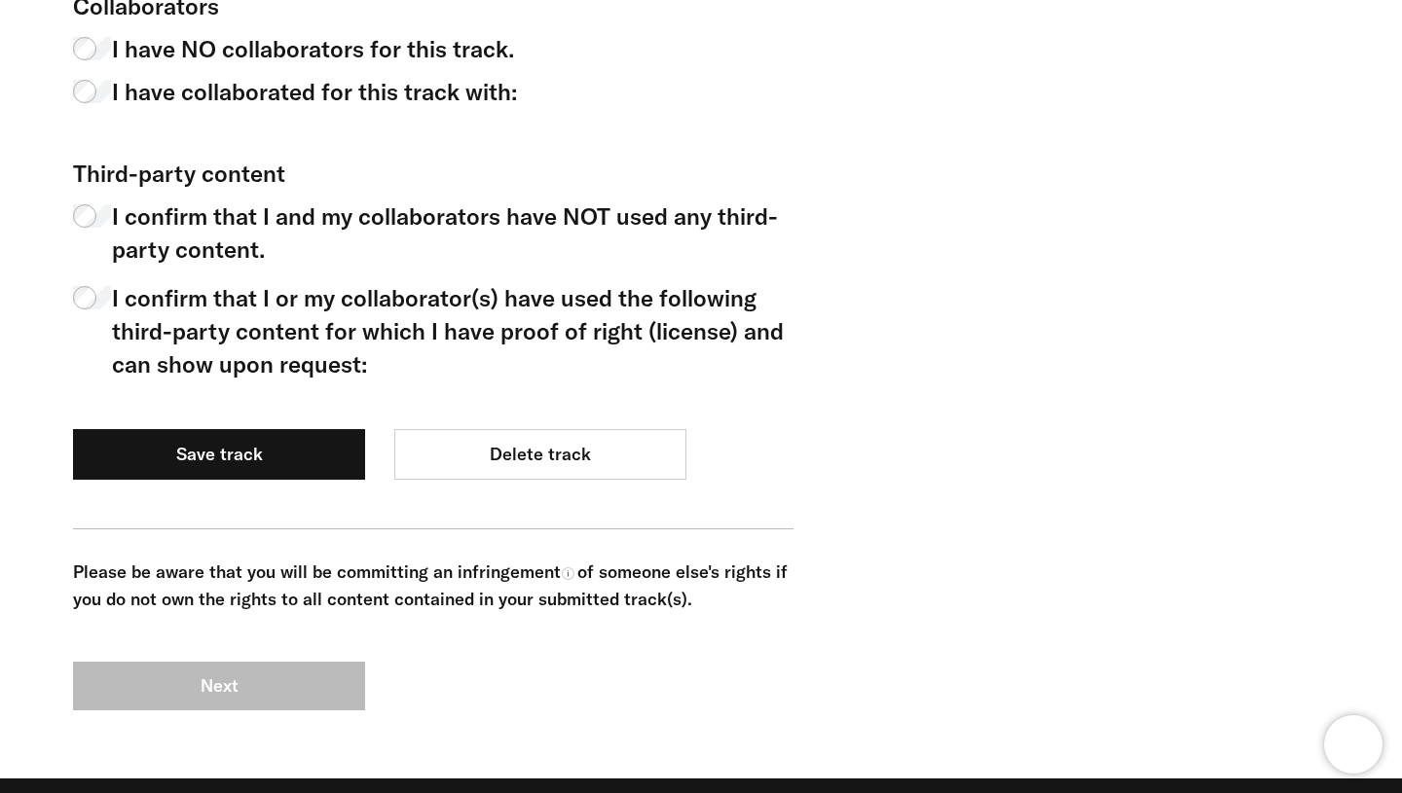
scroll to position [1472, 0]
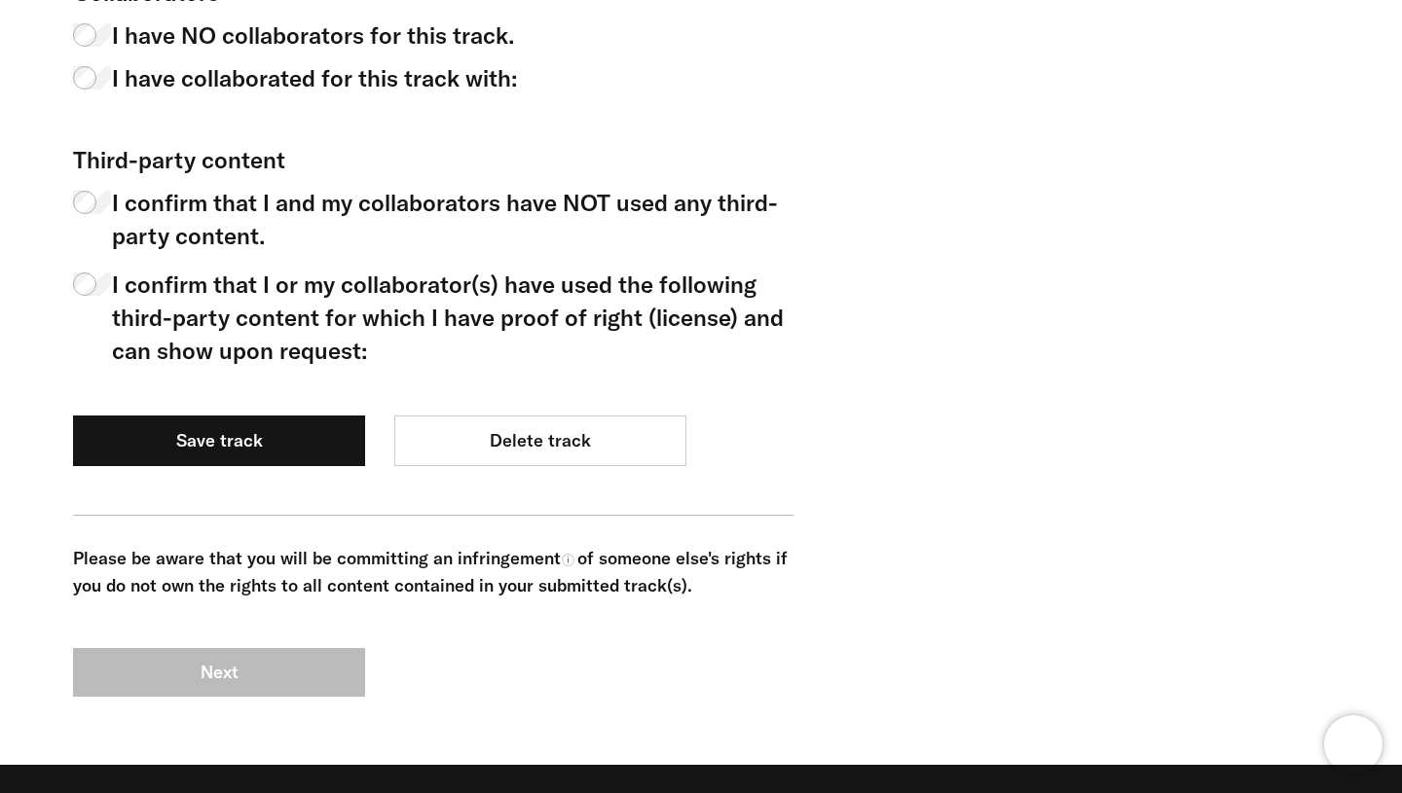
click at [297, 200] on span "I confirm that I and my collaborators have NOT used any third-party content." at bounding box center [452, 219] width 681 height 66
click at [273, 72] on span "I have collaborated for this track with:" at bounding box center [314, 77] width 405 height 33
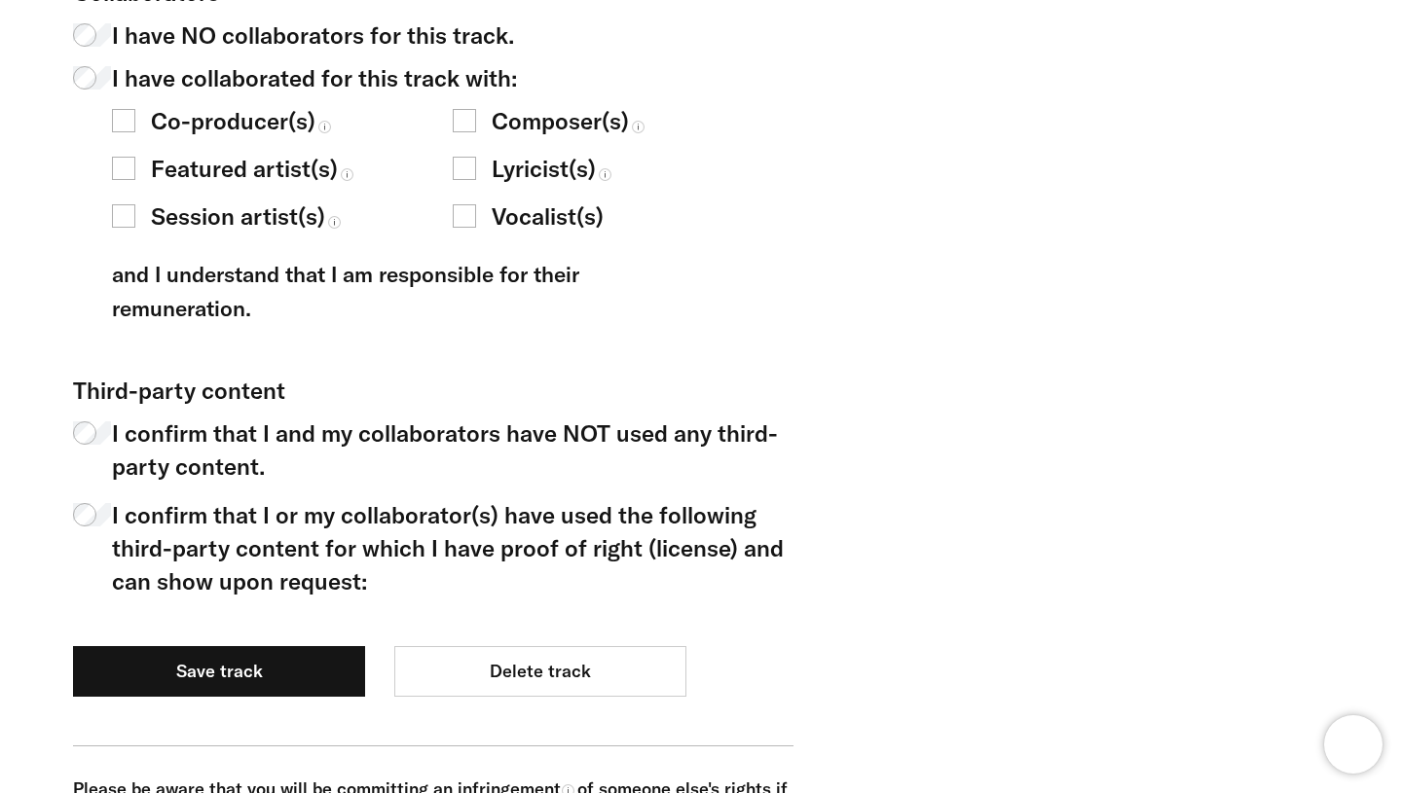
click at [236, 165] on span "Featured artist(s)" at bounding box center [244, 168] width 187 height 33
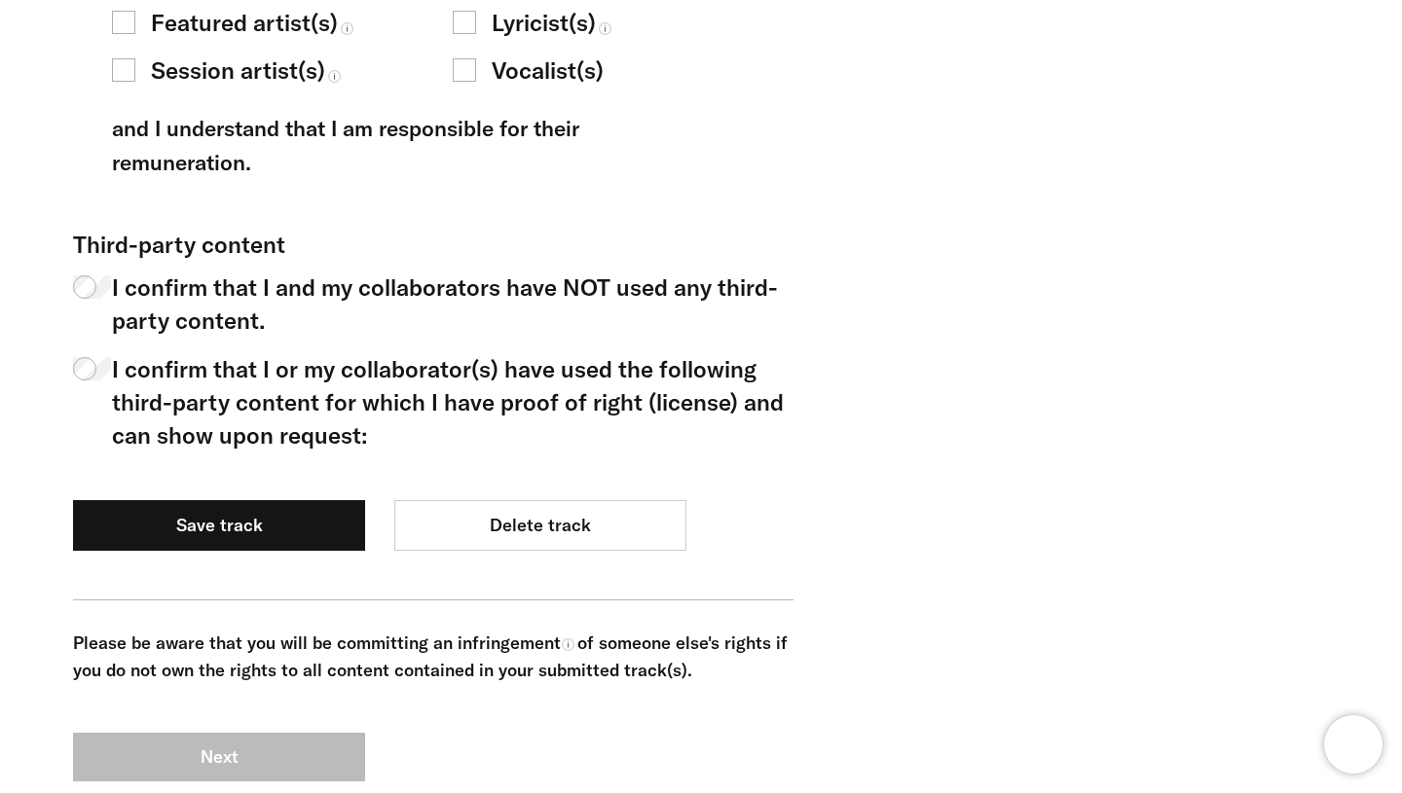
scroll to position [1651, 0]
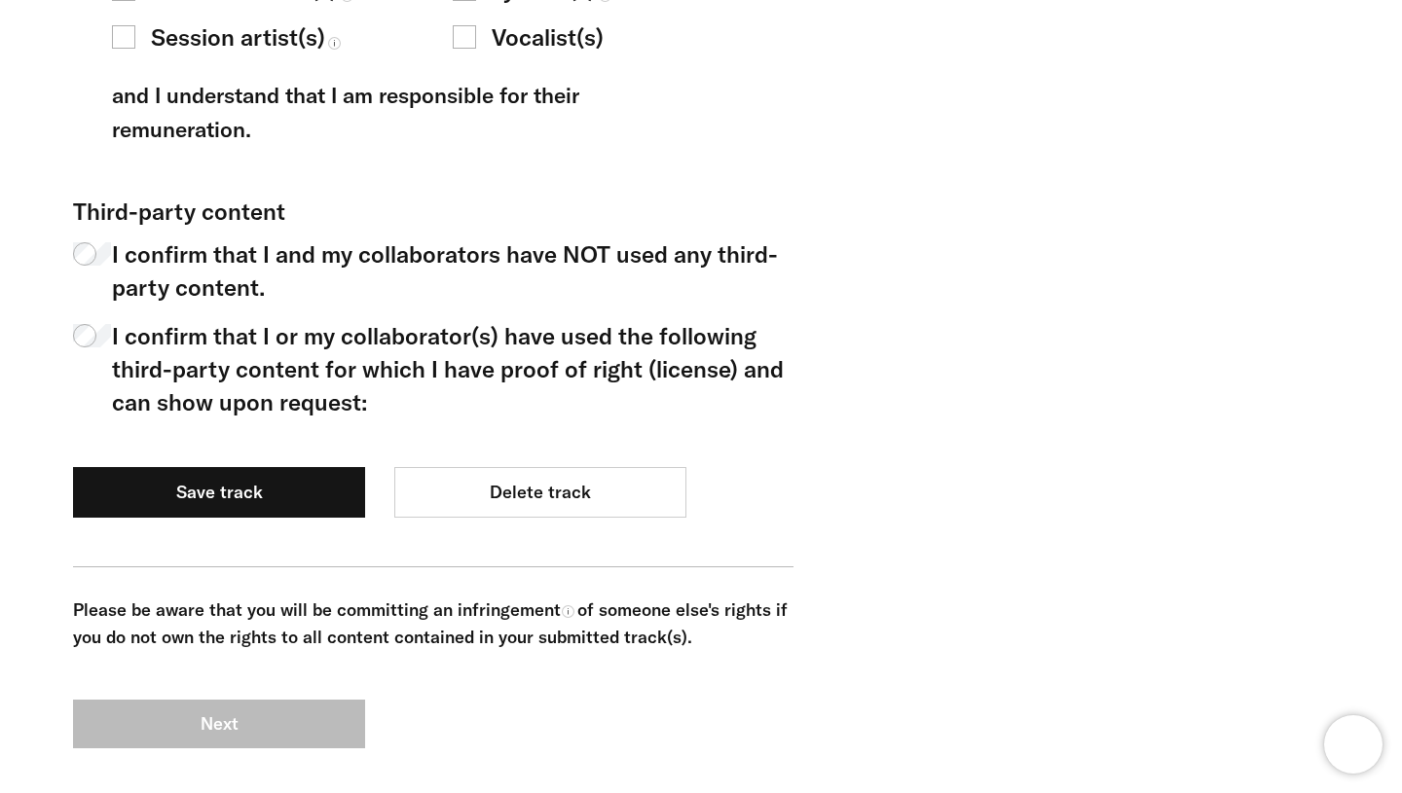
click at [295, 398] on span "I confirm that I or my collaborator(s) have used the following third-party cont…" at bounding box center [452, 368] width 681 height 99
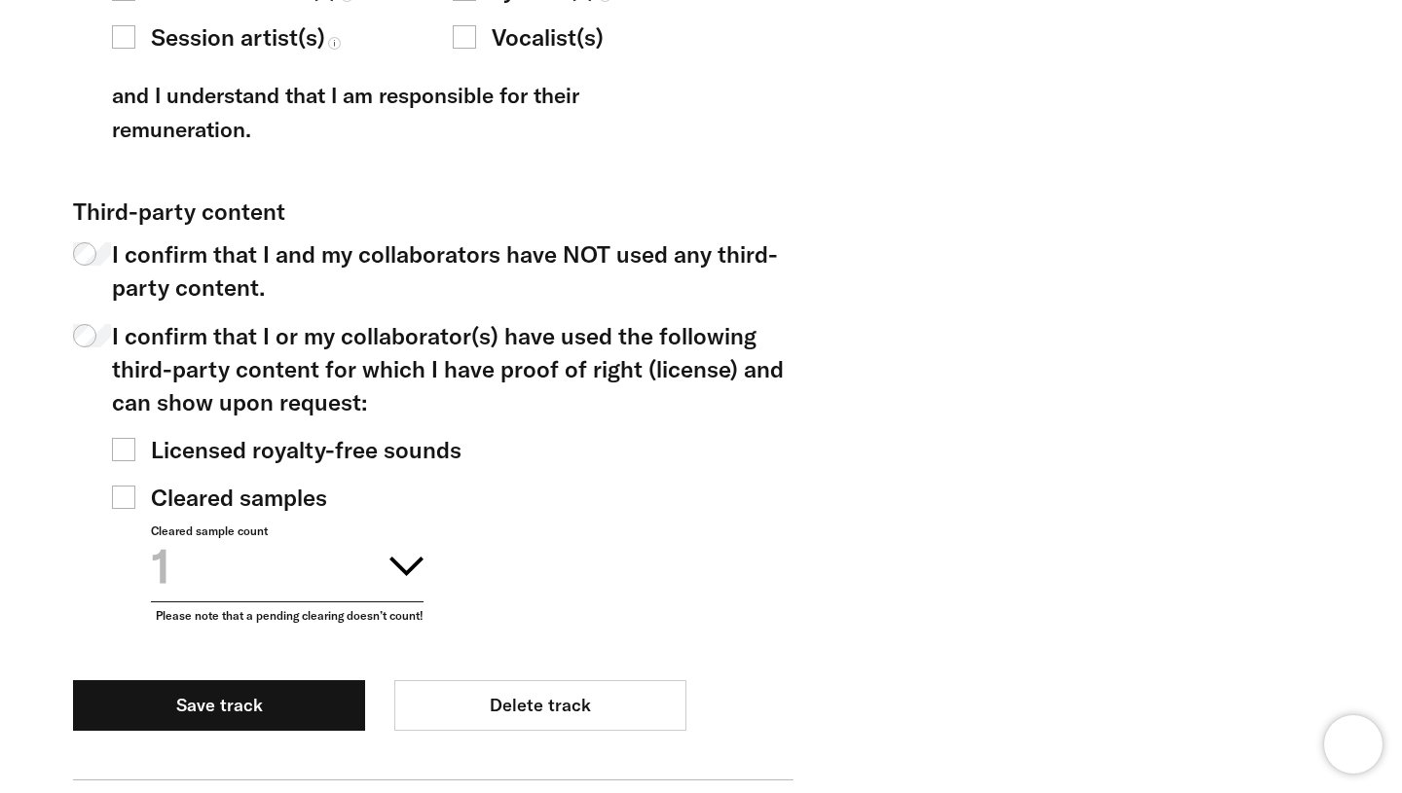
click at [233, 455] on span "Licensed royalty-free sounds" at bounding box center [306, 449] width 311 height 33
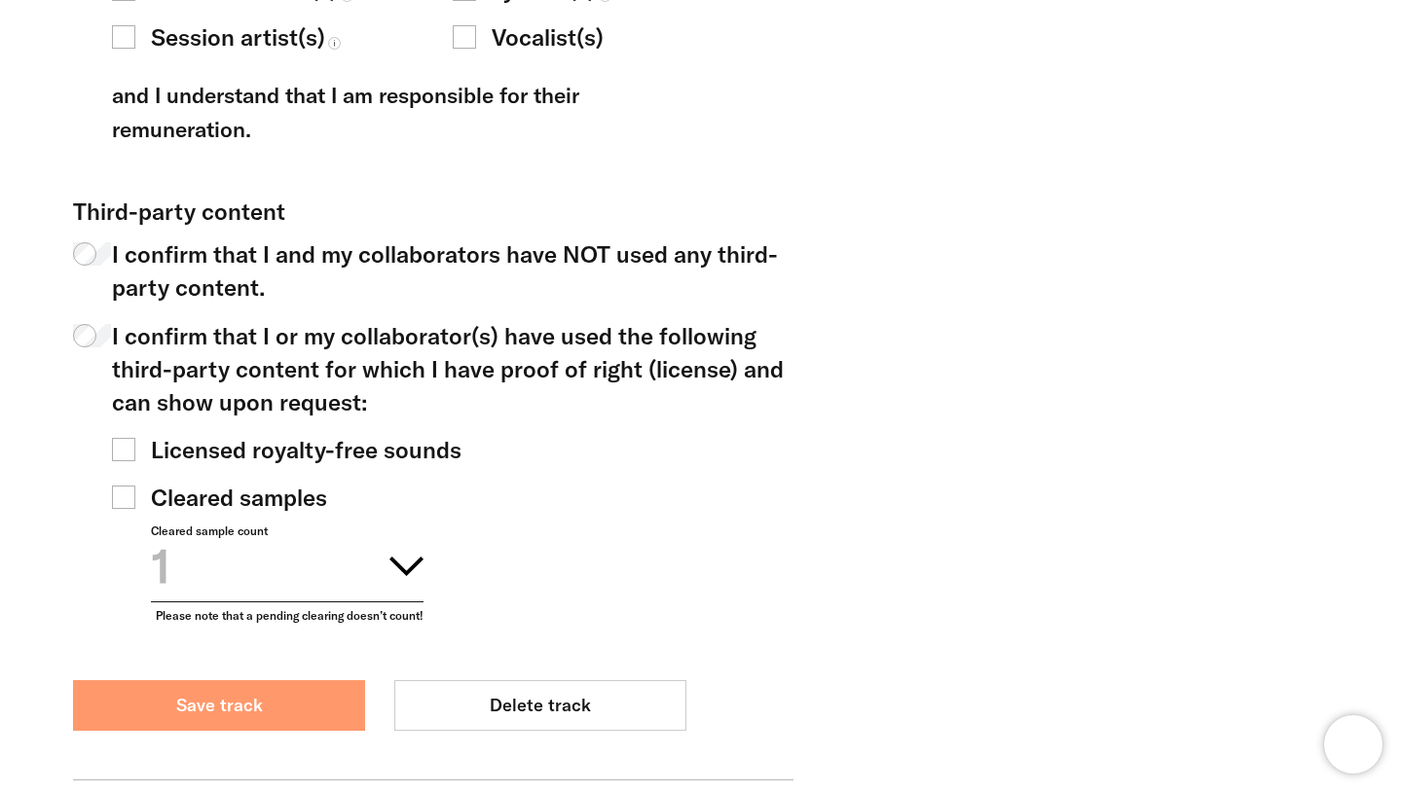
click at [249, 694] on button "Save track" at bounding box center [219, 705] width 292 height 51
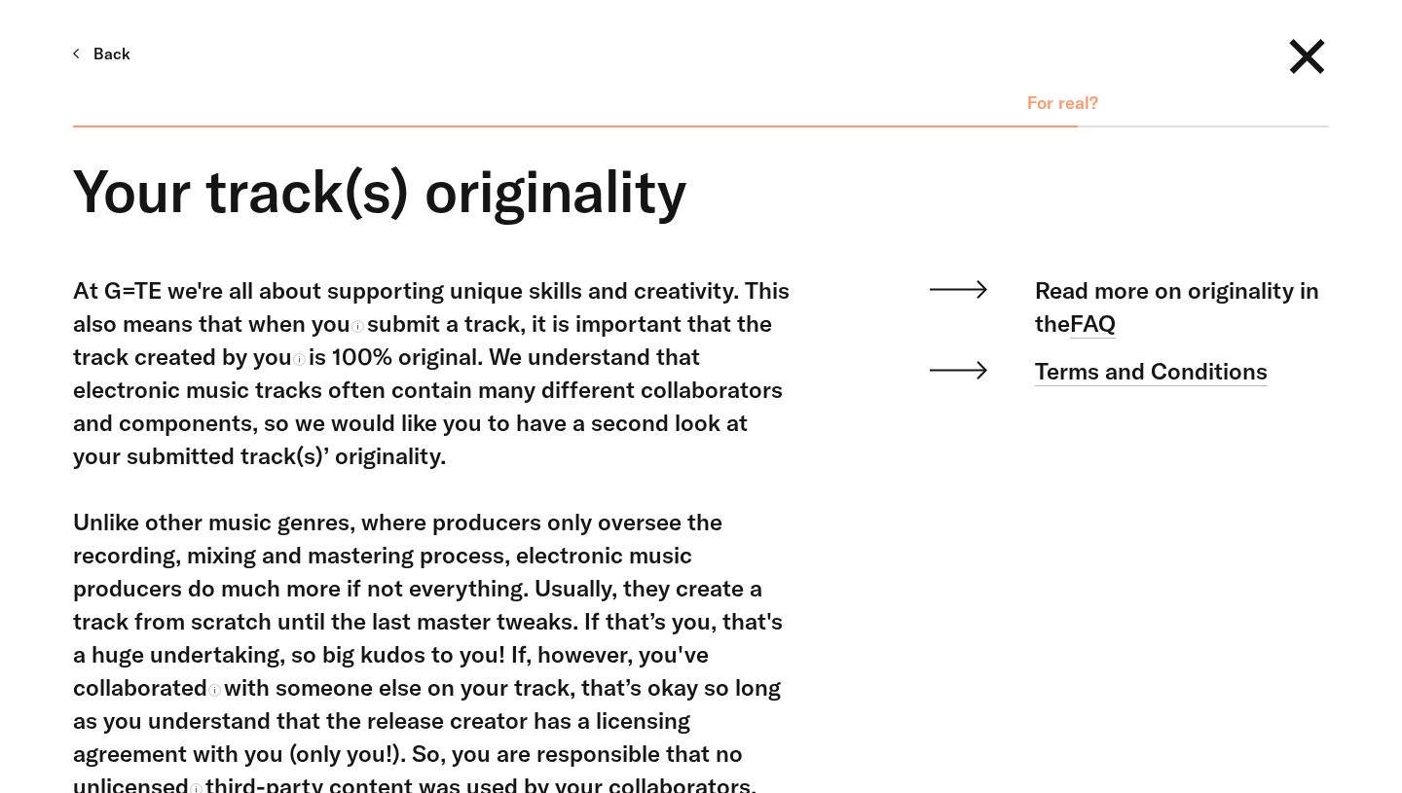
scroll to position [999, 0]
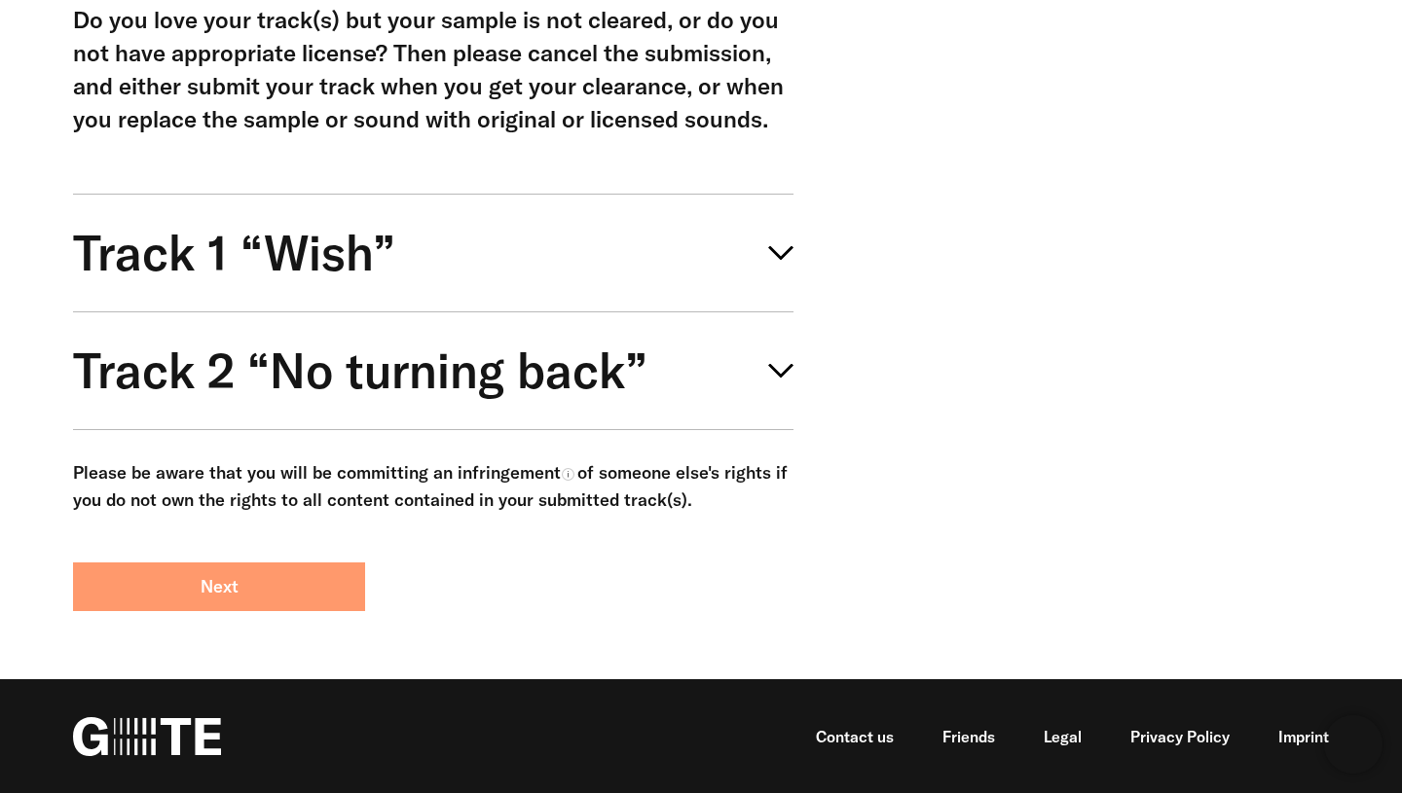
click at [273, 573] on button "Next" at bounding box center [219, 587] width 292 height 49
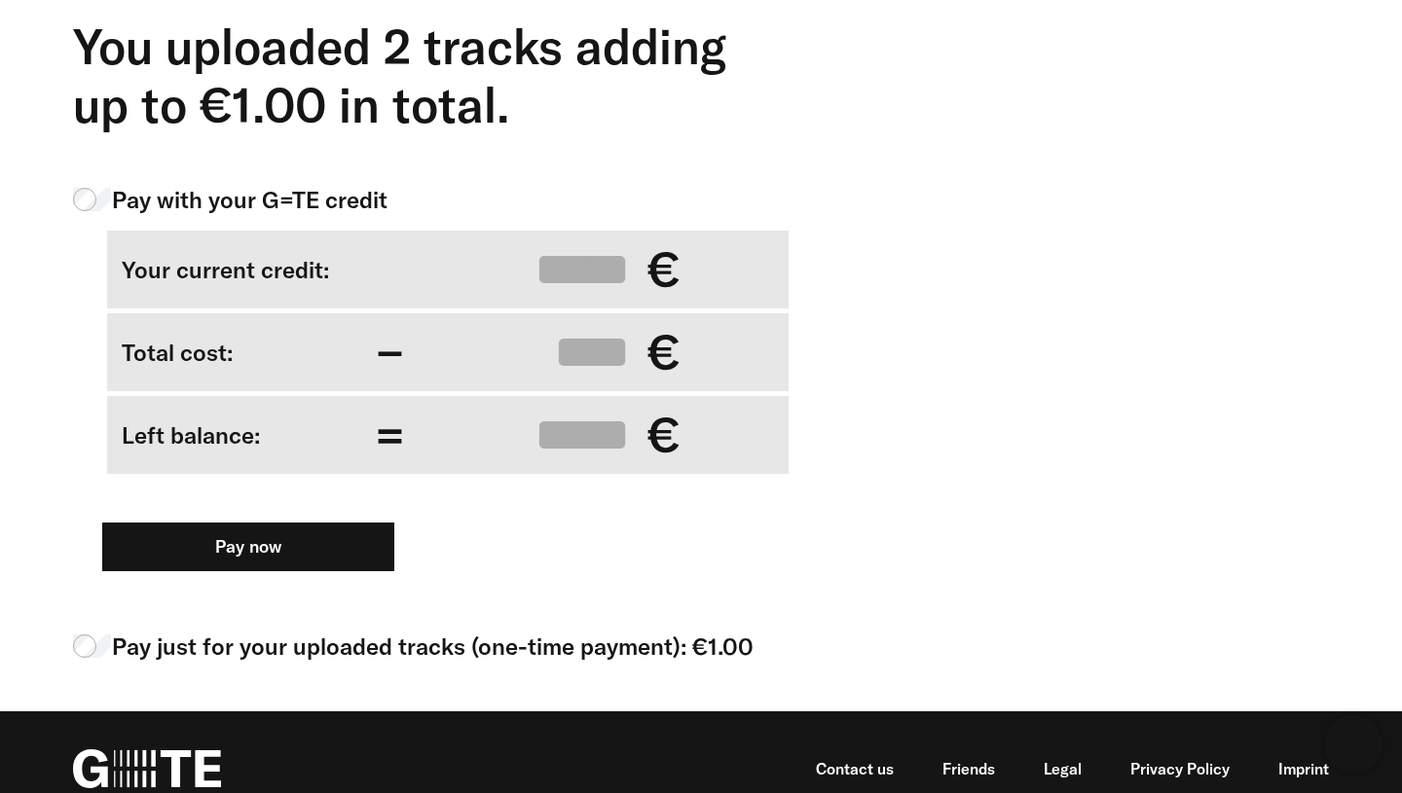
scroll to position [635, 0]
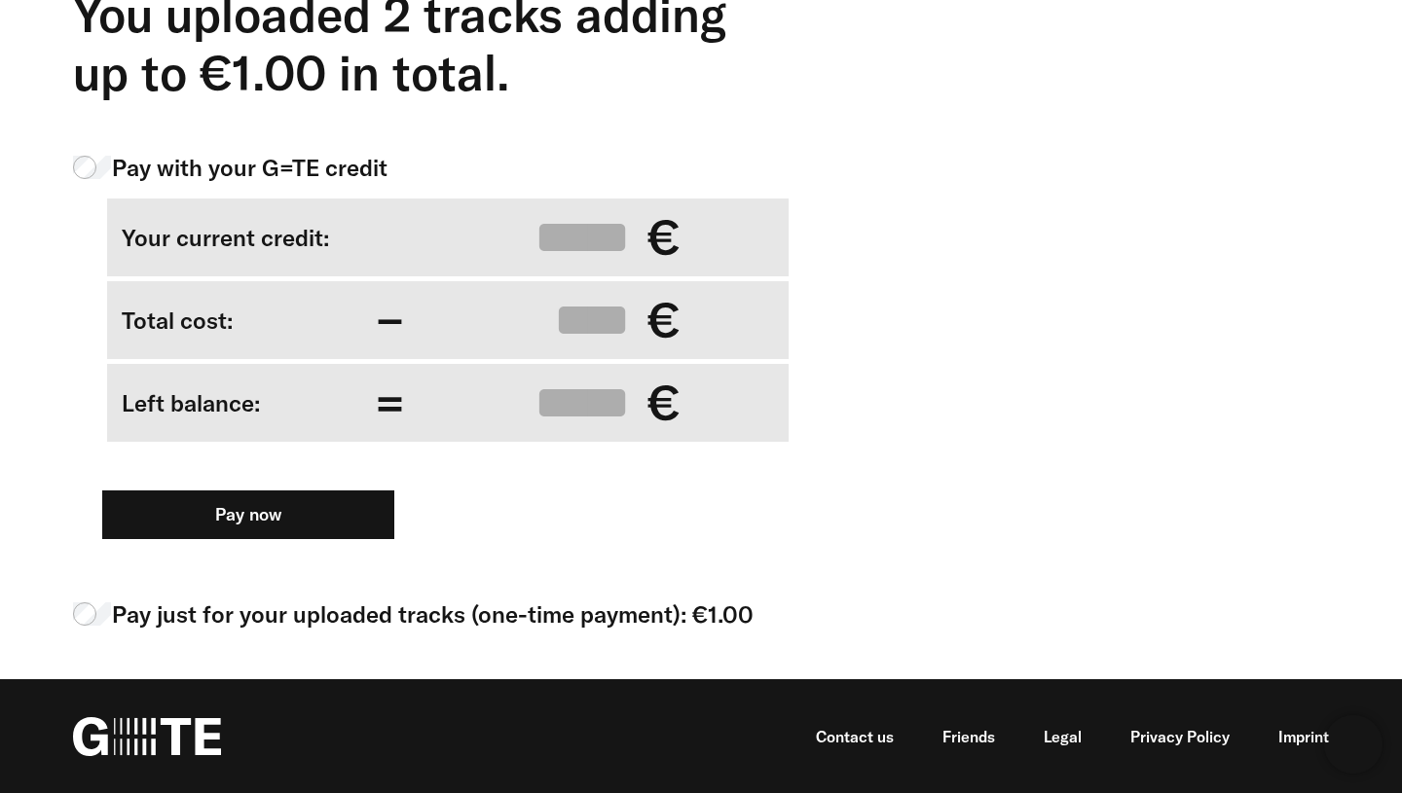
click at [199, 609] on span "Pay just for your uploaded tracks (one-time payment): €1.00" at bounding box center [432, 614] width 641 height 33
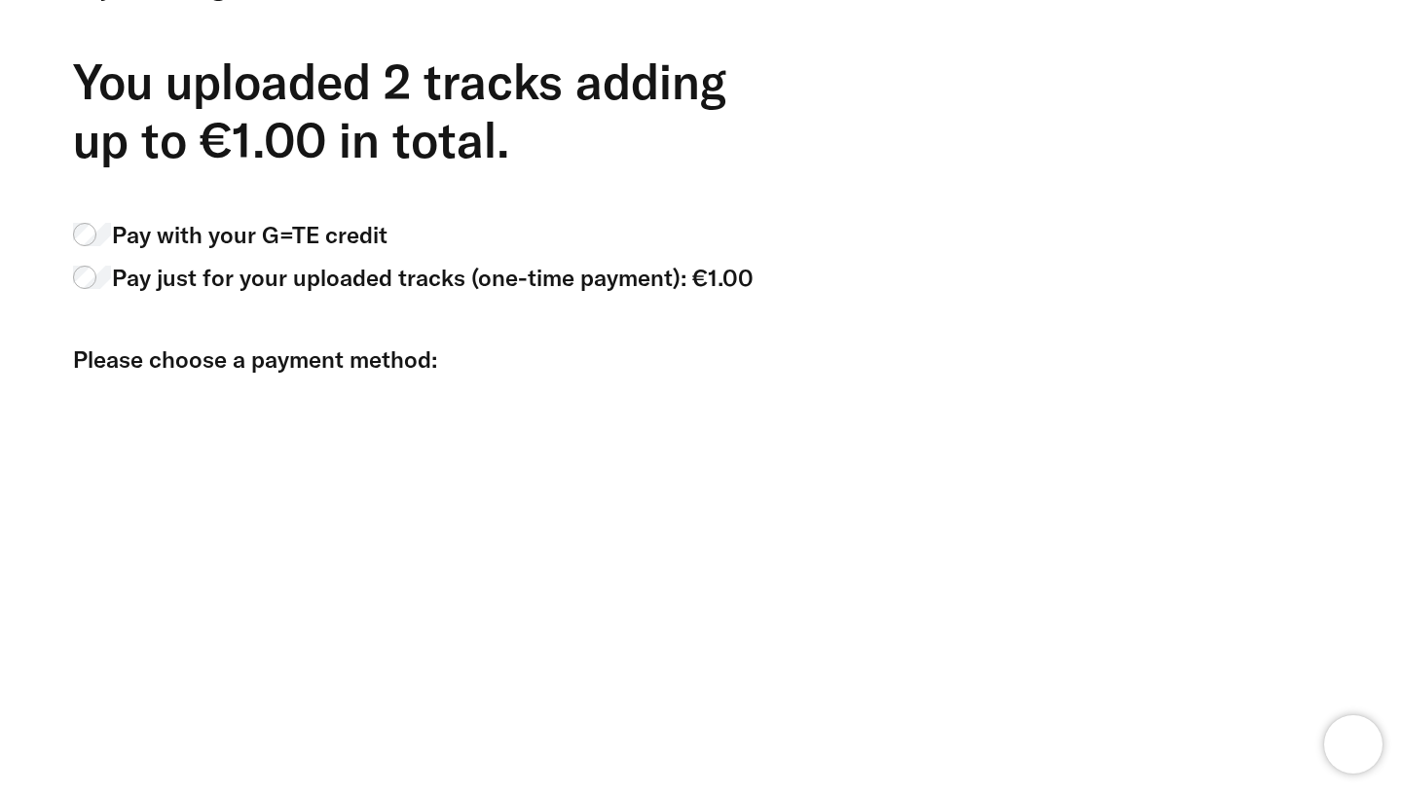
scroll to position [572, 0]
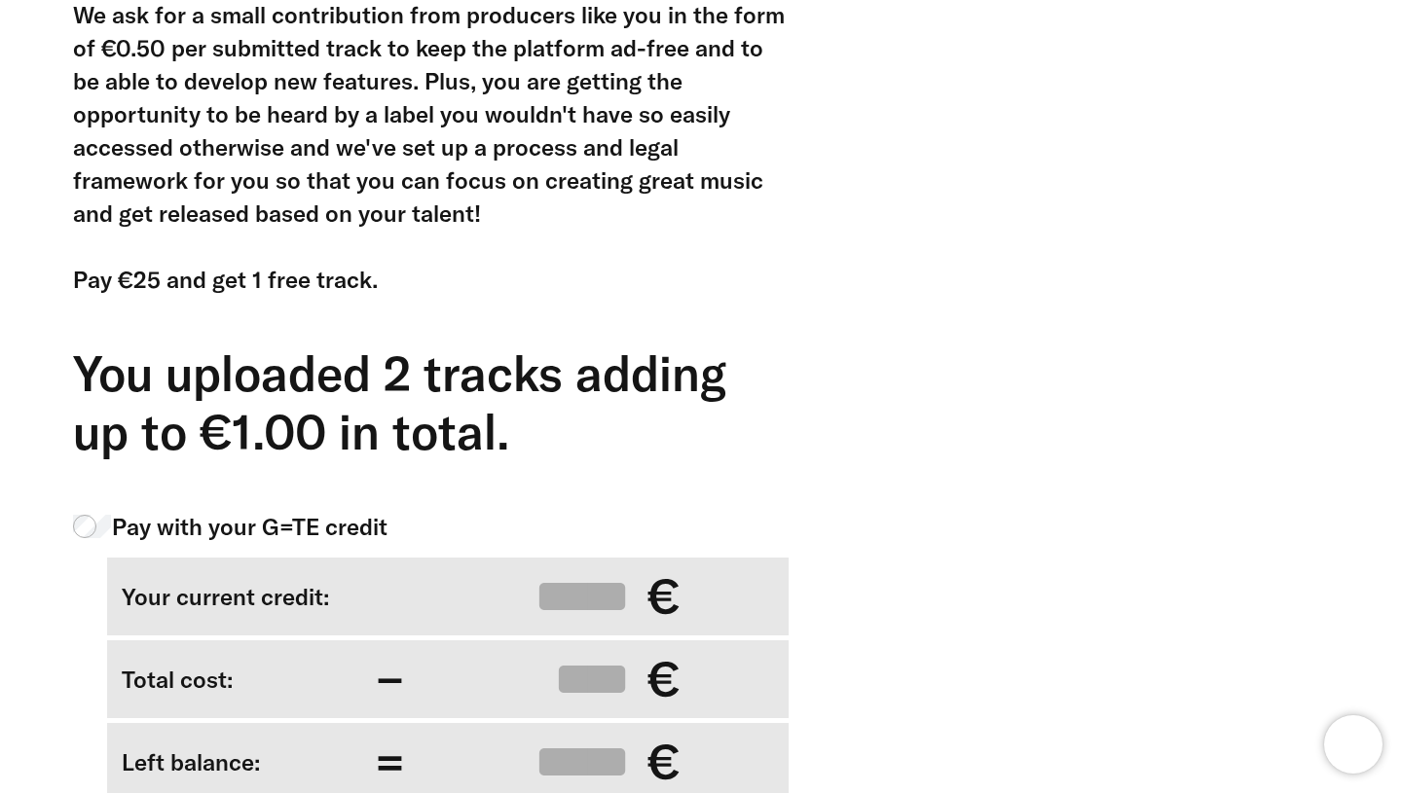
scroll to position [635, 0]
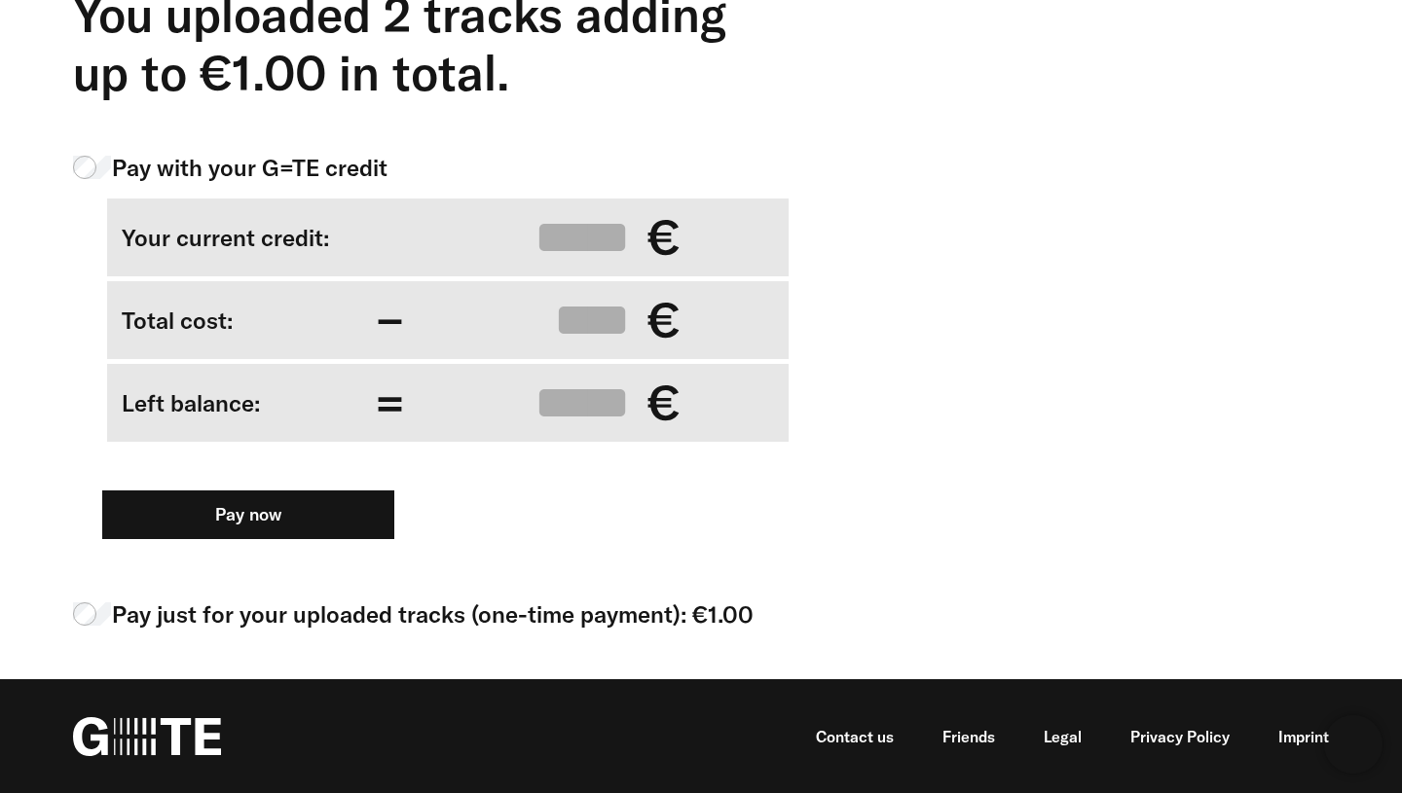
click at [110, 602] on label "Pay just for your uploaded tracks (one-time payment): €1.00" at bounding box center [433, 614] width 720 height 33
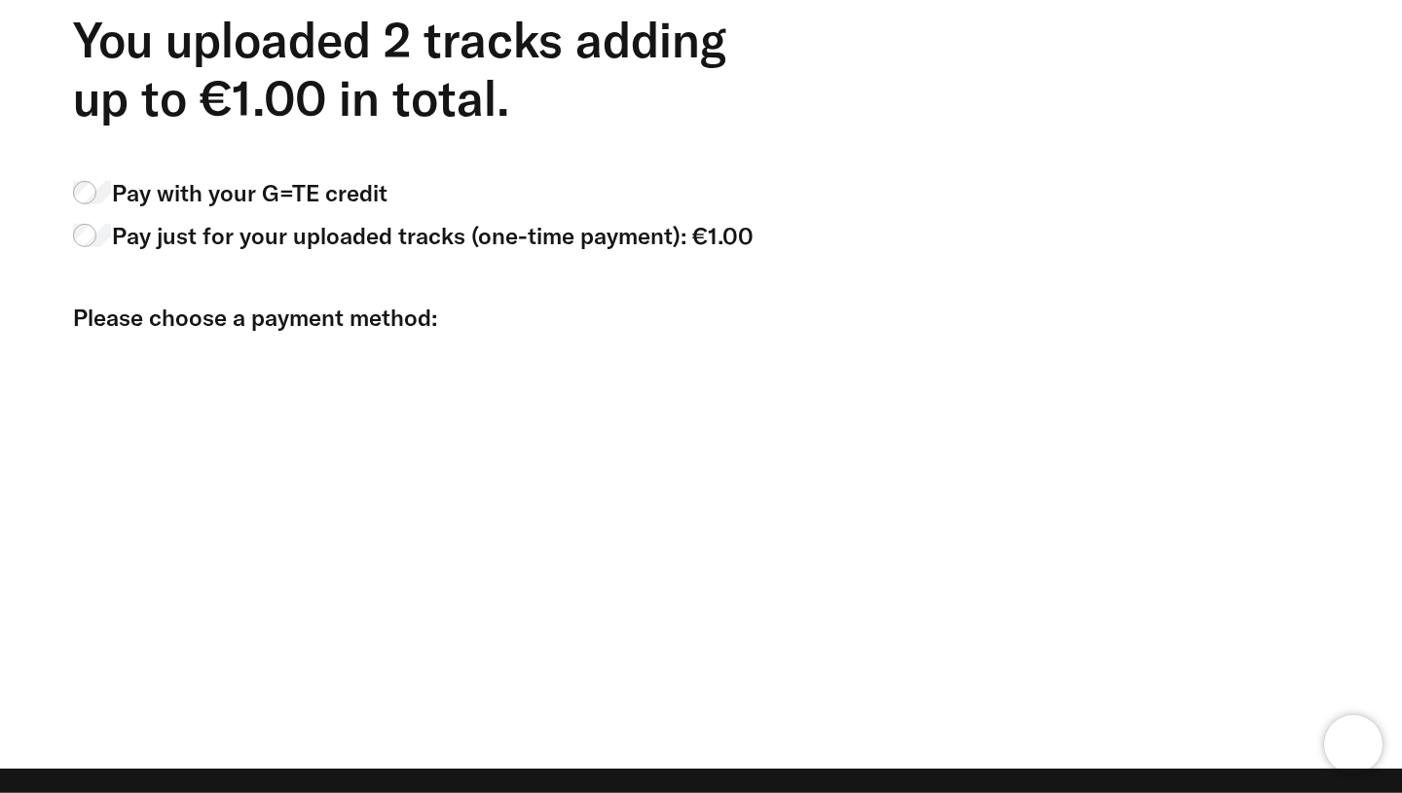
scroll to position [699, 0]
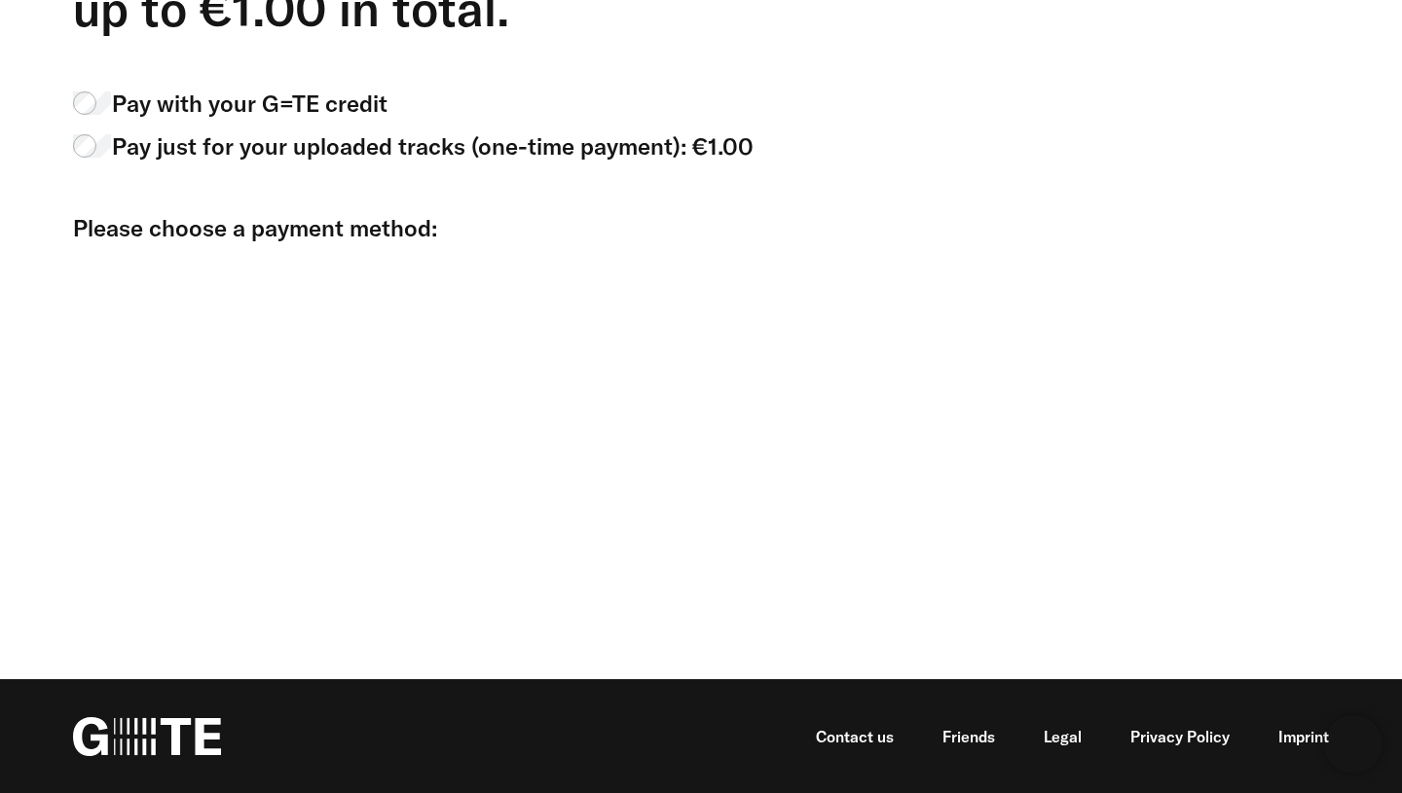
click at [852, 378] on div "We ask for a small contribution from producers like you in the form of €0.50 pe…" at bounding box center [686, 103] width 1285 height 1056
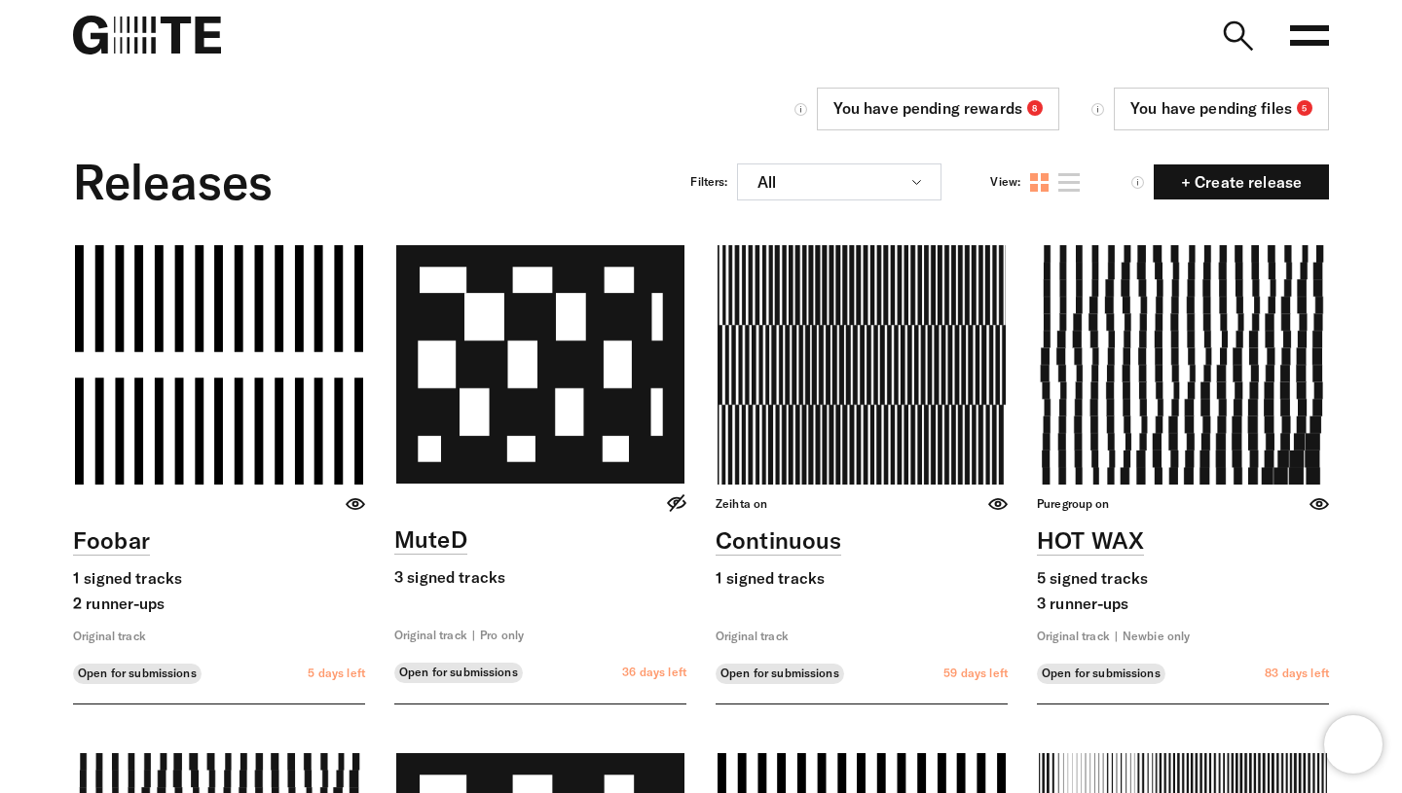
click at [165, 41] on img at bounding box center [147, 35] width 148 height 39
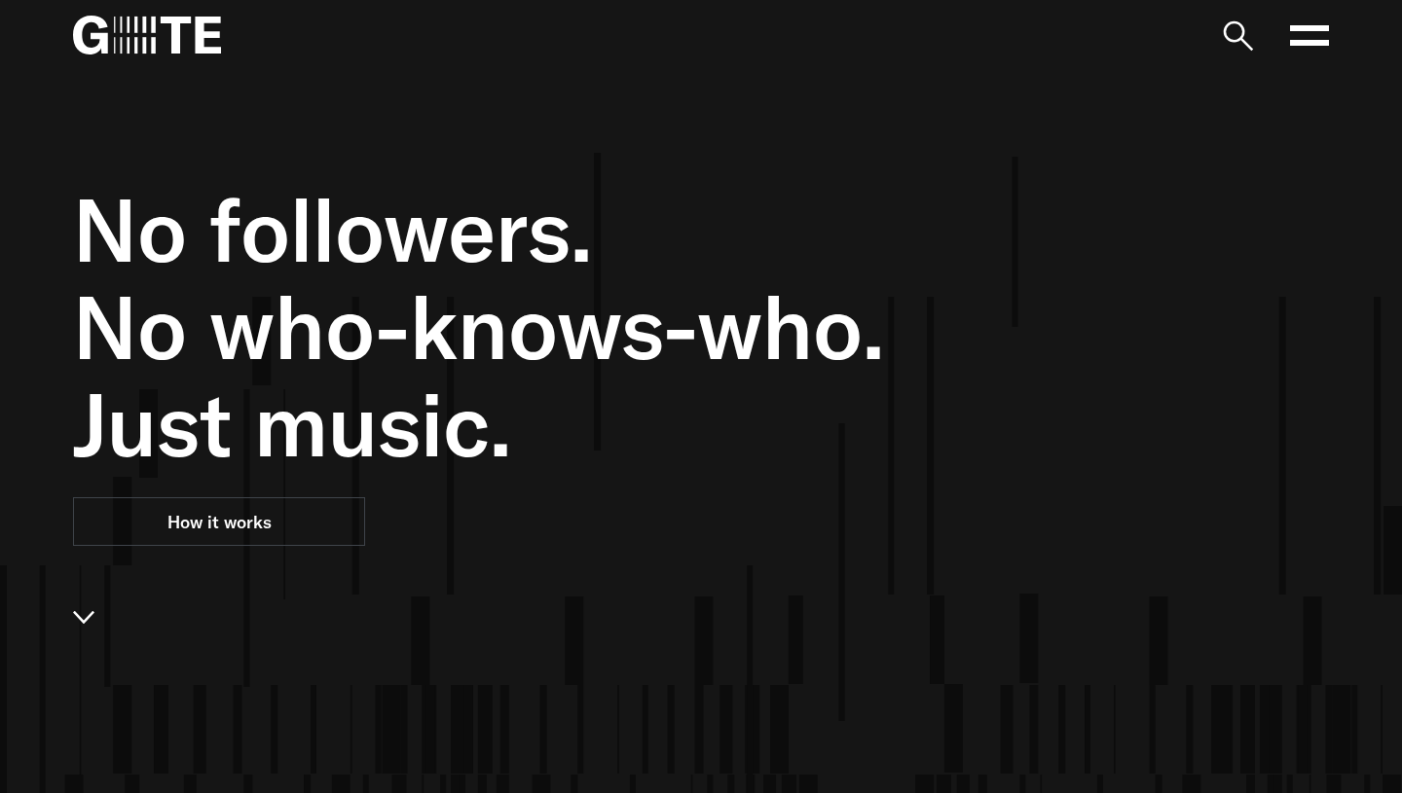
click at [1311, 45] on rect at bounding box center [1309, 43] width 39 height 6
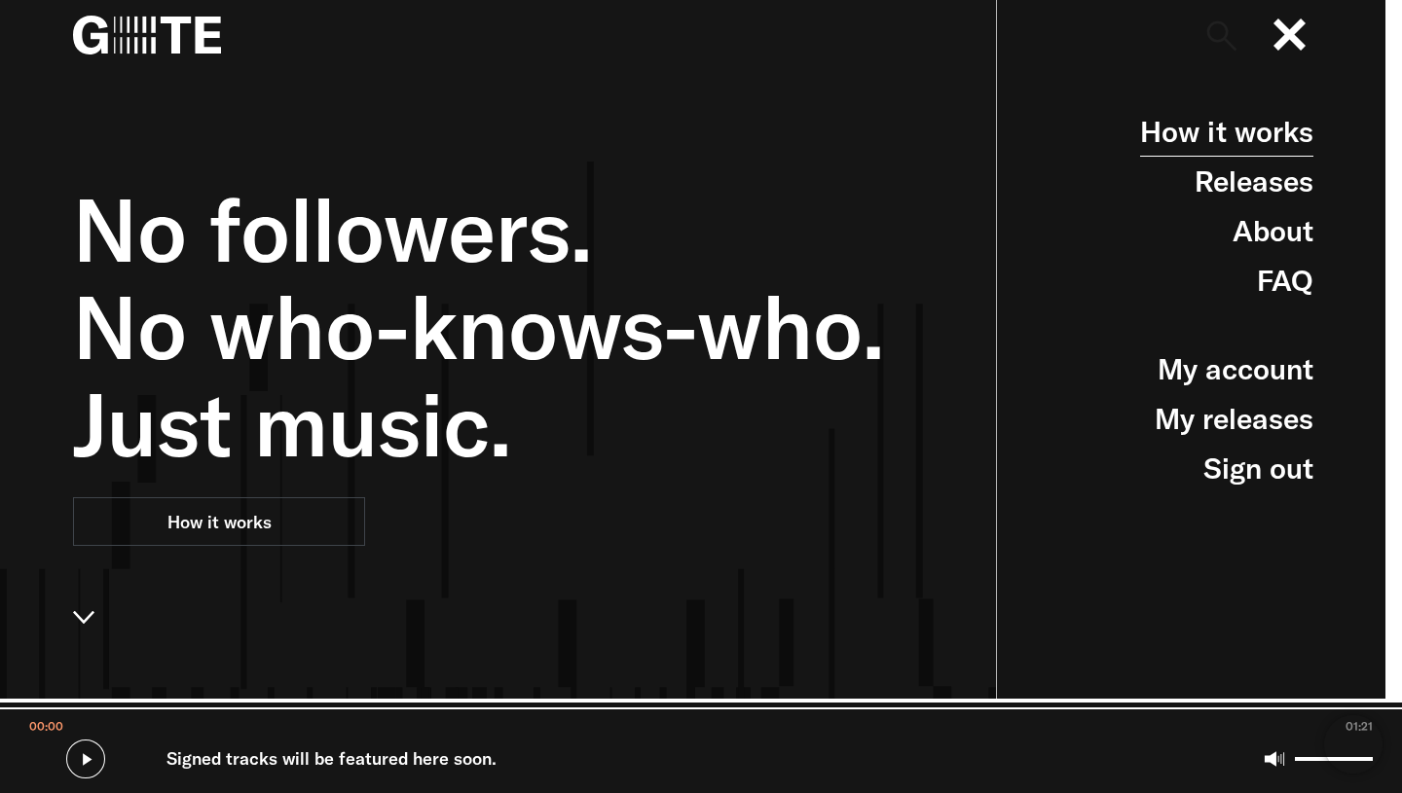
click at [1269, 148] on link "How it works" at bounding box center [1226, 132] width 173 height 50
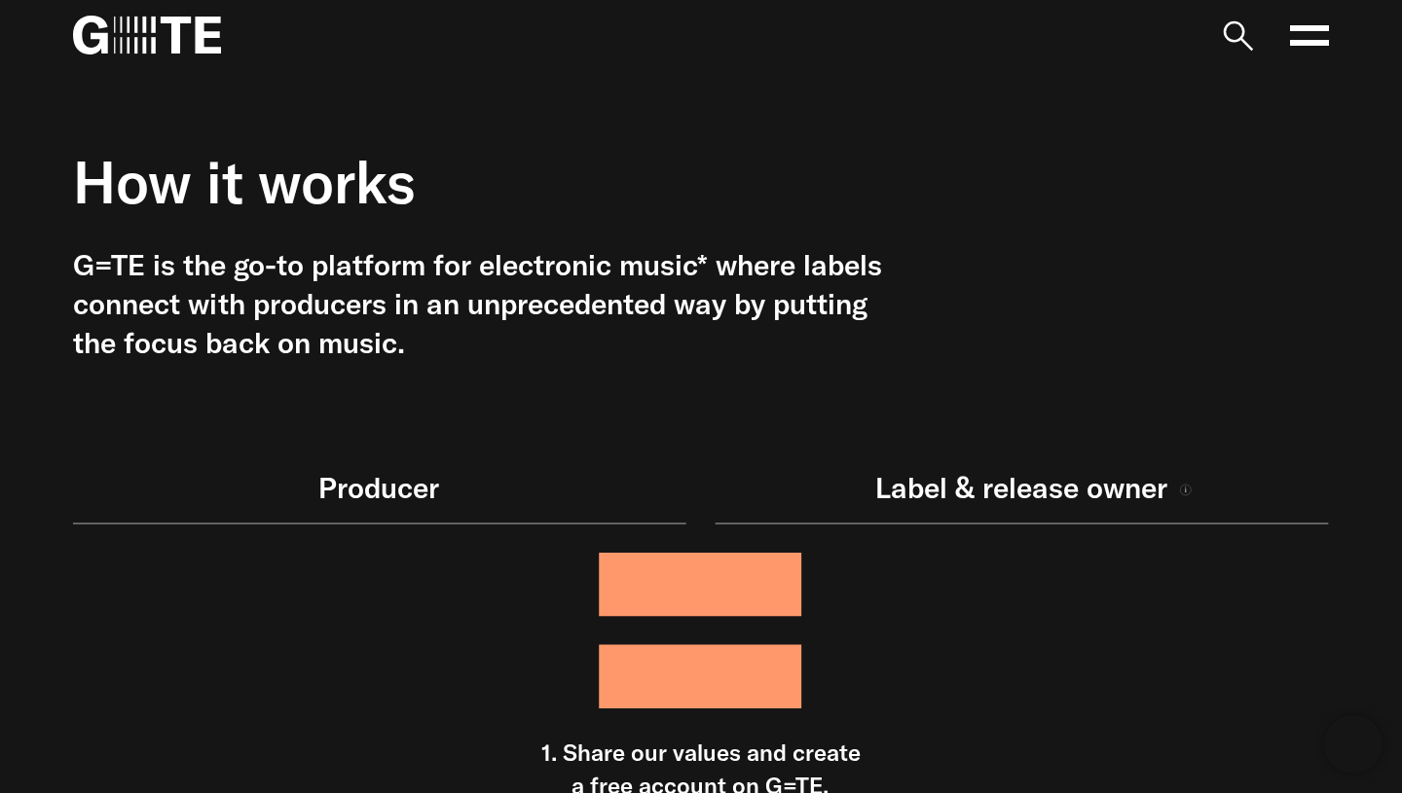
click at [1229, 28] on icon at bounding box center [1236, 35] width 39 height 39
click at [0, 0] on input "search" at bounding box center [0, 0] width 0 height 0
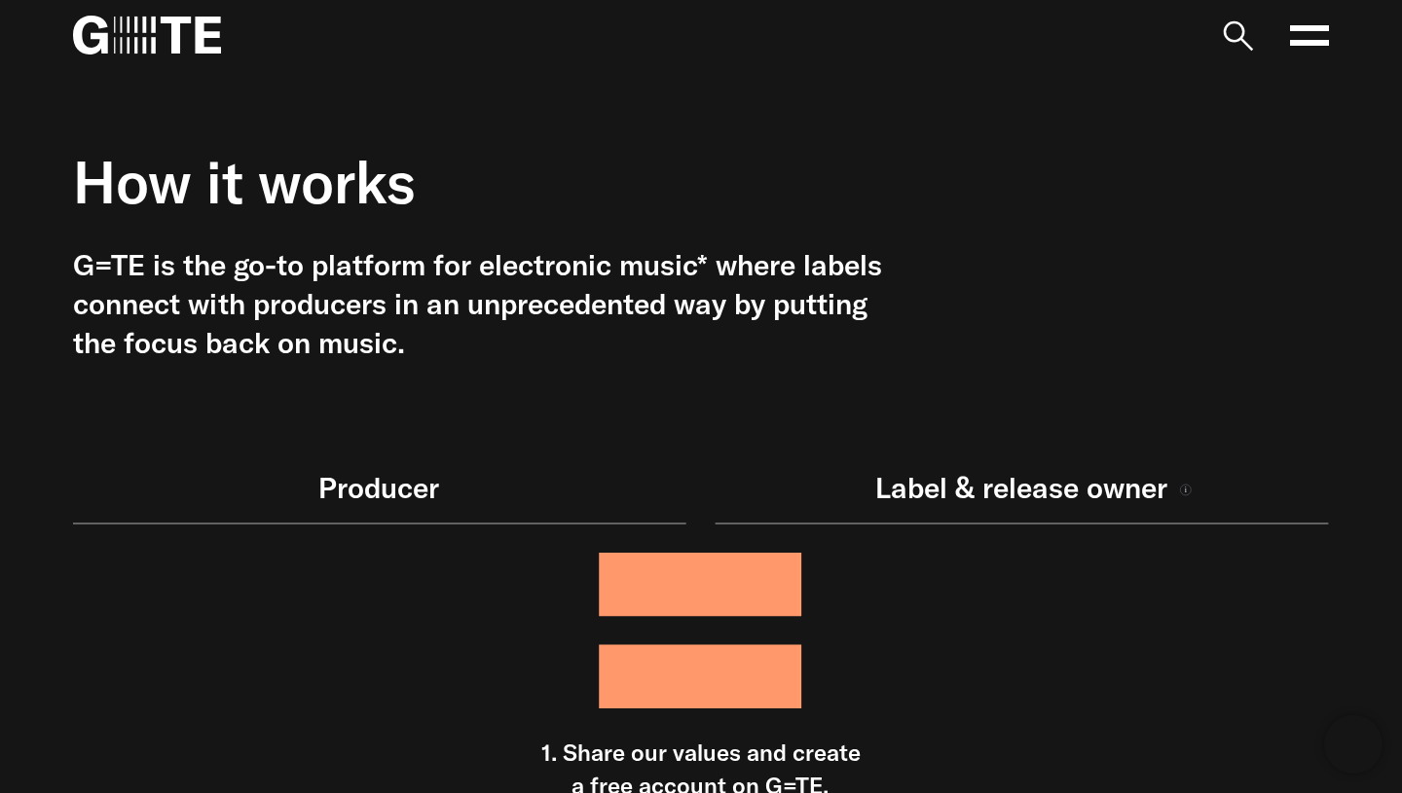
click at [183, 30] on img at bounding box center [147, 35] width 148 height 39
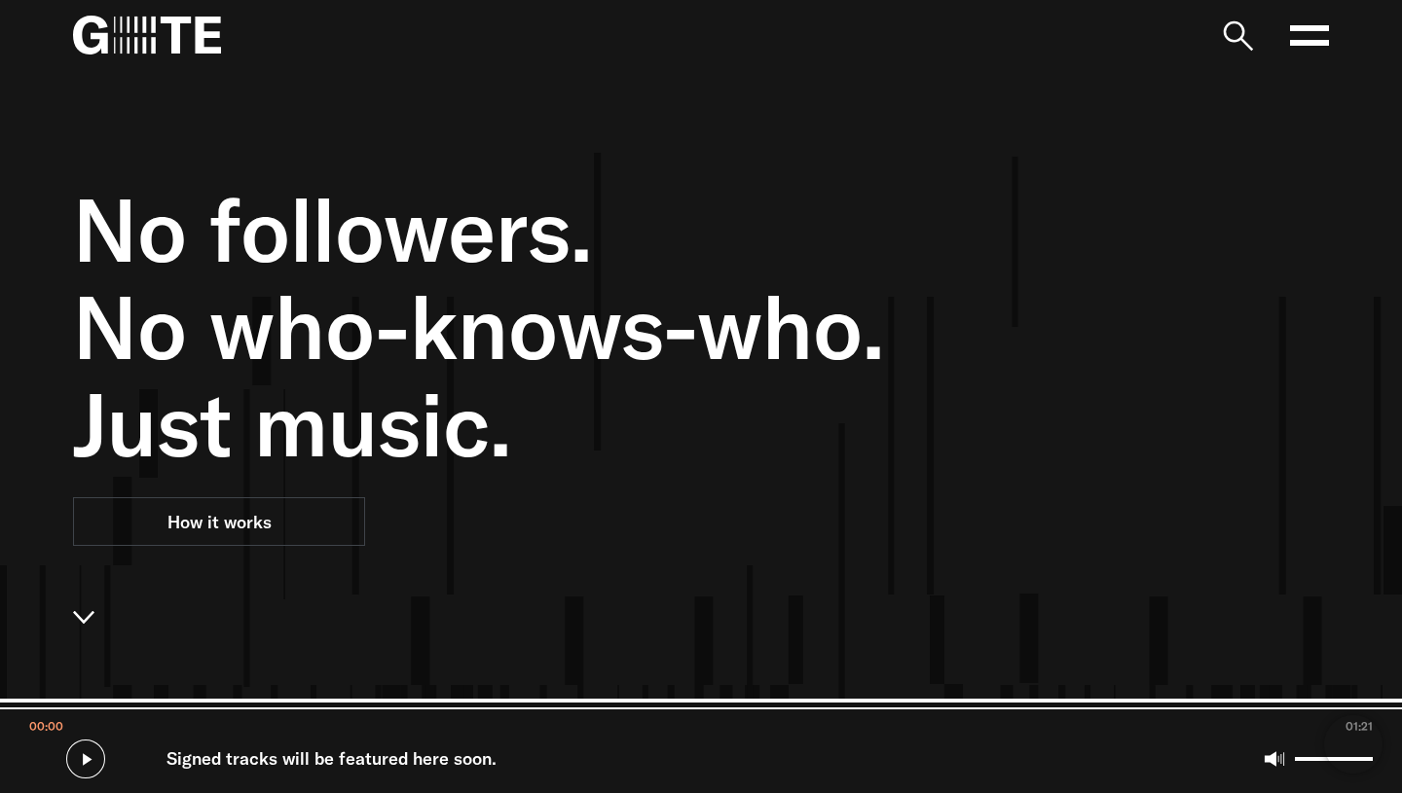
click at [394, 699] on input "Seek" at bounding box center [701, 704] width 1402 height 11
type input "*****"
